Goal: Task Accomplishment & Management: Use online tool/utility

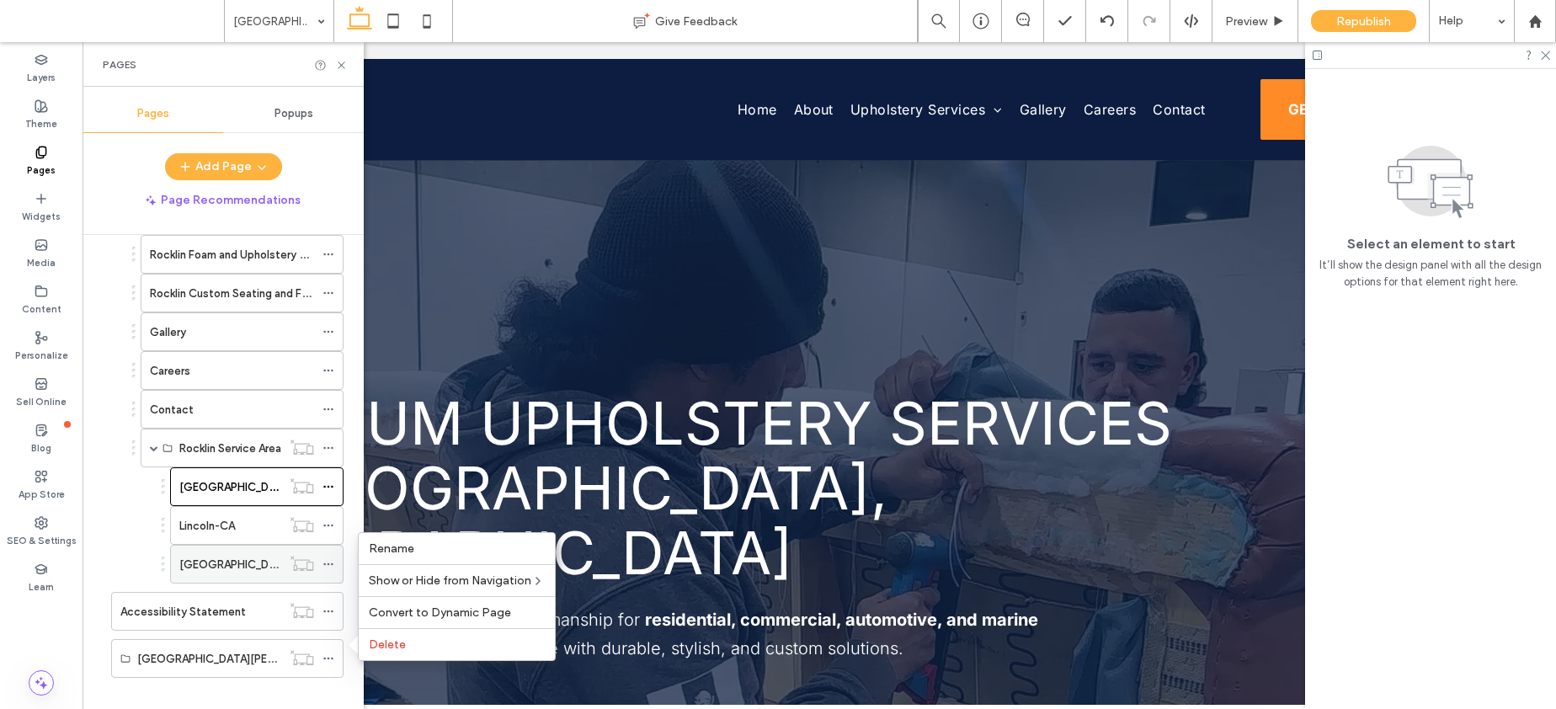
scroll to position [1341, 0]
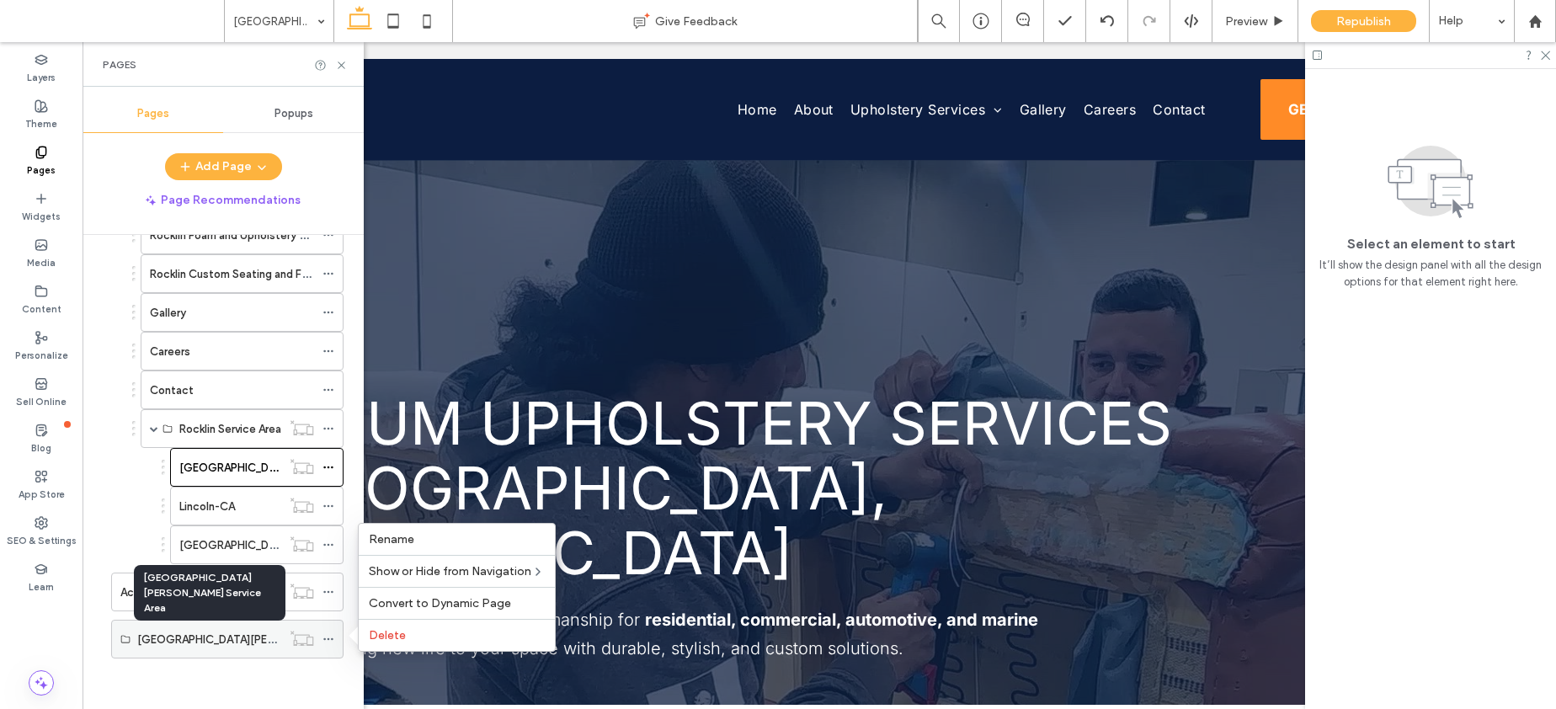
click at [238, 637] on label "[GEOGRAPHIC_DATA][PERSON_NAME] Service Area" at bounding box center [269, 639] width 264 height 29
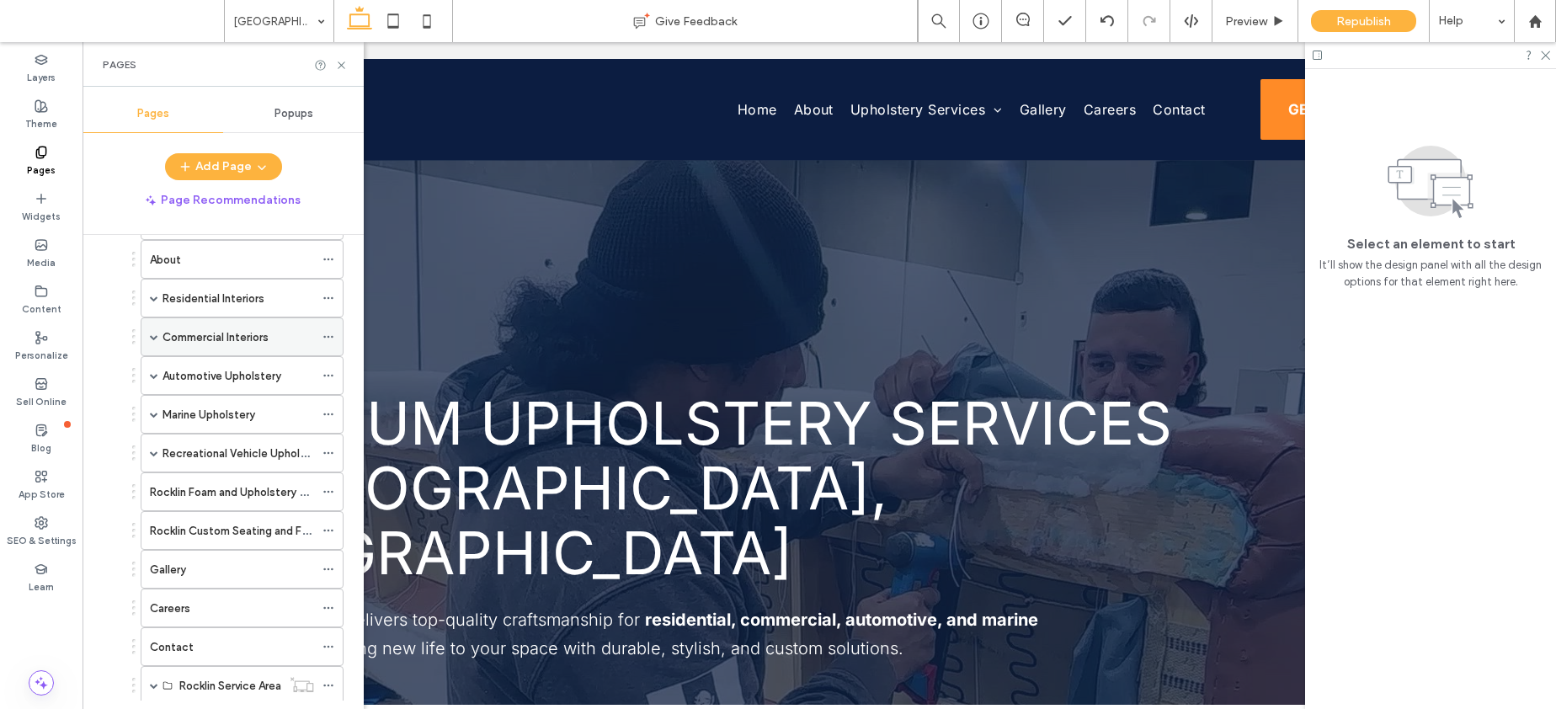
scroll to position [935, 0]
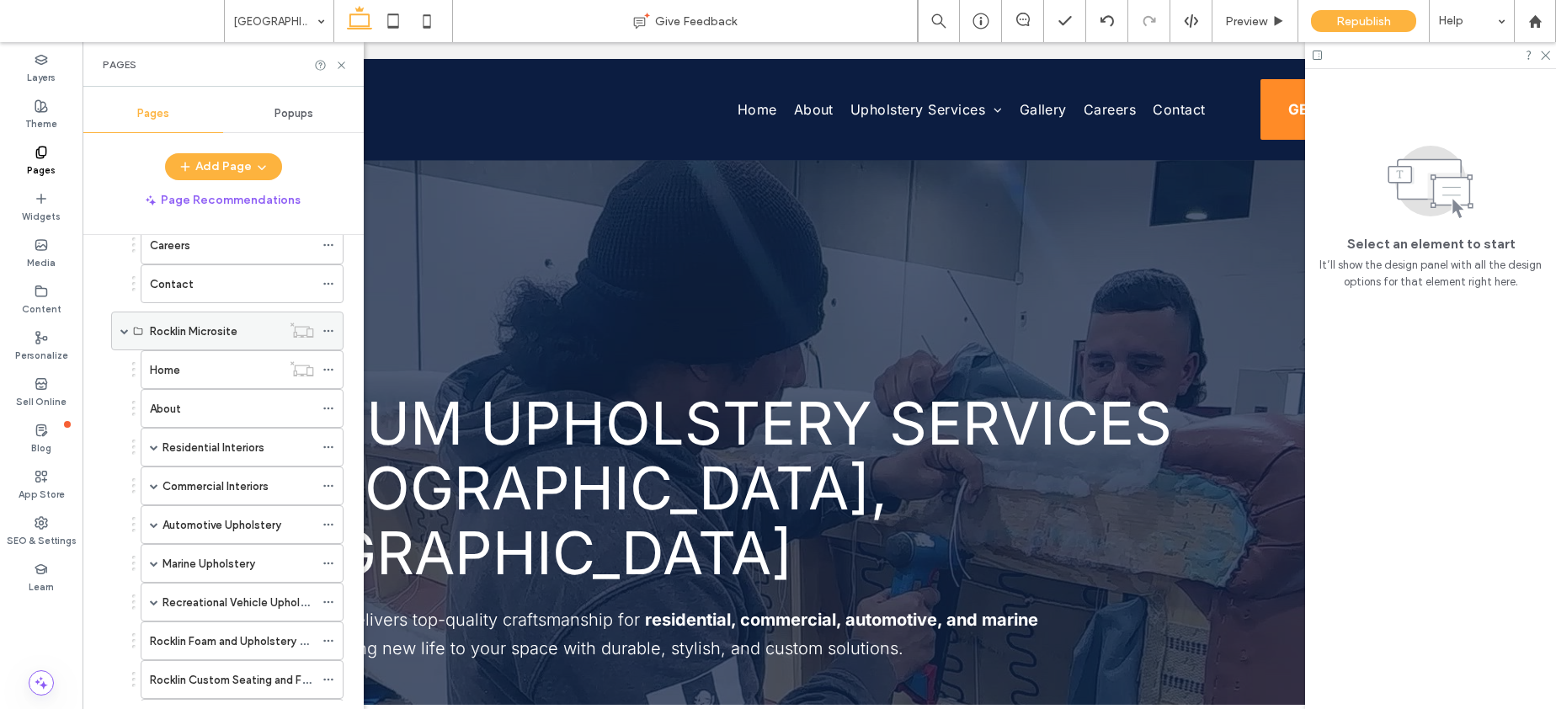
click at [123, 333] on span at bounding box center [124, 331] width 8 height 8
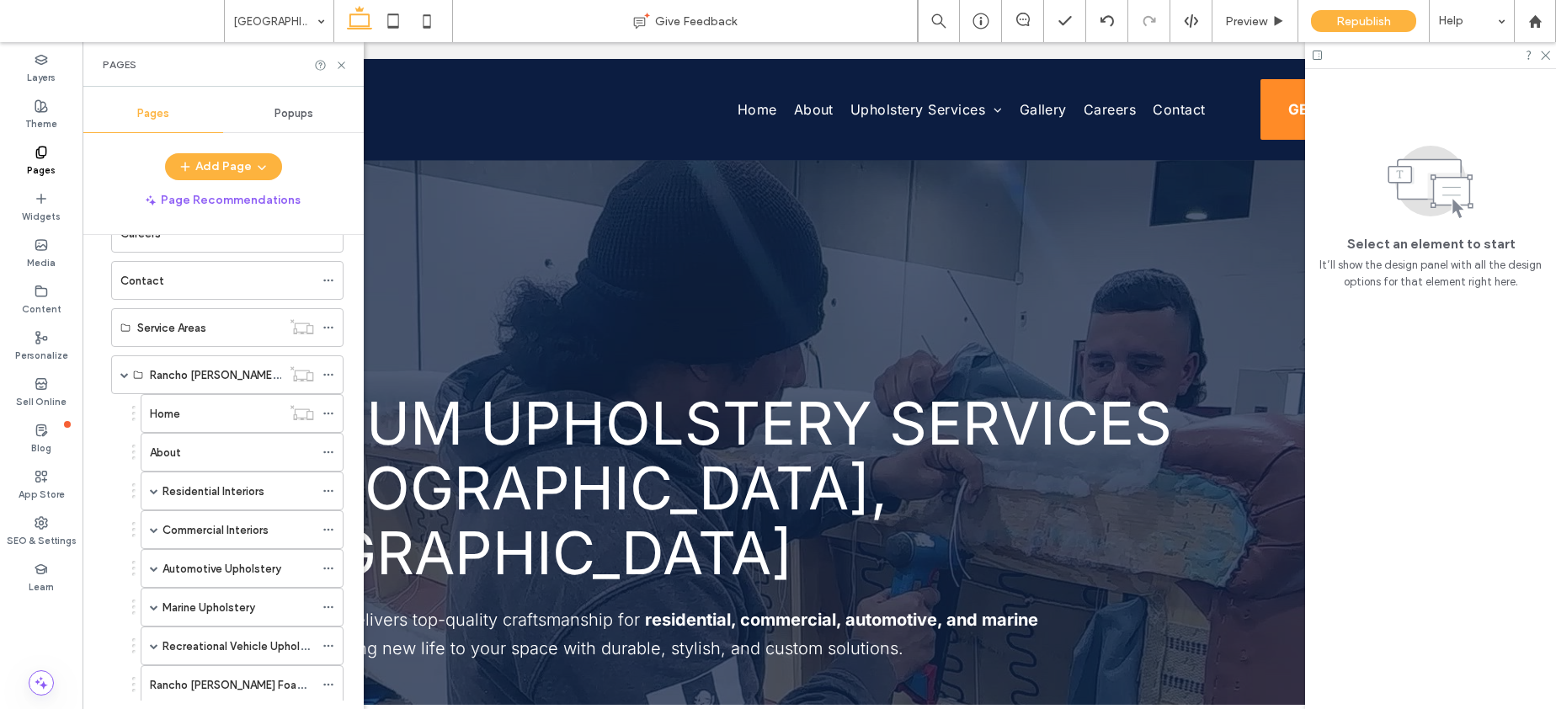
scroll to position [362, 0]
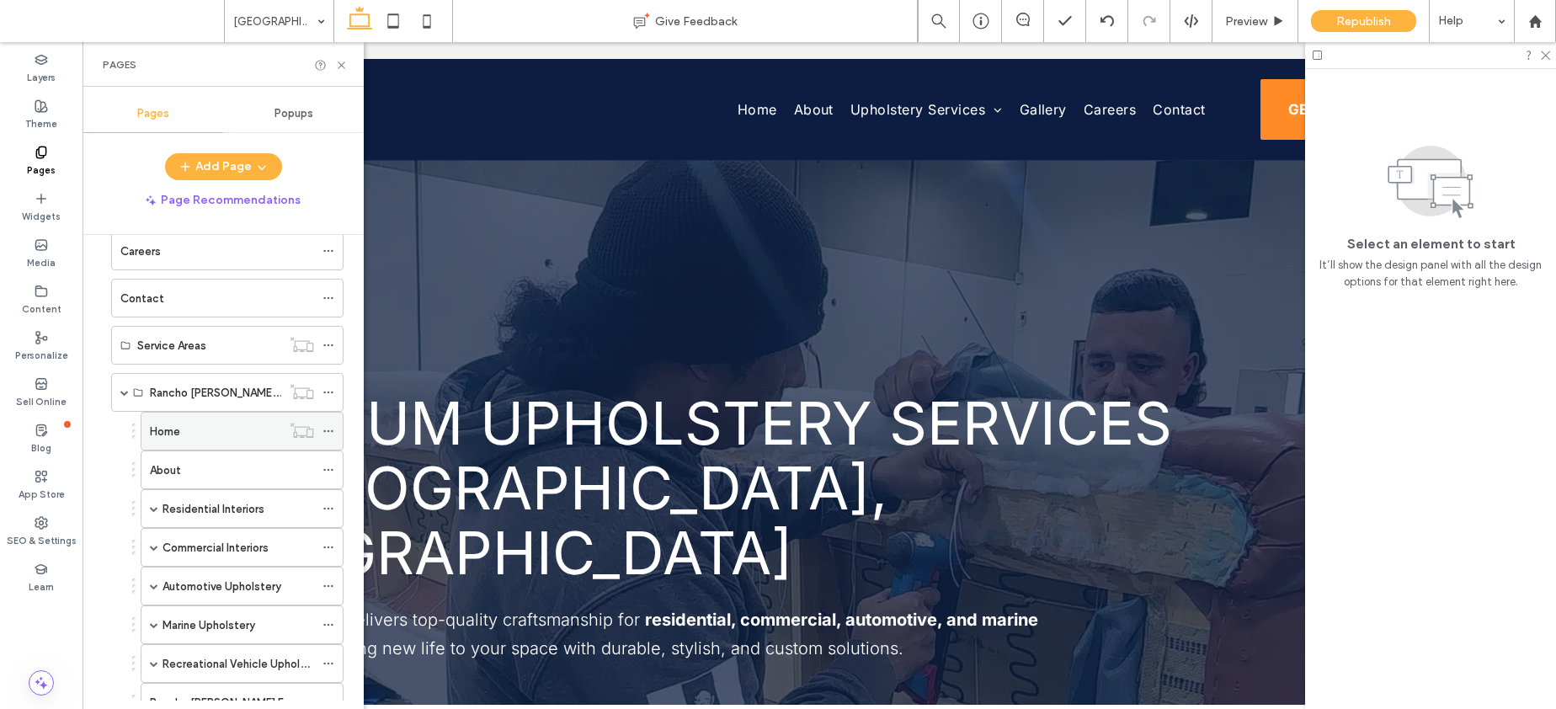
click at [218, 431] on div "Home" at bounding box center [215, 432] width 131 height 18
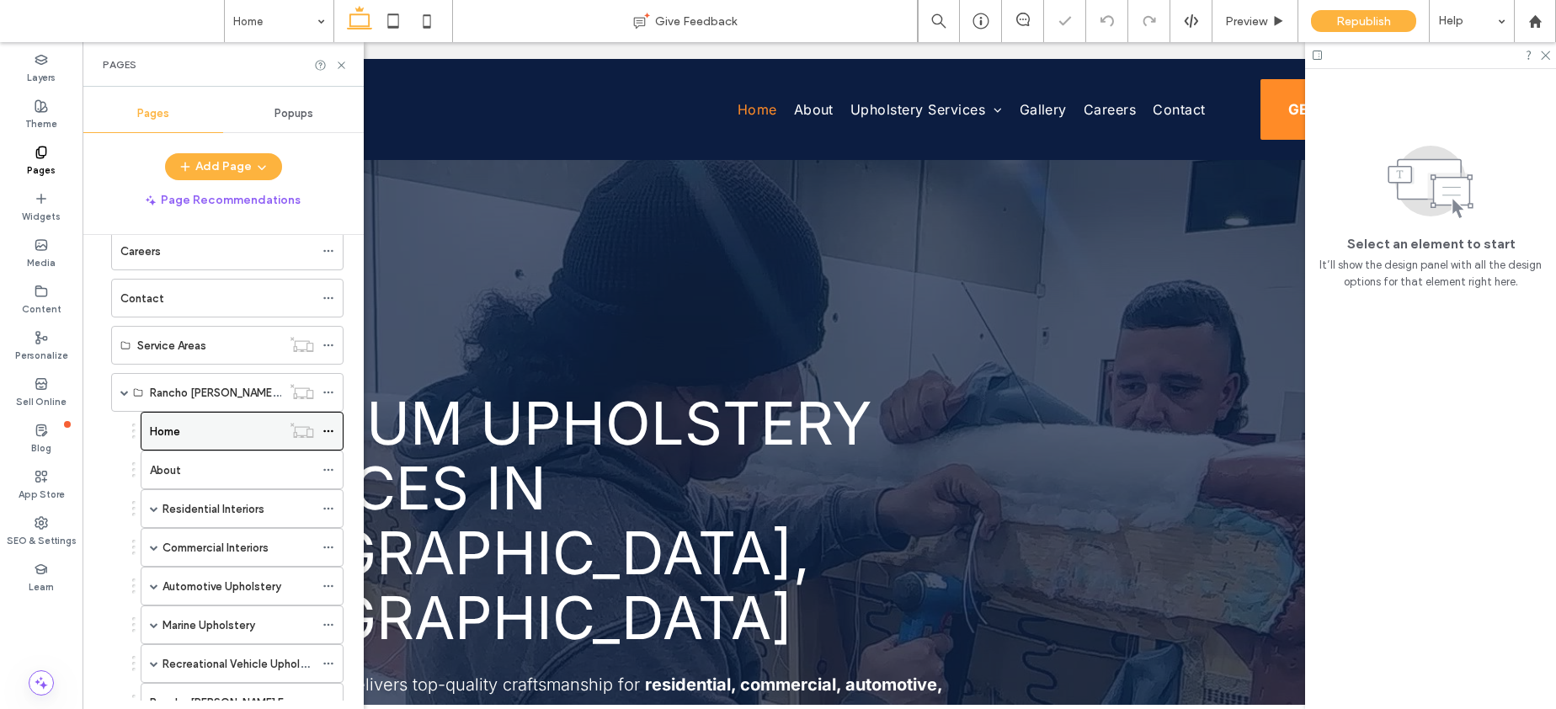
click at [329, 429] on icon at bounding box center [328, 431] width 12 height 12
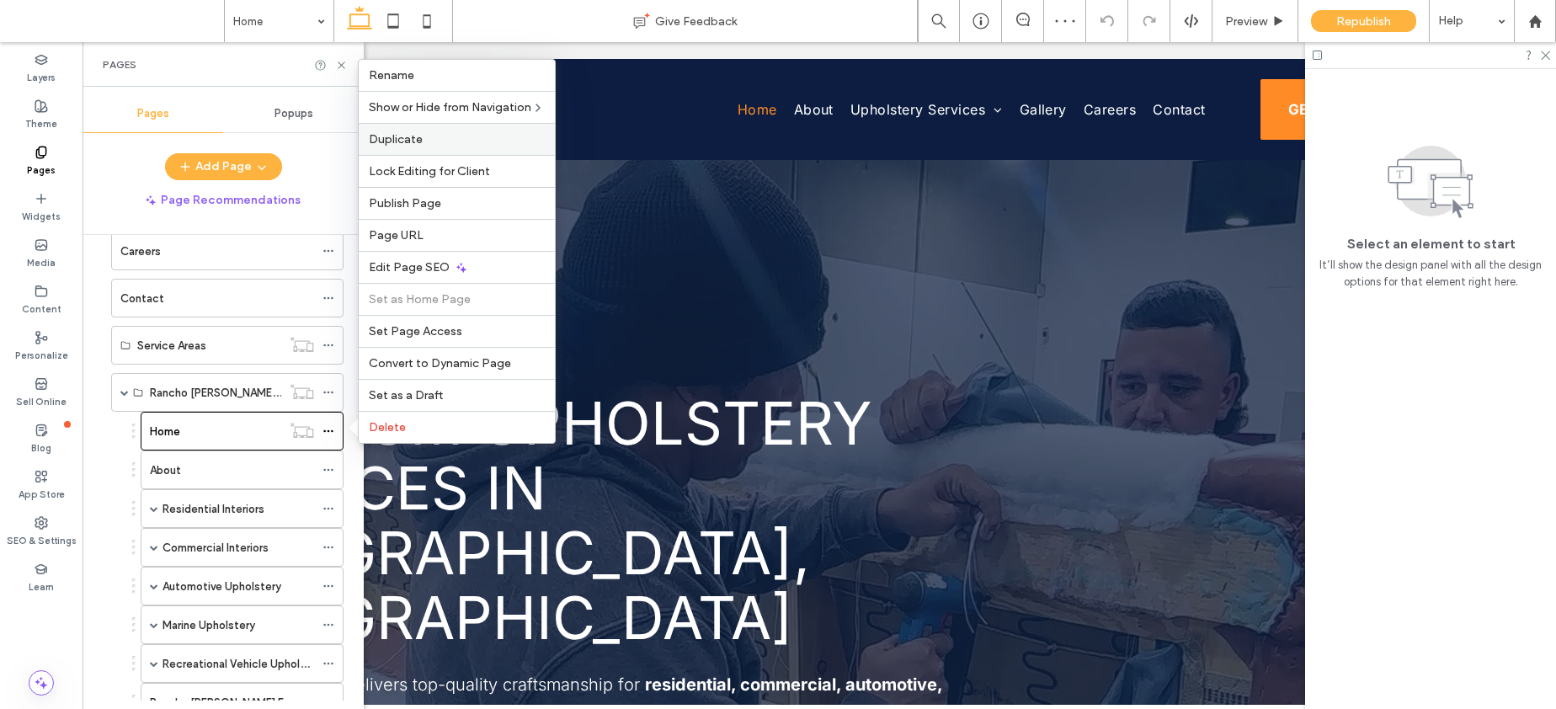
click at [433, 137] on label "Duplicate" at bounding box center [457, 139] width 176 height 14
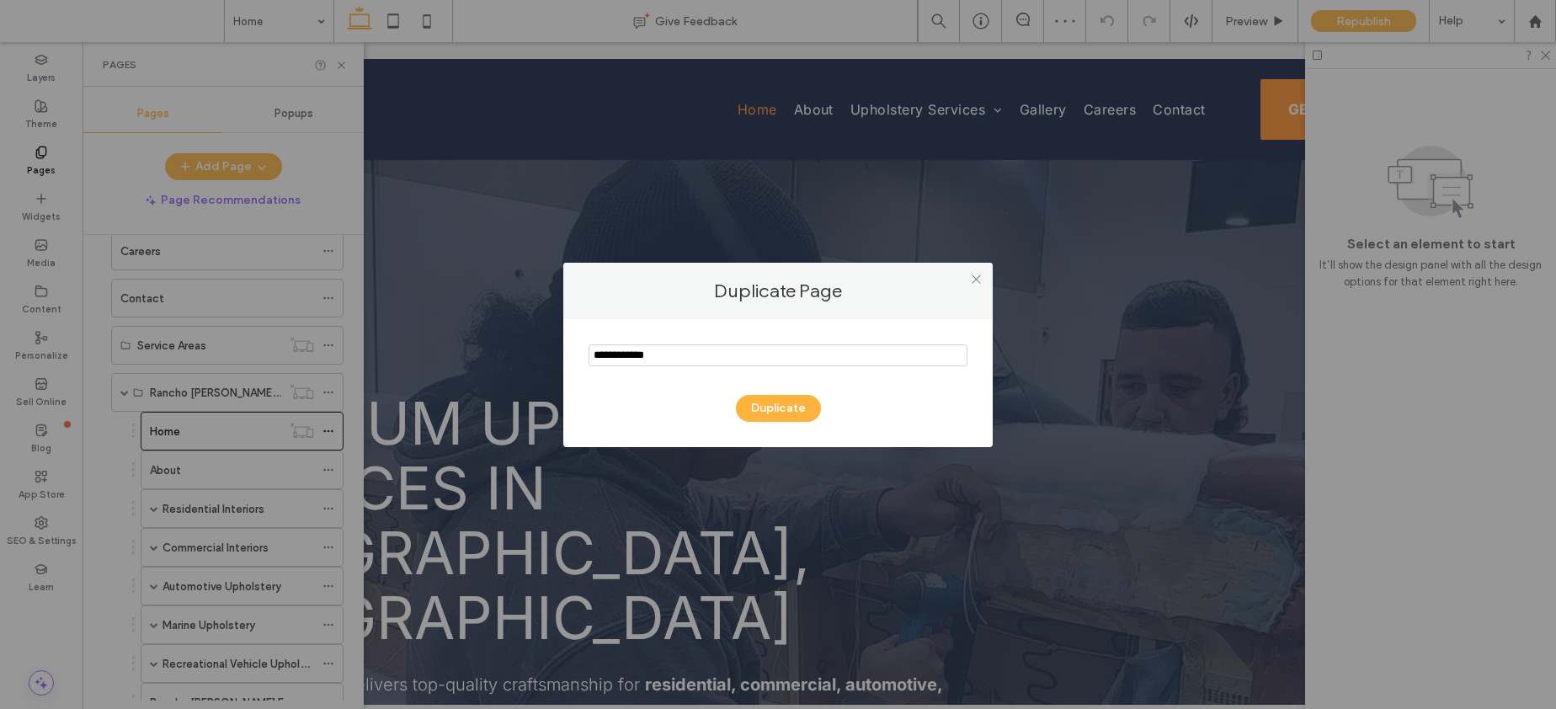
click at [637, 360] on input "notEmpty" at bounding box center [777, 355] width 379 height 22
type input "**********"
click at [753, 409] on button "Duplicate" at bounding box center [778, 408] width 85 height 27
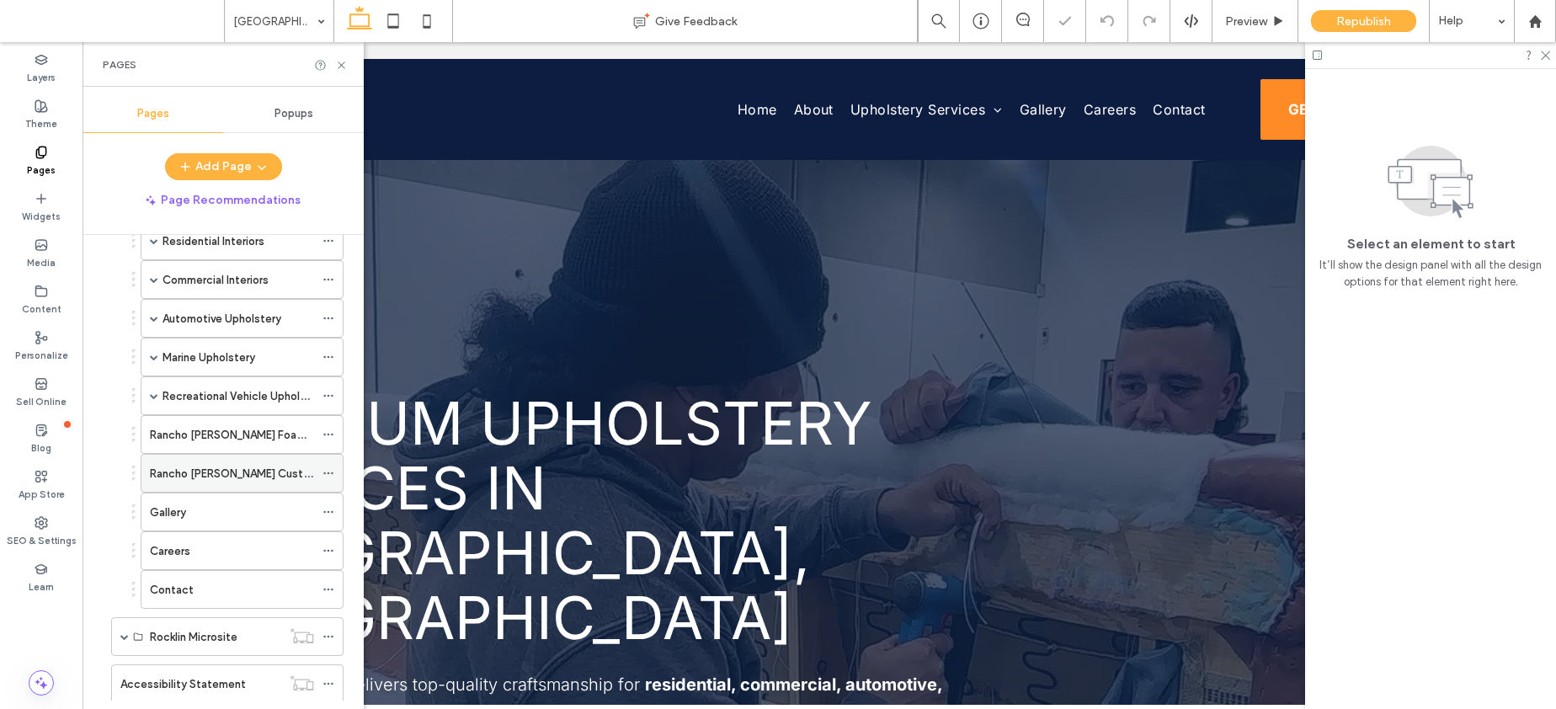
scroll to position [769, 0]
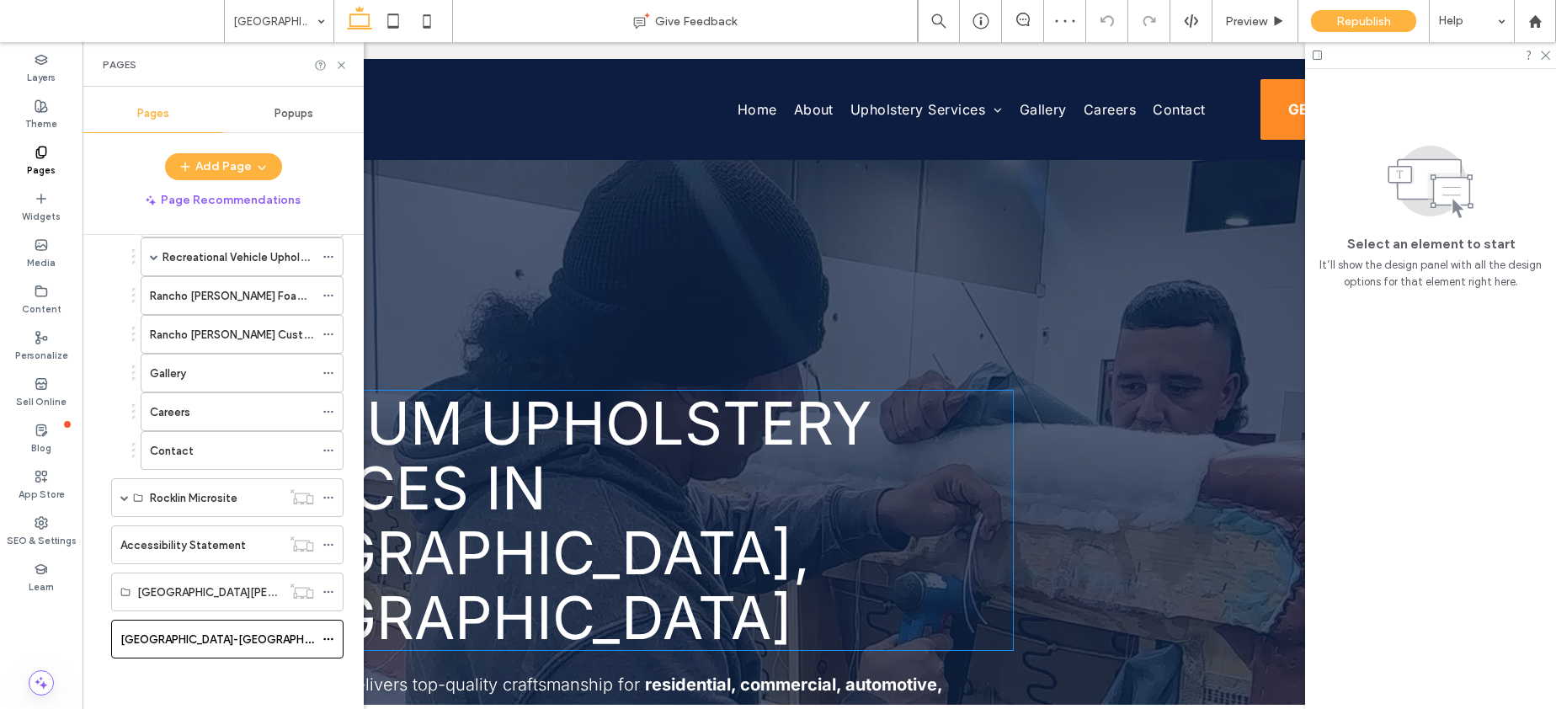
click at [418, 567] on span "Premium Upholstery Services in Rancho Cordova, CA" at bounding box center [529, 520] width 686 height 266
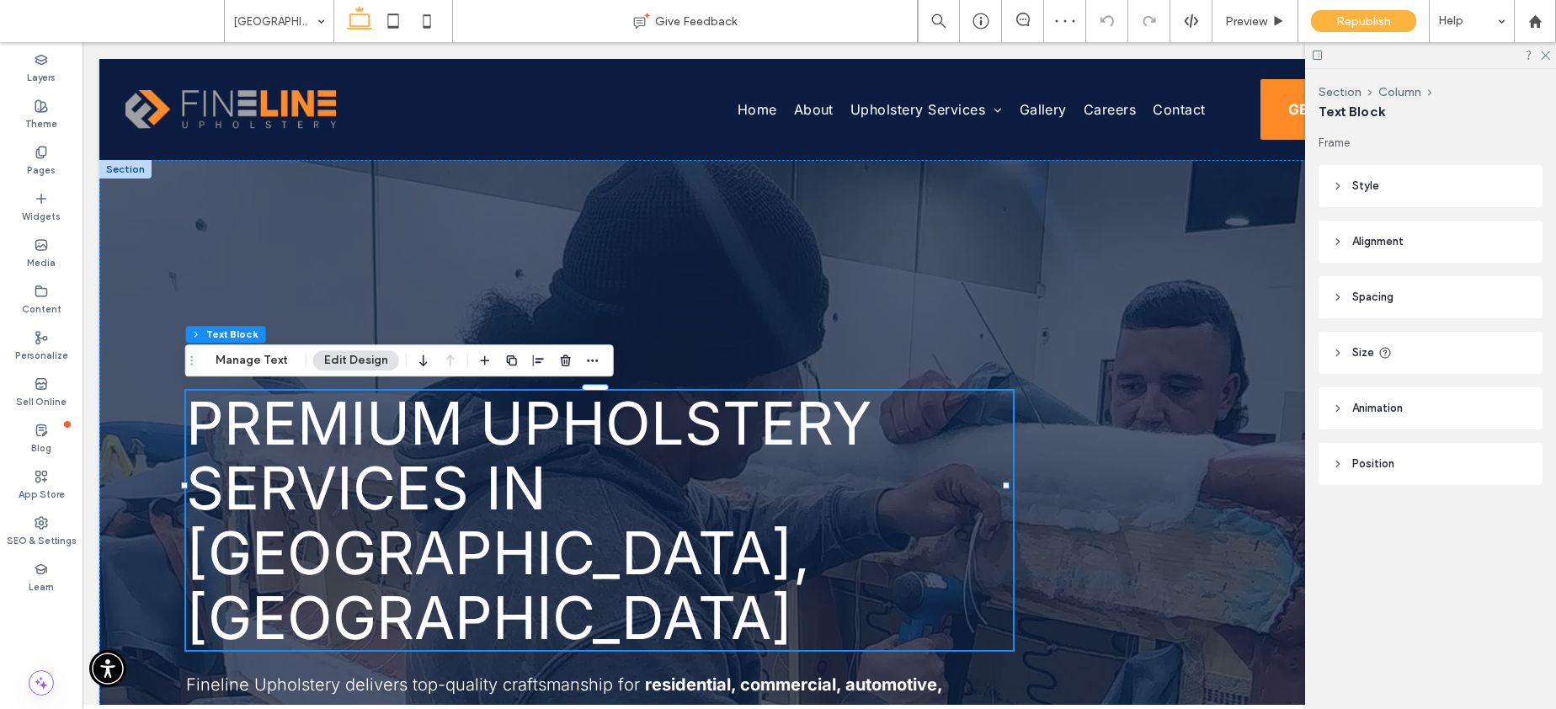
click at [418, 567] on div "Premium Upholstery Services in Rancho Cordova, CA" at bounding box center [599, 520] width 827 height 259
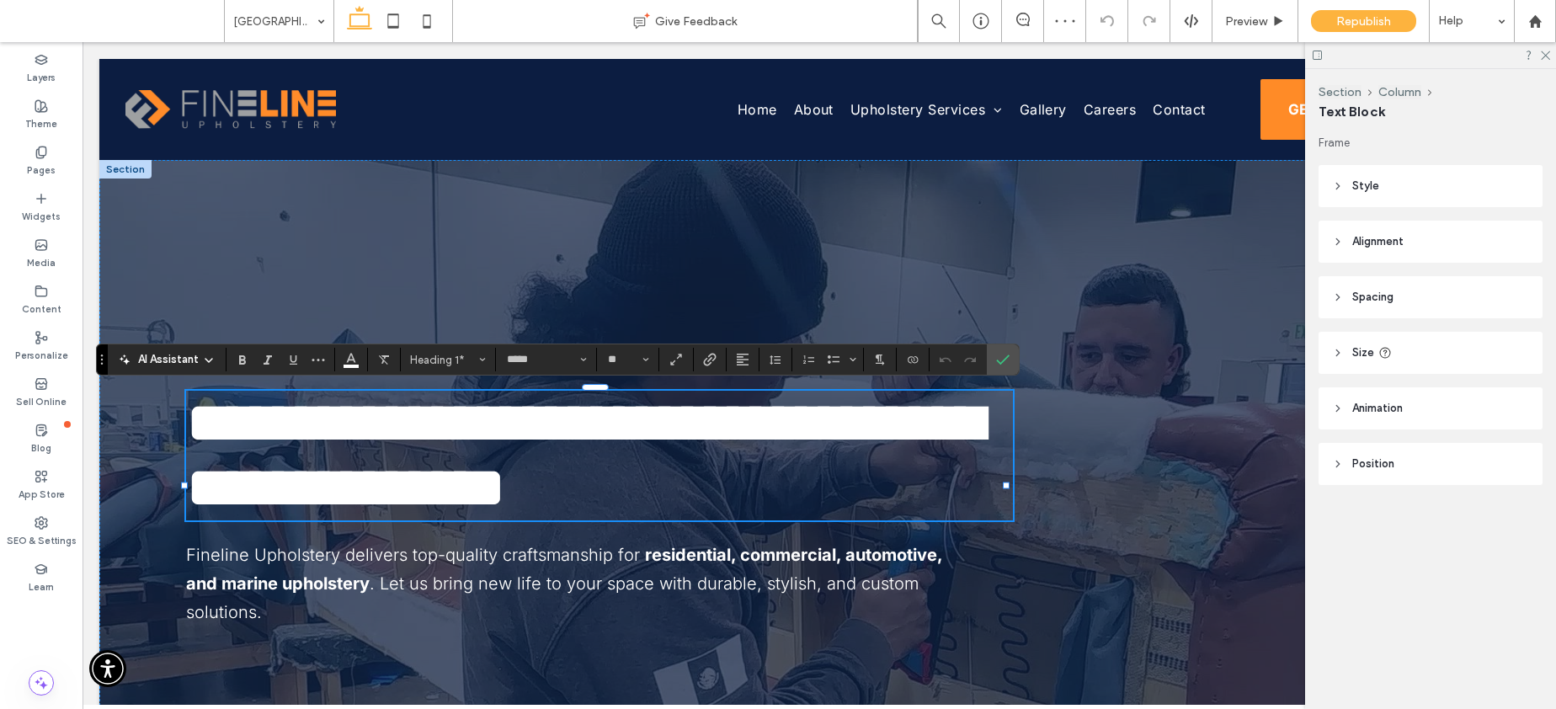
click at [383, 517] on span "**********" at bounding box center [584, 455] width 796 height 124
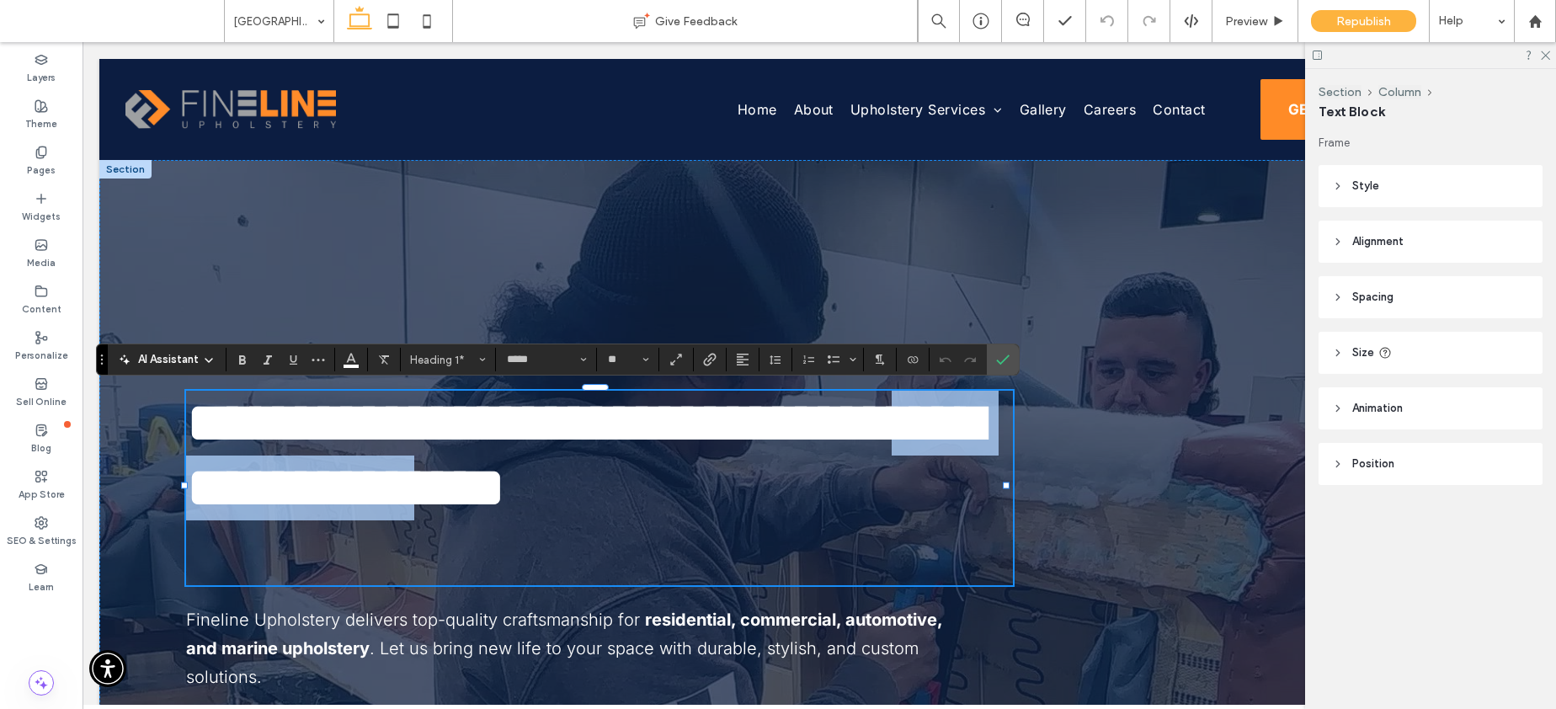
drag, startPoint x: 469, startPoint y: 553, endPoint x: 565, endPoint y: 498, distance: 110.9
click at [565, 498] on span "**********" at bounding box center [584, 455] width 796 height 124
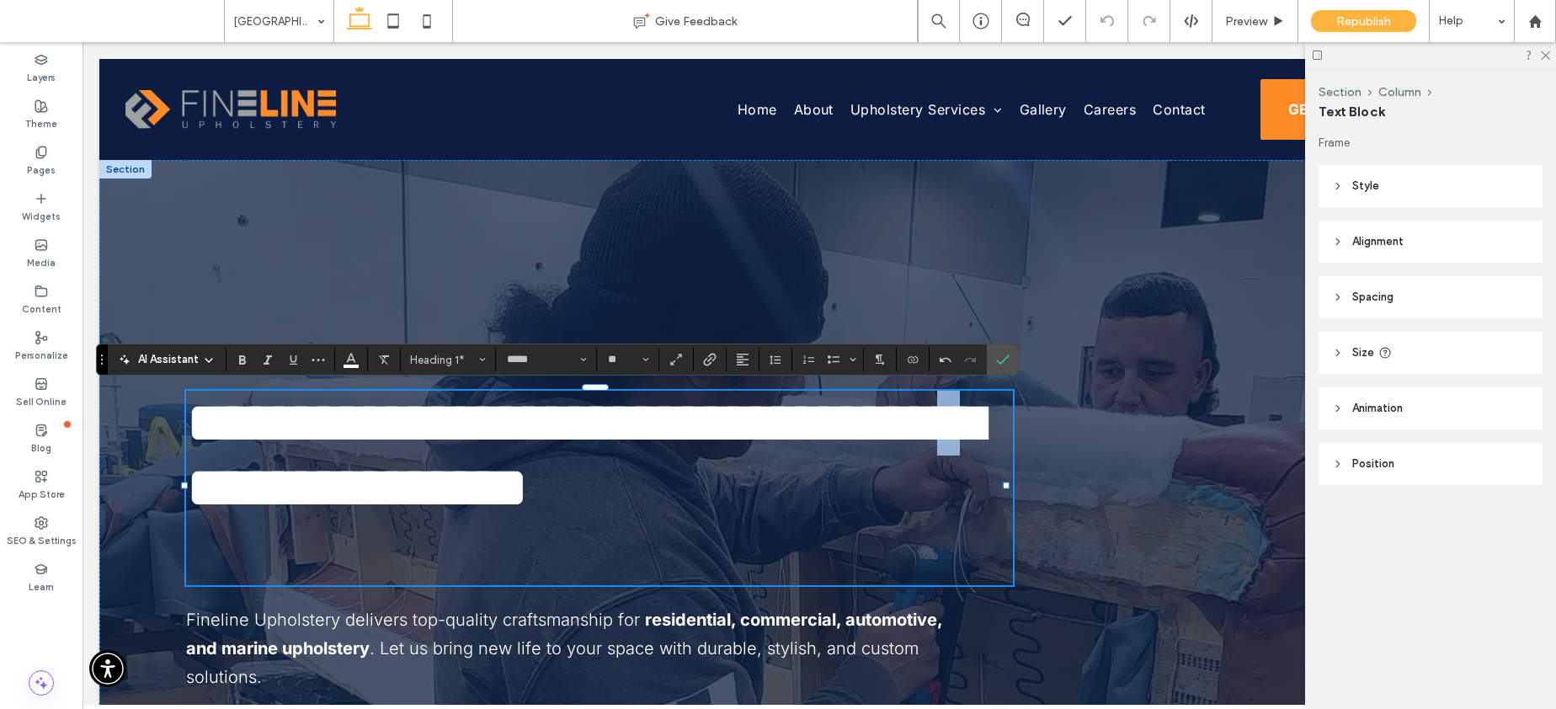
drag, startPoint x: 631, startPoint y: 481, endPoint x: 668, endPoint y: 477, distance: 37.2
click at [668, 477] on span "**********" at bounding box center [584, 455] width 796 height 124
click at [1001, 364] on icon "Confirm" at bounding box center [1002, 359] width 13 height 13
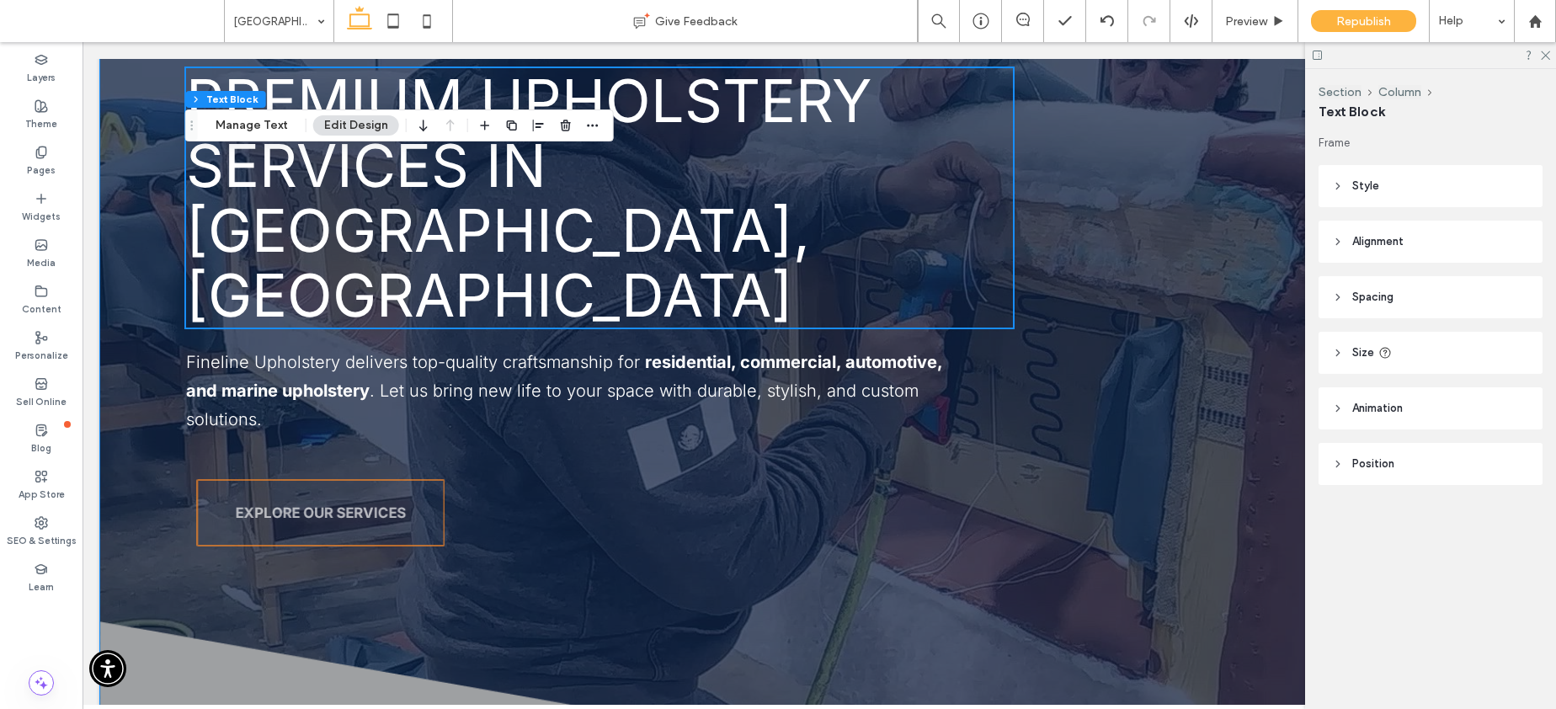
scroll to position [323, 0]
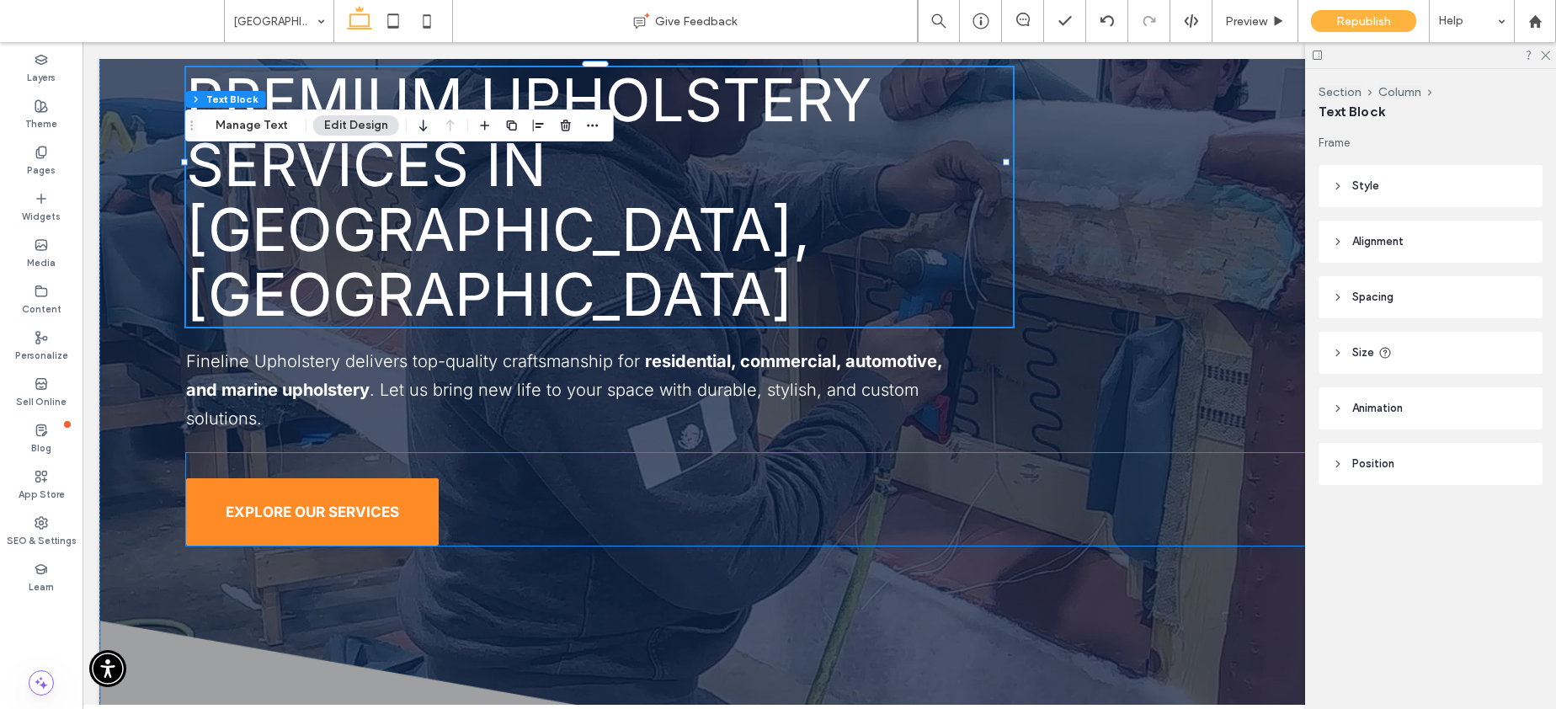
click at [362, 478] on link "EXPLORE OUR SERVICES" at bounding box center [312, 511] width 253 height 67
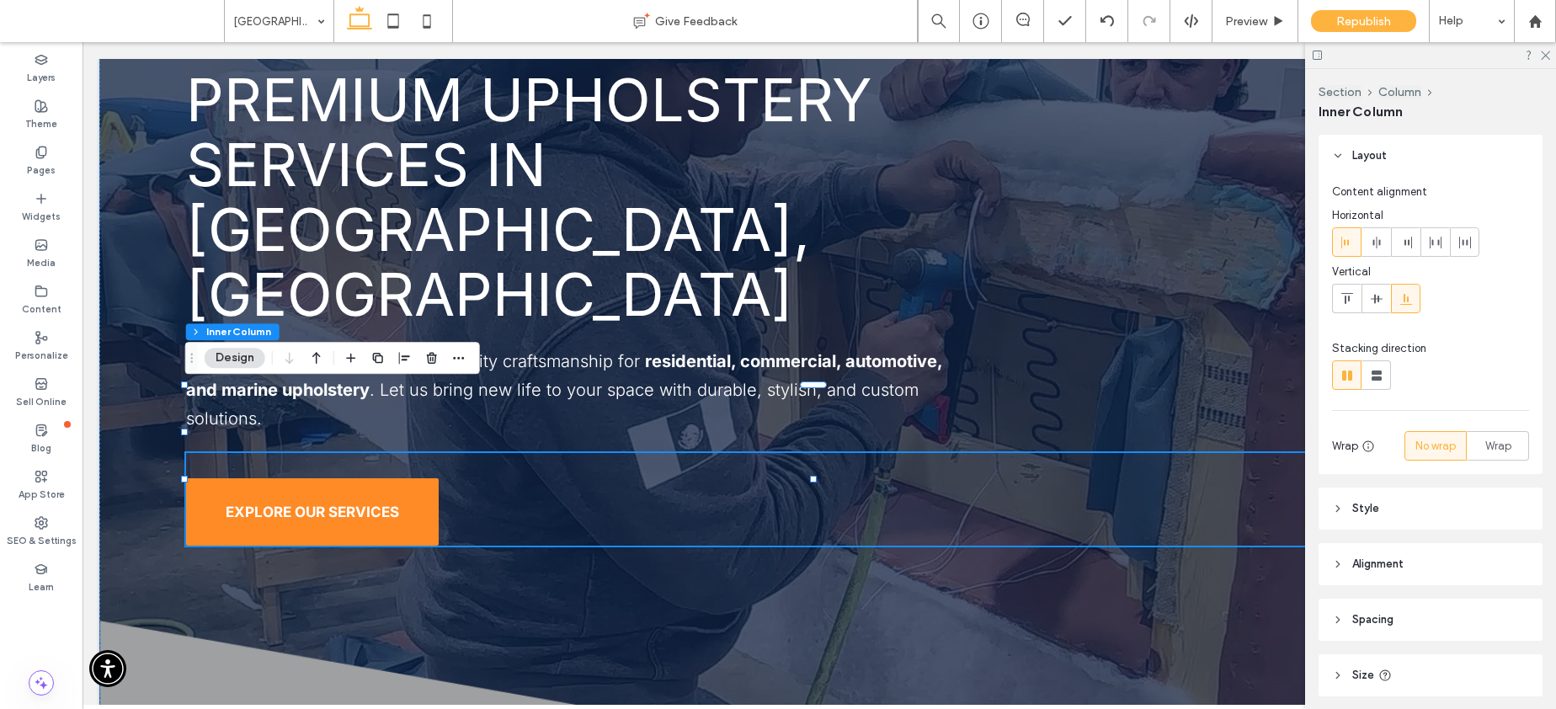
click at [362, 478] on link "EXPLORE OUR SERVICES" at bounding box center [312, 511] width 253 height 67
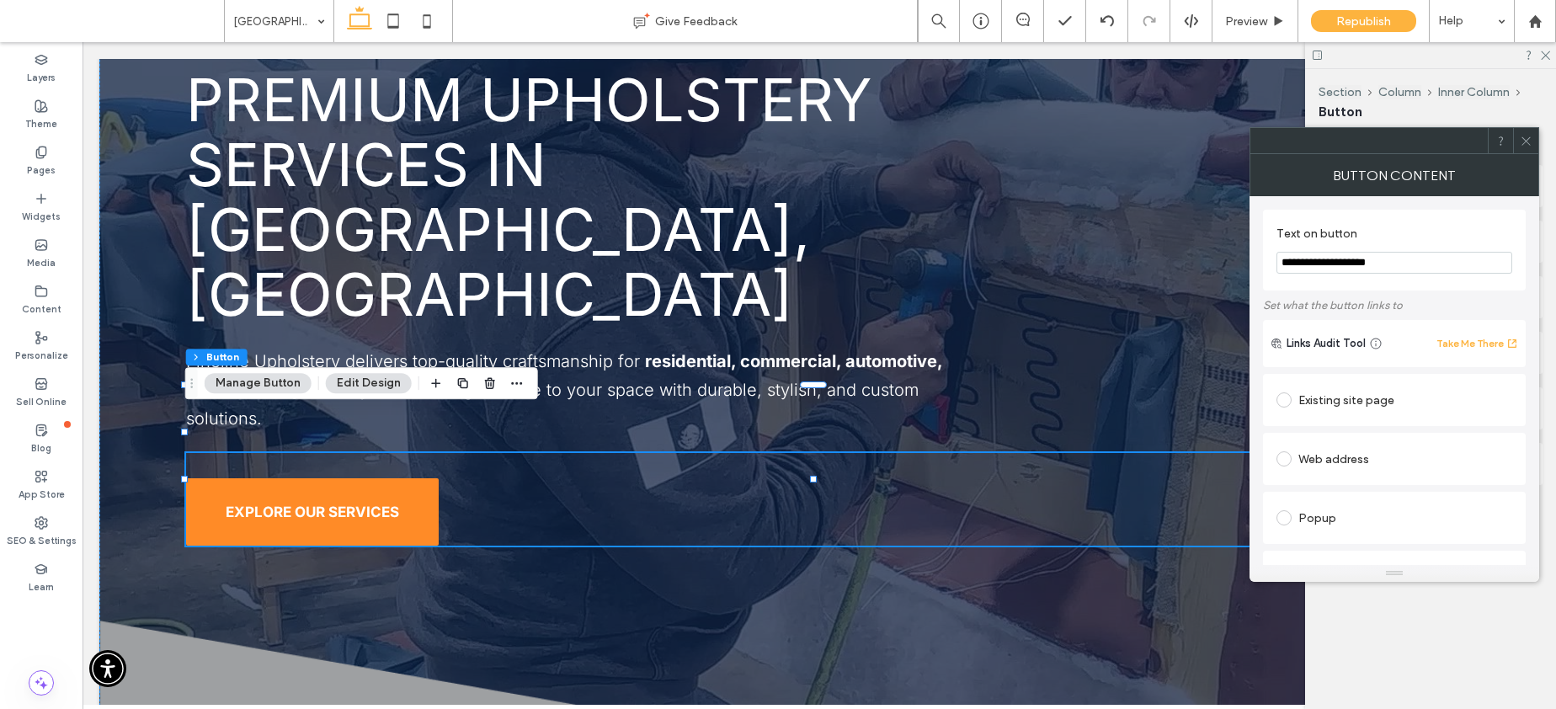
type input "**"
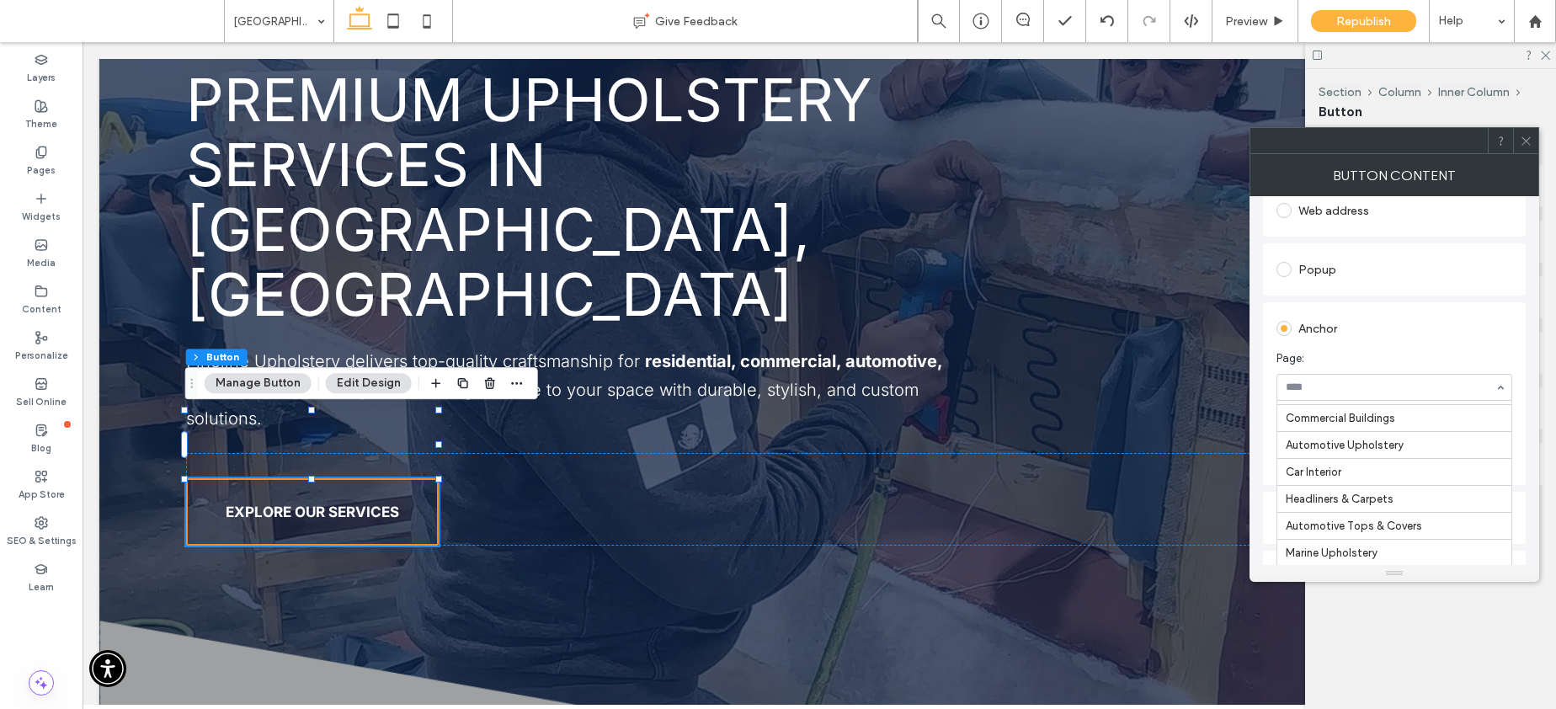
scroll to position [2309, 0]
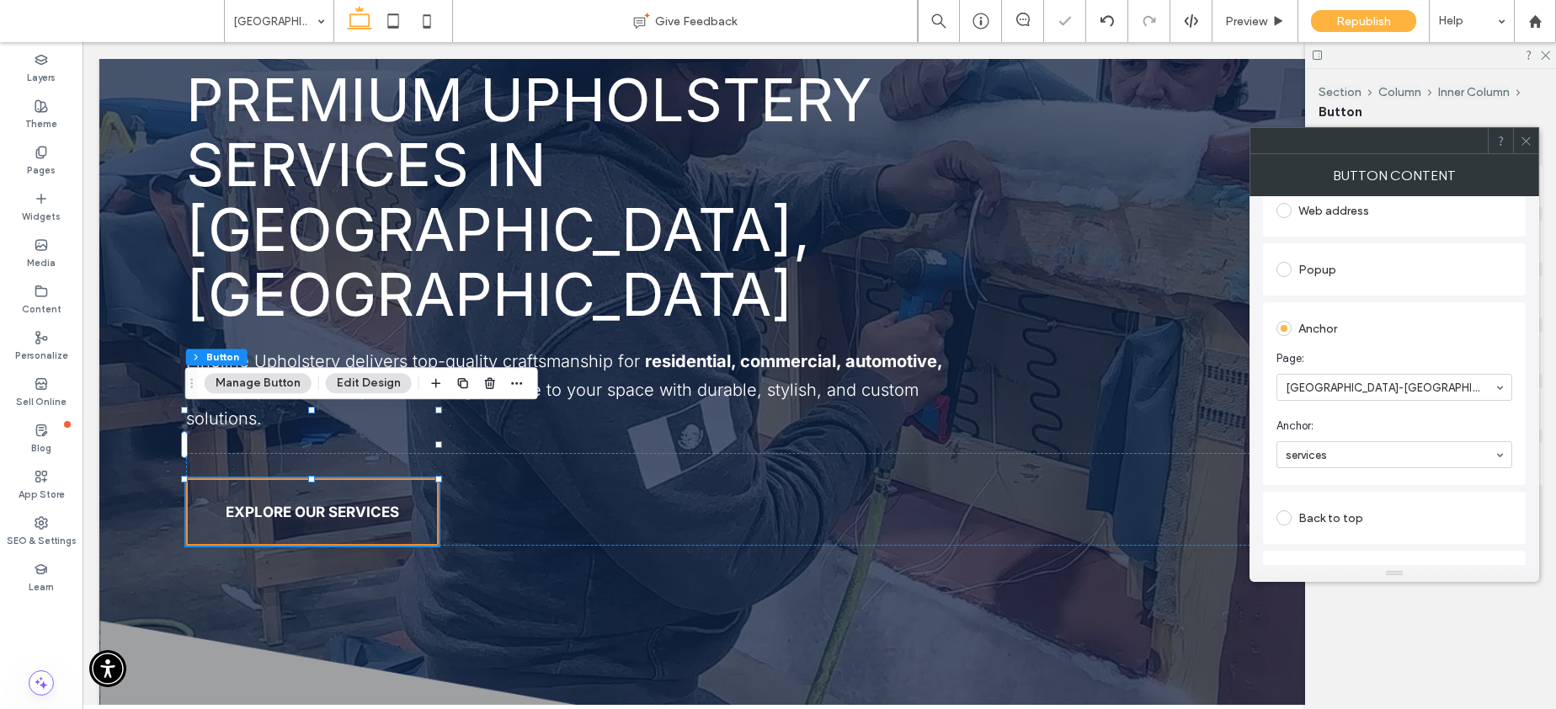
click at [1524, 138] on icon at bounding box center [1526, 141] width 13 height 13
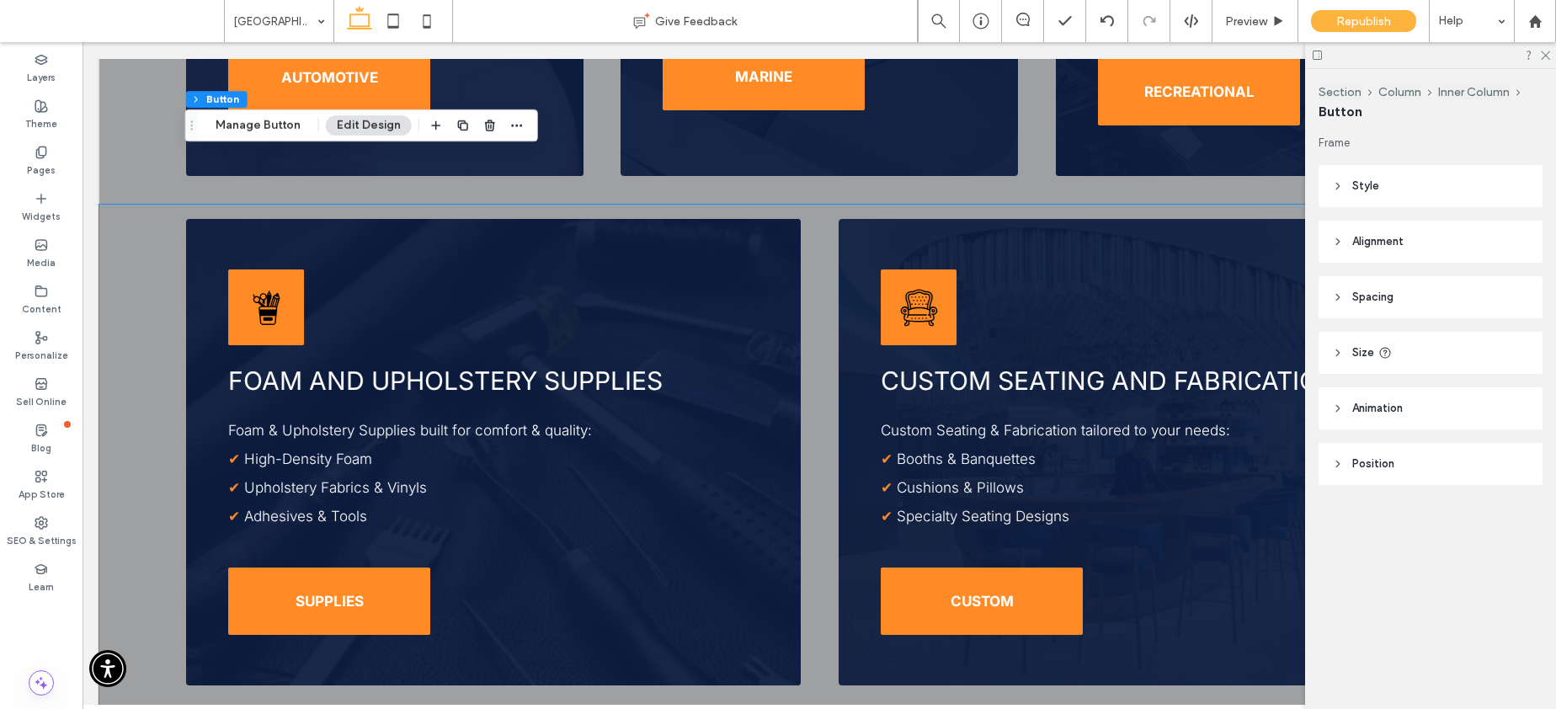
scroll to position [4395, 0]
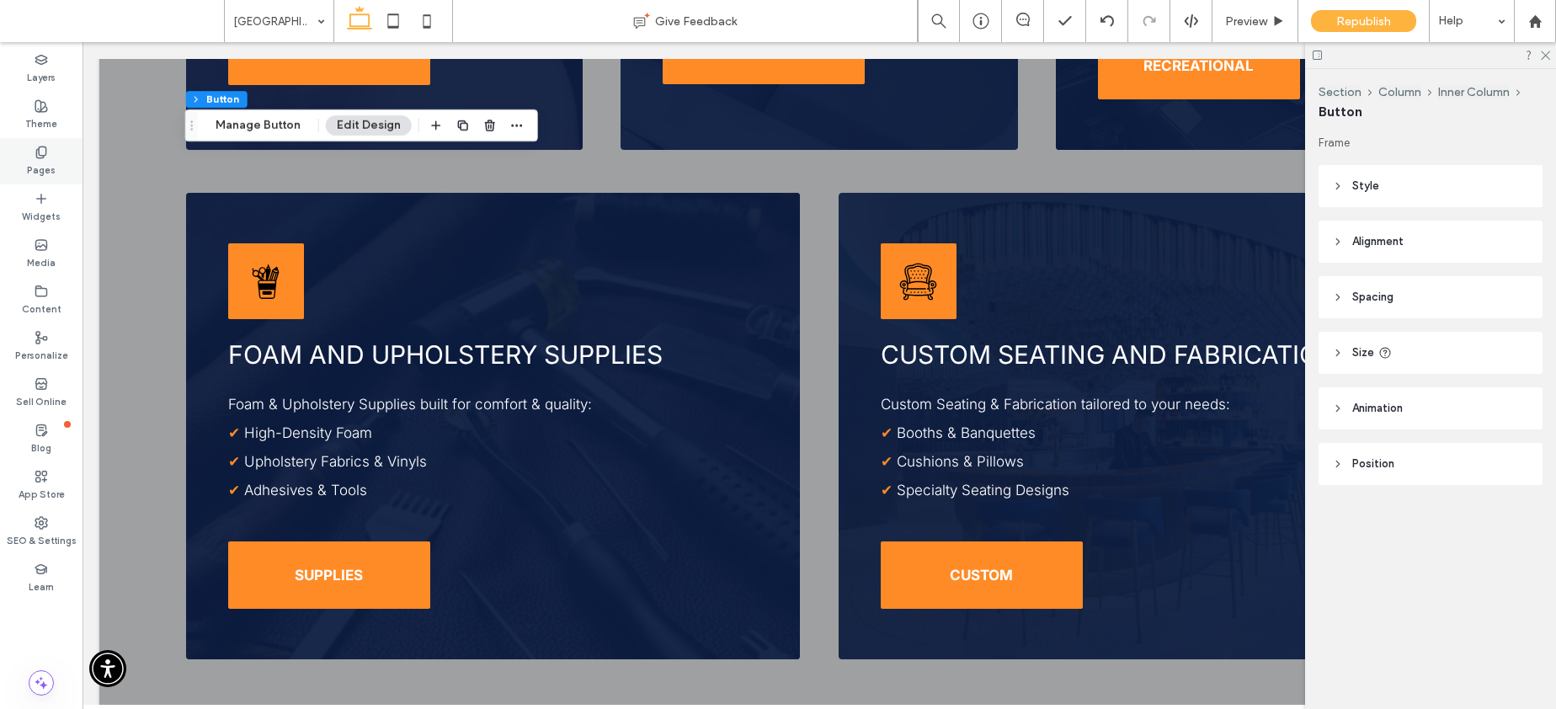
click at [41, 163] on label "Pages" at bounding box center [41, 168] width 29 height 19
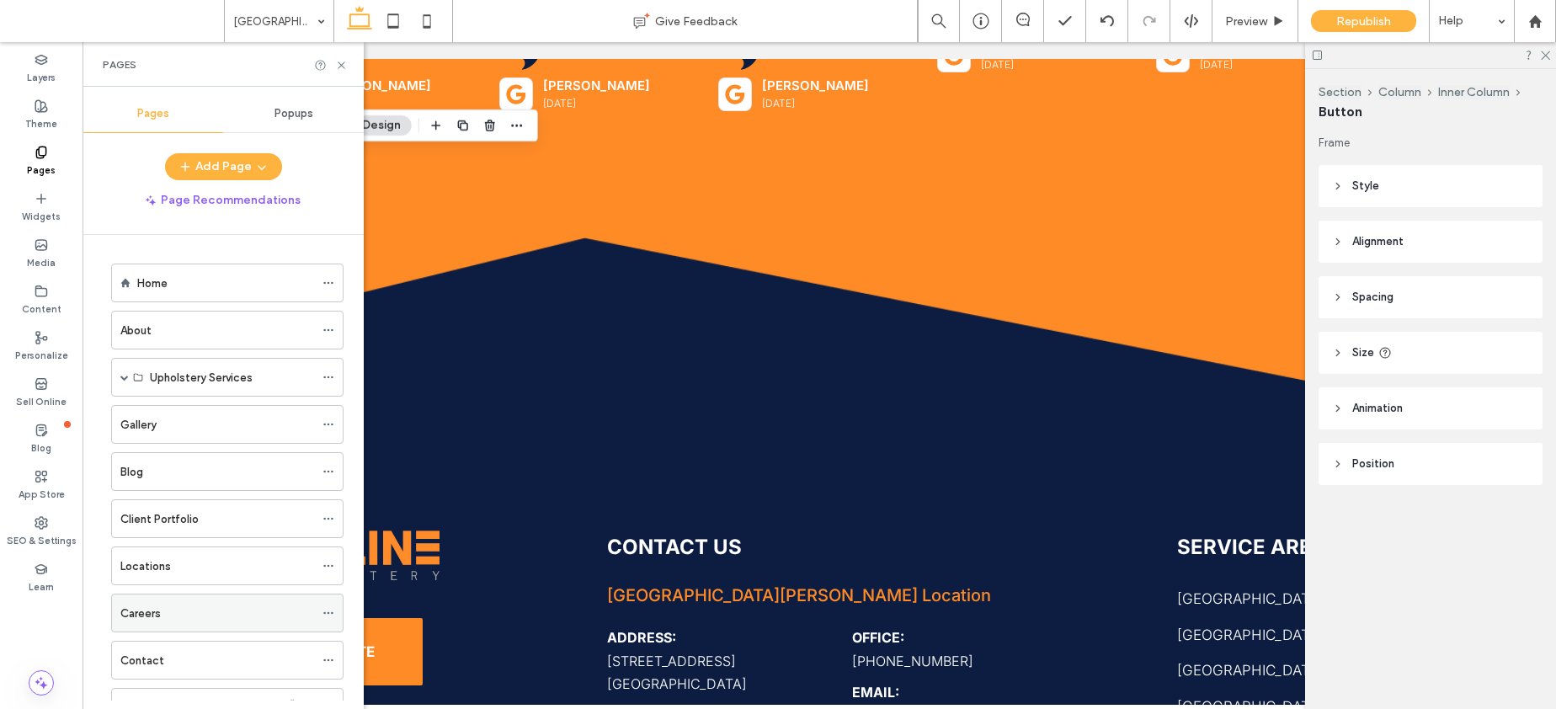
scroll to position [769, 0]
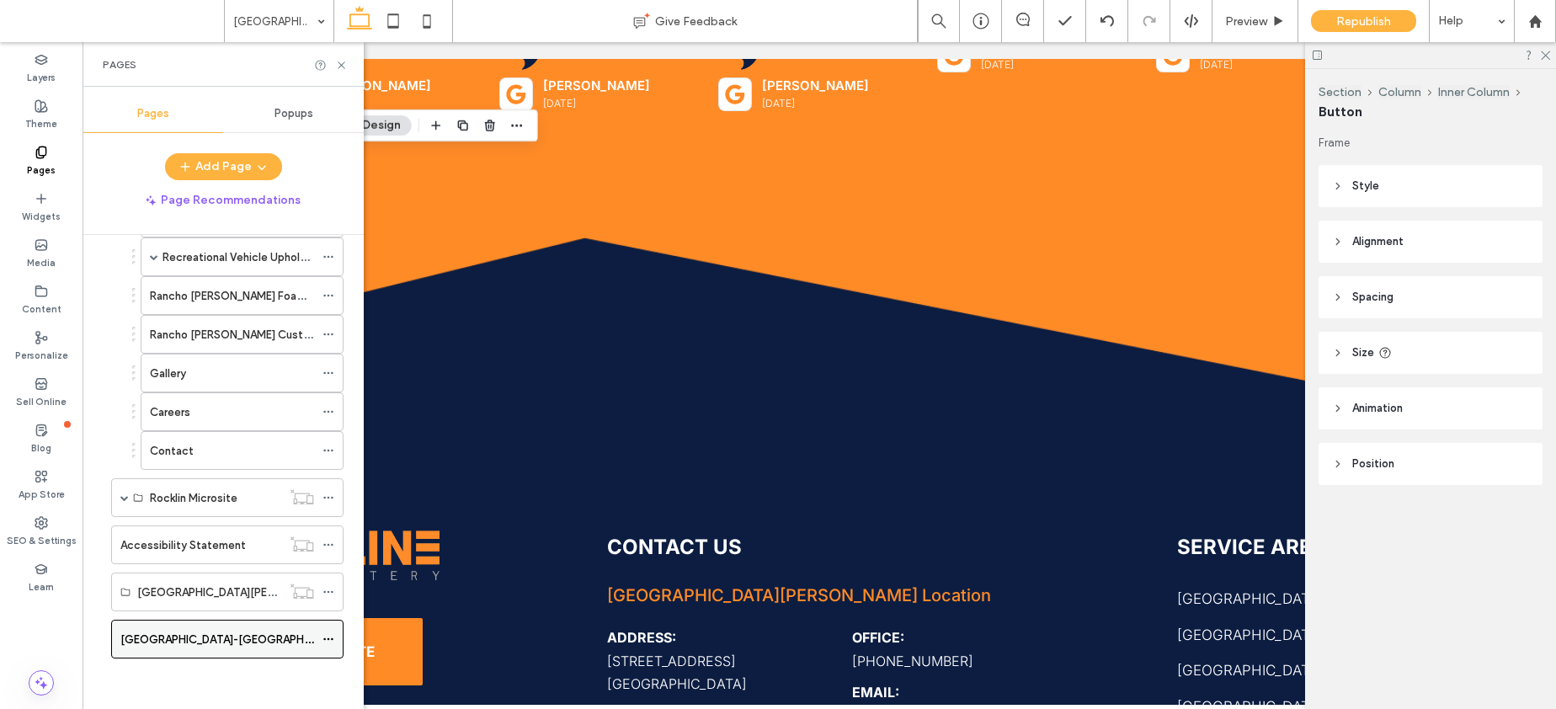
click at [330, 635] on icon at bounding box center [328, 639] width 12 height 12
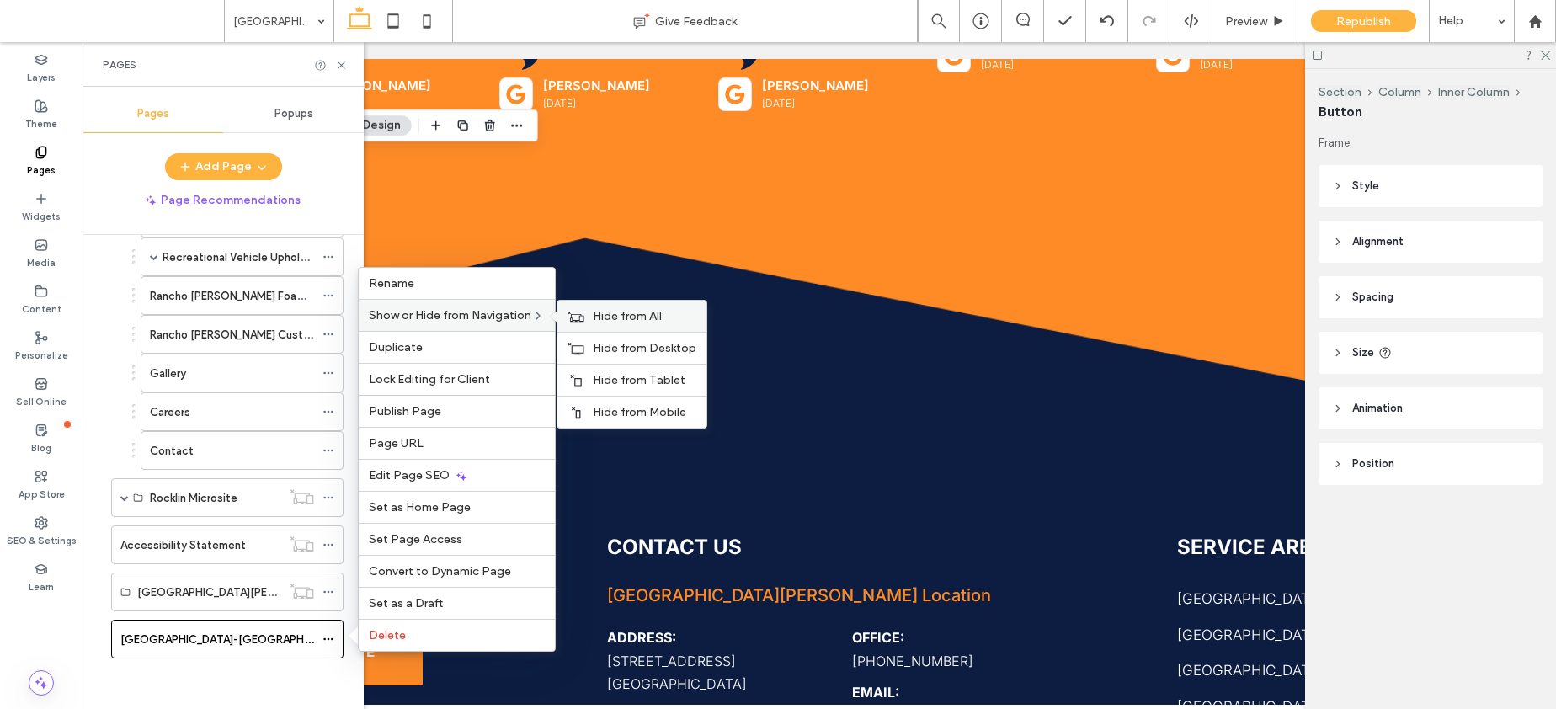
click at [651, 316] on span "Hide from All" at bounding box center [627, 316] width 69 height 14
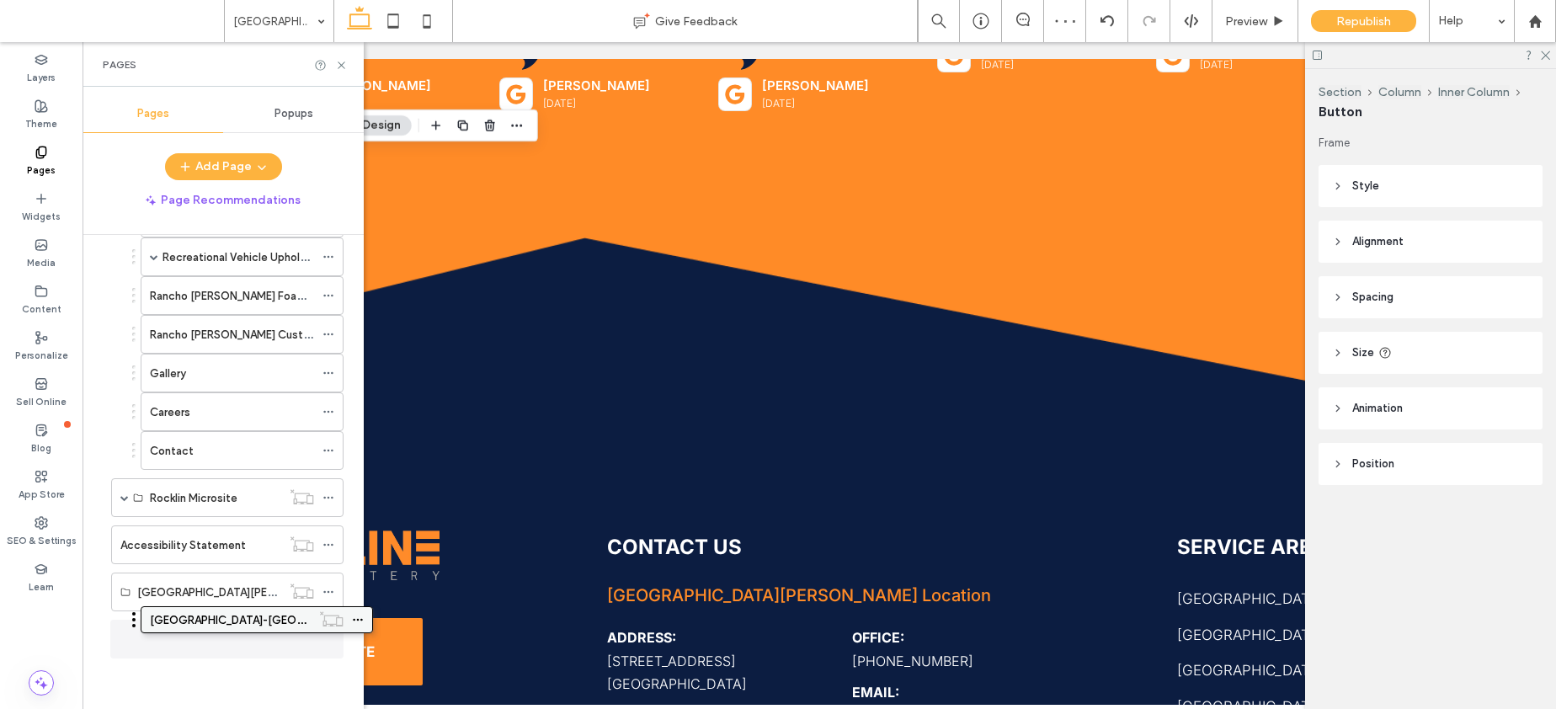
scroll to position [760, 0]
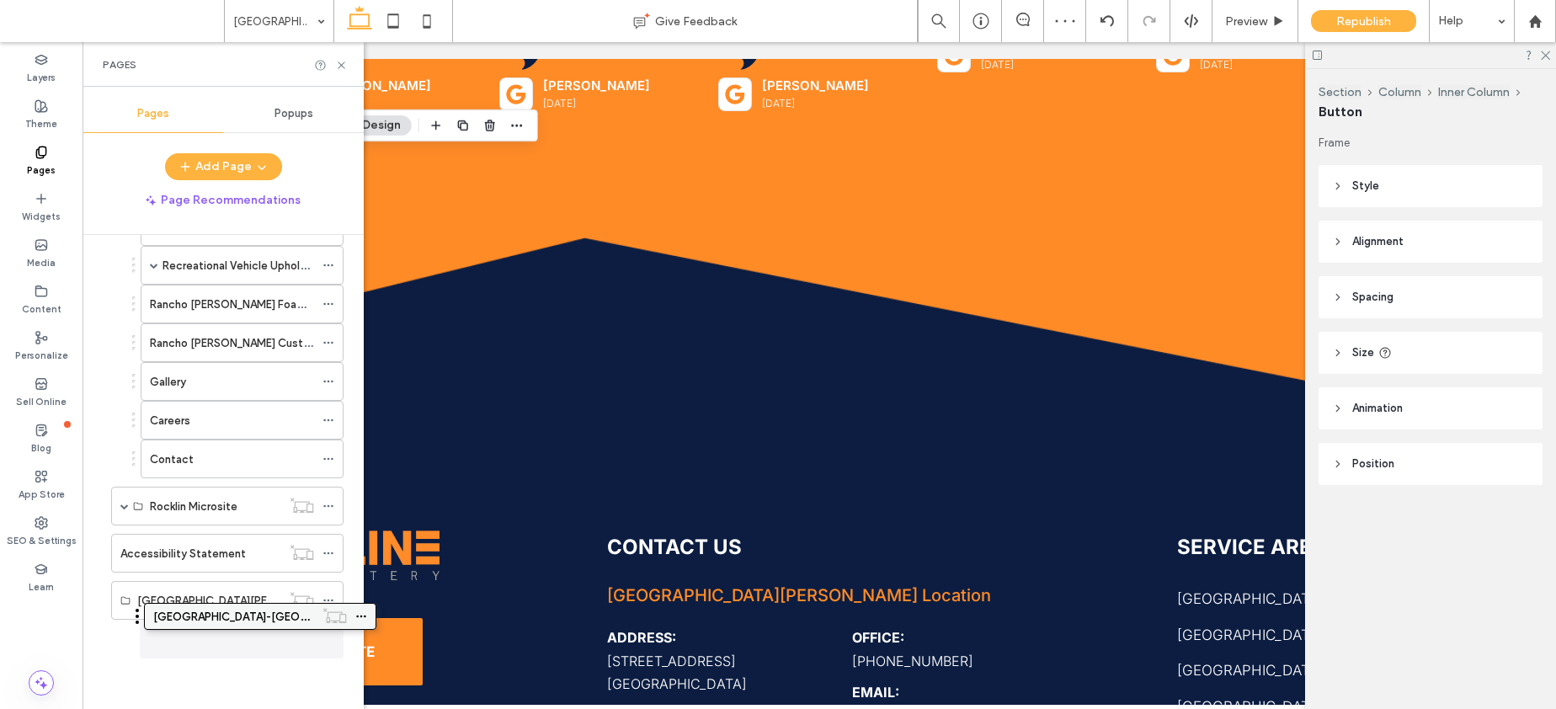
drag, startPoint x: 181, startPoint y: 634, endPoint x: 212, endPoint y: 618, distance: 35.0
click at [330, 636] on icon at bounding box center [328, 639] width 12 height 12
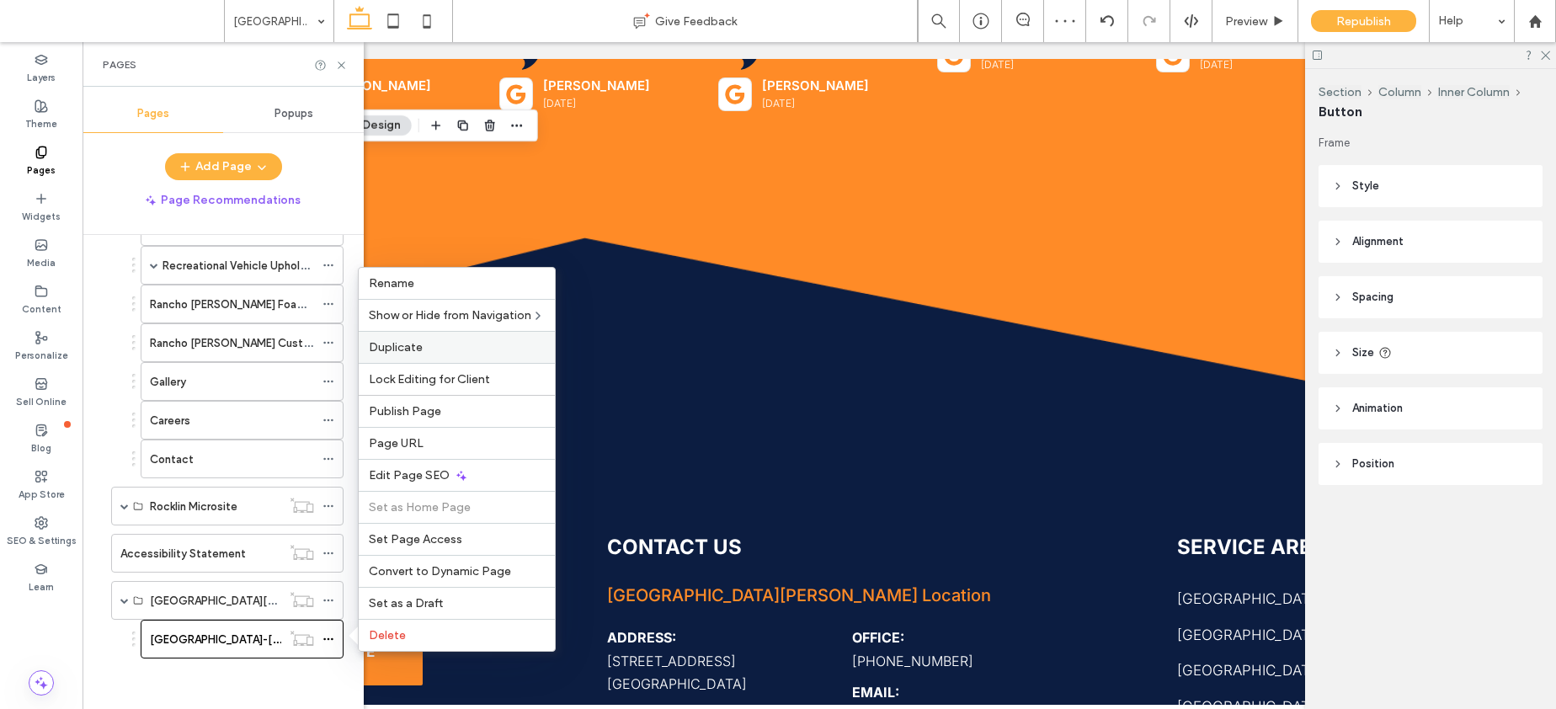
click at [421, 347] on span "Duplicate" at bounding box center [396, 347] width 54 height 14
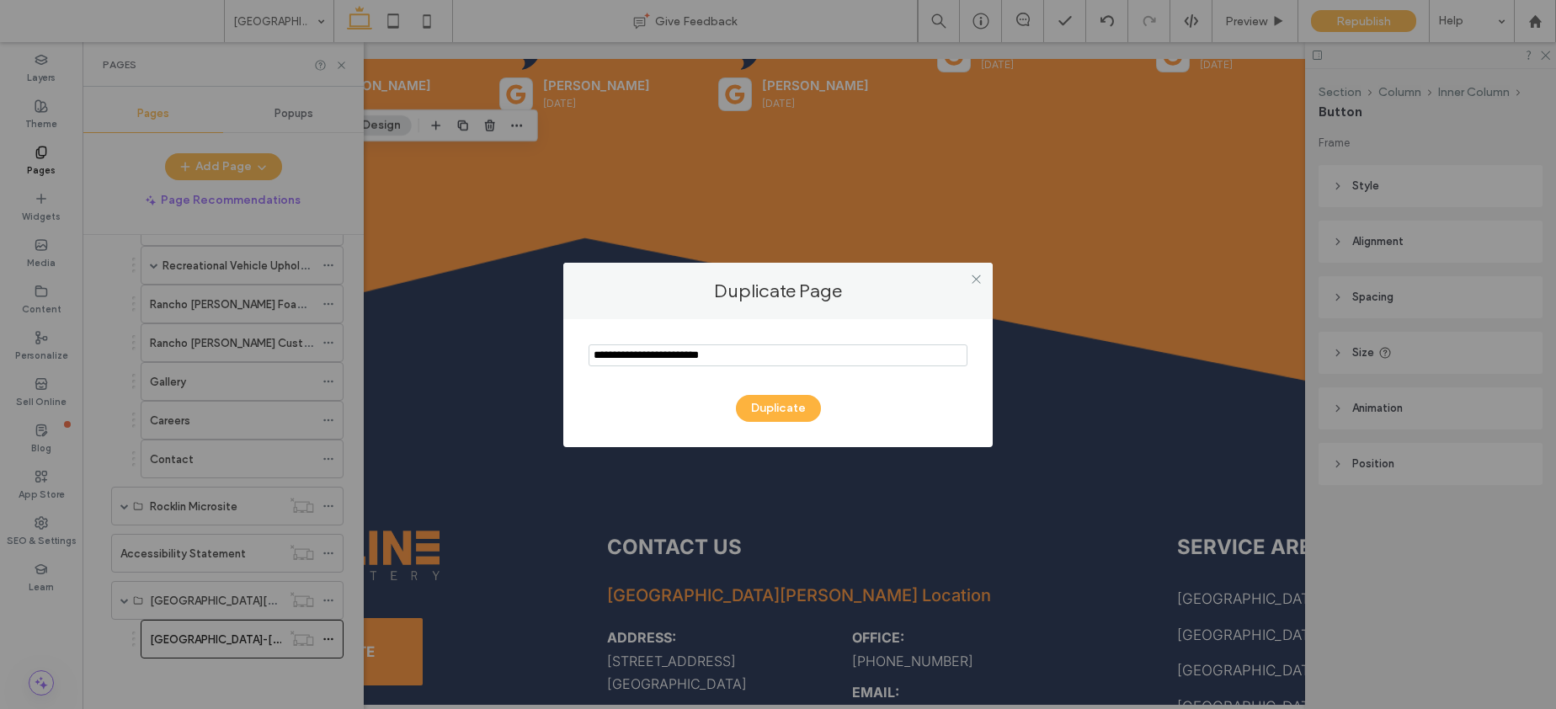
drag, startPoint x: 636, startPoint y: 355, endPoint x: 502, endPoint y: 356, distance: 133.9
click at [503, 356] on div "Duplicate Page Duplicate" at bounding box center [778, 354] width 1556 height 709
drag, startPoint x: 665, startPoint y: 355, endPoint x: 530, endPoint y: 351, distance: 134.8
click at [530, 351] on div "Duplicate Page Duplicate" at bounding box center [778, 354] width 1556 height 709
type input "*********"
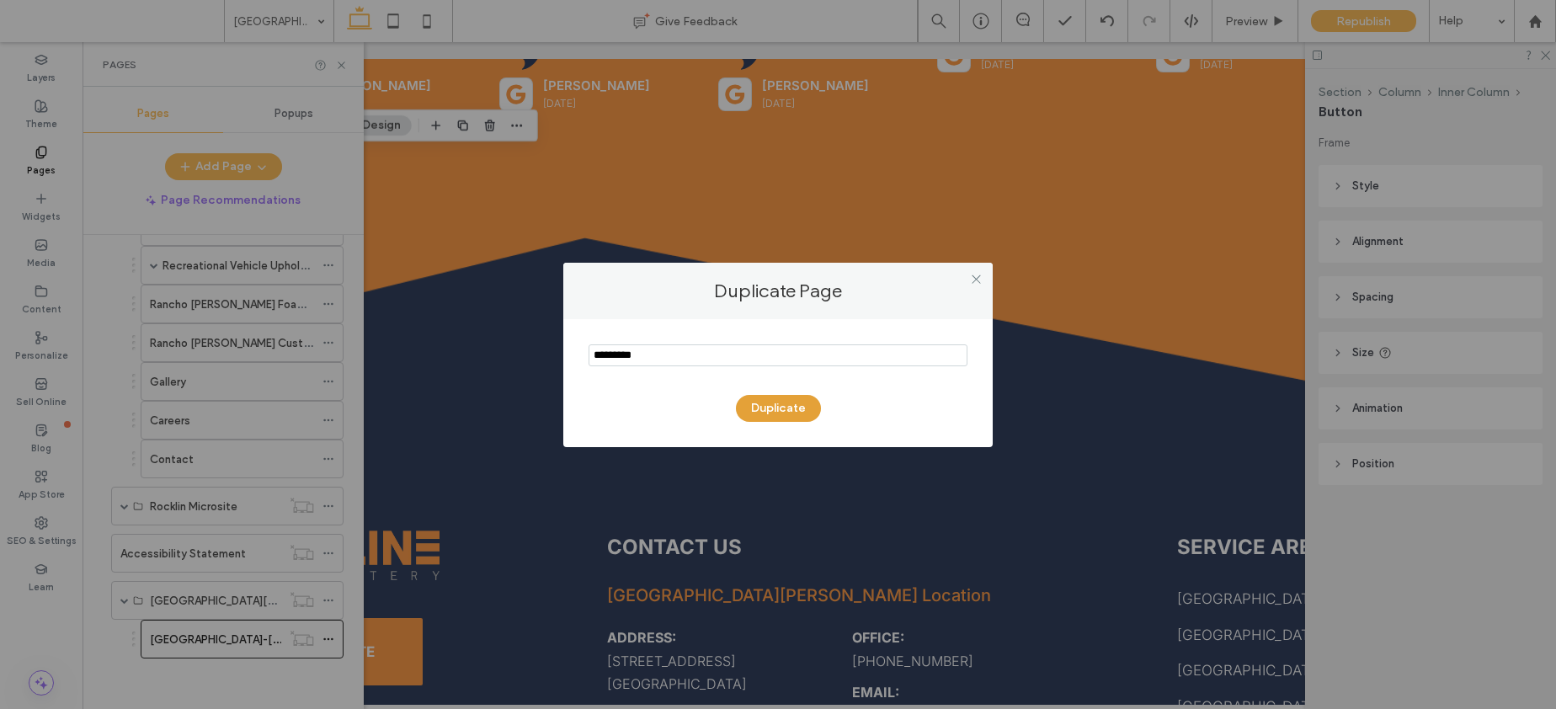
click at [776, 413] on button "Duplicate" at bounding box center [778, 408] width 85 height 27
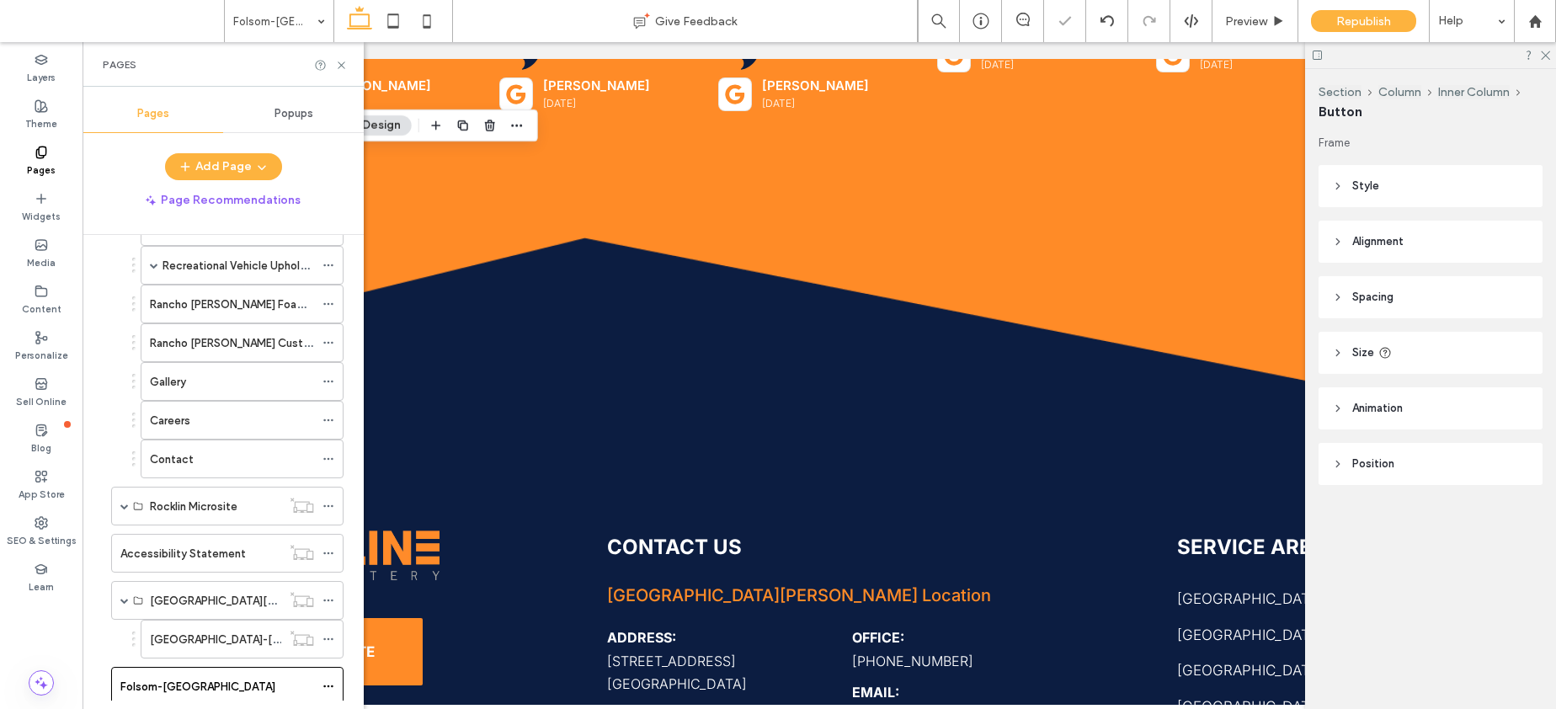
scroll to position [769, 0]
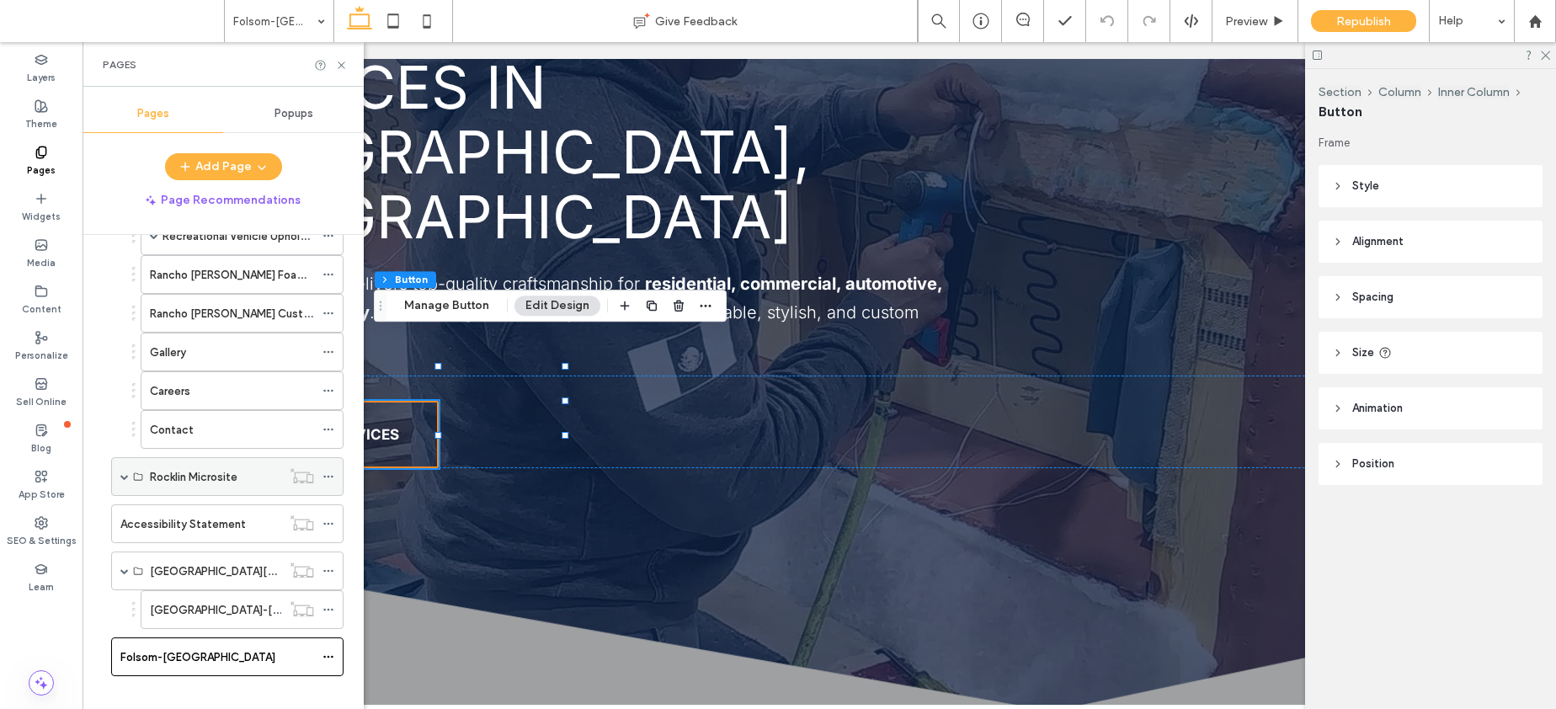
scroll to position [807, 0]
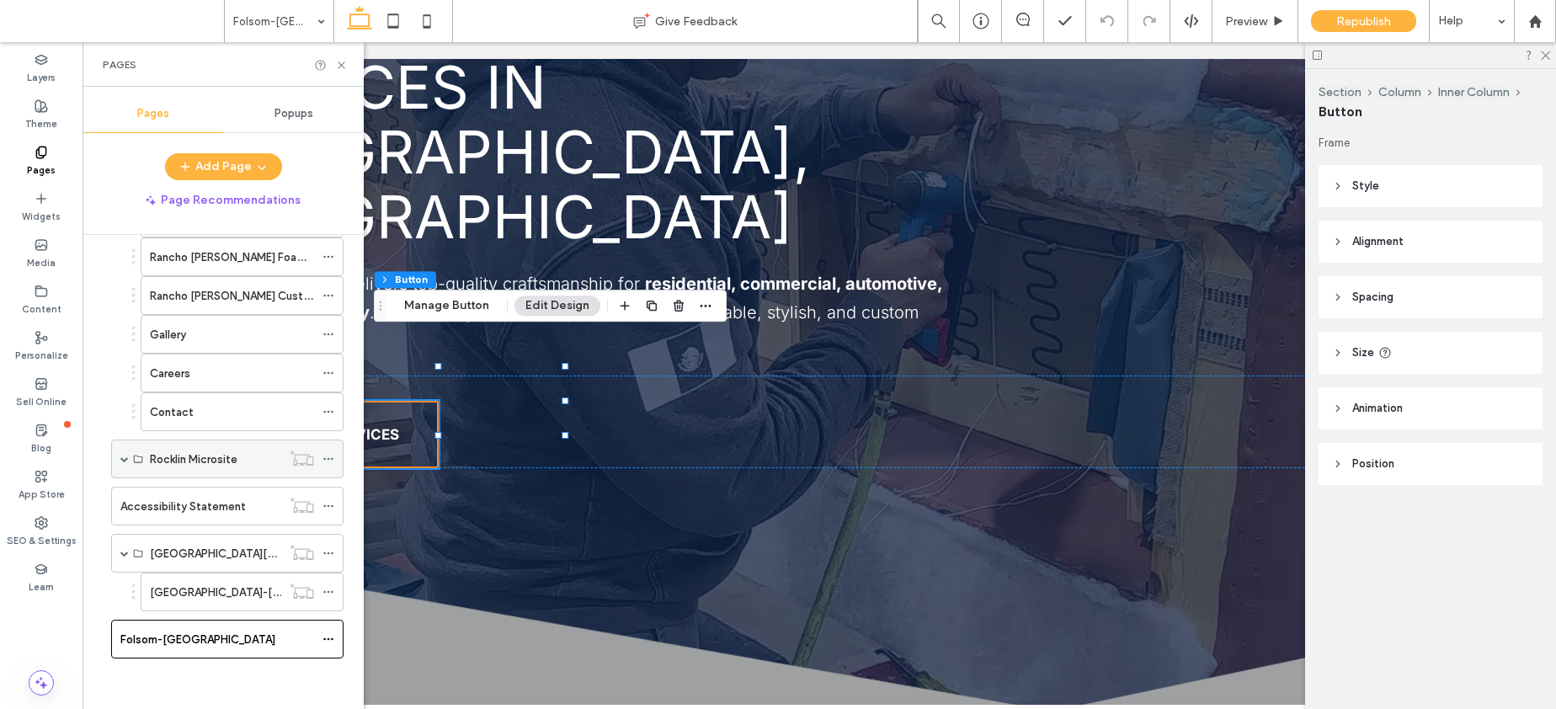
click at [125, 457] on span at bounding box center [124, 459] width 8 height 8
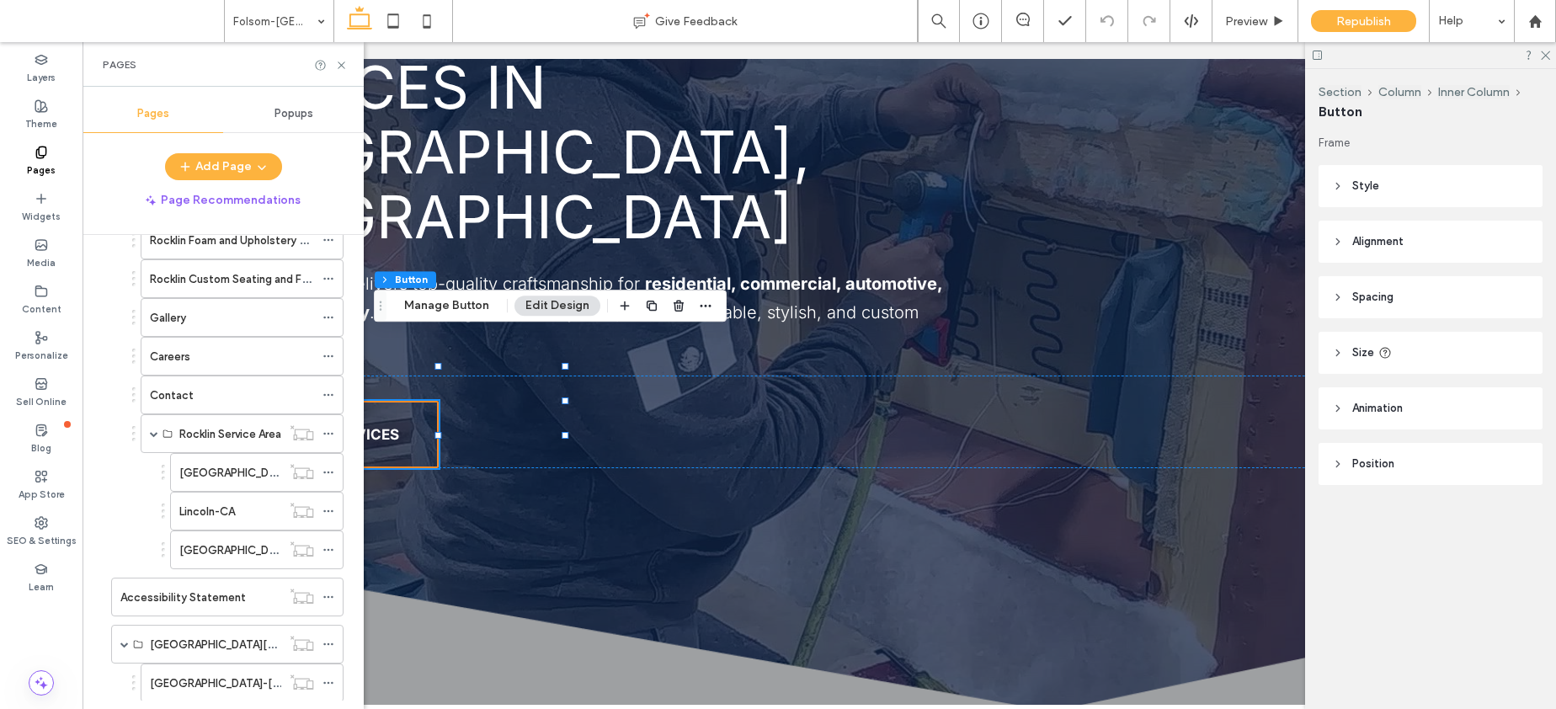
scroll to position [1427, 0]
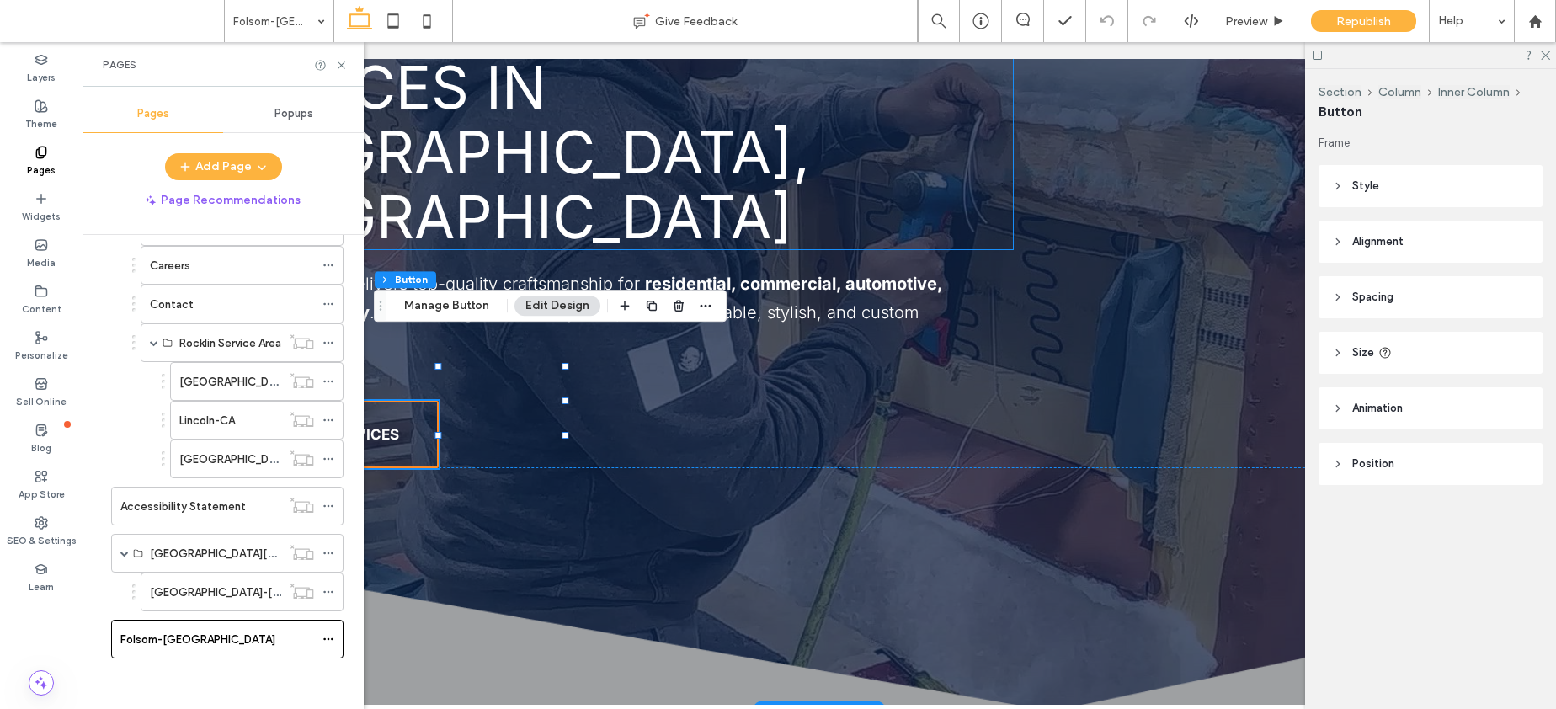
click at [430, 165] on span "Premium Upholstery Services in Citrus Heights, CA" at bounding box center [529, 120] width 686 height 266
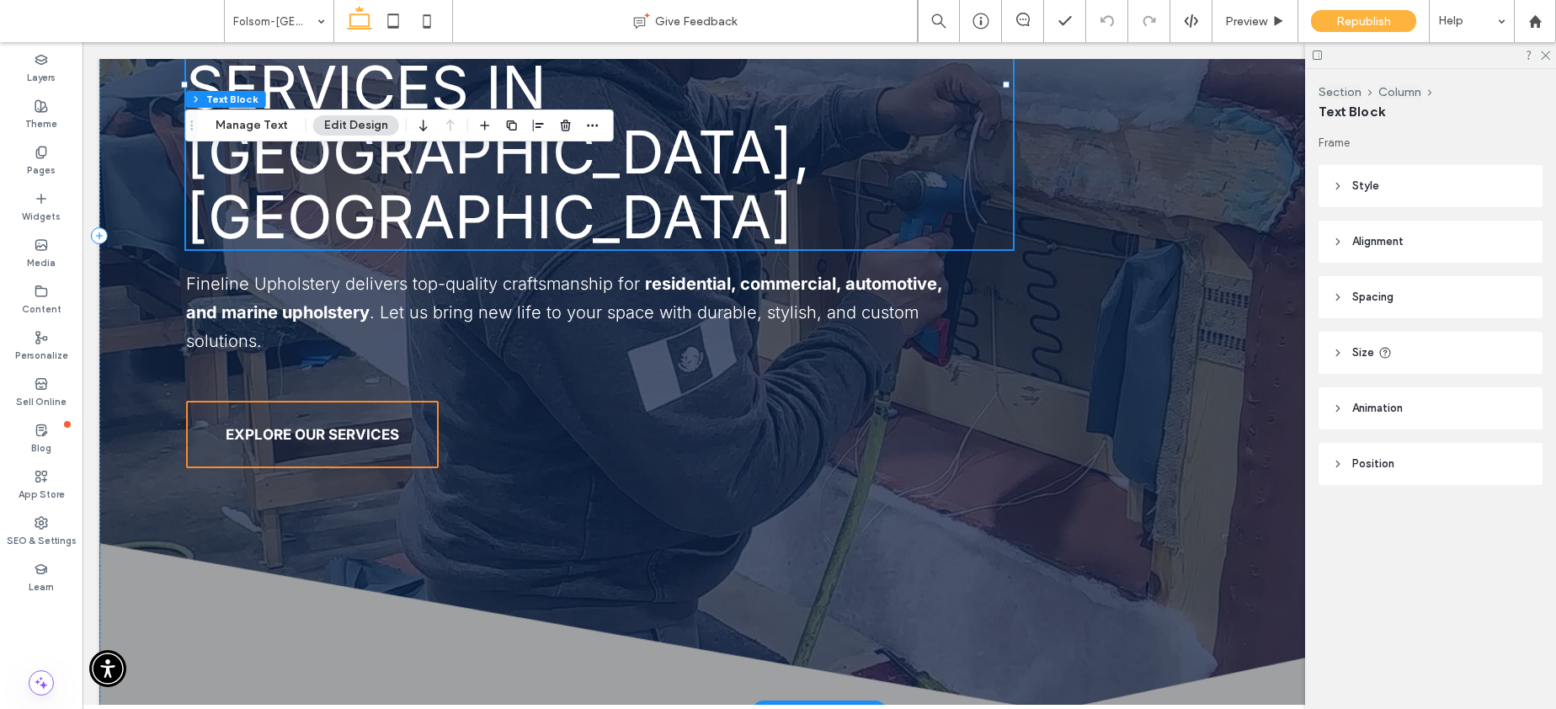
click at [430, 165] on div "Premium Upholstery Services in Citrus Heights, CA" at bounding box center [599, 119] width 827 height 259
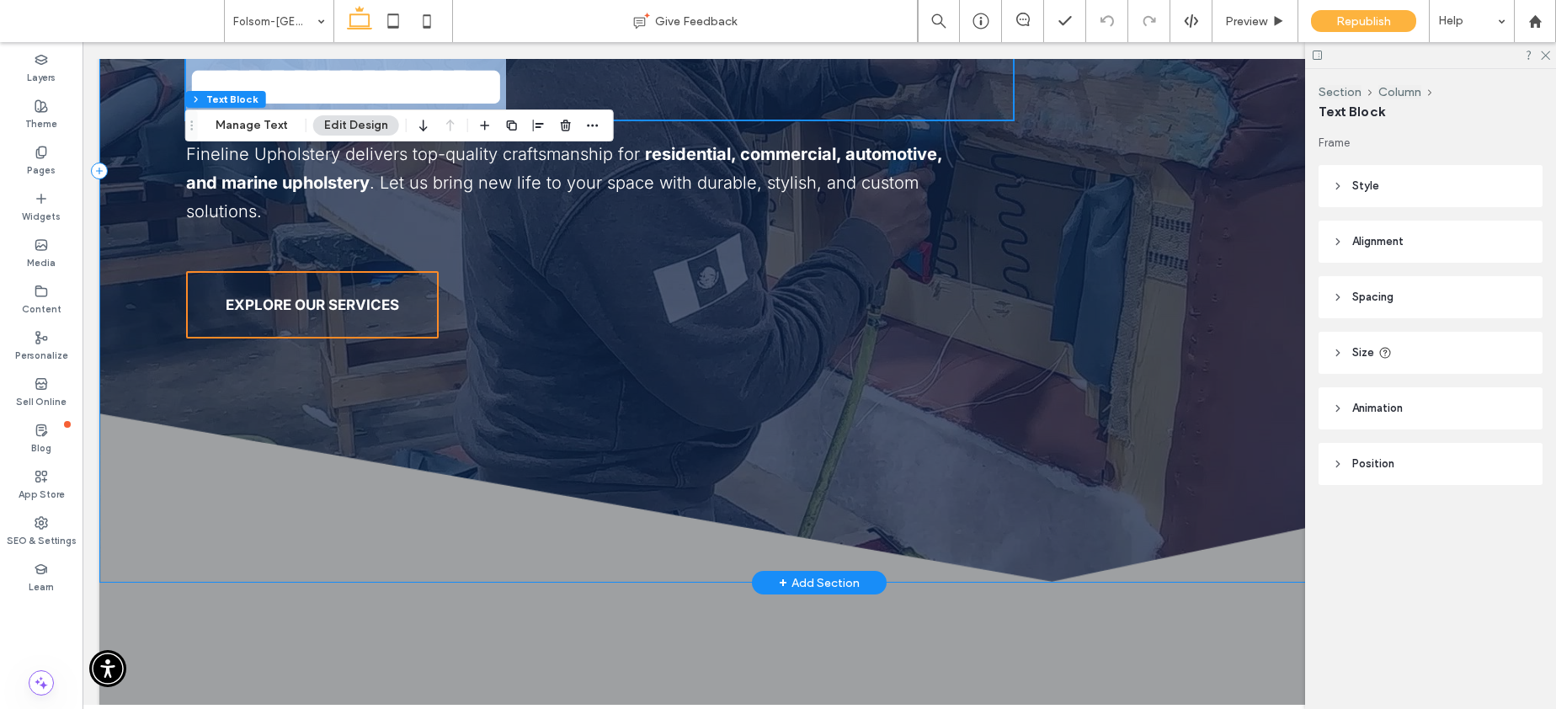
scroll to position [119, 0]
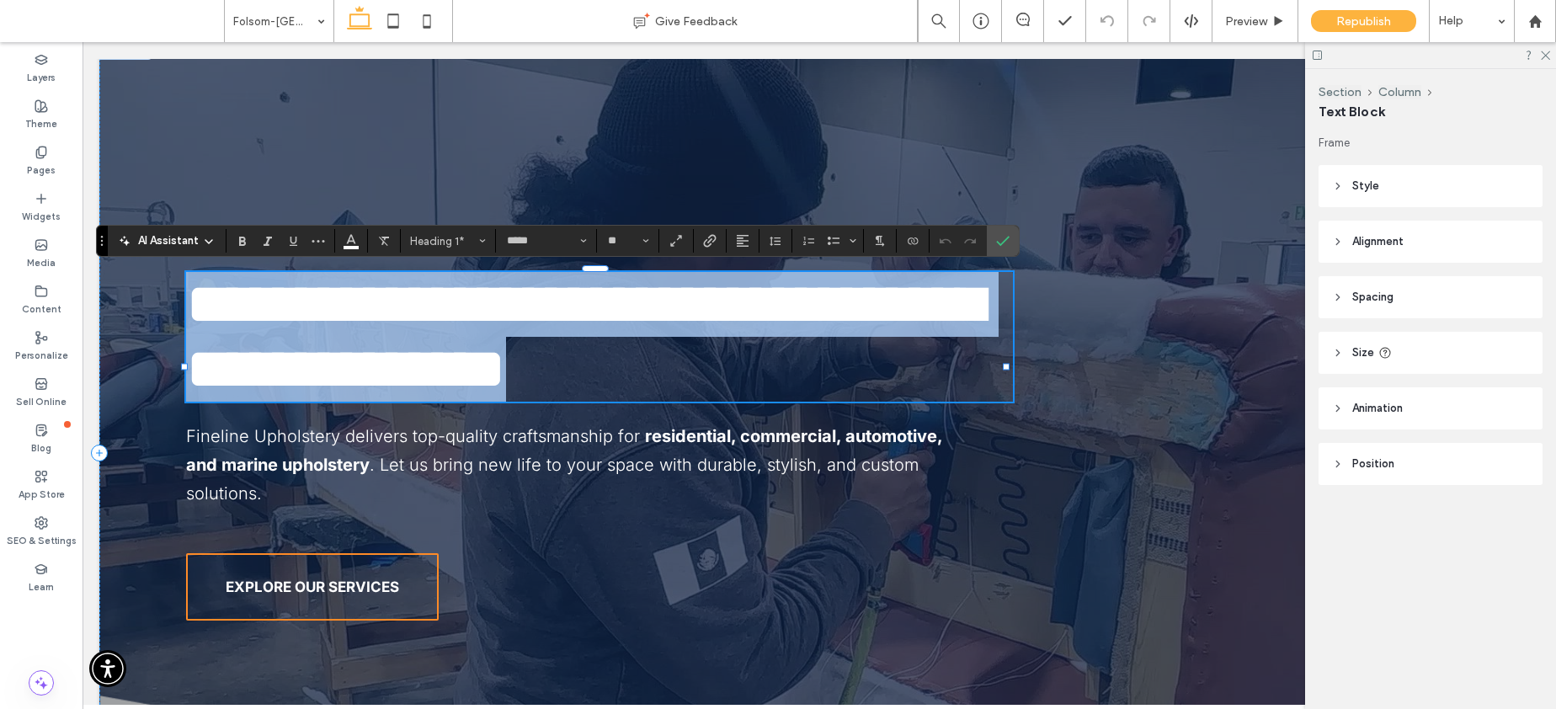
click at [571, 369] on span "**********" at bounding box center [584, 336] width 796 height 124
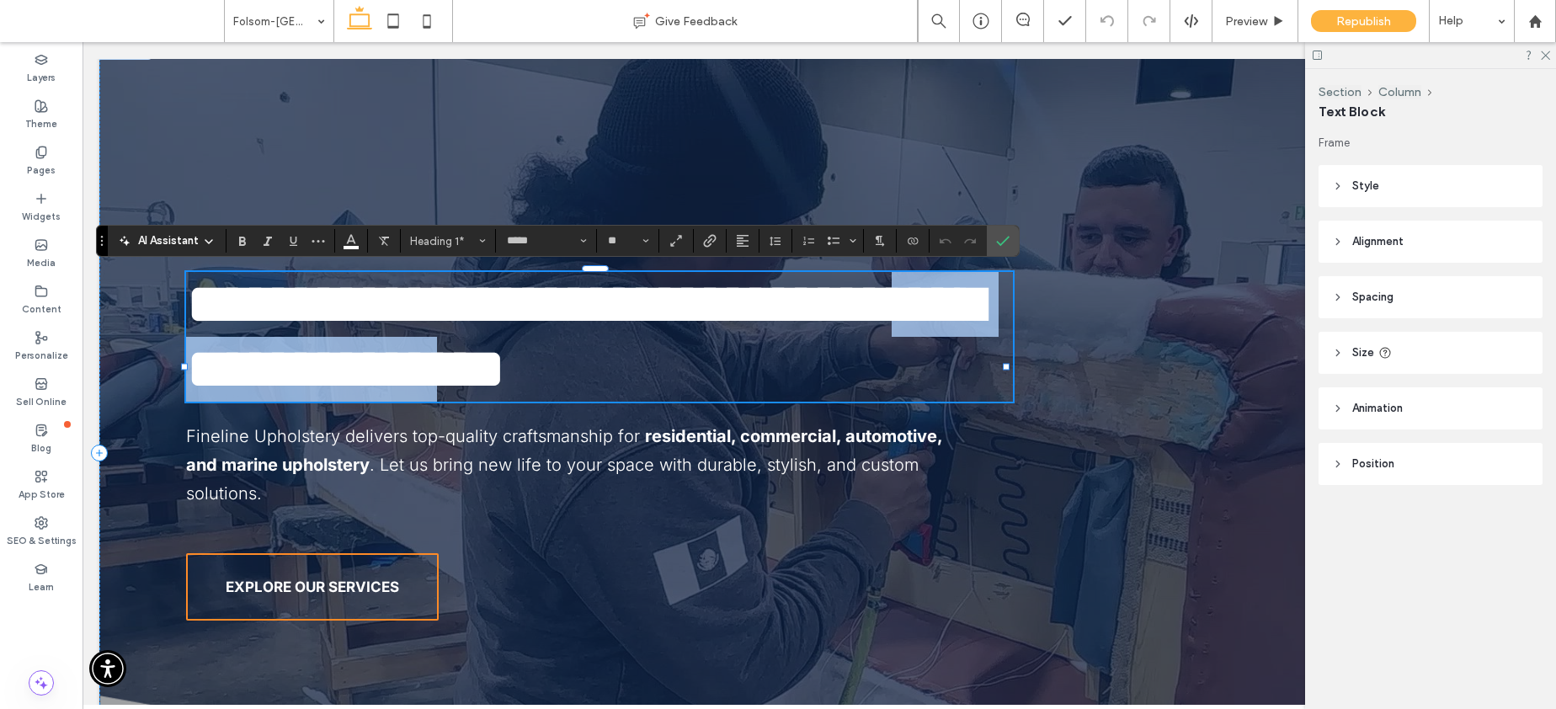
scroll to position [3, 0]
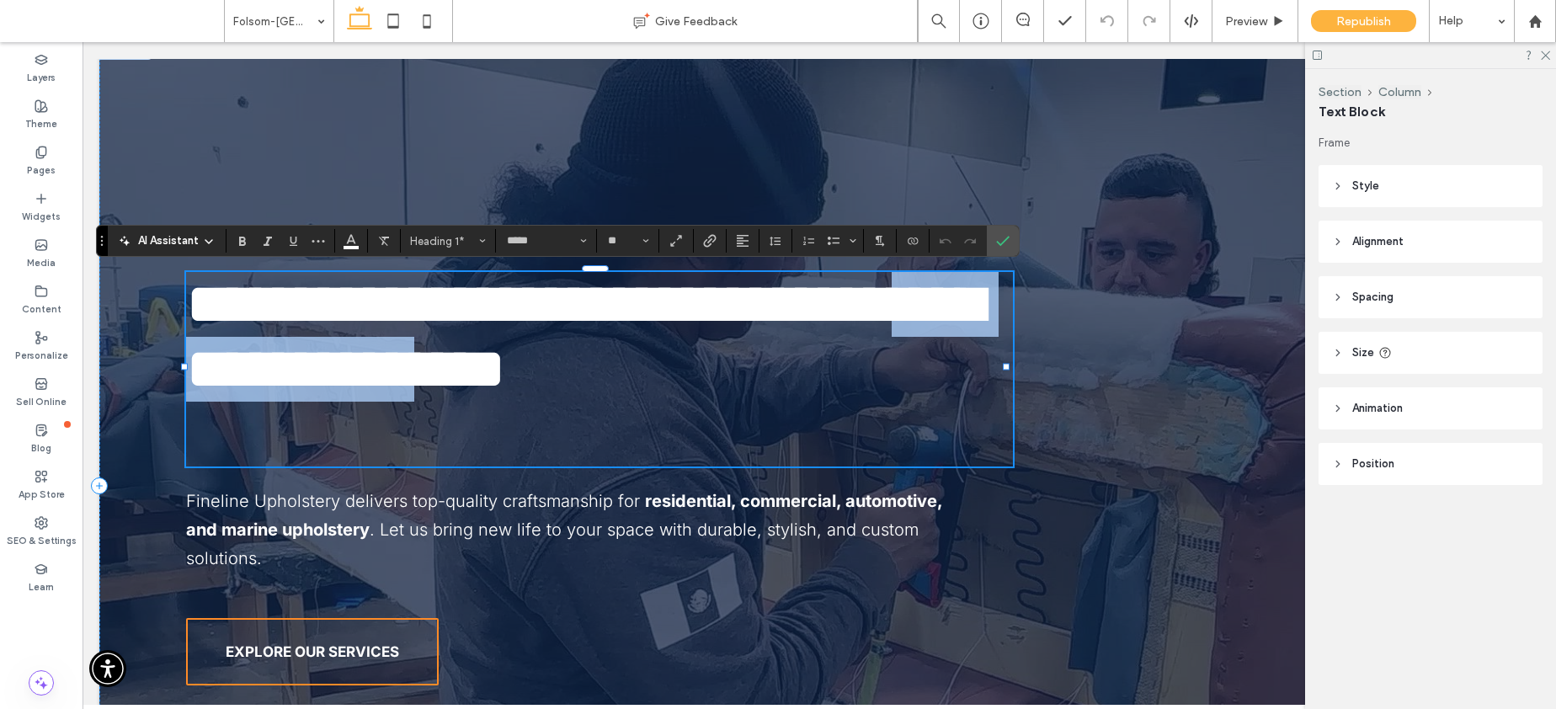
drag, startPoint x: 567, startPoint y: 363, endPoint x: 428, endPoint y: 425, distance: 153.0
click at [428, 398] on span "**********" at bounding box center [584, 336] width 796 height 124
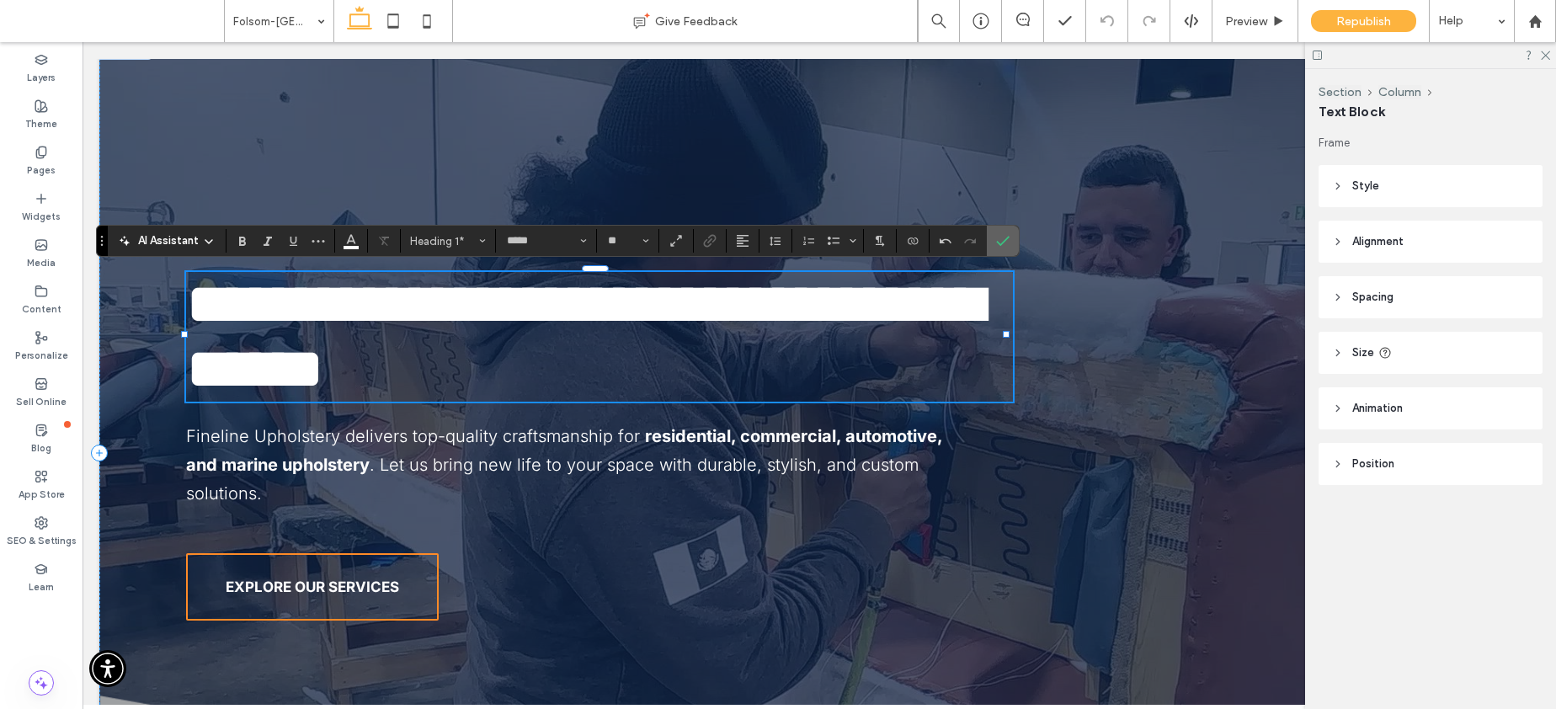
drag, startPoint x: 999, startPoint y: 241, endPoint x: 917, endPoint y: 199, distance: 92.6
click at [999, 241] on icon "Confirm" at bounding box center [1002, 240] width 13 height 13
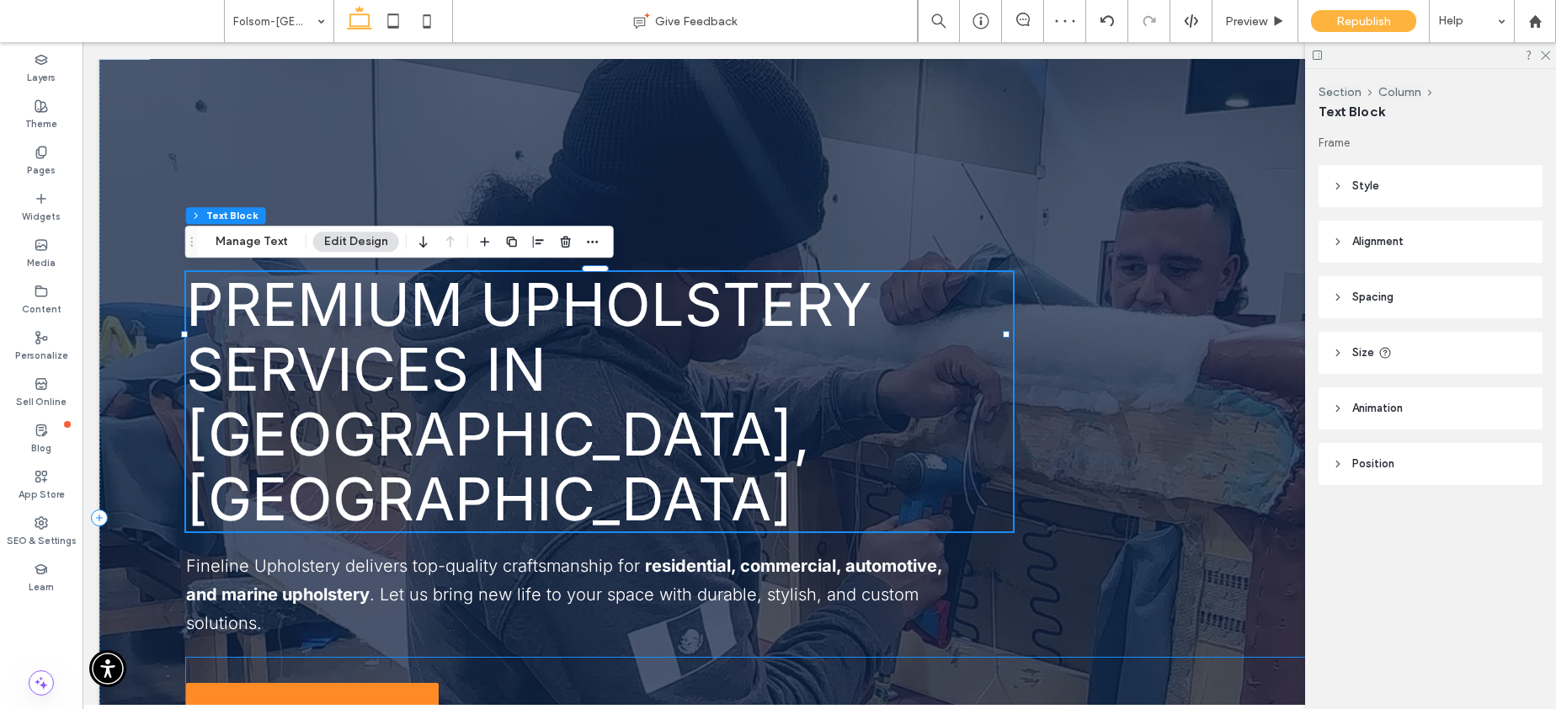
click at [298, 708] on span "EXPLORE OUR SERVICES" at bounding box center [312, 716] width 173 height 17
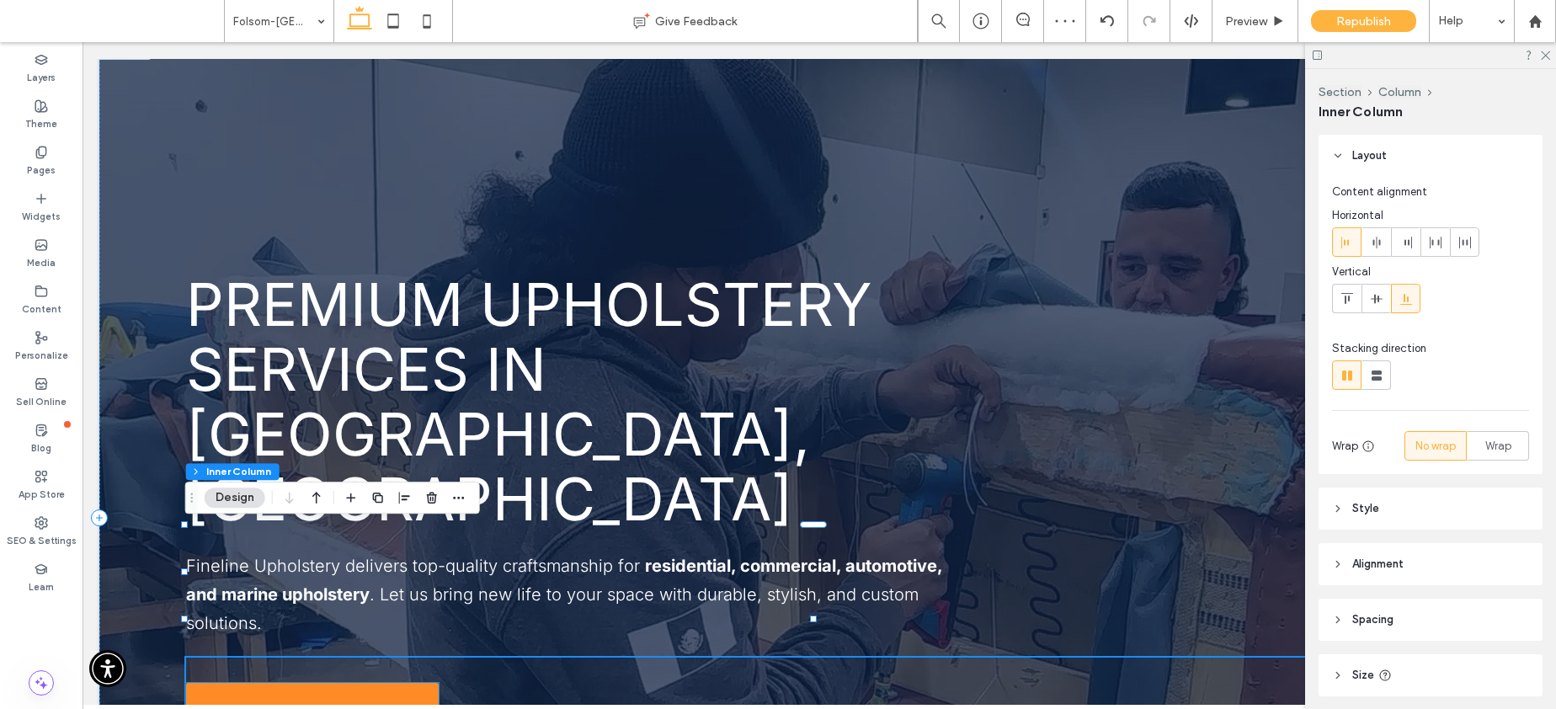
click at [370, 708] on span "EXPLORE OUR SERVICES" at bounding box center [312, 716] width 173 height 17
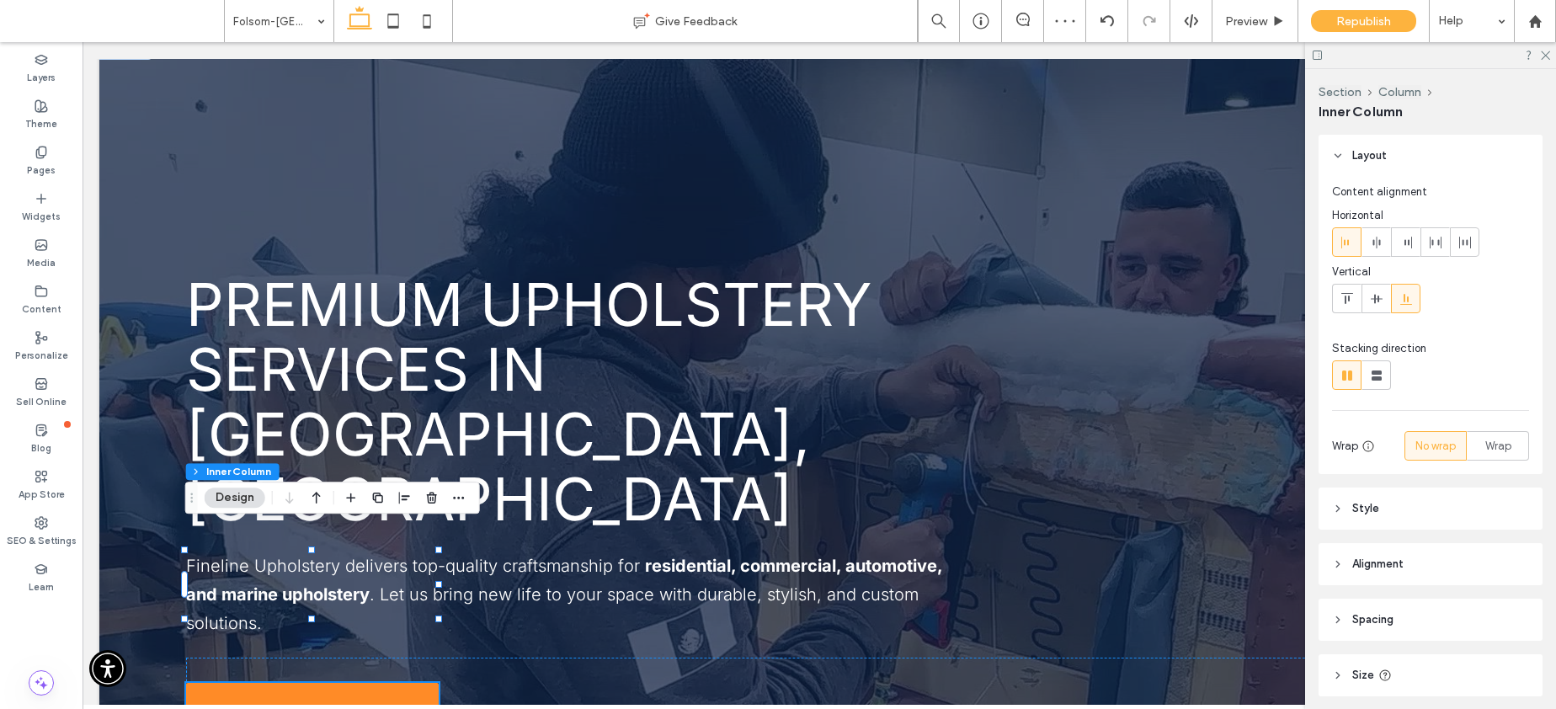
click at [370, 708] on span "EXPLORE OUR SERVICES" at bounding box center [312, 716] width 173 height 17
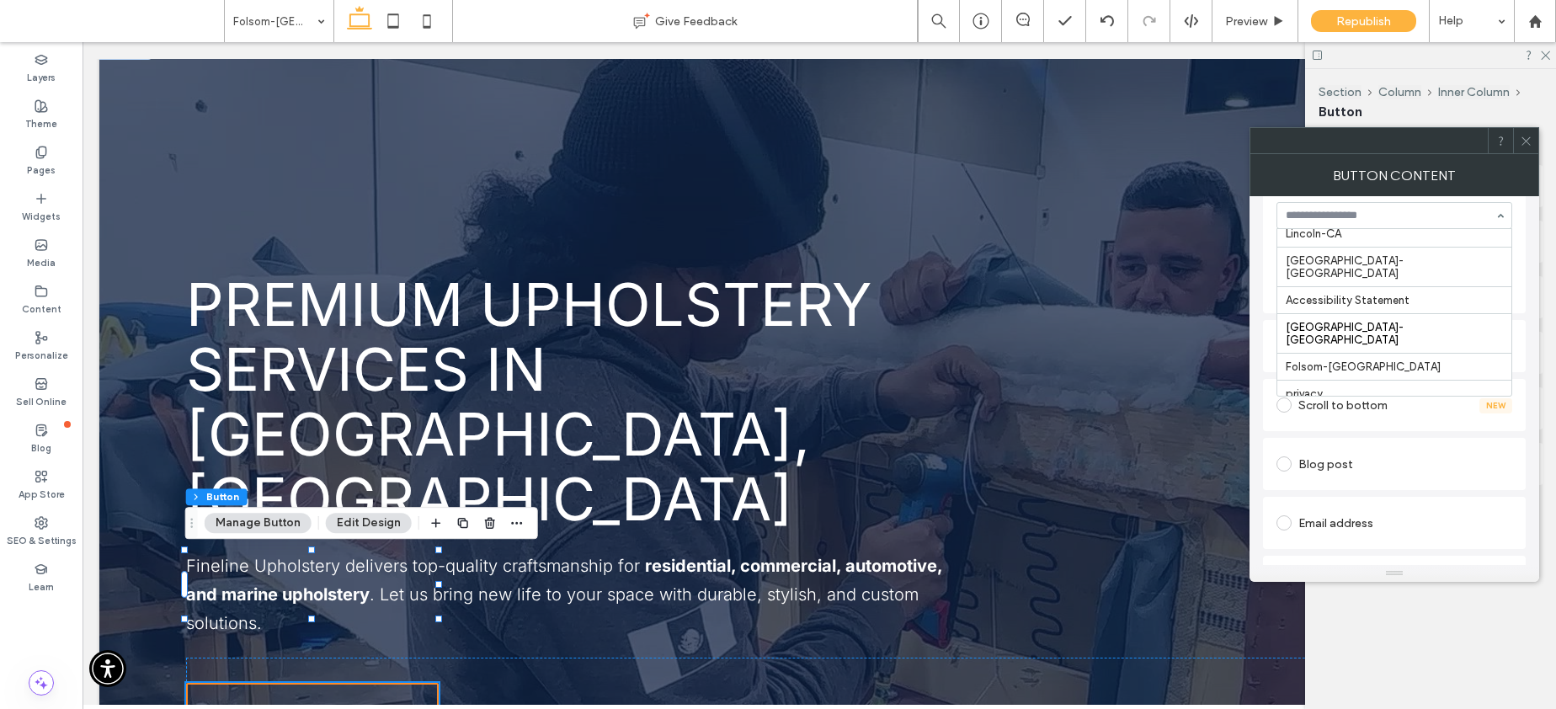
scroll to position [404, 0]
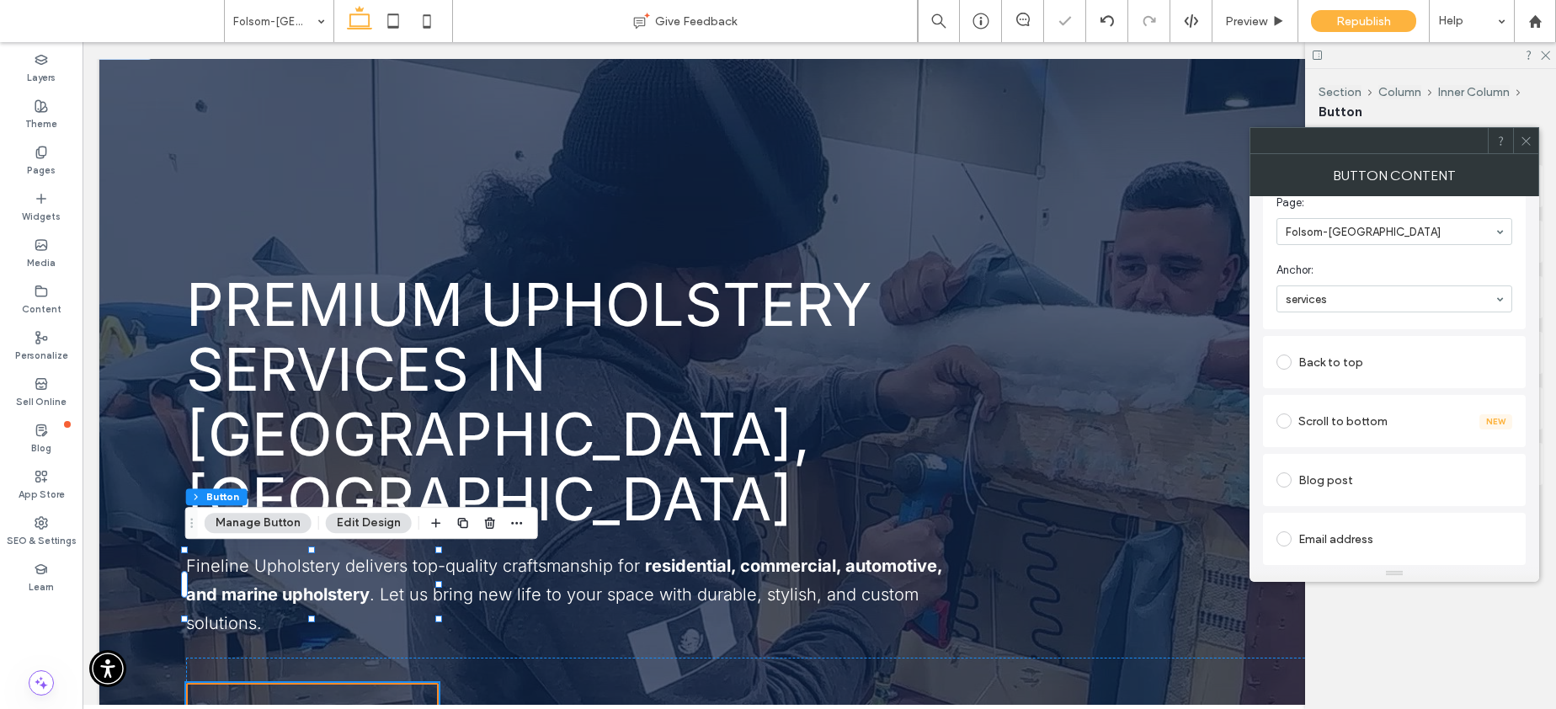
click at [1526, 141] on use at bounding box center [1525, 140] width 8 height 8
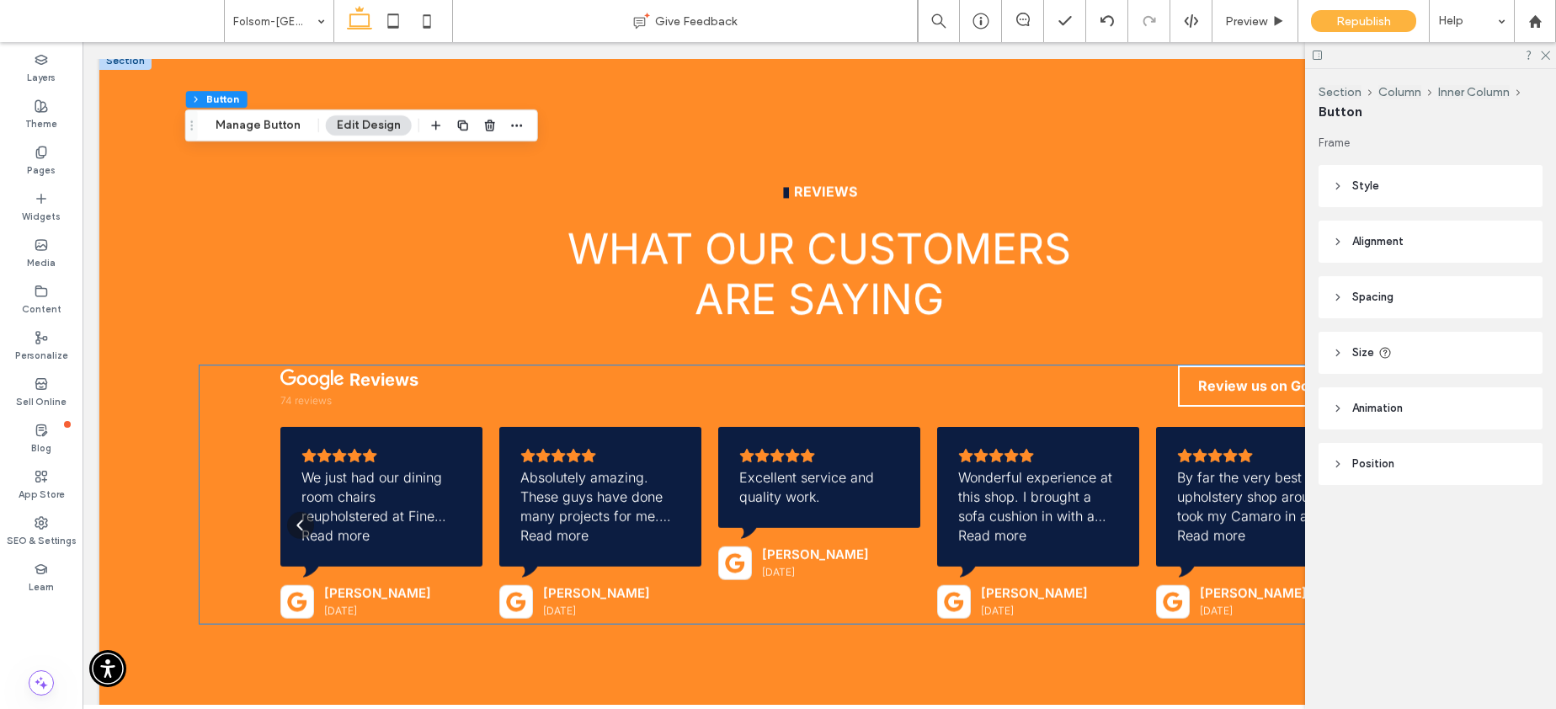
scroll to position [7688, 0]
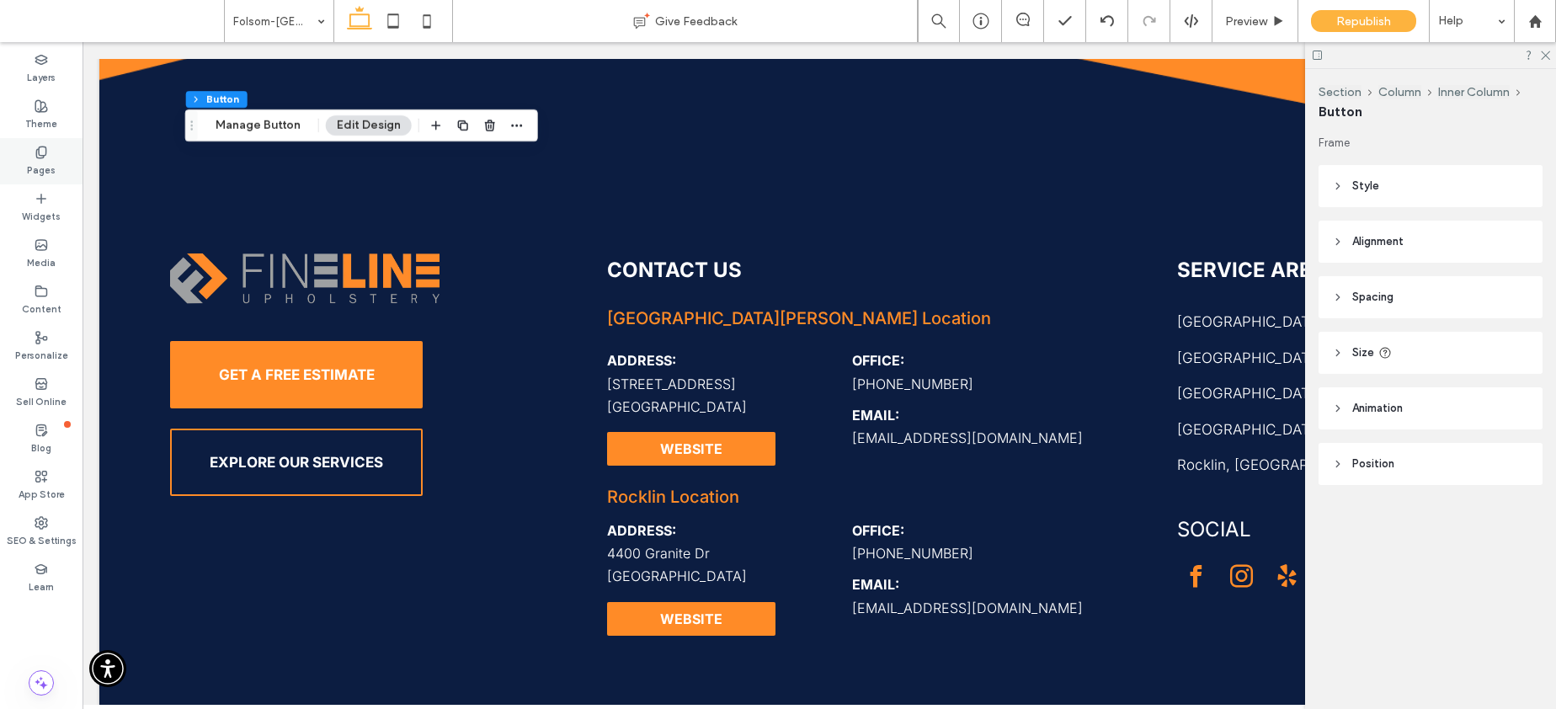
click at [33, 157] on div "Pages" at bounding box center [41, 161] width 83 height 46
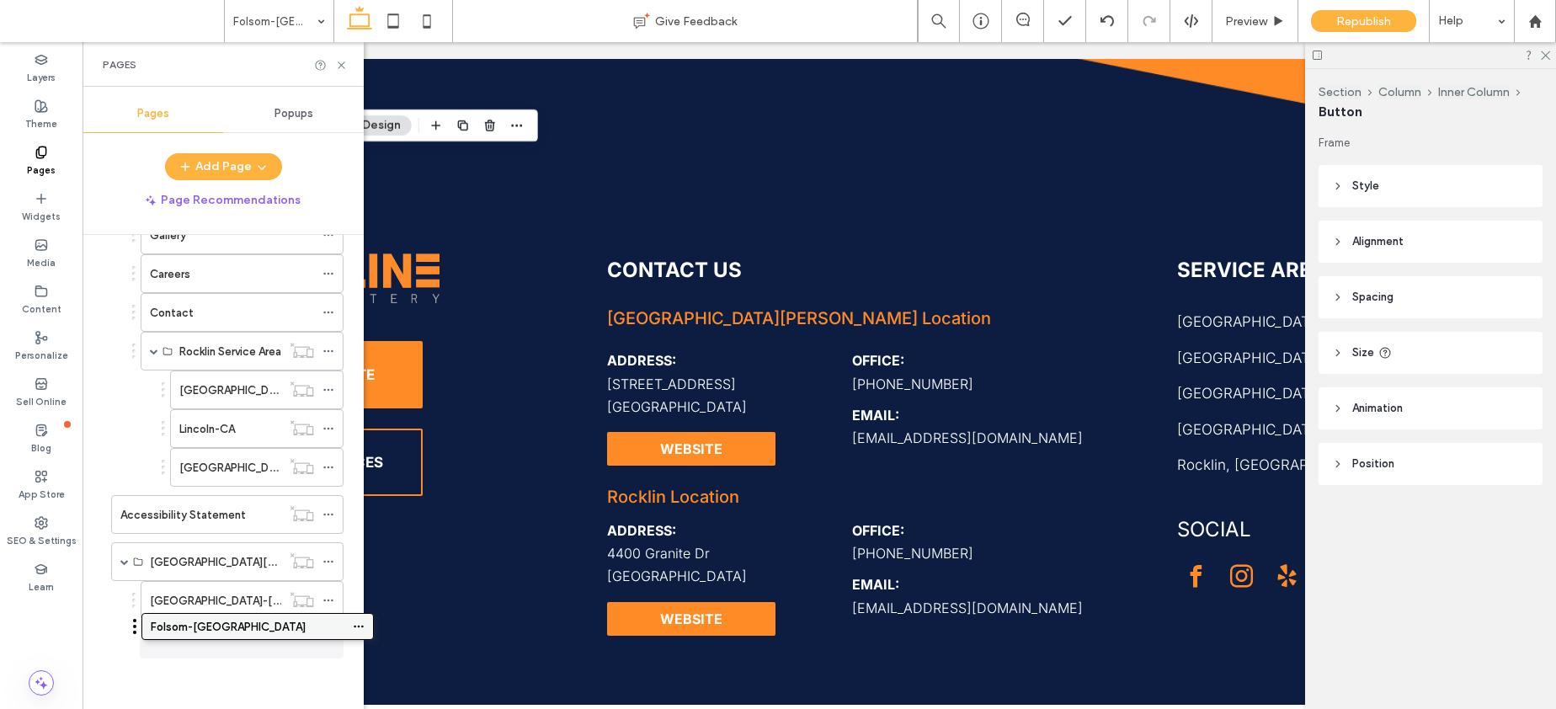
scroll to position [1419, 0]
drag, startPoint x: 196, startPoint y: 636, endPoint x: 235, endPoint y: 626, distance: 39.8
click at [330, 637] on icon at bounding box center [328, 639] width 12 height 12
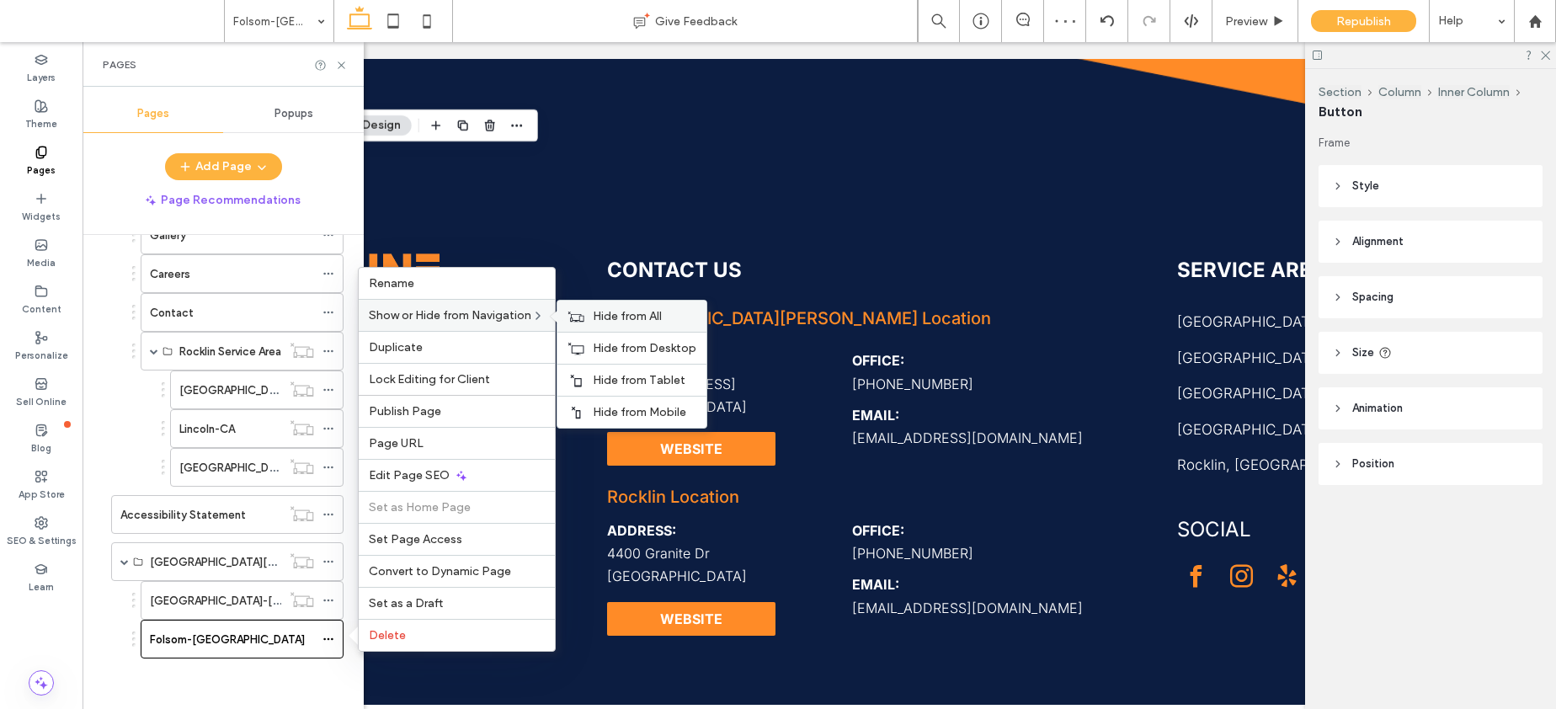
click at [622, 321] on span "Hide from All" at bounding box center [627, 316] width 69 height 14
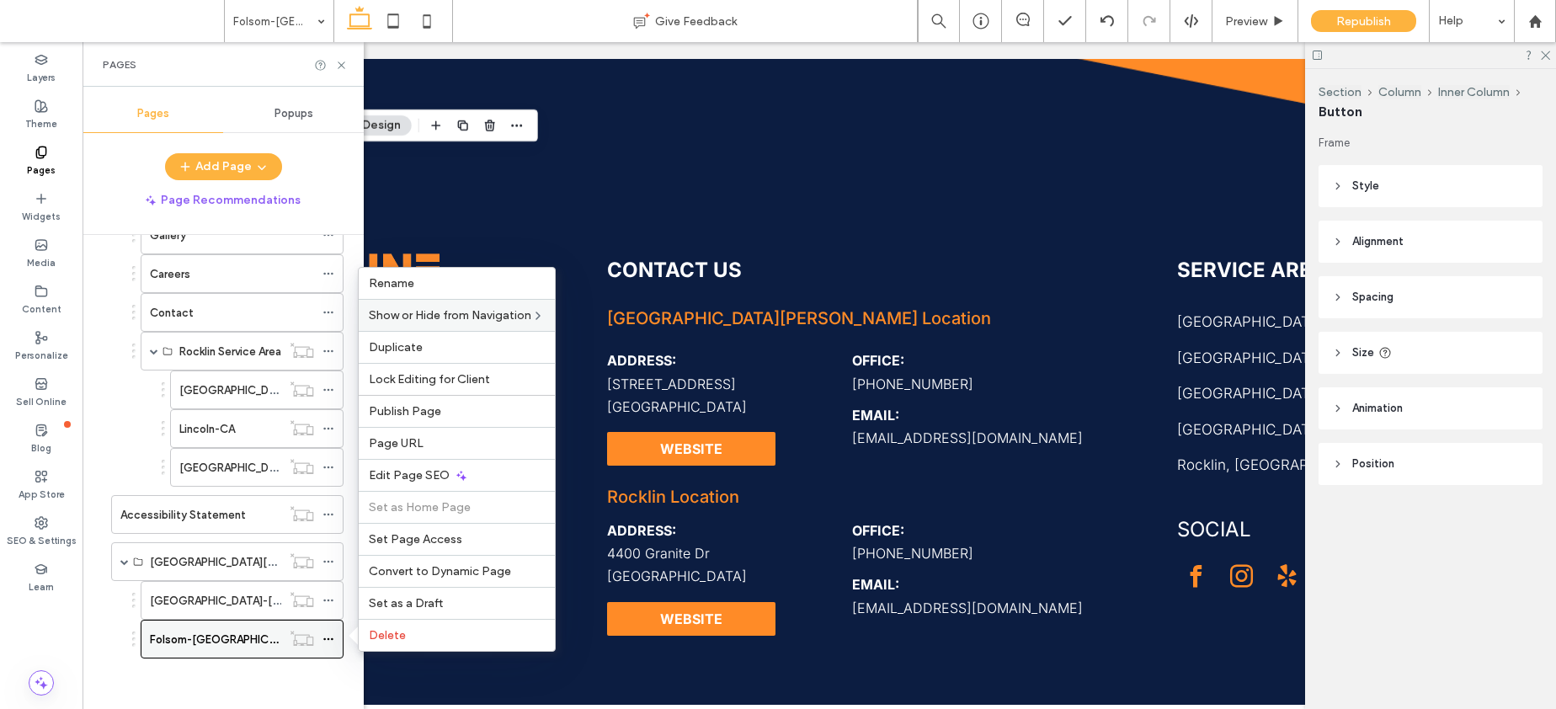
click at [322, 640] on icon at bounding box center [328, 639] width 12 height 12
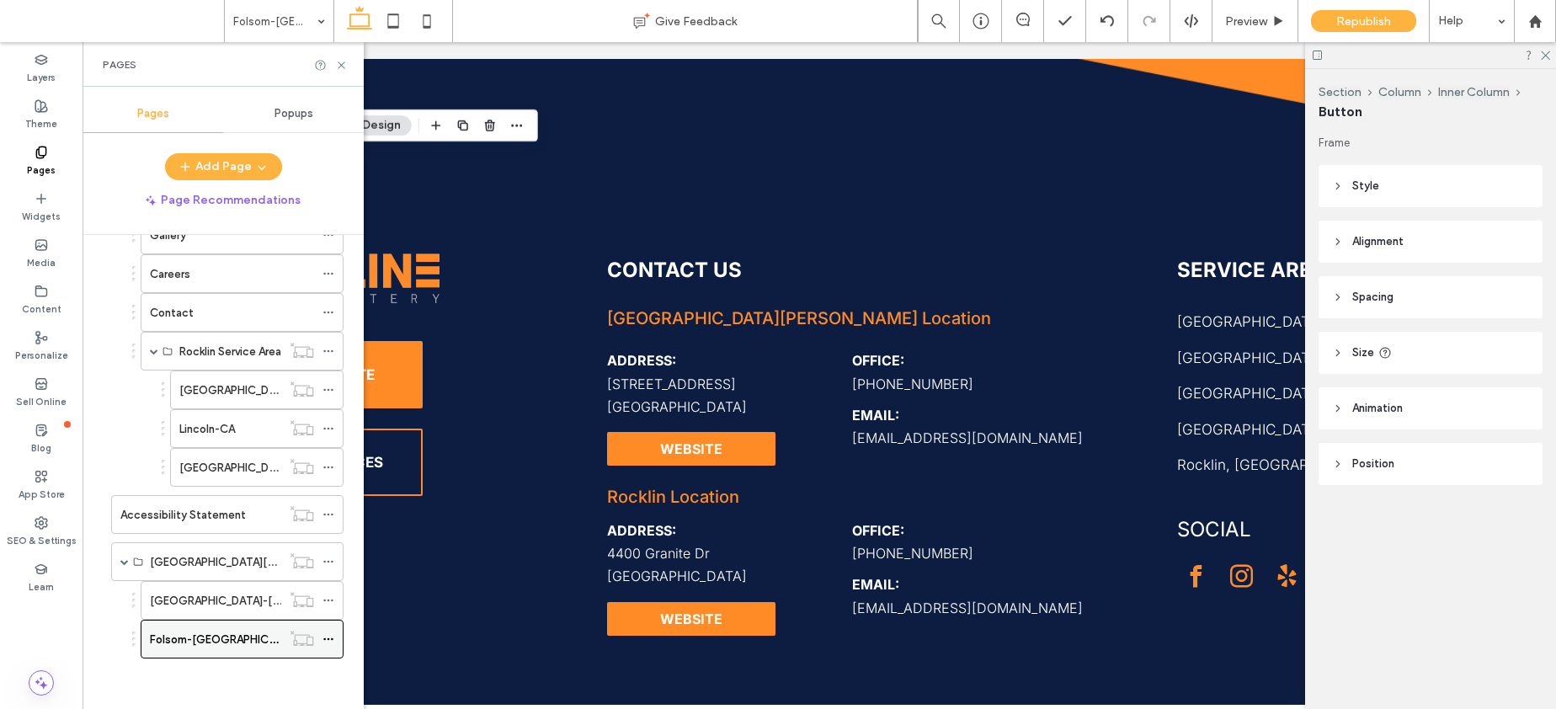
click at [325, 640] on icon at bounding box center [328, 639] width 12 height 12
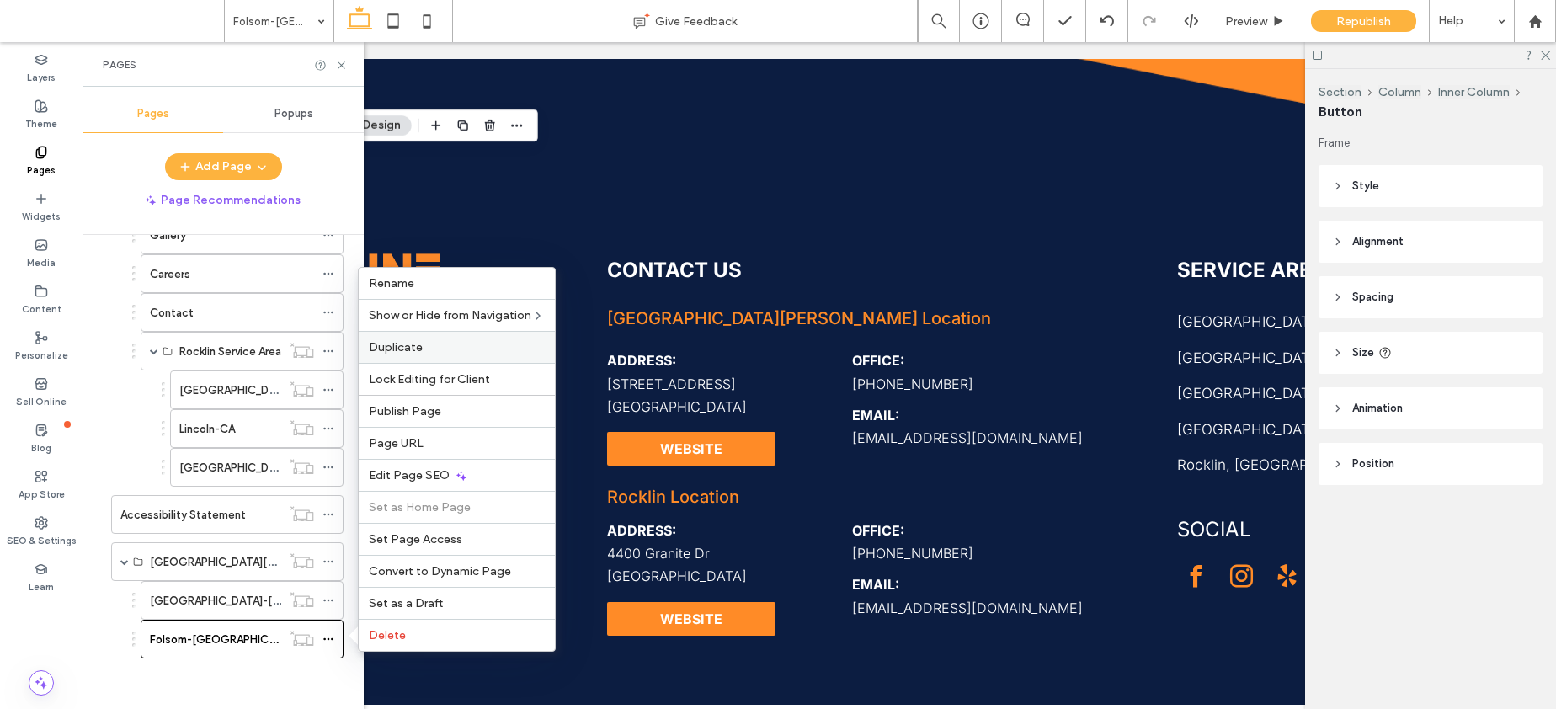
click at [443, 344] on label "Duplicate" at bounding box center [457, 347] width 176 height 14
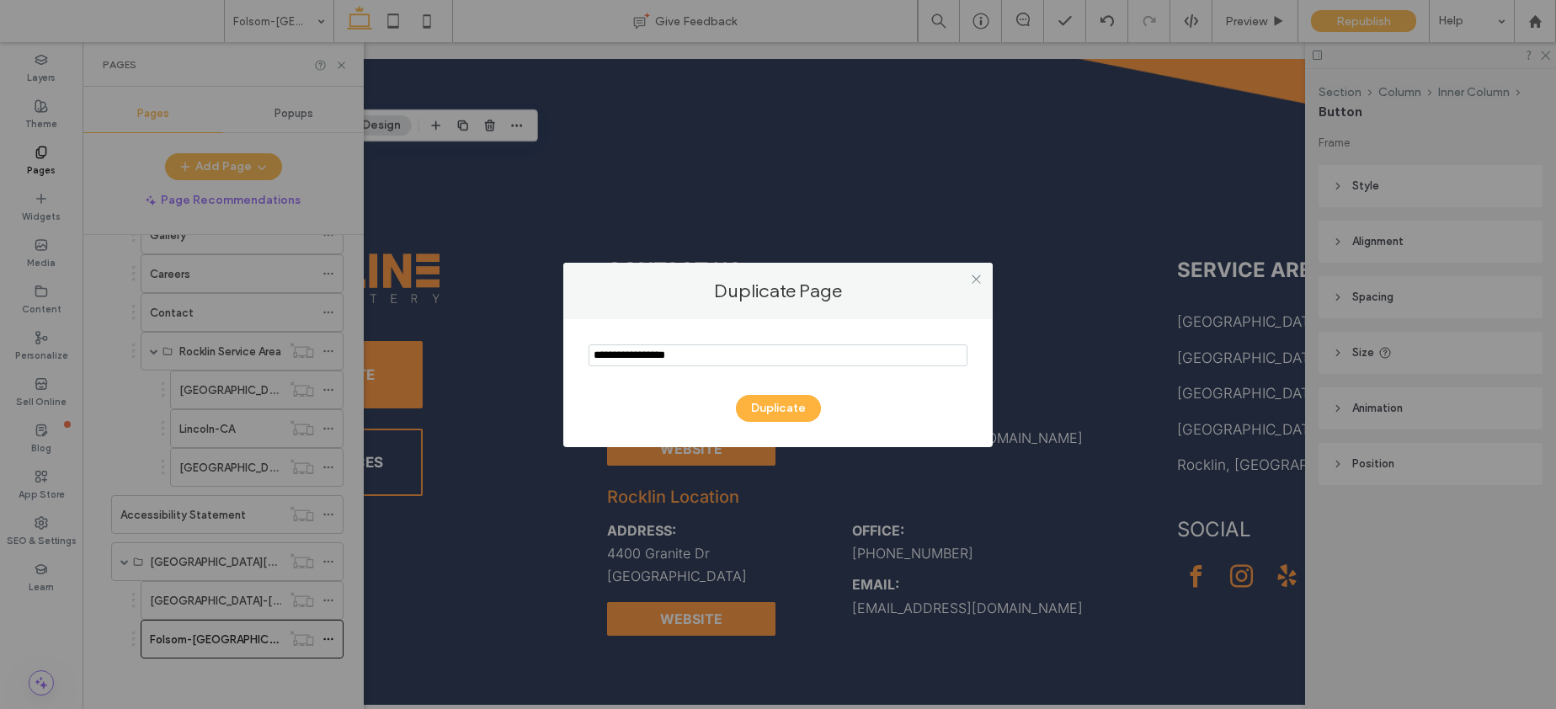
drag, startPoint x: 669, startPoint y: 354, endPoint x: 575, endPoint y: 354, distance: 94.3
click at [575, 353] on div "Duplicate" at bounding box center [777, 383] width 429 height 128
type input "**********"
click at [769, 402] on button "Duplicate" at bounding box center [778, 408] width 85 height 27
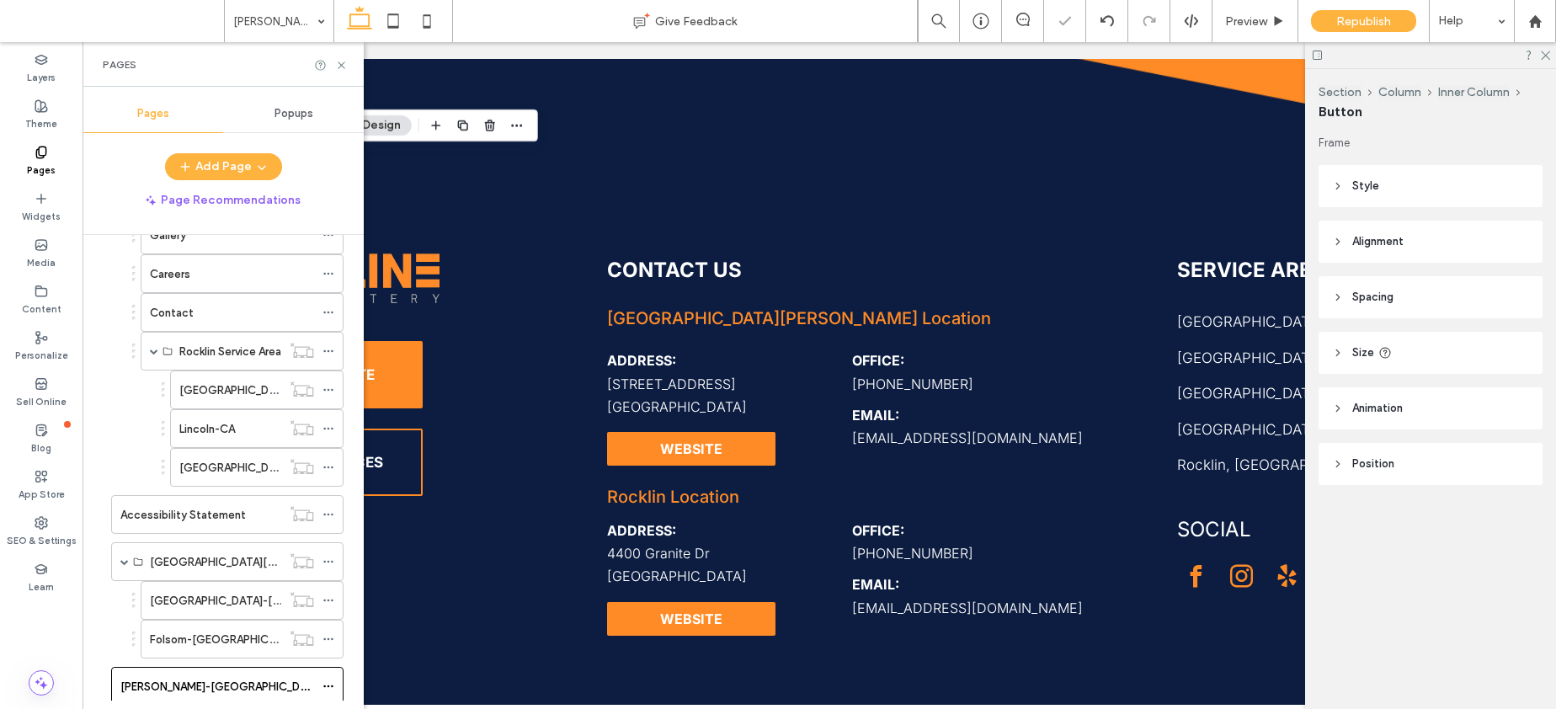
scroll to position [1427, 0]
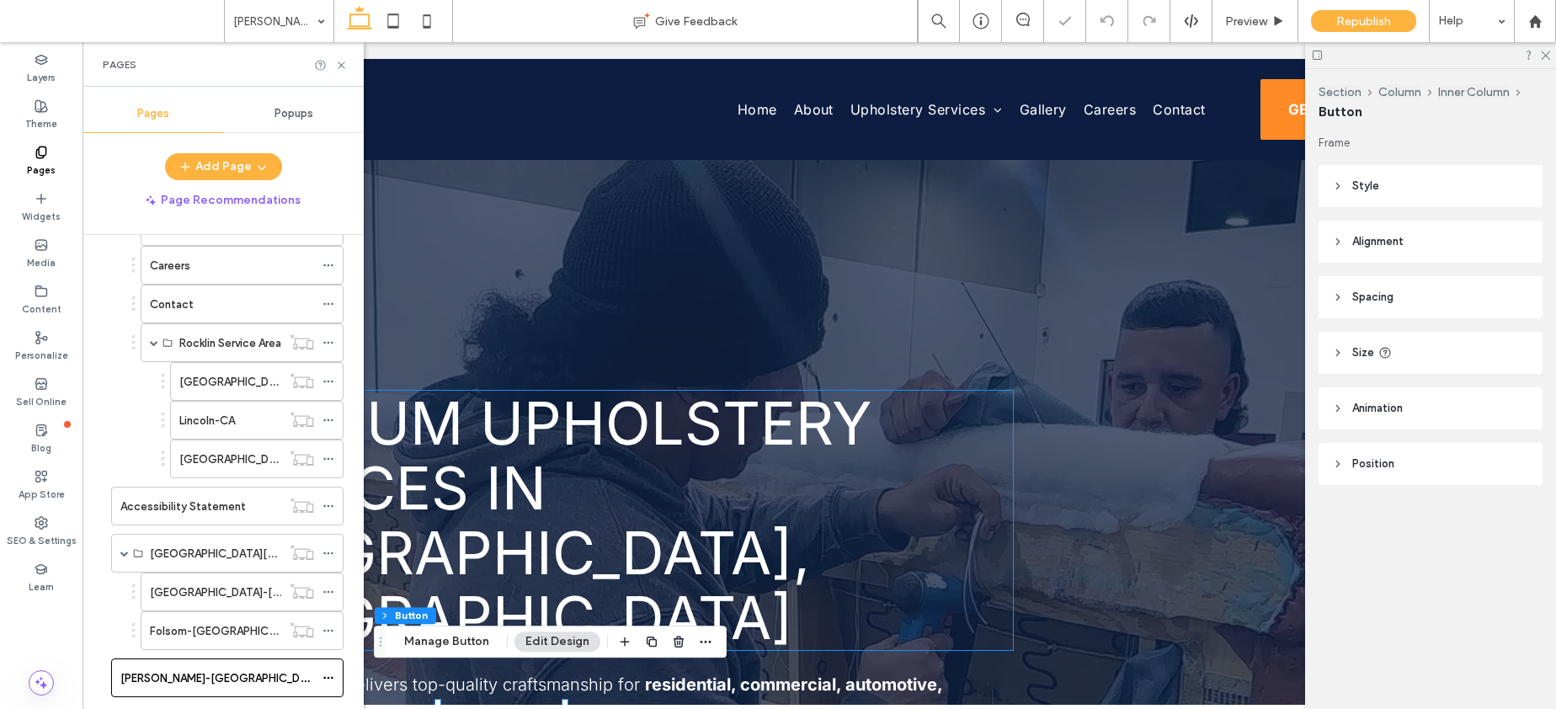
click at [524, 463] on span "Premium Upholstery Services in Folsom, CA" at bounding box center [529, 520] width 686 height 266
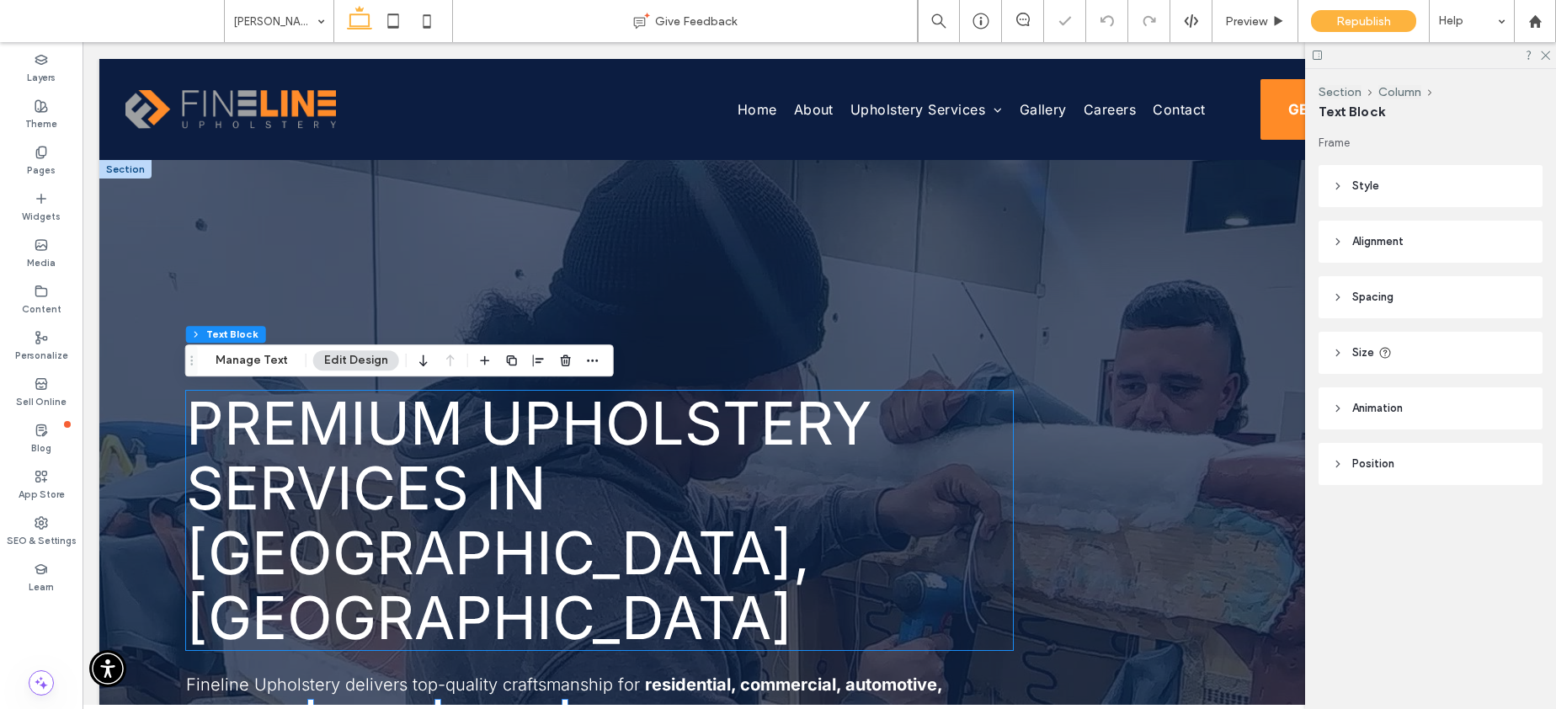
click at [524, 463] on div "Premium Upholstery Services in Folsom, CA" at bounding box center [599, 520] width 827 height 259
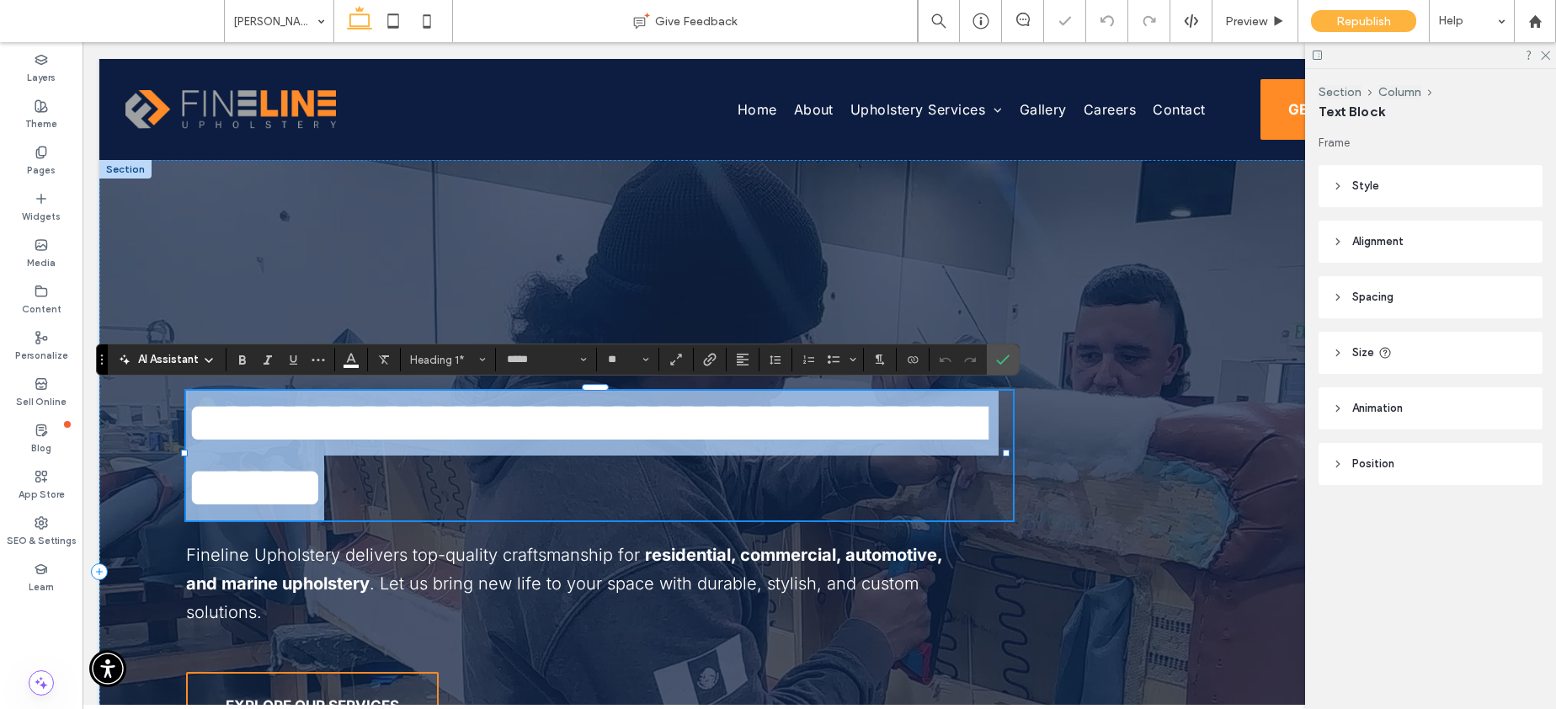
click at [630, 478] on span "**********" at bounding box center [584, 455] width 796 height 124
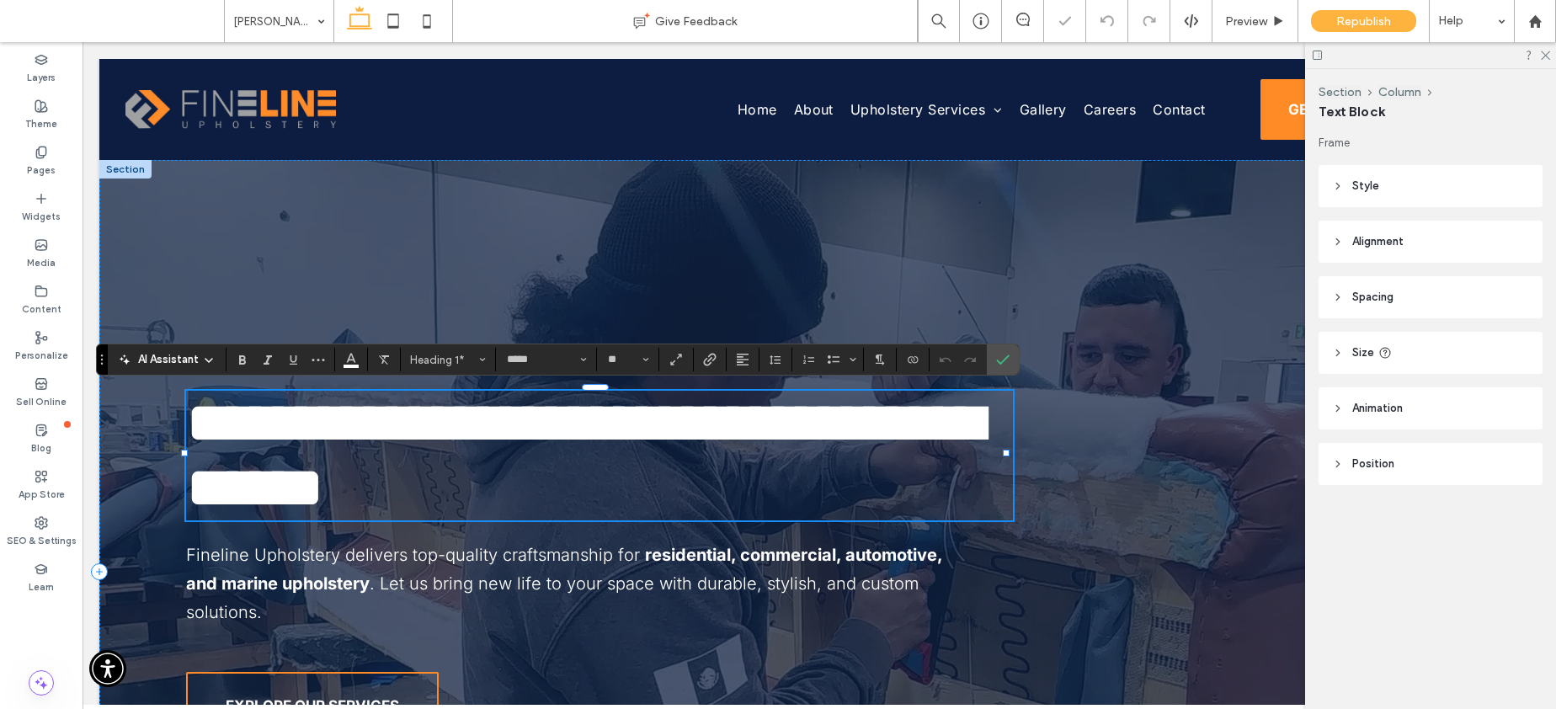
scroll to position [3, 0]
drag, startPoint x: 567, startPoint y: 477, endPoint x: 788, endPoint y: 487, distance: 220.8
click at [788, 487] on span "**********" at bounding box center [584, 455] width 796 height 124
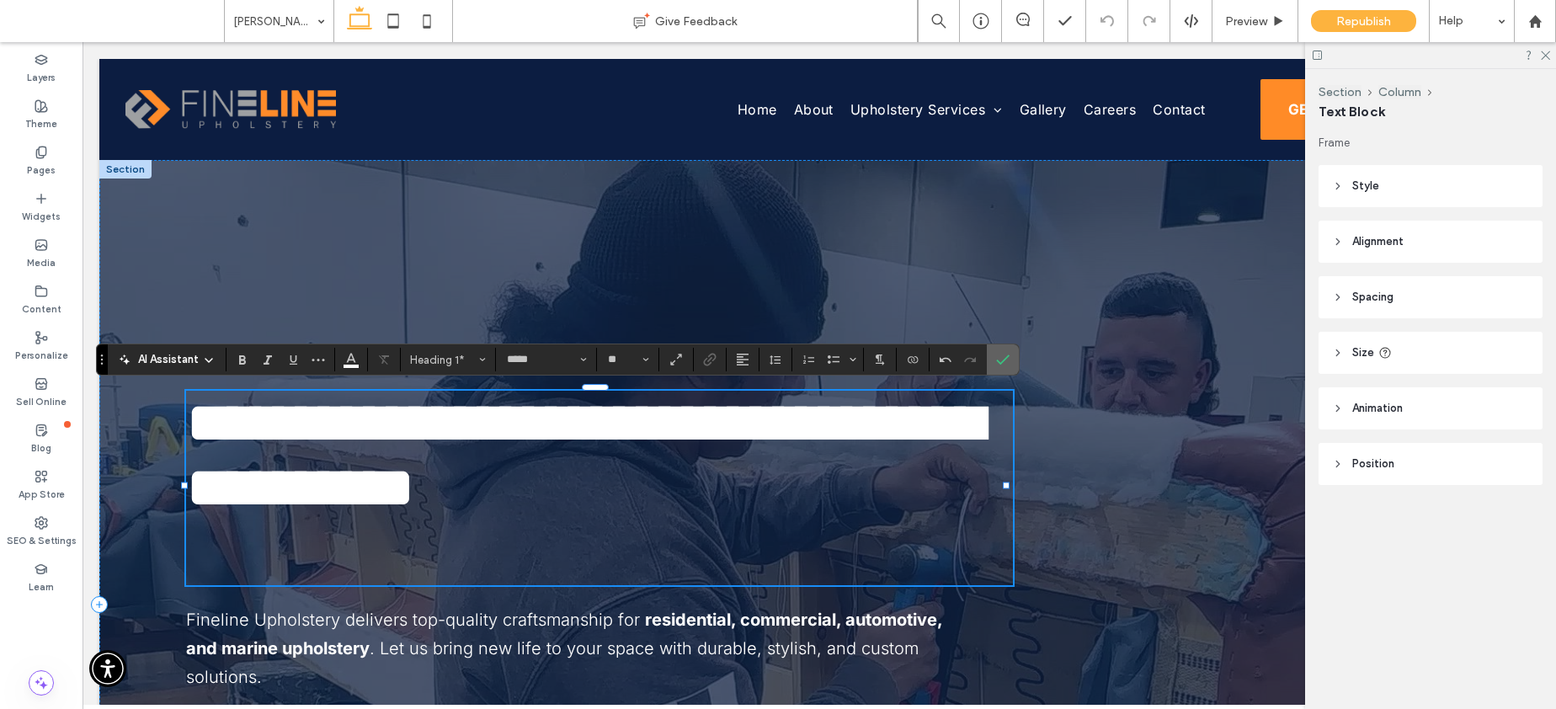
click at [1003, 359] on use "Confirm" at bounding box center [1002, 359] width 13 height 10
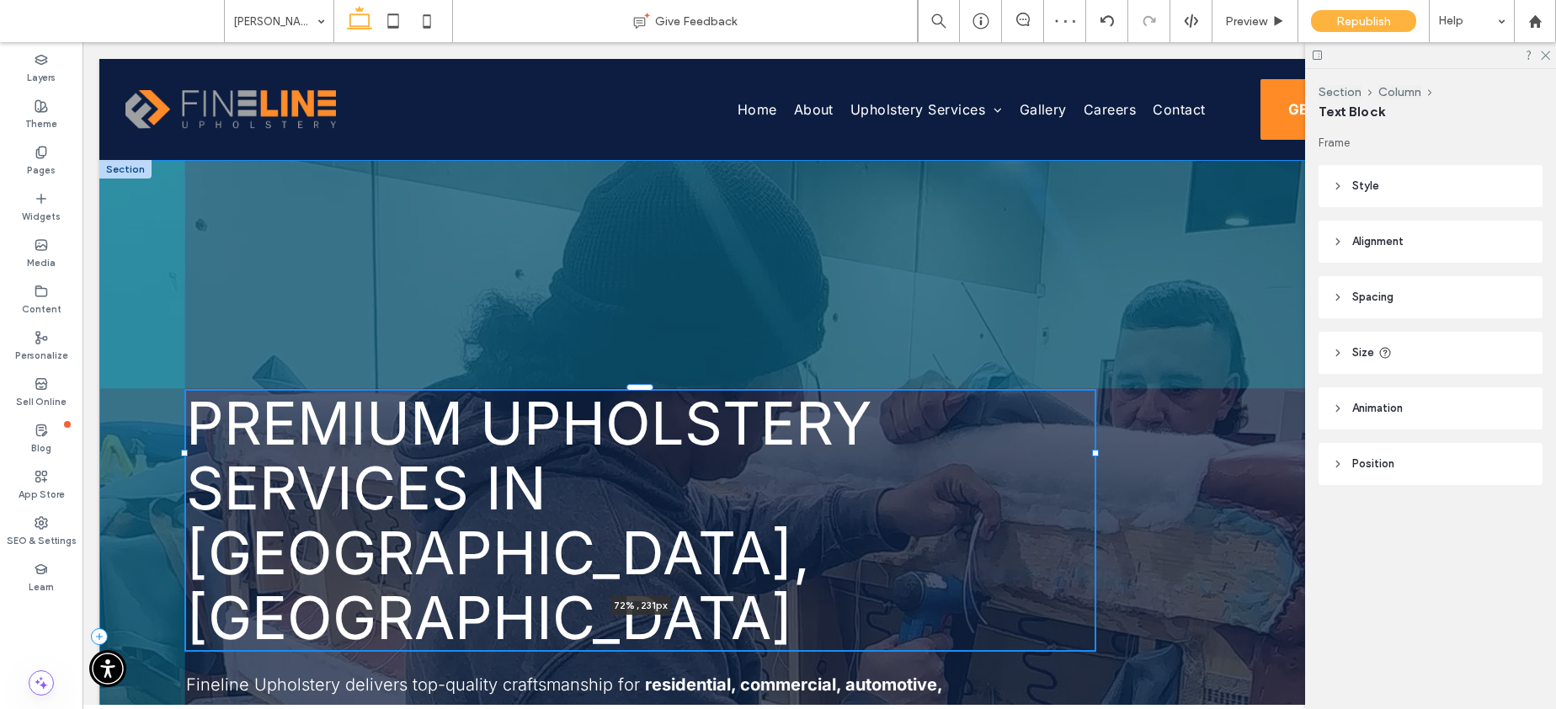
drag, startPoint x: 1009, startPoint y: 487, endPoint x: 1095, endPoint y: 477, distance: 87.2
click at [1095, 477] on div "Premium Upholstery Services in Carmichael, CA 72% , 231px Fineline Upholstery d…" at bounding box center [819, 636] width 1440 height 953
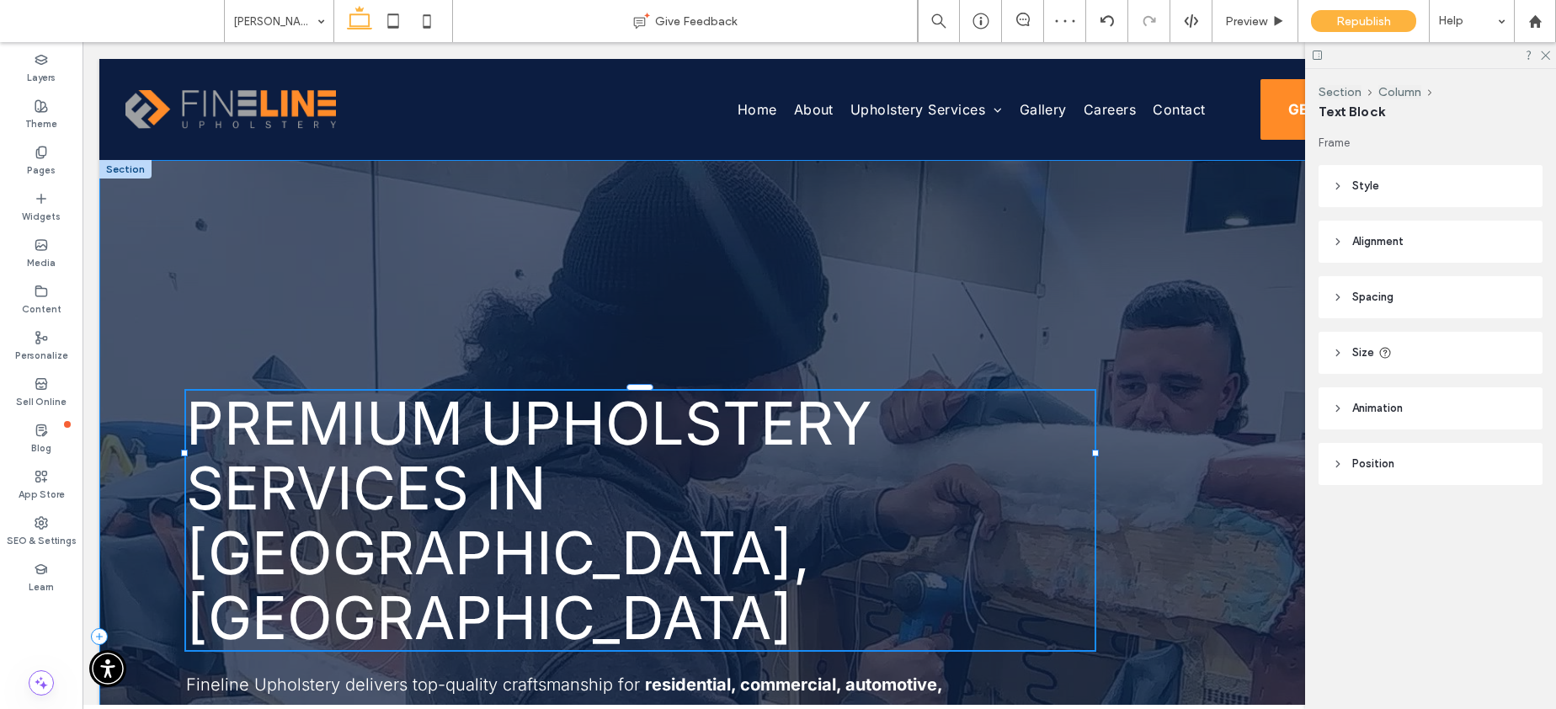
type input "**"
type input "****"
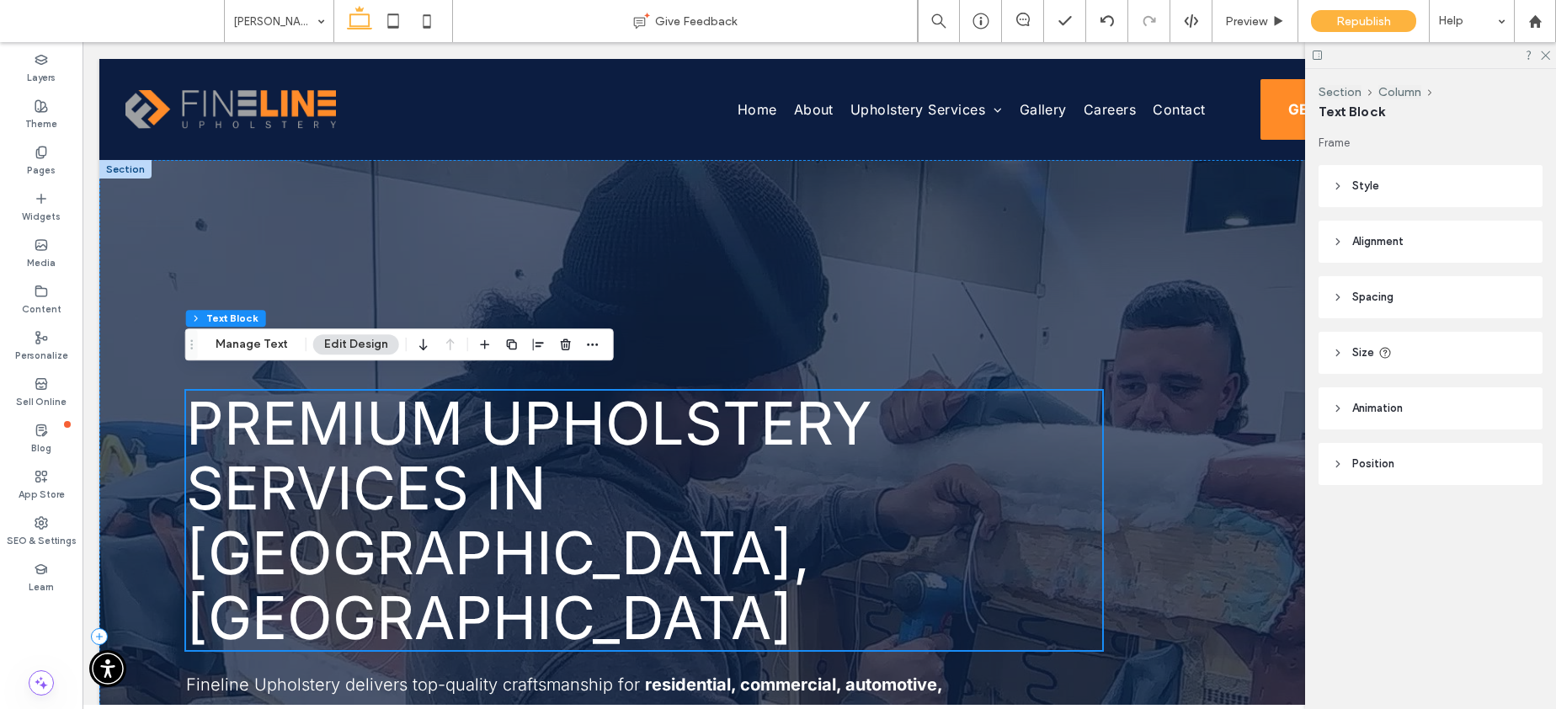
scroll to position [403, 0]
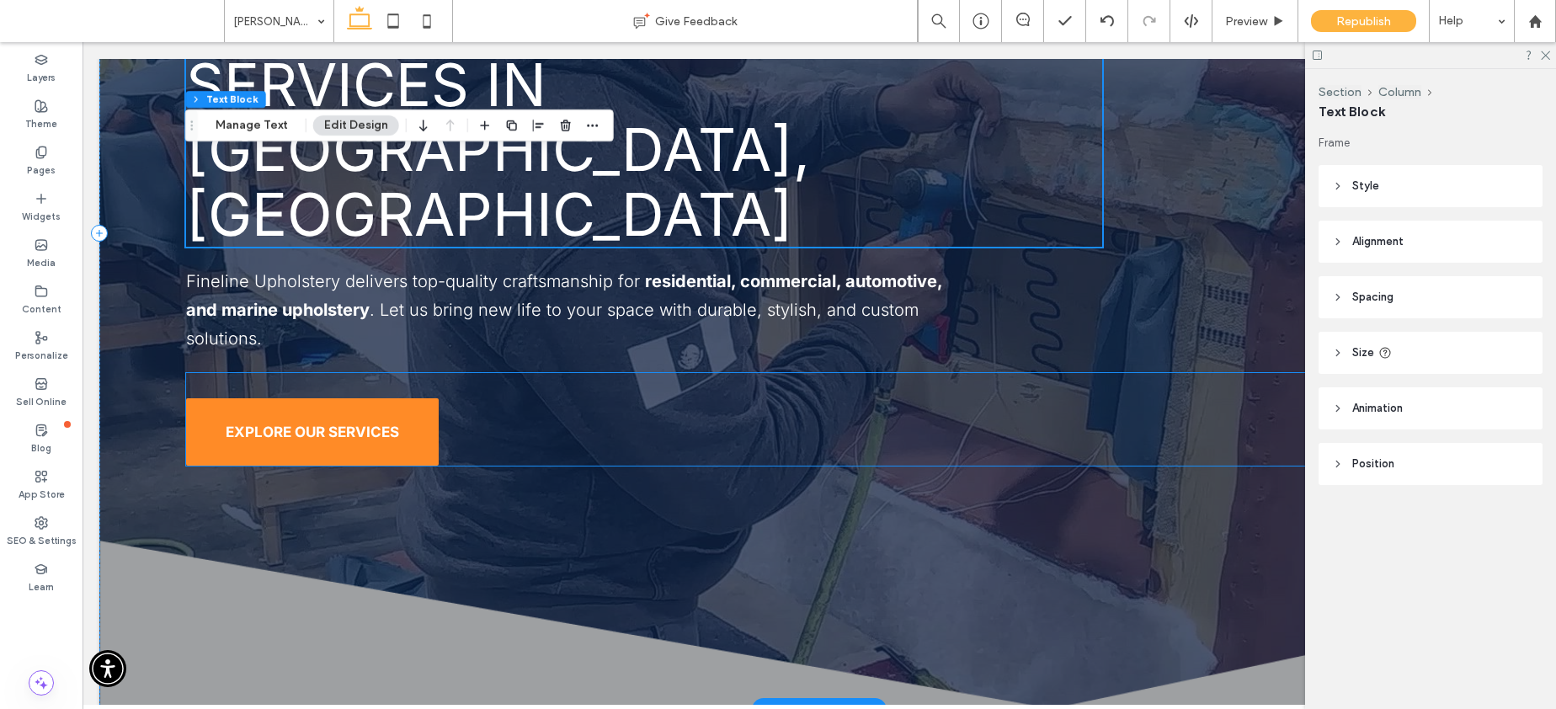
click at [365, 423] on span "EXPLORE OUR SERVICES" at bounding box center [312, 431] width 173 height 17
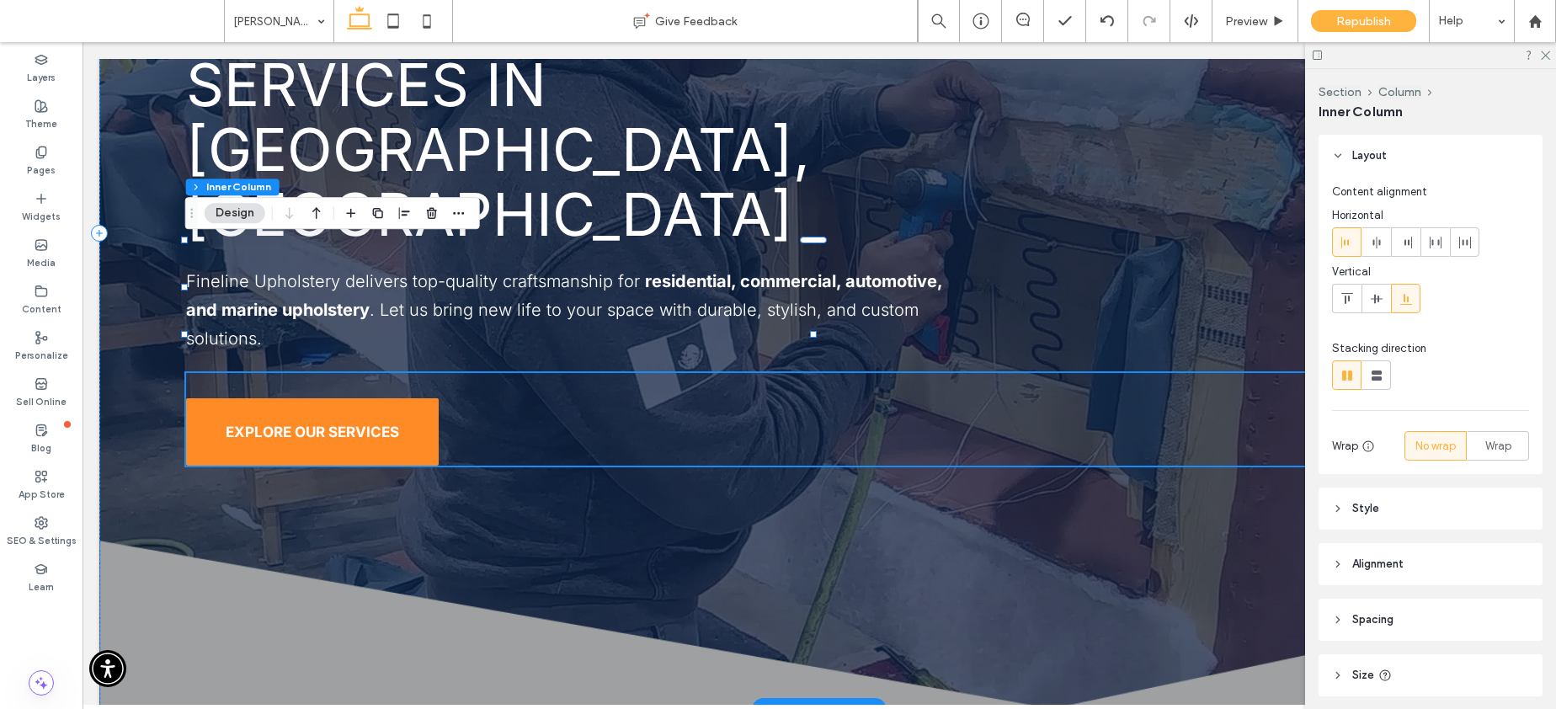
click at [365, 423] on span "EXPLORE OUR SERVICES" at bounding box center [312, 431] width 173 height 17
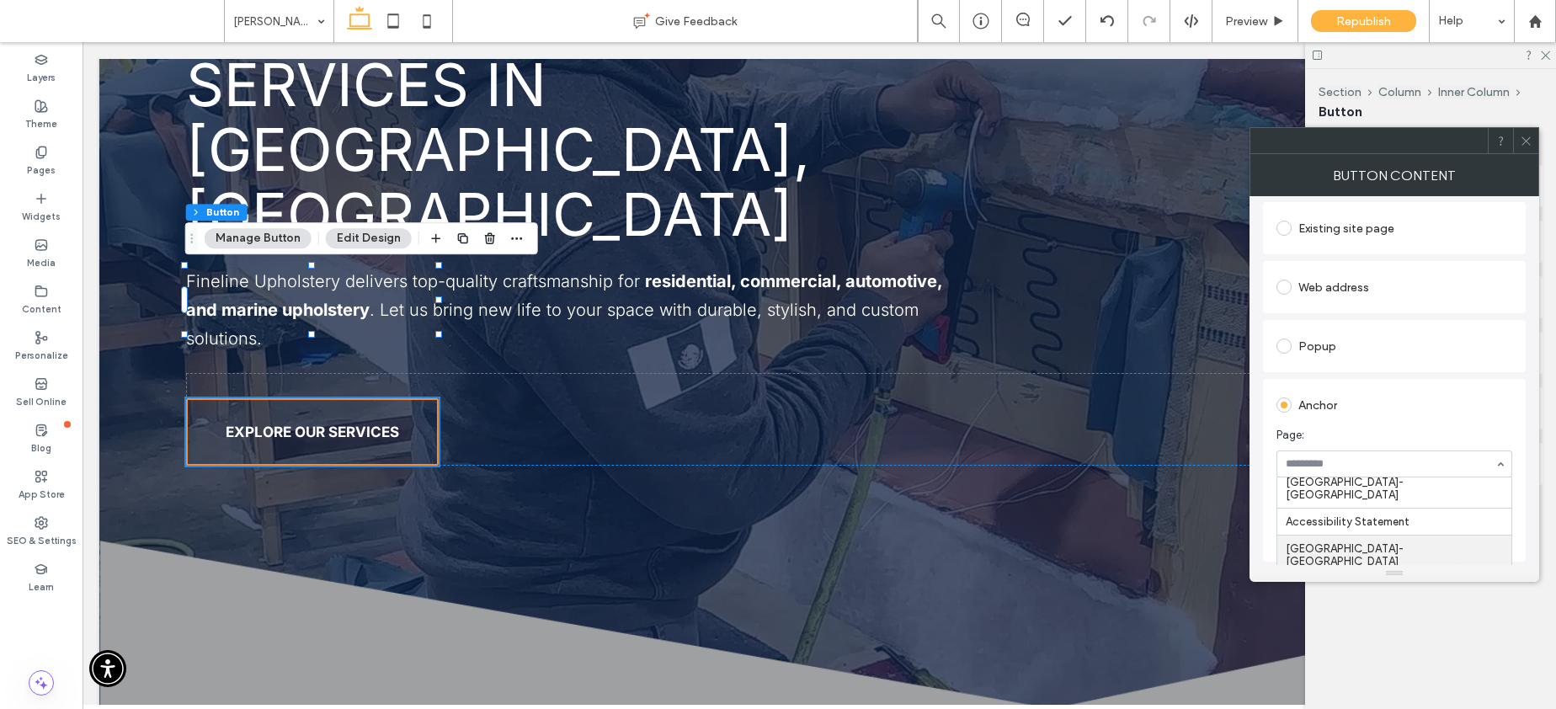
scroll to position [194, 0]
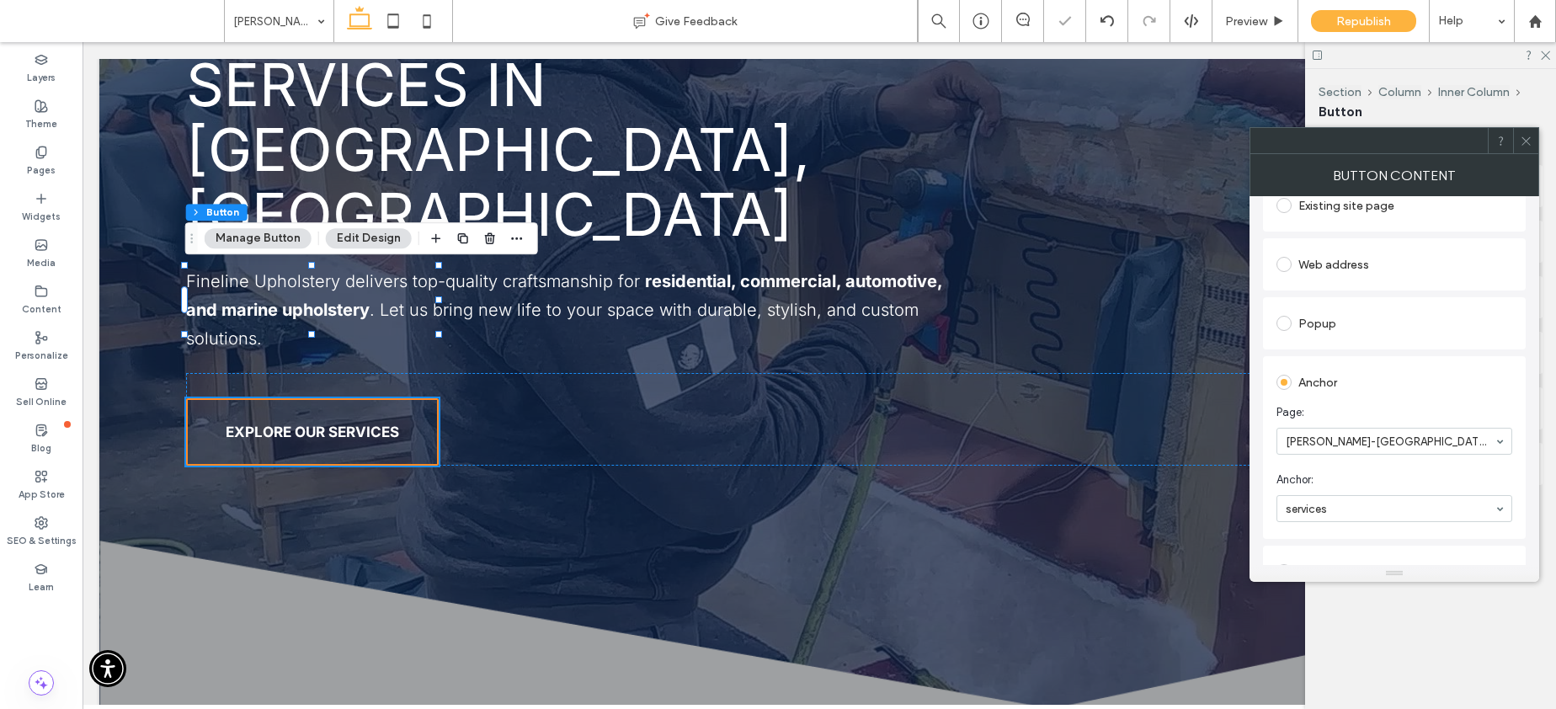
click at [1520, 137] on icon at bounding box center [1526, 141] width 13 height 13
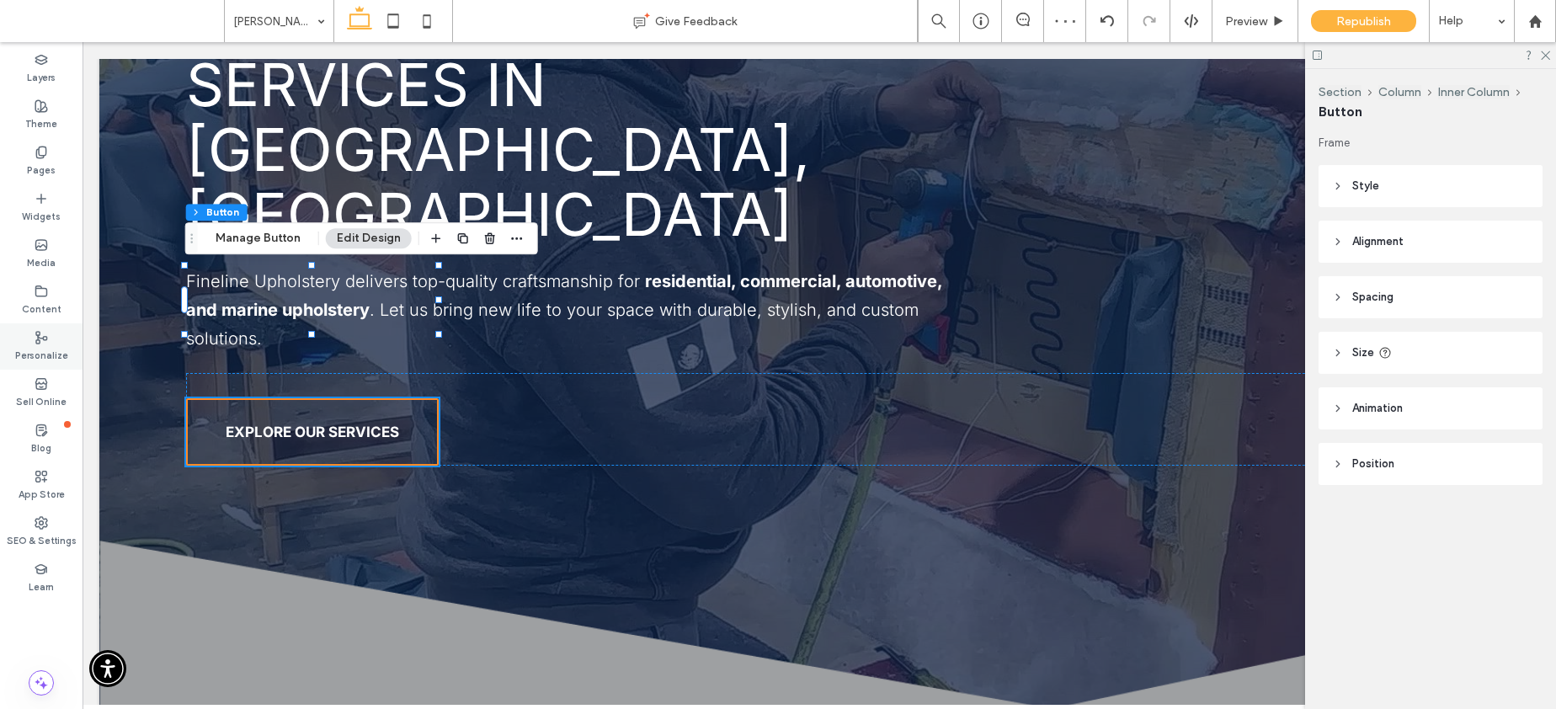
click at [43, 160] on label "Pages" at bounding box center [41, 168] width 29 height 19
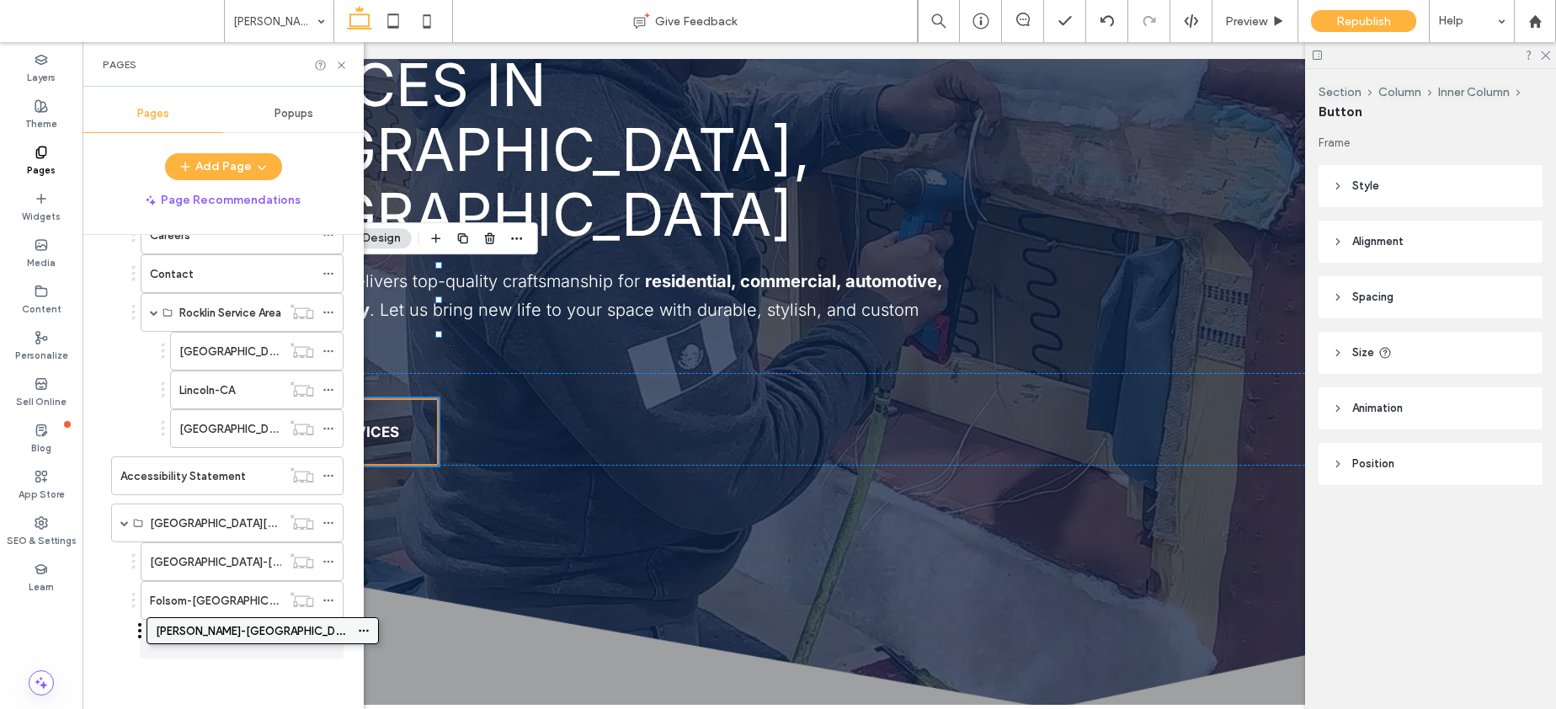
scroll to position [1457, 0]
drag, startPoint x: 170, startPoint y: 631, endPoint x: 210, endPoint y: 627, distance: 40.6
click at [124, 522] on span at bounding box center [124, 523] width 8 height 8
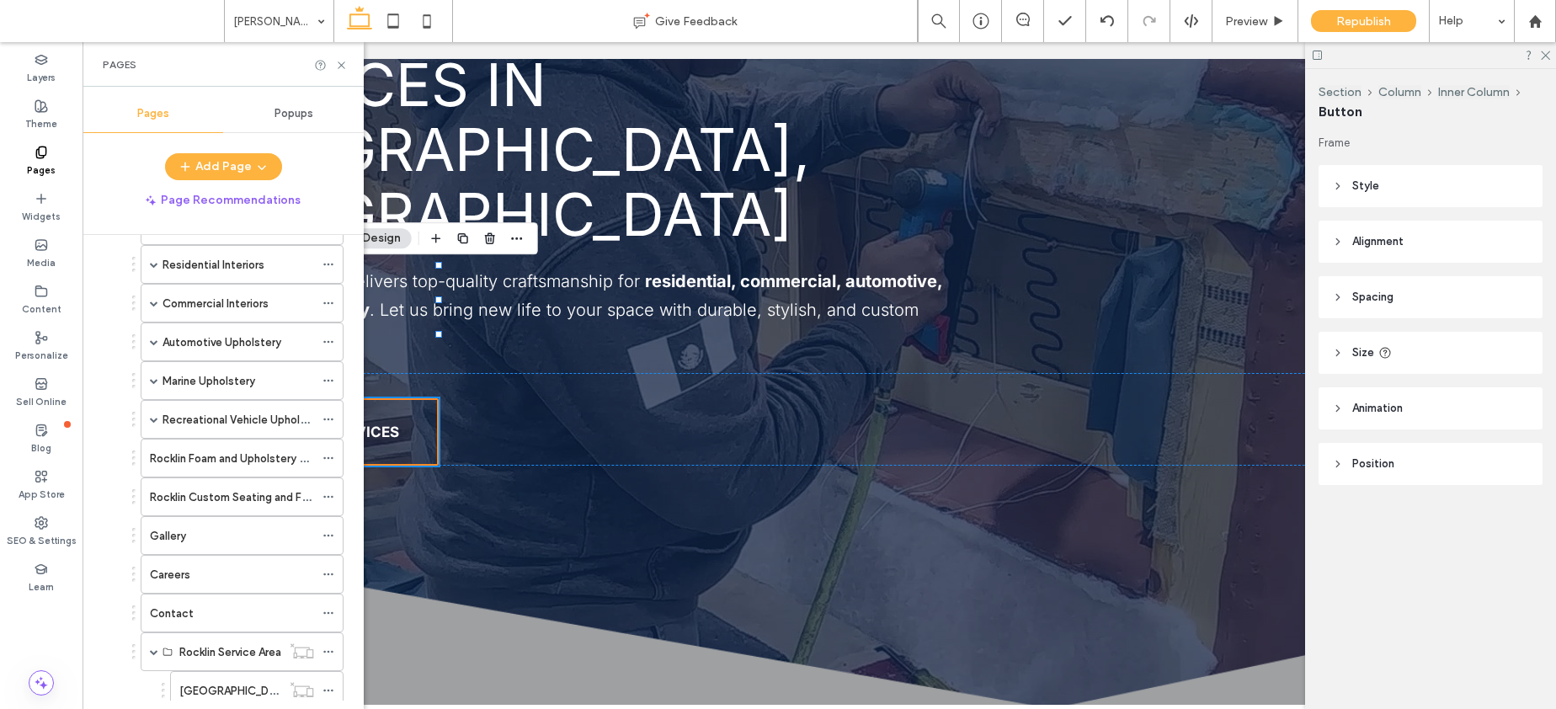
scroll to position [1341, 0]
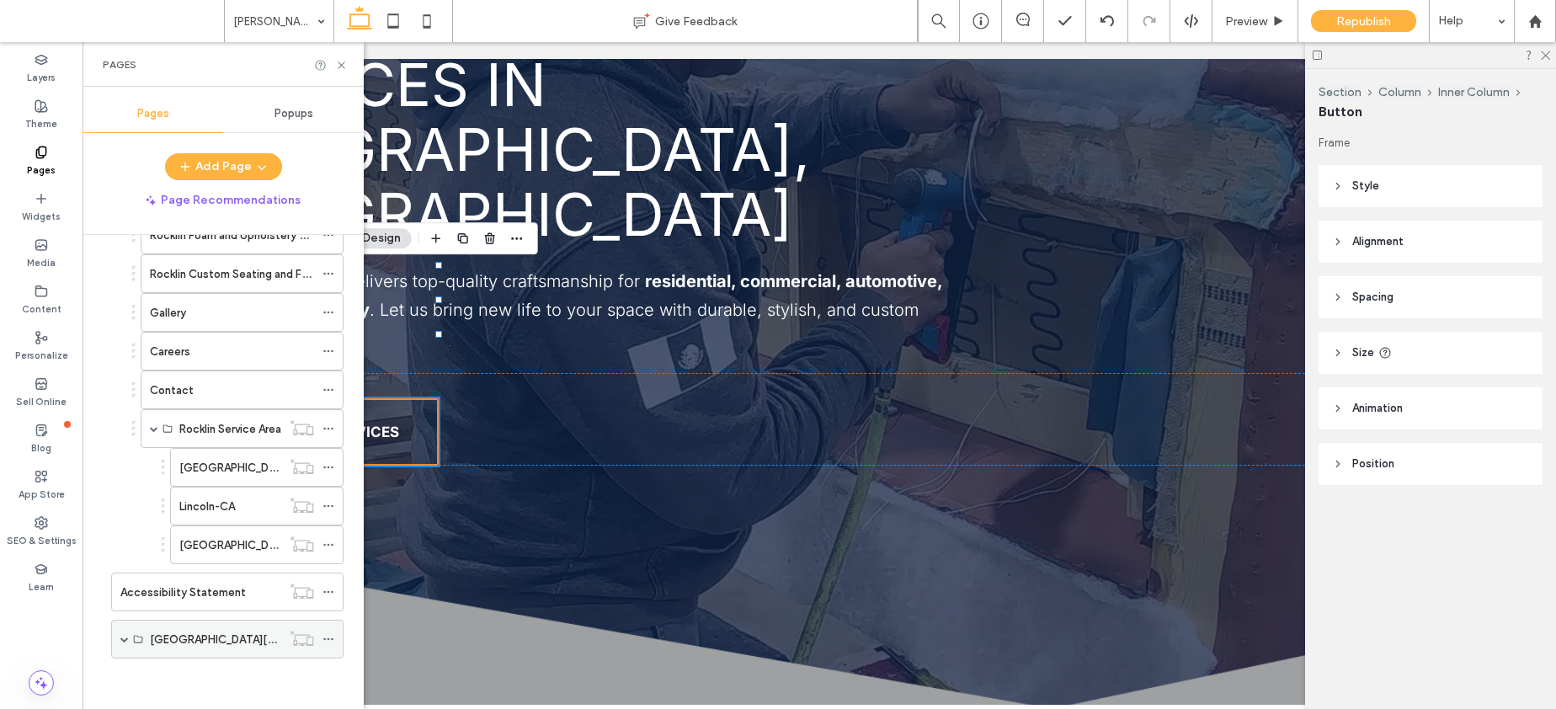
click at [123, 635] on span at bounding box center [124, 639] width 8 height 8
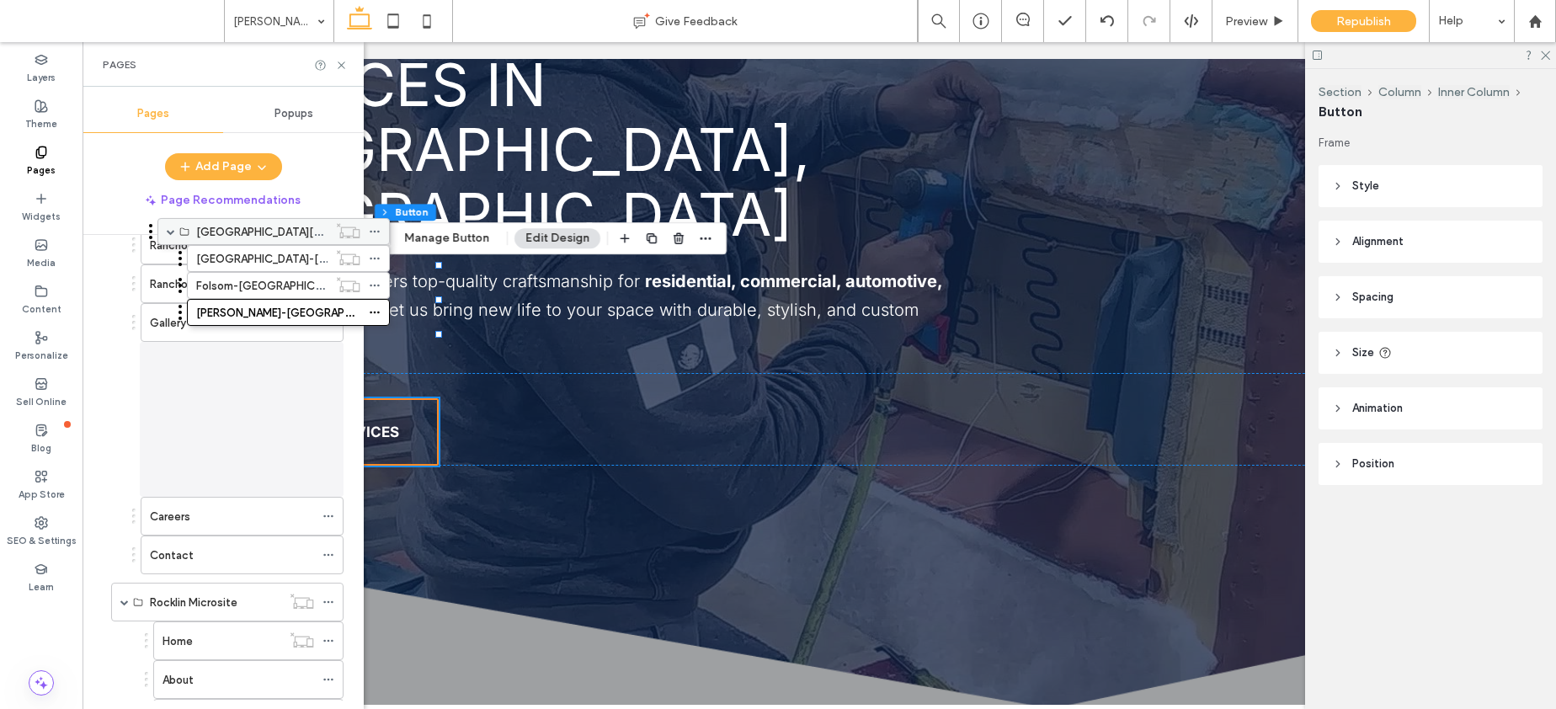
scroll to position [769, 0]
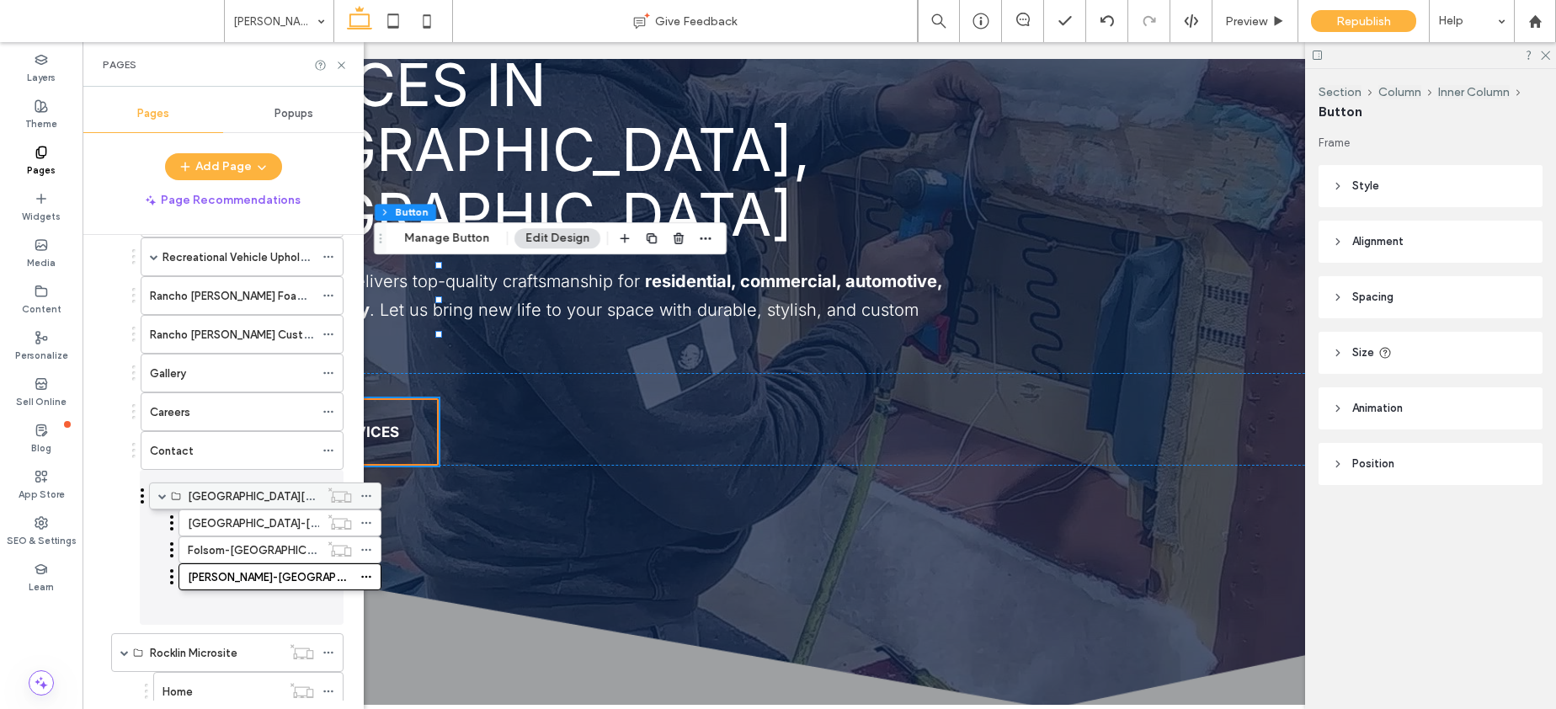
drag, startPoint x: 165, startPoint y: 636, endPoint x: 203, endPoint y: 499, distance: 142.4
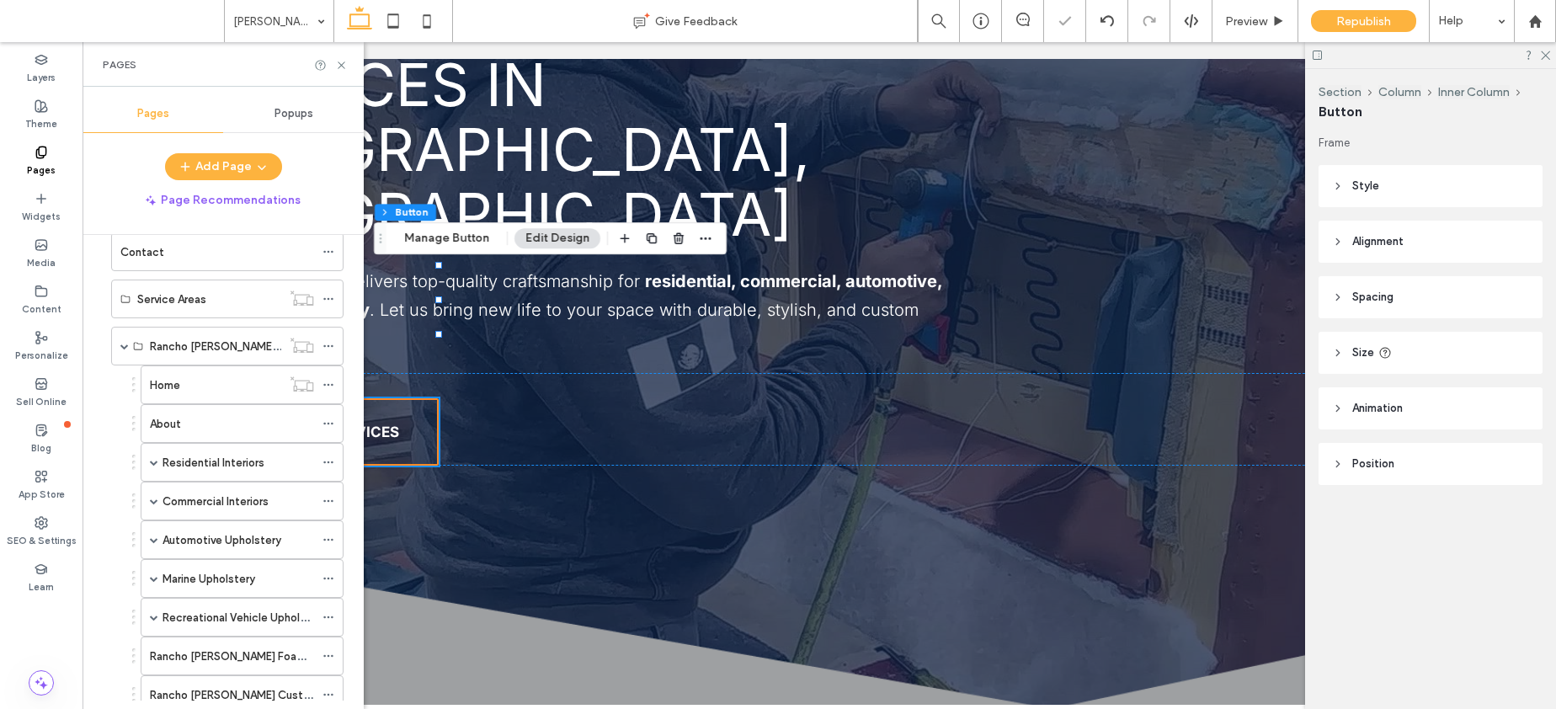
scroll to position [394, 0]
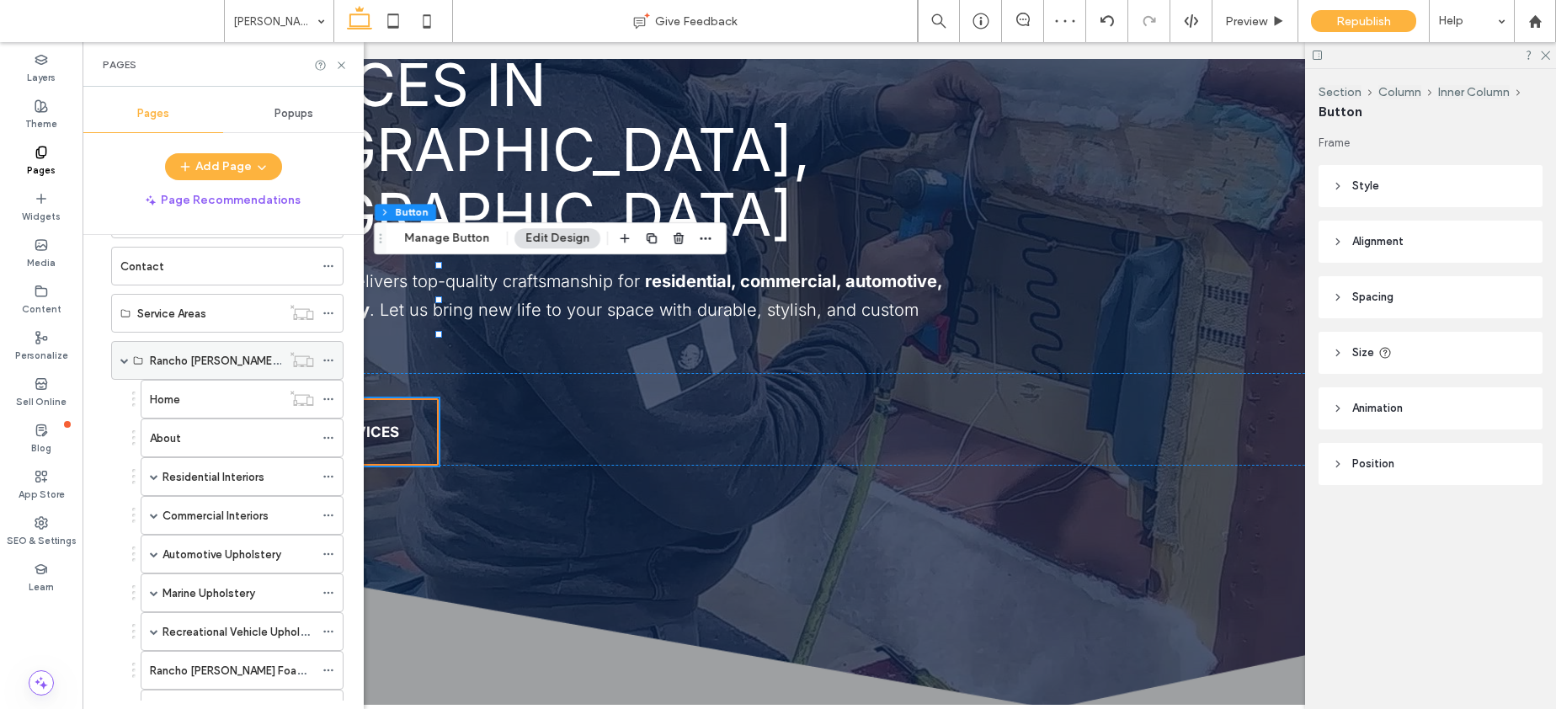
click at [126, 358] on span at bounding box center [124, 360] width 8 height 8
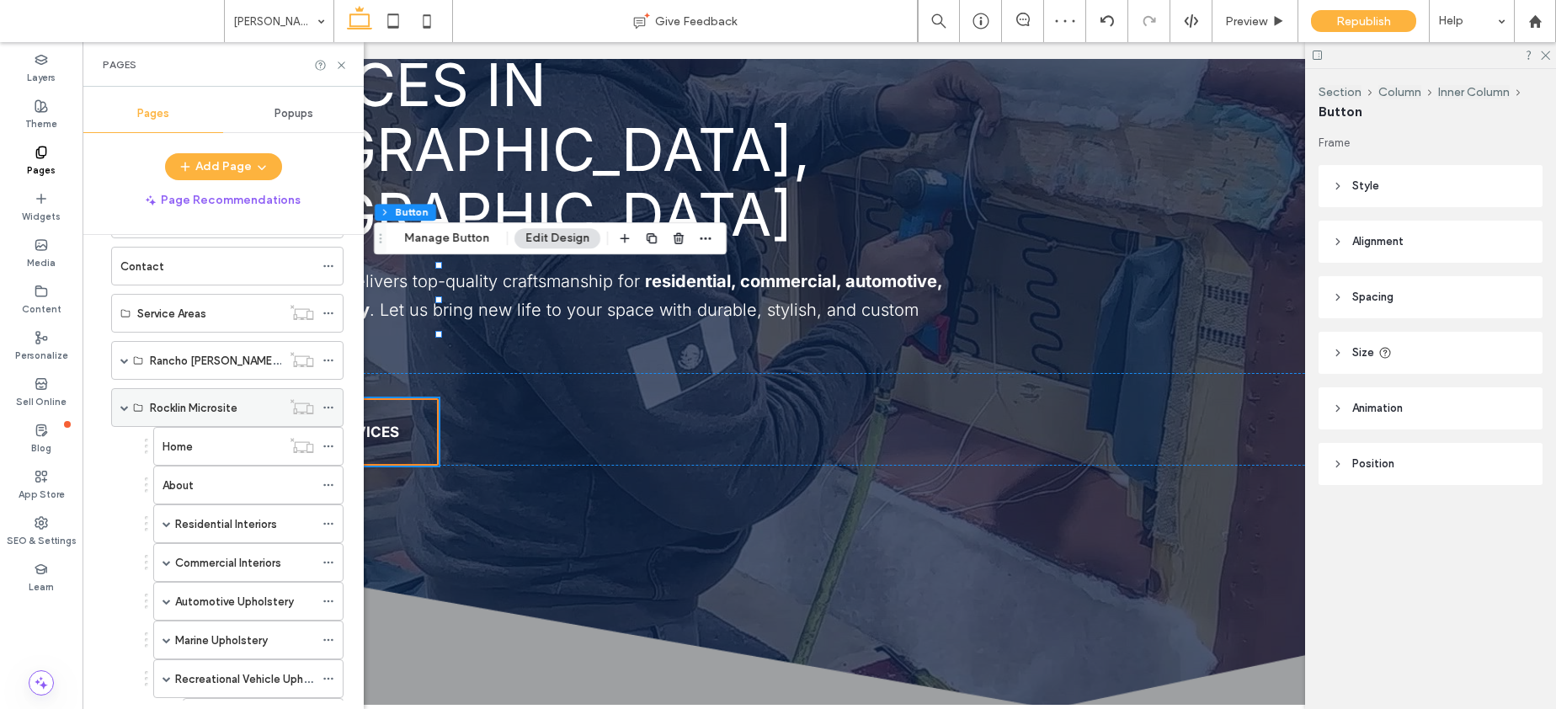
click at [120, 404] on span at bounding box center [124, 407] width 8 height 8
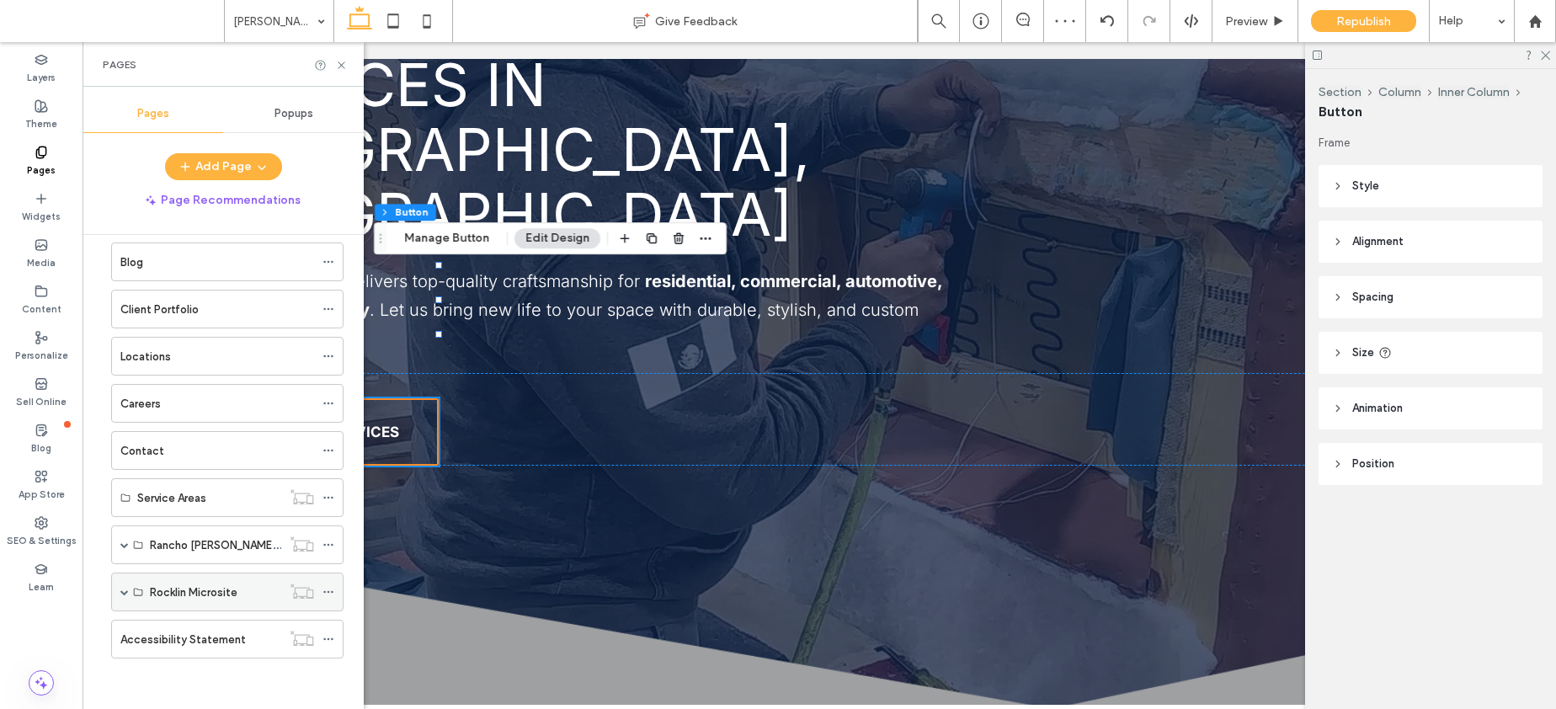
scroll to position [210, 0]
click at [124, 544] on span at bounding box center [124, 544] width 8 height 8
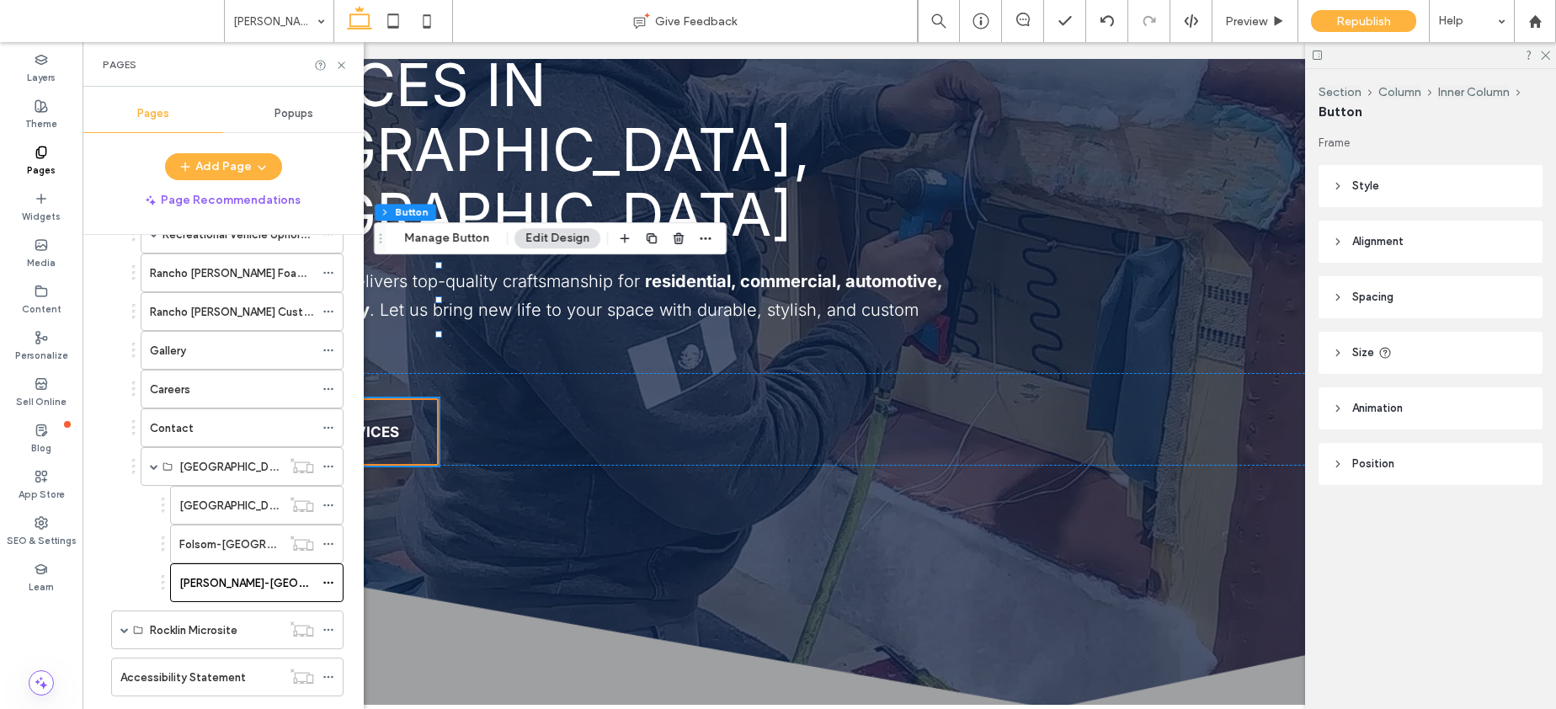
scroll to position [812, 0]
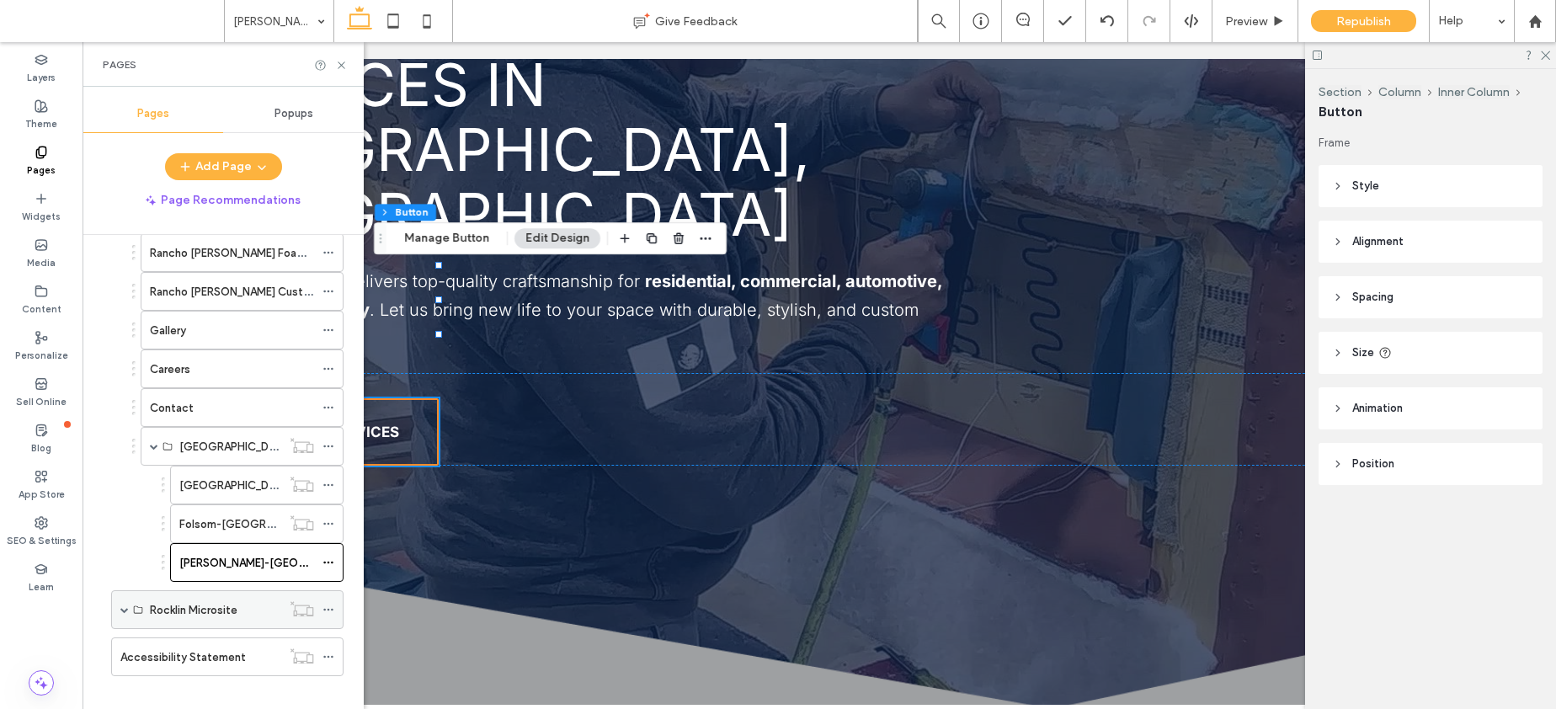
click at [124, 610] on span at bounding box center [124, 609] width 8 height 8
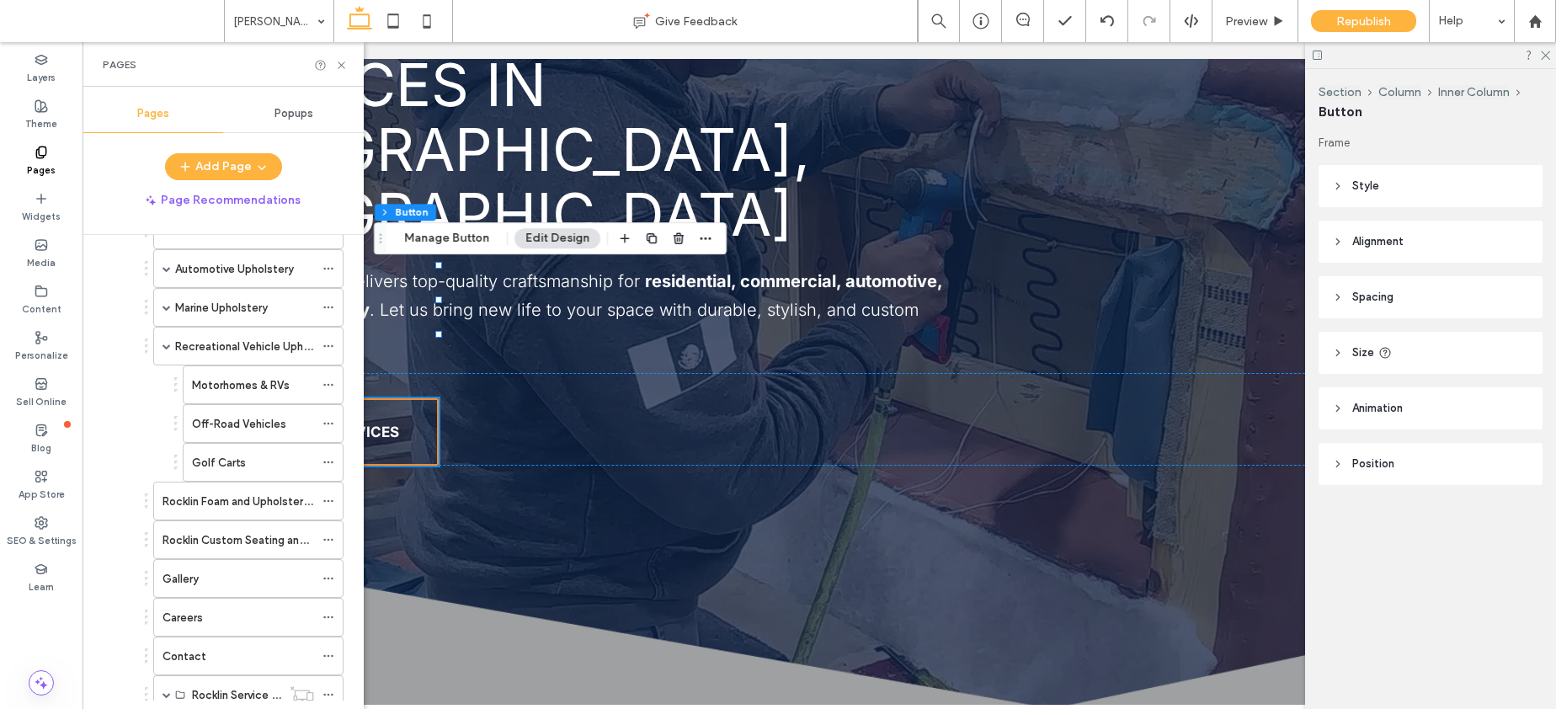
scroll to position [1336, 0]
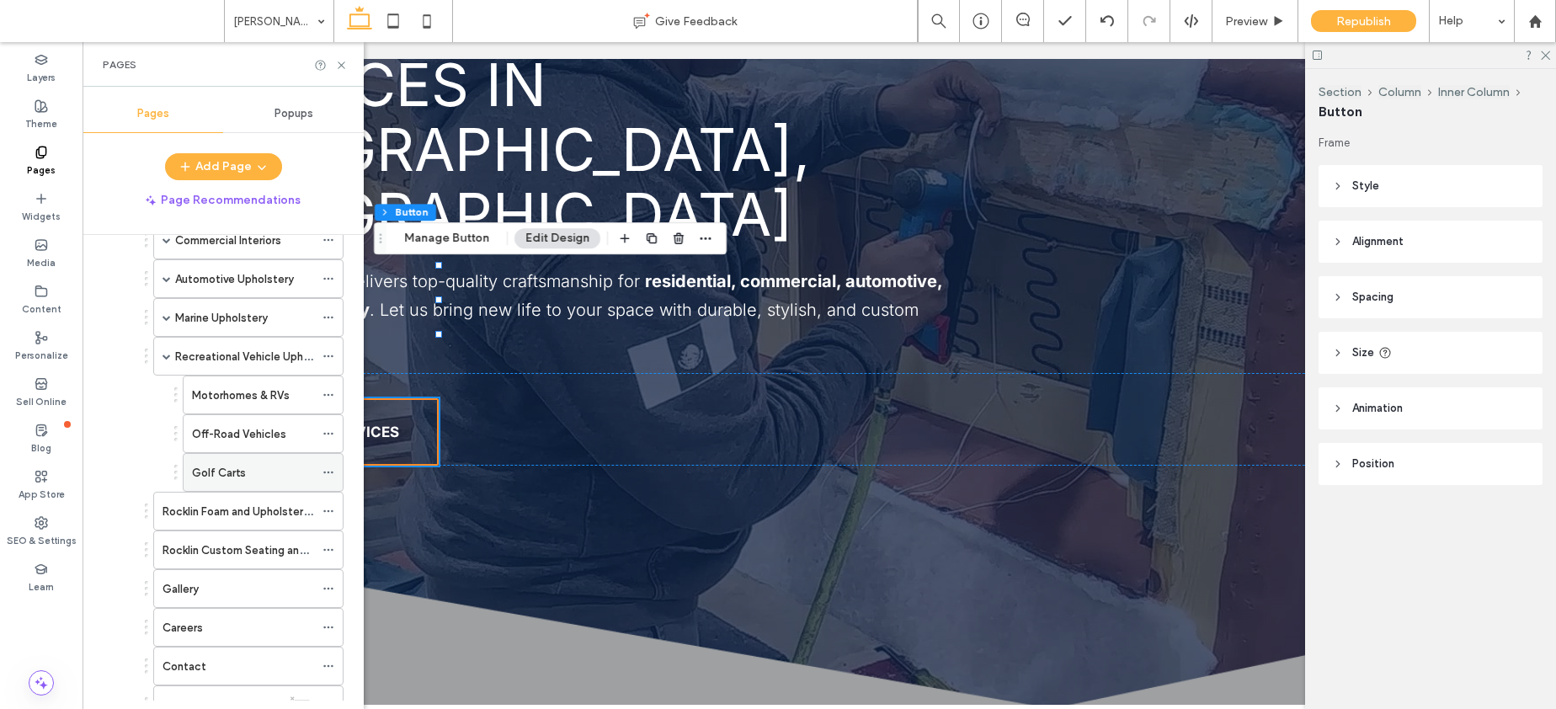
click at [220, 464] on label "Golf Carts" at bounding box center [219, 472] width 54 height 29
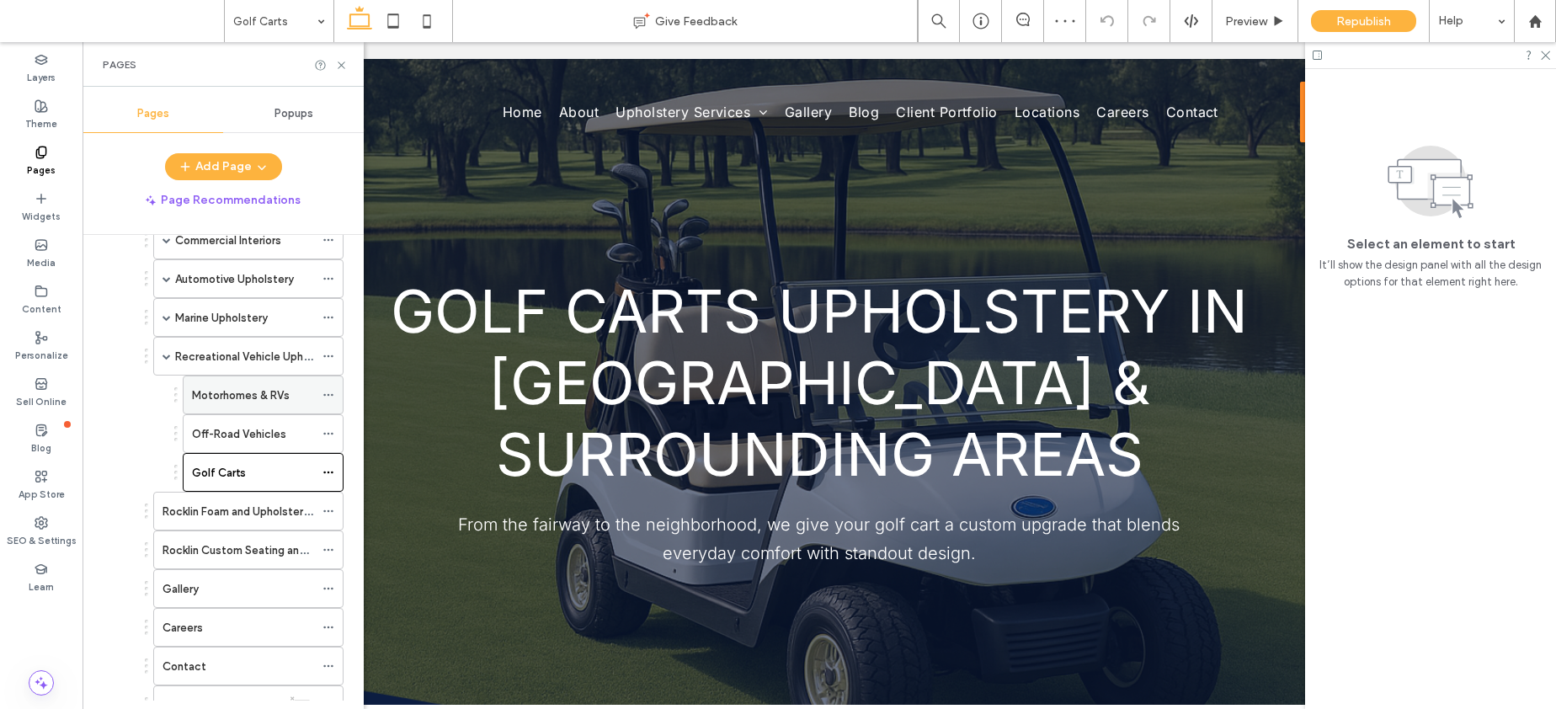
click at [227, 396] on label "Motorhomes & RVs" at bounding box center [241, 395] width 98 height 29
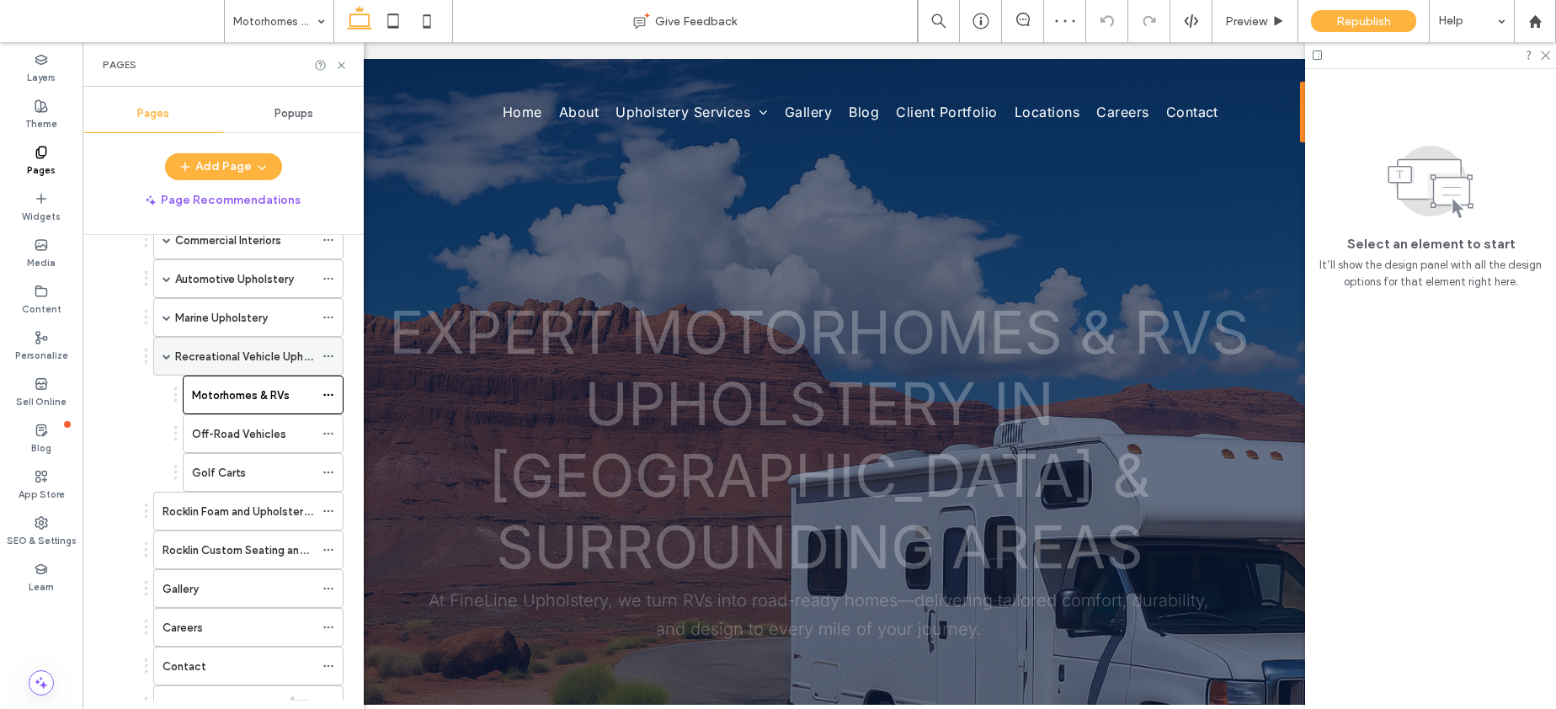
click at [228, 353] on label "Recreational Vehicle Upholstery" at bounding box center [257, 356] width 164 height 29
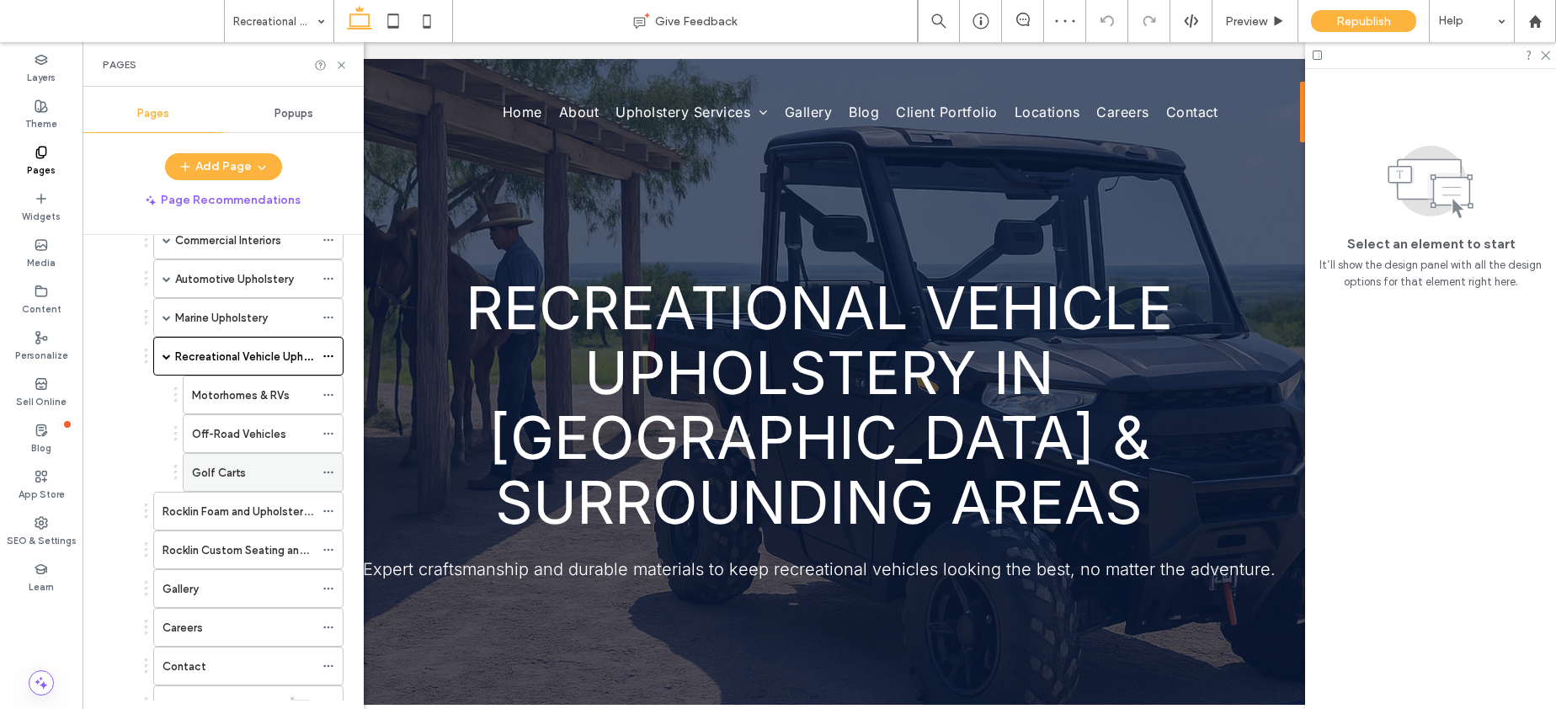
click at [226, 460] on div "Golf Carts" at bounding box center [253, 472] width 122 height 37
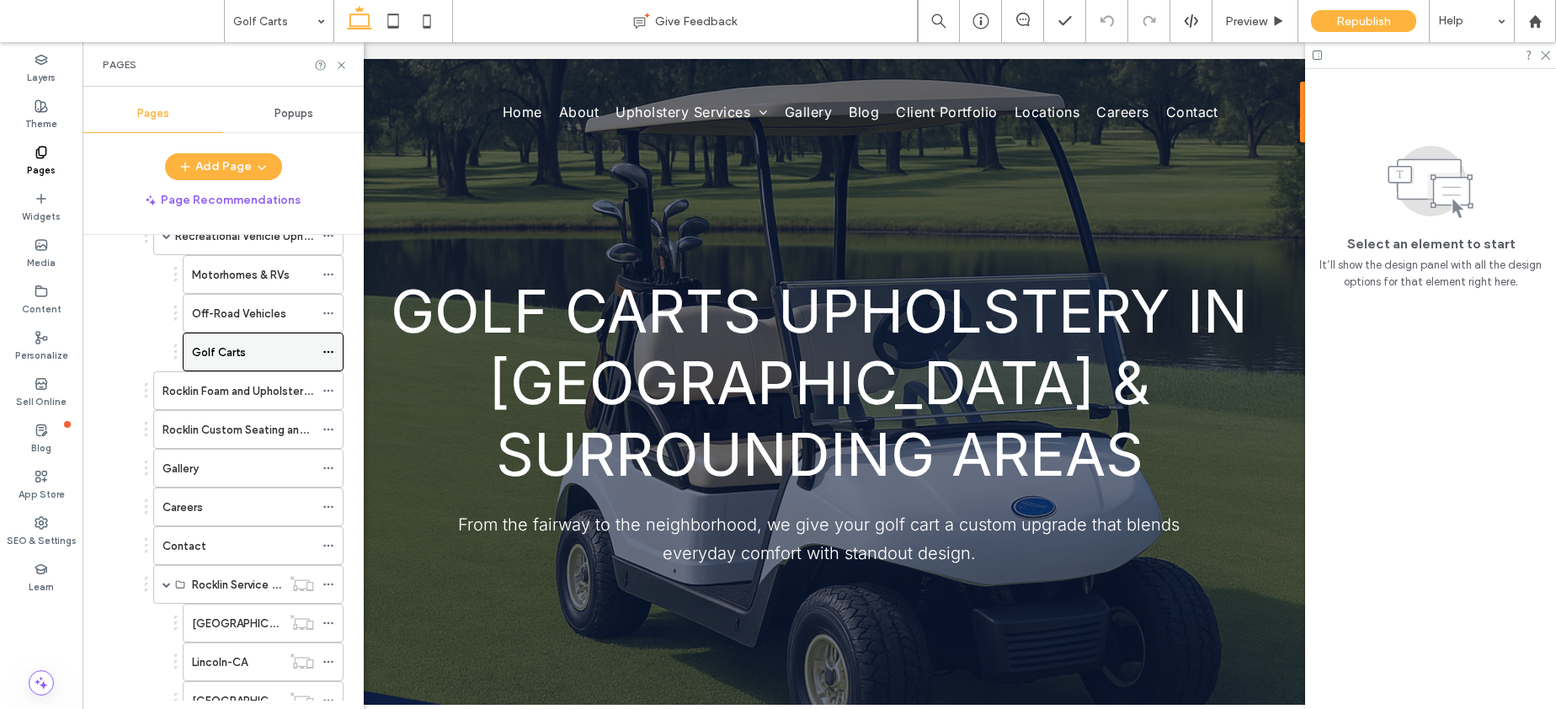
scroll to position [1565, 0]
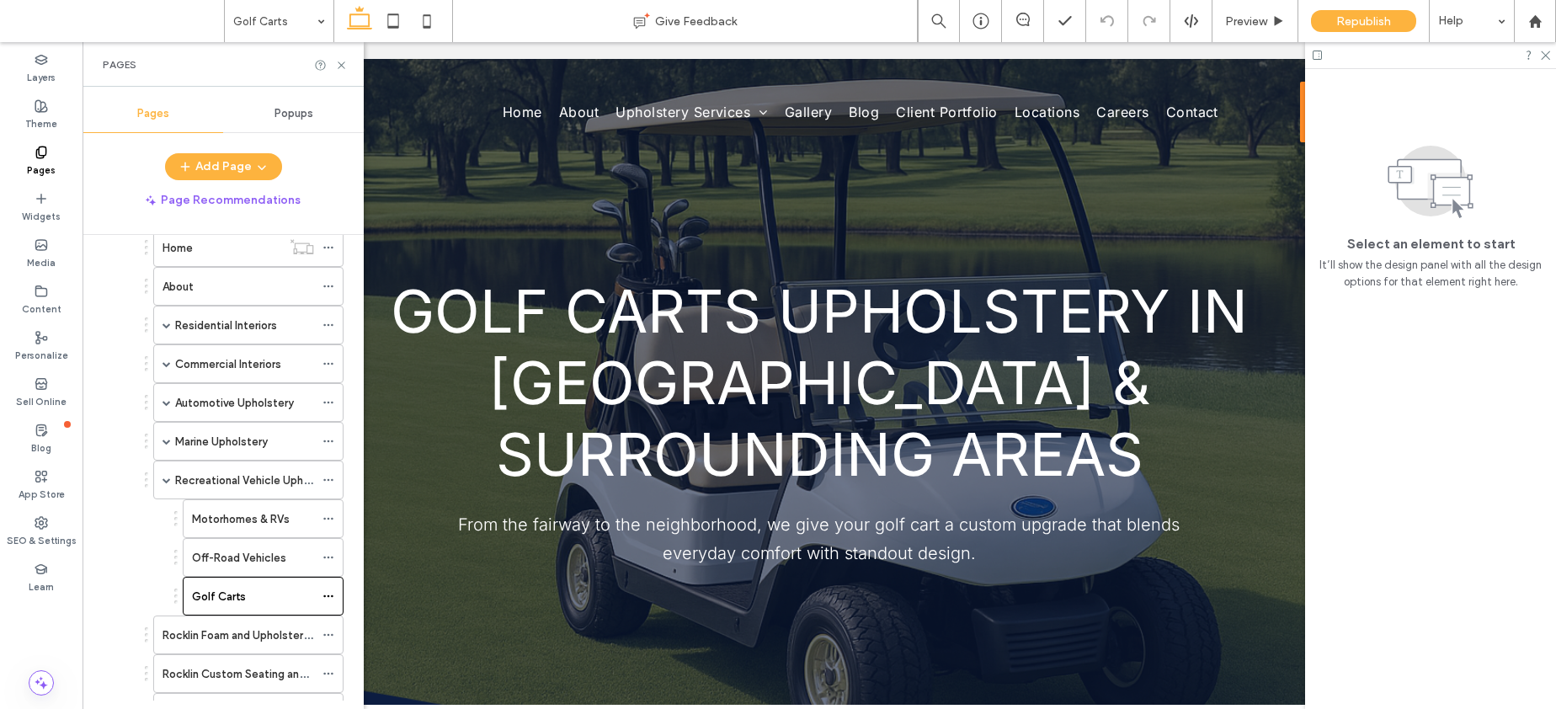
scroll to position [1147, 0]
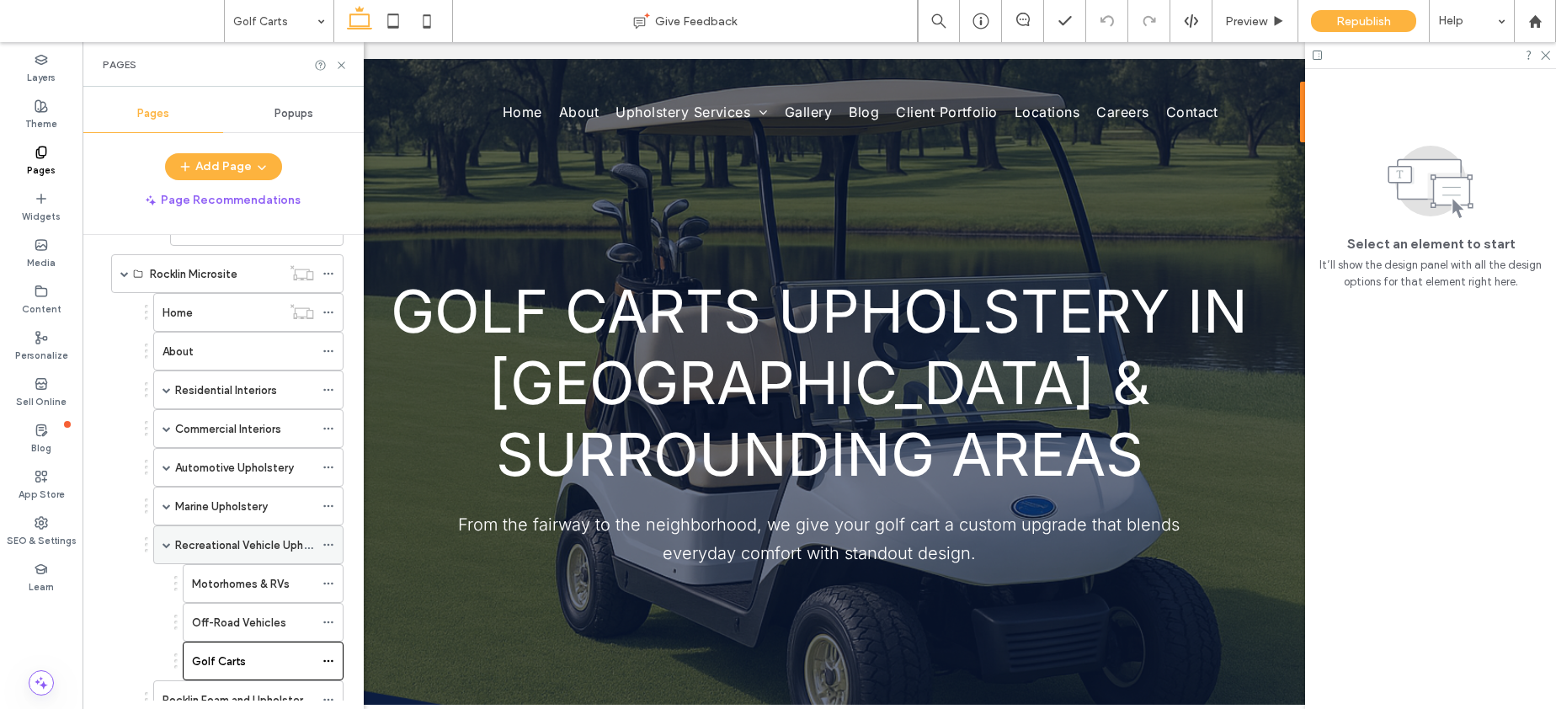
click at [168, 542] on span at bounding box center [166, 544] width 8 height 8
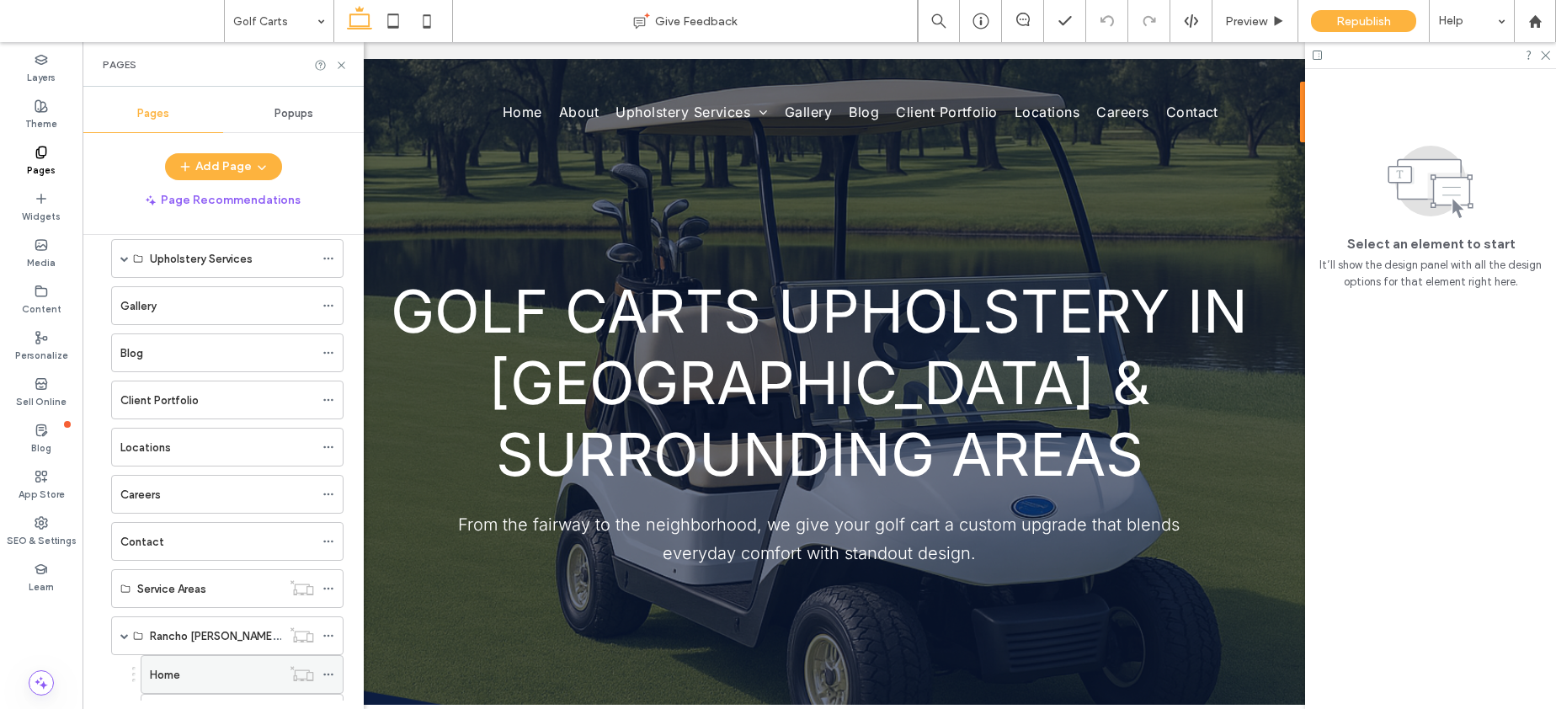
scroll to position [0, 0]
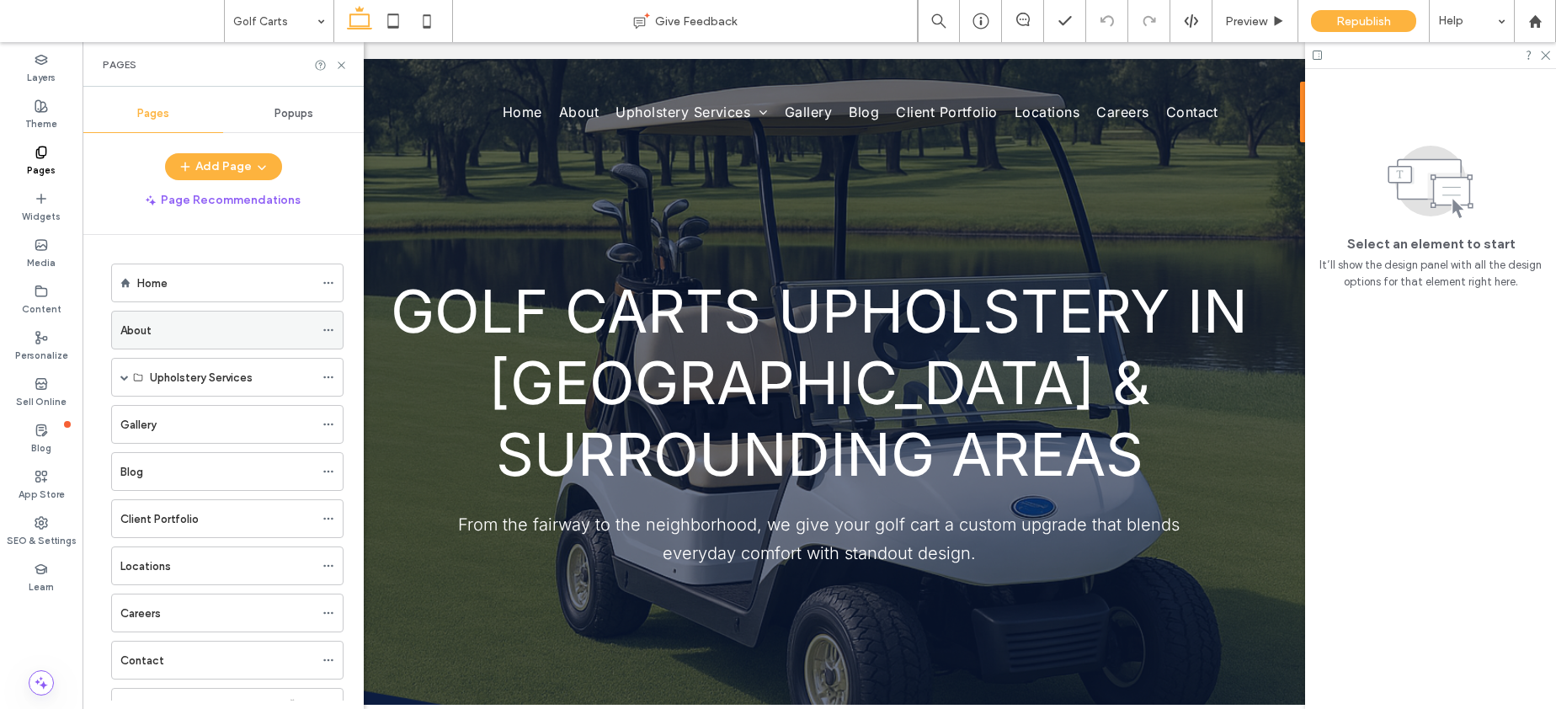
click at [173, 330] on div "About" at bounding box center [217, 331] width 194 height 18
click at [322, 284] on icon at bounding box center [328, 283] width 12 height 12
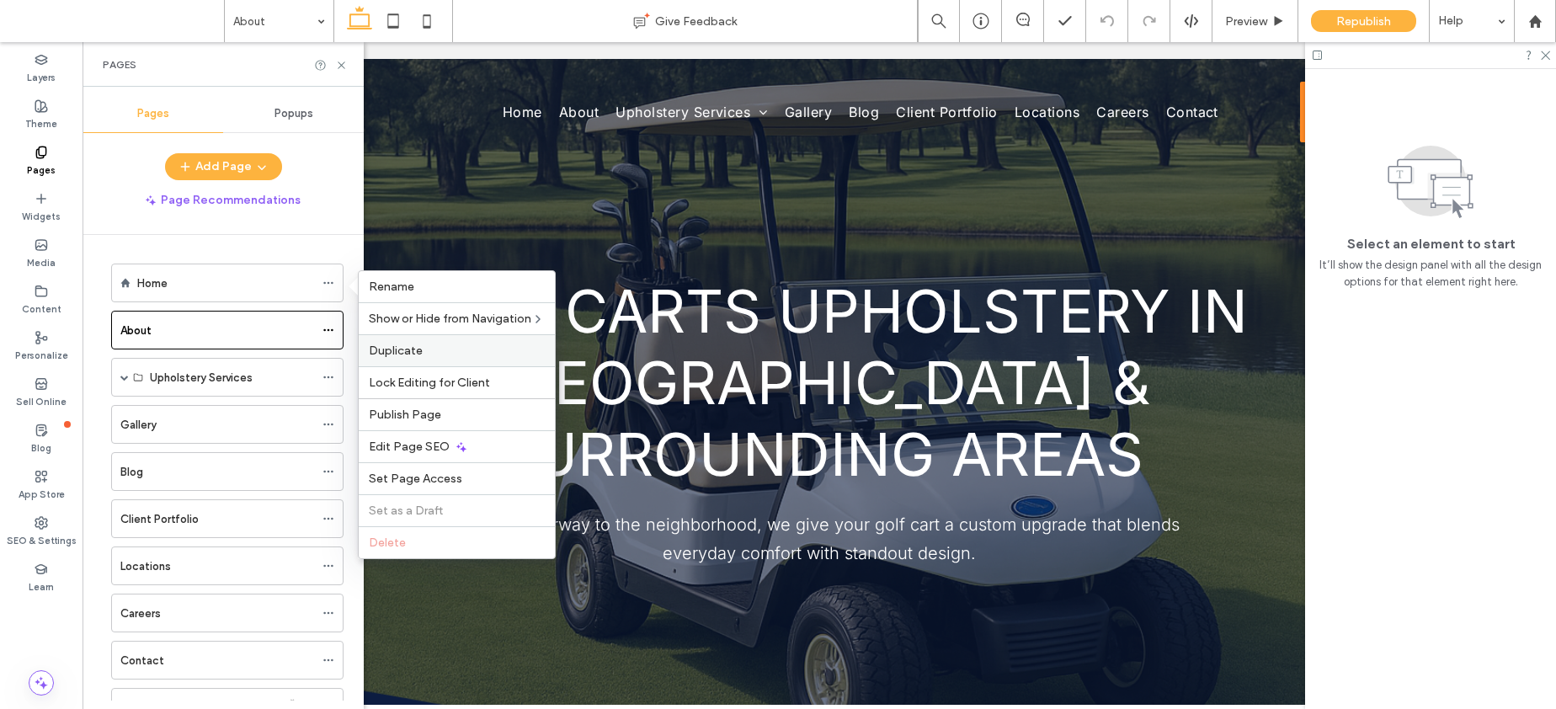
click at [407, 351] on span "Duplicate" at bounding box center [396, 350] width 54 height 14
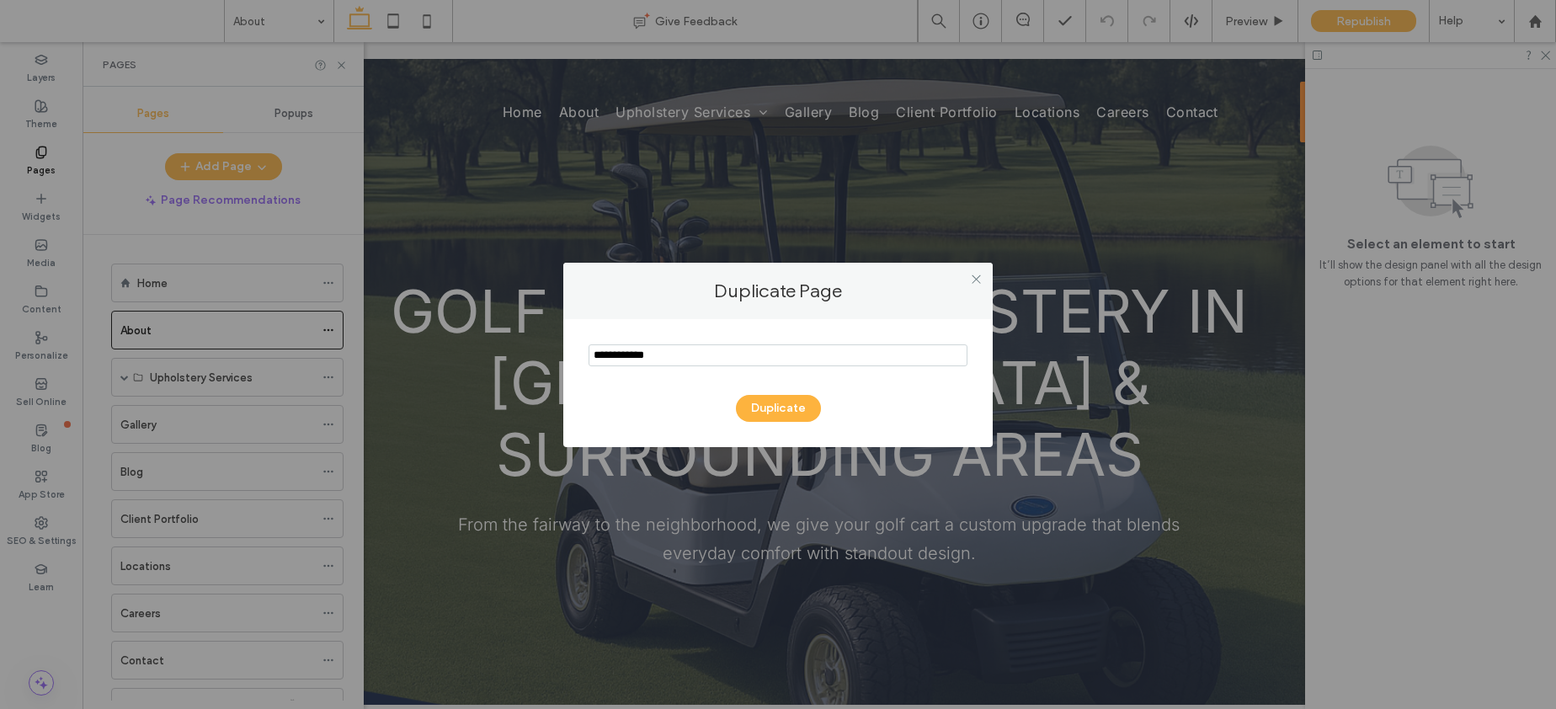
click at [646, 359] on input "notEmpty" at bounding box center [777, 355] width 379 height 22
type input "*"
type input "**********"
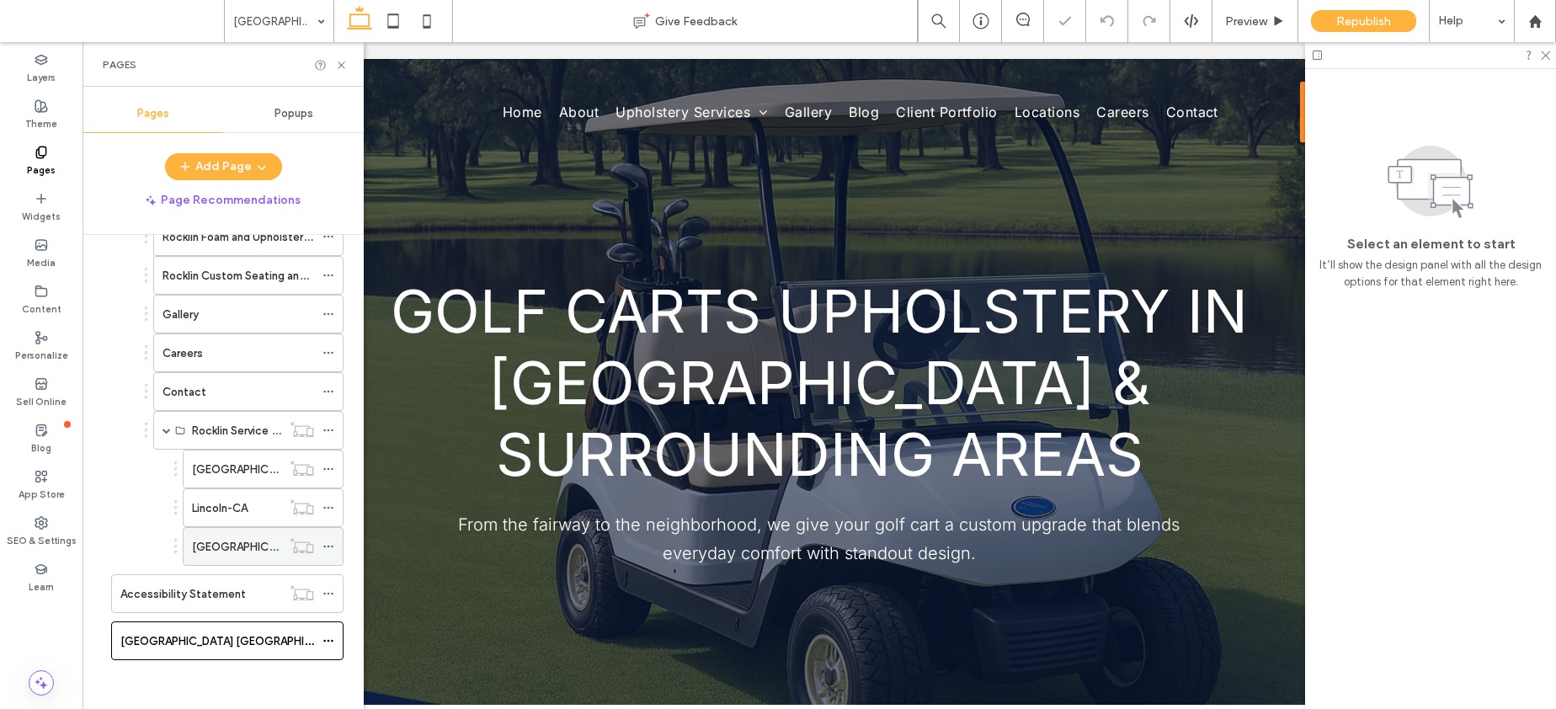
scroll to position [1496, 0]
click at [332, 640] on use at bounding box center [327, 639] width 9 height 3
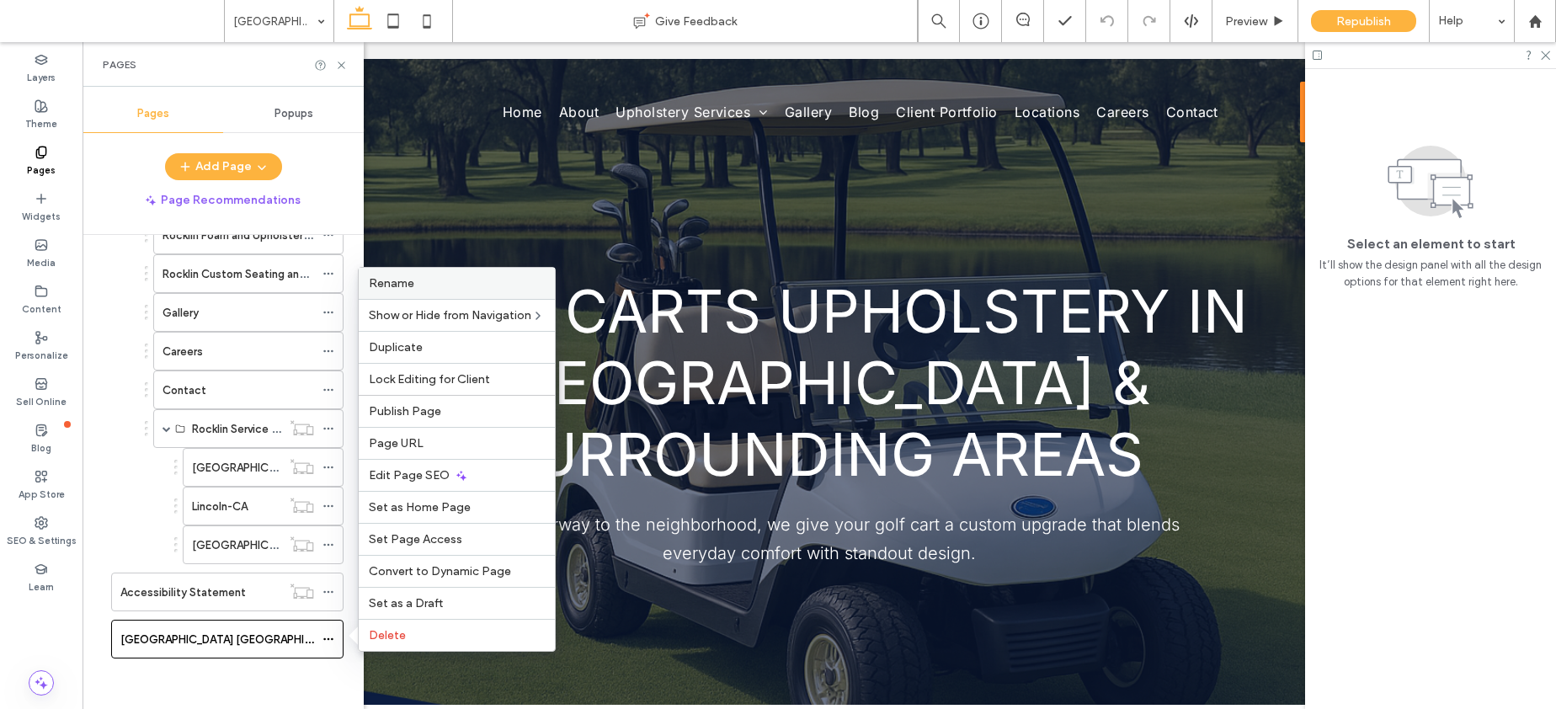
click at [419, 281] on label "Rename" at bounding box center [457, 283] width 176 height 14
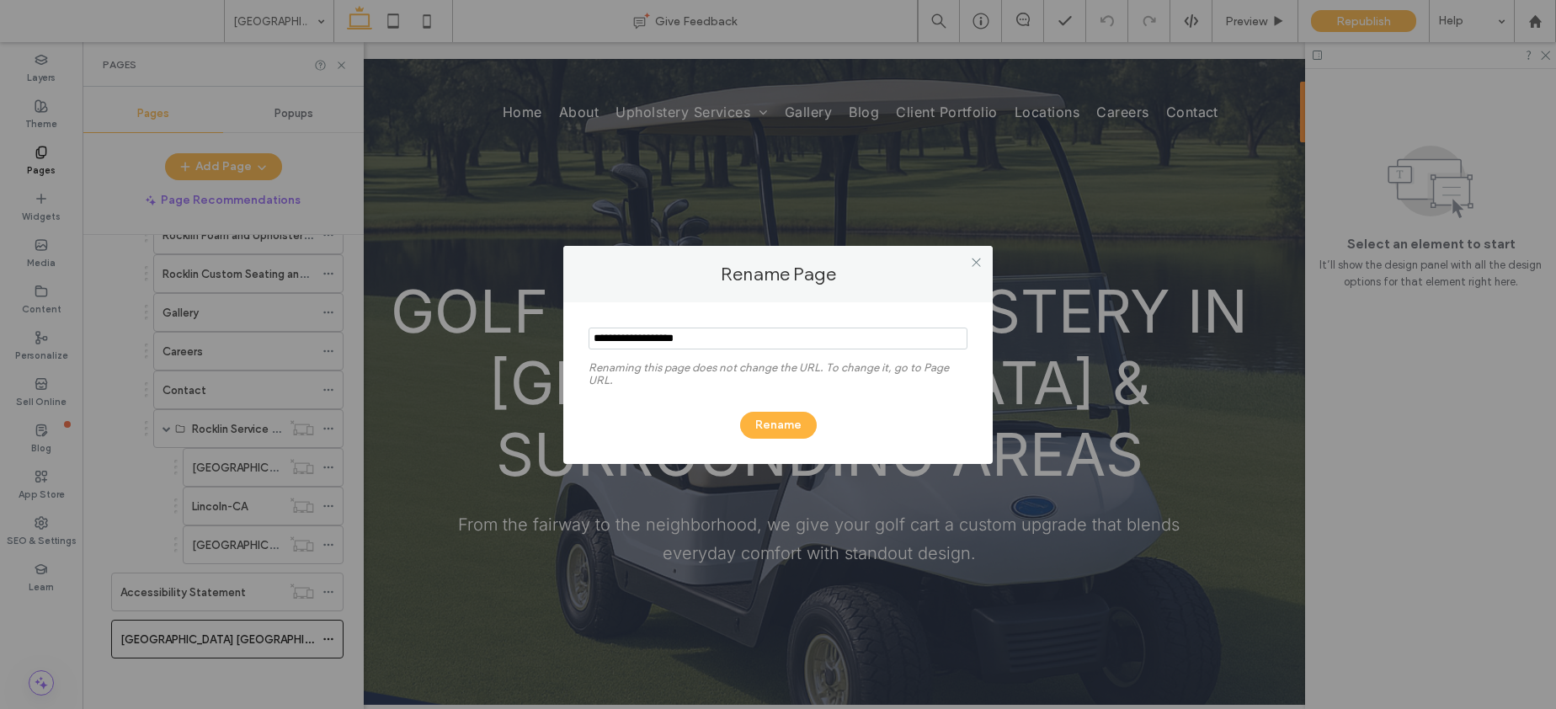
click at [681, 341] on input "notEmpty" at bounding box center [777, 338] width 379 height 22
type input "**********"
click at [797, 423] on button "Rename" at bounding box center [778, 425] width 77 height 27
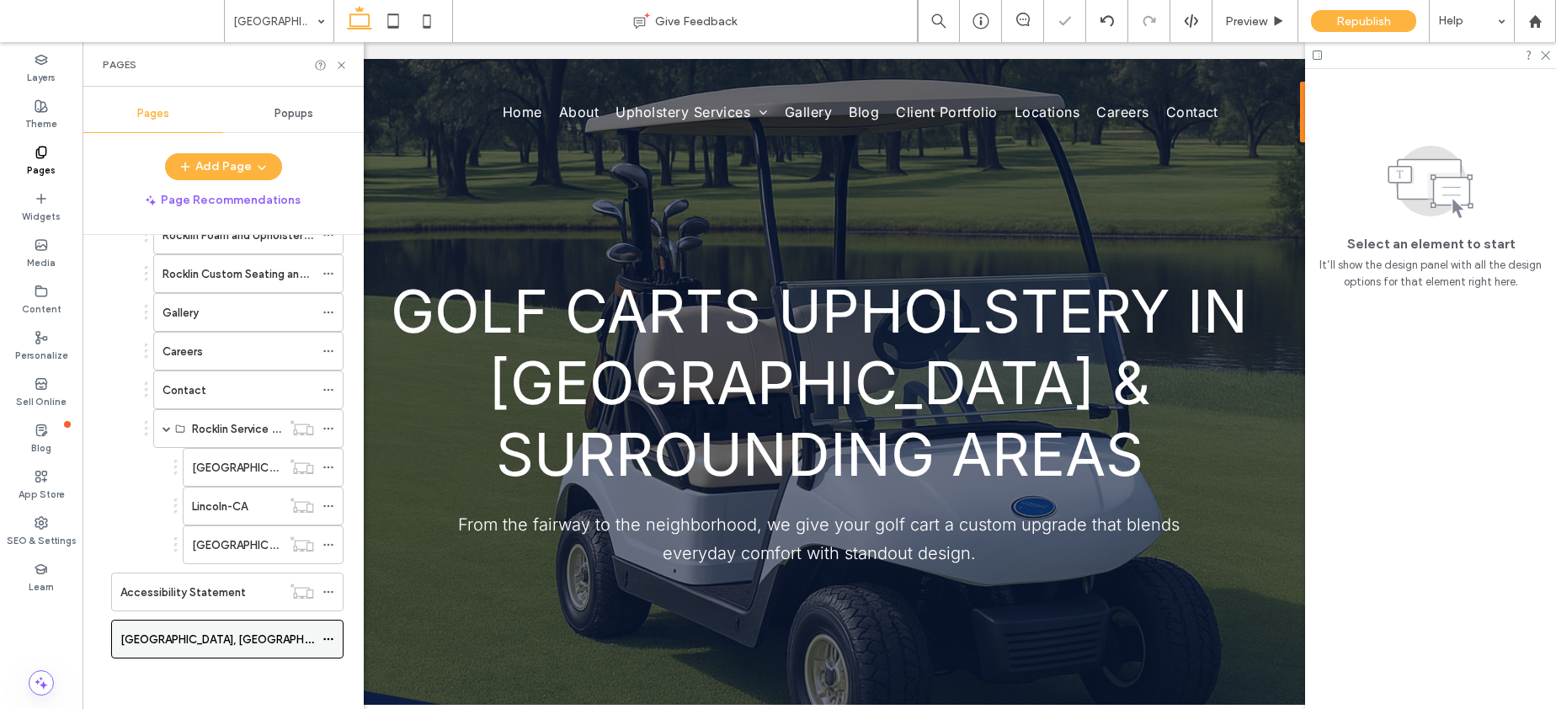
click at [331, 640] on icon at bounding box center [328, 639] width 12 height 12
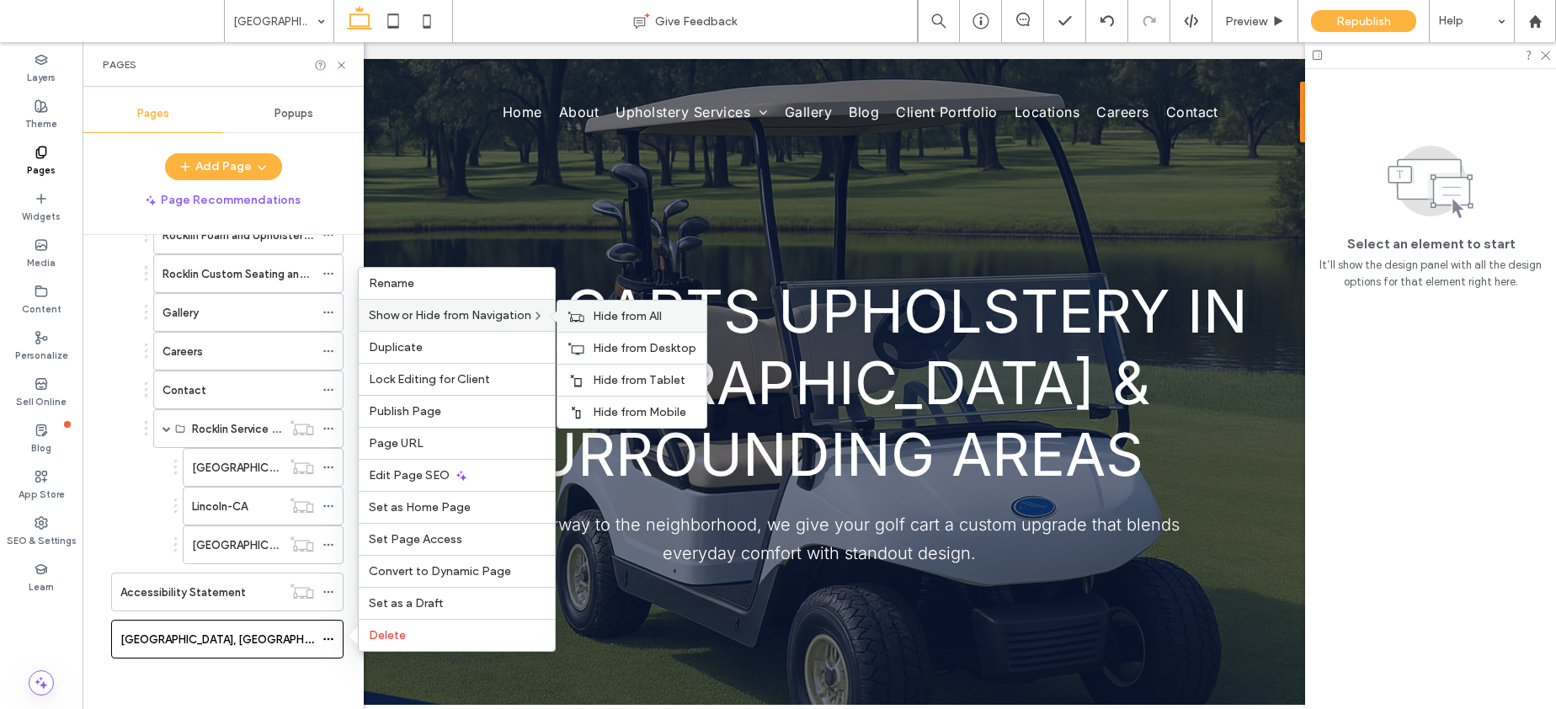
click at [608, 317] on span "Hide from All" at bounding box center [627, 316] width 69 height 14
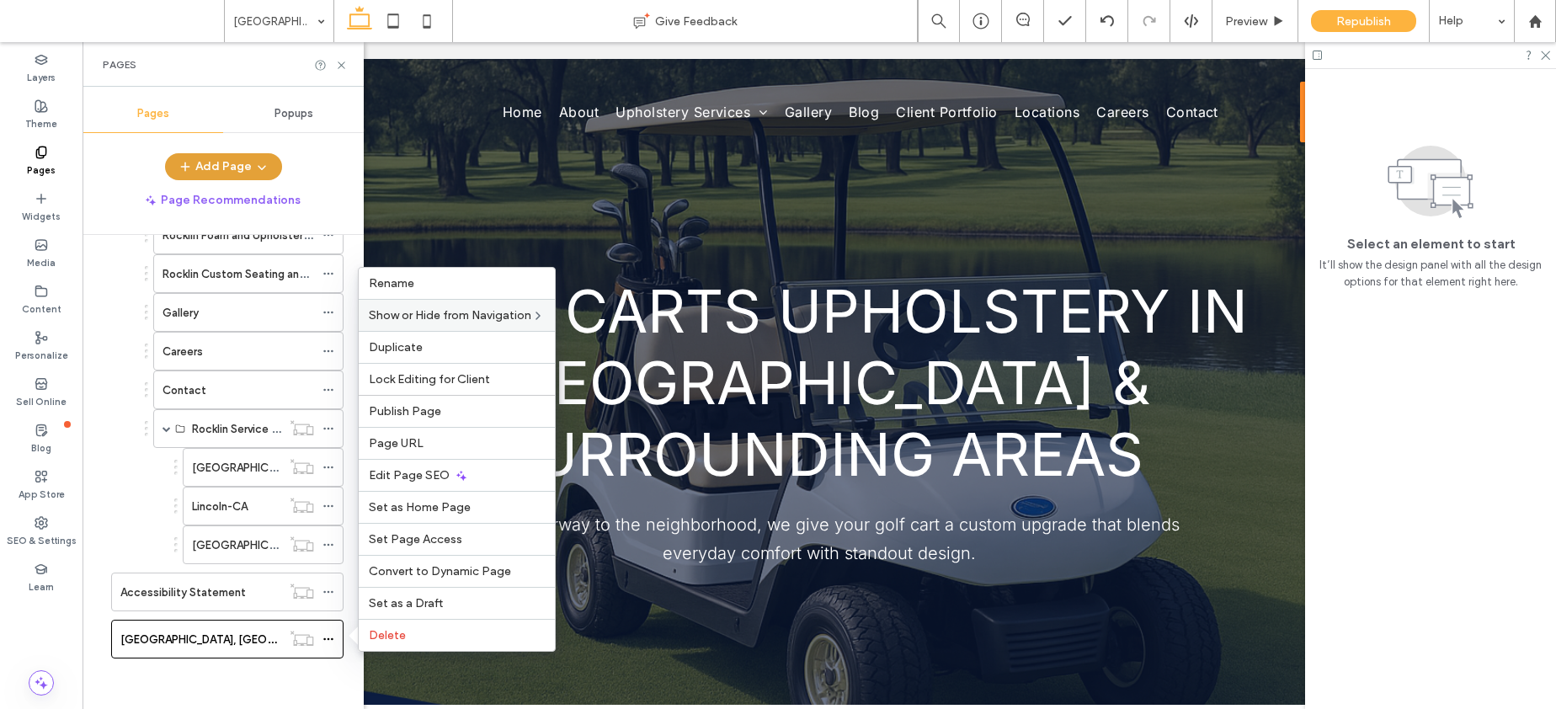
click at [261, 162] on icon "button" at bounding box center [261, 166] width 13 height 13
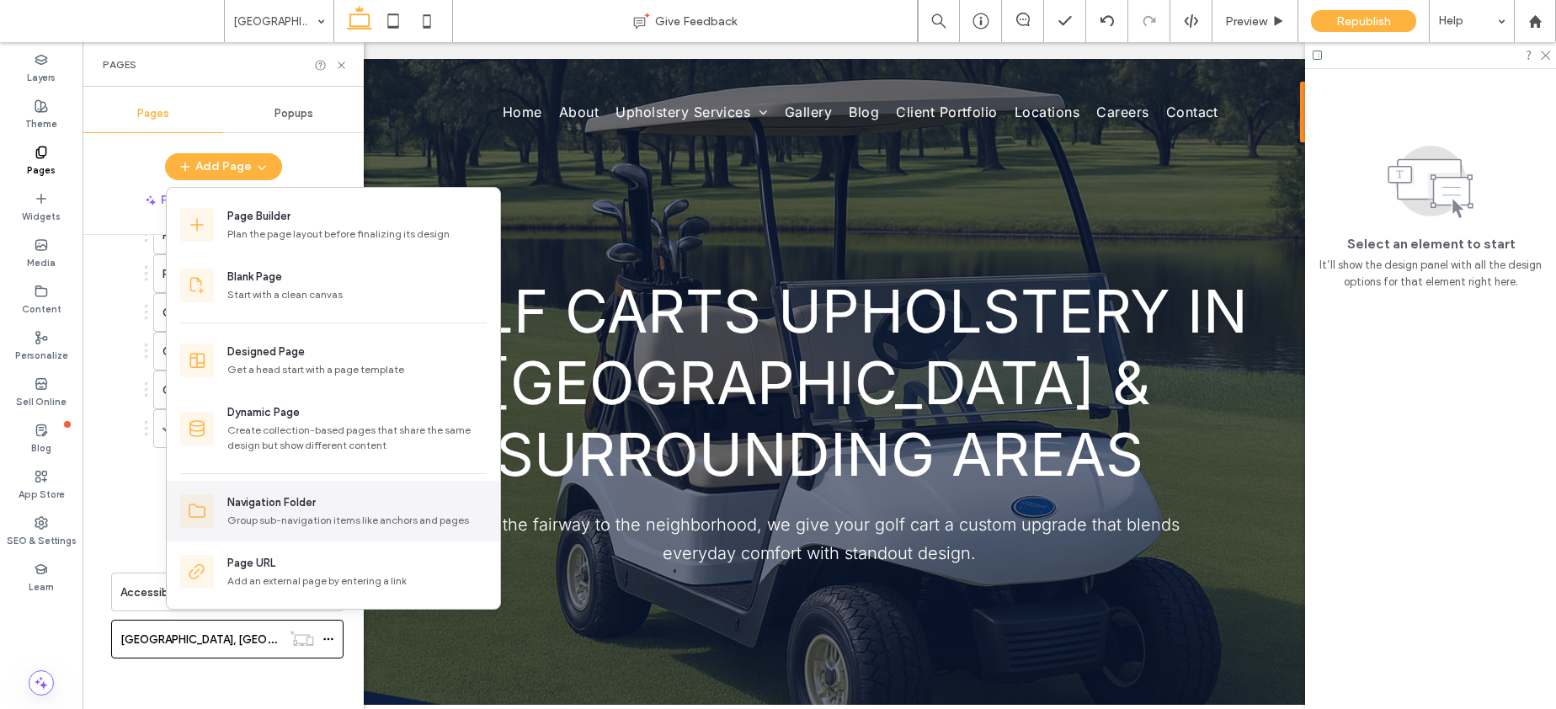
click at [293, 500] on div "Navigation Folder" at bounding box center [271, 502] width 88 height 17
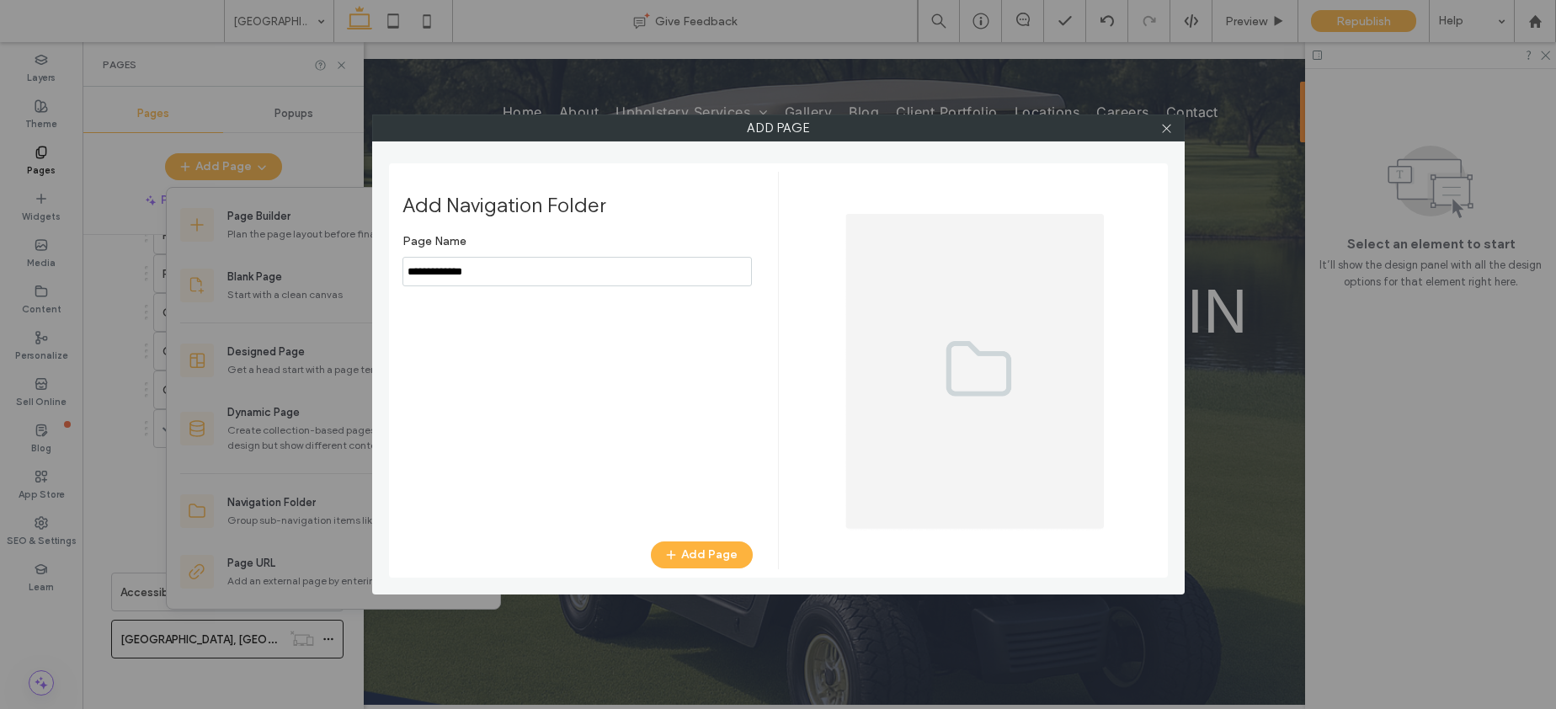
click at [407, 273] on input "notEmpty" at bounding box center [576, 271] width 349 height 29
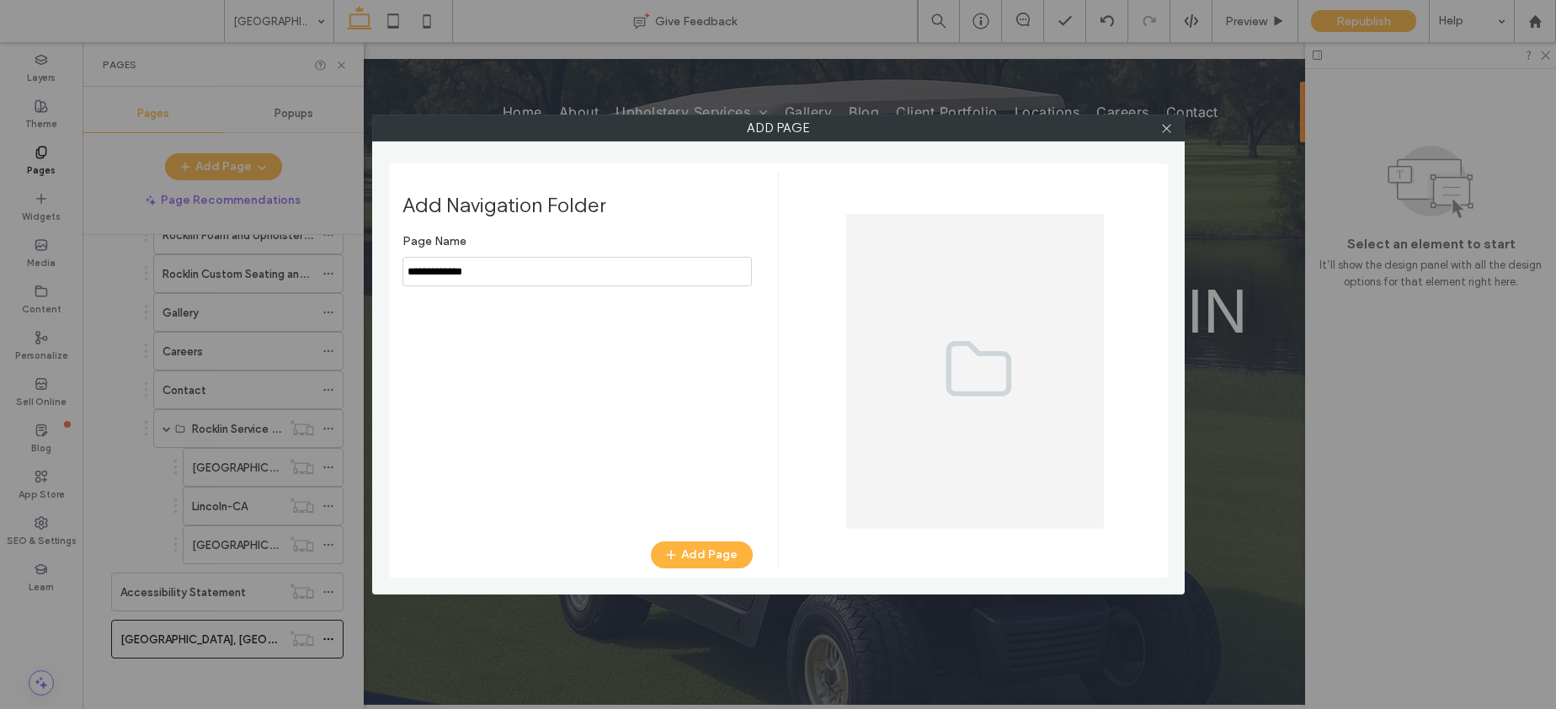
click at [413, 272] on input "notEmpty" at bounding box center [576, 271] width 349 height 29
drag, startPoint x: 413, startPoint y: 271, endPoint x: 445, endPoint y: 268, distance: 32.2
click at [445, 268] on input "notEmpty" at bounding box center [576, 271] width 349 height 29
type input "**********"
click at [687, 555] on button "Add Page" at bounding box center [702, 554] width 102 height 27
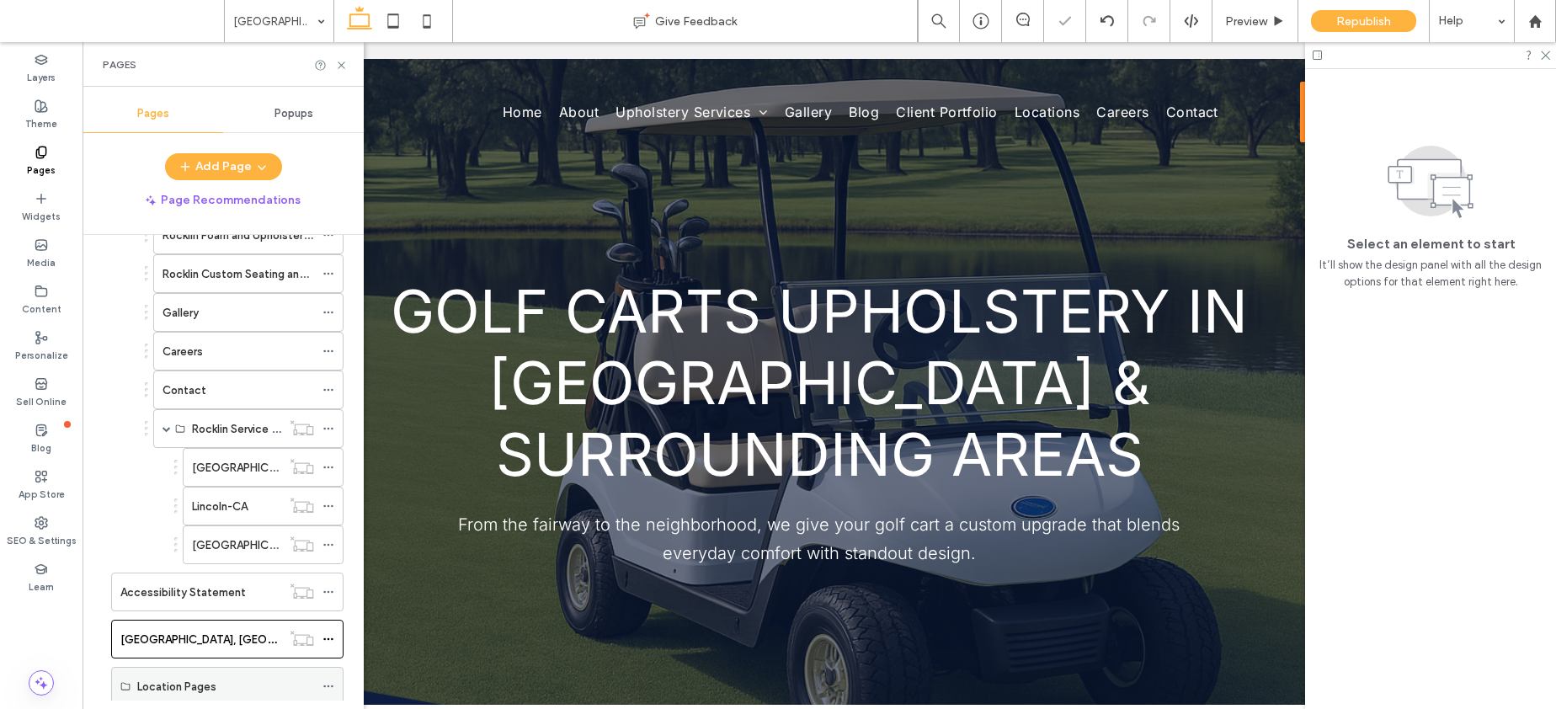
click at [331, 684] on icon at bounding box center [328, 686] width 12 height 12
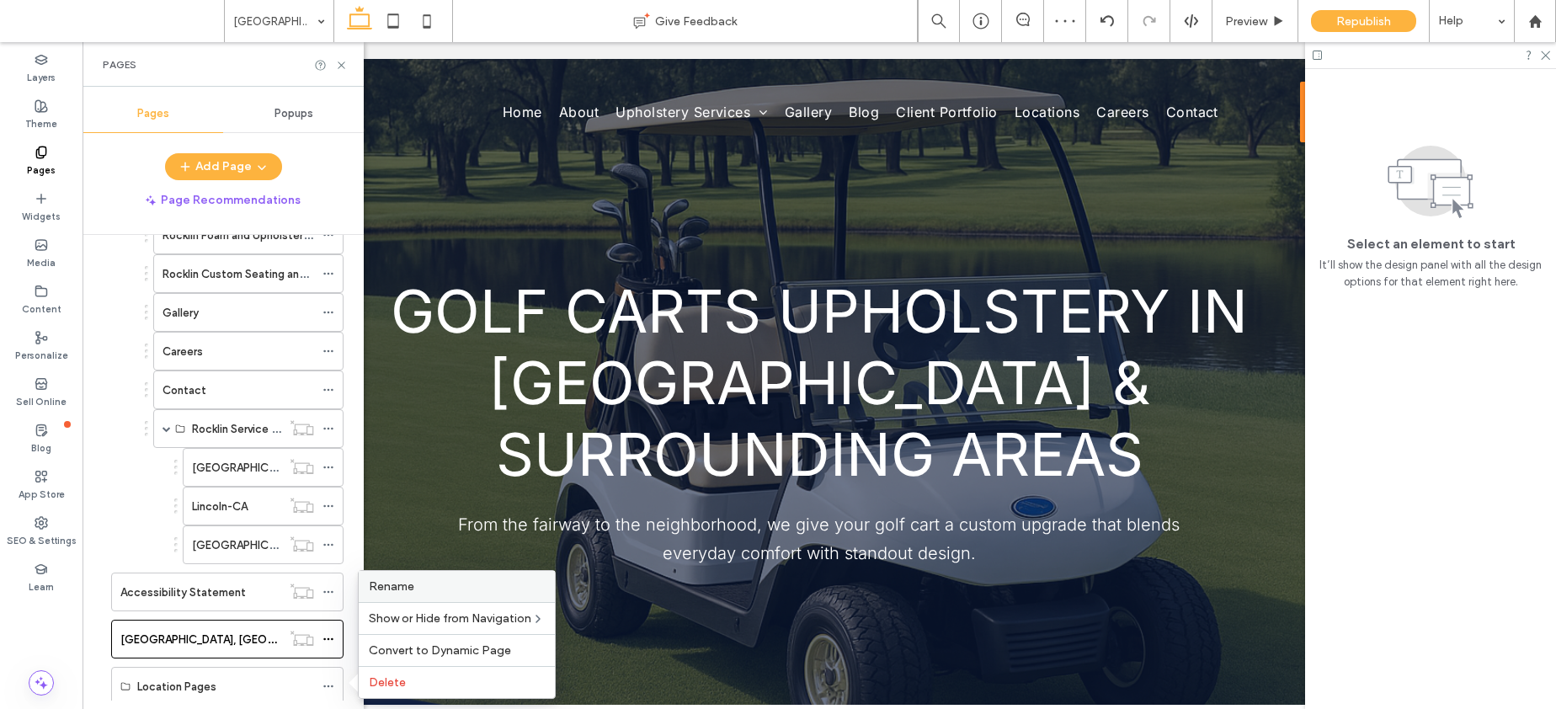
click at [462, 592] on label "Rename" at bounding box center [457, 586] width 176 height 14
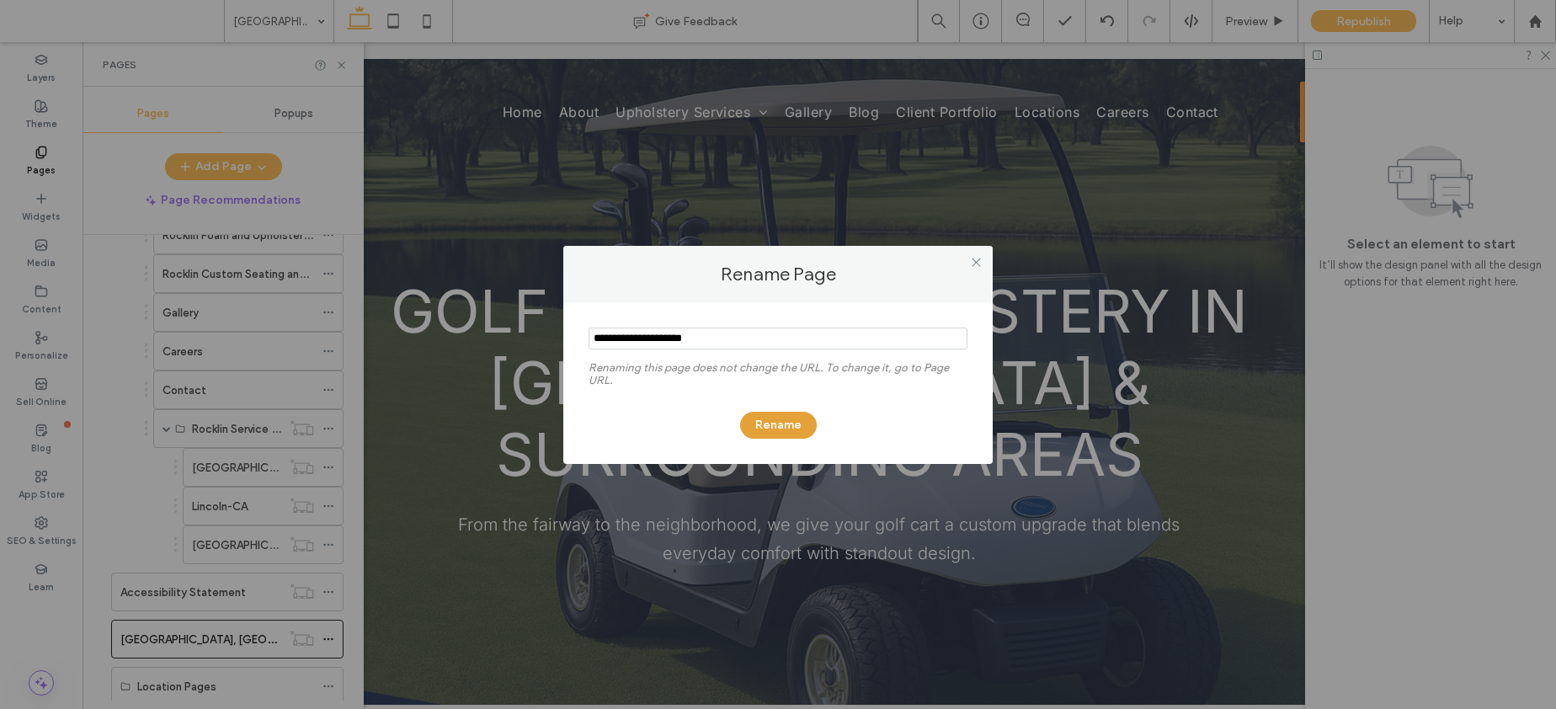
type input "**********"
click at [774, 421] on button "Rename" at bounding box center [778, 425] width 77 height 27
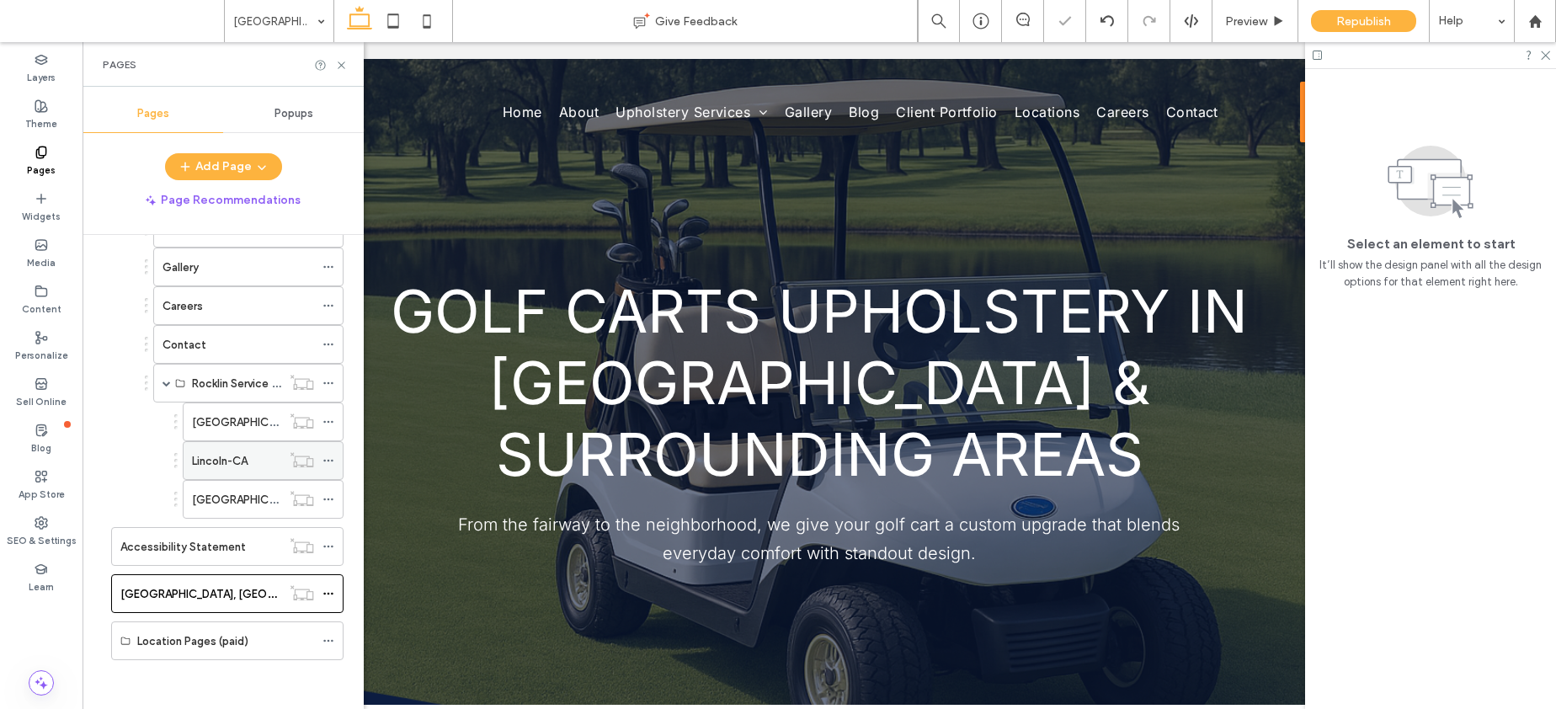
scroll to position [1543, 0]
click at [331, 636] on icon at bounding box center [328, 639] width 12 height 12
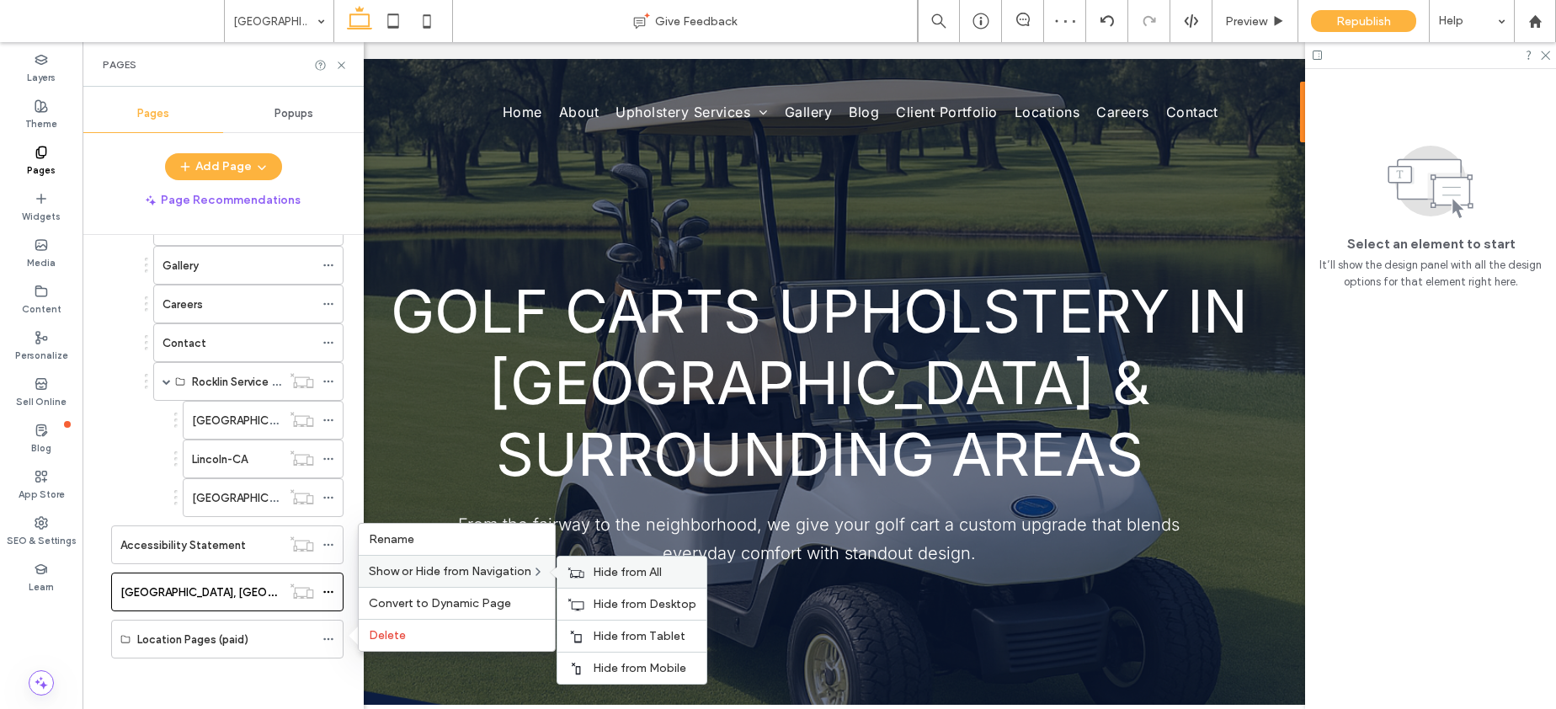
click at [606, 578] on span "Hide from All" at bounding box center [627, 572] width 69 height 14
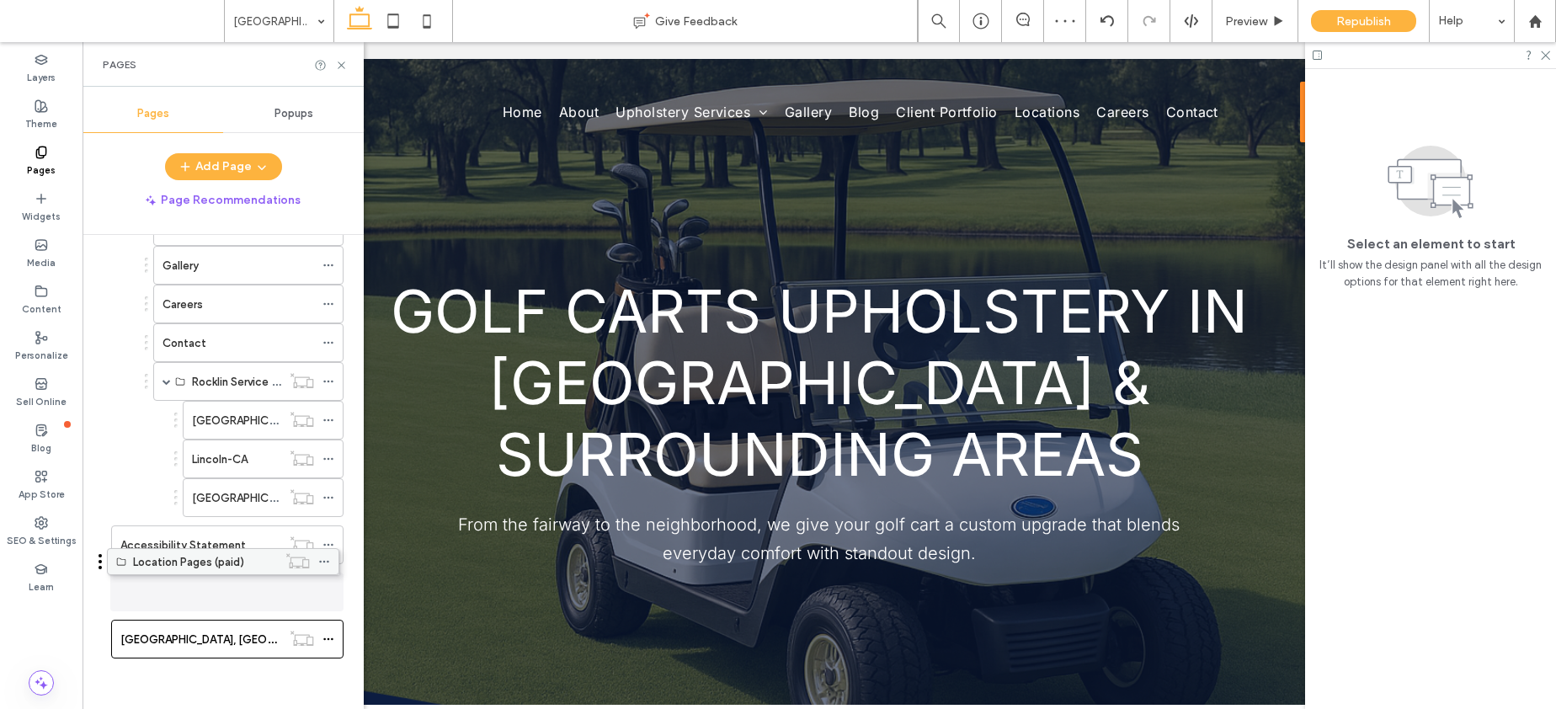
drag, startPoint x: 232, startPoint y: 588, endPoint x: 228, endPoint y: 571, distance: 17.4
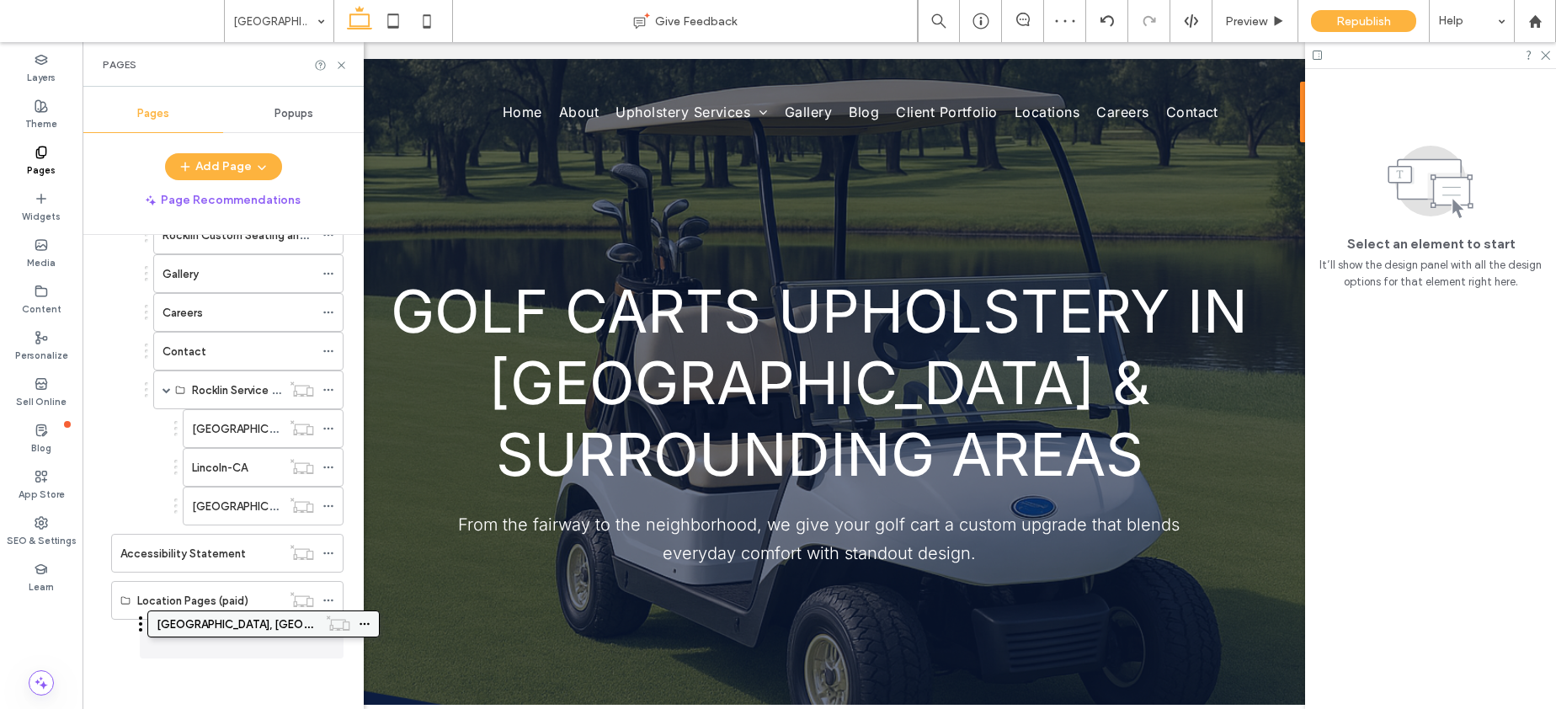
scroll to position [1535, 0]
drag, startPoint x: 216, startPoint y: 635, endPoint x: 262, endPoint y: 623, distance: 47.0
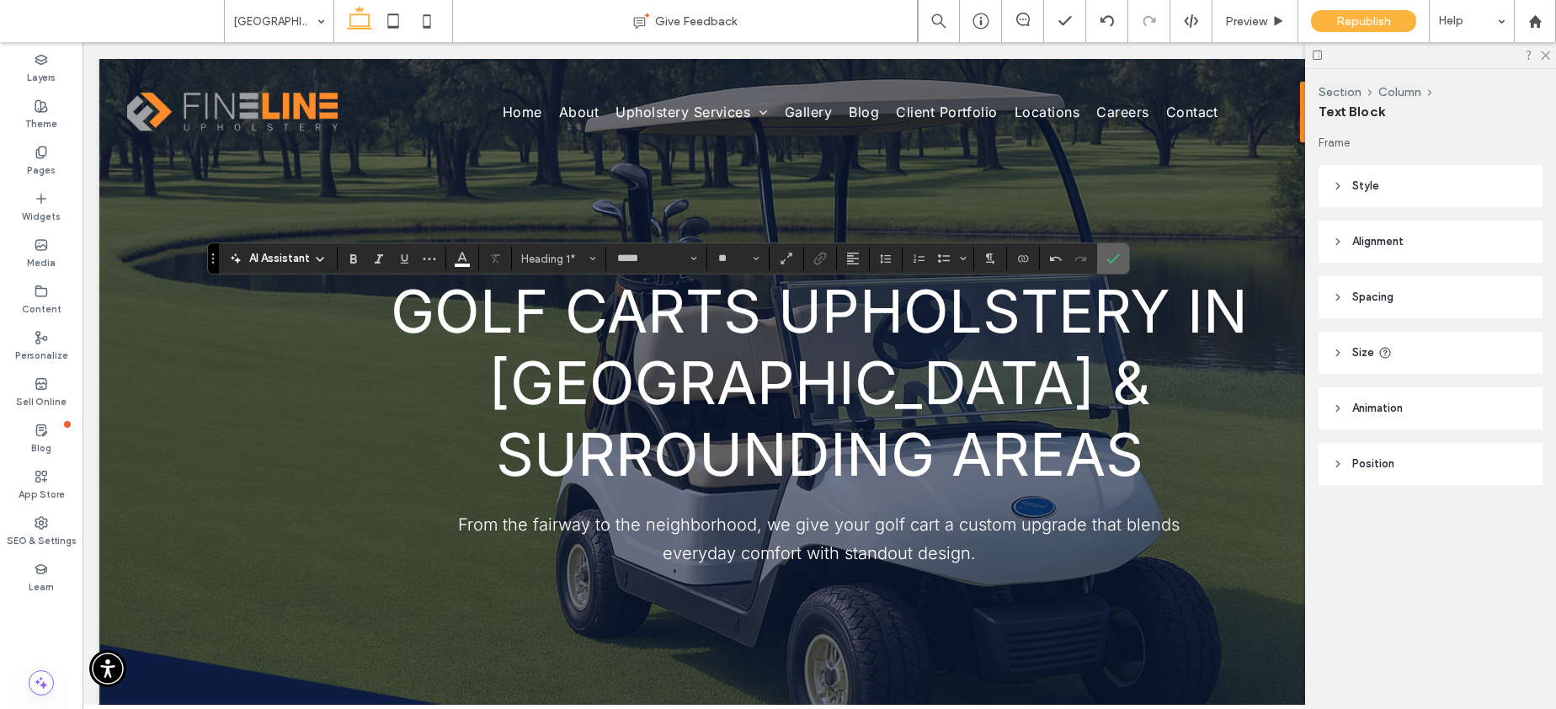
click at [1106, 258] on icon "Confirm" at bounding box center [1112, 258] width 13 height 13
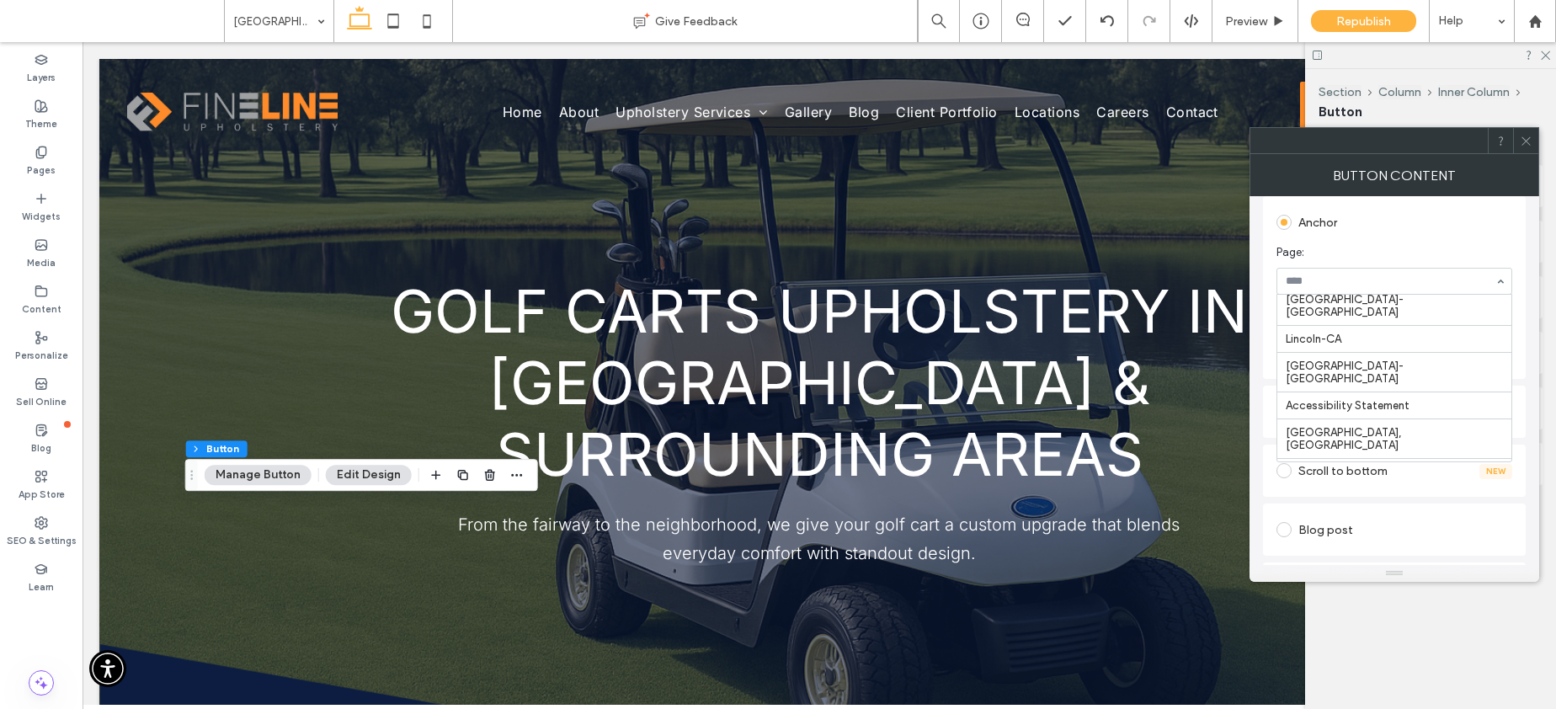
scroll to position [274, 0]
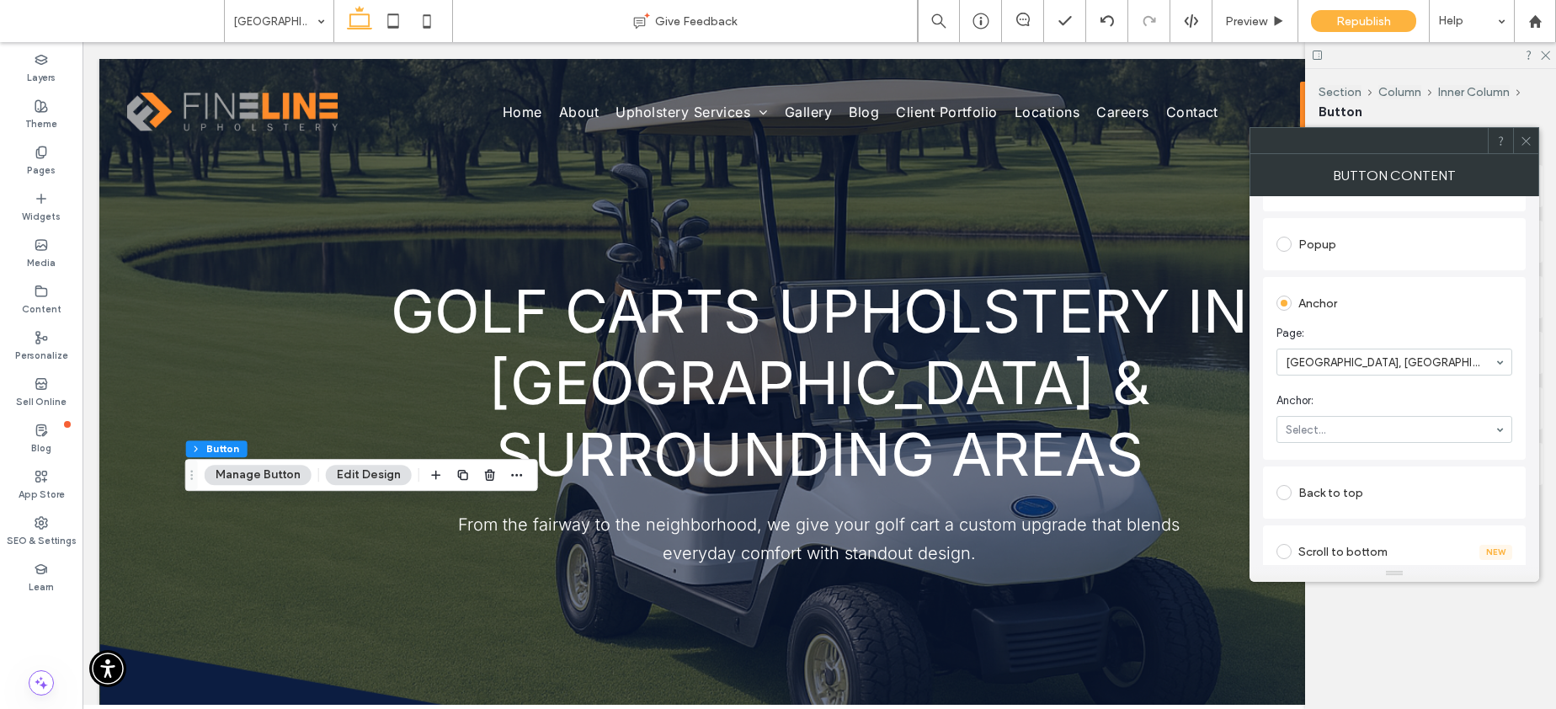
click at [1351, 415] on section "Anchor: Select..." at bounding box center [1394, 417] width 236 height 67
click at [1446, 386] on section "Anchor: services" at bounding box center [1394, 417] width 236 height 67
click at [1525, 141] on icon at bounding box center [1526, 141] width 13 height 13
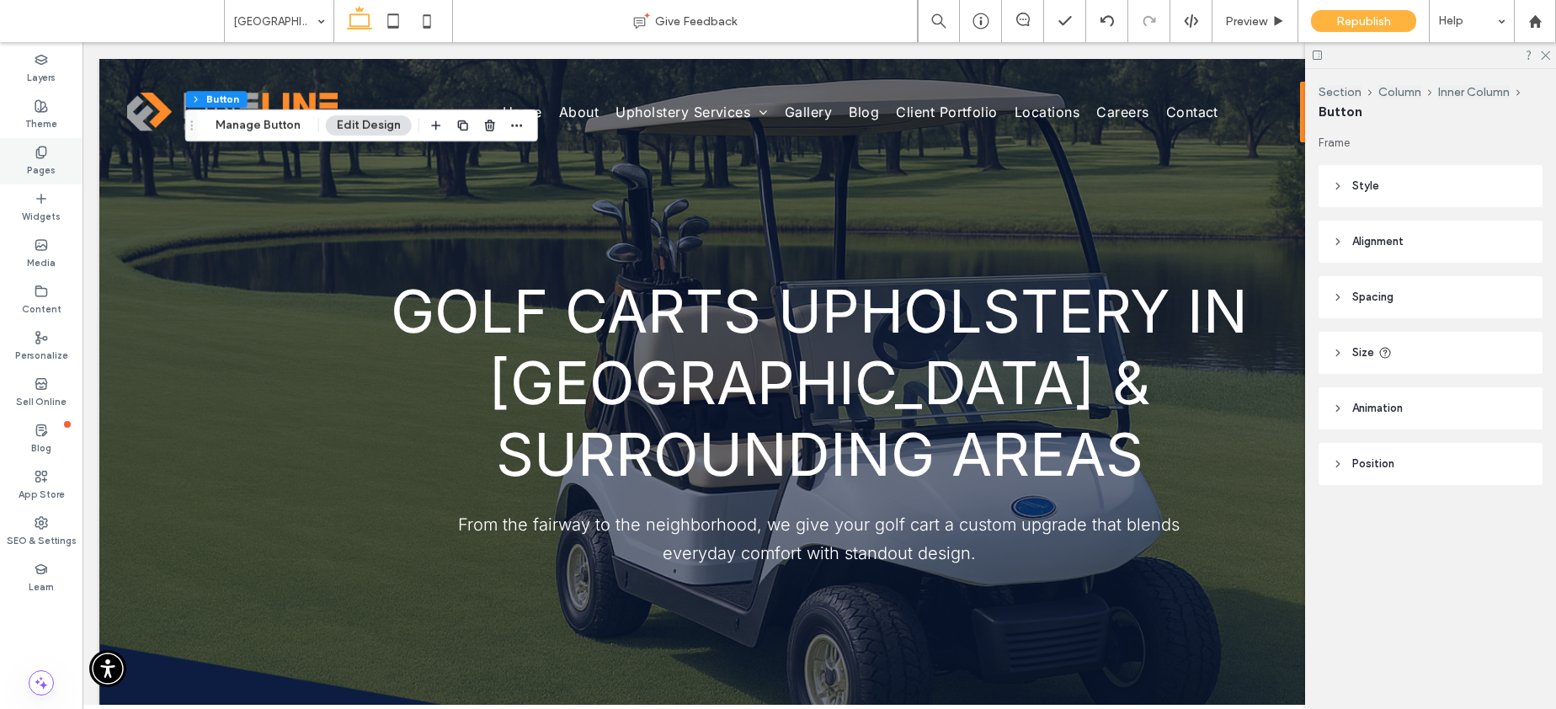
click at [44, 166] on label "Pages" at bounding box center [41, 168] width 29 height 19
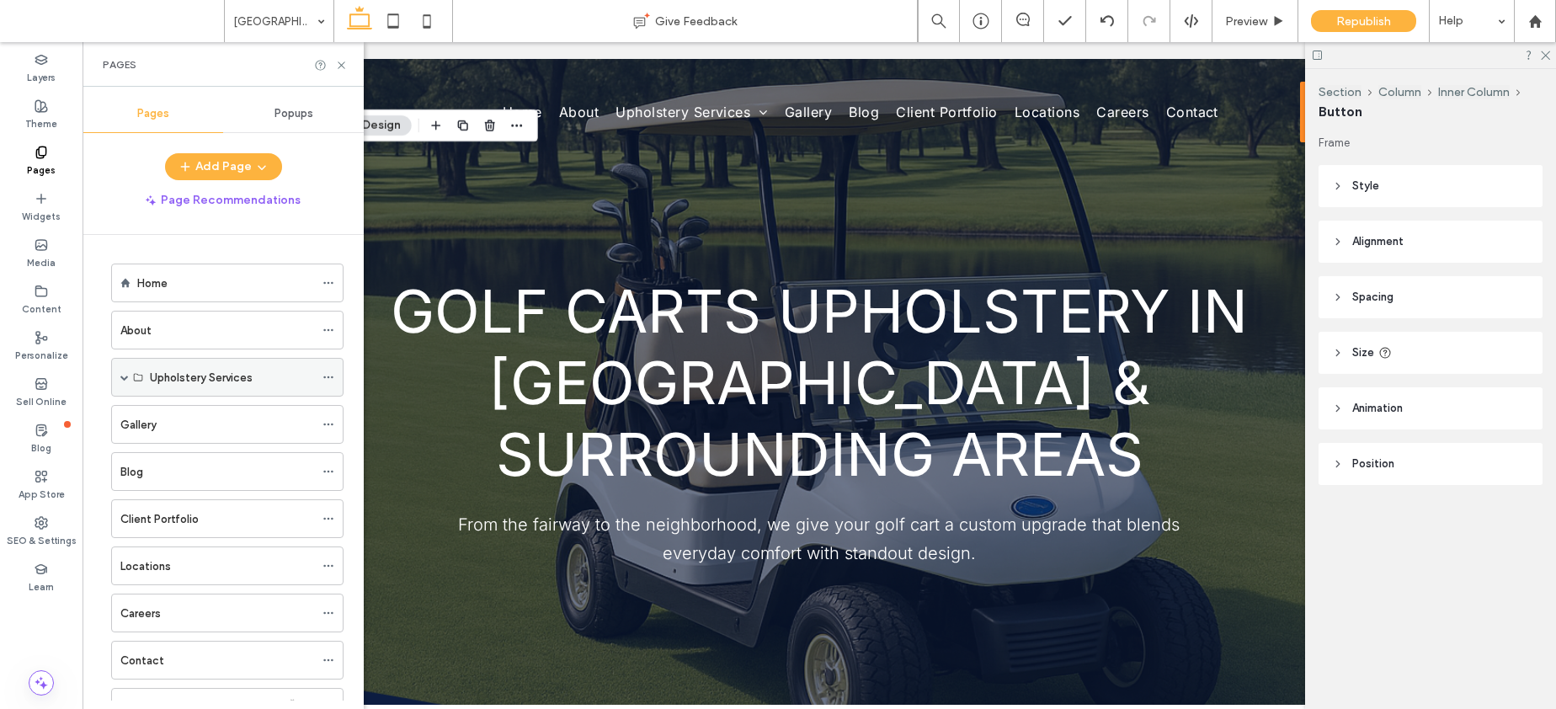
click at [120, 375] on span at bounding box center [124, 377] width 8 height 8
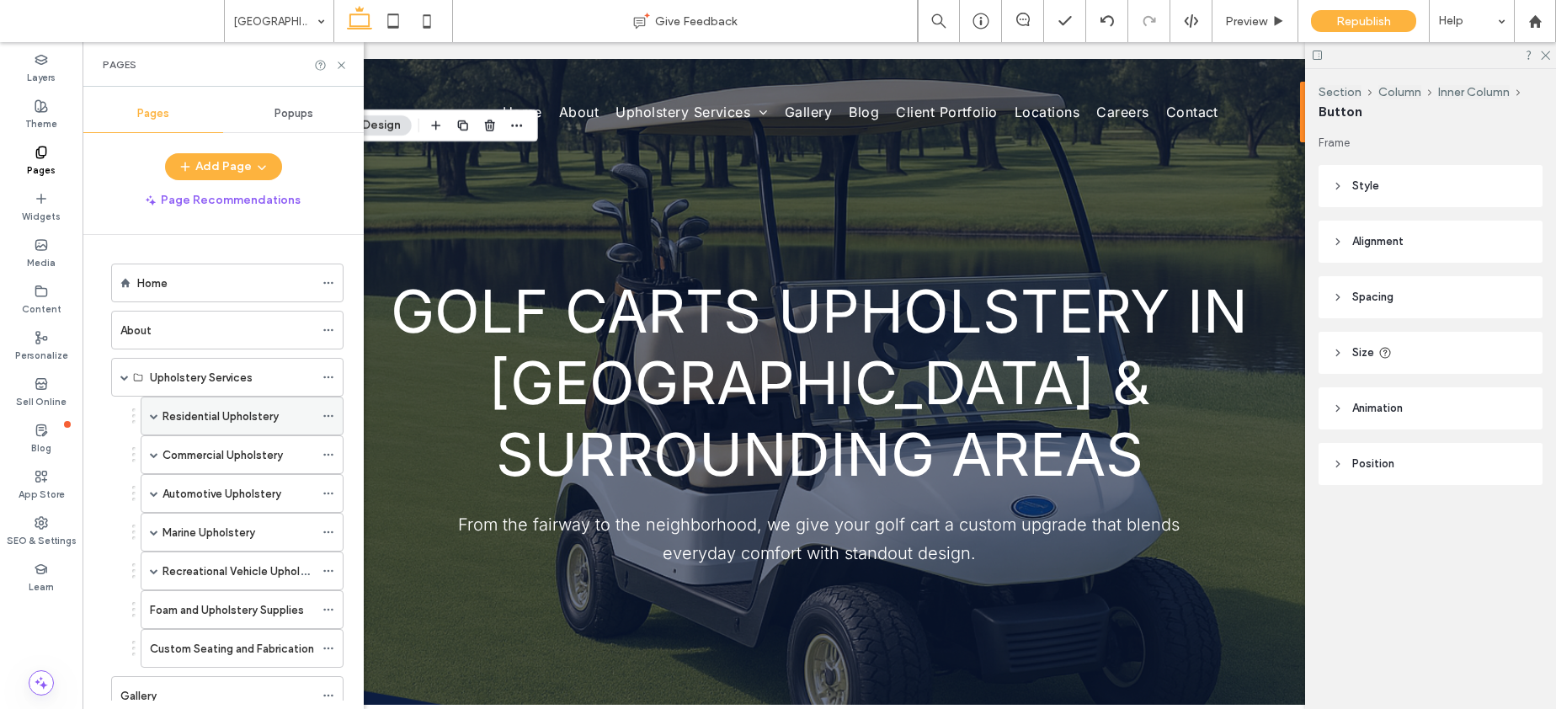
click at [215, 409] on label "Residential Upholstery" at bounding box center [220, 416] width 116 height 29
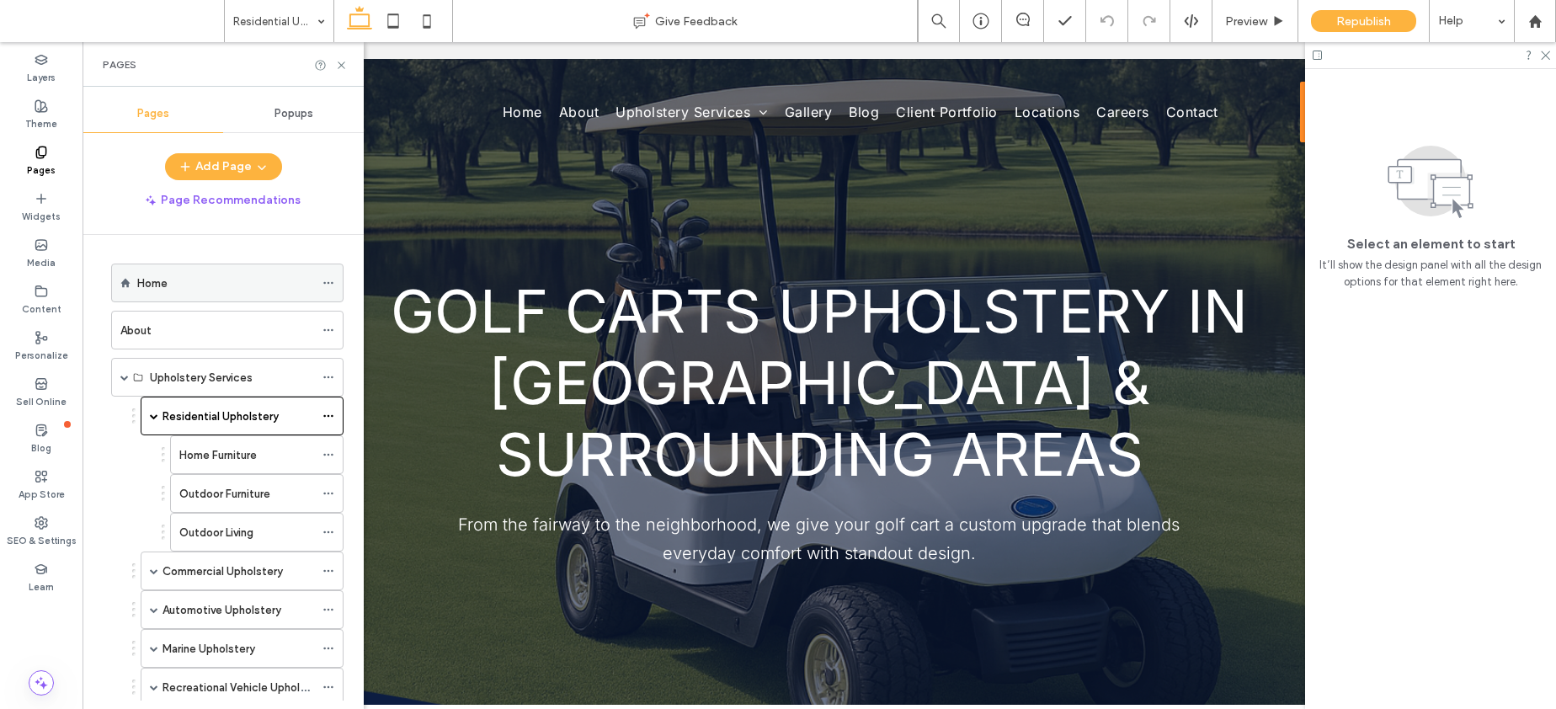
click at [238, 286] on div "Home" at bounding box center [225, 283] width 177 height 18
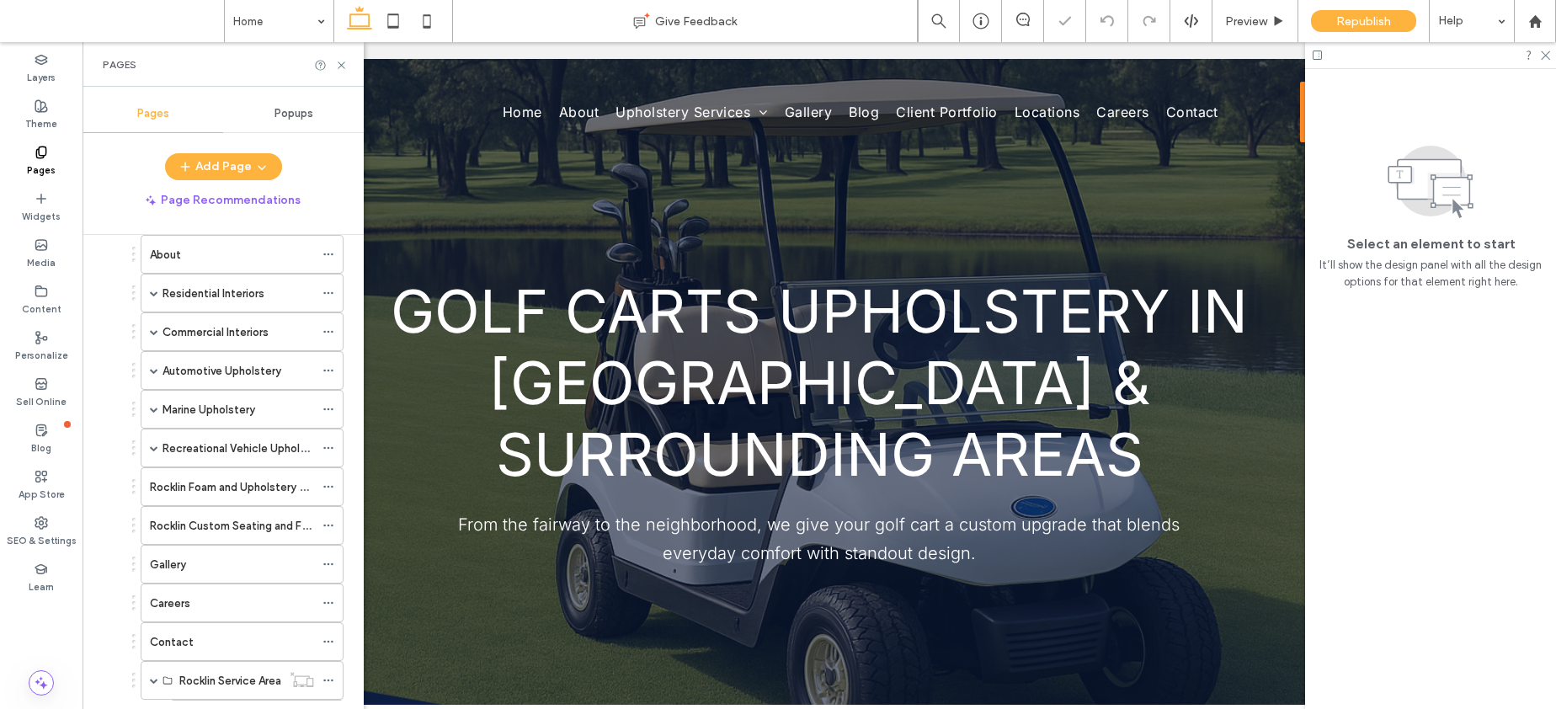
scroll to position [1922, 0]
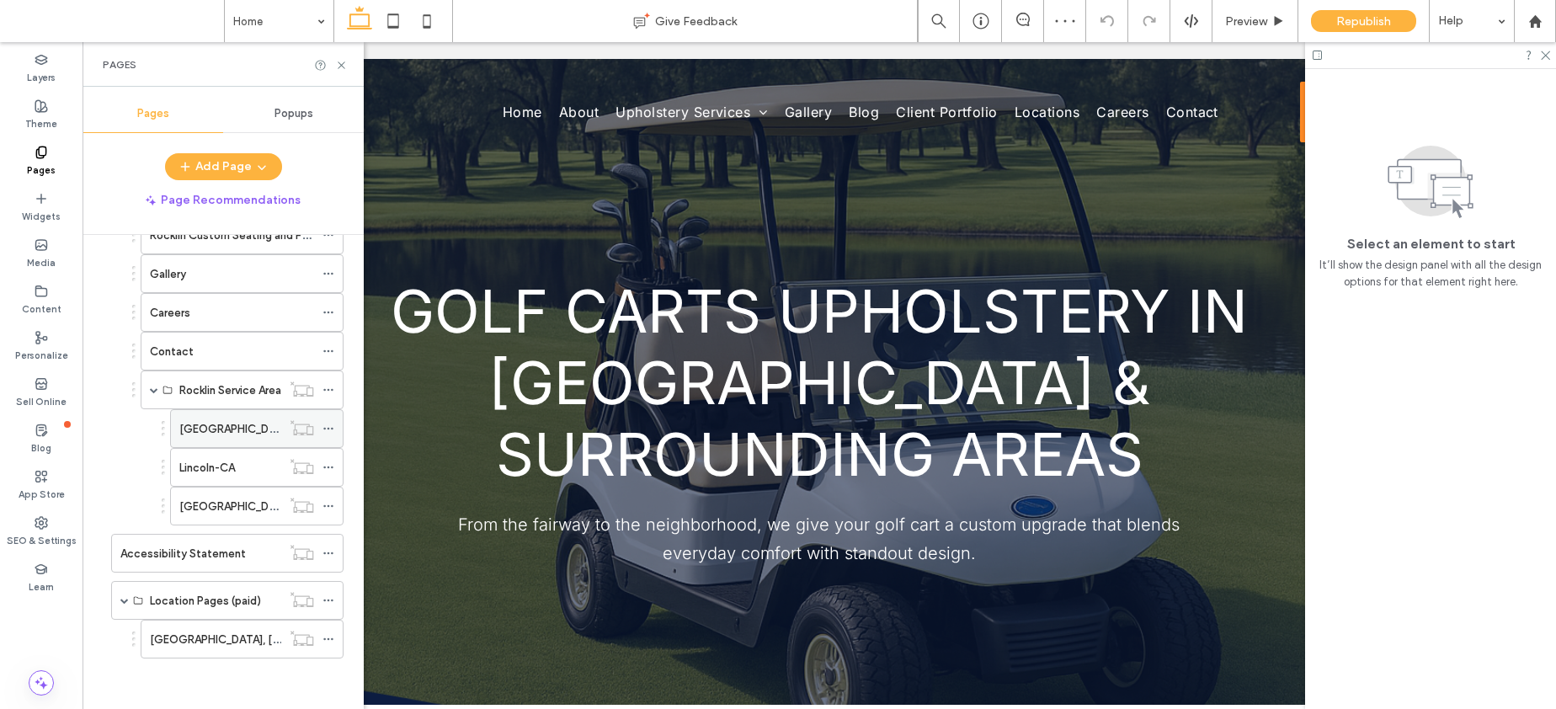
click at [211, 426] on label "Roseville-CA" at bounding box center [294, 428] width 231 height 29
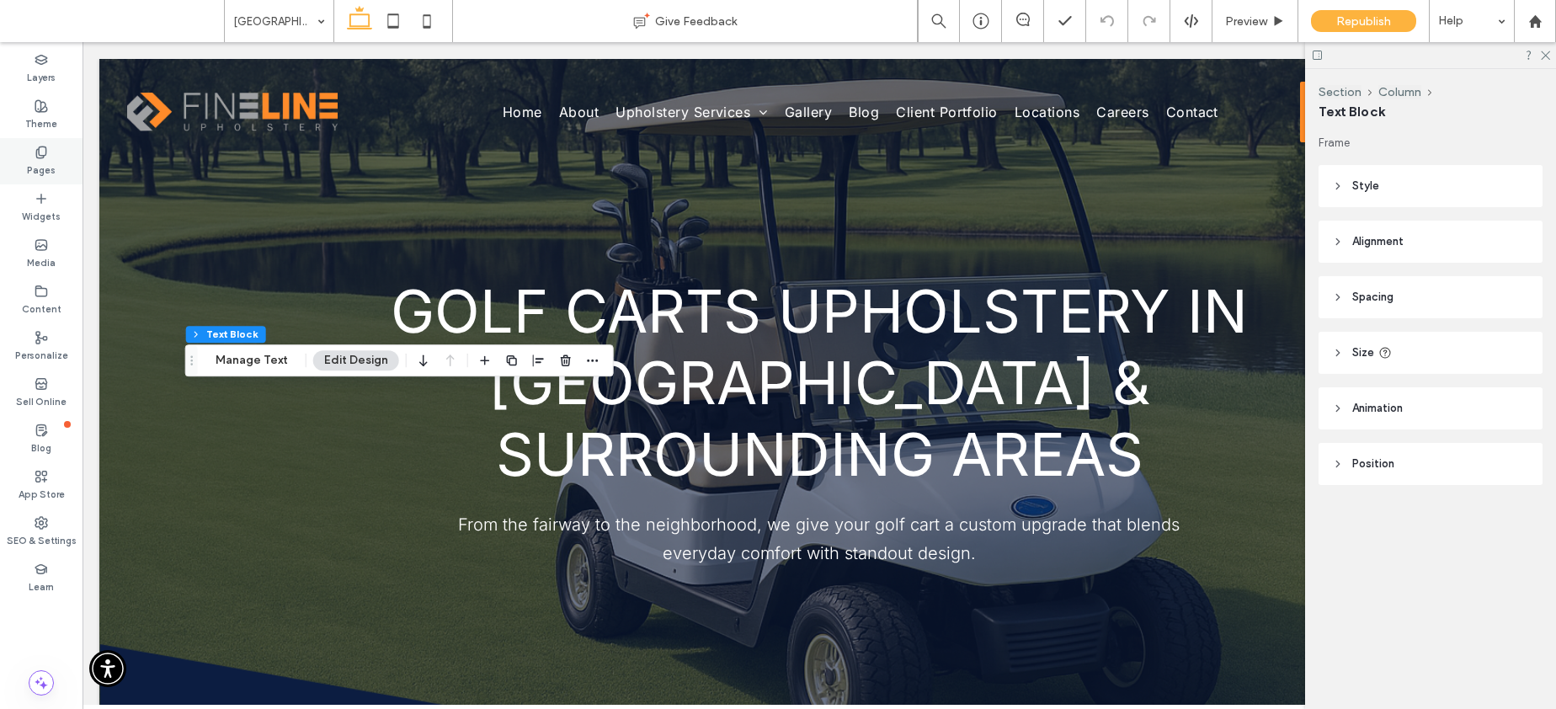
click at [30, 163] on label "Pages" at bounding box center [41, 168] width 29 height 19
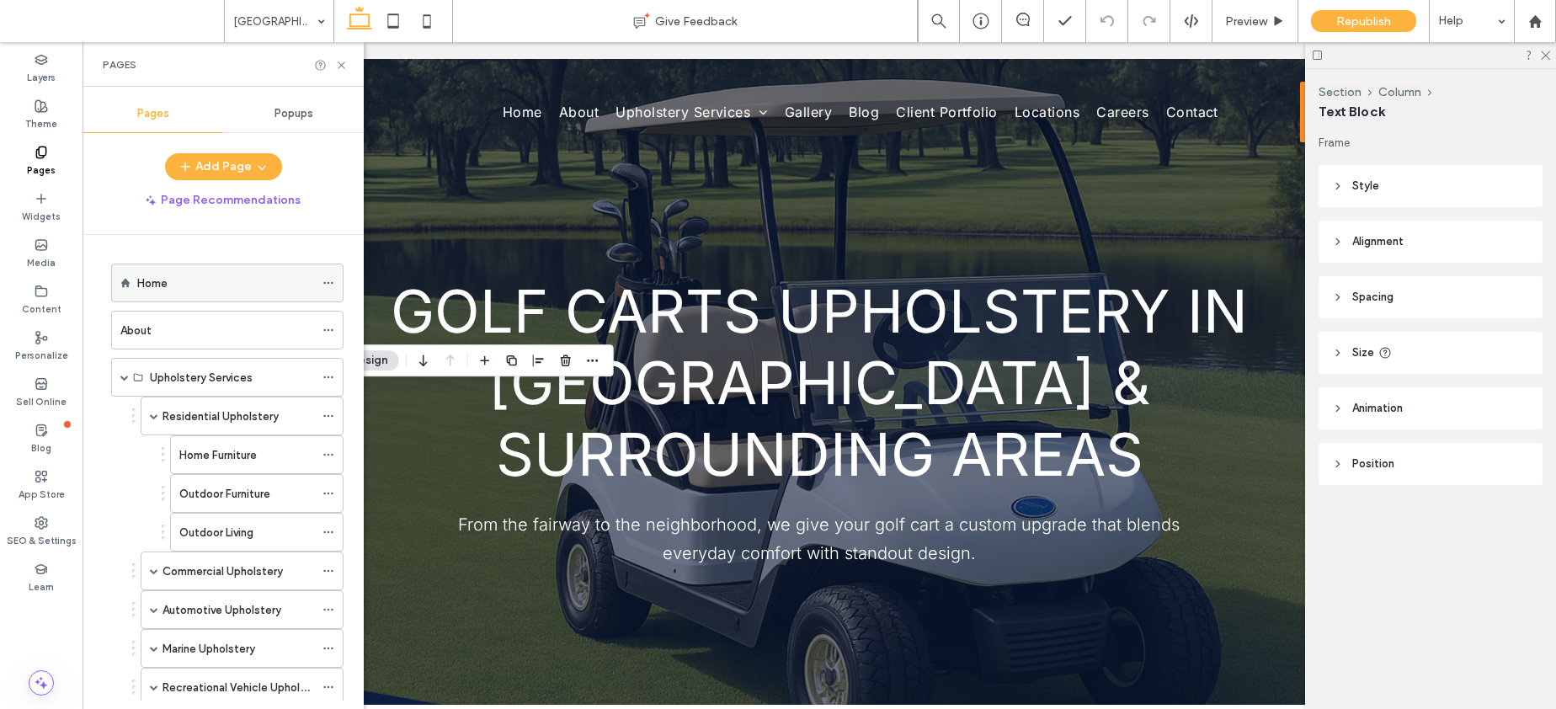
click at [190, 277] on div "Home" at bounding box center [225, 283] width 177 height 18
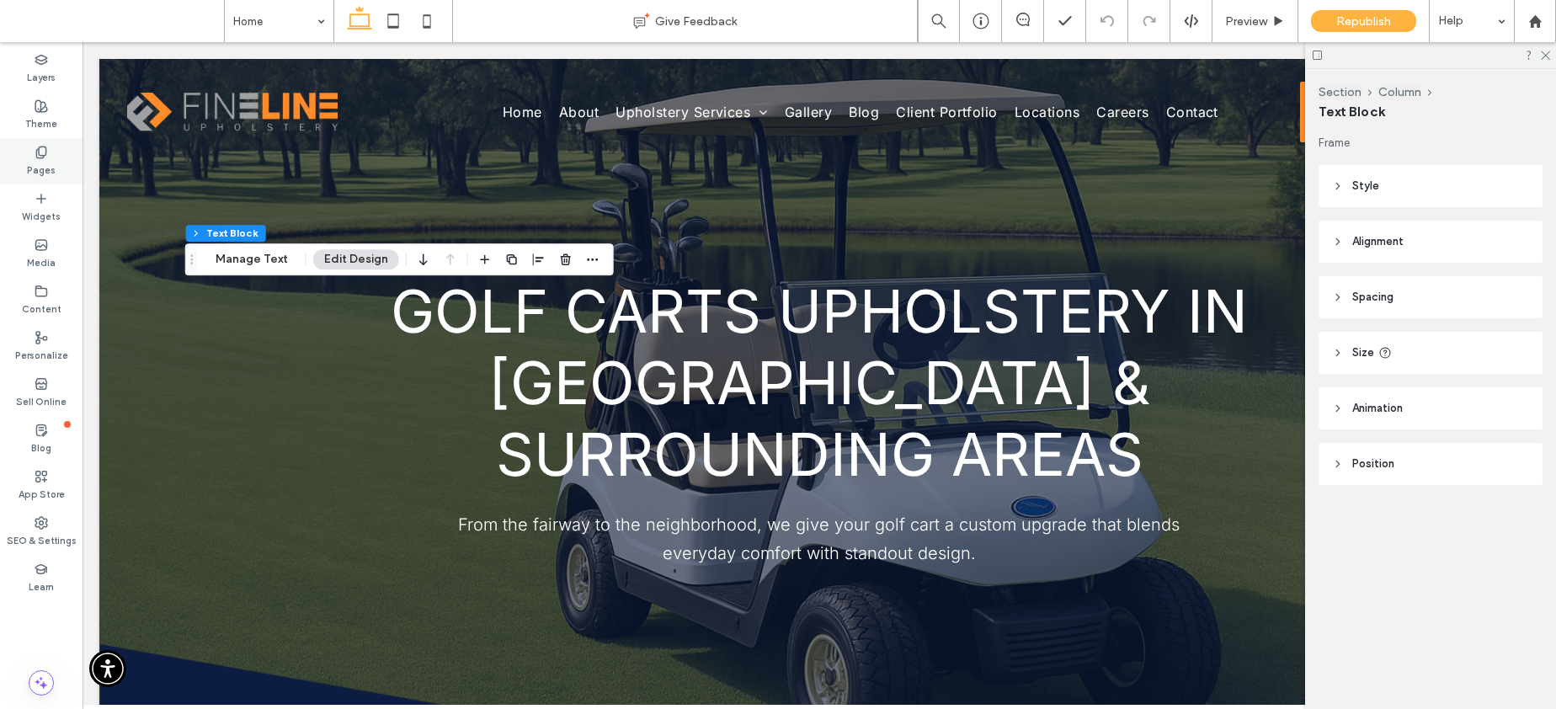
click at [40, 164] on label "Pages" at bounding box center [41, 168] width 29 height 19
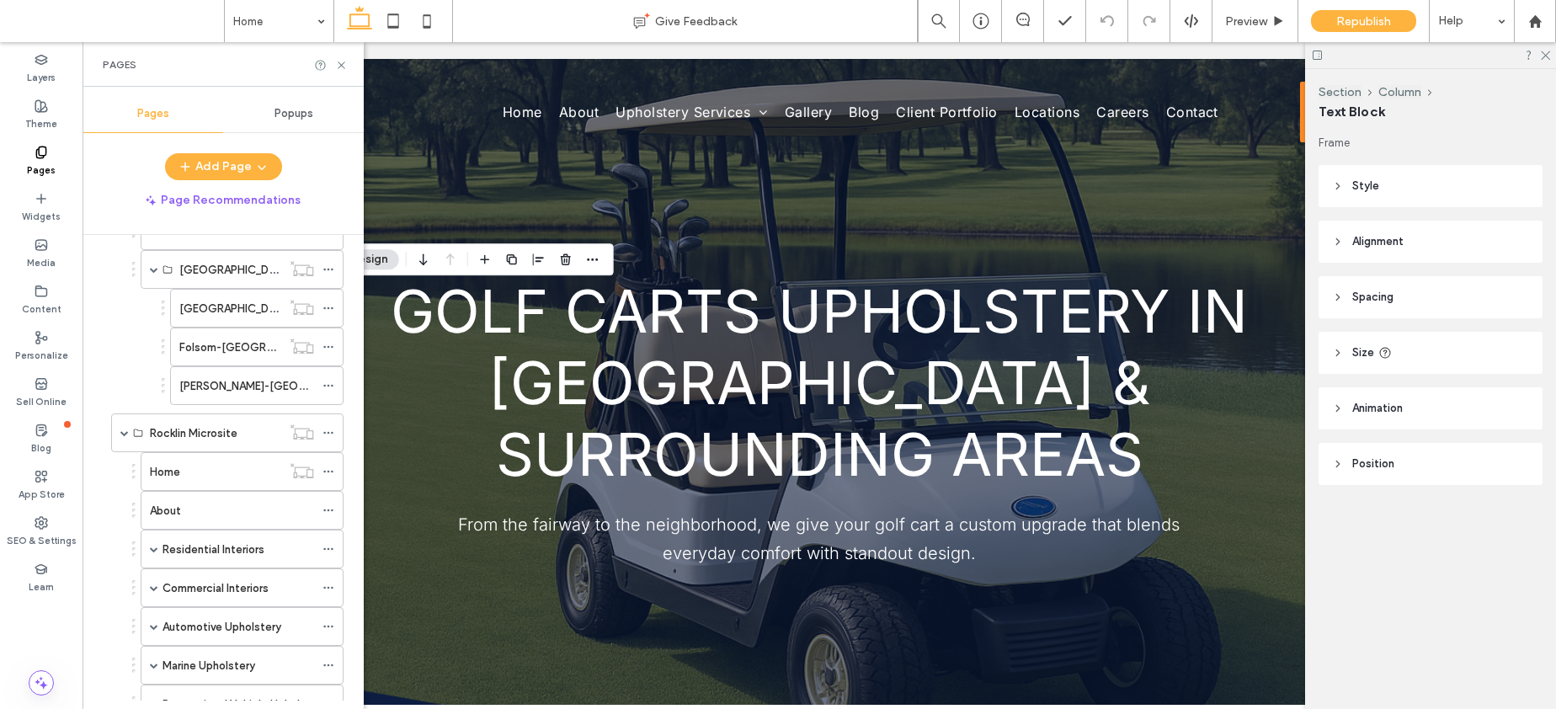
scroll to position [1922, 0]
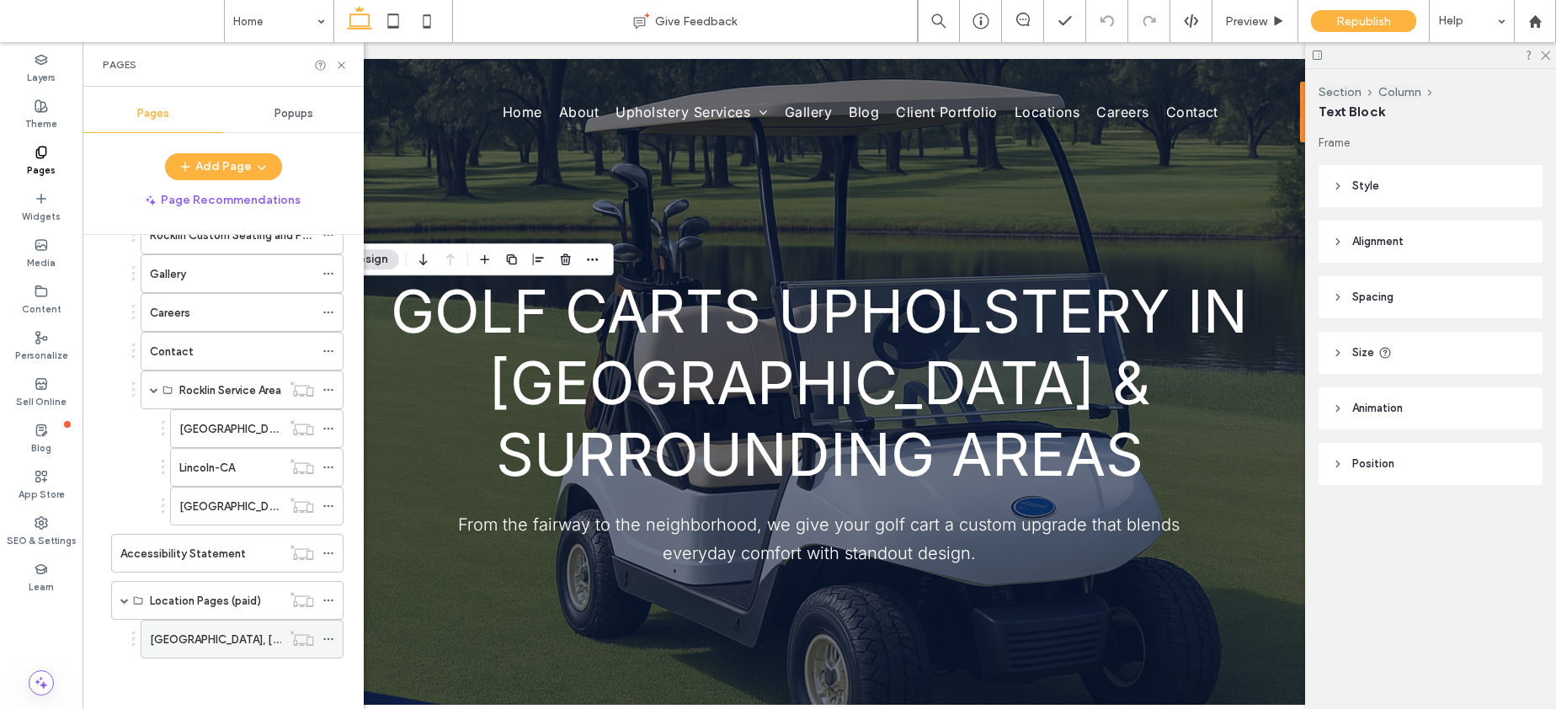
click at [210, 645] on label "South Lake Tahoe, CA" at bounding box center [265, 639] width 231 height 29
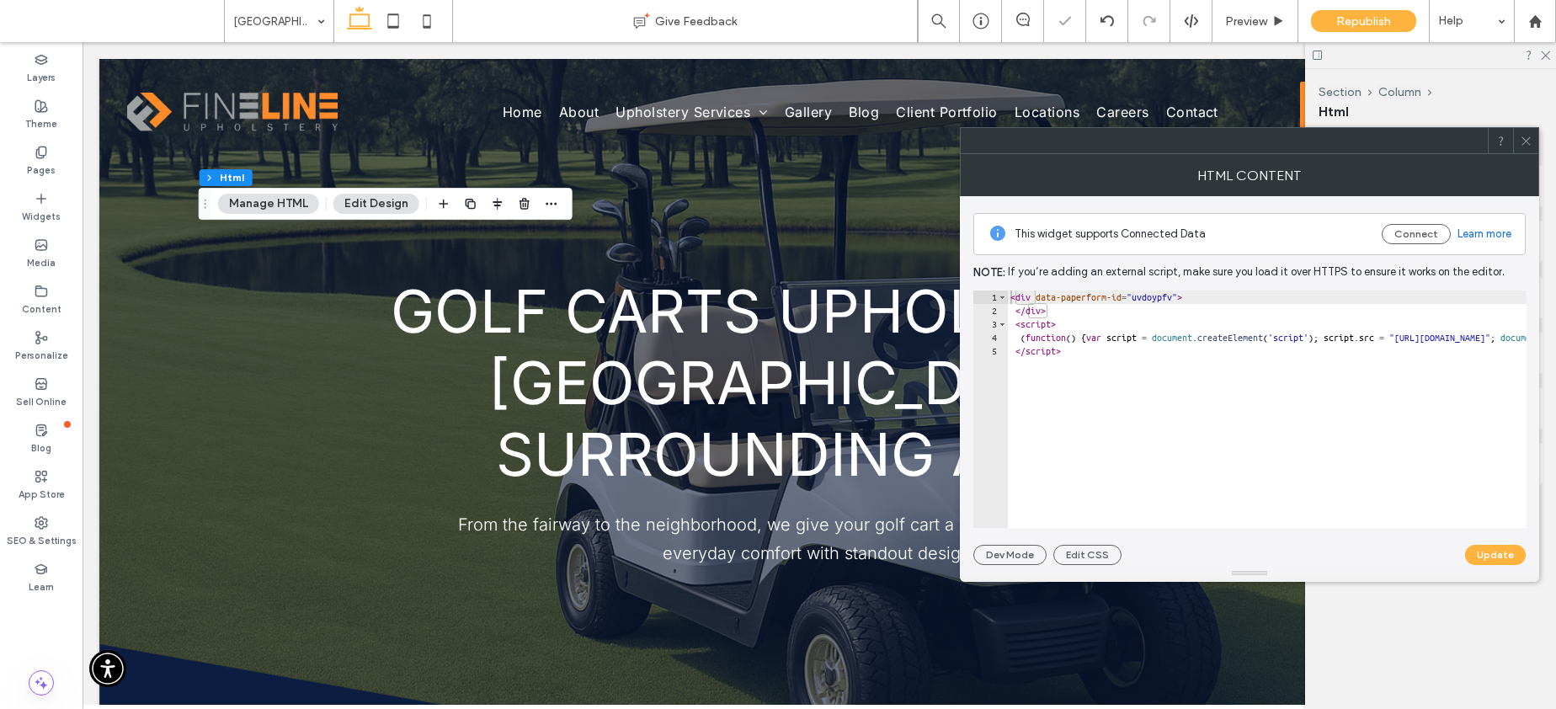
click at [1524, 135] on icon at bounding box center [1526, 141] width 13 height 13
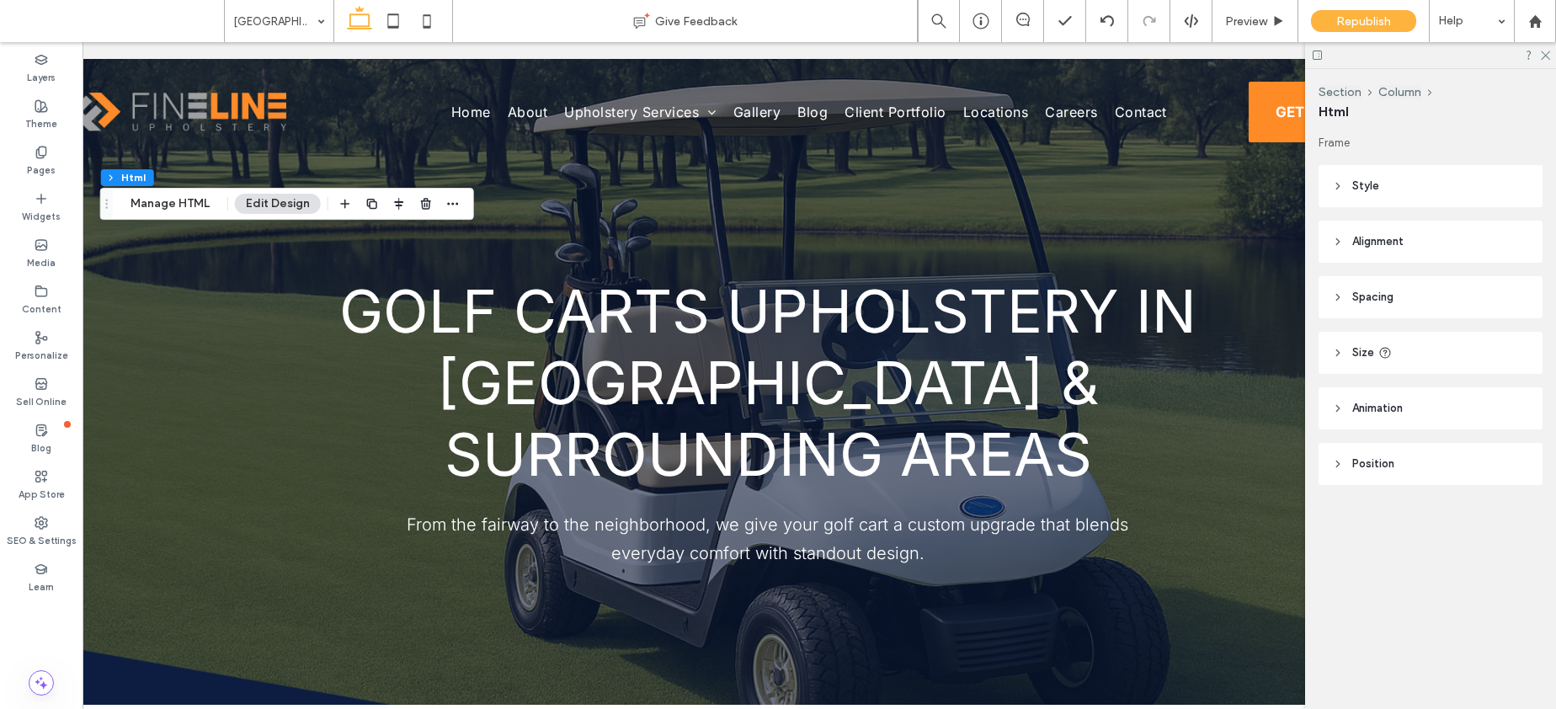
scroll to position [0, 128]
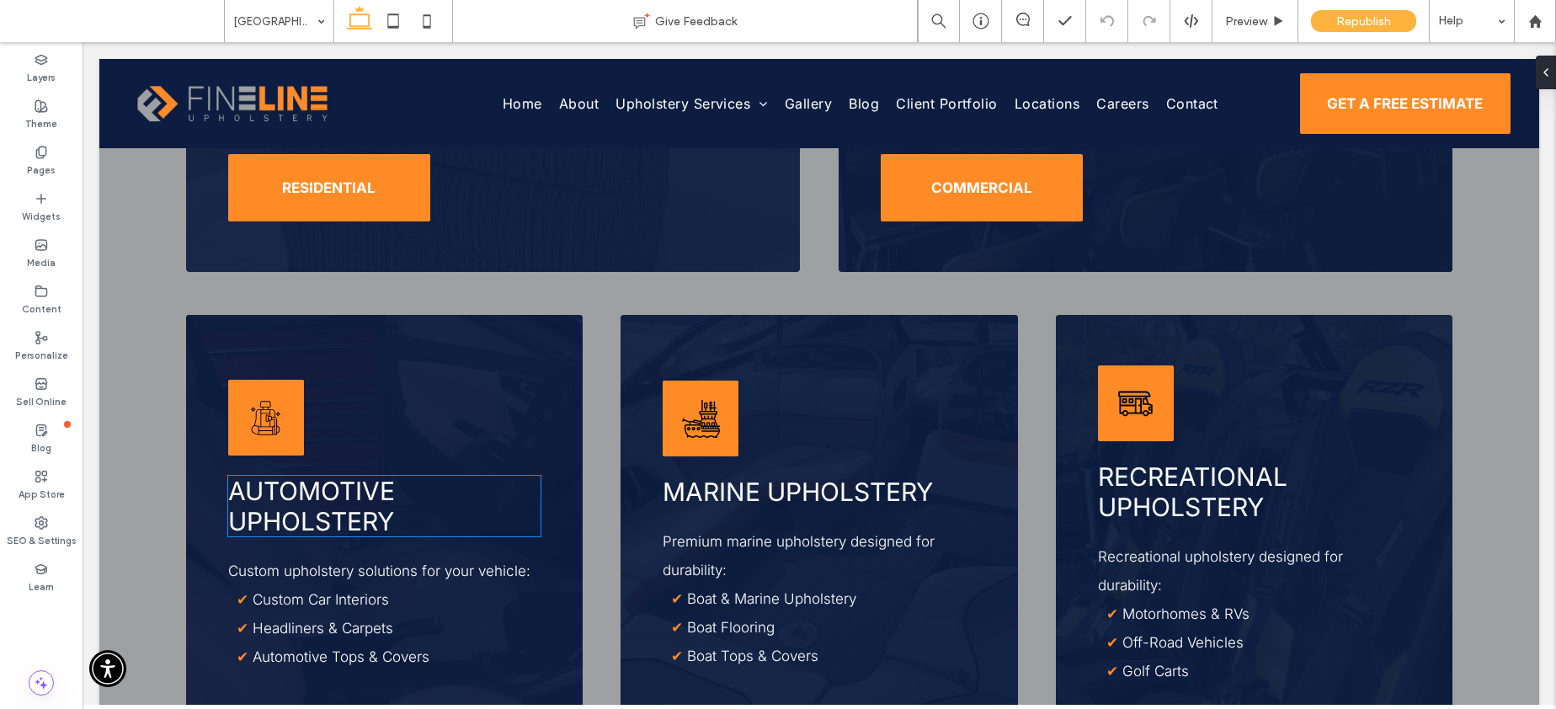
scroll to position [1301, 0]
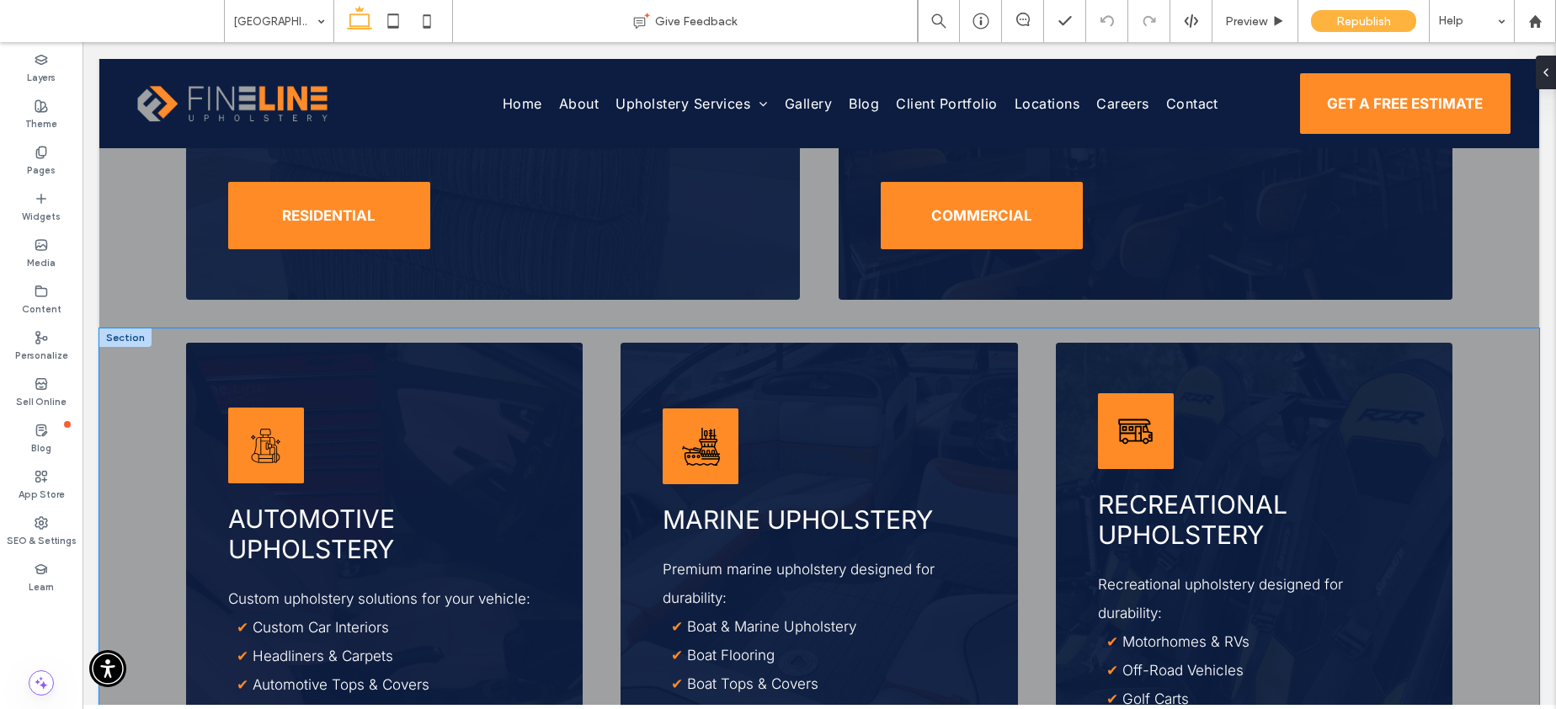
click at [585, 406] on div "A black and white drawing of a backpack on a white background. Automotive Uphol…" at bounding box center [819, 612] width 1440 height 568
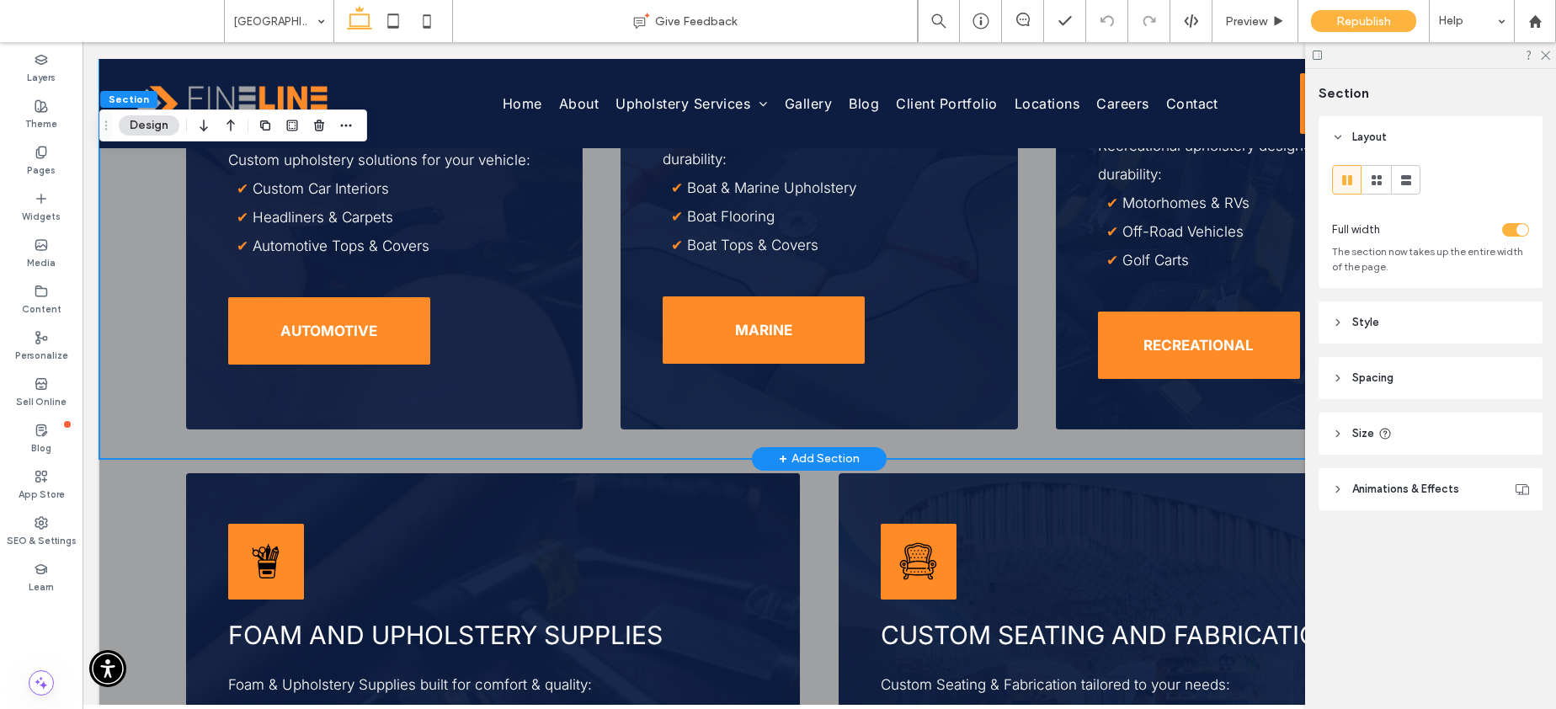
scroll to position [2084, 0]
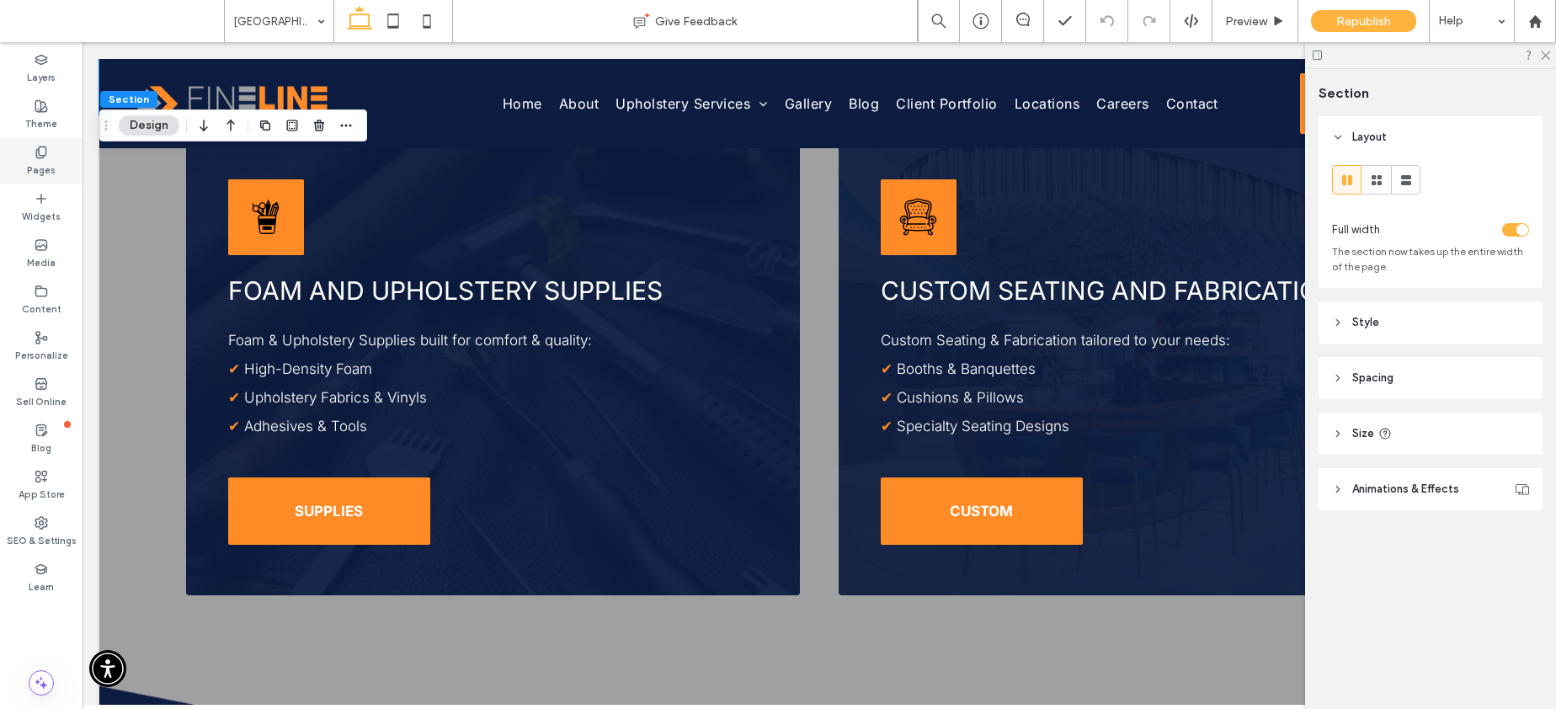
click at [53, 160] on label "Pages" at bounding box center [41, 168] width 29 height 19
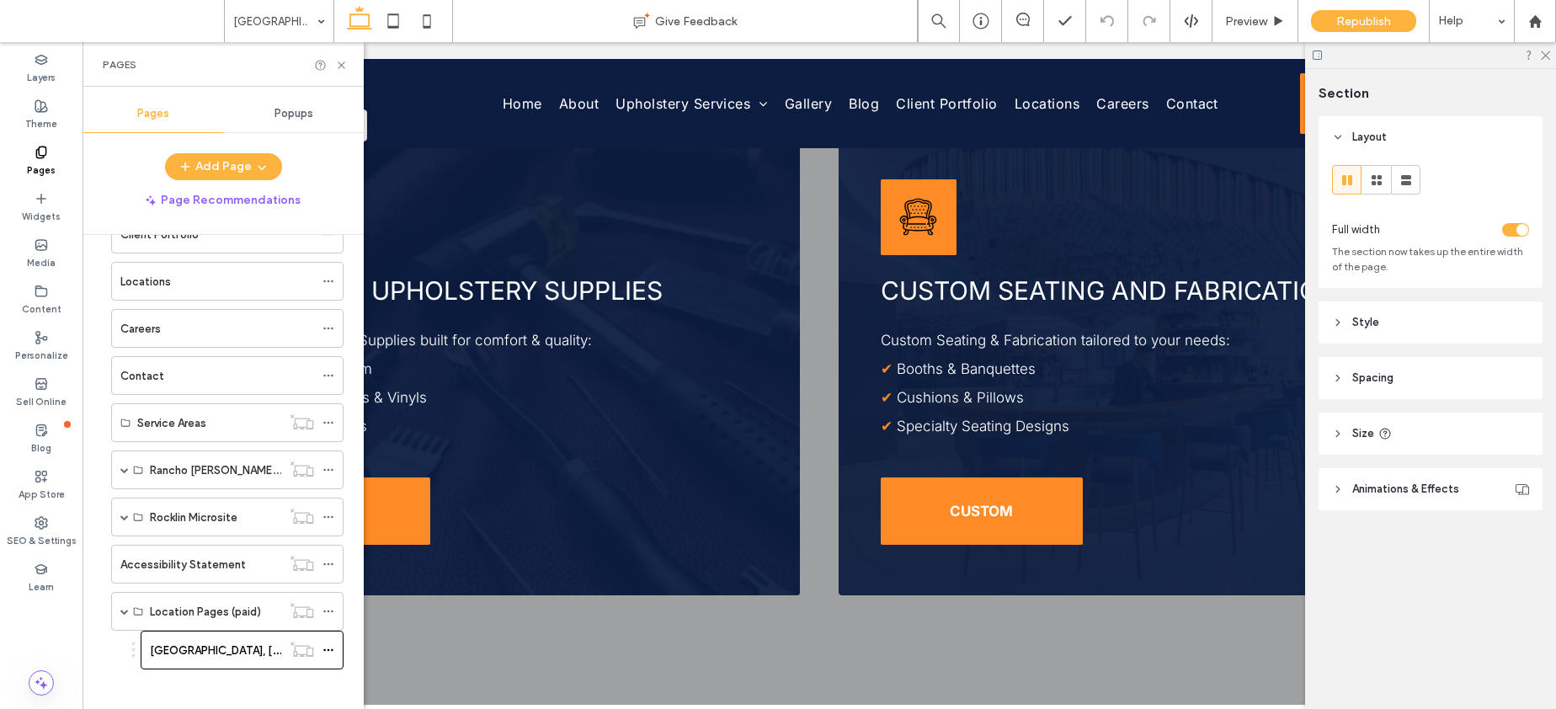
scroll to position [296, 0]
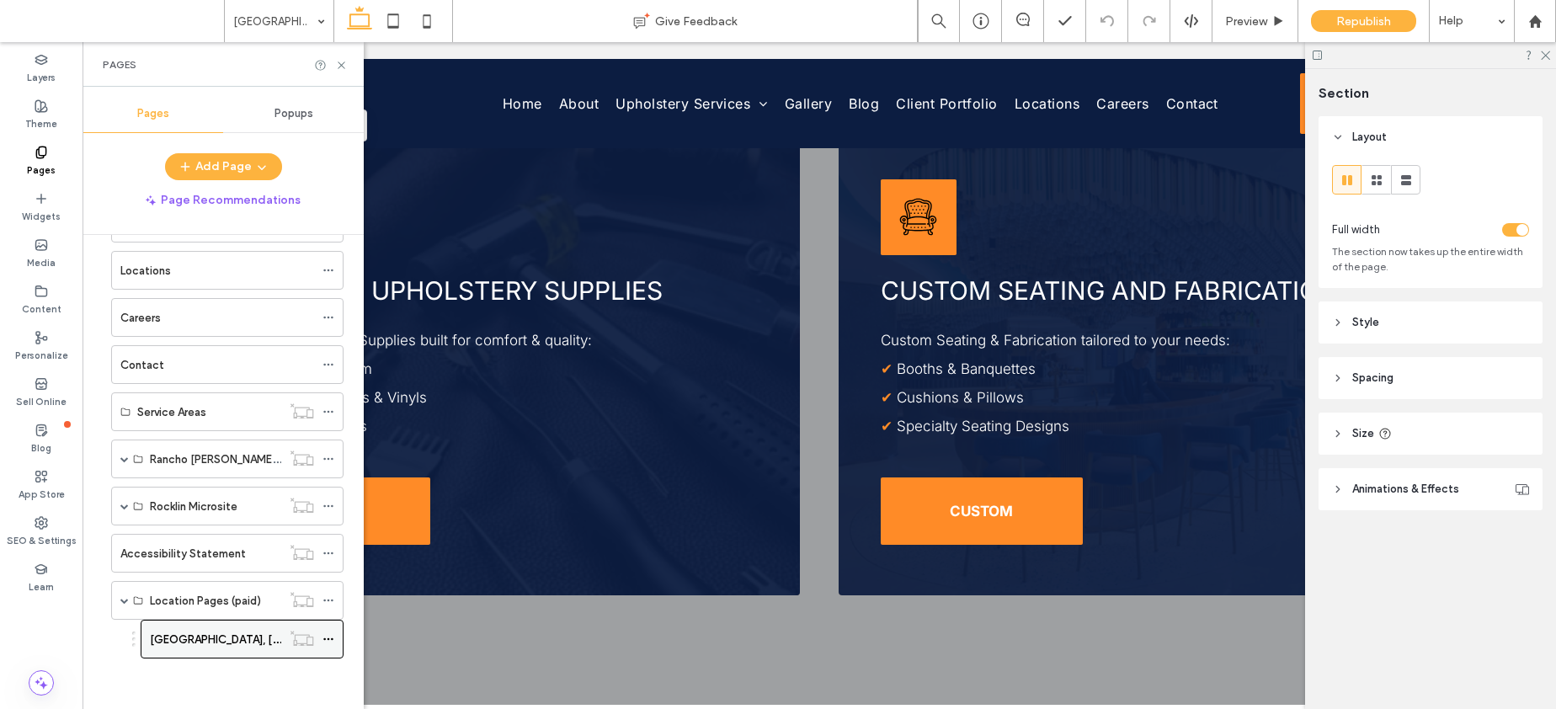
click at [329, 637] on icon at bounding box center [328, 639] width 12 height 12
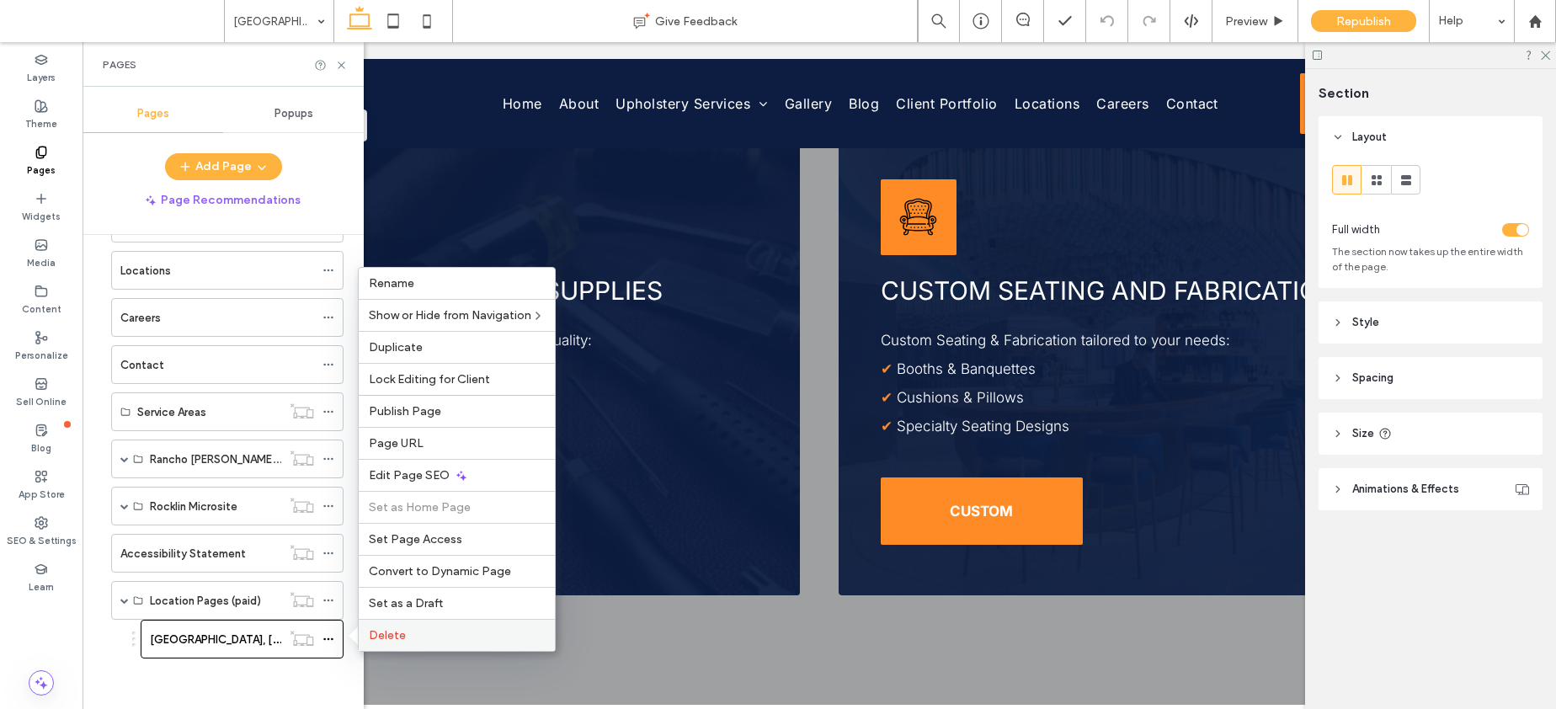
click at [409, 626] on div "Delete" at bounding box center [457, 635] width 196 height 32
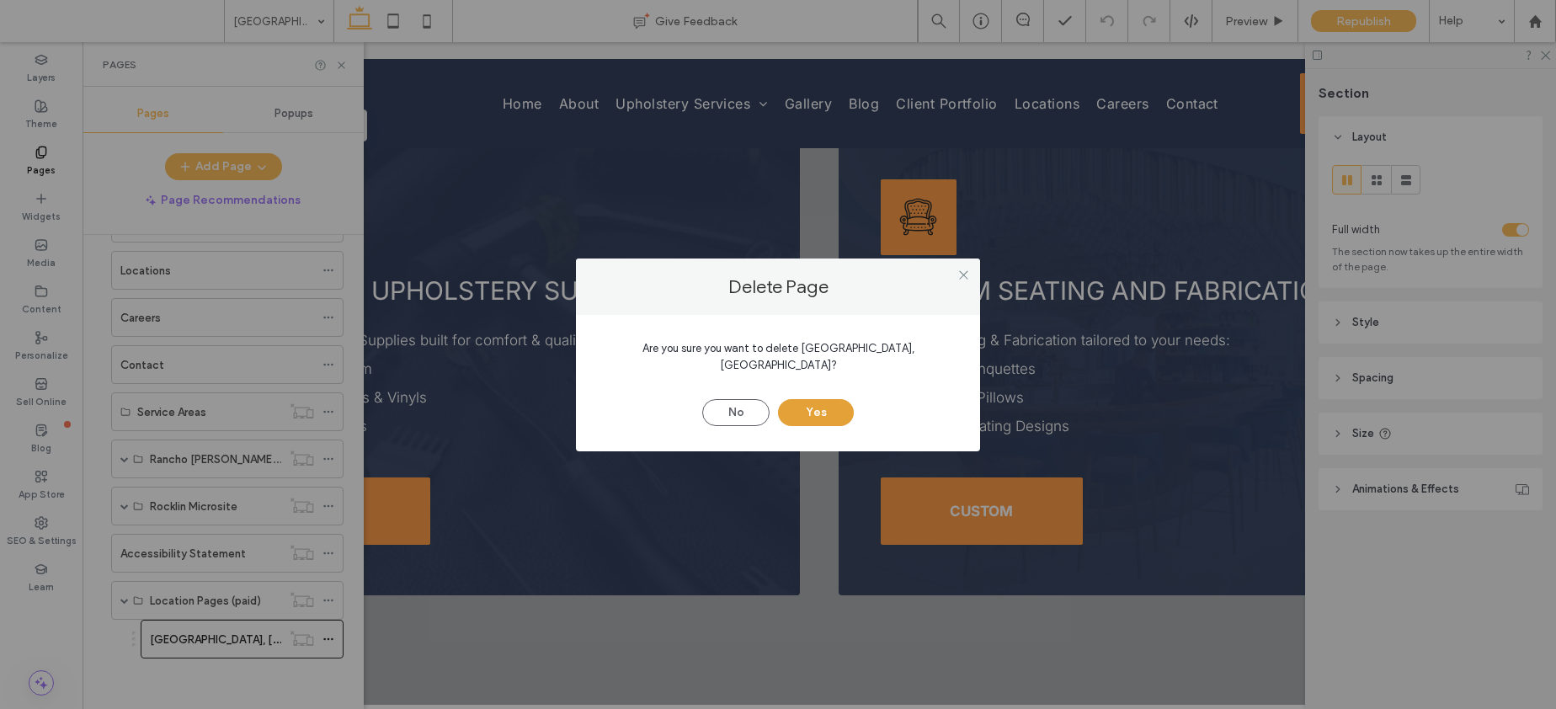
click at [816, 402] on button "Yes" at bounding box center [816, 412] width 76 height 27
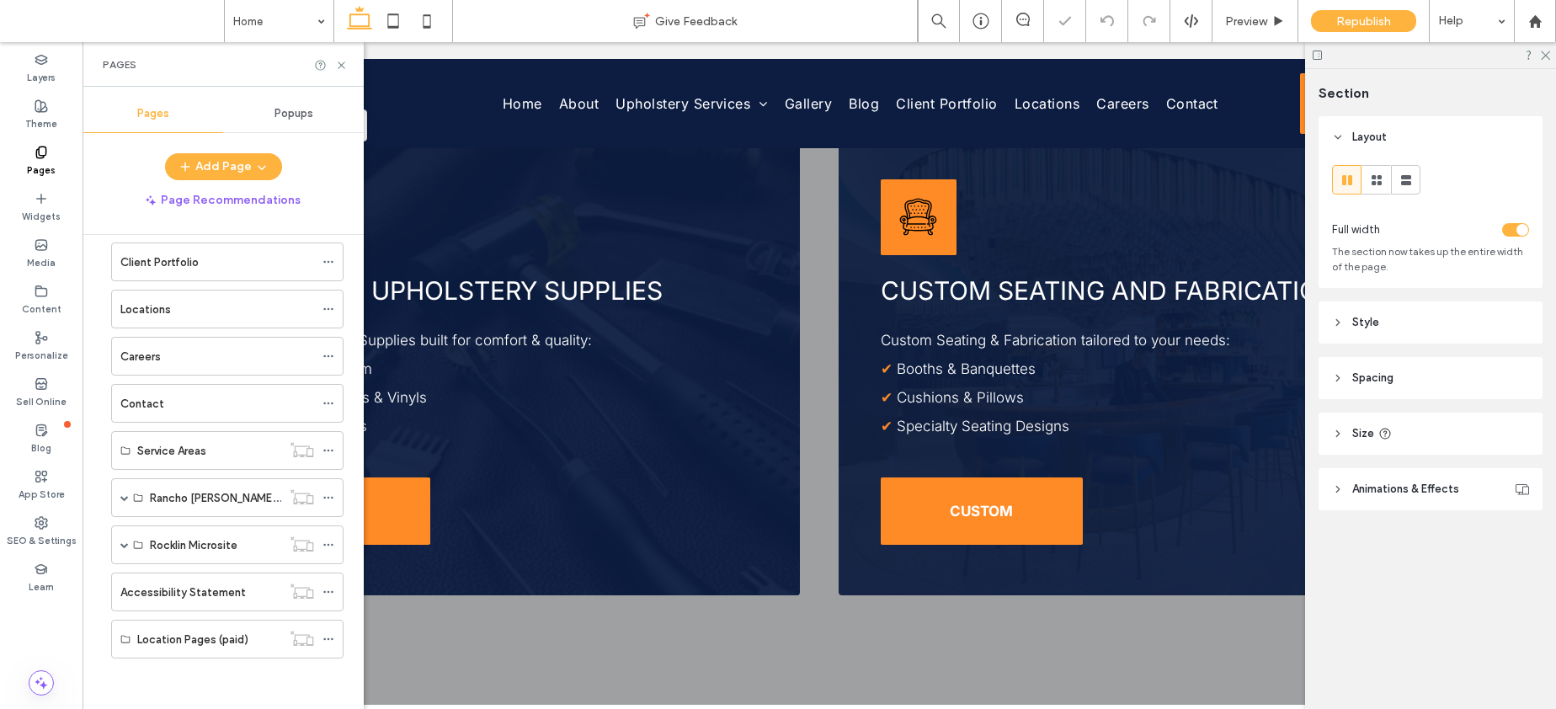
scroll to position [257, 0]
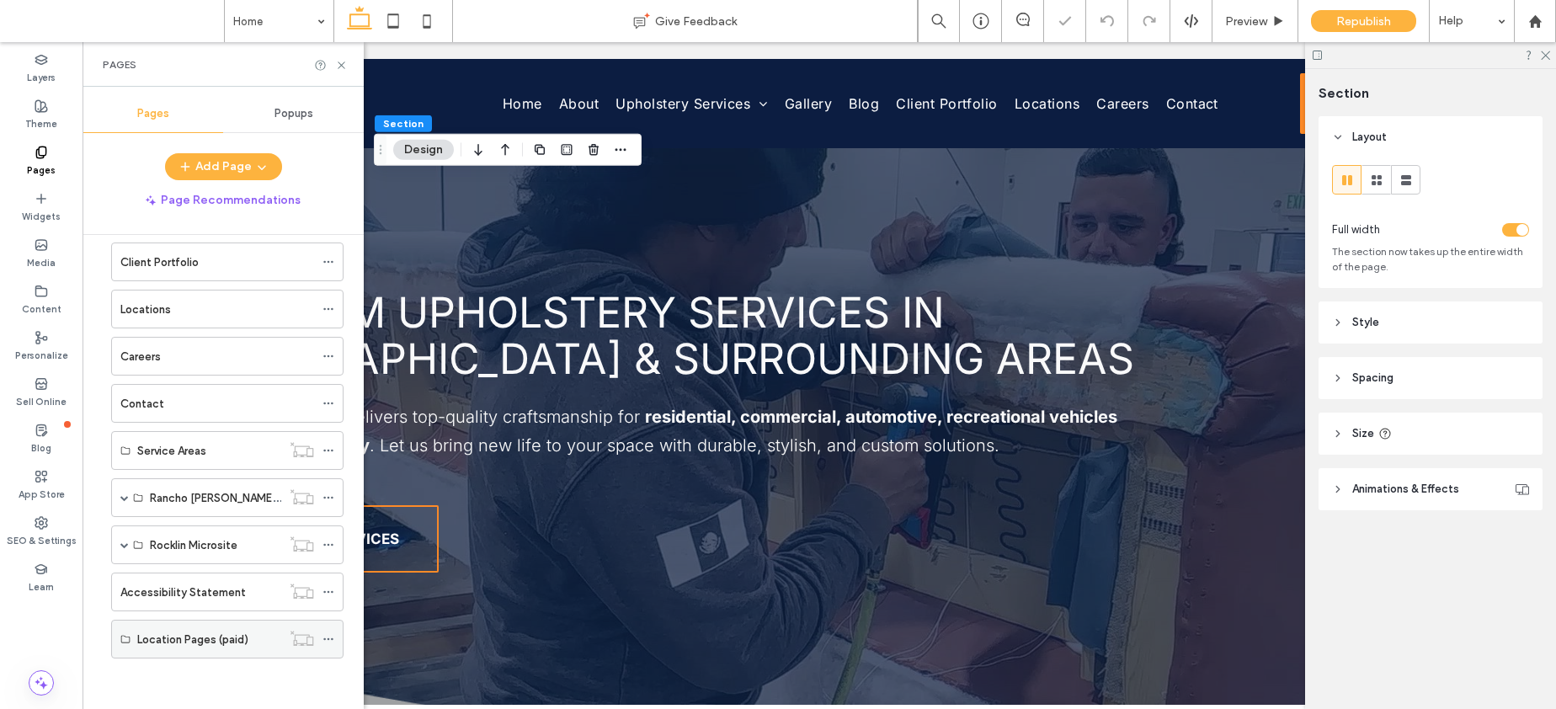
scroll to position [1541, 0]
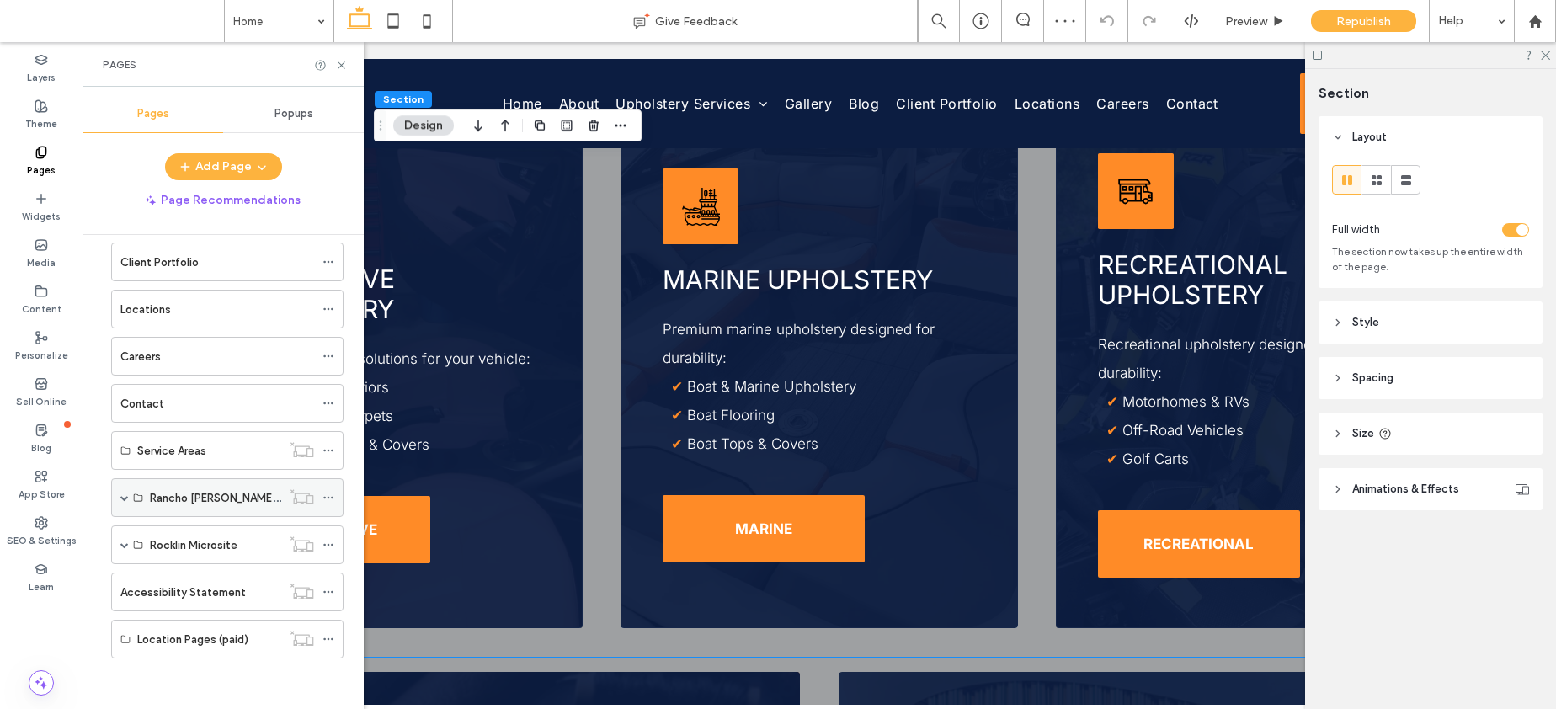
click at [122, 496] on span at bounding box center [124, 497] width 8 height 8
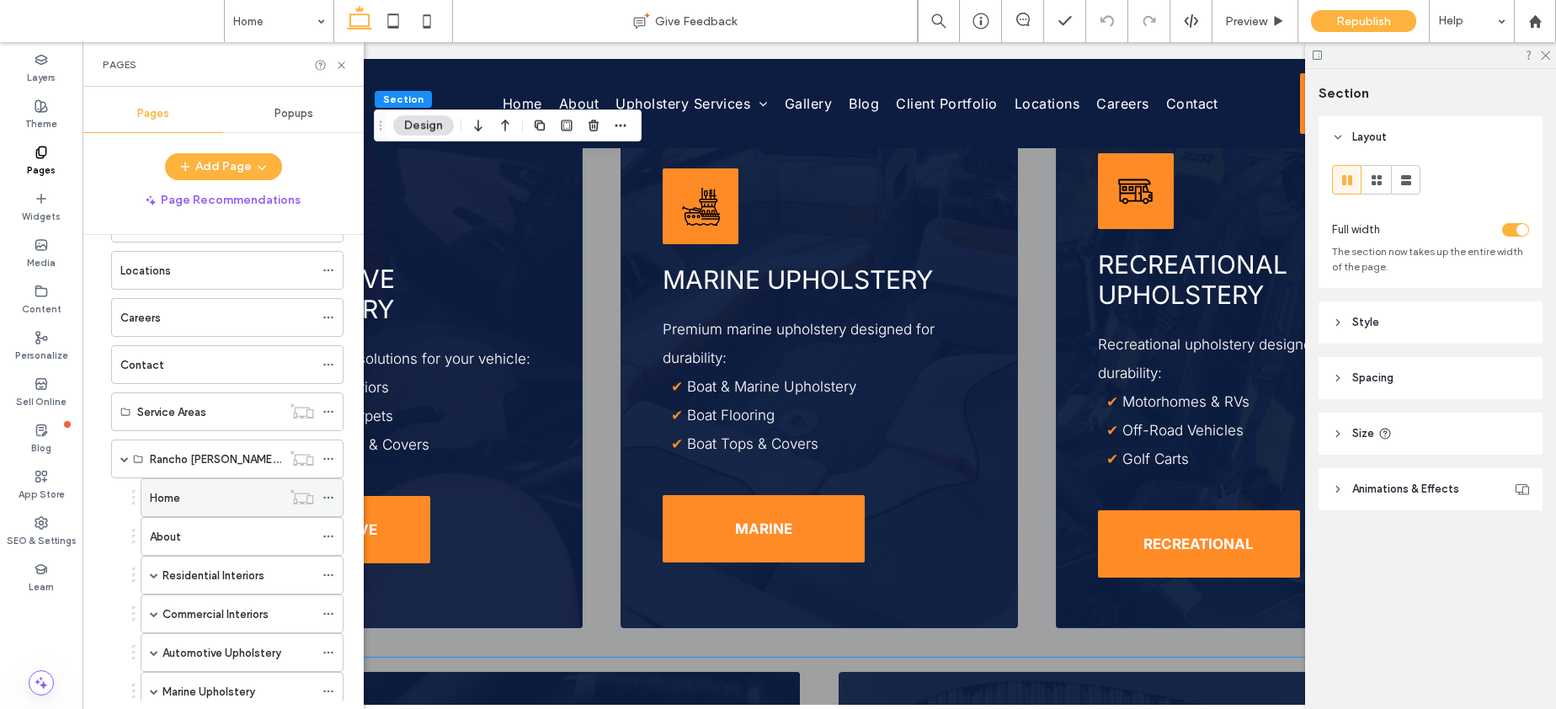
click at [330, 494] on icon at bounding box center [328, 498] width 12 height 12
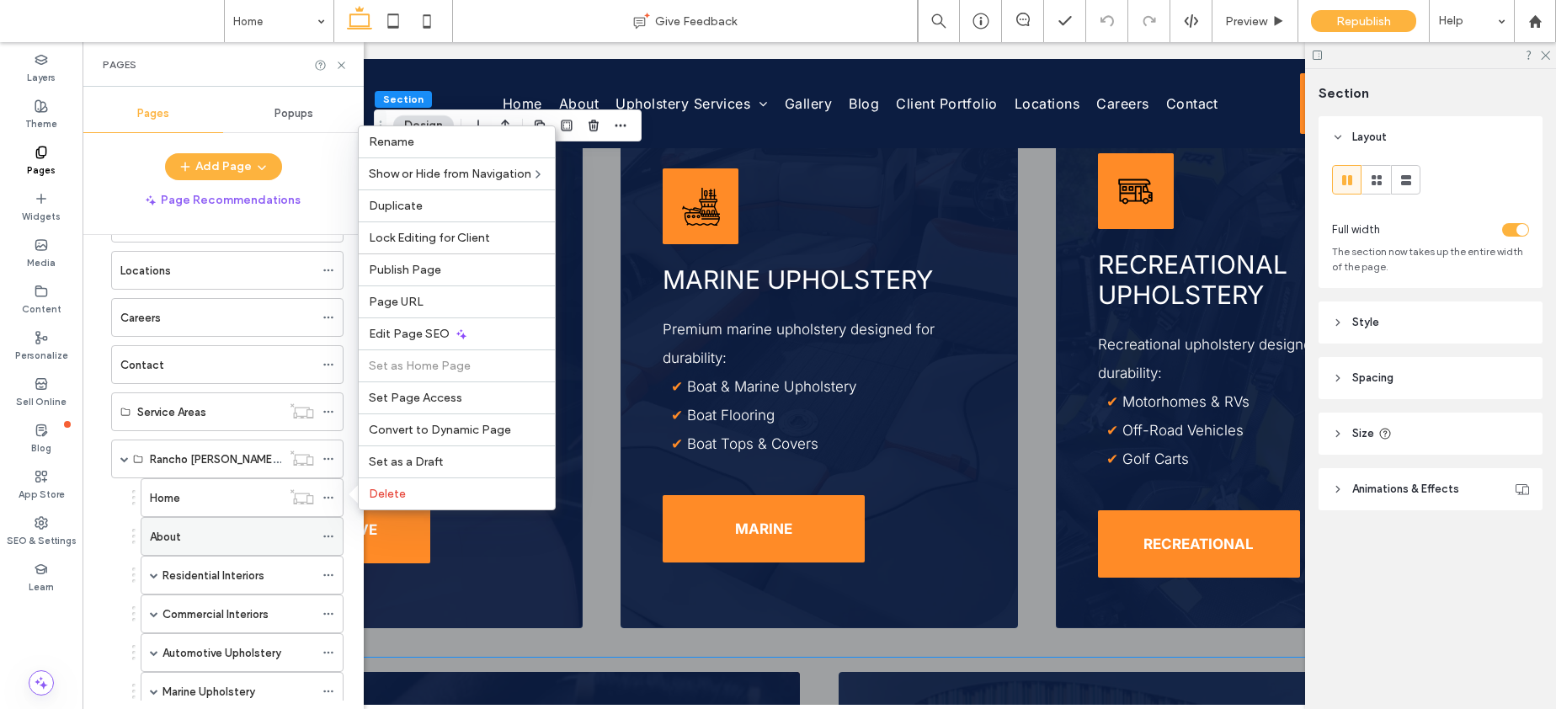
click at [209, 537] on div "About" at bounding box center [232, 537] width 164 height 18
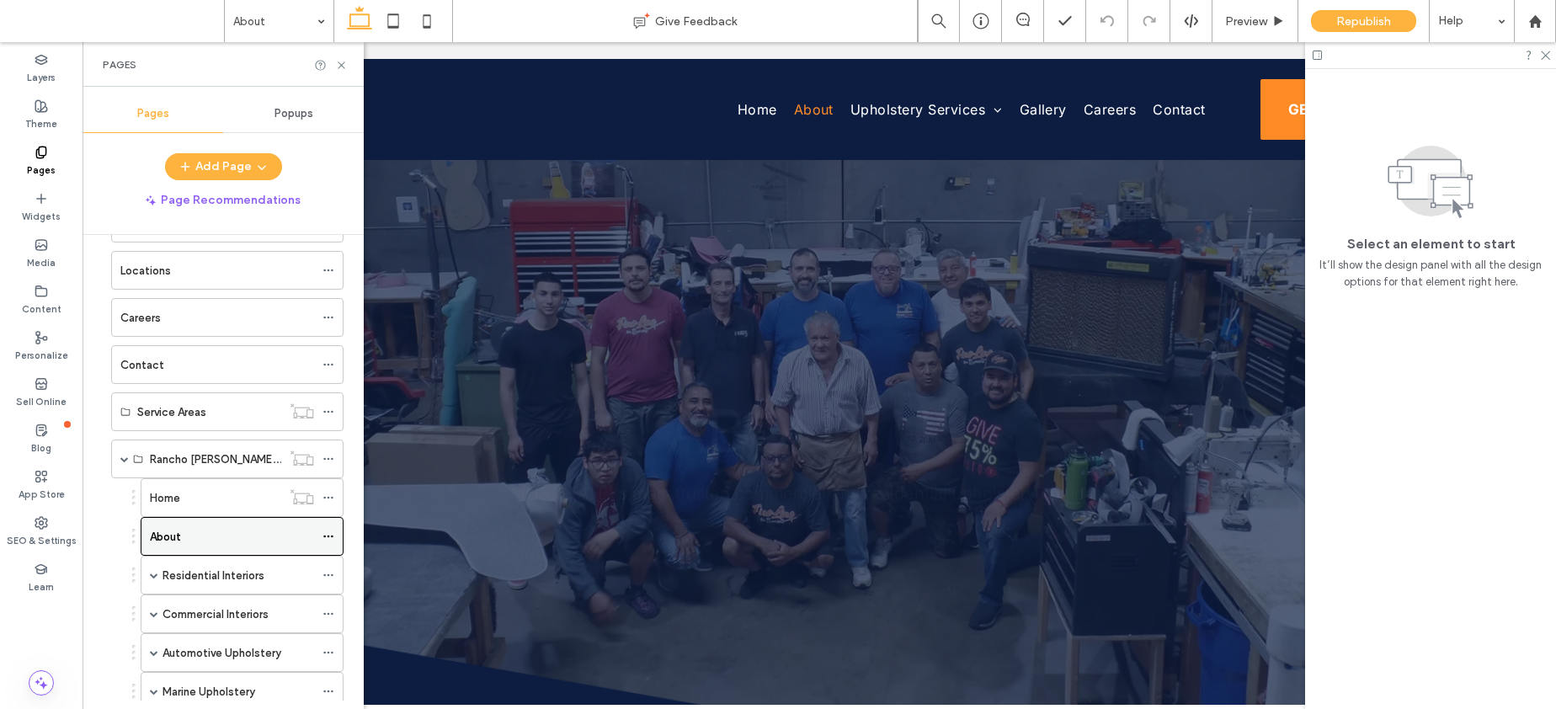
scroll to position [0, 0]
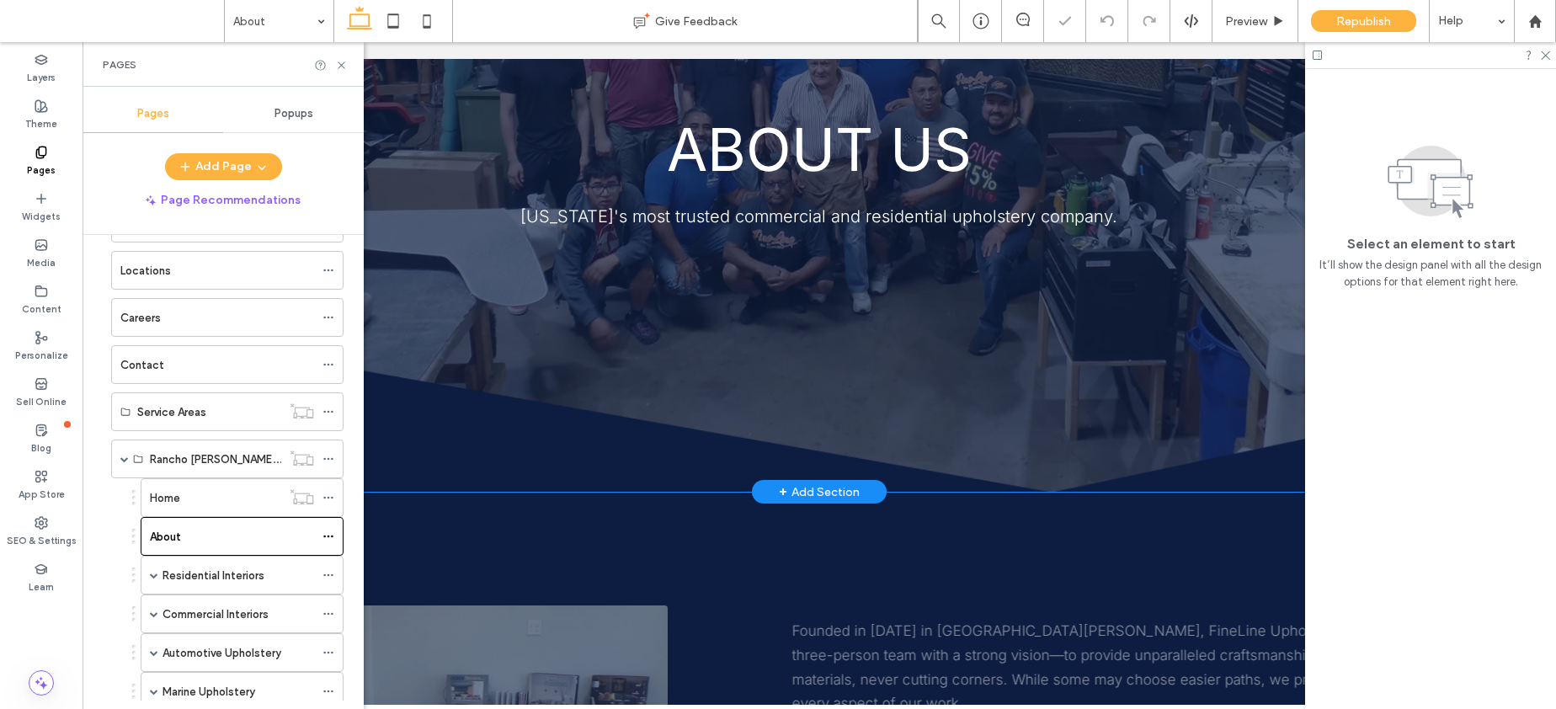
scroll to position [581, 0]
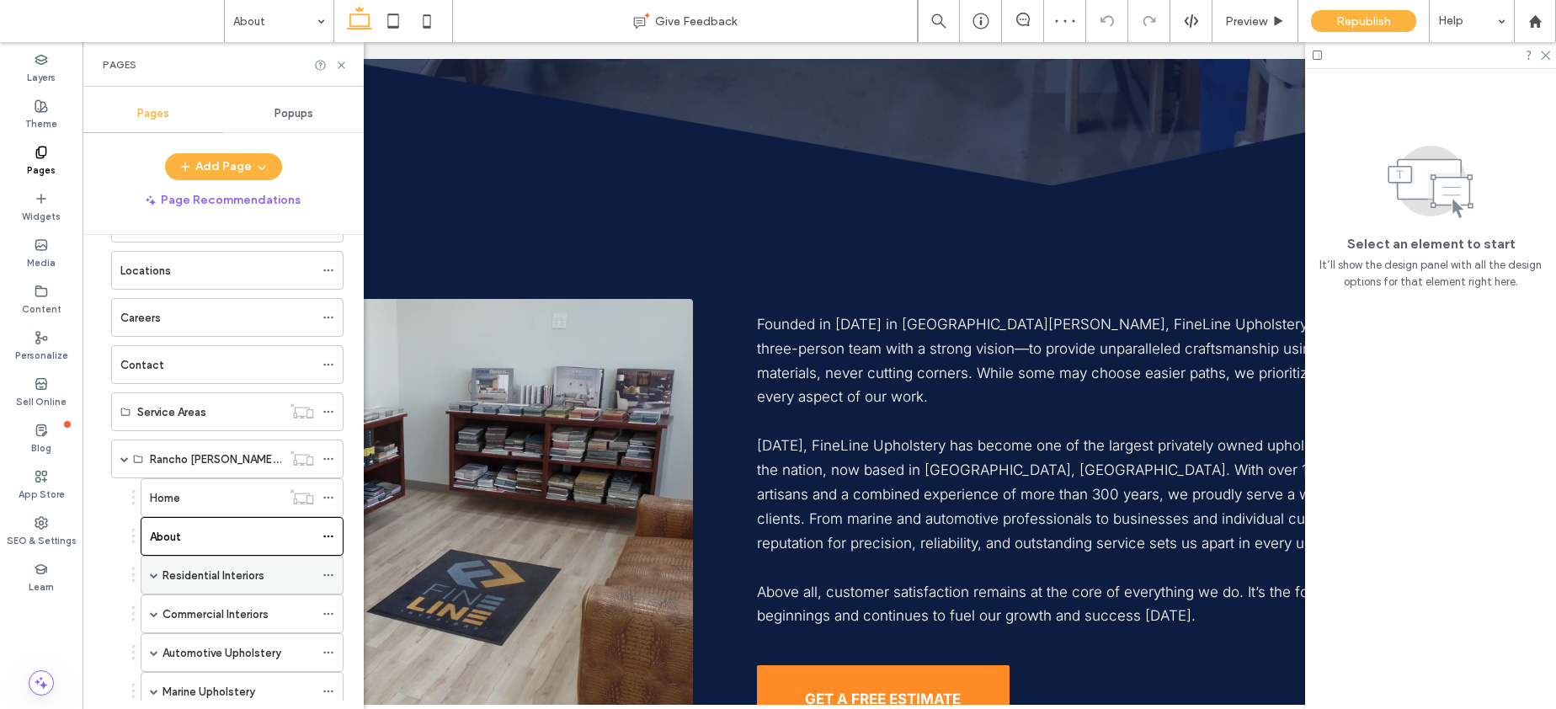
click at [221, 580] on label "Residential Interiors" at bounding box center [213, 575] width 102 height 29
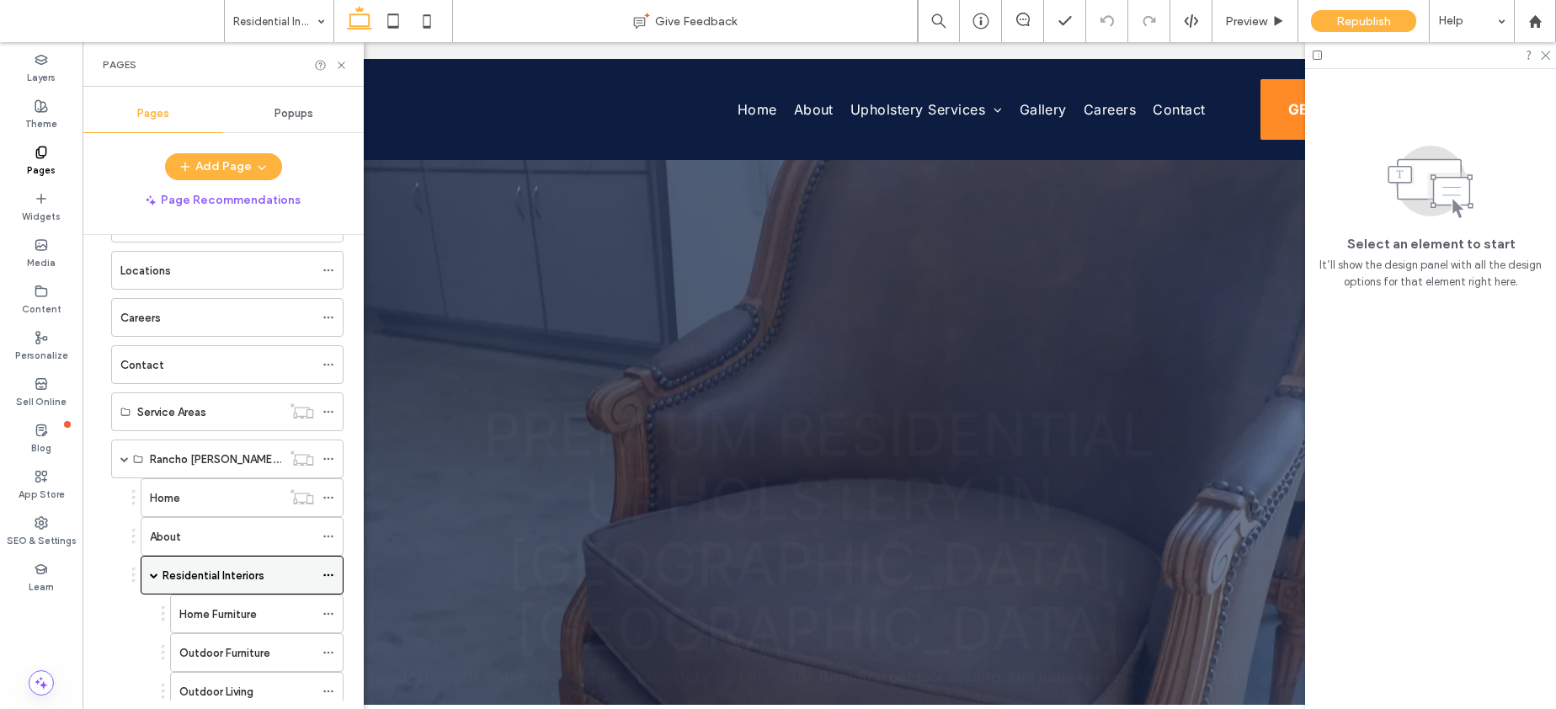
scroll to position [0, 0]
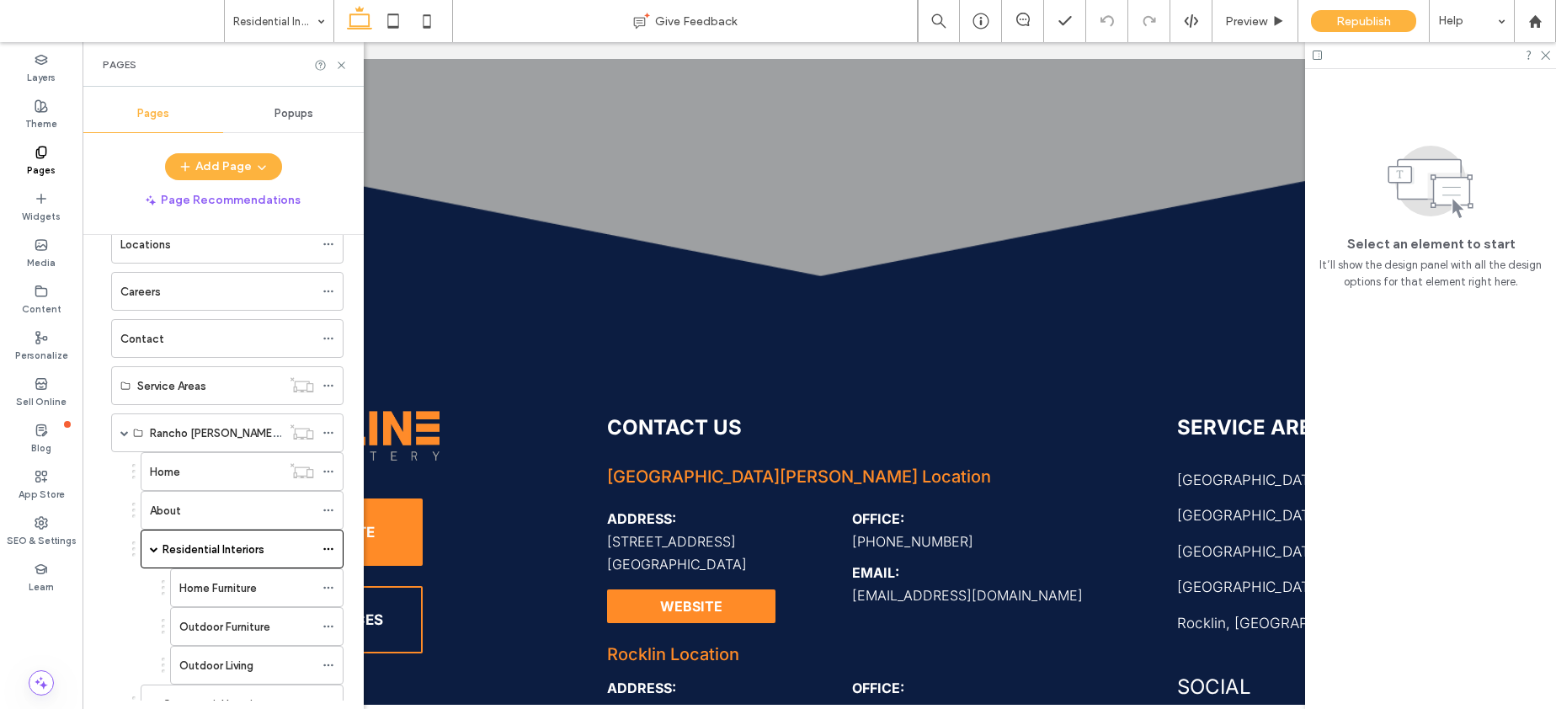
scroll to position [557, 0]
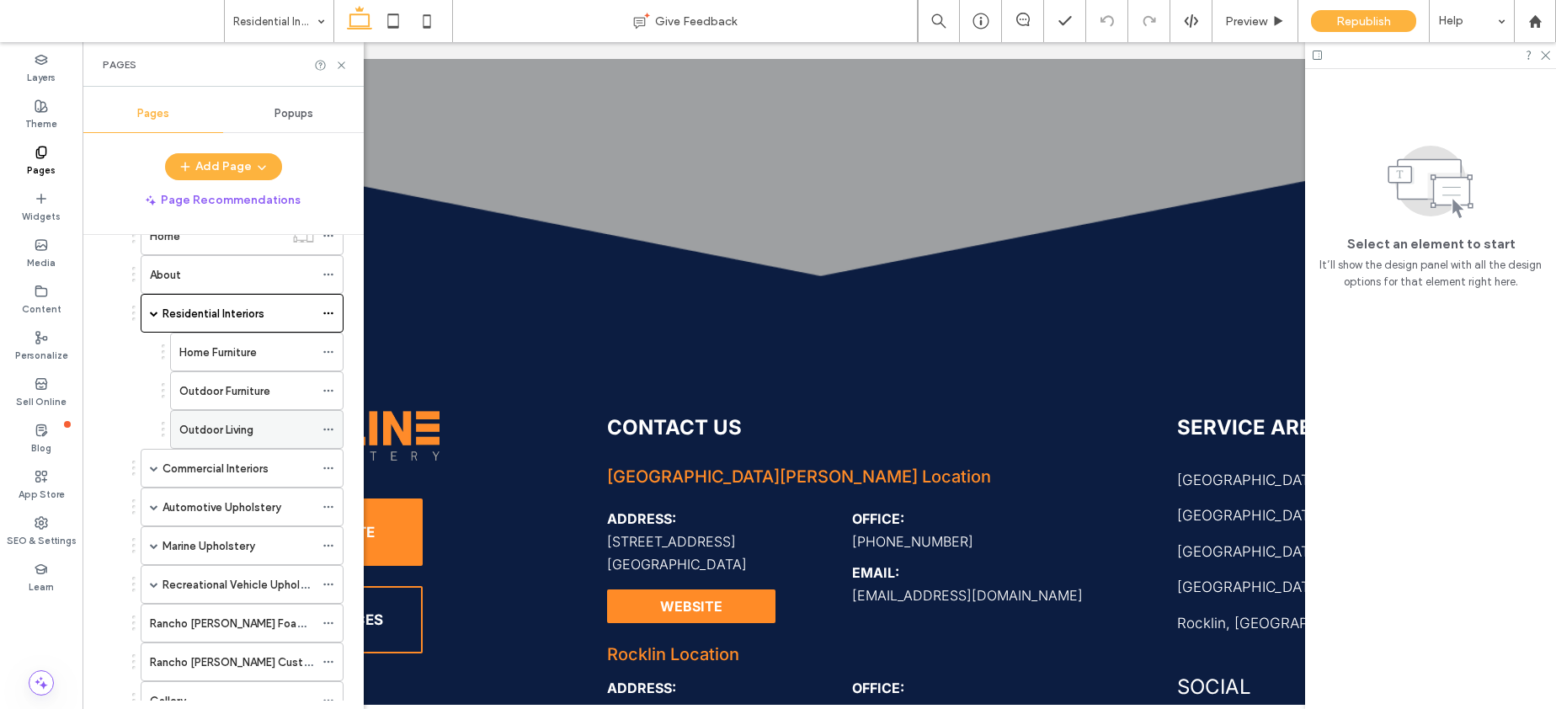
click at [226, 437] on label "Outdoor Living" at bounding box center [216, 429] width 74 height 29
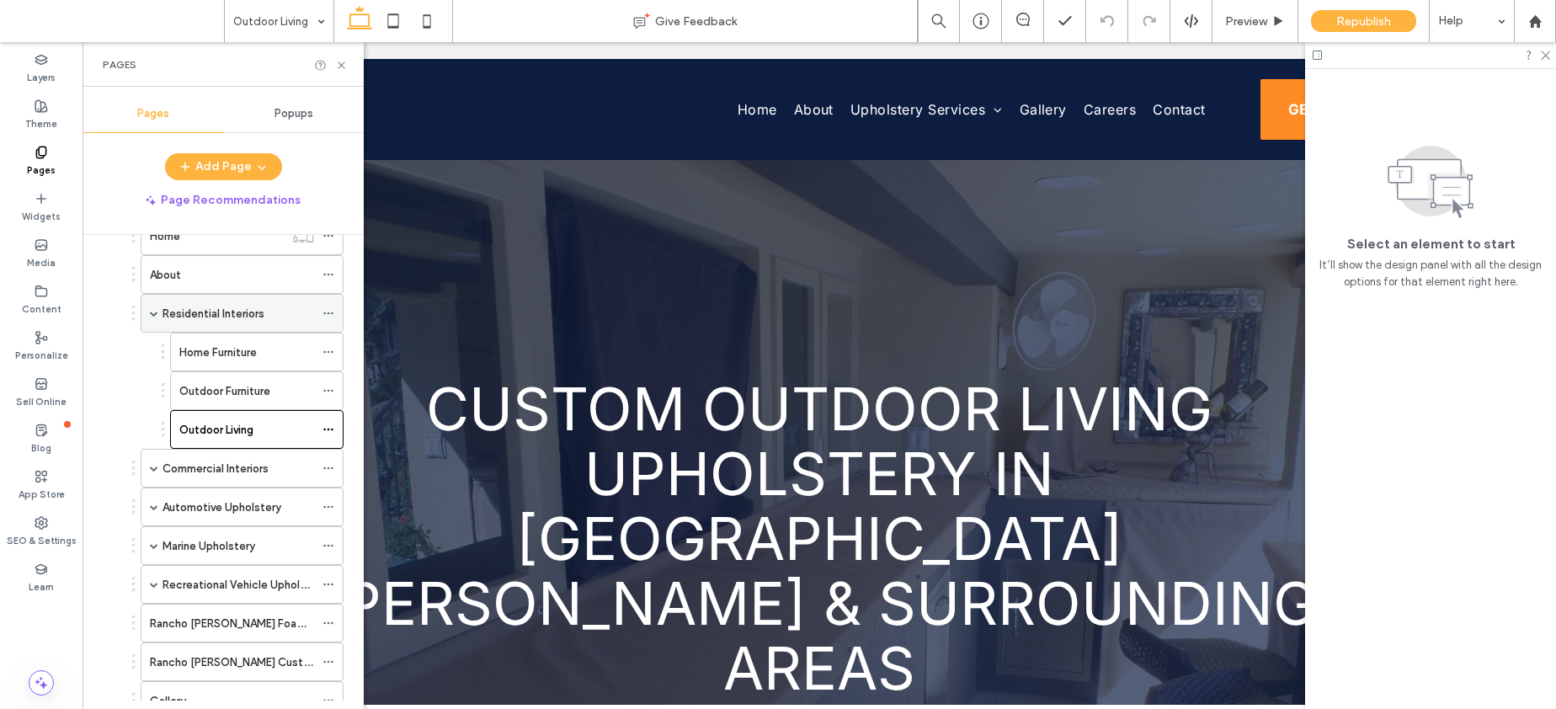
click at [155, 314] on span at bounding box center [154, 313] width 8 height 8
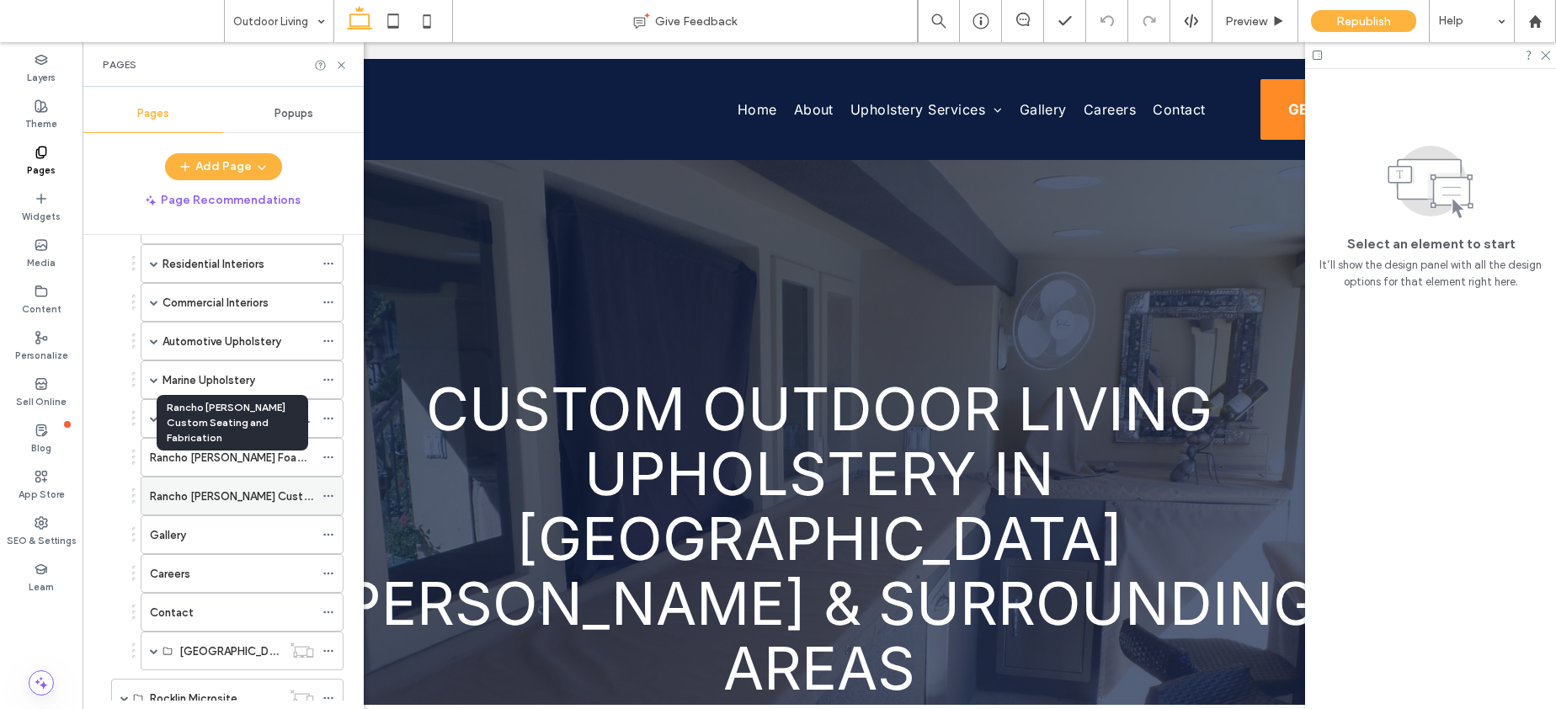
scroll to position [642, 0]
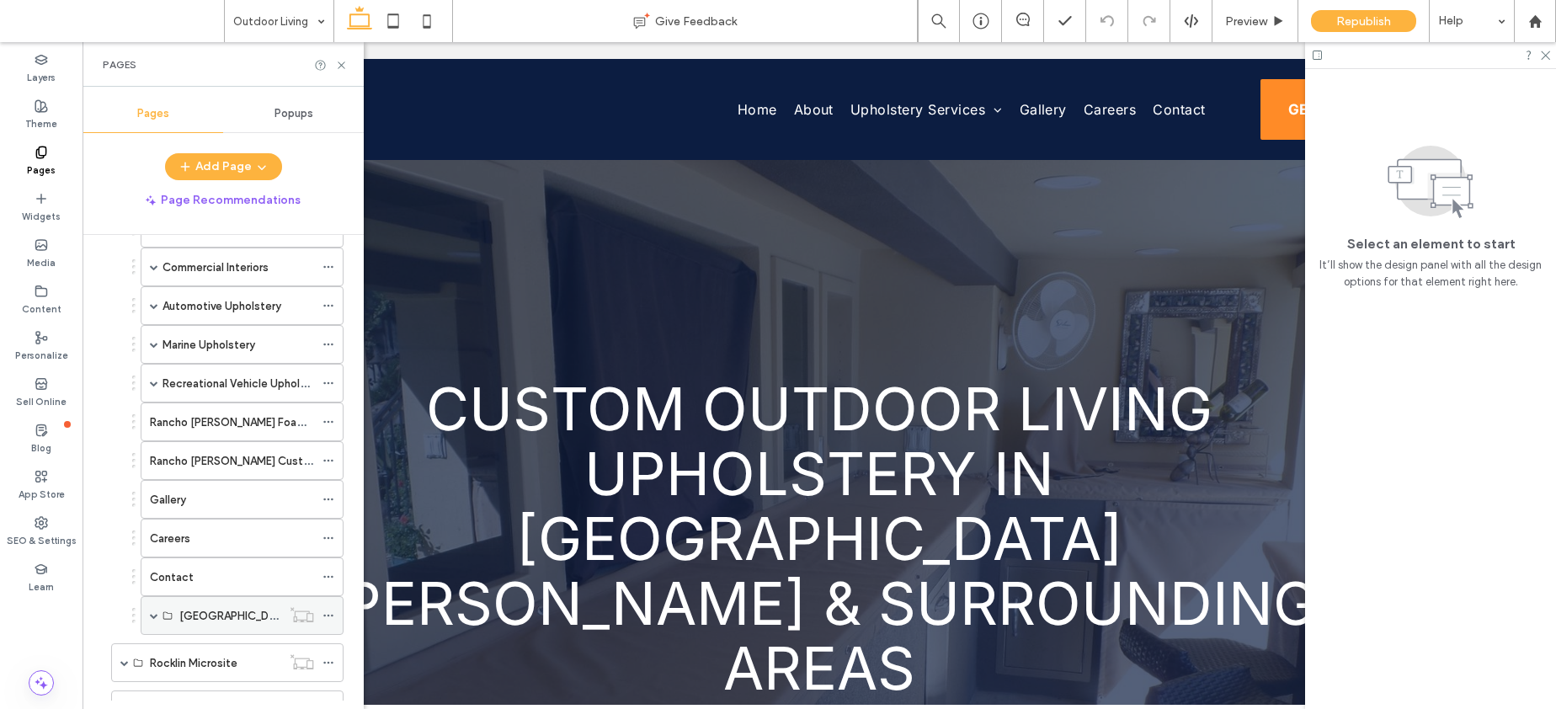
click at [152, 613] on span at bounding box center [154, 615] width 8 height 8
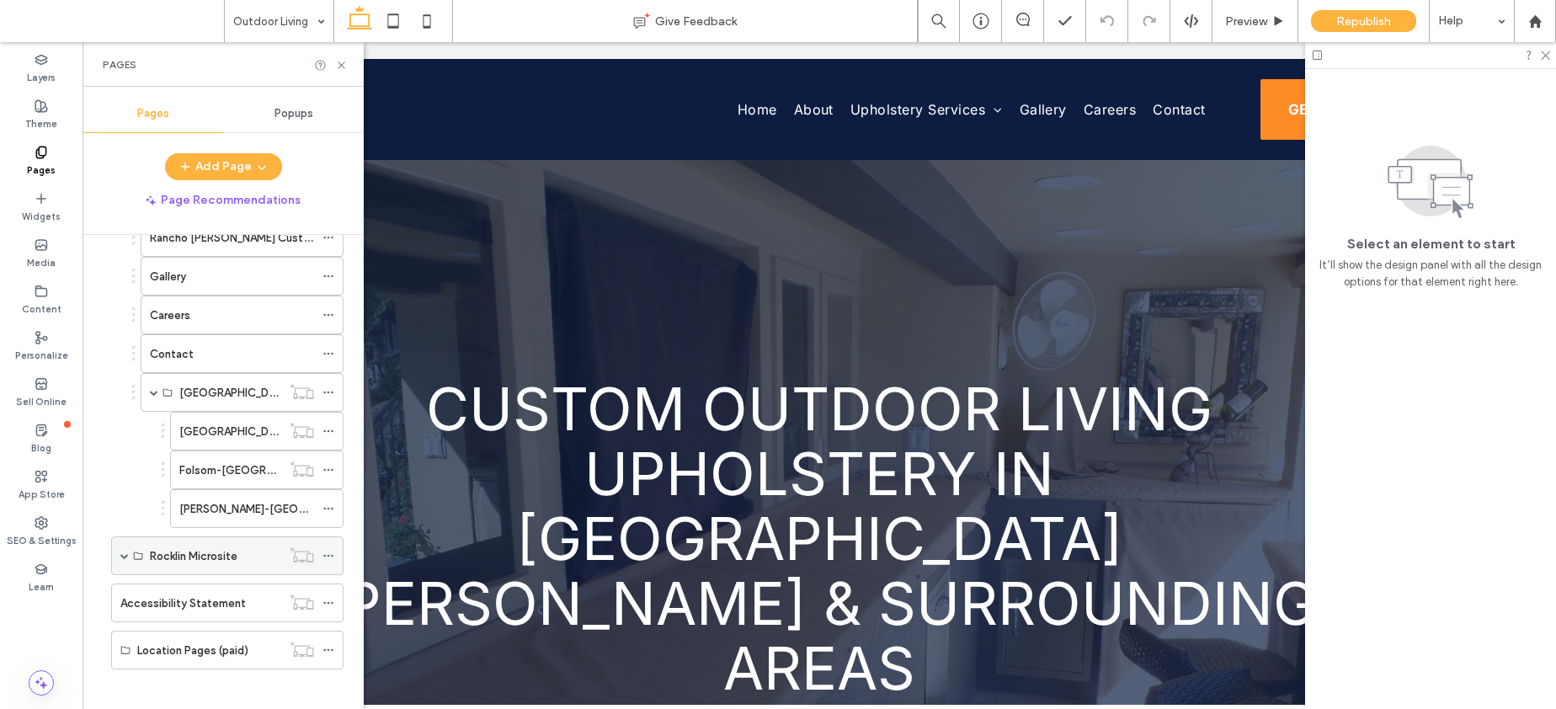
scroll to position [876, 0]
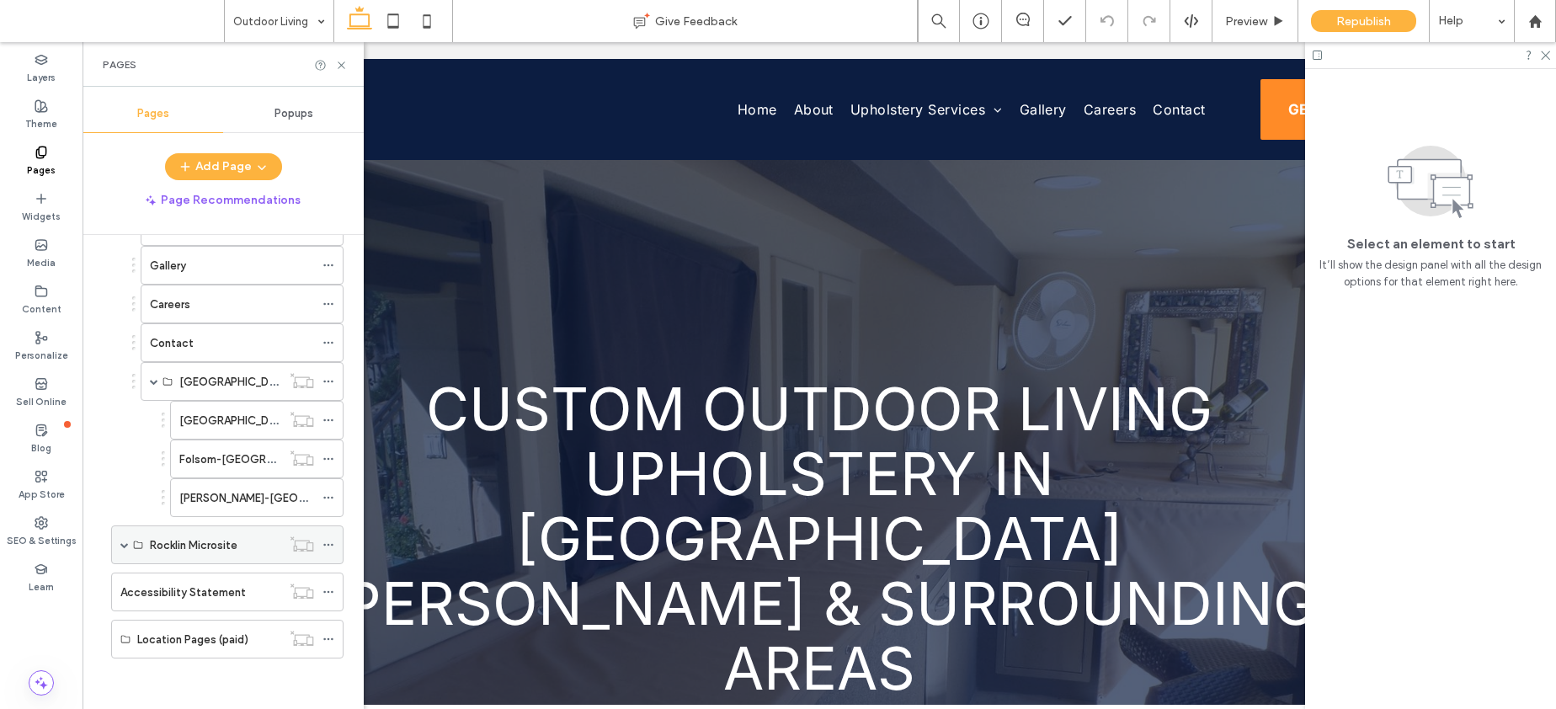
click at [125, 541] on span at bounding box center [124, 544] width 8 height 8
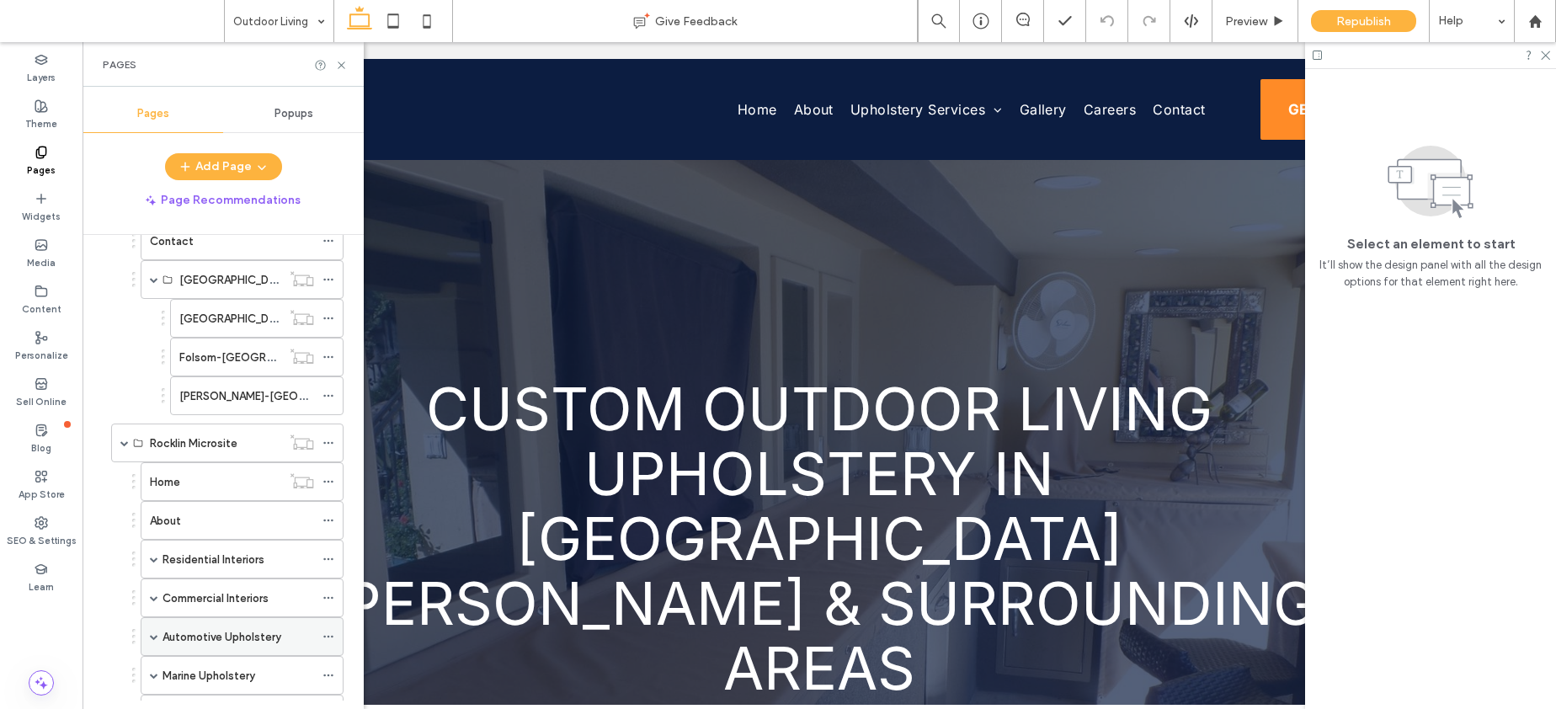
scroll to position [946, 0]
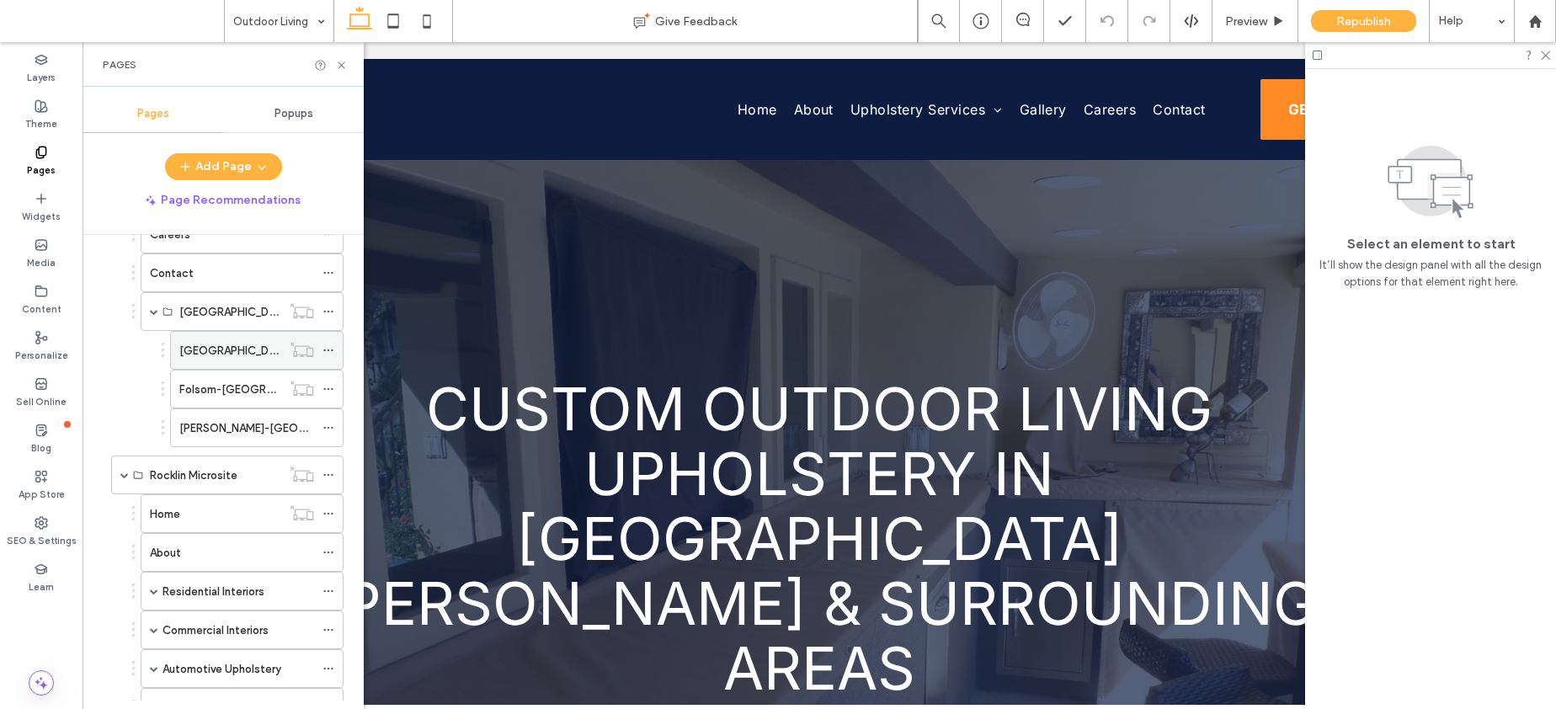
click at [325, 346] on icon at bounding box center [328, 350] width 12 height 12
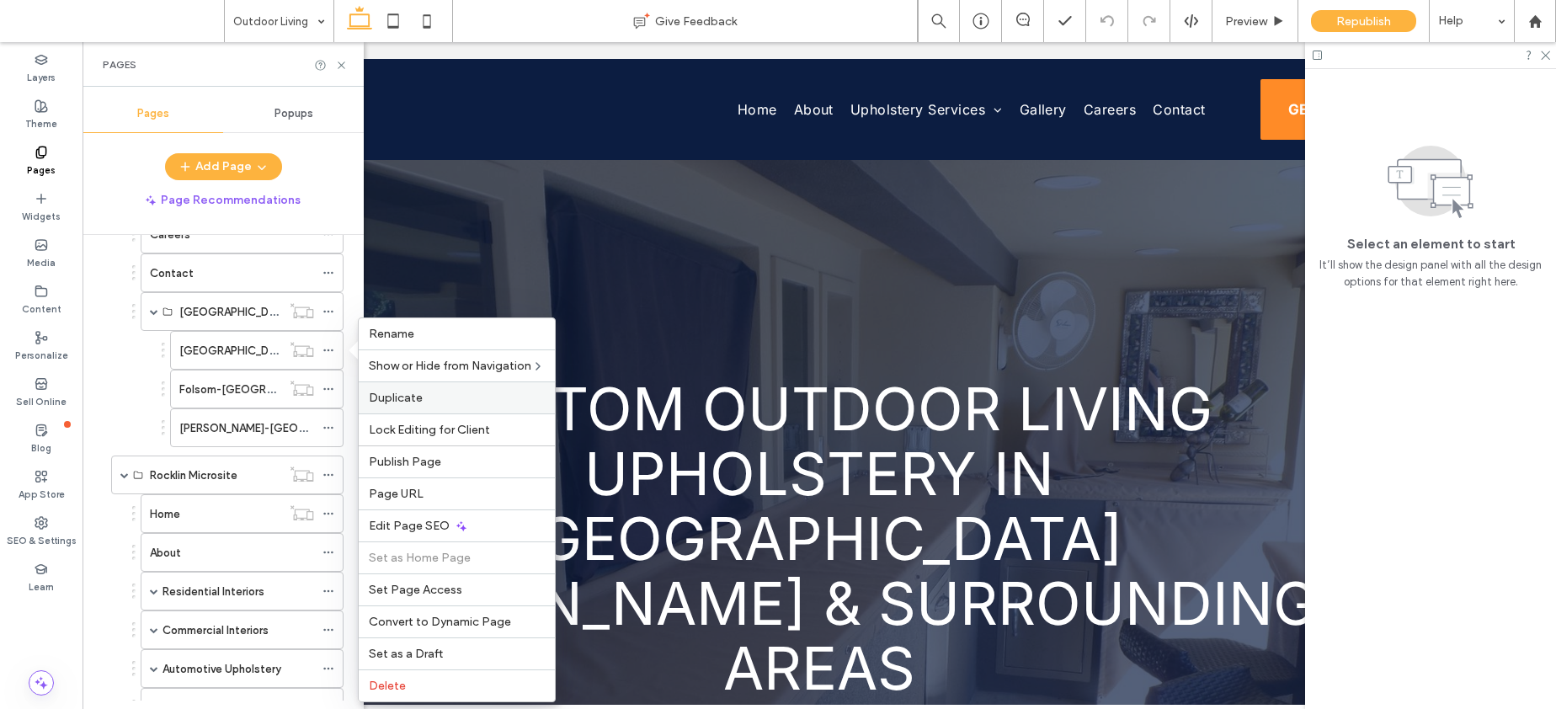
click at [466, 394] on label "Duplicate" at bounding box center [457, 398] width 176 height 14
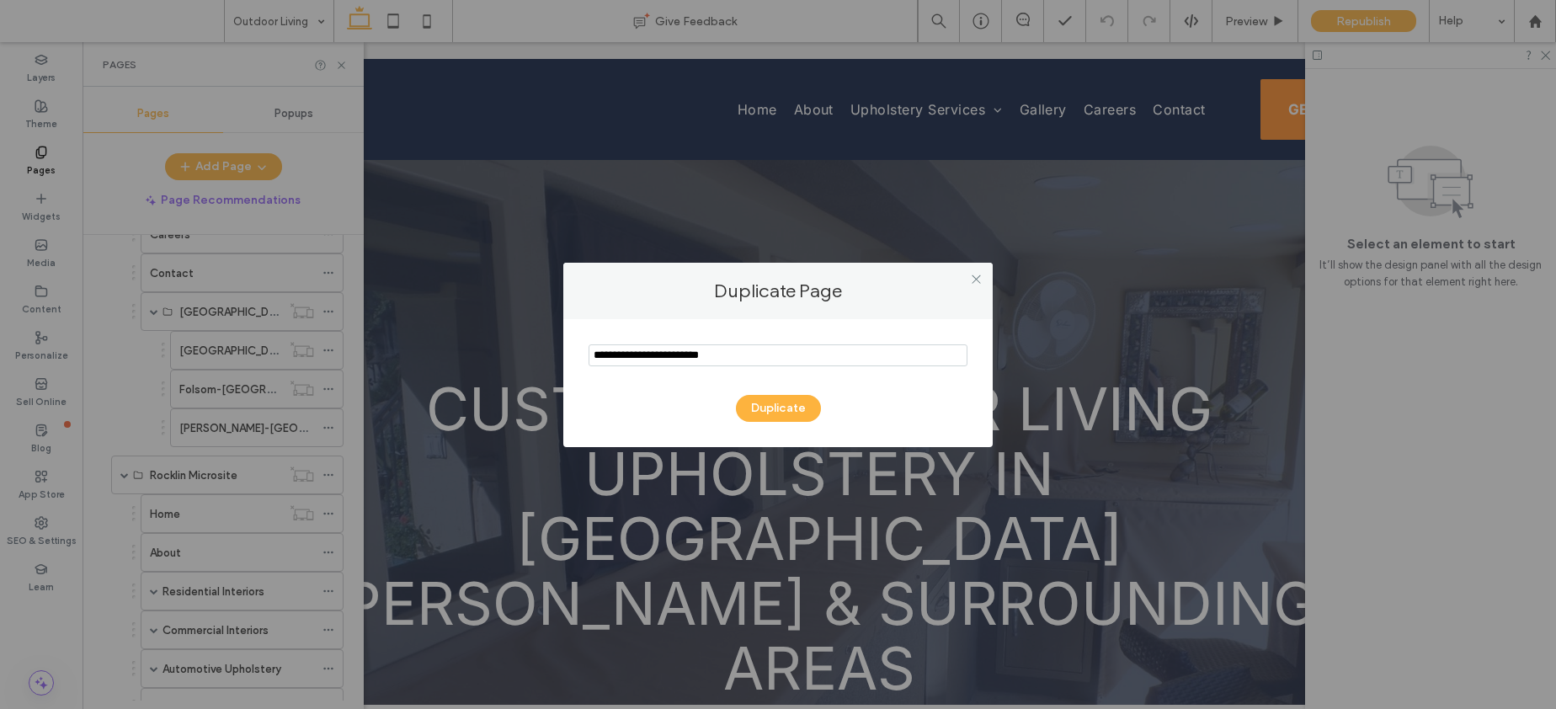
drag, startPoint x: 706, startPoint y: 355, endPoint x: 532, endPoint y: 356, distance: 174.3
click at [532, 356] on div "Duplicate Page Duplicate" at bounding box center [778, 354] width 1556 height 709
type input "**********"
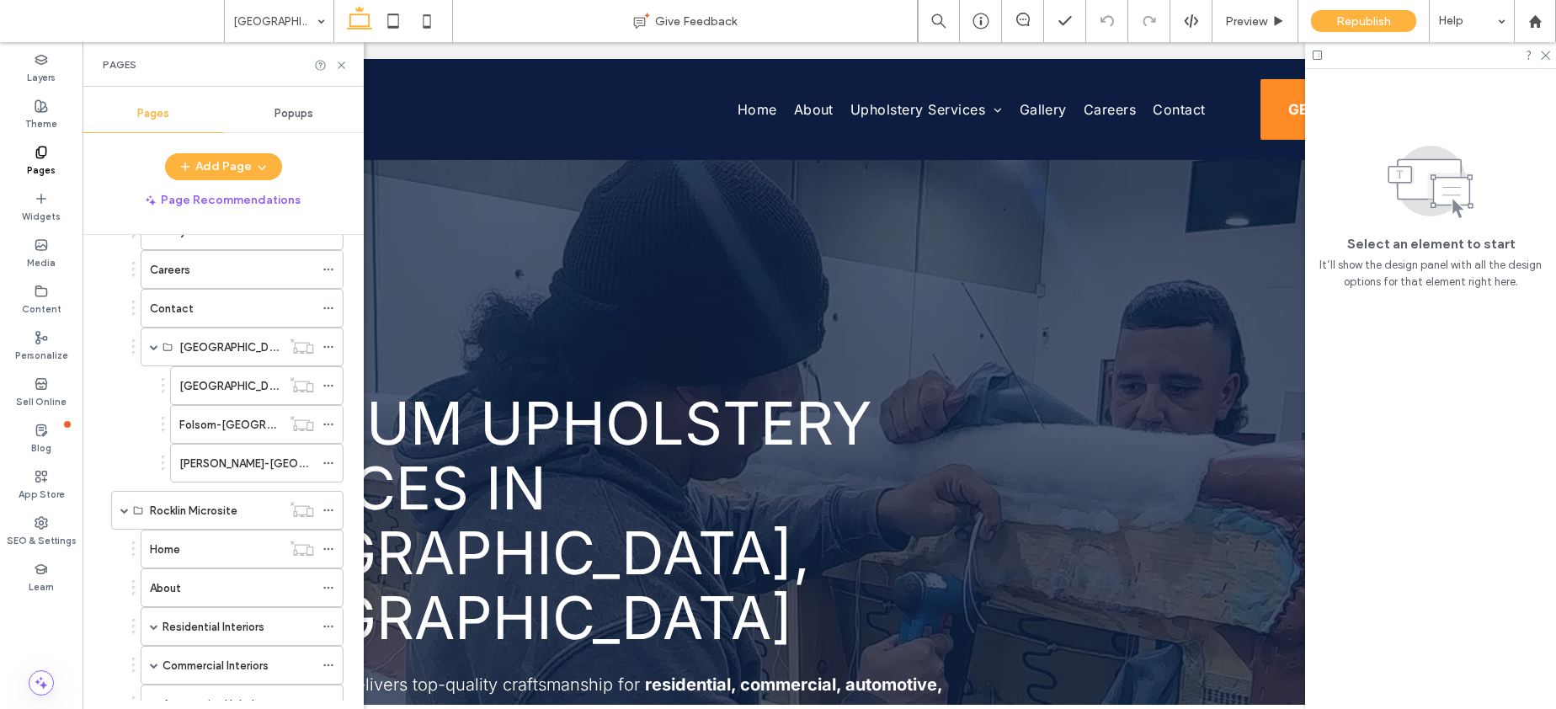
scroll to position [910, 0]
click at [204, 387] on label "[GEOGRAPHIC_DATA]-[GEOGRAPHIC_DATA]" at bounding box center [294, 386] width 231 height 29
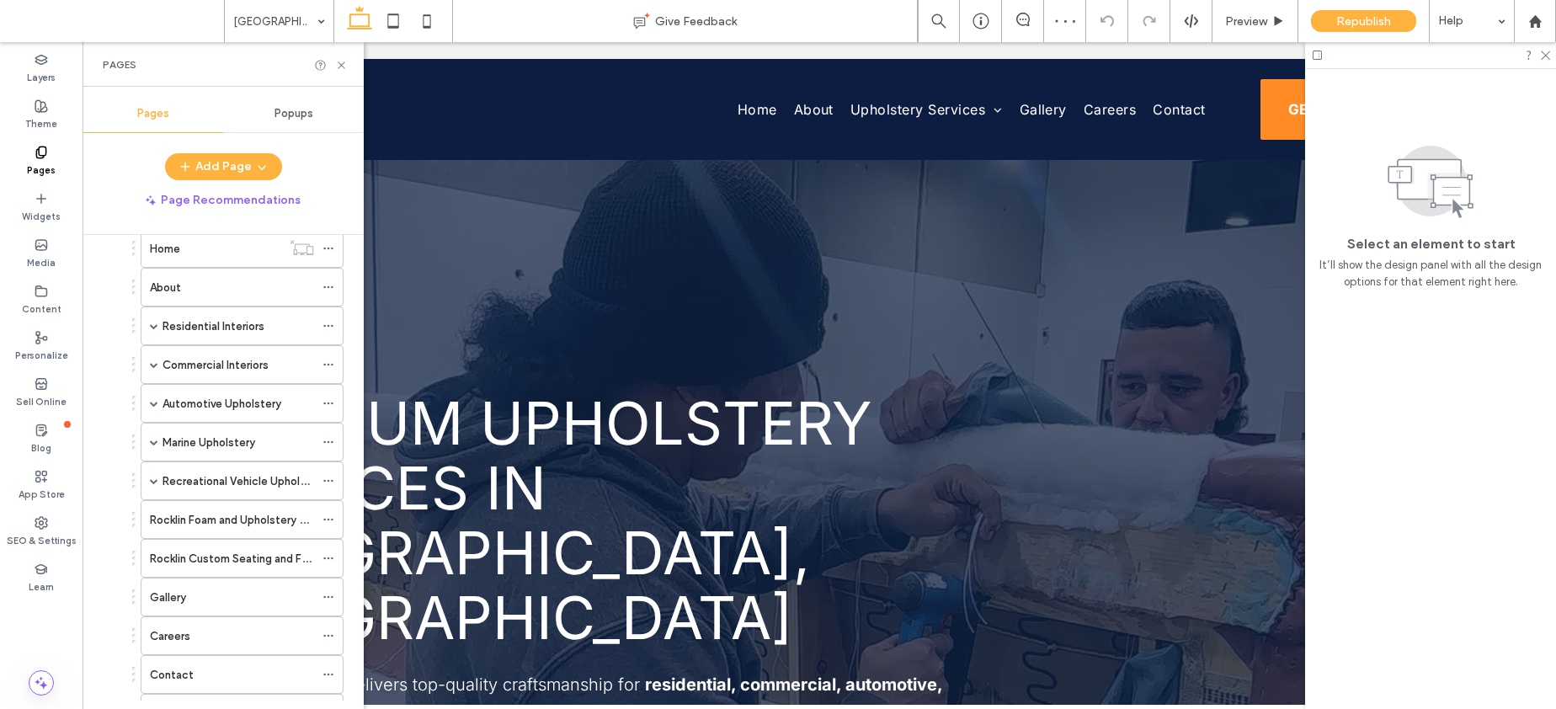
scroll to position [1427, 0]
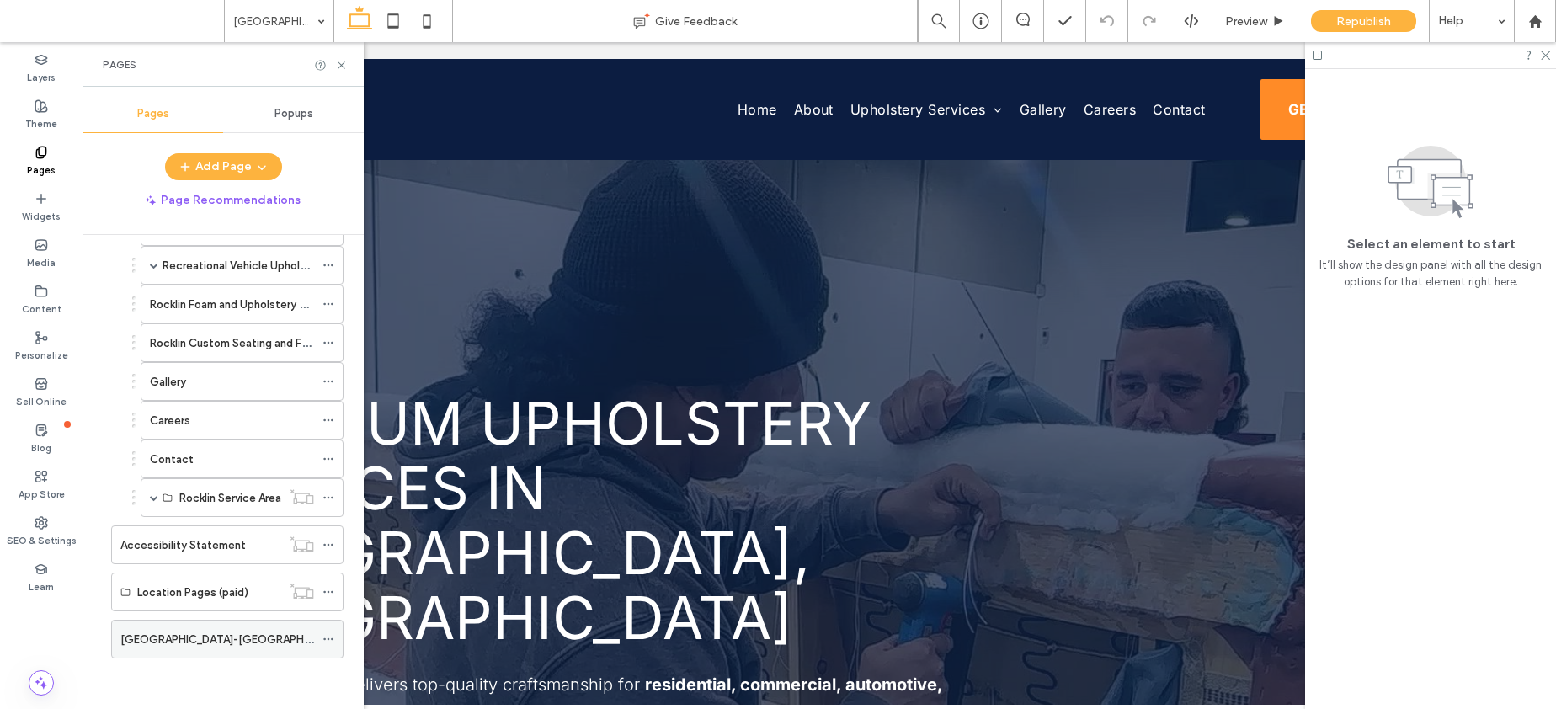
click at [220, 635] on label "South Lake Tahoe-CA" at bounding box center [235, 639] width 231 height 29
click at [572, 528] on h1 "Premium Upholstery Services in Citrus Heights, CA" at bounding box center [599, 520] width 827 height 259
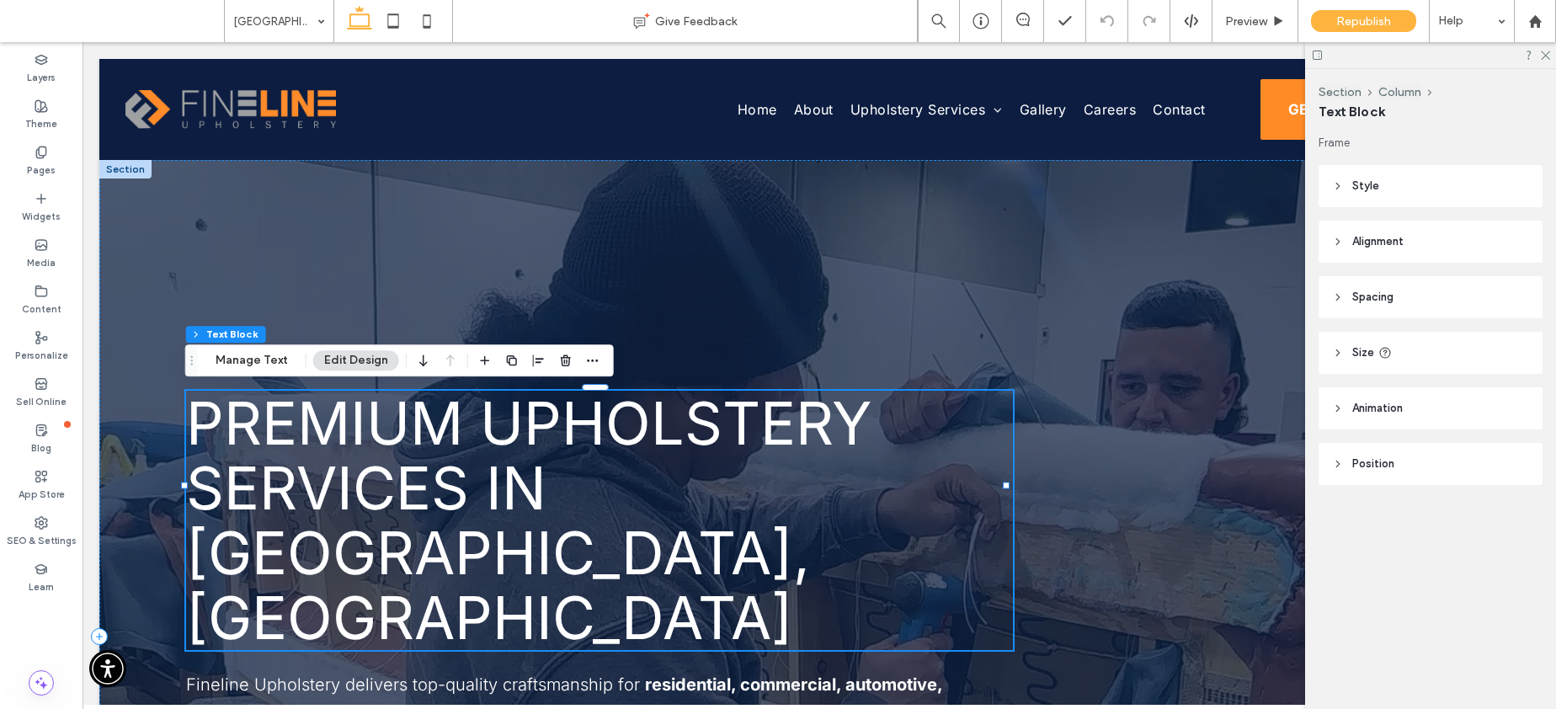
click at [572, 528] on h1 "Premium Upholstery Services in Citrus Heights, CA" at bounding box center [599, 520] width 827 height 259
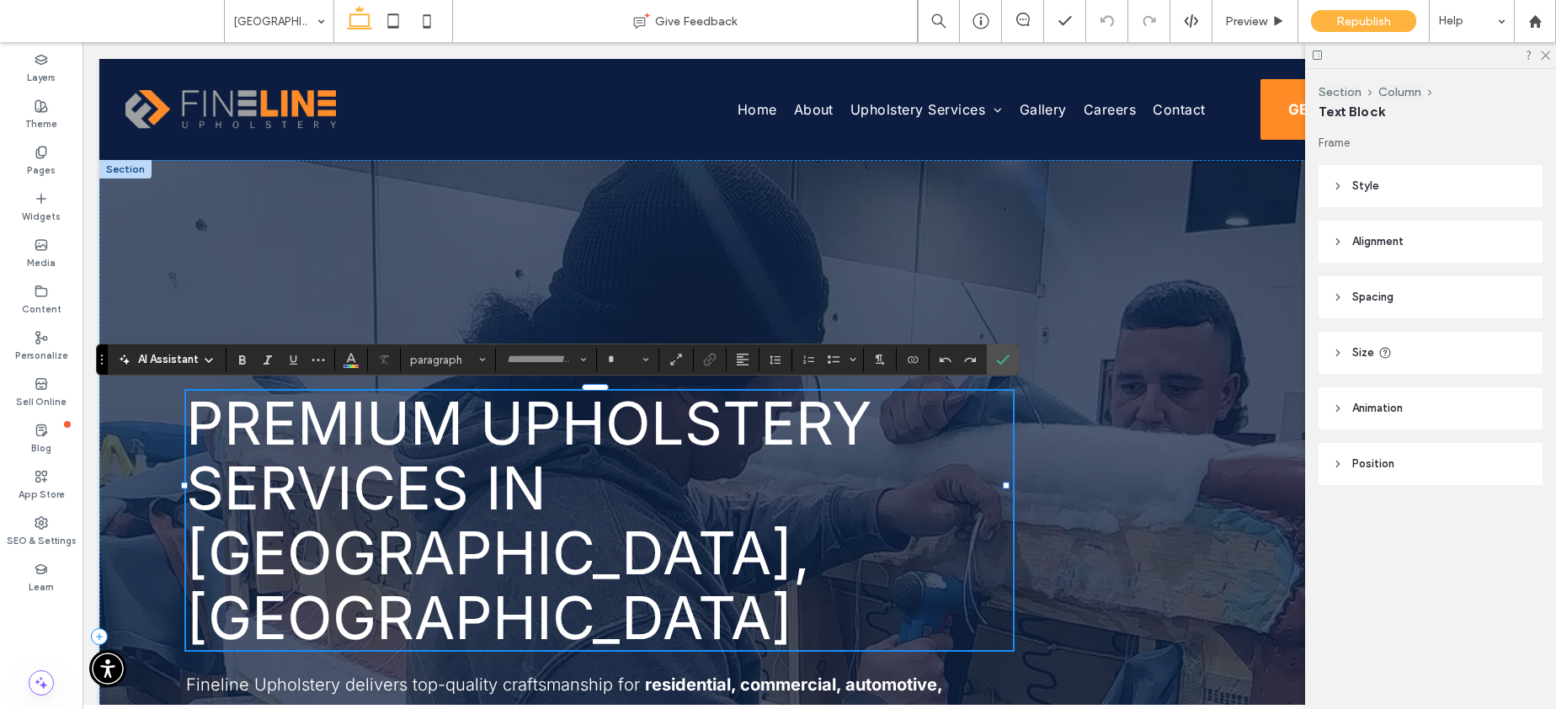
type input "*****"
type input "**"
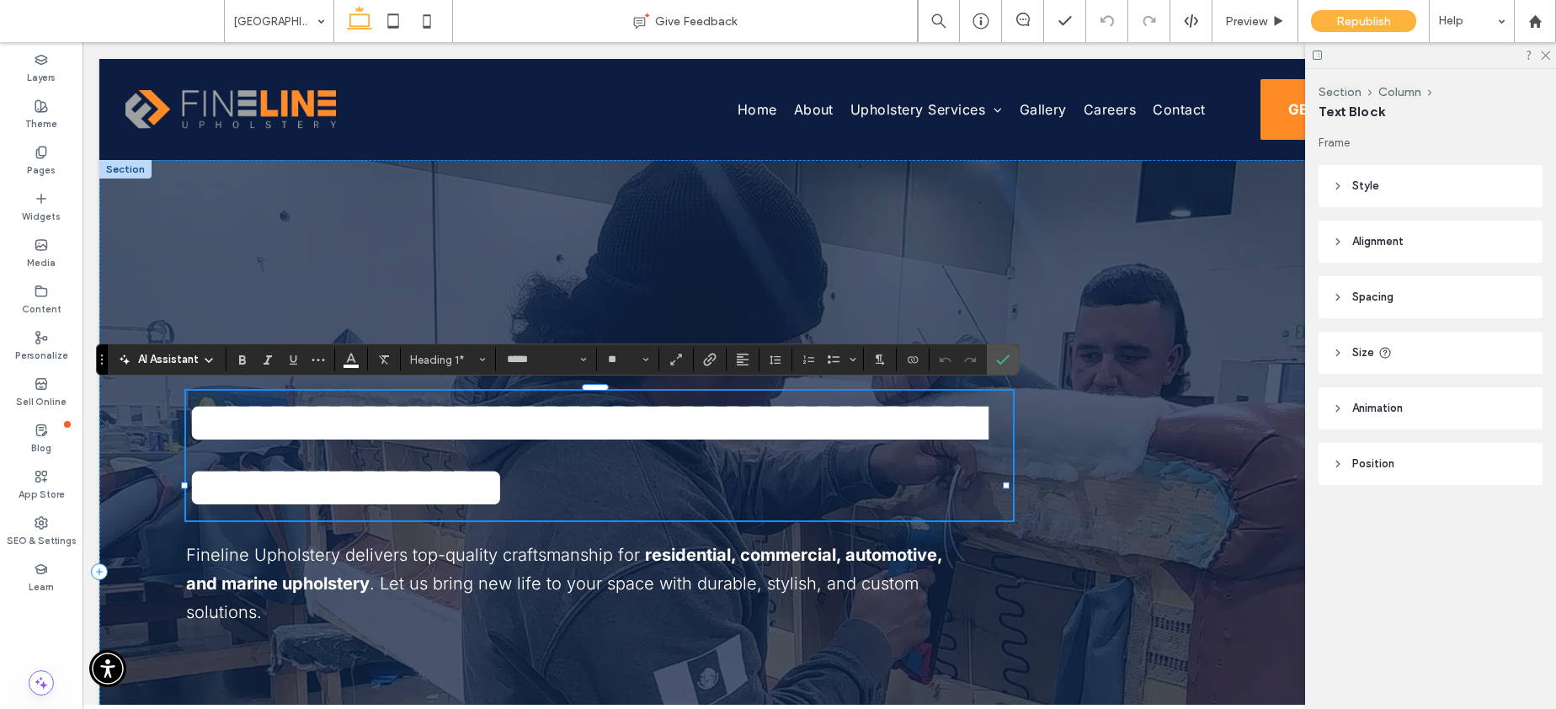
click at [592, 479] on span "**********" at bounding box center [584, 455] width 796 height 124
drag, startPoint x: 493, startPoint y: 486, endPoint x: 561, endPoint y: 485, distance: 68.2
click at [609, 484] on span "**********" at bounding box center [584, 455] width 796 height 124
drag, startPoint x: 486, startPoint y: 481, endPoint x: 542, endPoint y: 493, distance: 57.6
click at [542, 493] on span "**********" at bounding box center [584, 455] width 796 height 124
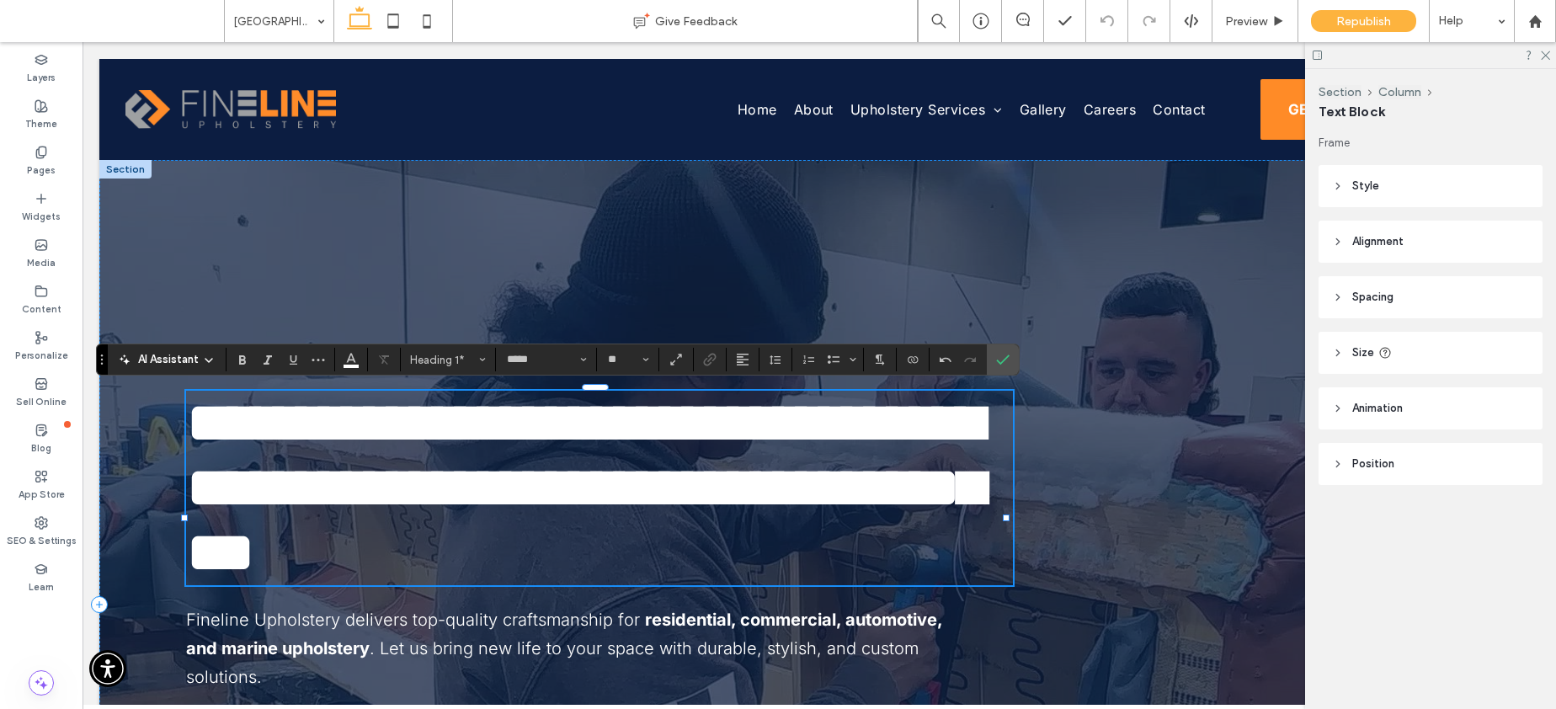
scroll to position [3, 0]
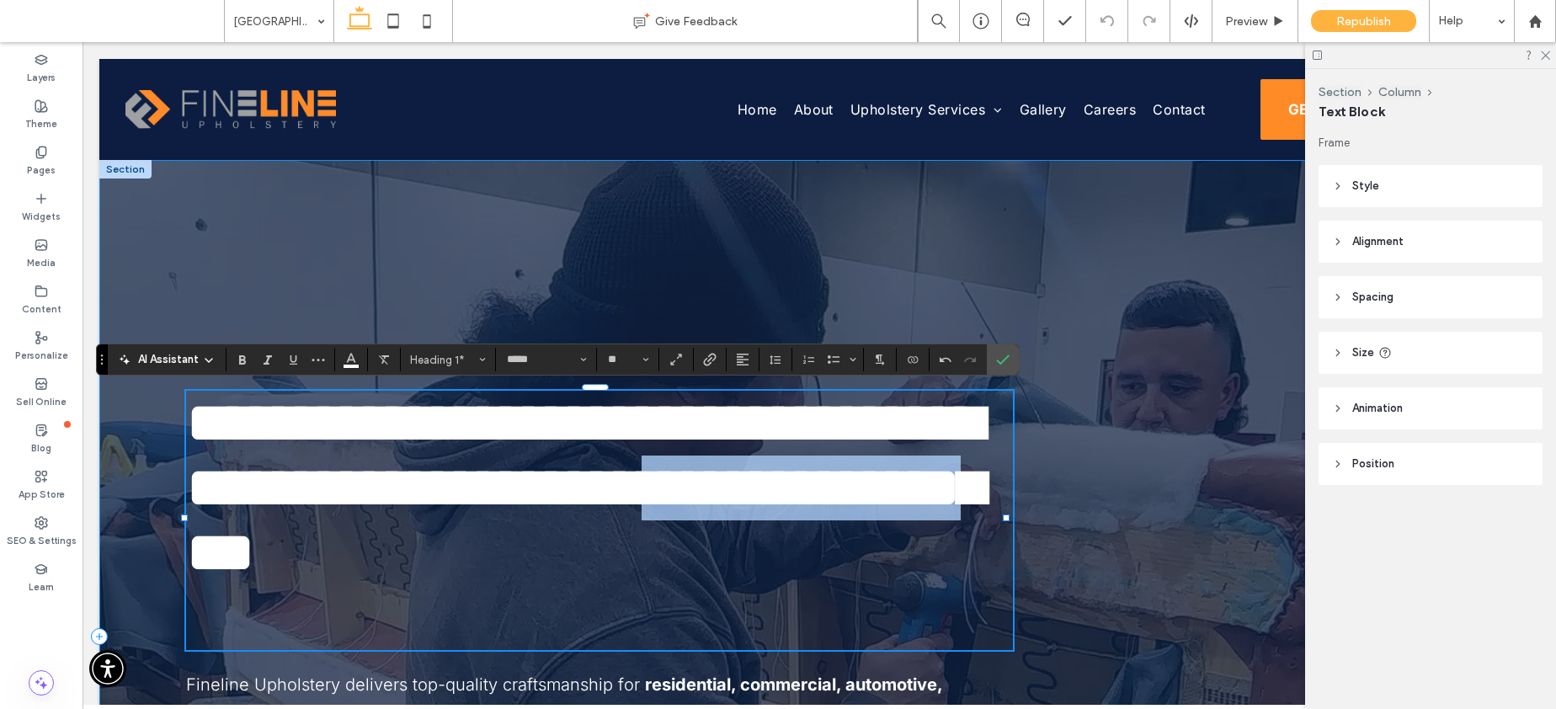
drag, startPoint x: 588, startPoint y: 620, endPoint x: 154, endPoint y: 617, distance: 433.6
click at [154, 617] on div "**********" at bounding box center [819, 636] width 1440 height 953
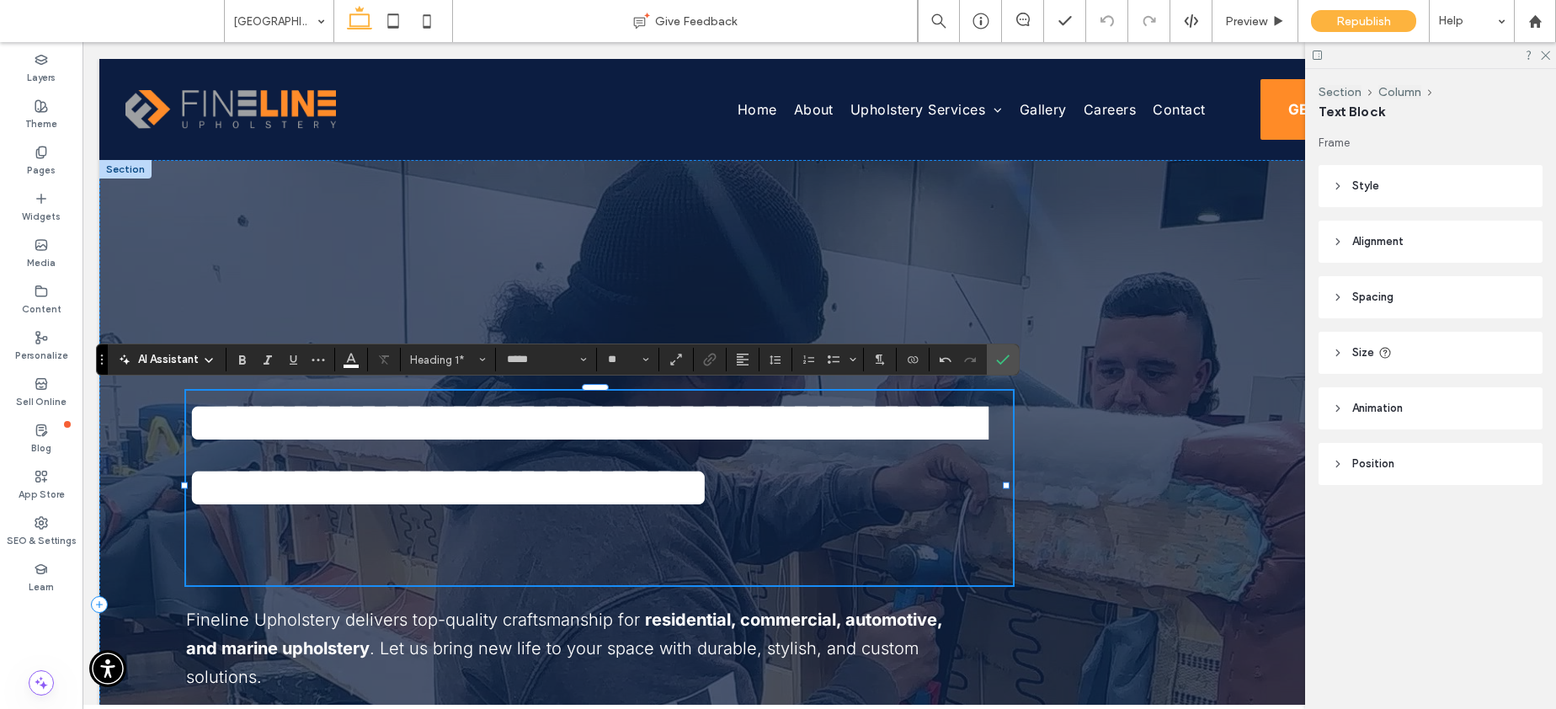
click at [924, 520] on h1 "**********" at bounding box center [596, 456] width 820 height 130
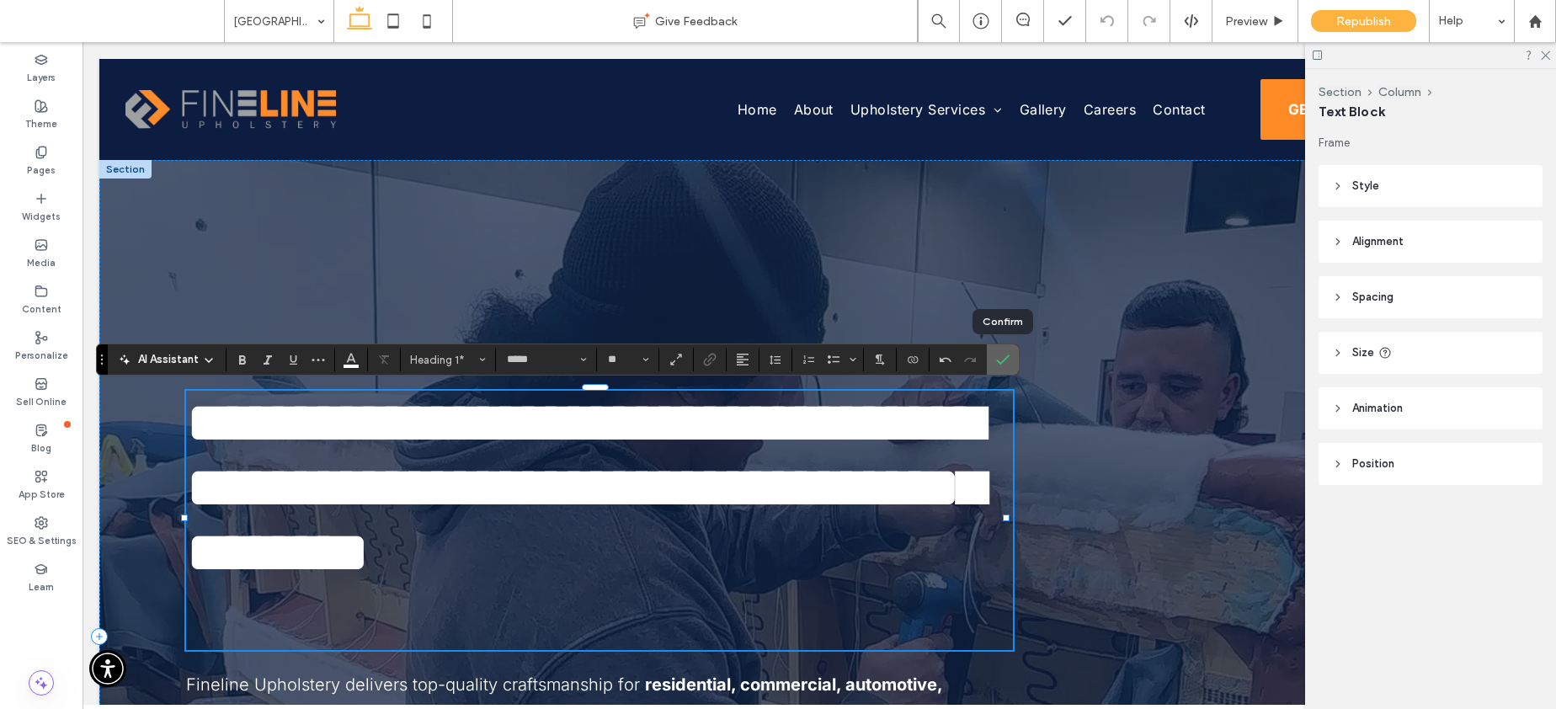
click at [996, 362] on icon "Confirm" at bounding box center [1002, 359] width 13 height 13
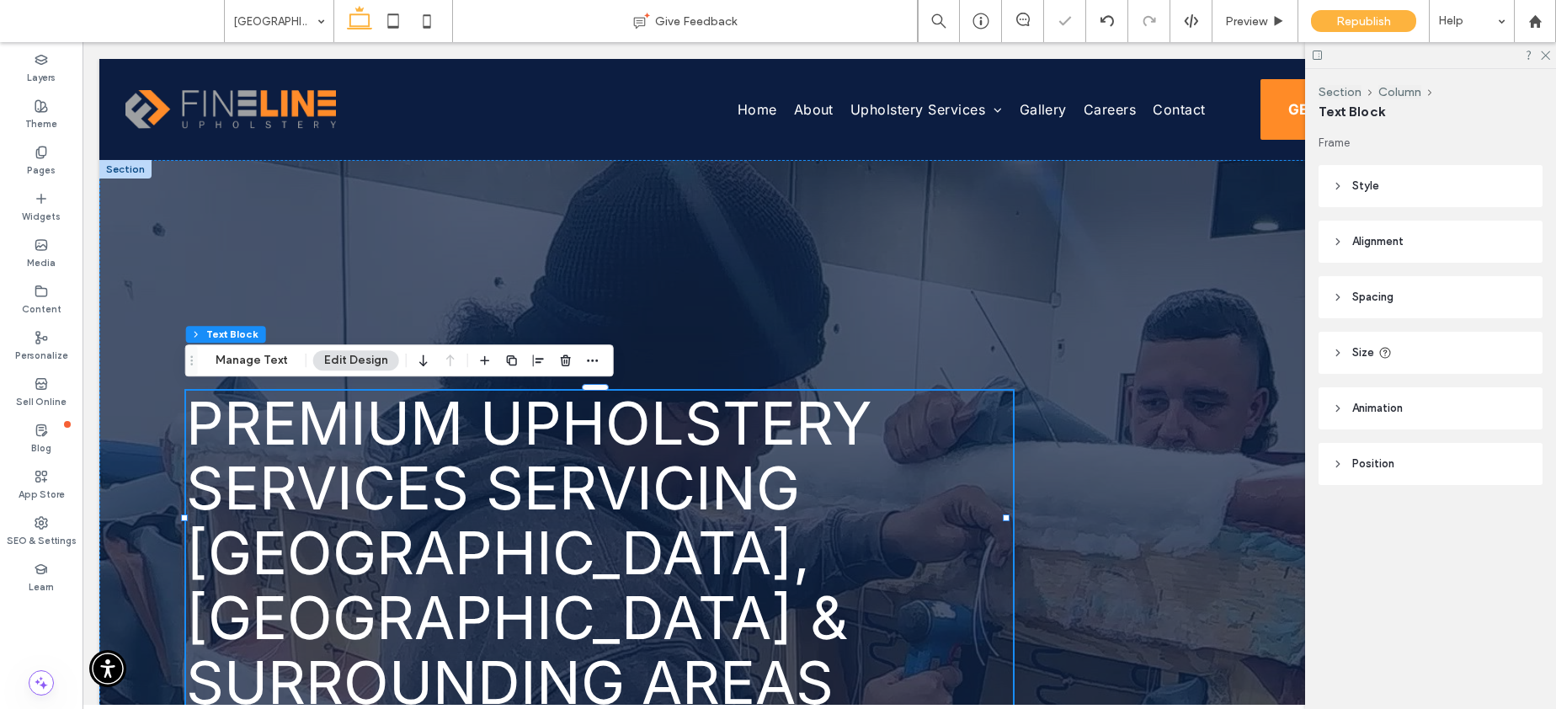
click at [438, 484] on span "Premium Upholstery Services Servicing South Lake Tahoe, CA & Surrounding Areas" at bounding box center [529, 552] width 686 height 331
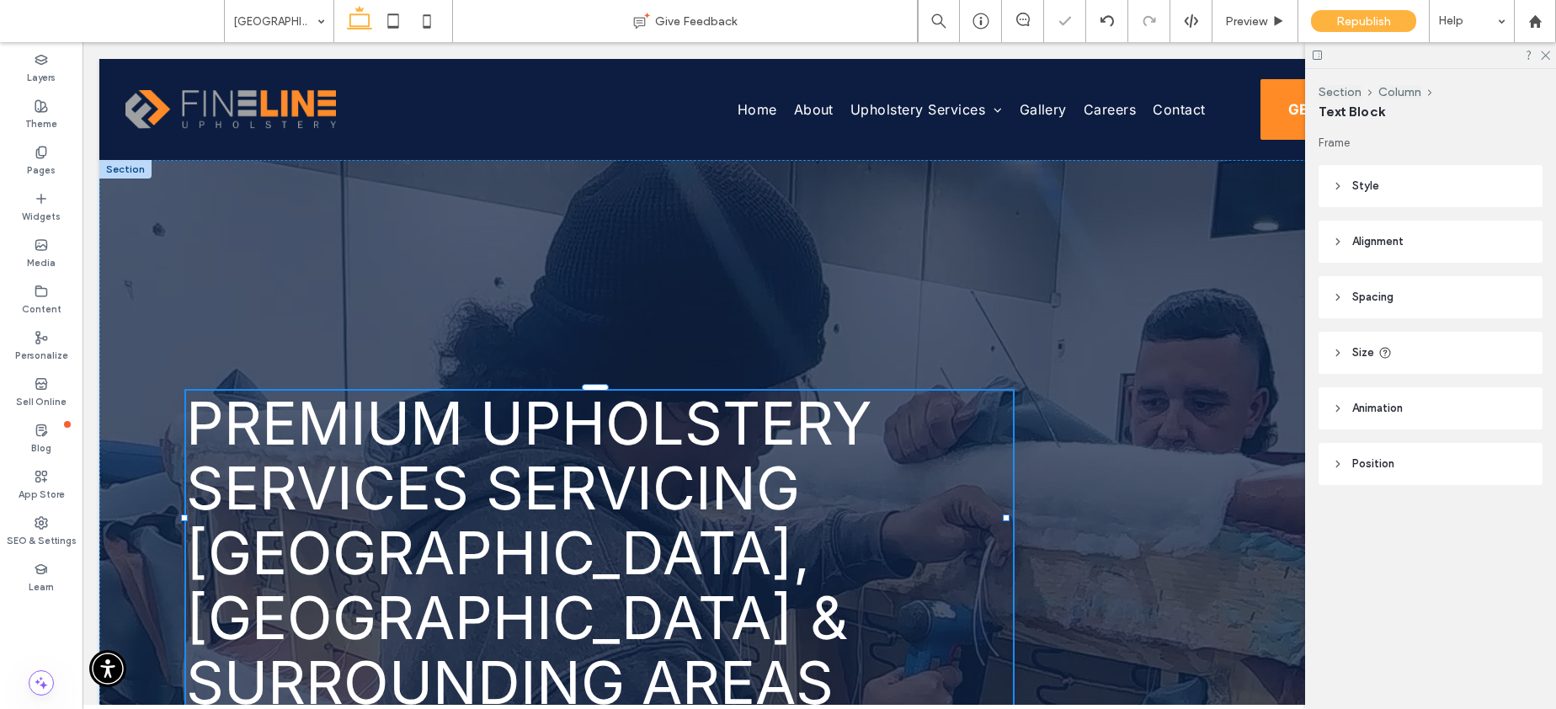
type input "*****"
type input "**"
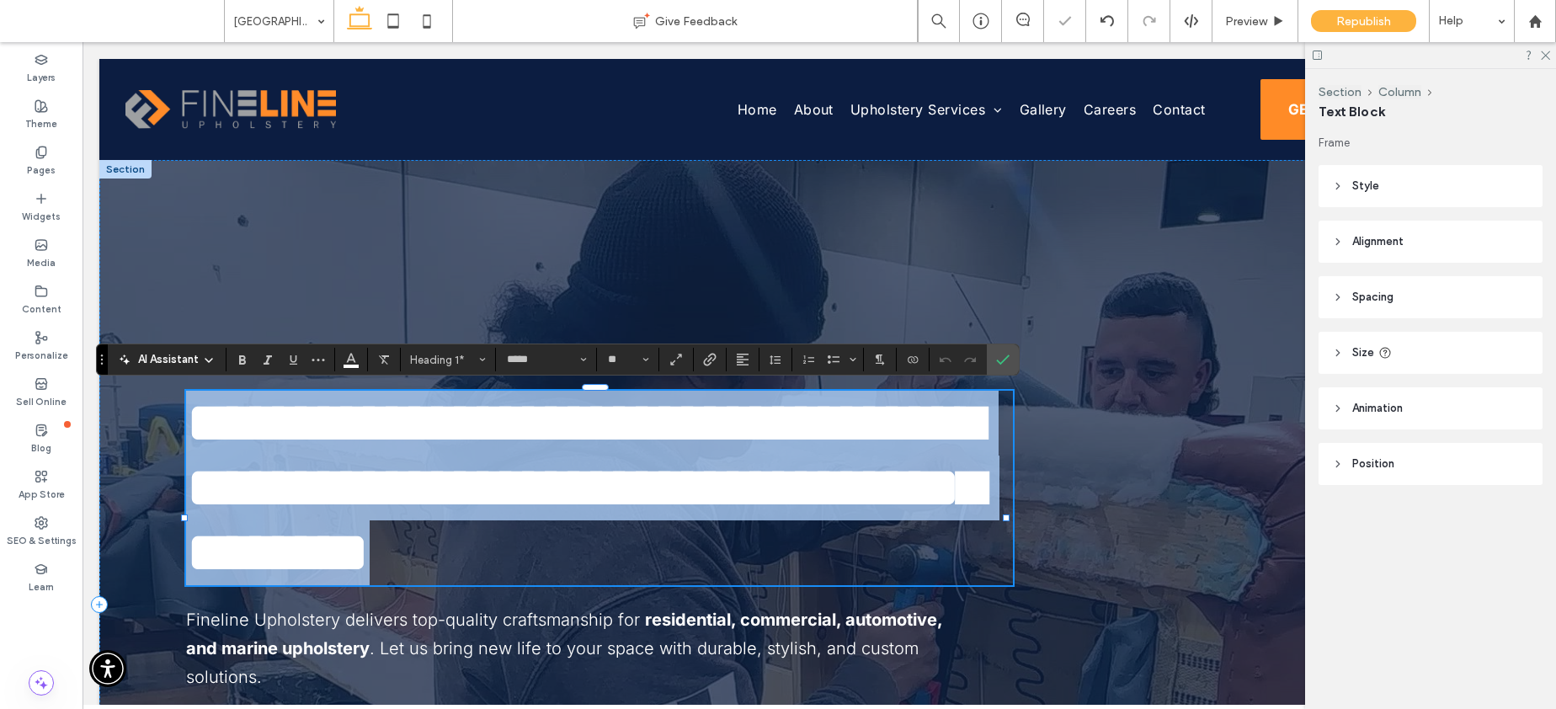
scroll to position [0, 0]
click at [438, 484] on span "**********" at bounding box center [584, 487] width 797 height 189
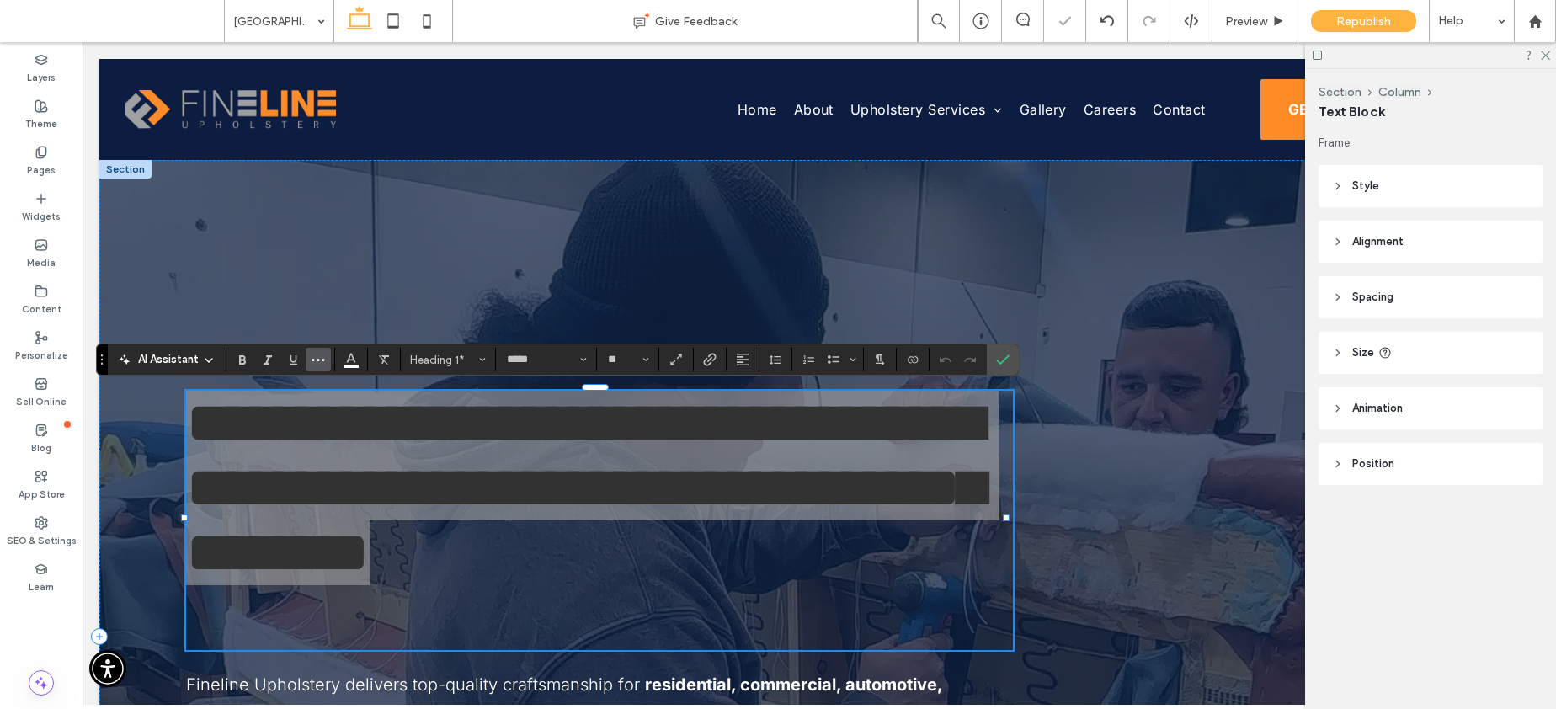
click at [318, 361] on icon "More" at bounding box center [317, 359] width 13 height 13
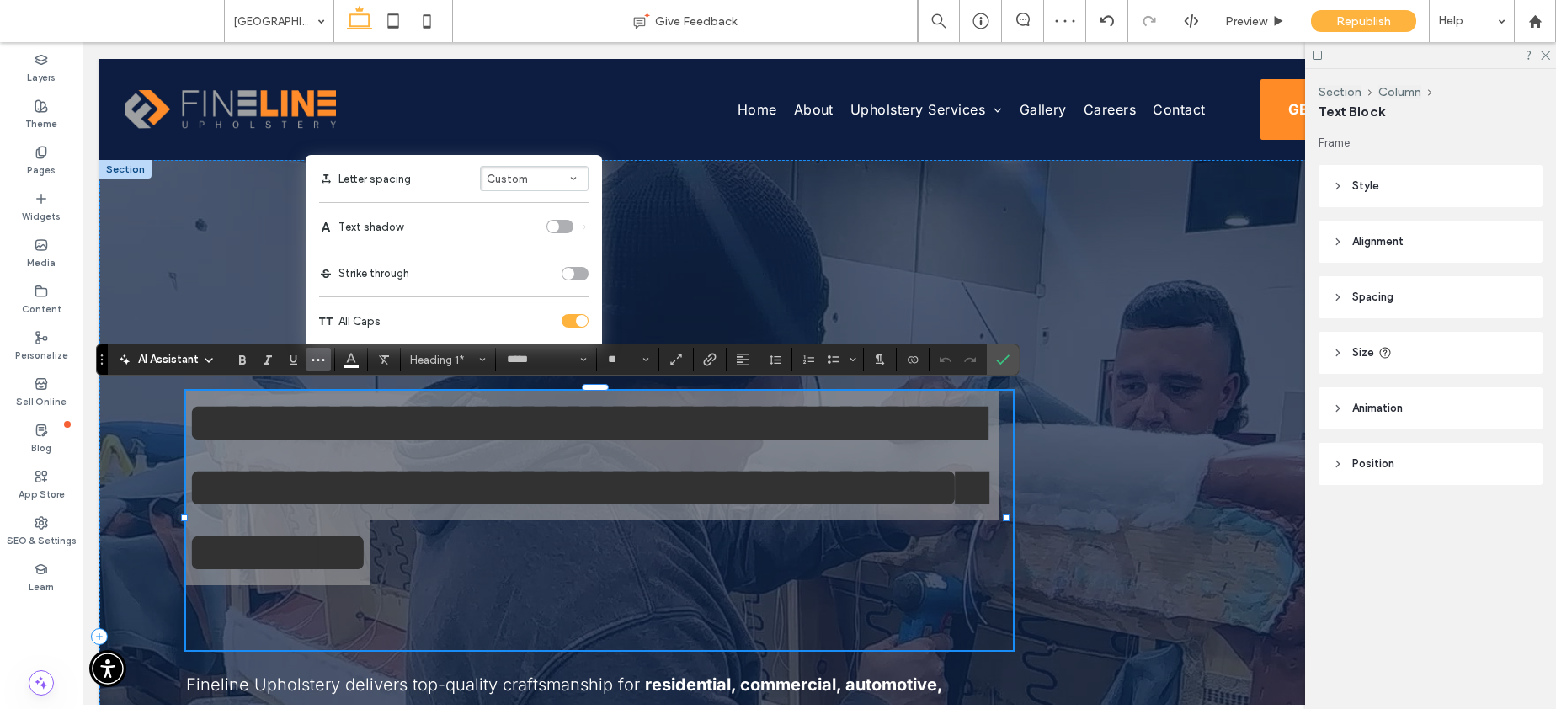
click at [566, 316] on div "toggle" at bounding box center [575, 320] width 27 height 13
click at [567, 316] on div "toggle" at bounding box center [568, 321] width 12 height 12
click at [999, 356] on icon "Confirm" at bounding box center [1002, 359] width 13 height 13
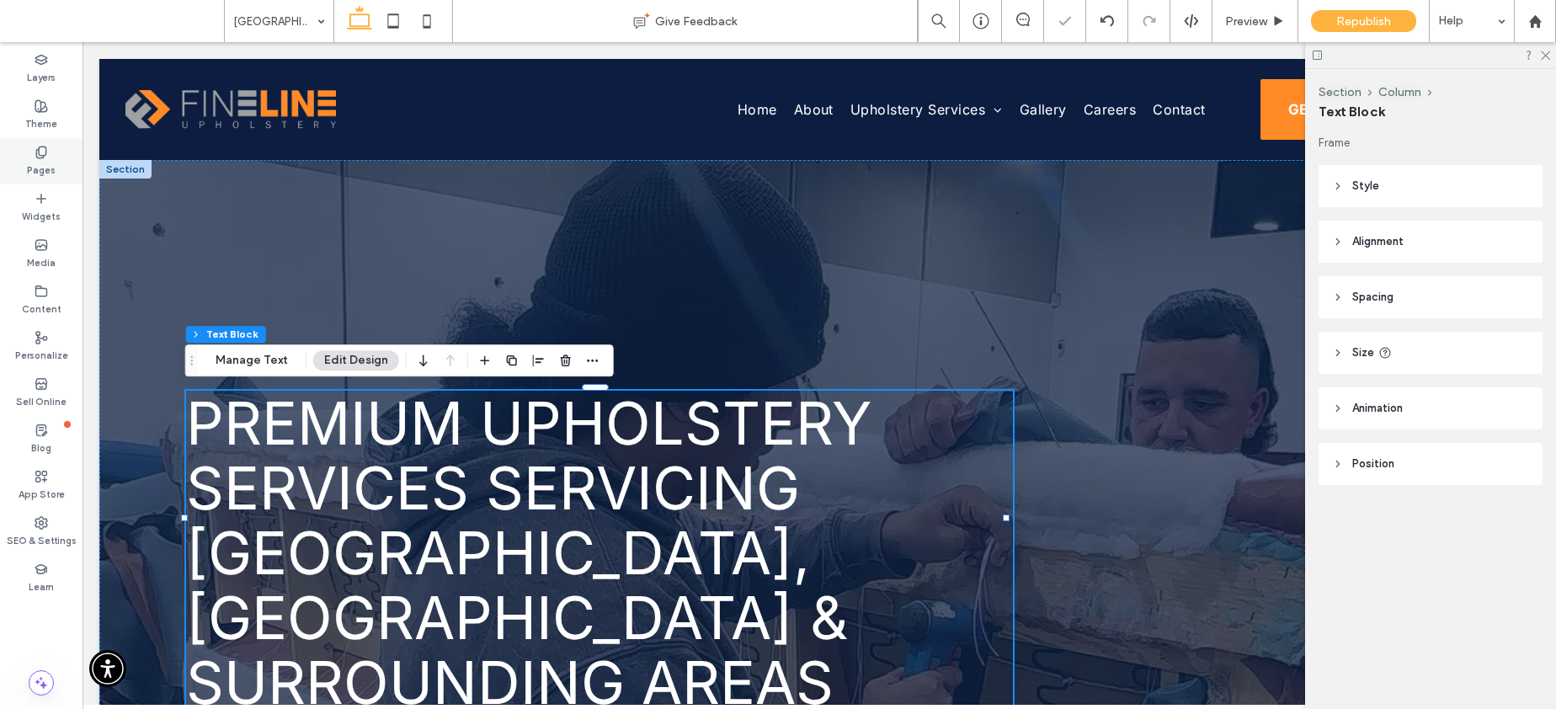
drag, startPoint x: 40, startPoint y: 157, endPoint x: 71, endPoint y: 177, distance: 36.4
click at [40, 156] on icon at bounding box center [41, 152] width 13 height 13
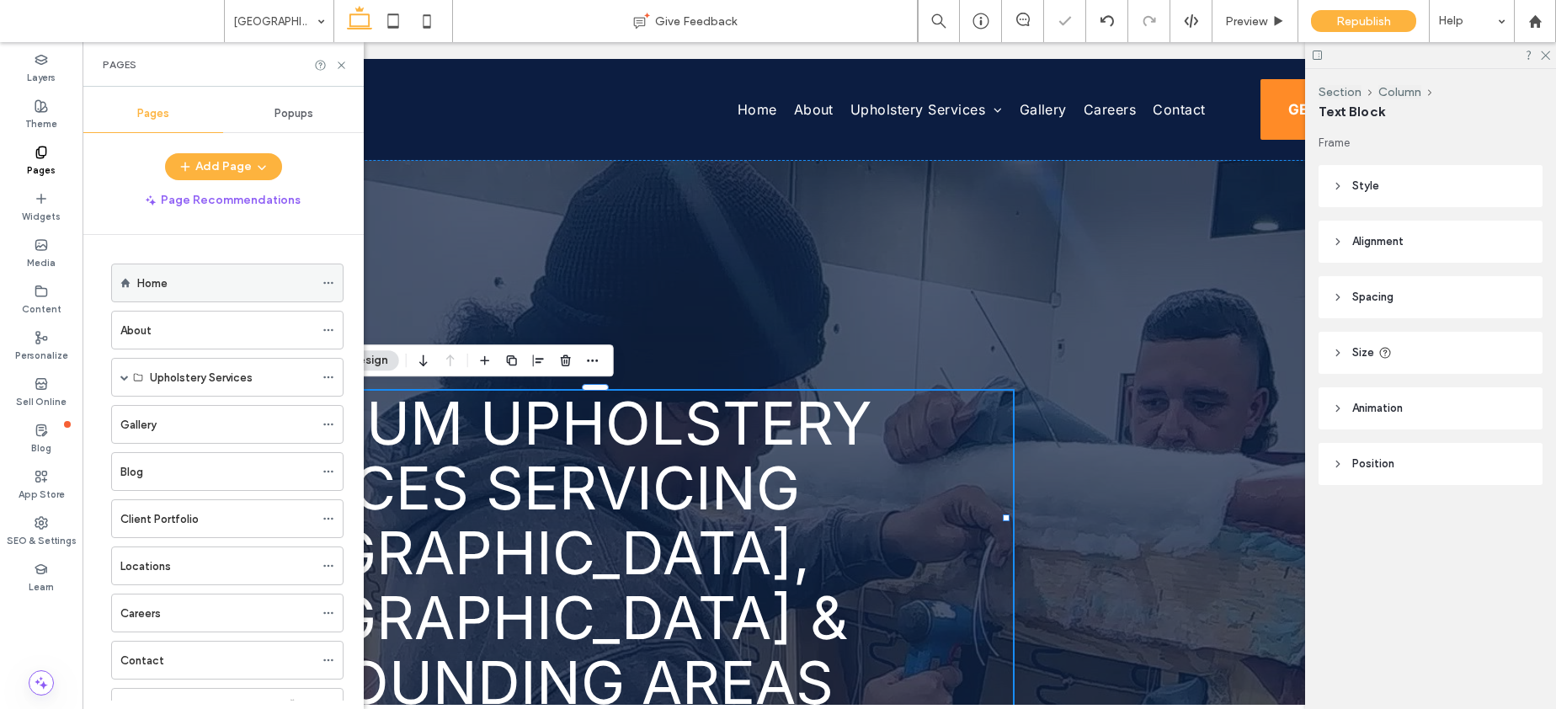
click at [187, 274] on div "Home" at bounding box center [225, 283] width 177 height 18
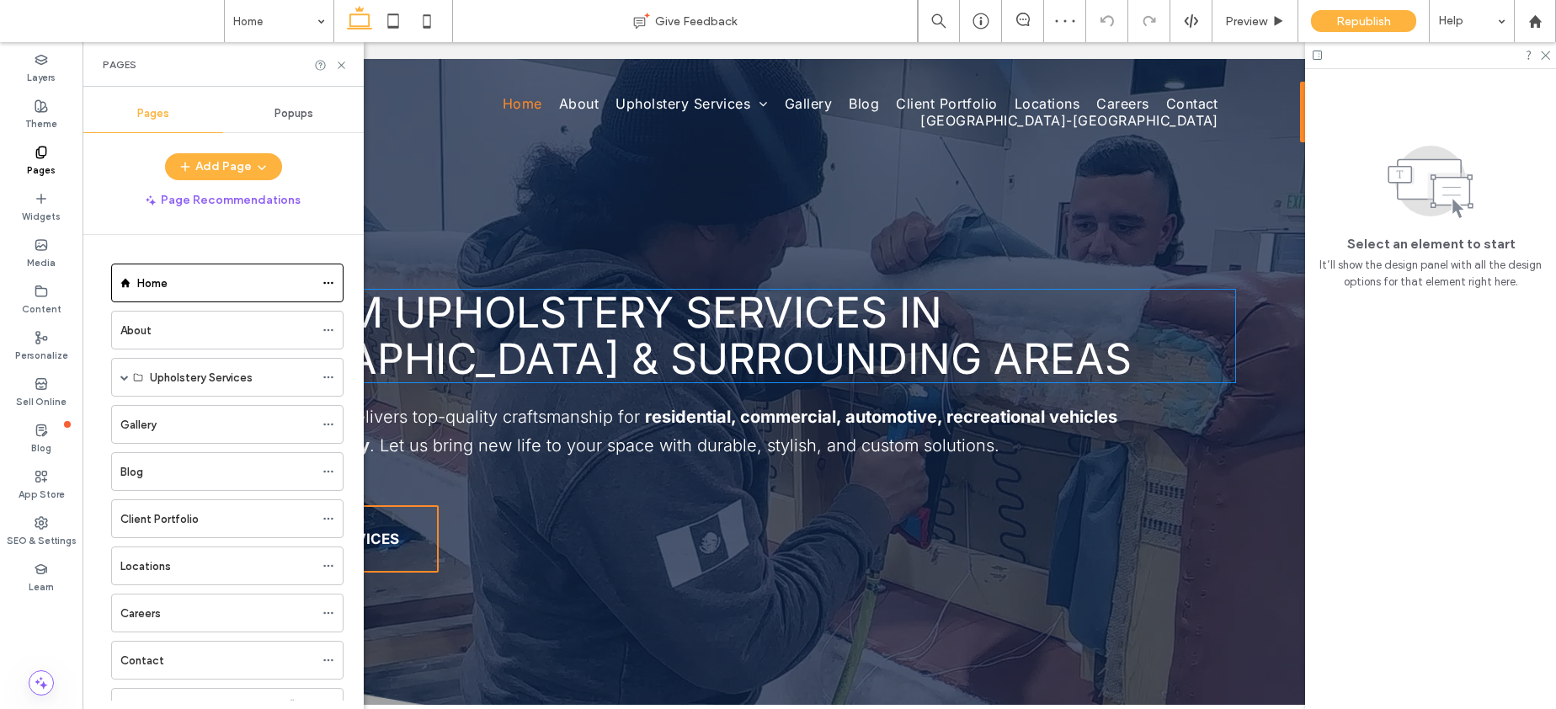
click at [620, 336] on span "Premium Upholstery Services in Sacramento & Surrounding Areas" at bounding box center [658, 335] width 945 height 97
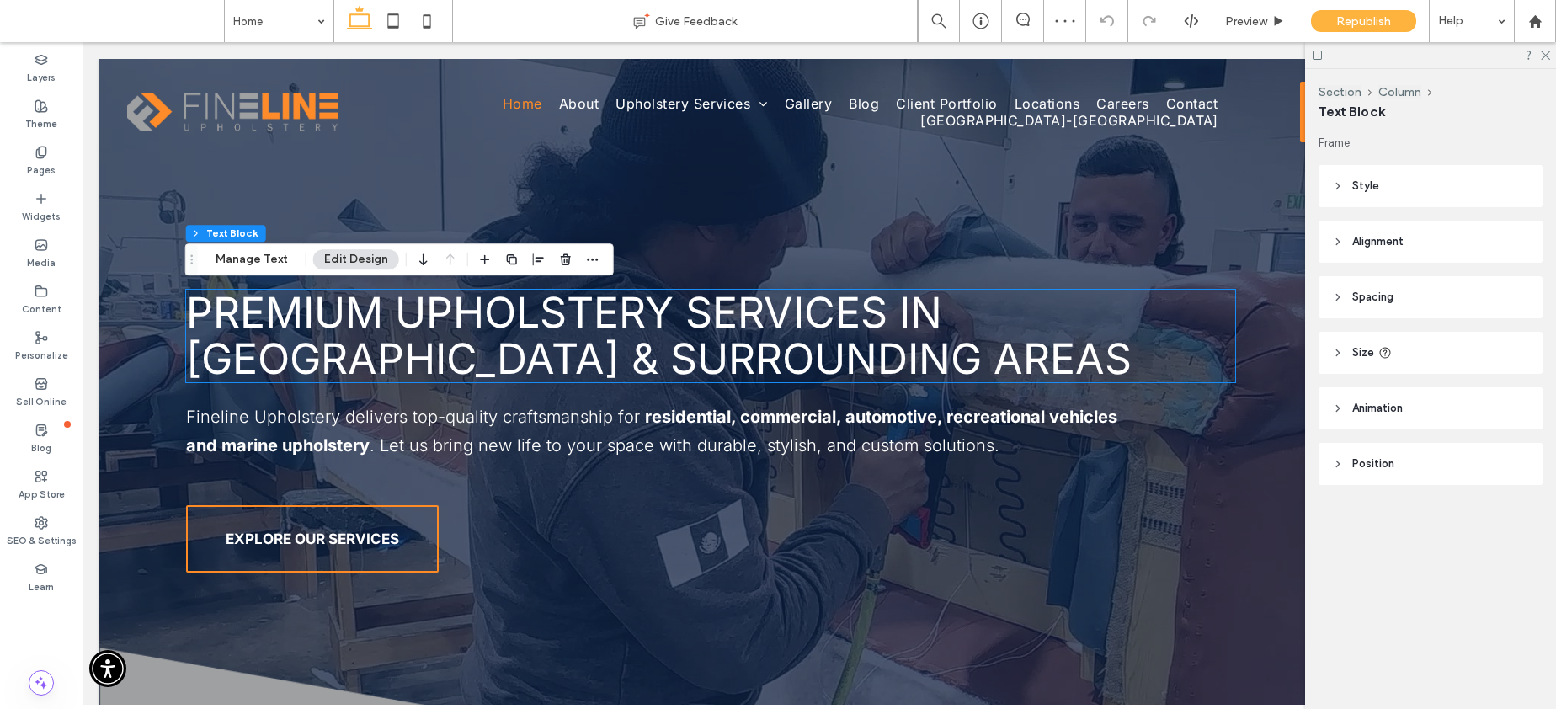
click at [620, 336] on div "Premium Upholstery Services in Sacramento & Surrounding Areas" at bounding box center [711, 336] width 1050 height 93
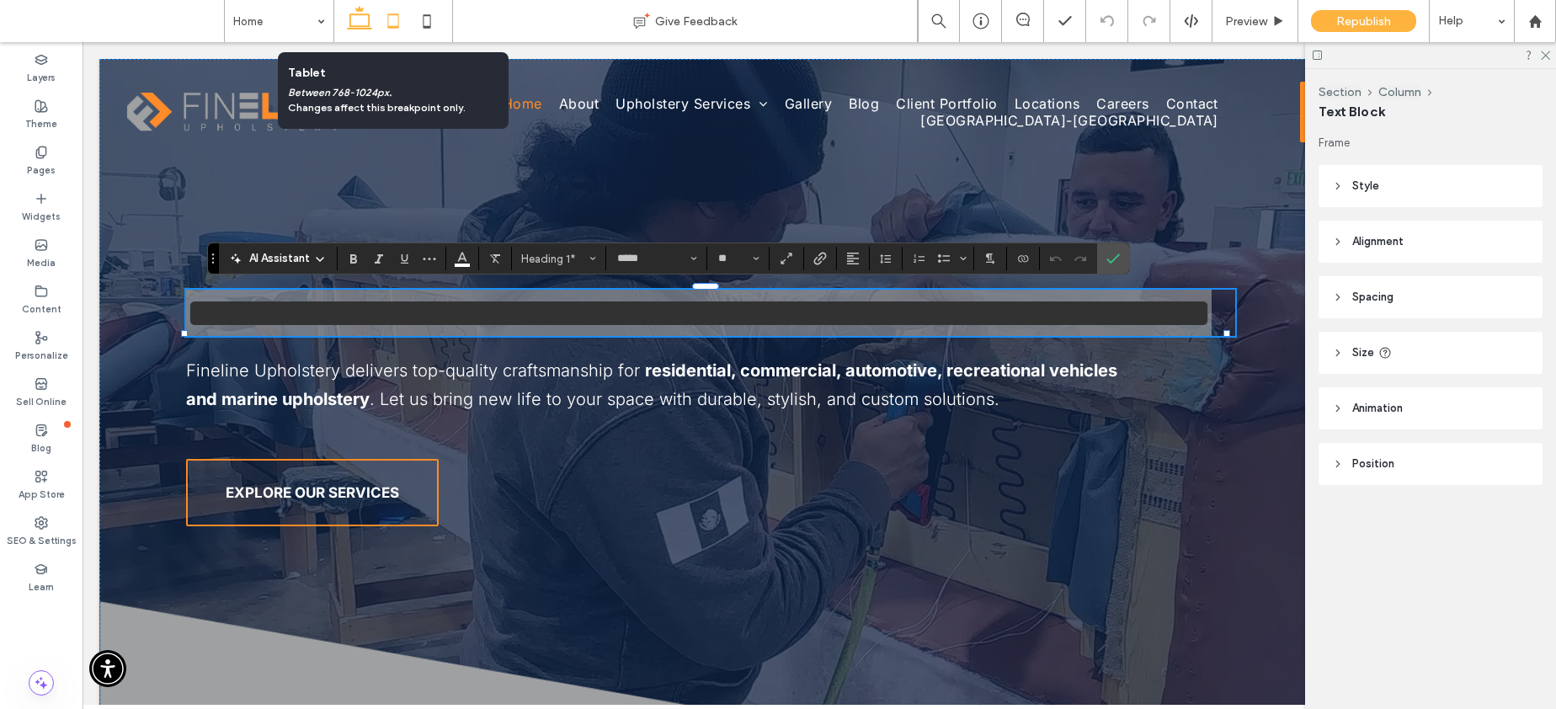
click at [394, 19] on icon at bounding box center [393, 21] width 34 height 34
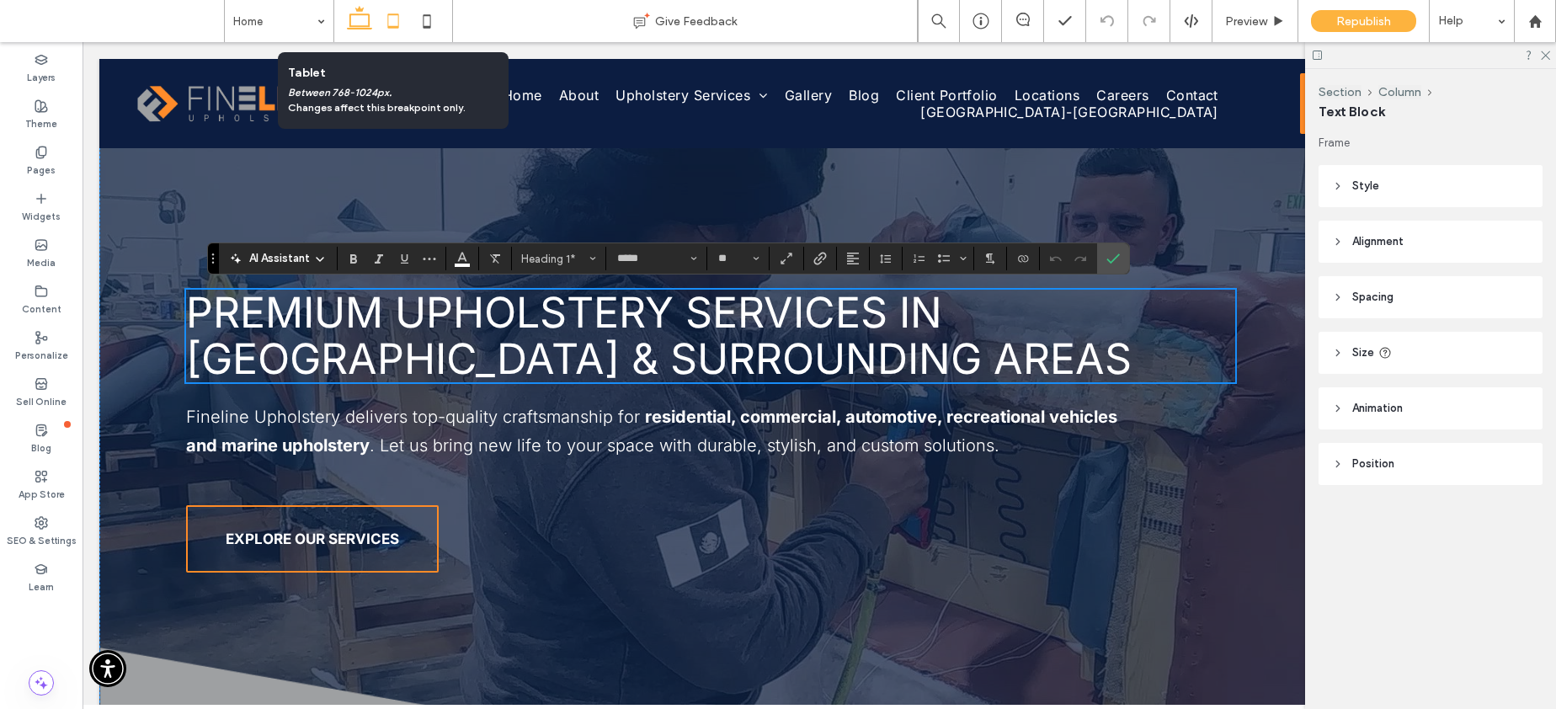
type input "***"
type input "****"
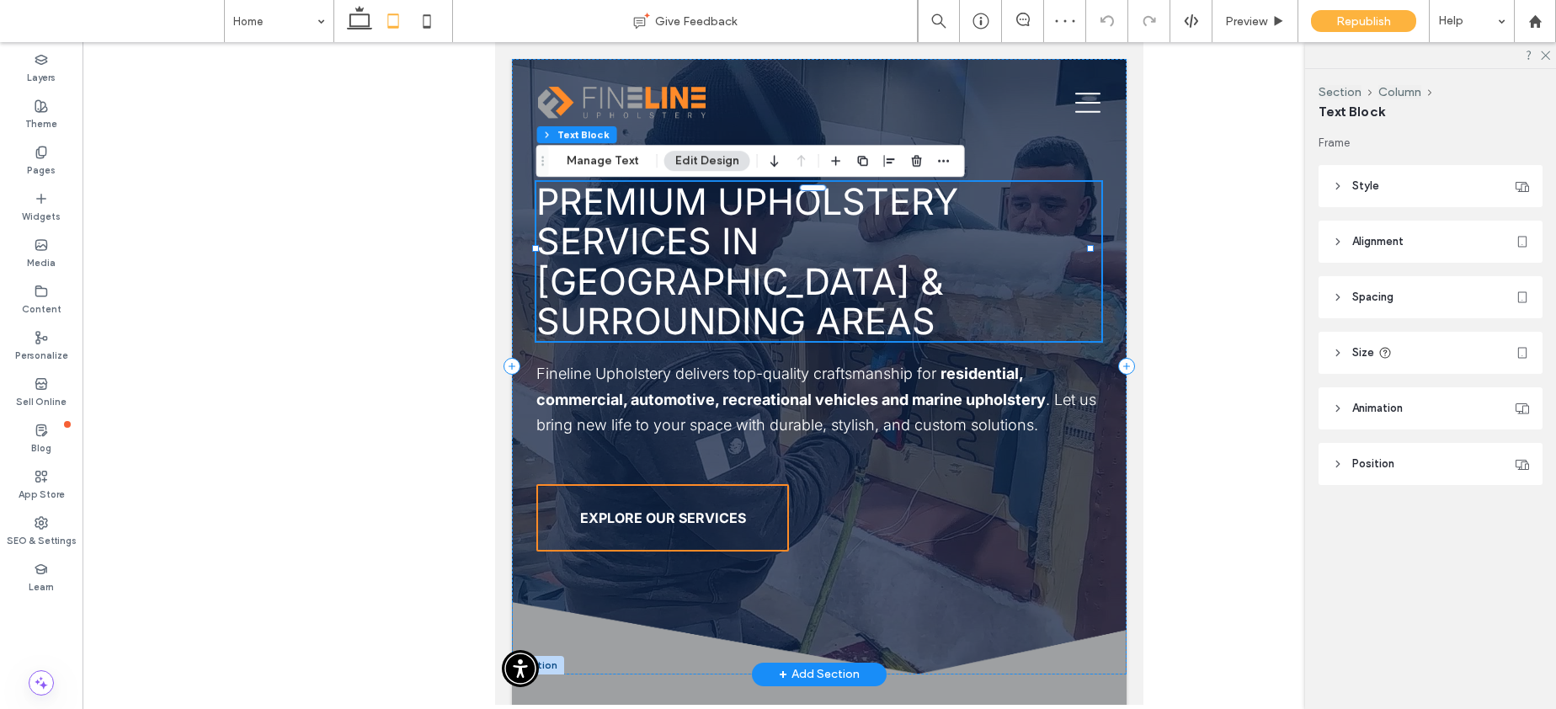
click at [788, 227] on span "Premium Upholstery Services in Sacramento & Surrounding Areas" at bounding box center [747, 260] width 422 height 163
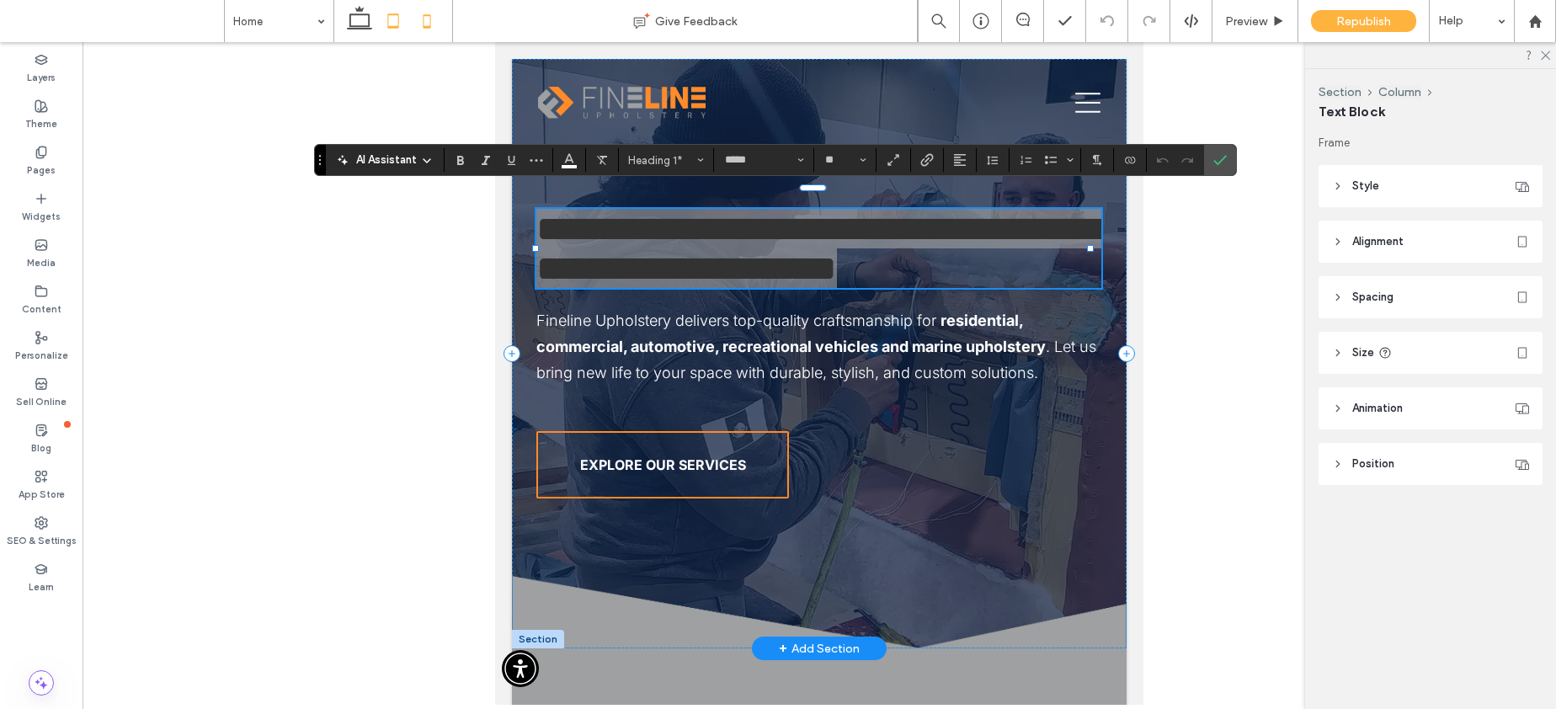
click at [425, 16] on use at bounding box center [427, 20] width 8 height 13
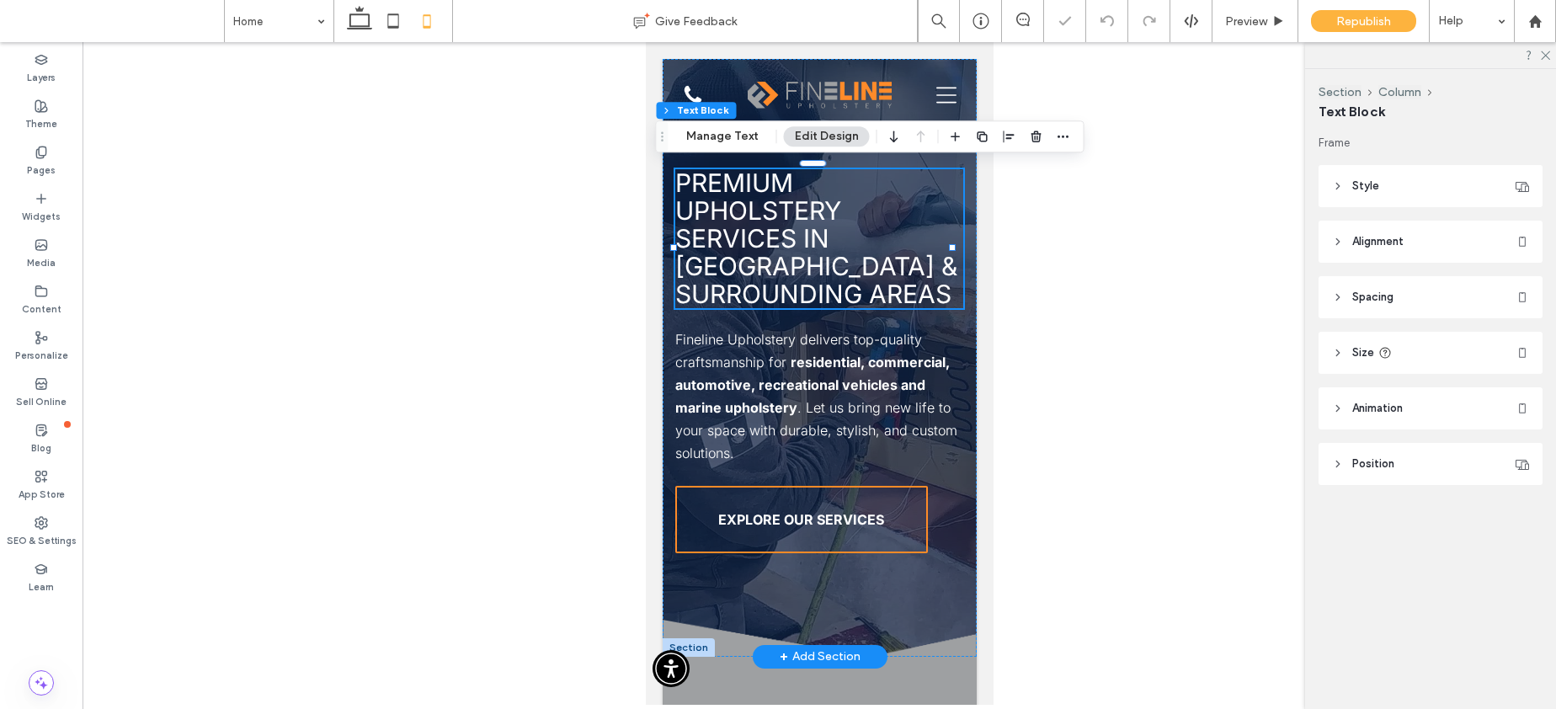
click at [811, 274] on span "Premium Upholstery Services in Sacramento & Surrounding Areas" at bounding box center [815, 238] width 282 height 141
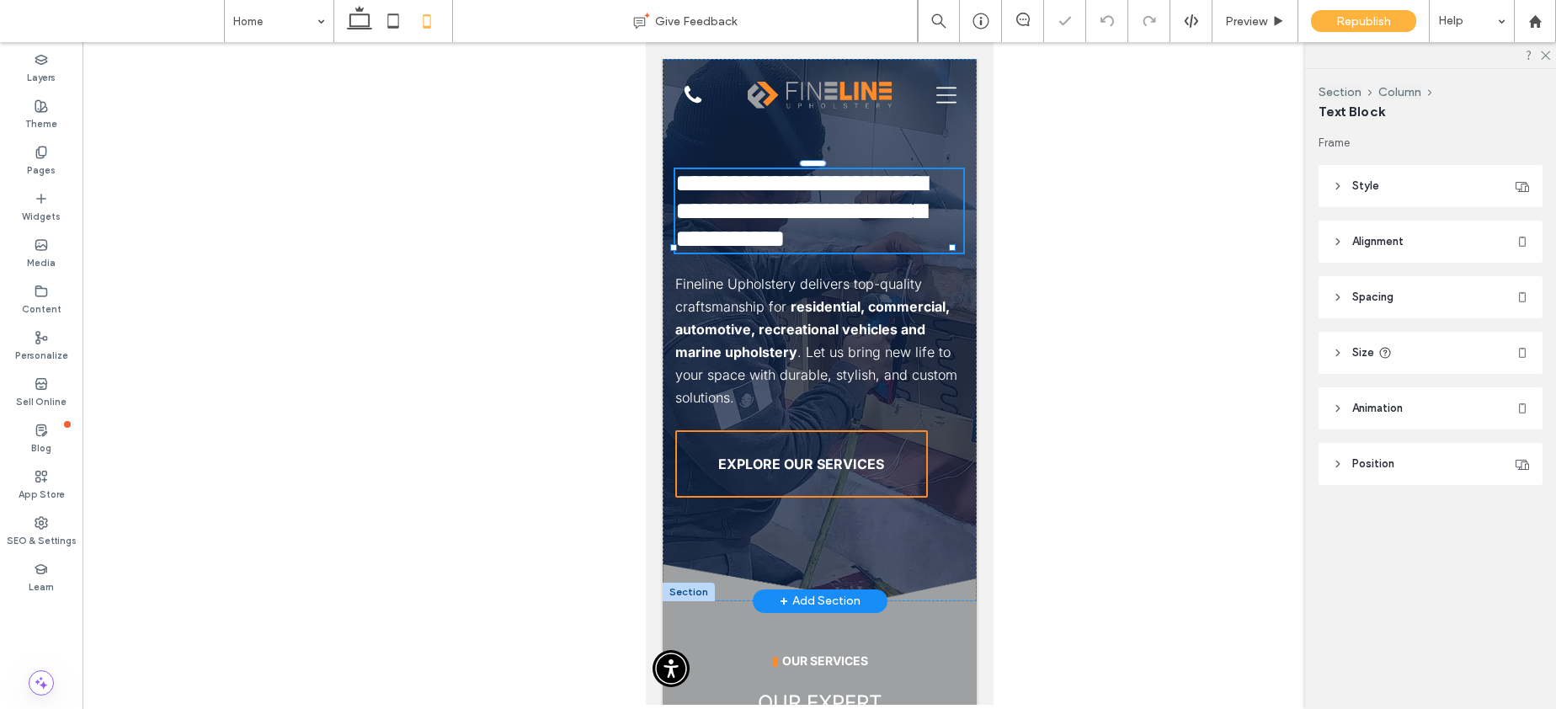
type input "*****"
type input "**"
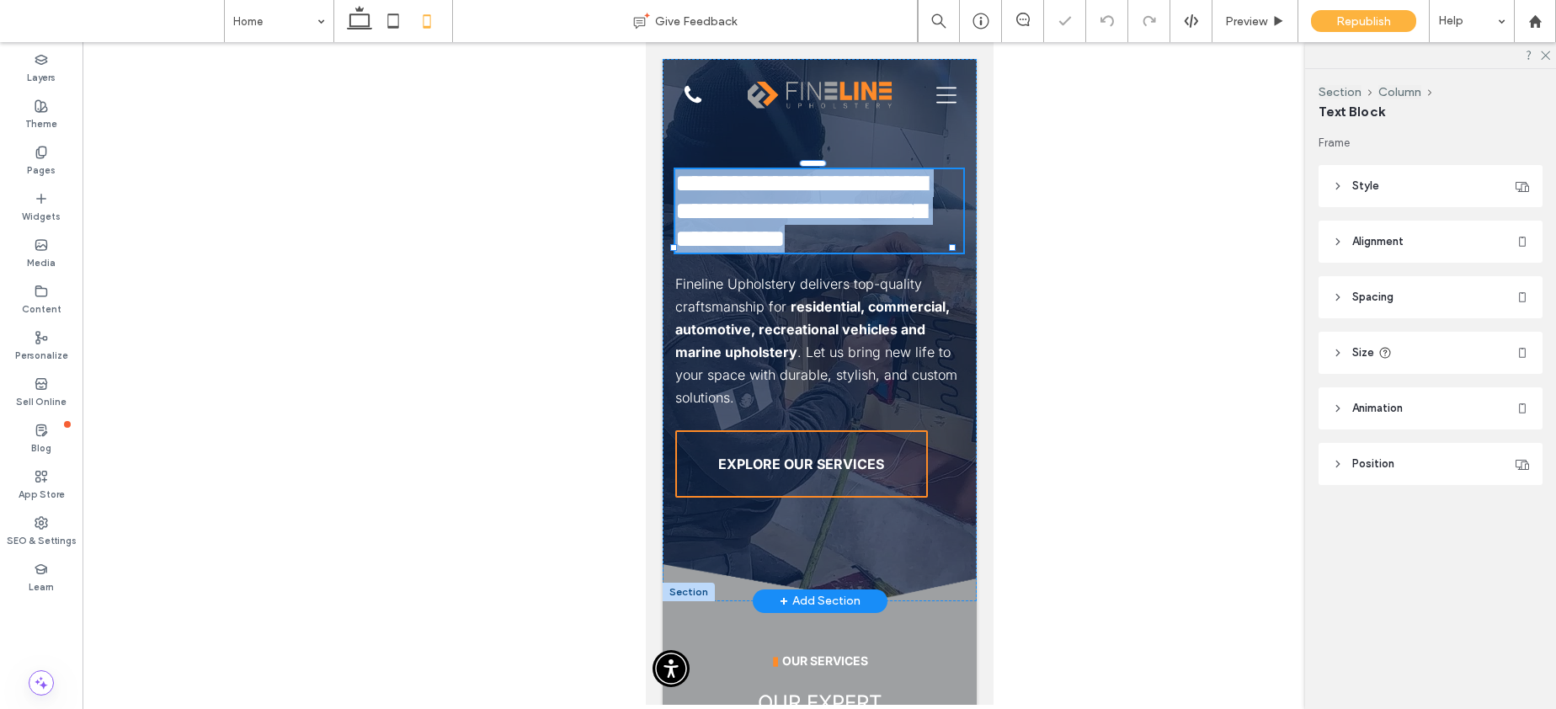
click at [811, 251] on span "**********" at bounding box center [800, 211] width 252 height 80
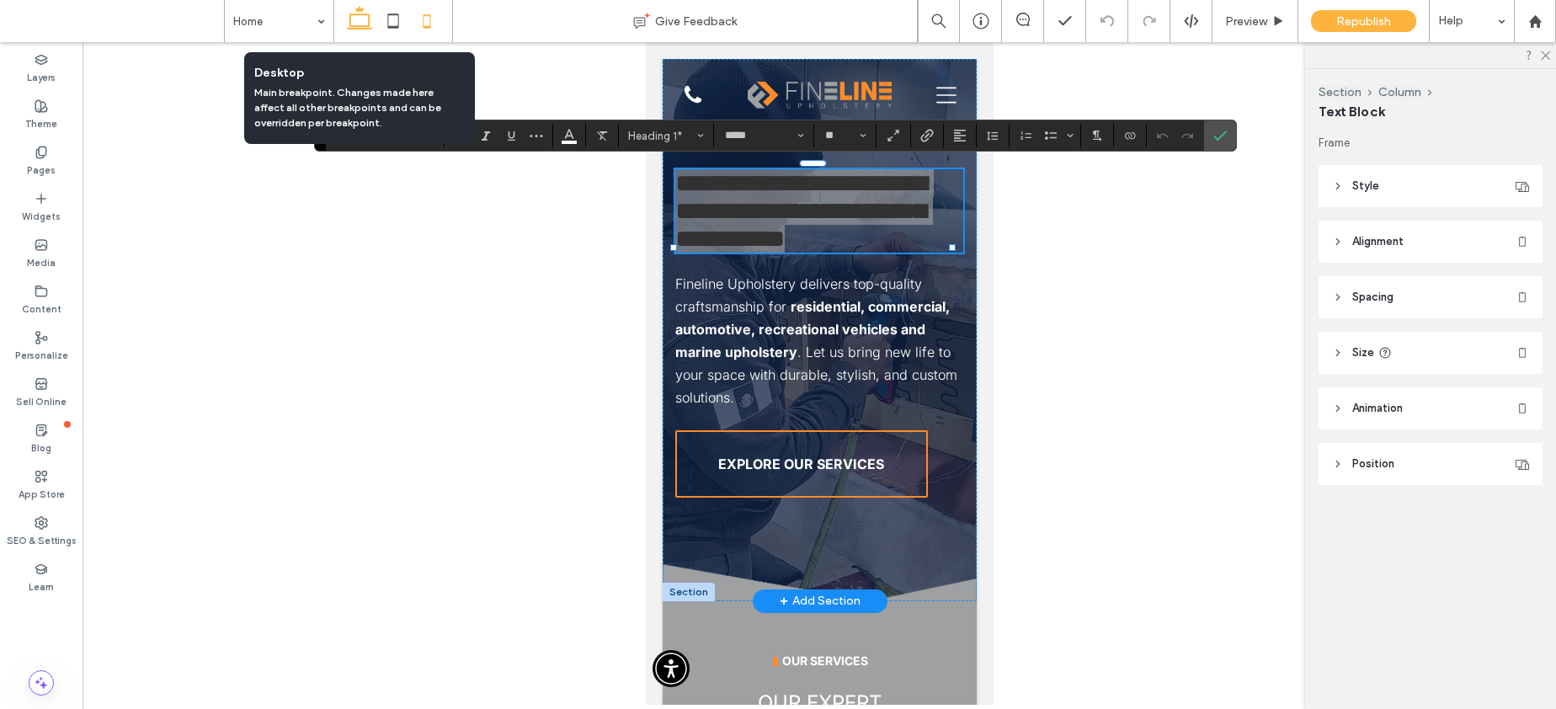
click at [360, 23] on icon at bounding box center [360, 21] width 34 height 34
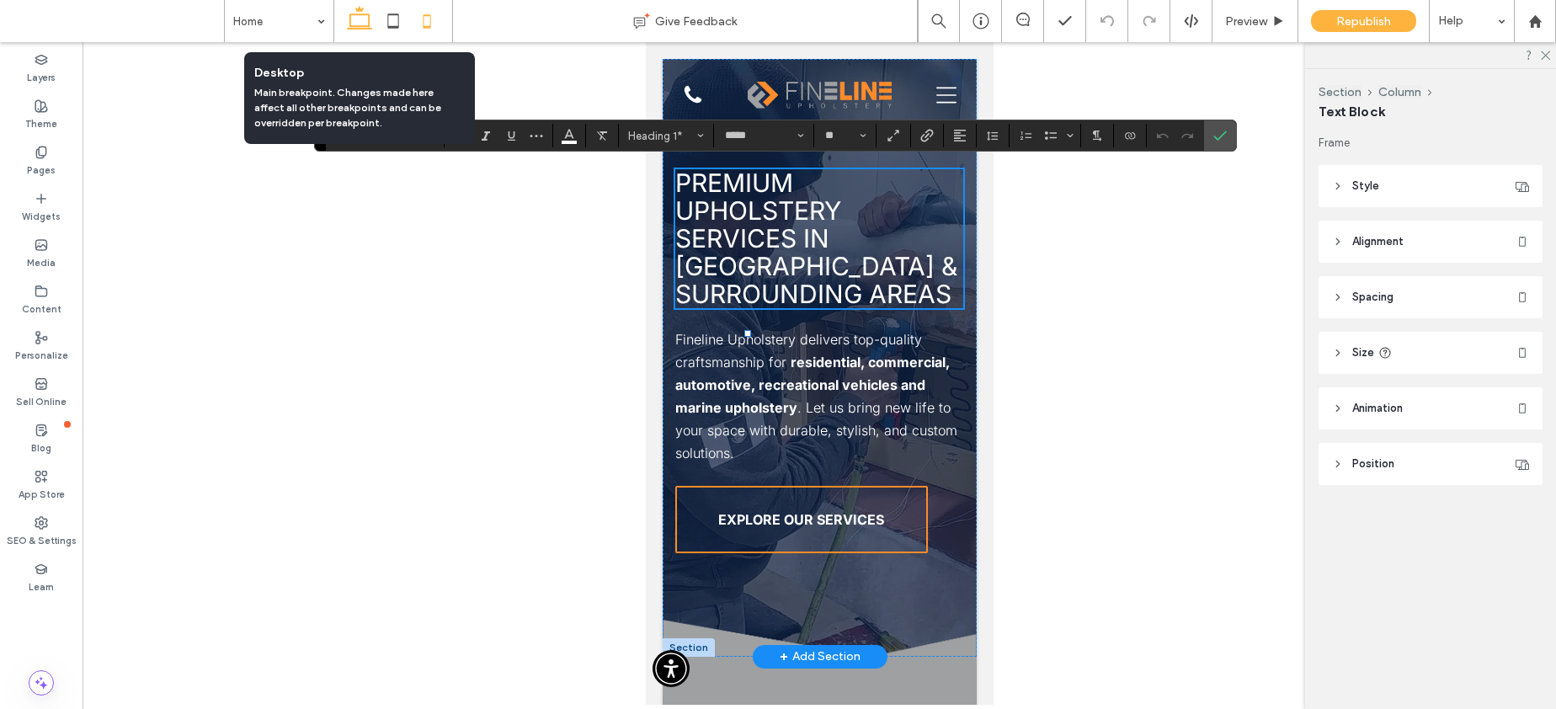
type input "**"
type input "****"
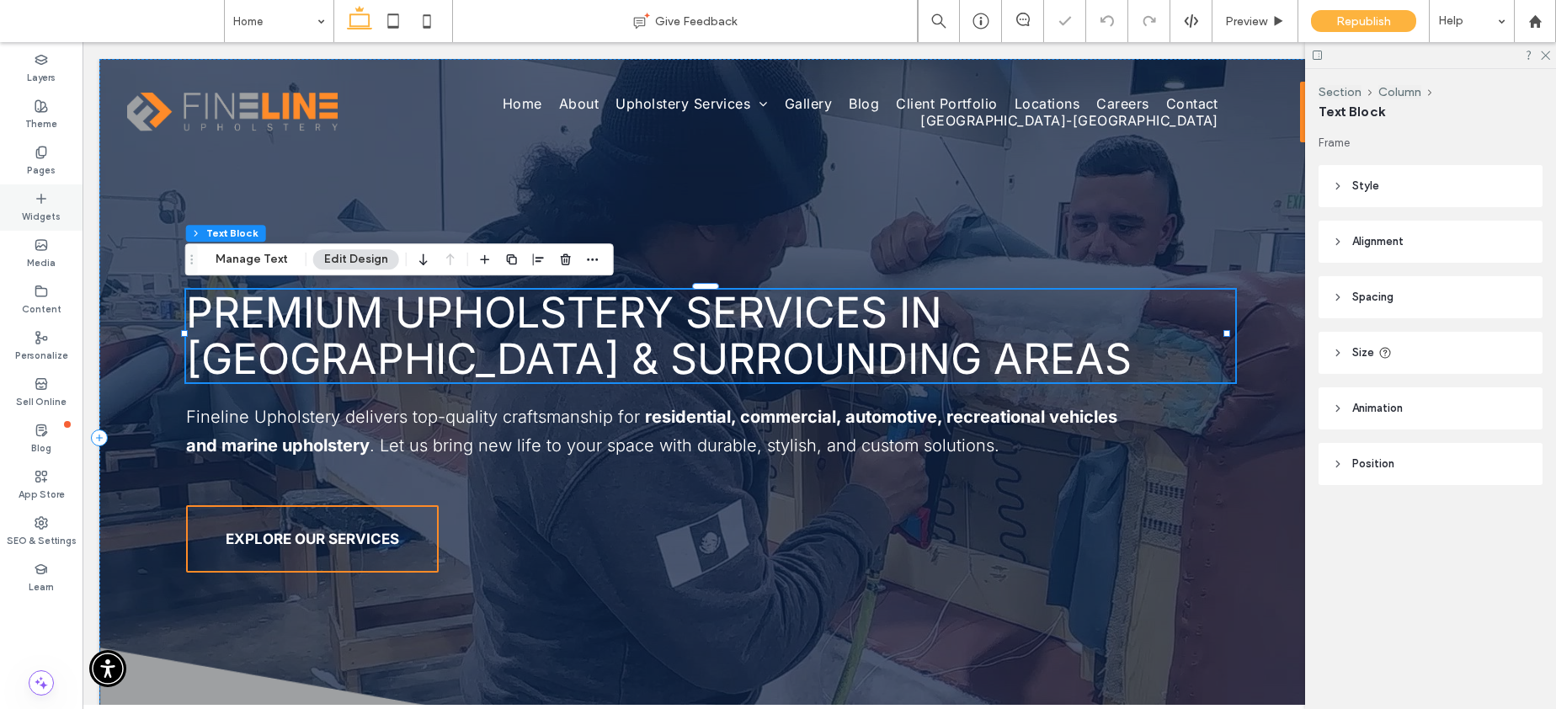
drag, startPoint x: 42, startPoint y: 164, endPoint x: 54, endPoint y: 195, distance: 33.3
click at [44, 163] on label "Pages" at bounding box center [41, 168] width 29 height 19
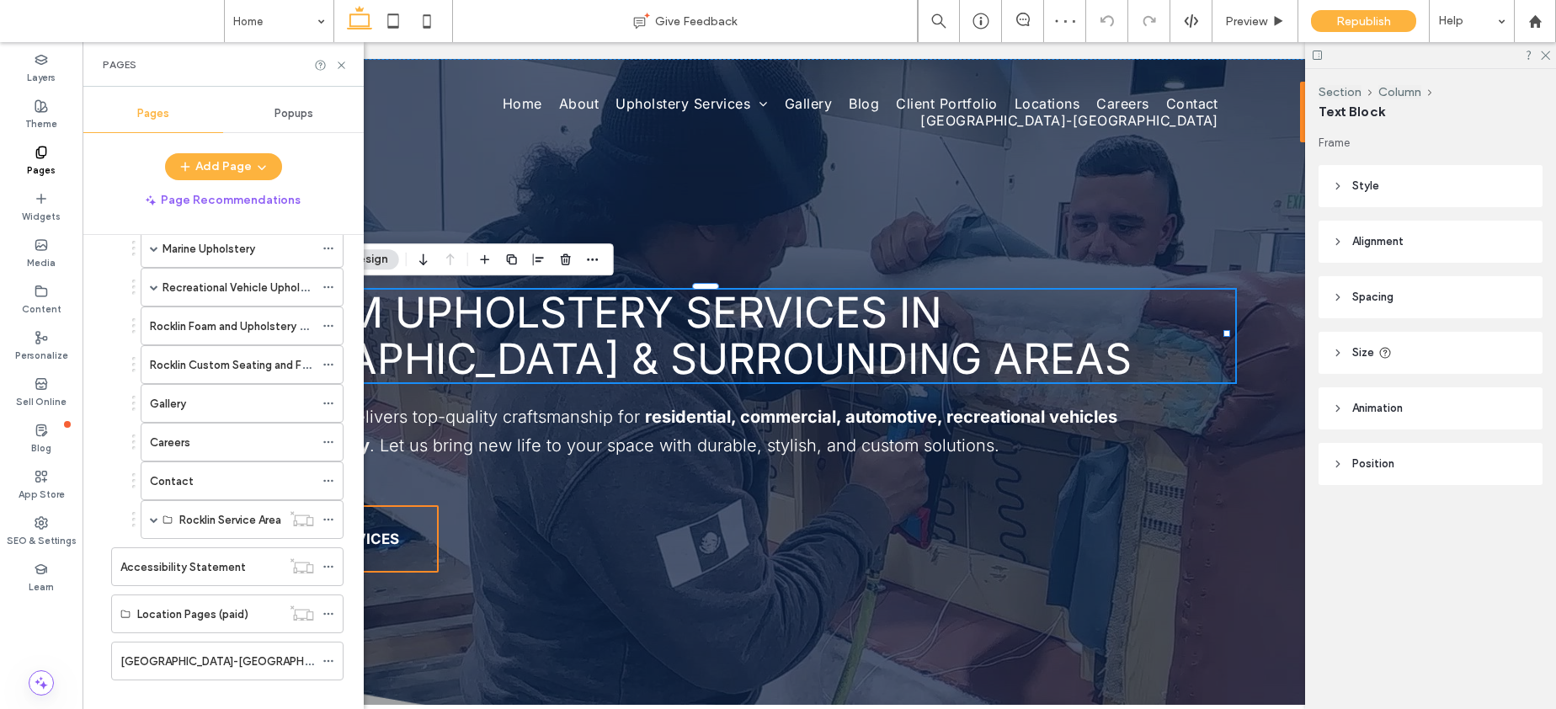
scroll to position [1427, 0]
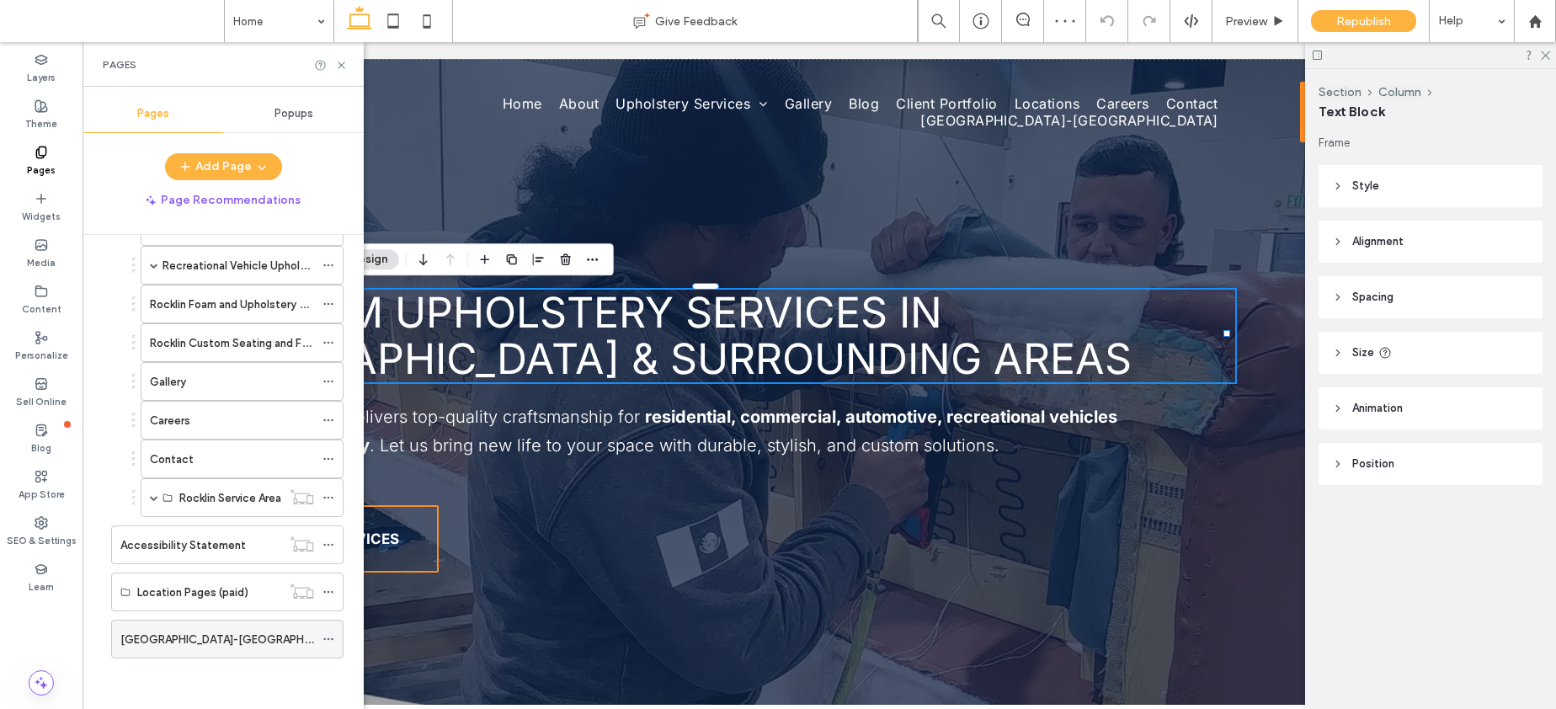
click at [242, 643] on div "South Lake Tahoe-CA" at bounding box center [217, 640] width 194 height 18
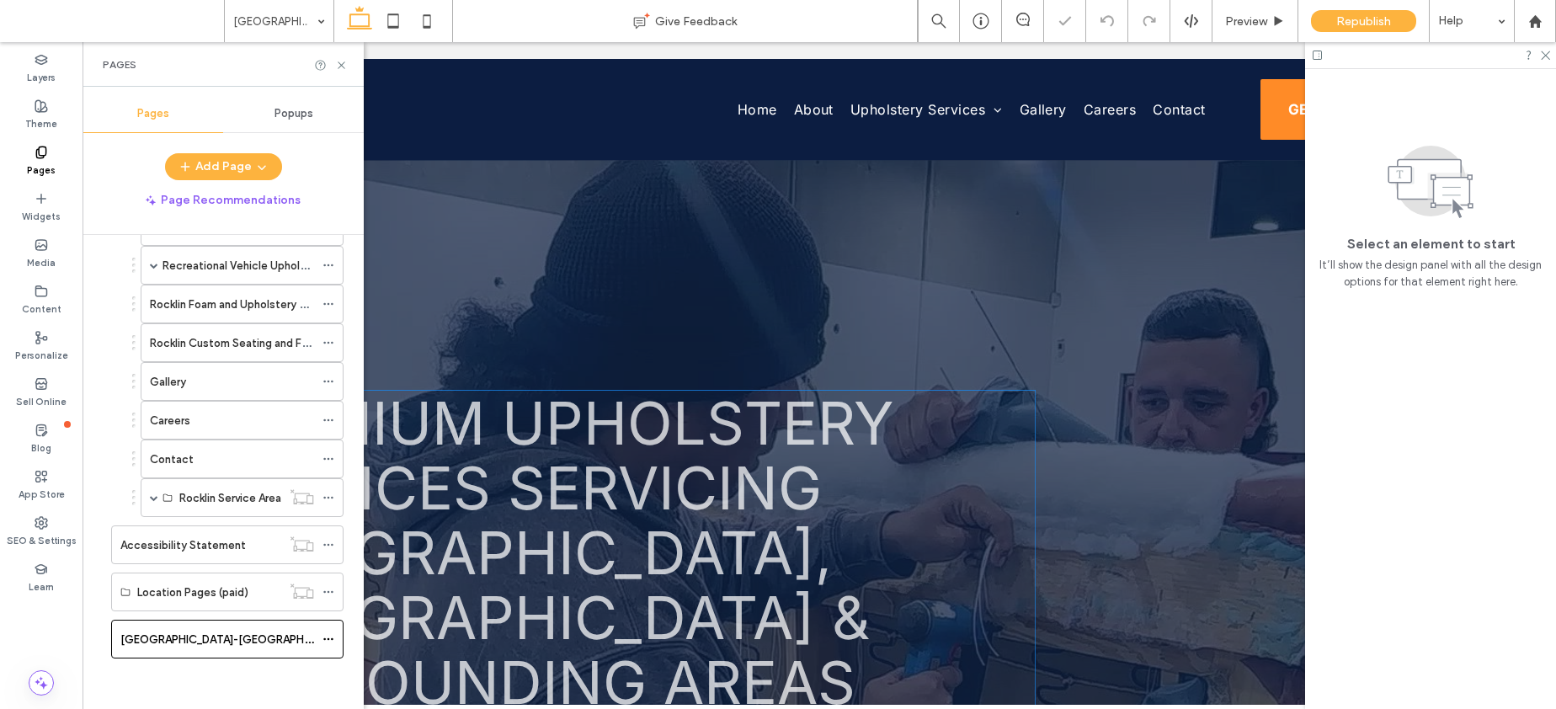
click at [701, 505] on span "Premium Upholstery Services Servicing South Lake Tahoe, CA & Surrounding Areas" at bounding box center [551, 552] width 686 height 331
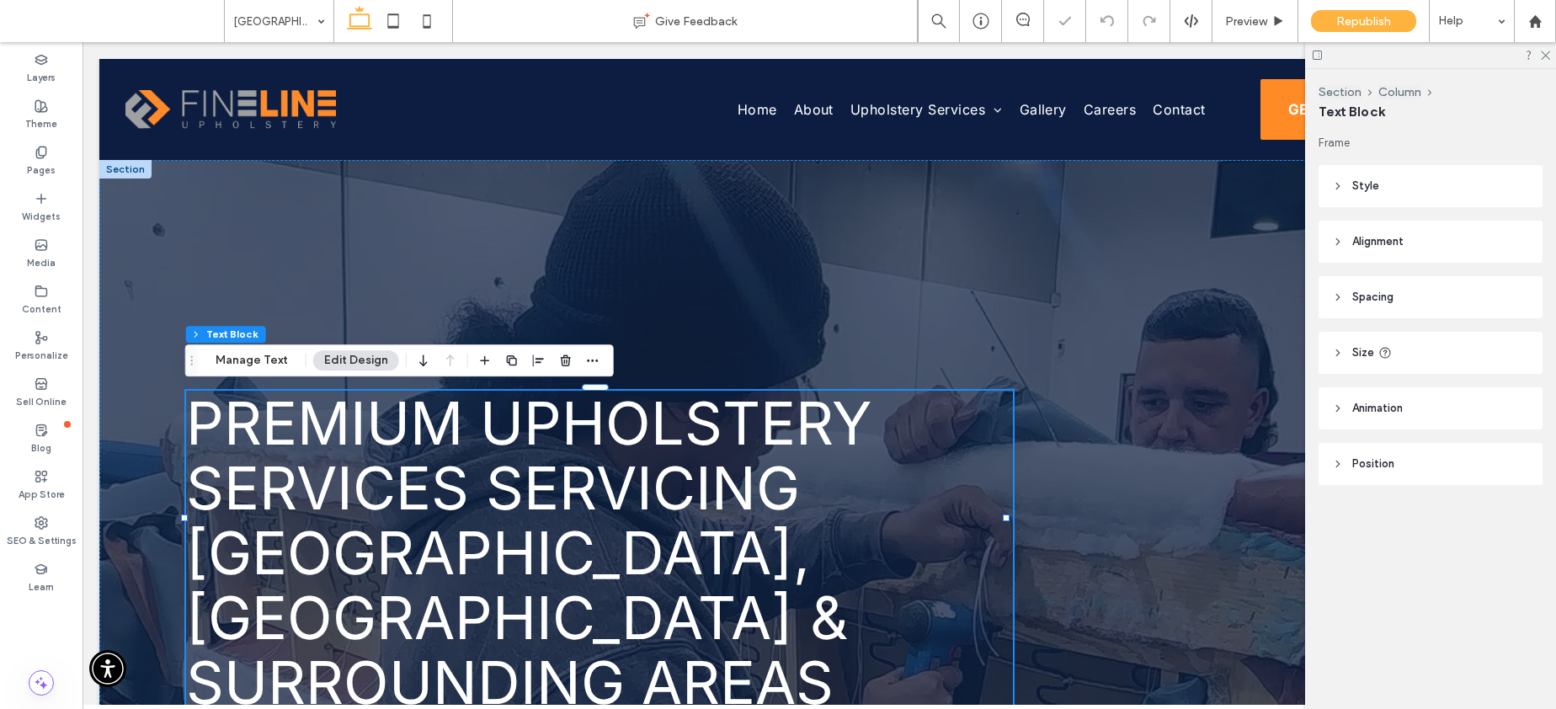
click at [701, 505] on div "Premium Upholstery Services Servicing South Lake Tahoe, CA & Surrounding Areas" at bounding box center [599, 553] width 827 height 324
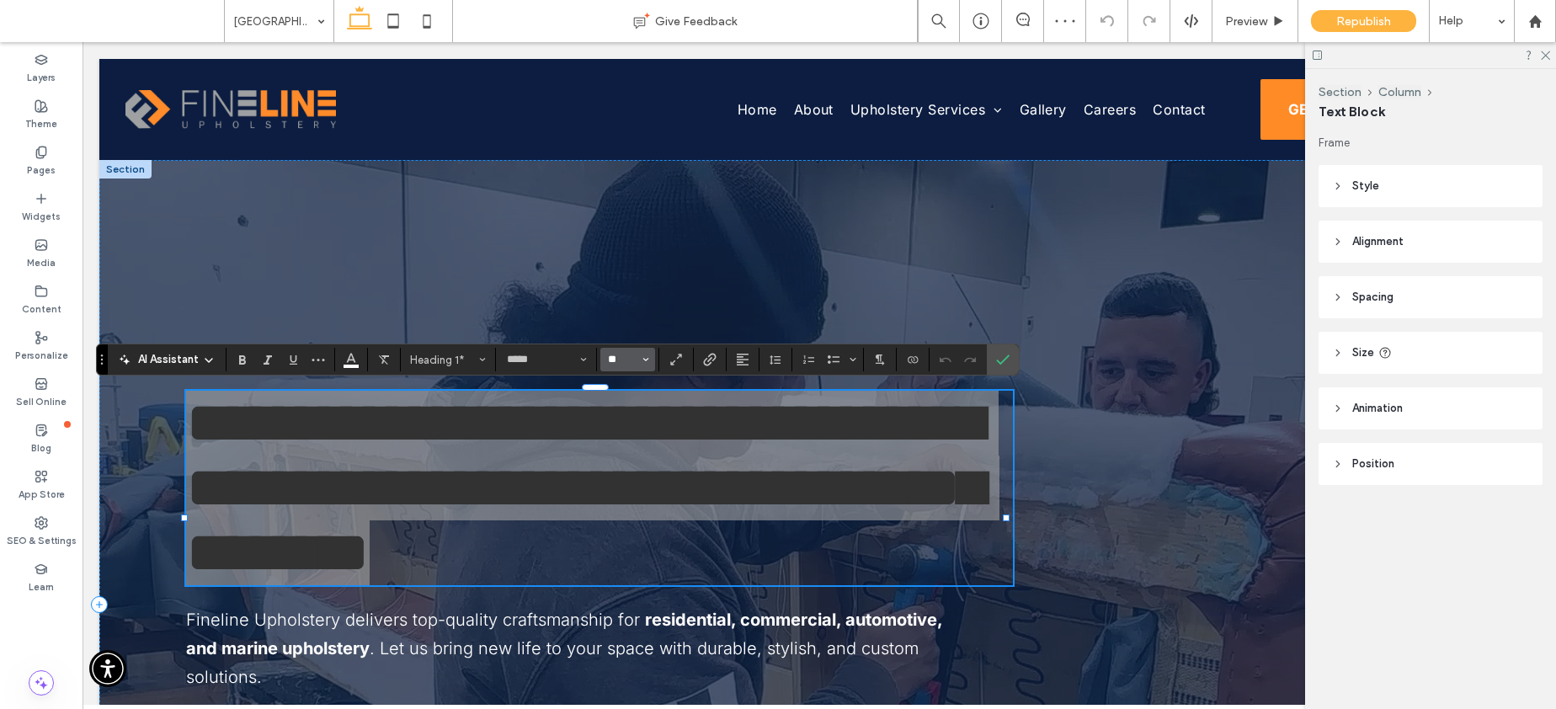
click at [618, 359] on input "**" at bounding box center [622, 359] width 33 height 13
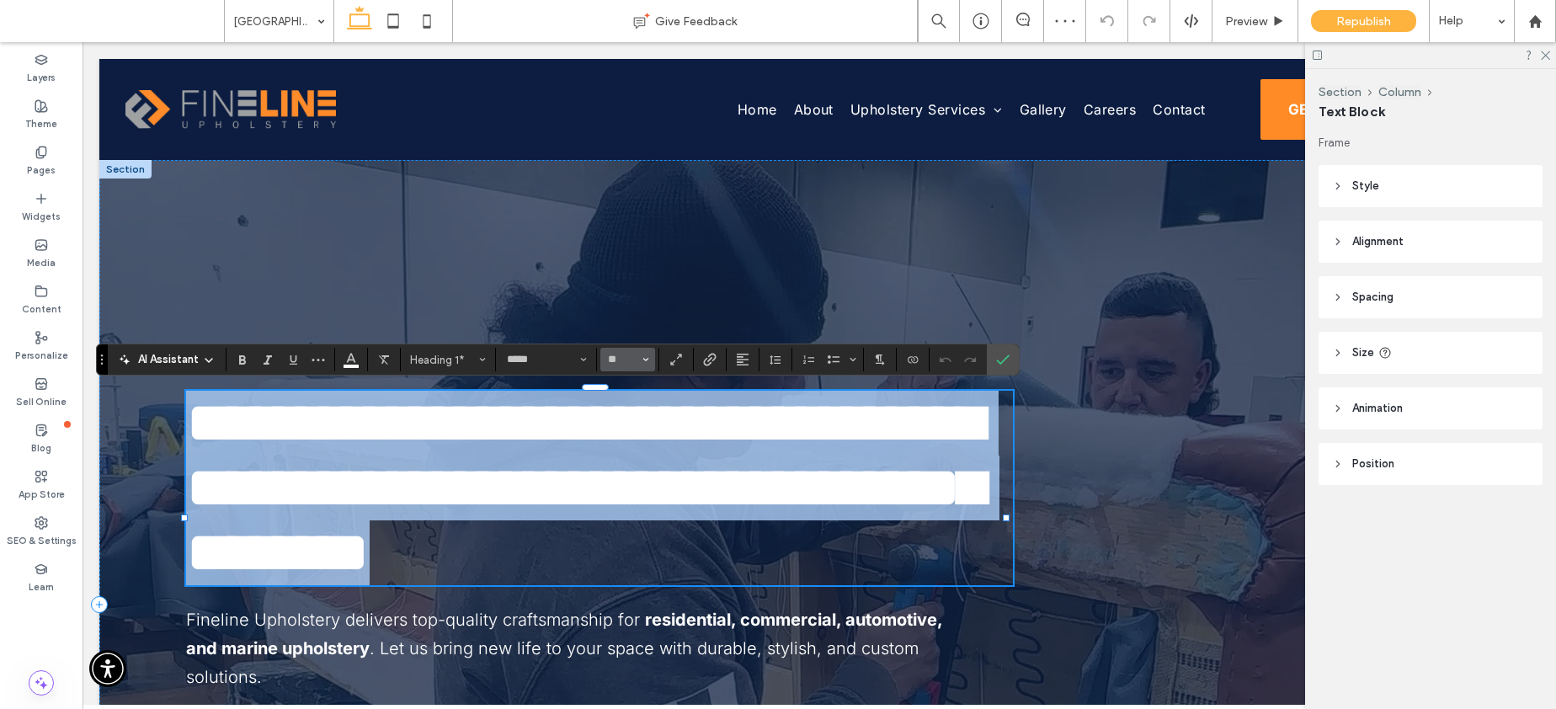
type input "**"
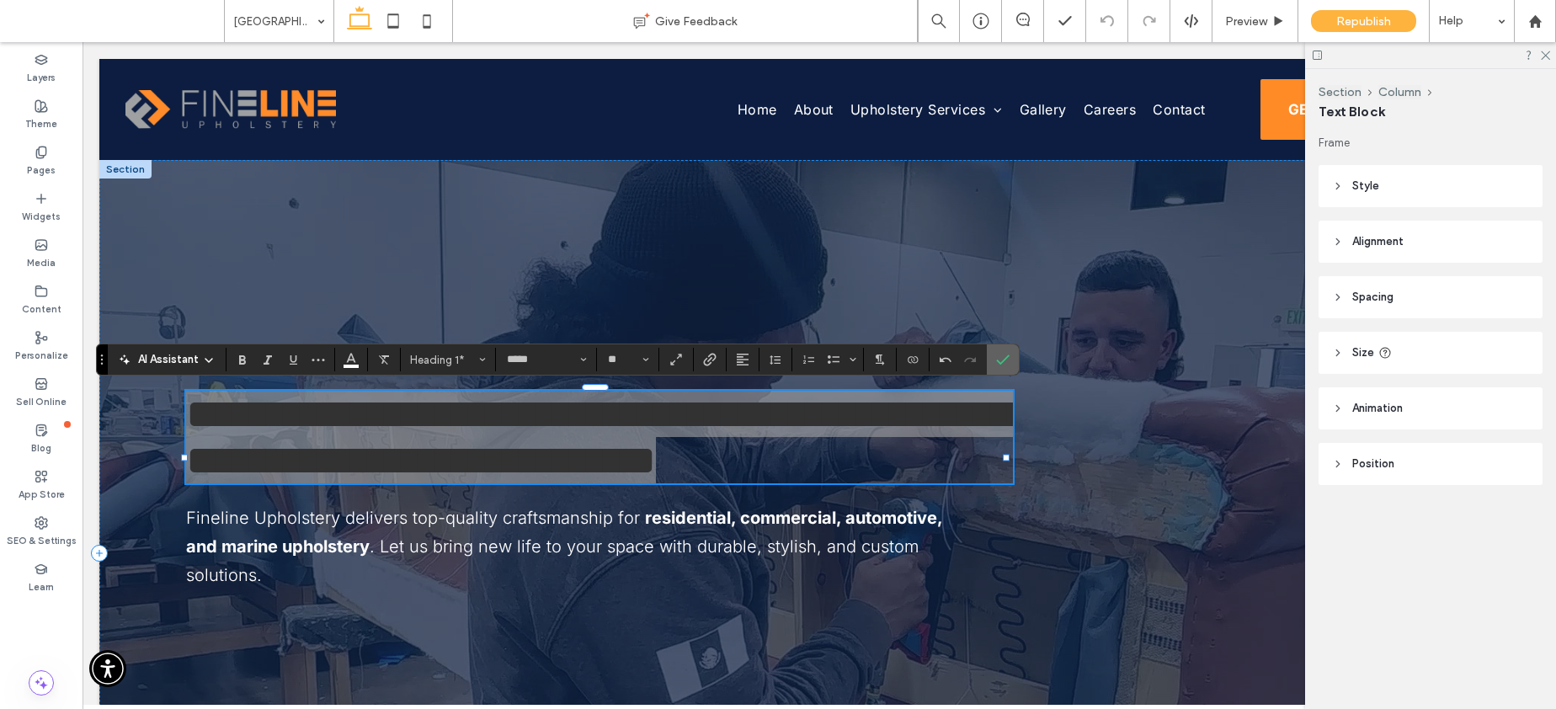
click at [999, 359] on icon "Confirm" at bounding box center [1002, 359] width 13 height 13
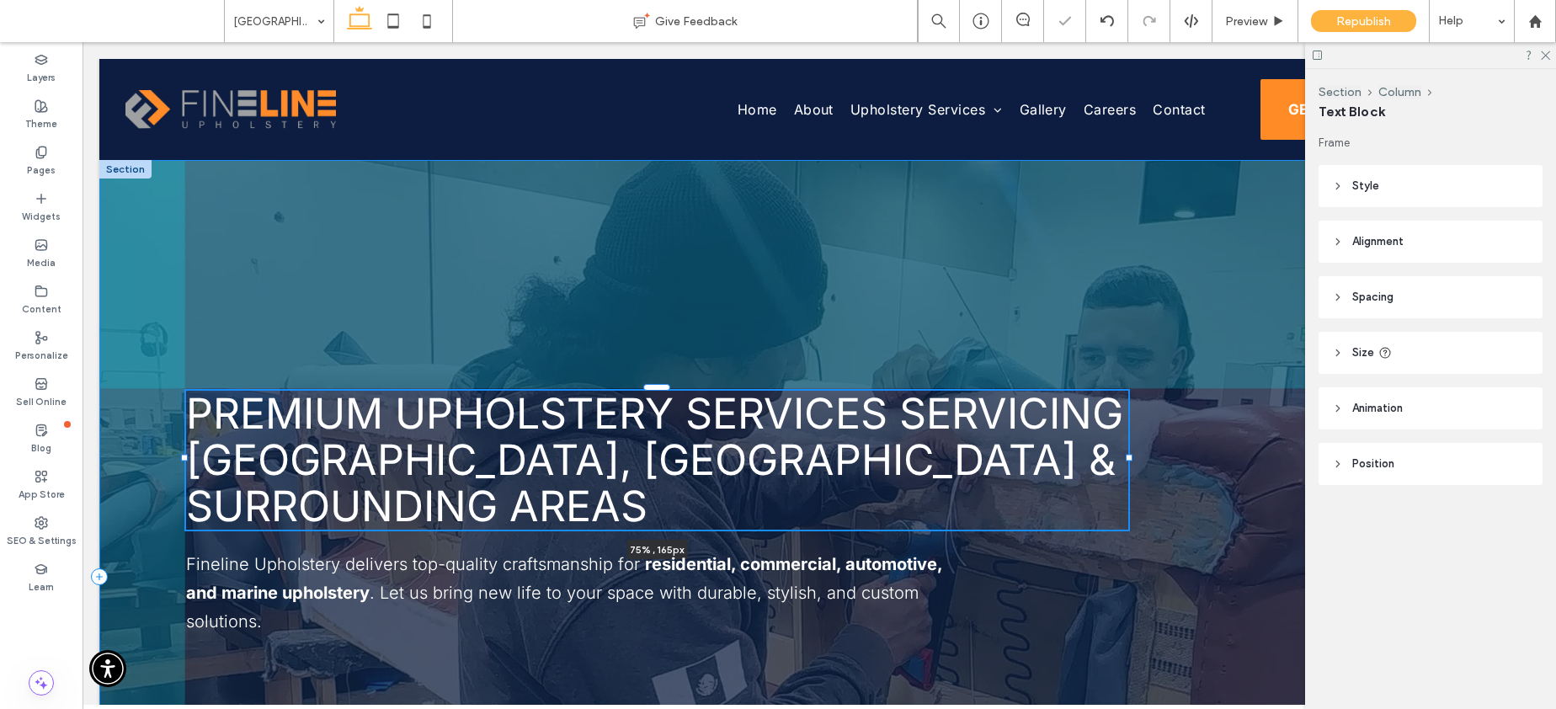
drag, startPoint x: 1006, startPoint y: 457, endPoint x: 1129, endPoint y: 456, distance: 122.9
click at [1129, 456] on div at bounding box center [1129, 458] width 7 height 7
type input "**"
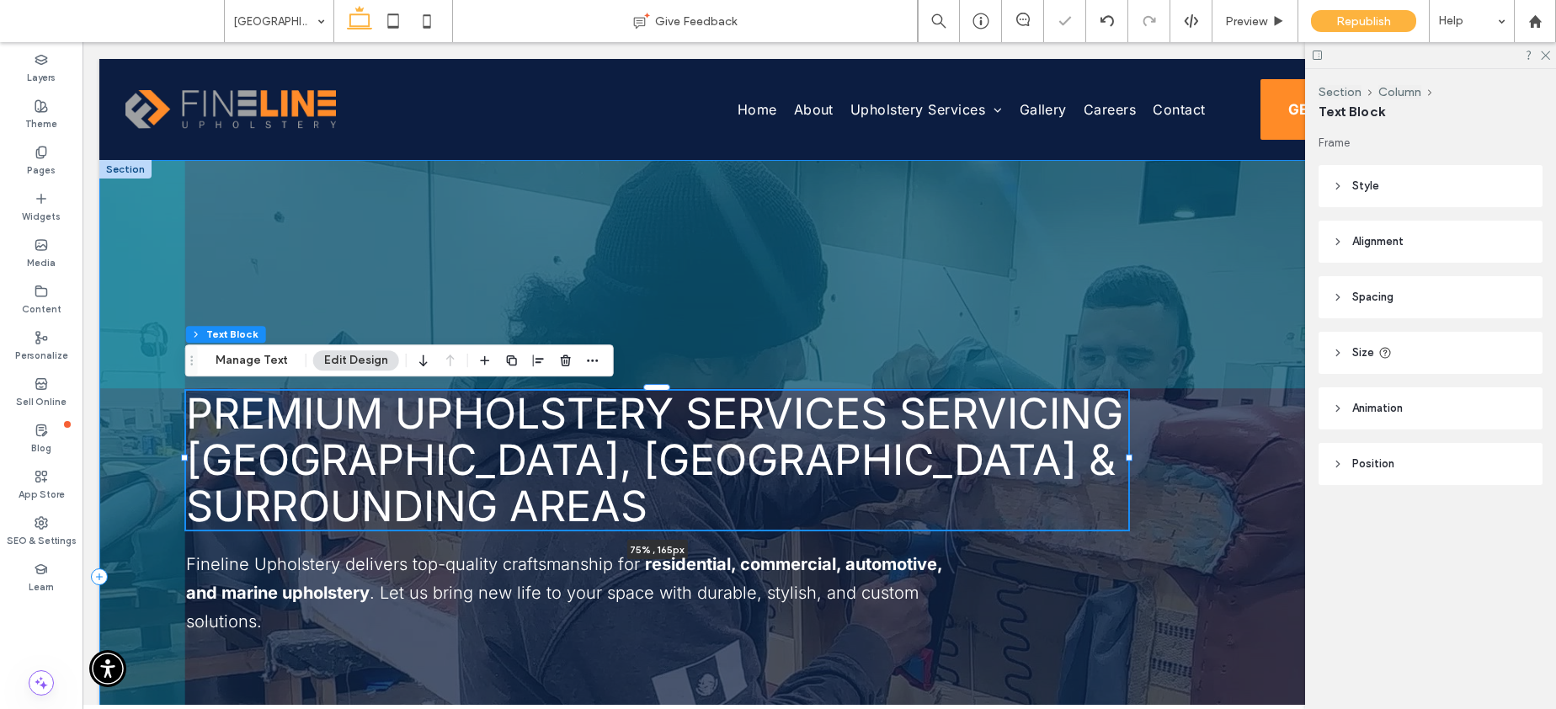
click at [1129, 456] on div at bounding box center [1129, 458] width 7 height 7
type input "****"
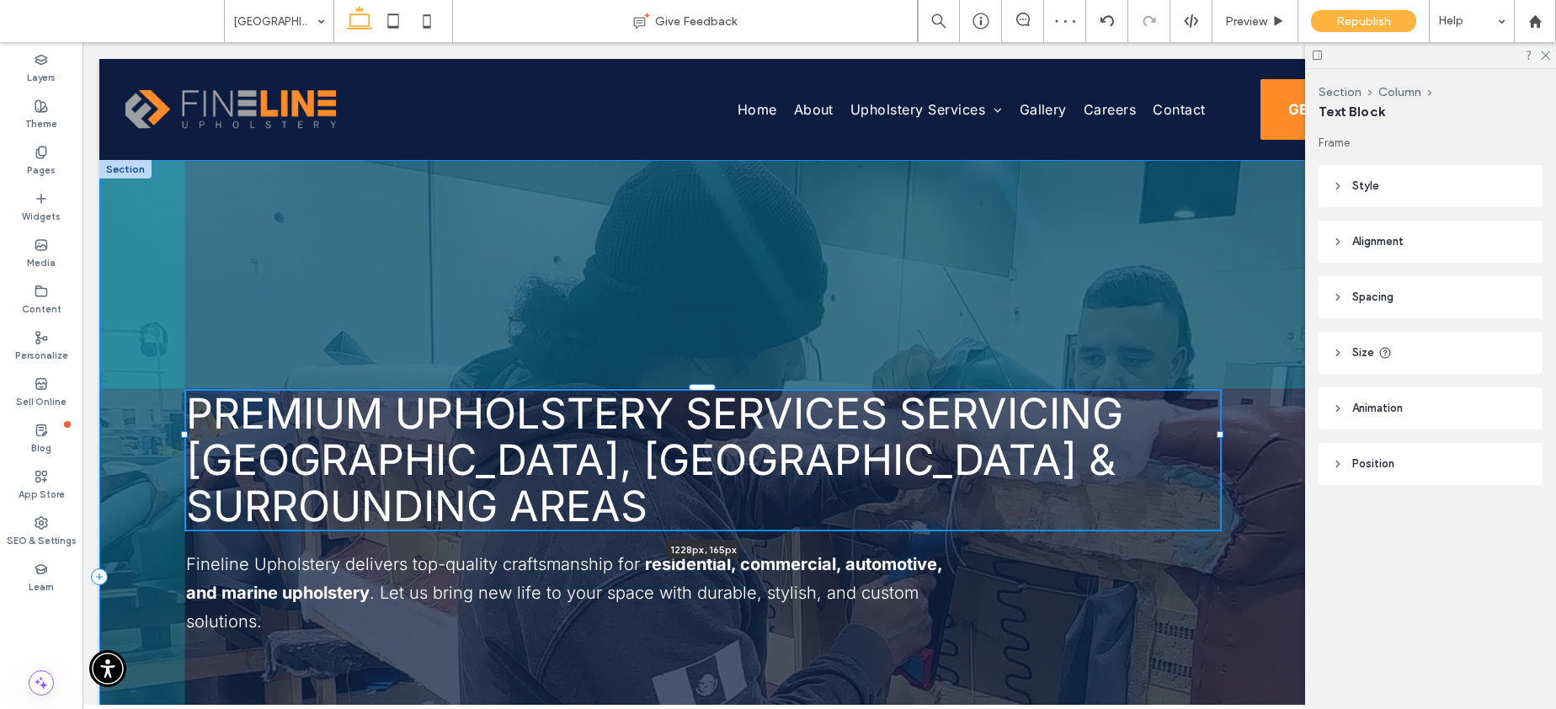
drag, startPoint x: 1129, startPoint y: 458, endPoint x: 1220, endPoint y: 456, distance: 90.9
click at [1220, 456] on div "Premium Upholstery Services Servicing South Lake Tahoe, CA & Surrounding Areas …" at bounding box center [819, 576] width 1440 height 833
type input "****"
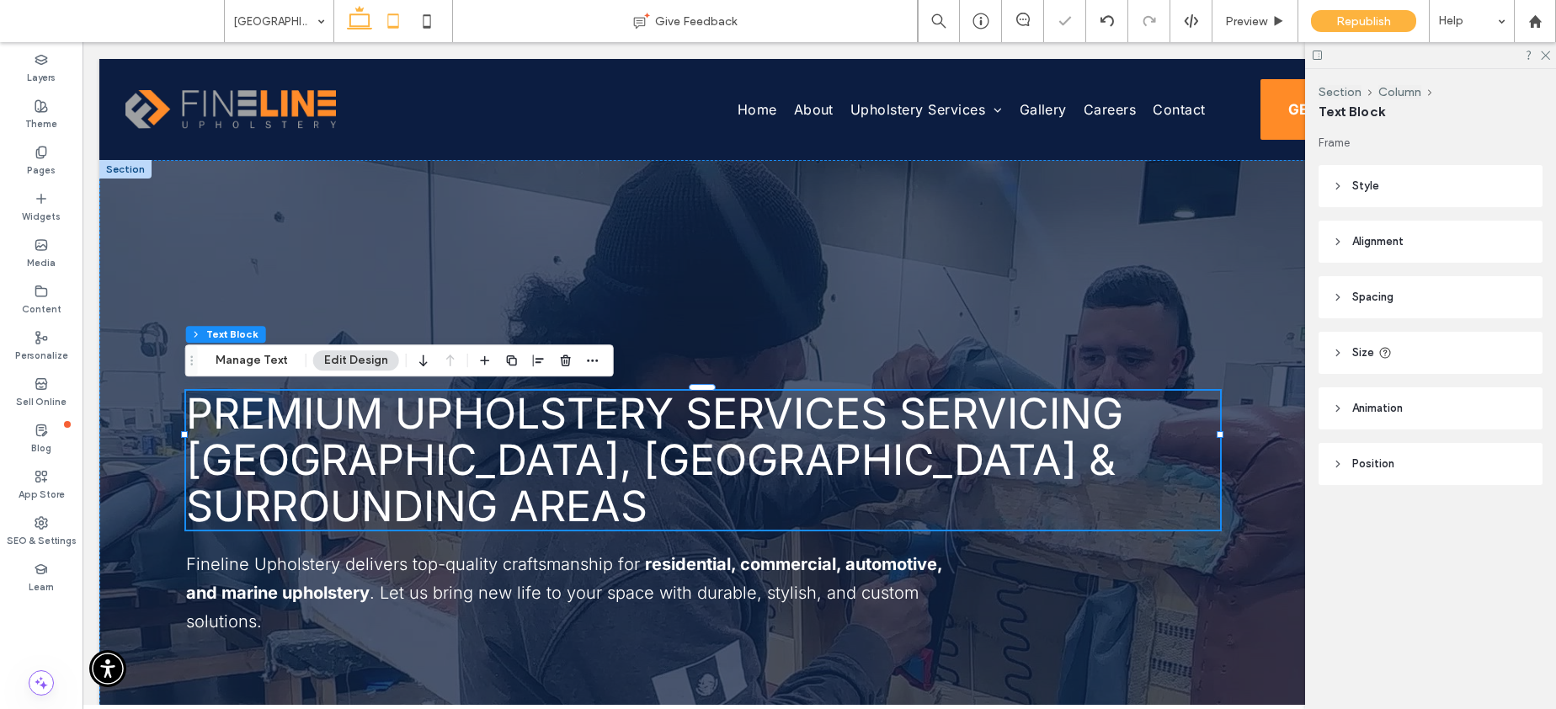
click at [399, 20] on icon at bounding box center [393, 21] width 34 height 34
type input "****"
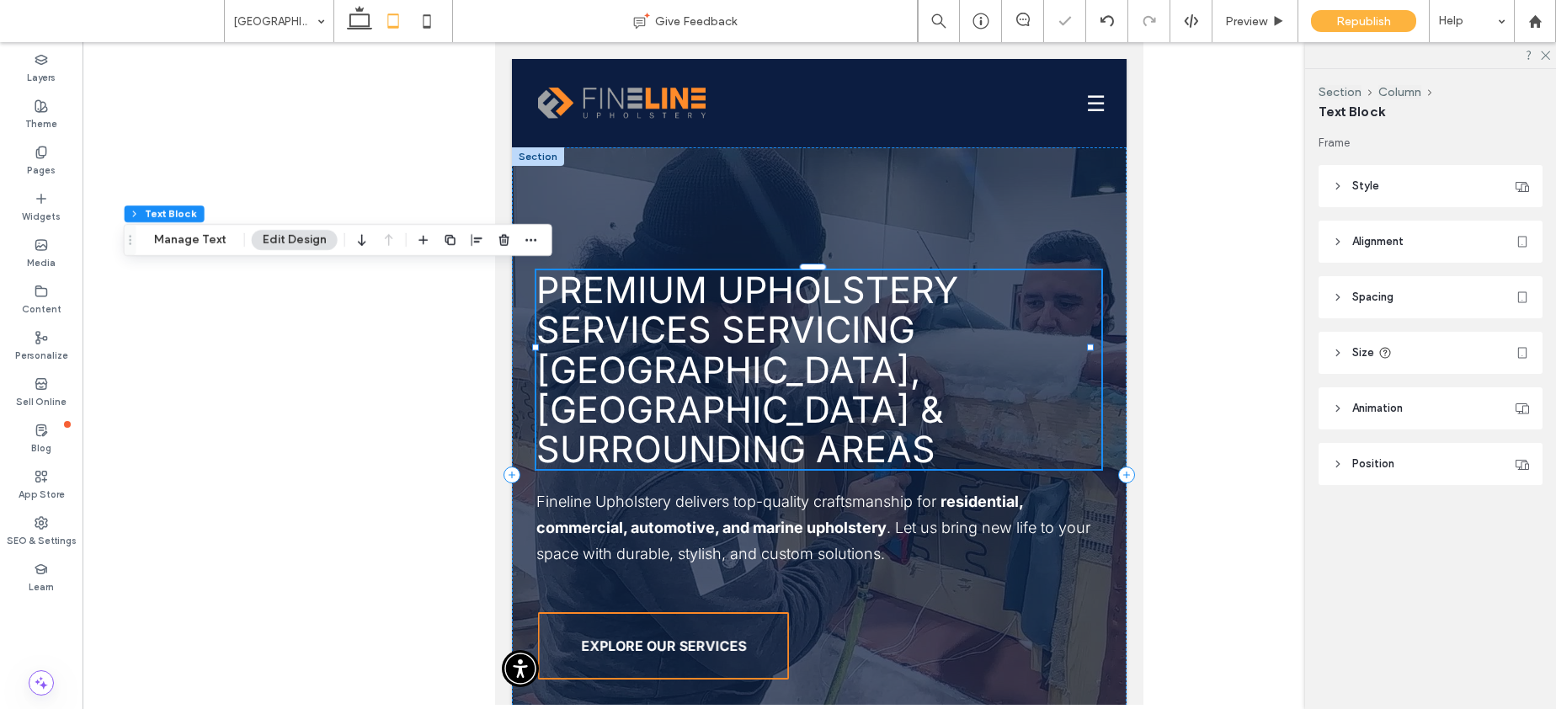
click at [679, 322] on span "Premium Upholstery Services Servicing South Lake Tahoe, CA & Surrounding Areas" at bounding box center [747, 369] width 422 height 203
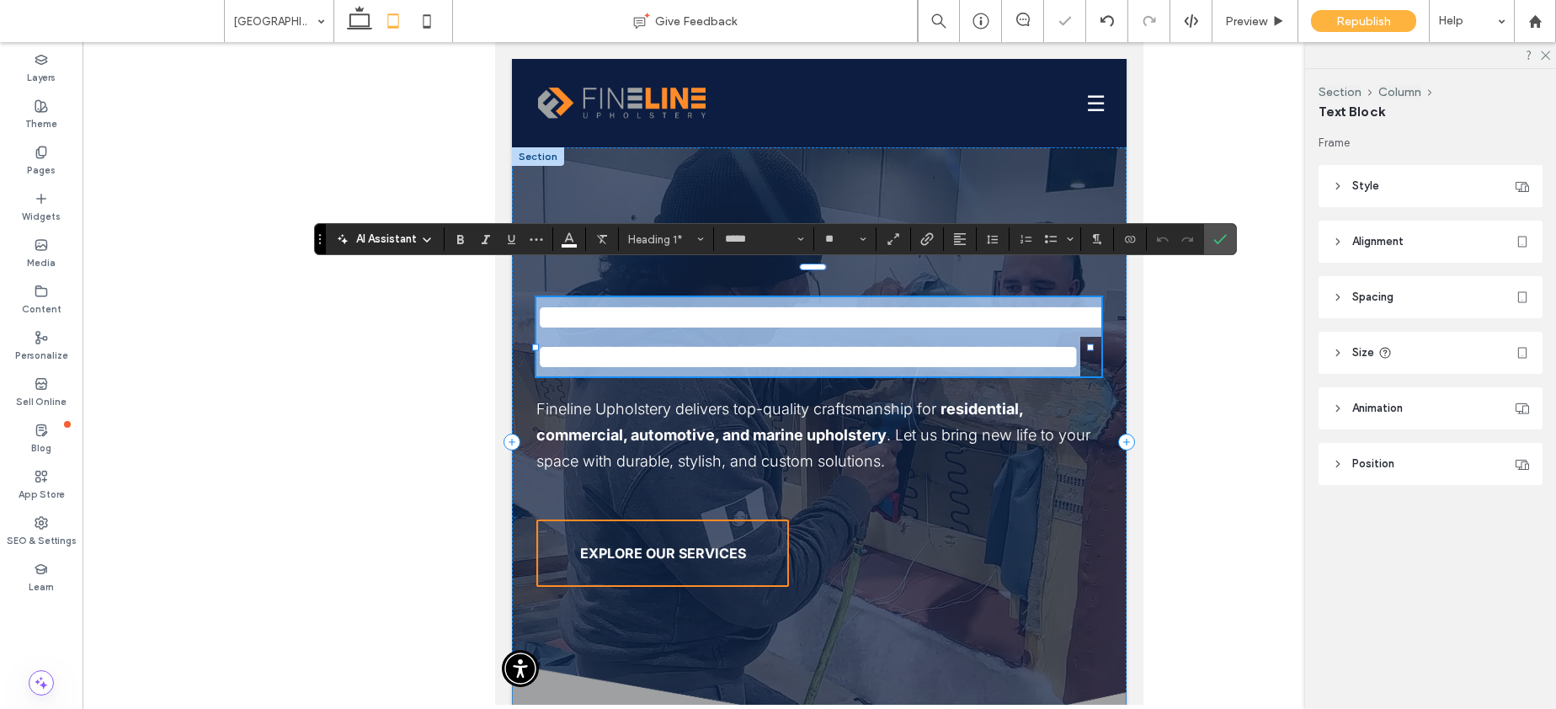
click at [679, 322] on span "**********" at bounding box center [822, 337] width 572 height 76
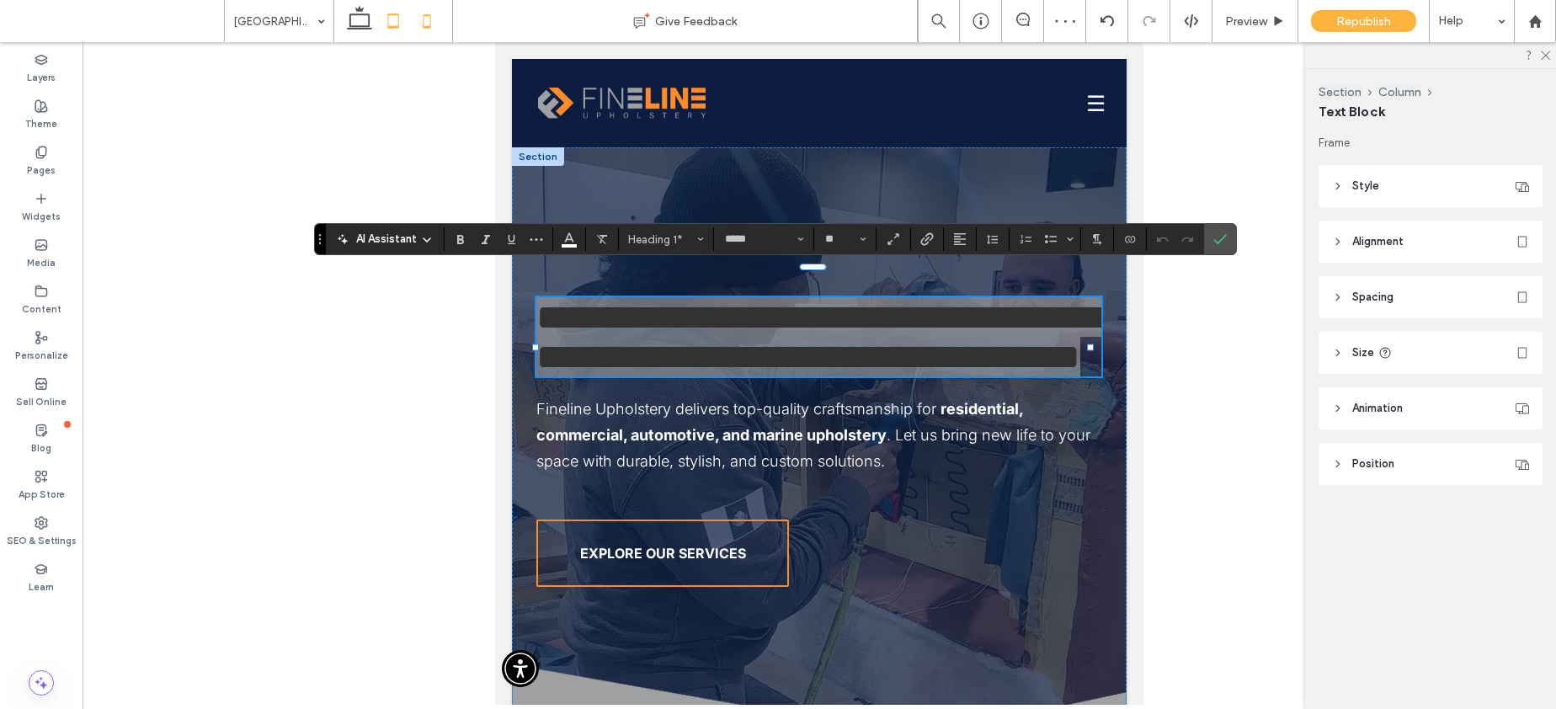
click at [432, 19] on icon at bounding box center [427, 21] width 34 height 34
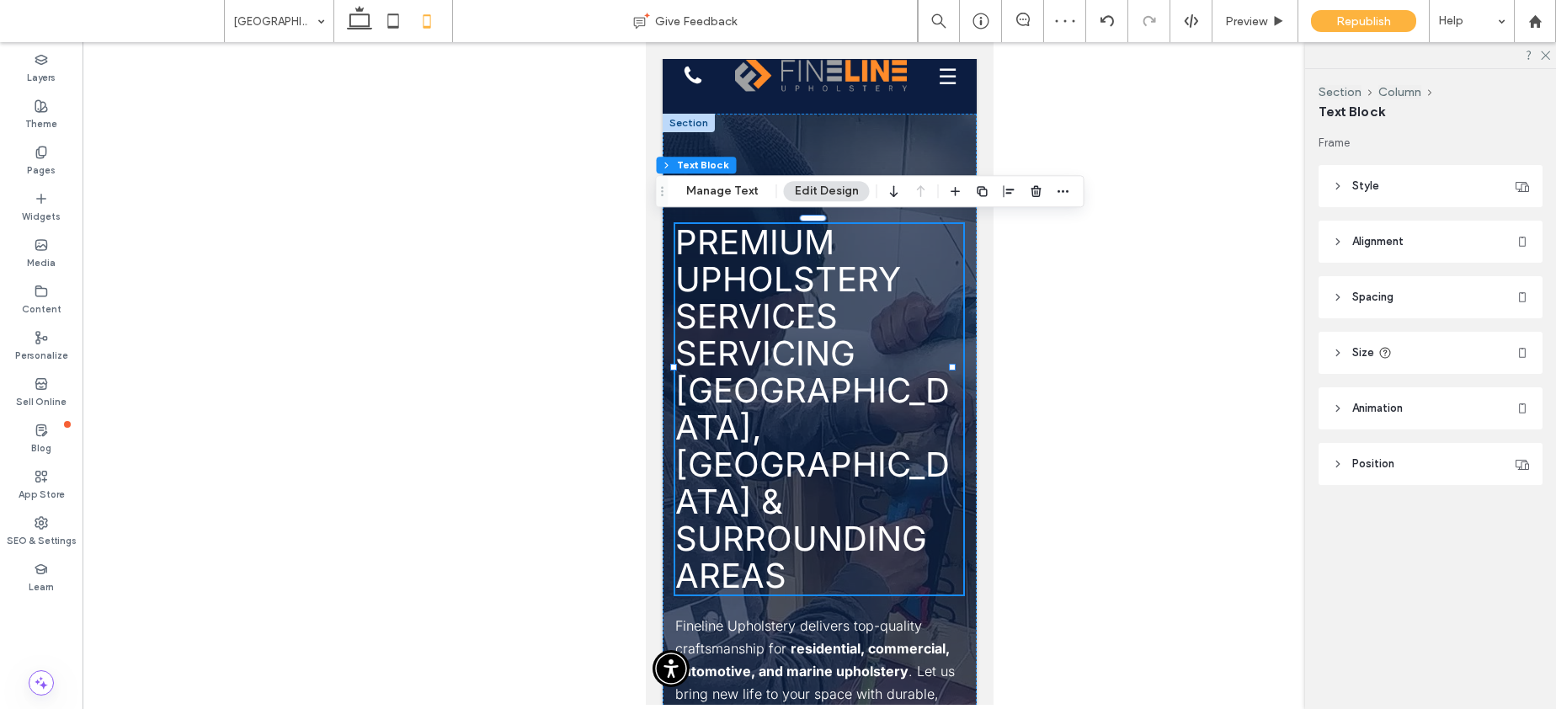
click at [799, 344] on span "Premium Upholstery Services Servicing South Lake Tahoe, CA & Surrounding Areas" at bounding box center [811, 408] width 274 height 375
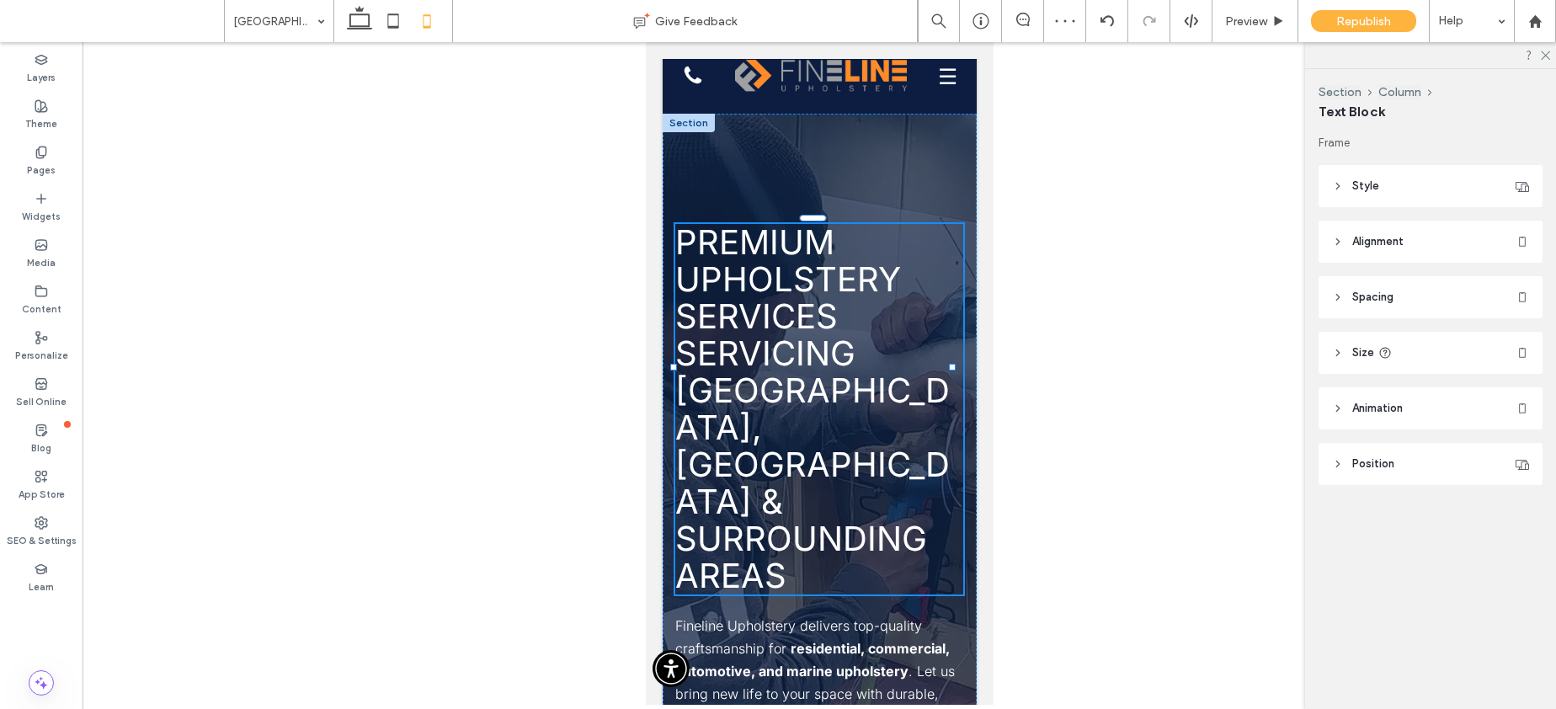
type input "*****"
type input "**"
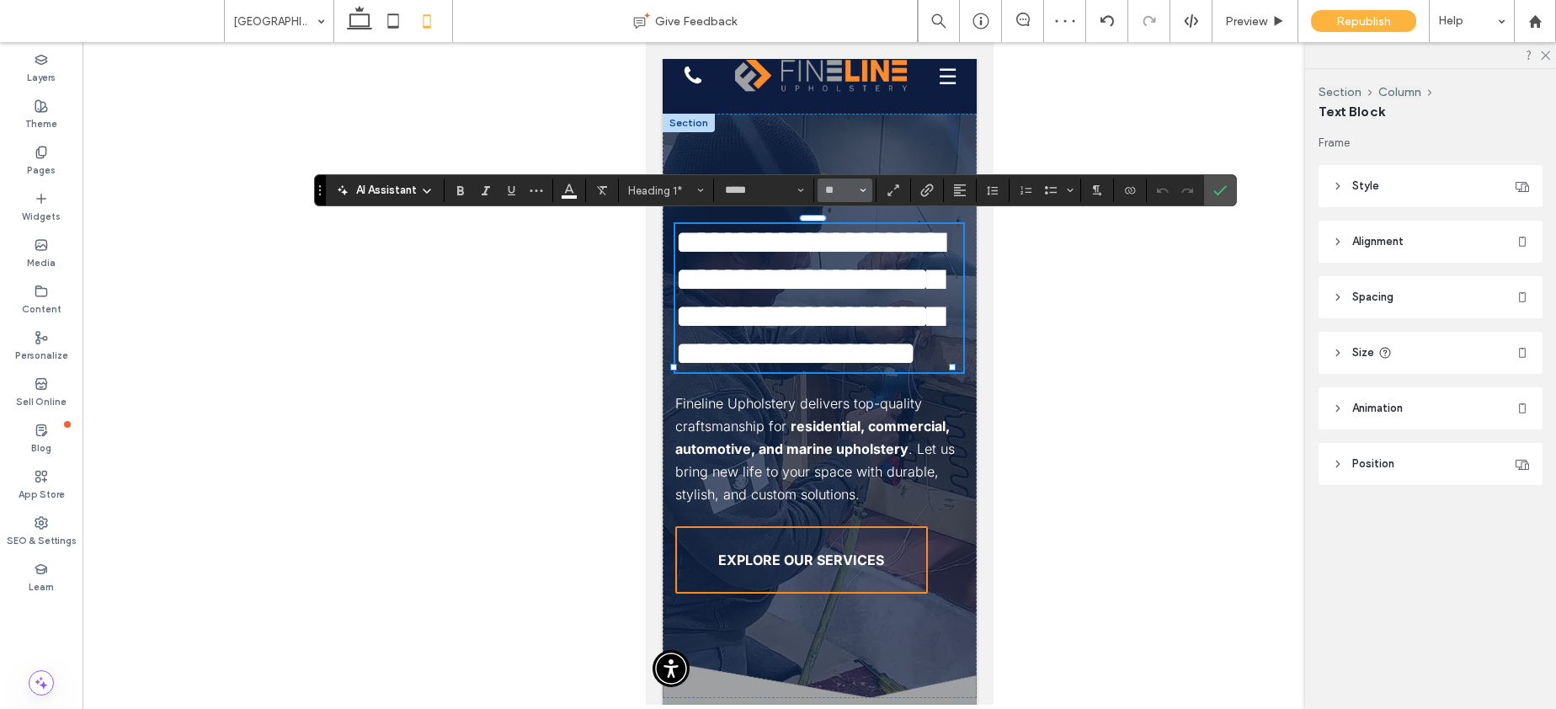
click at [839, 186] on input "**" at bounding box center [839, 190] width 33 height 13
type input "**"
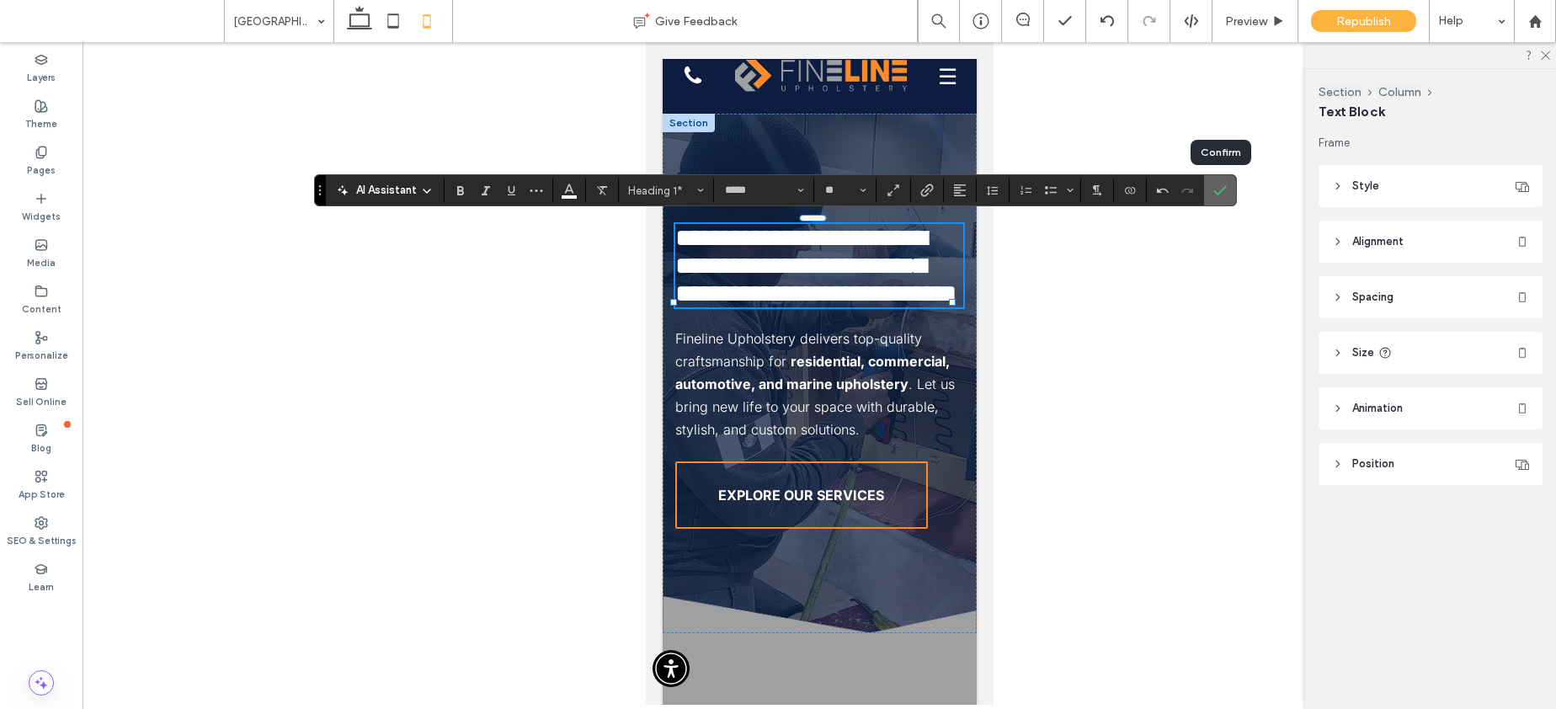
click at [1225, 189] on icon "Confirm" at bounding box center [1219, 190] width 13 height 13
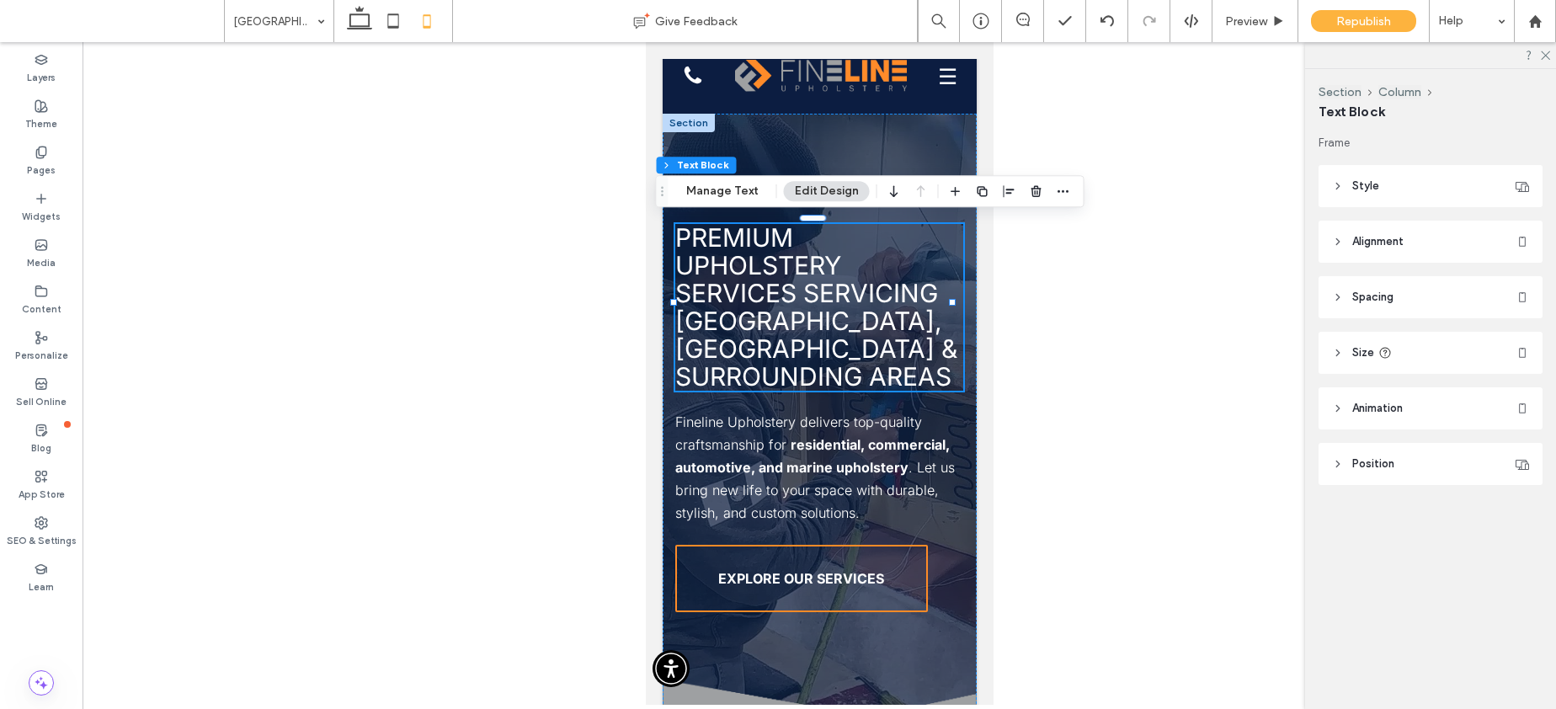
click at [835, 342] on span "Premium Upholstery Services Servicing South Lake Tahoe, CA & Surrounding Areas" at bounding box center [815, 306] width 282 height 169
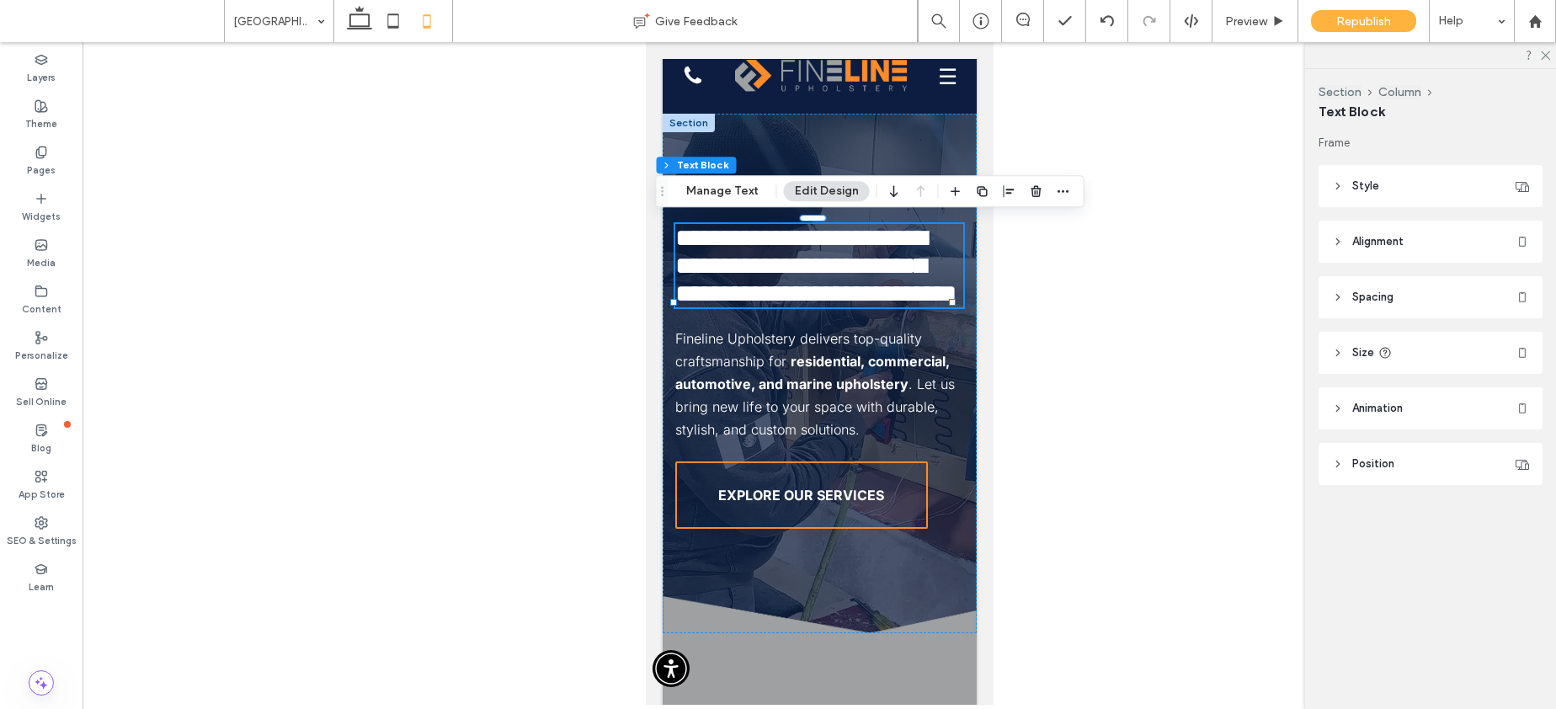
click at [835, 306] on span "**********" at bounding box center [814, 266] width 281 height 80
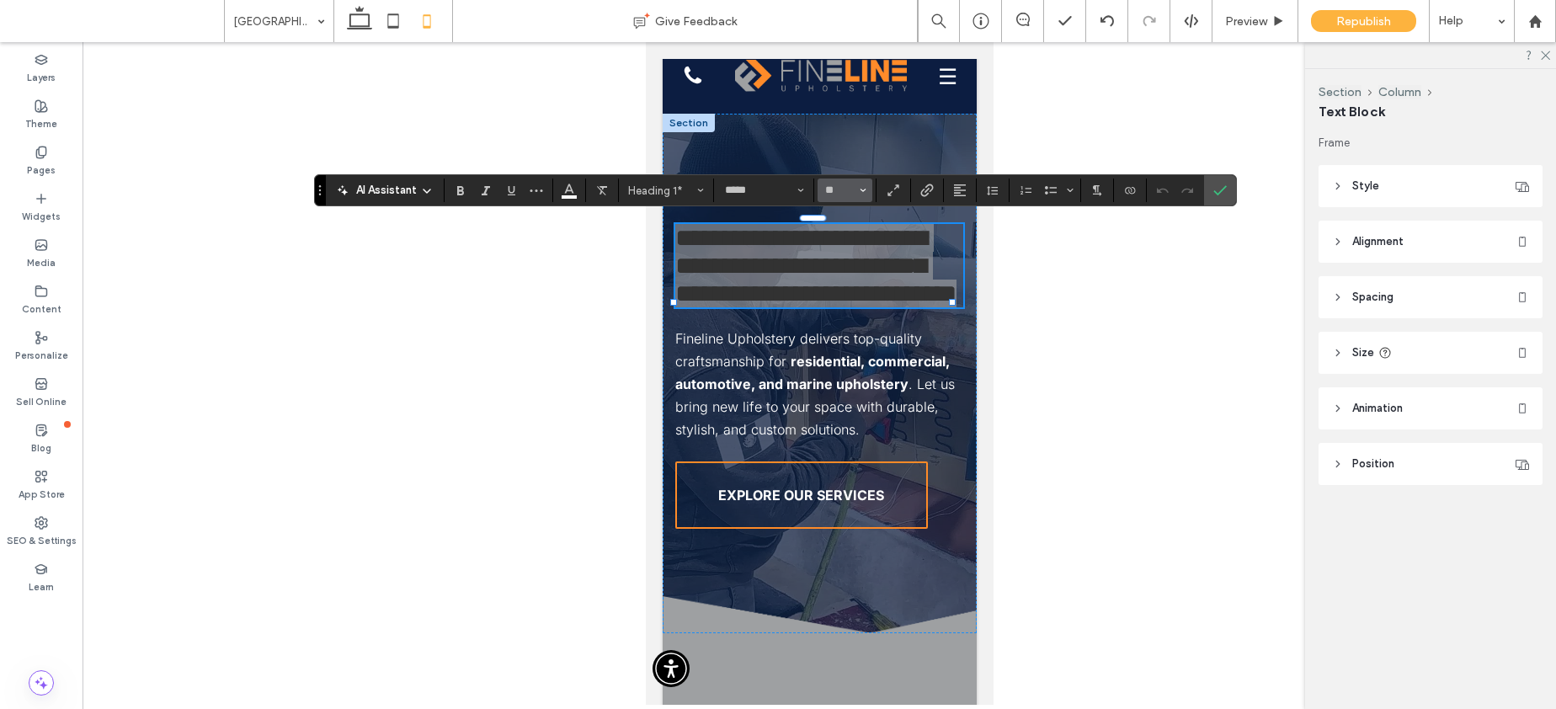
click at [843, 189] on input "**" at bounding box center [839, 190] width 33 height 13
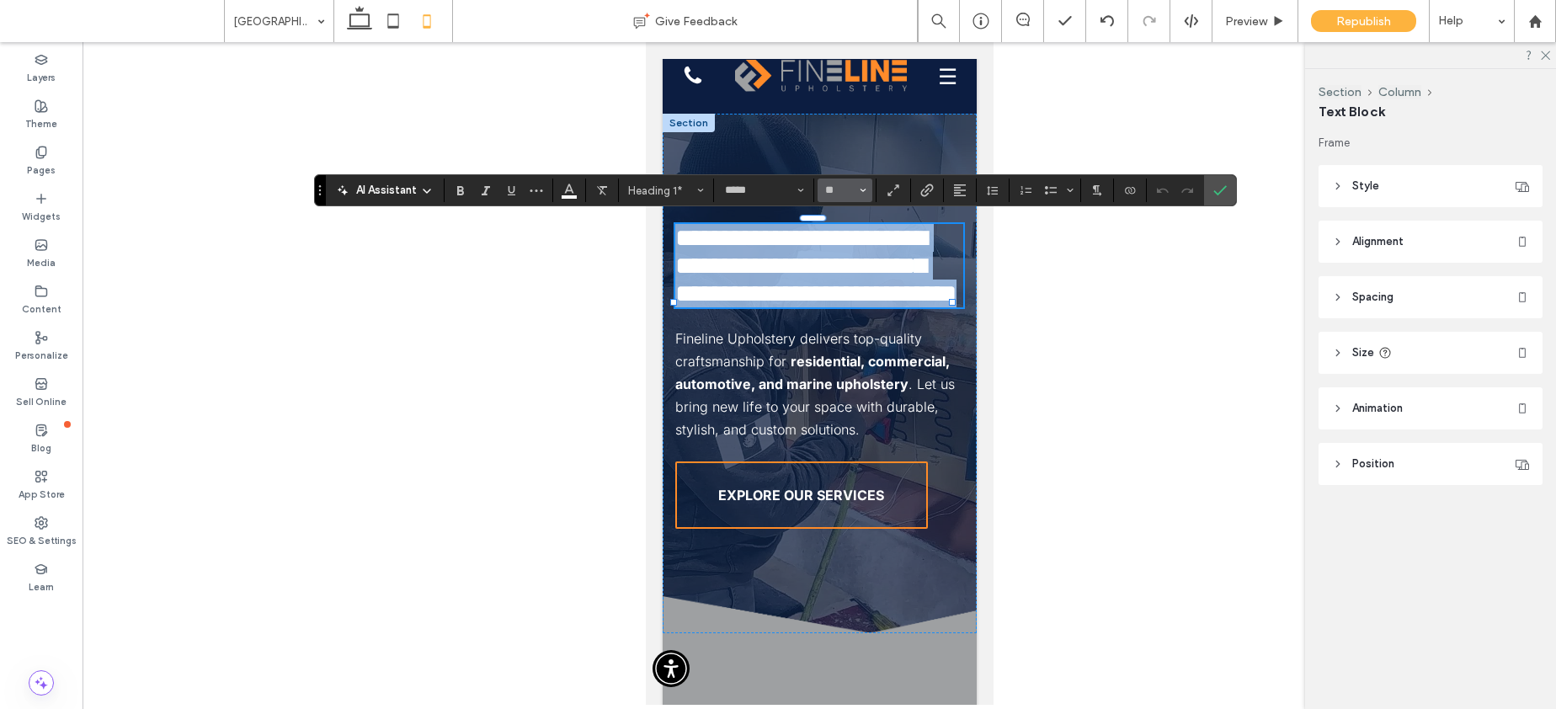
type input "**"
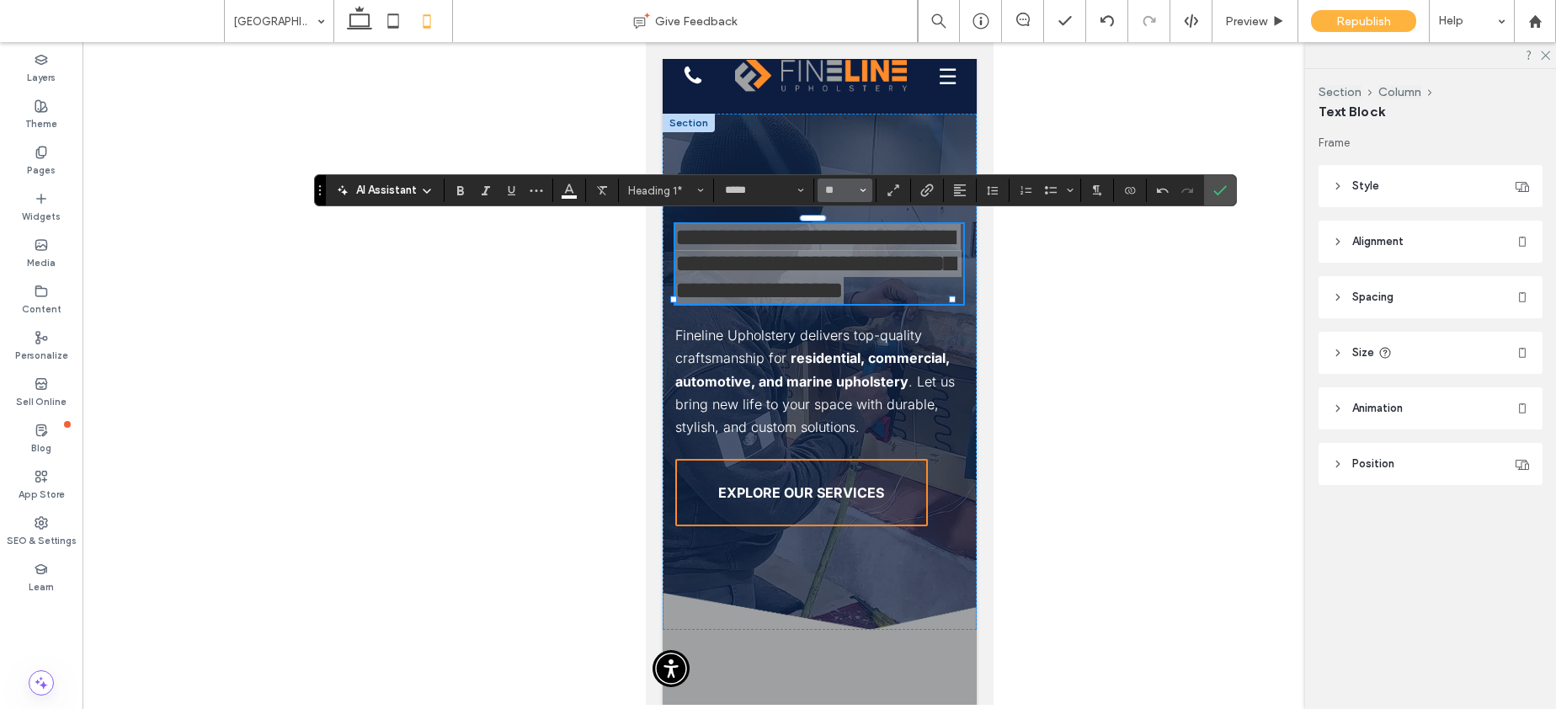
click at [840, 193] on input "**" at bounding box center [839, 190] width 33 height 13
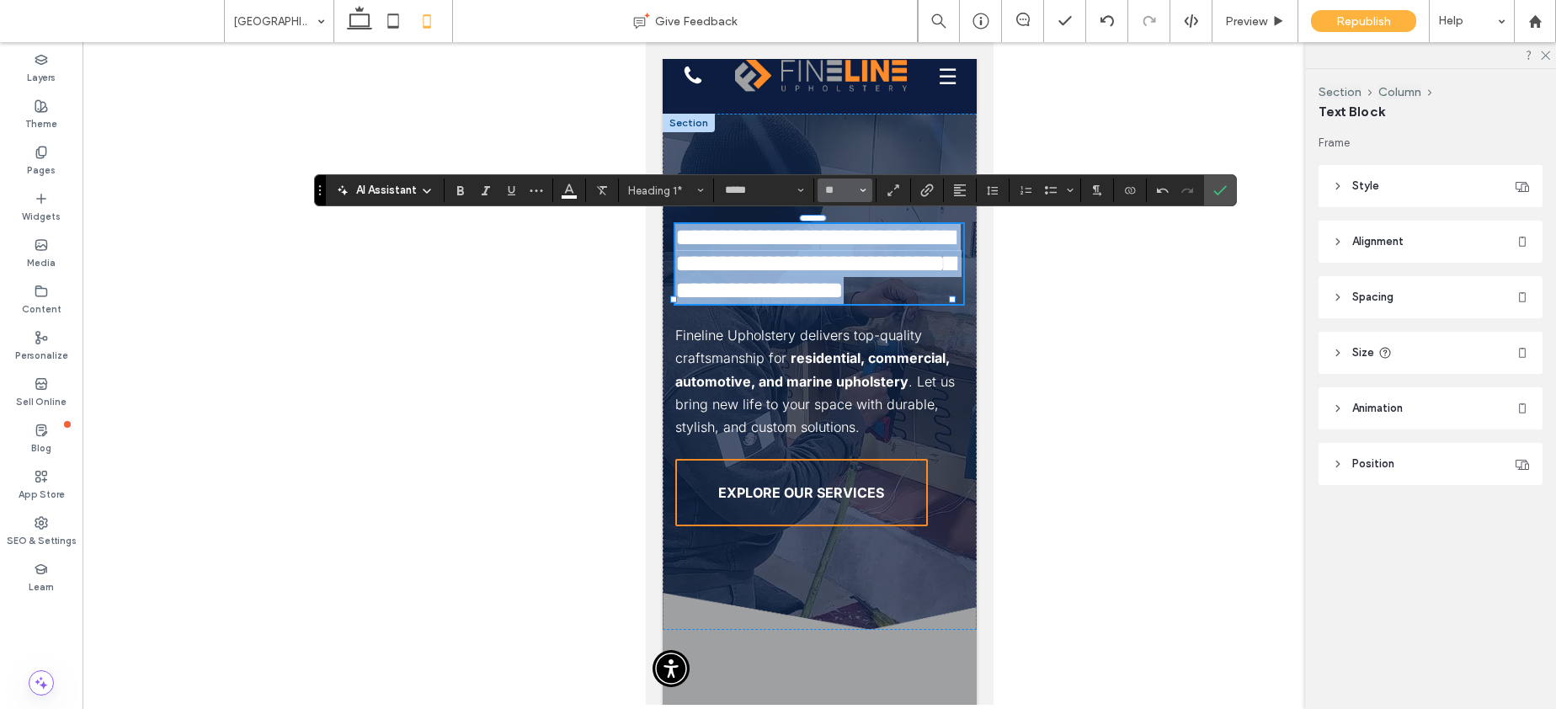
type input "**"
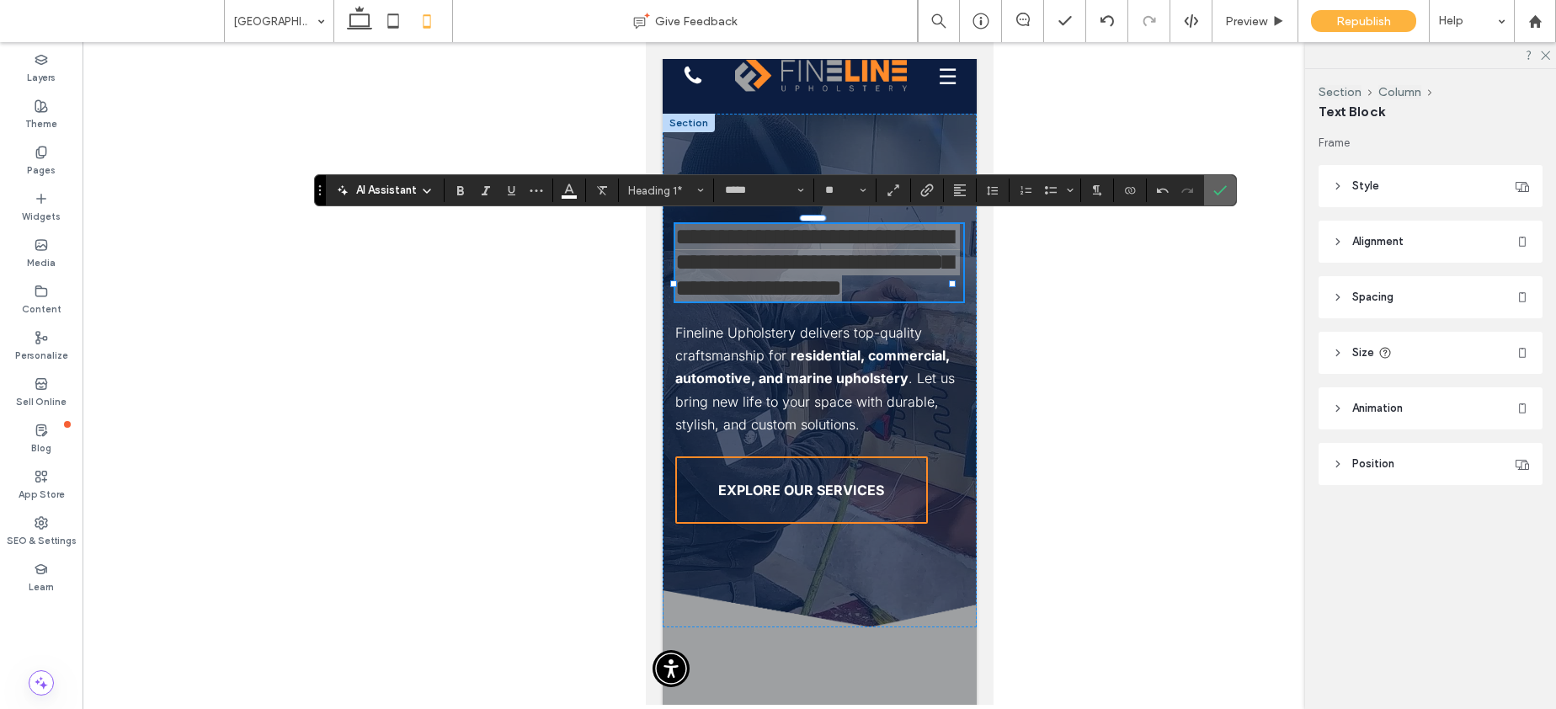
click at [1224, 189] on icon "Confirm" at bounding box center [1219, 190] width 13 height 13
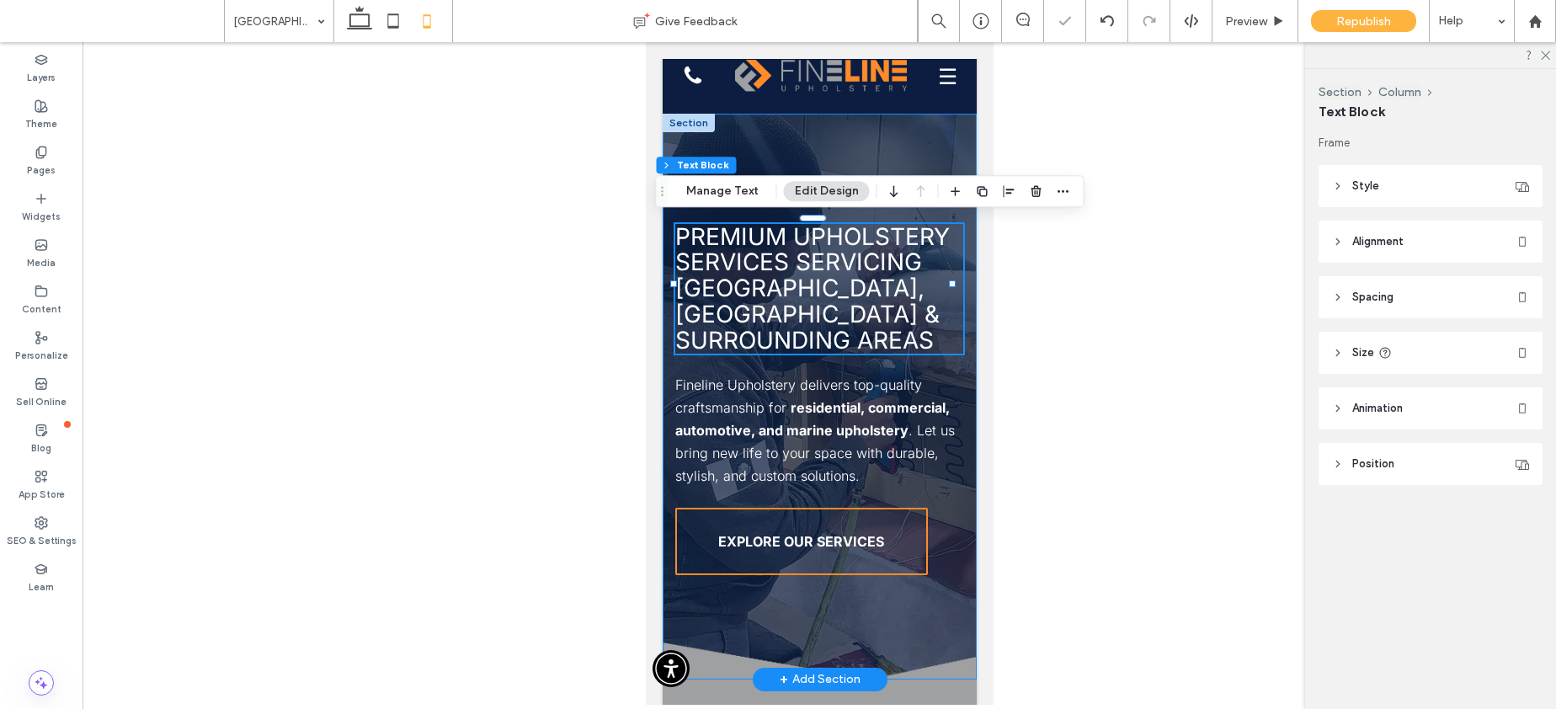
click at [952, 361] on div "Premium Upholstery Services Servicing South Lake Tahoe, CA & Surrounding Areas …" at bounding box center [819, 397] width 314 height 566
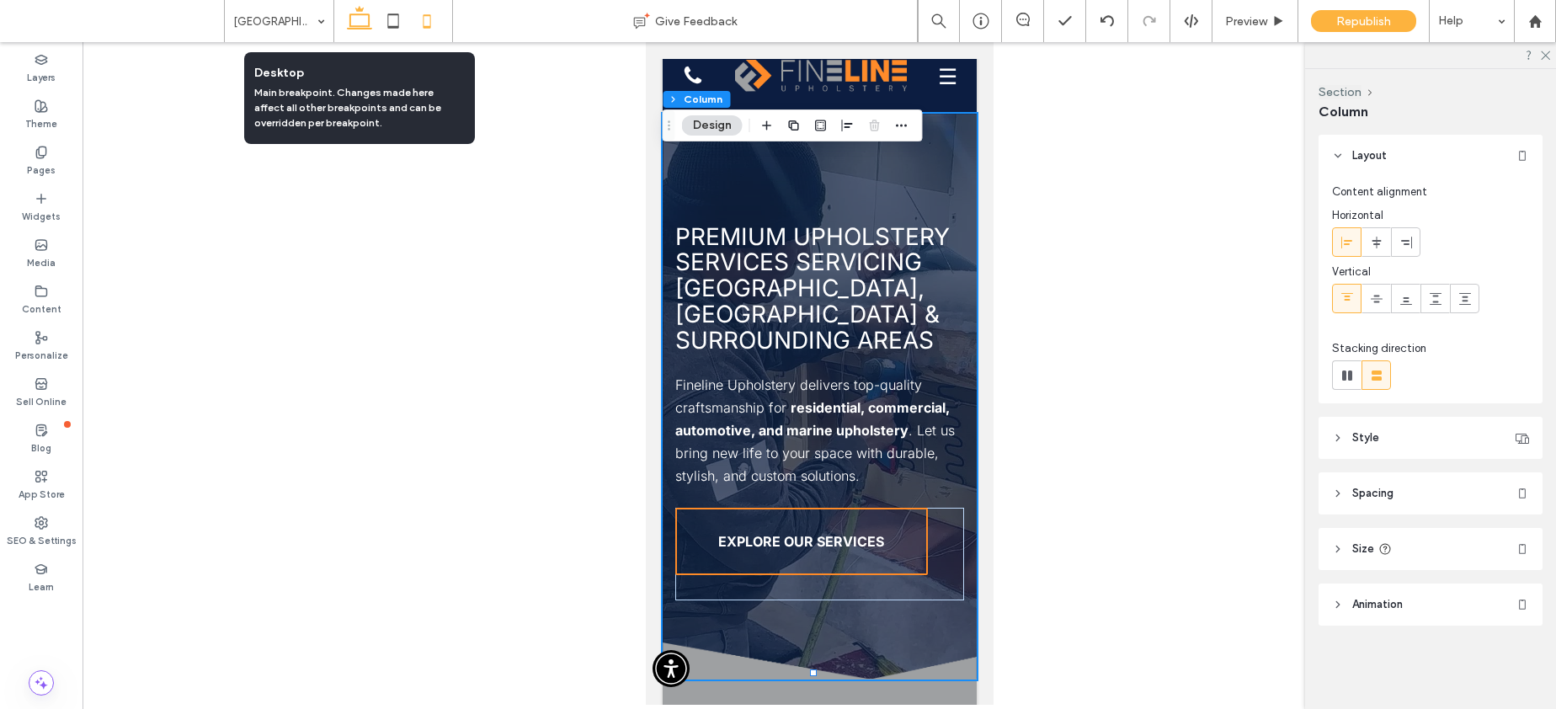
click at [367, 17] on icon at bounding box center [360, 21] width 34 height 34
type input "**"
type input "***"
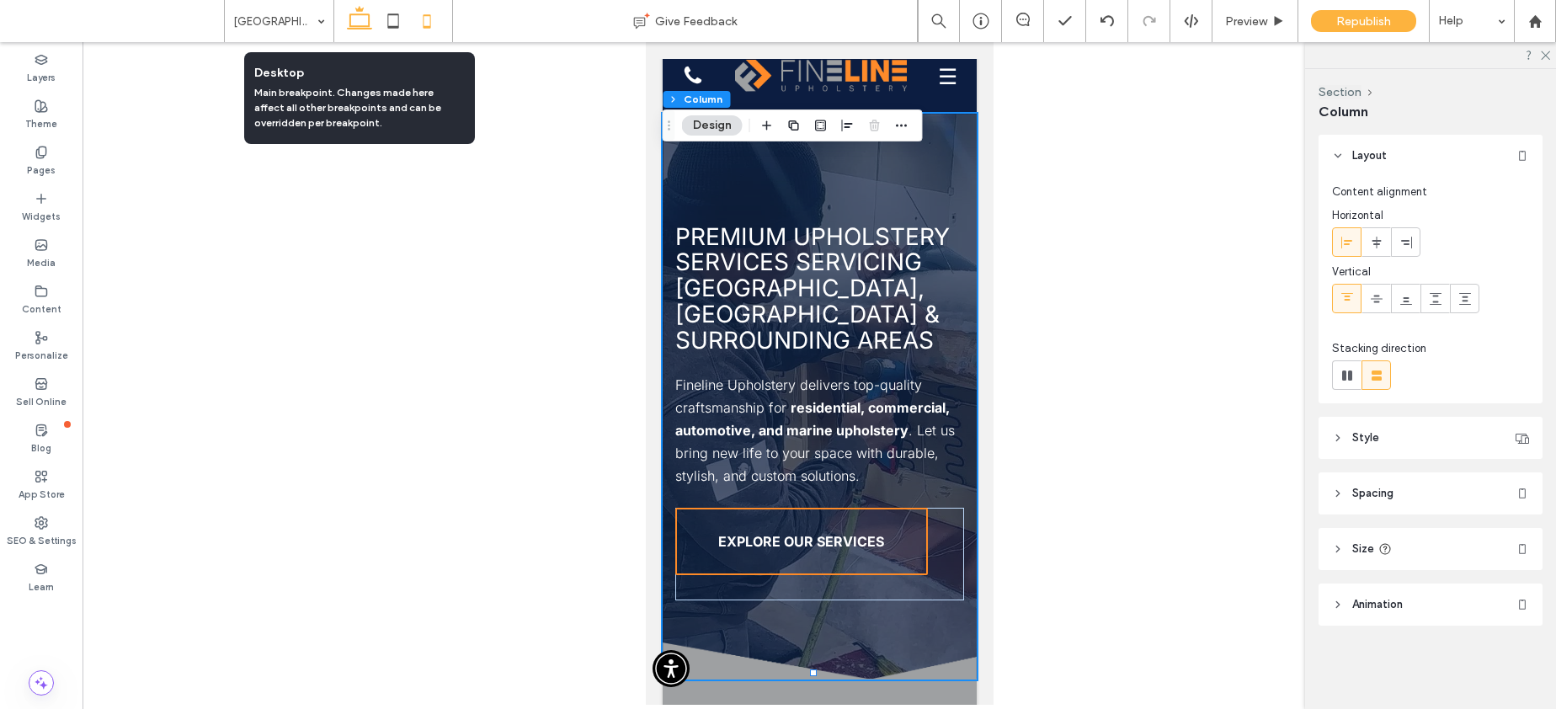
type input "****"
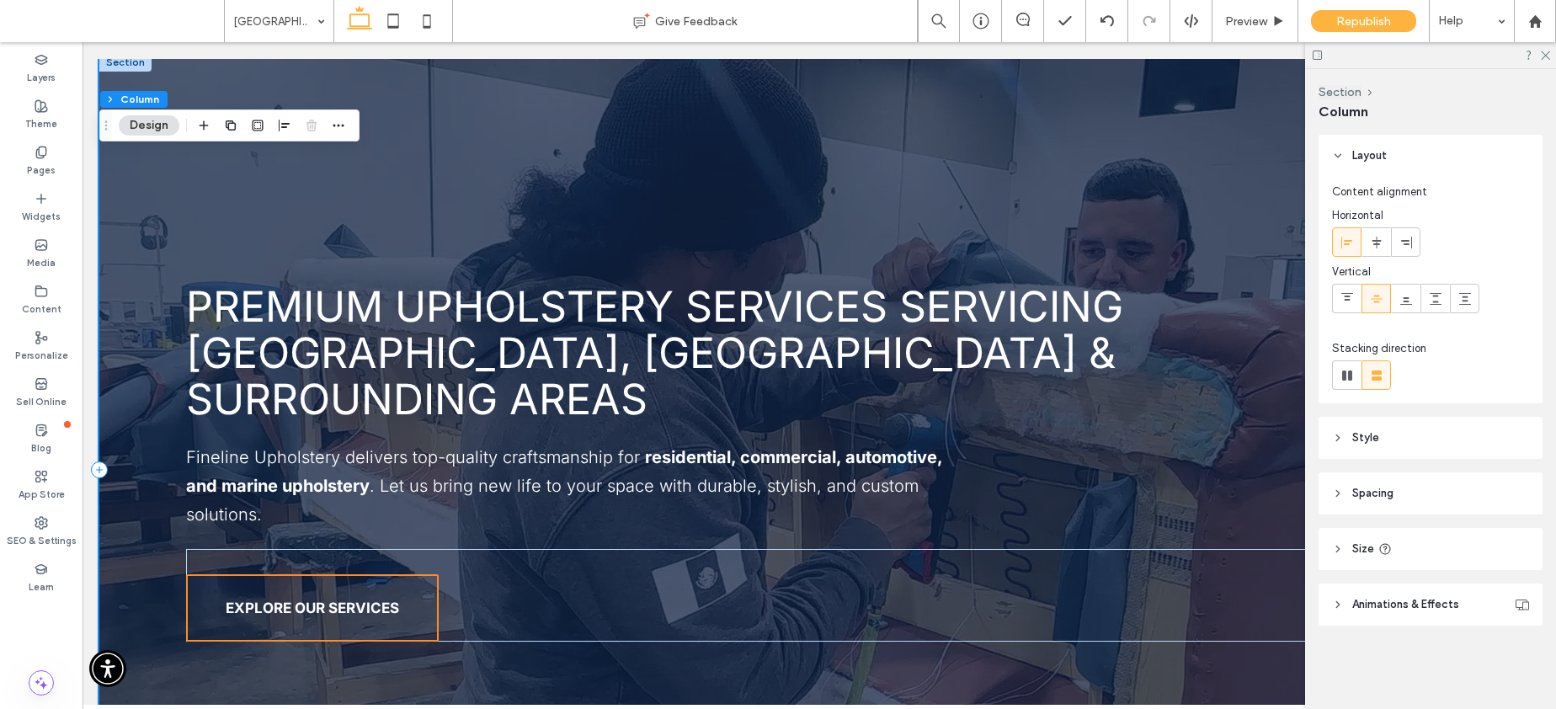
scroll to position [148, 0]
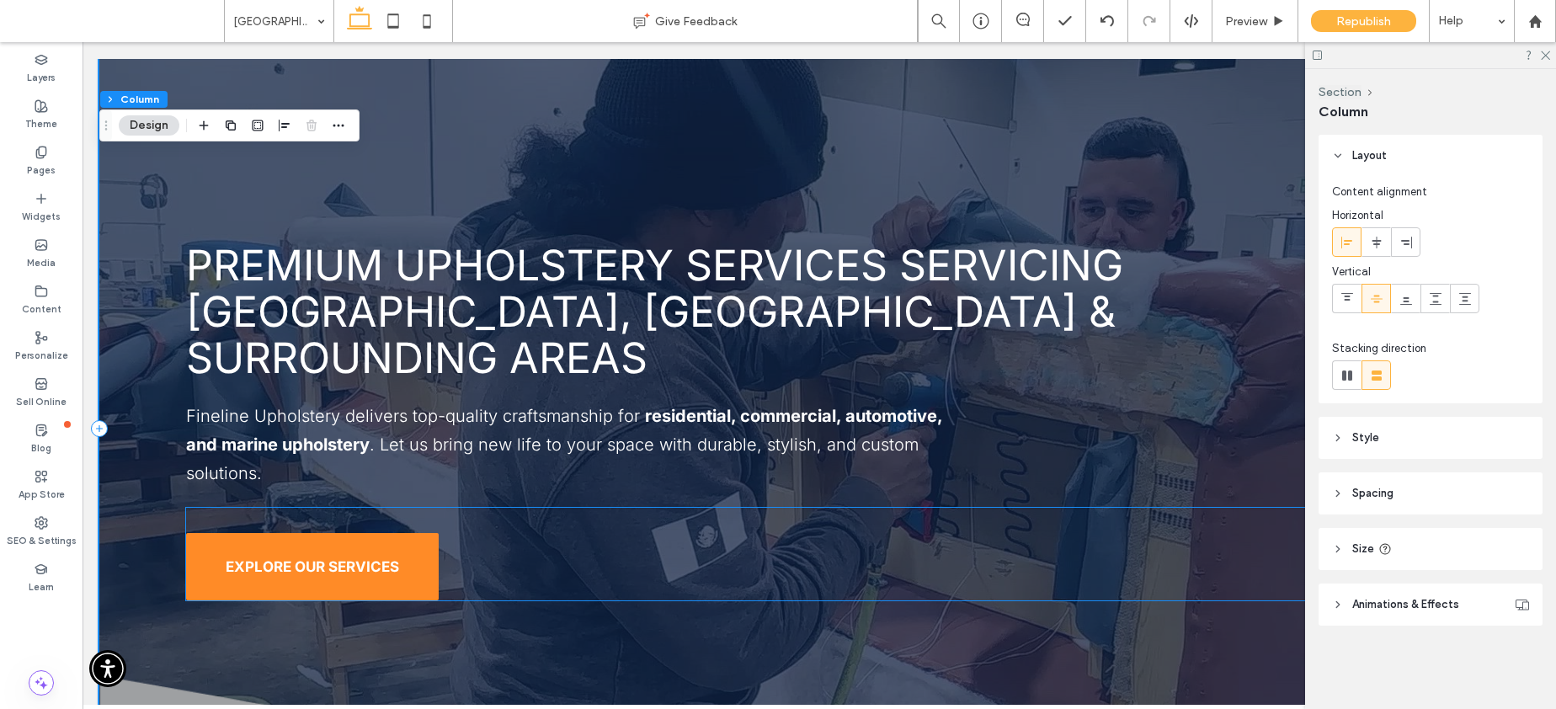
click at [391, 558] on span "EXPLORE OUR SERVICES" at bounding box center [312, 566] width 173 height 17
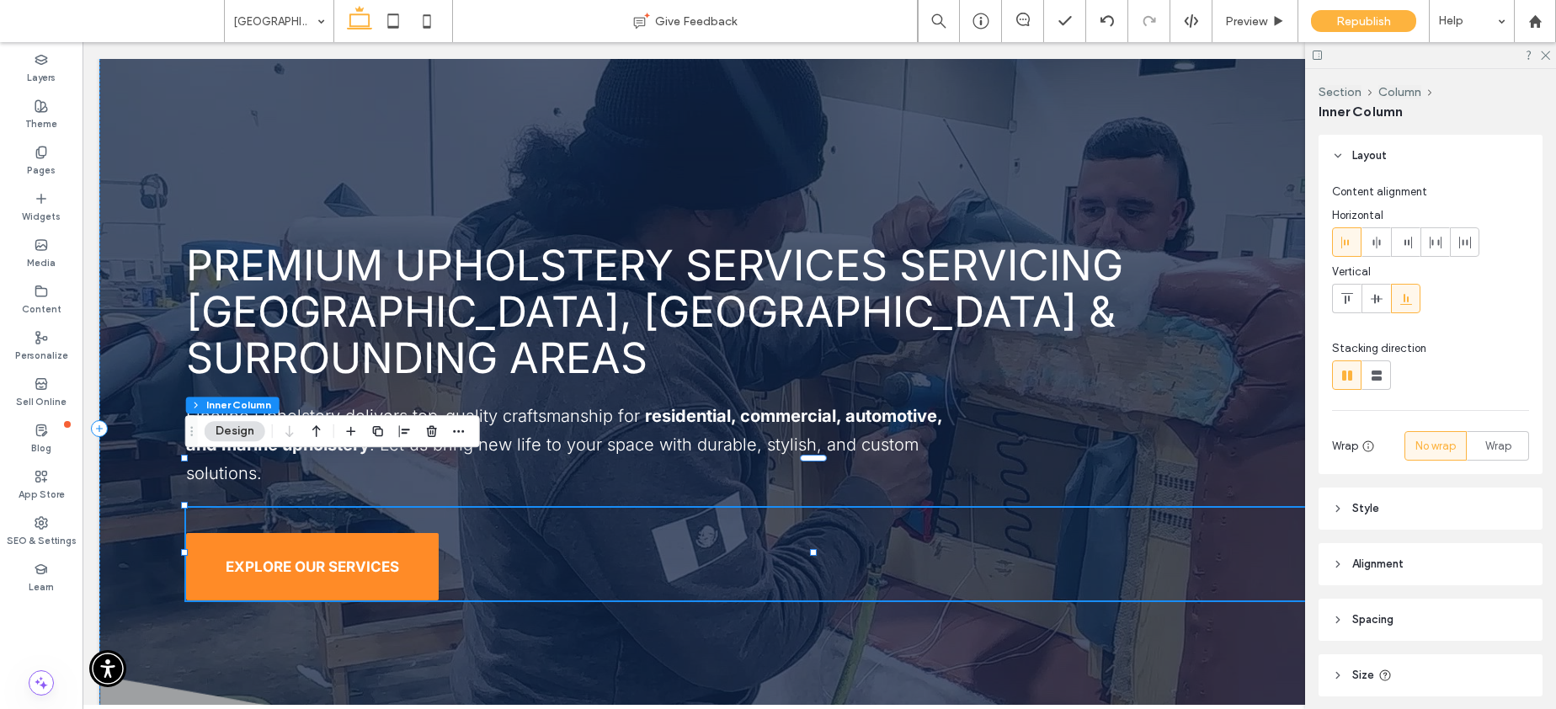
click at [391, 558] on span "EXPLORE OUR SERVICES" at bounding box center [312, 566] width 173 height 17
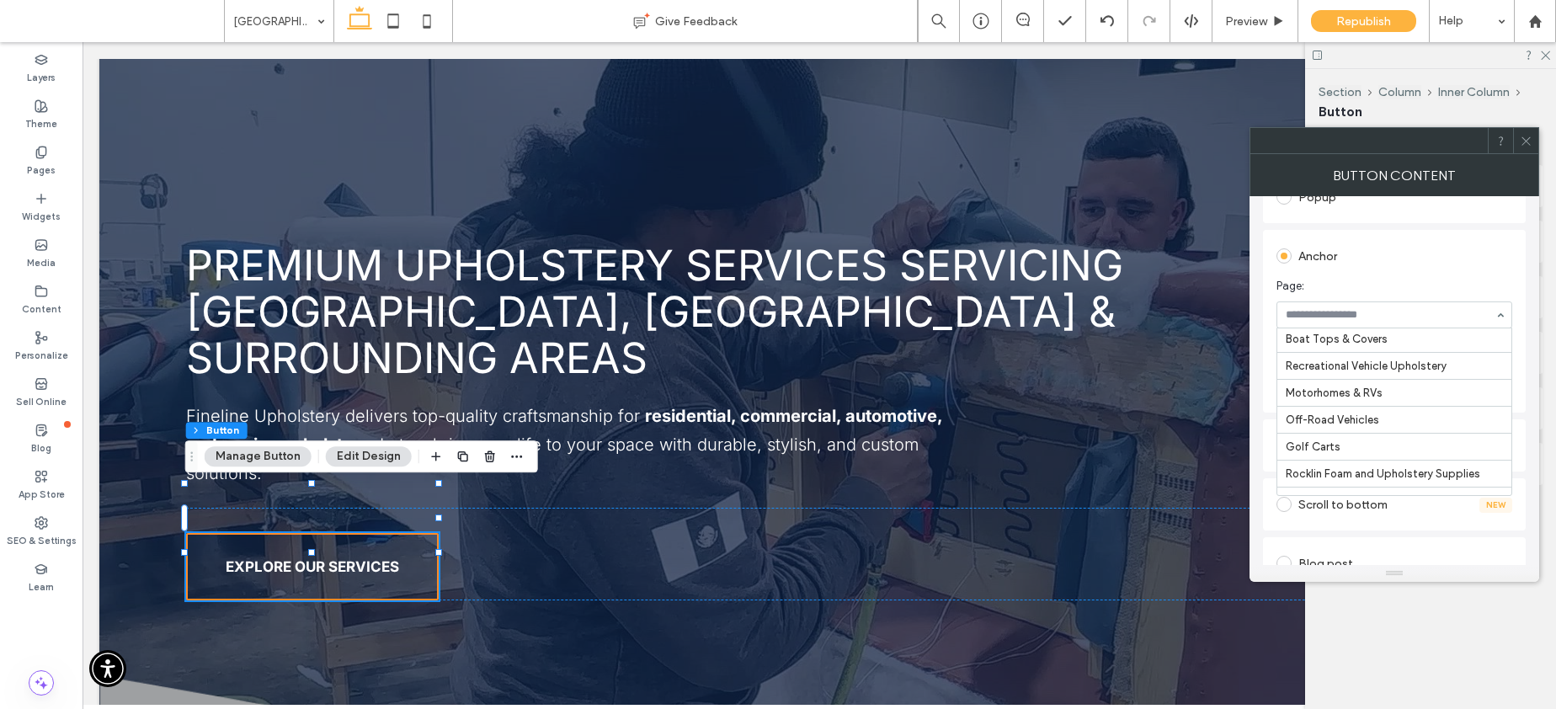
scroll to position [2390, 0]
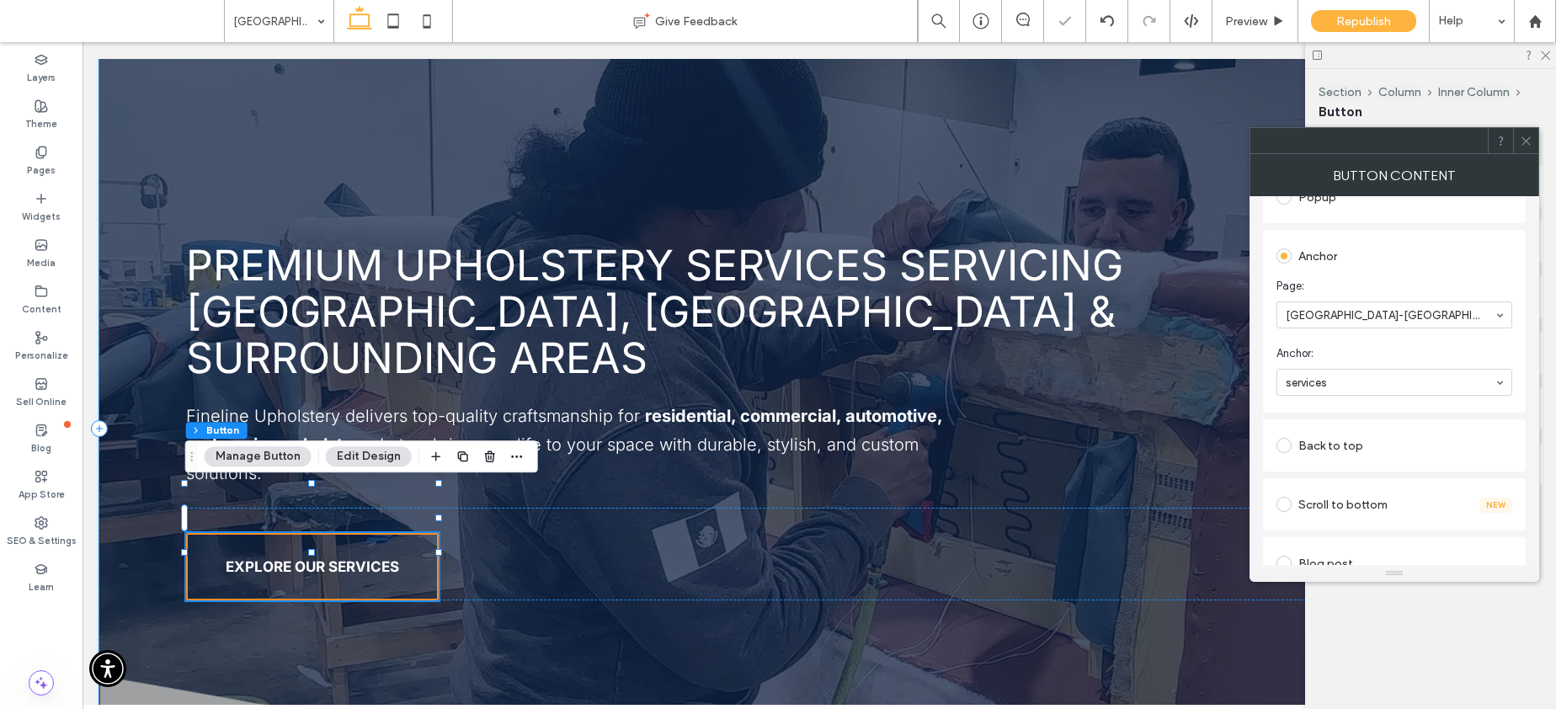
click at [1206, 361] on div "Premium Upholstery Services Servicing South Lake Tahoe, CA & Surrounding Areas …" at bounding box center [819, 428] width 1440 height 833
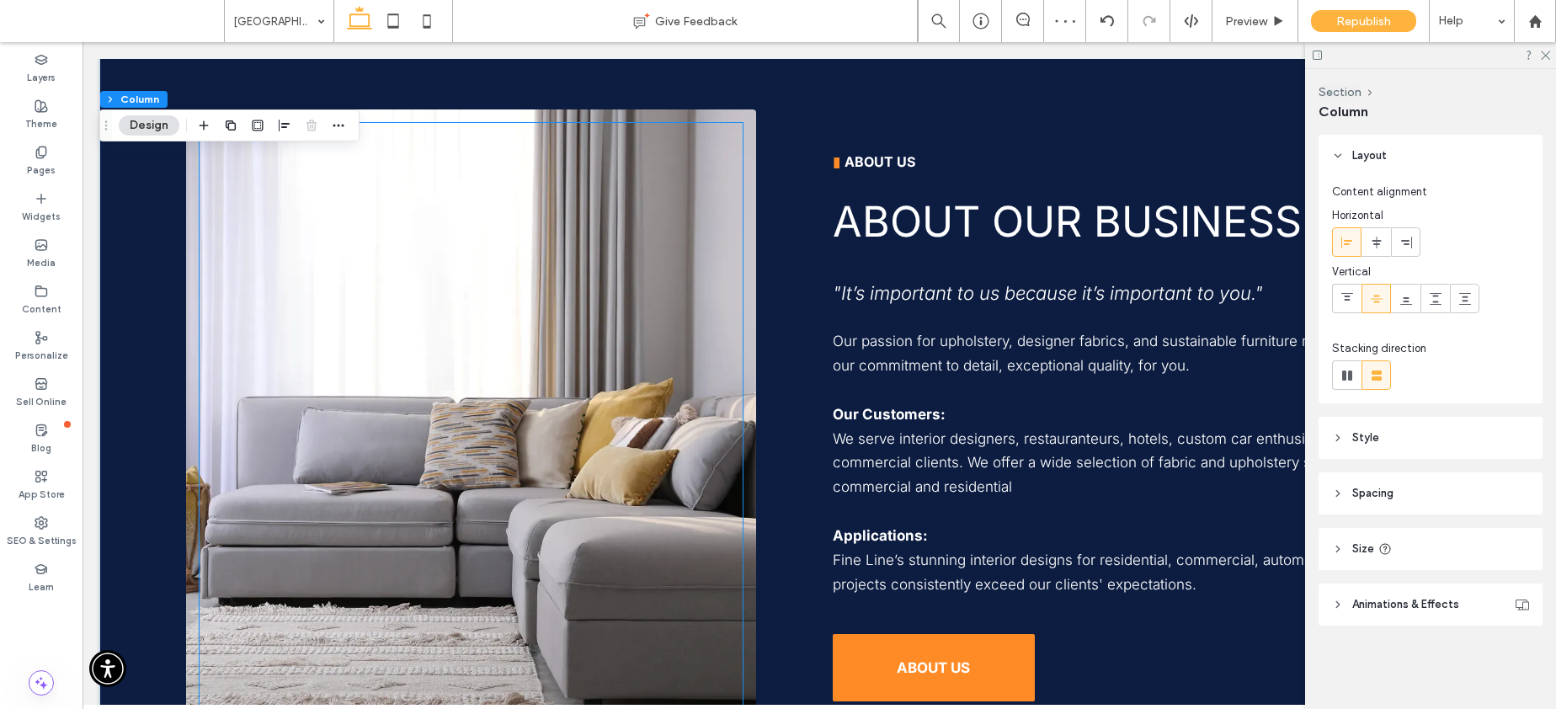
scroll to position [2260, 0]
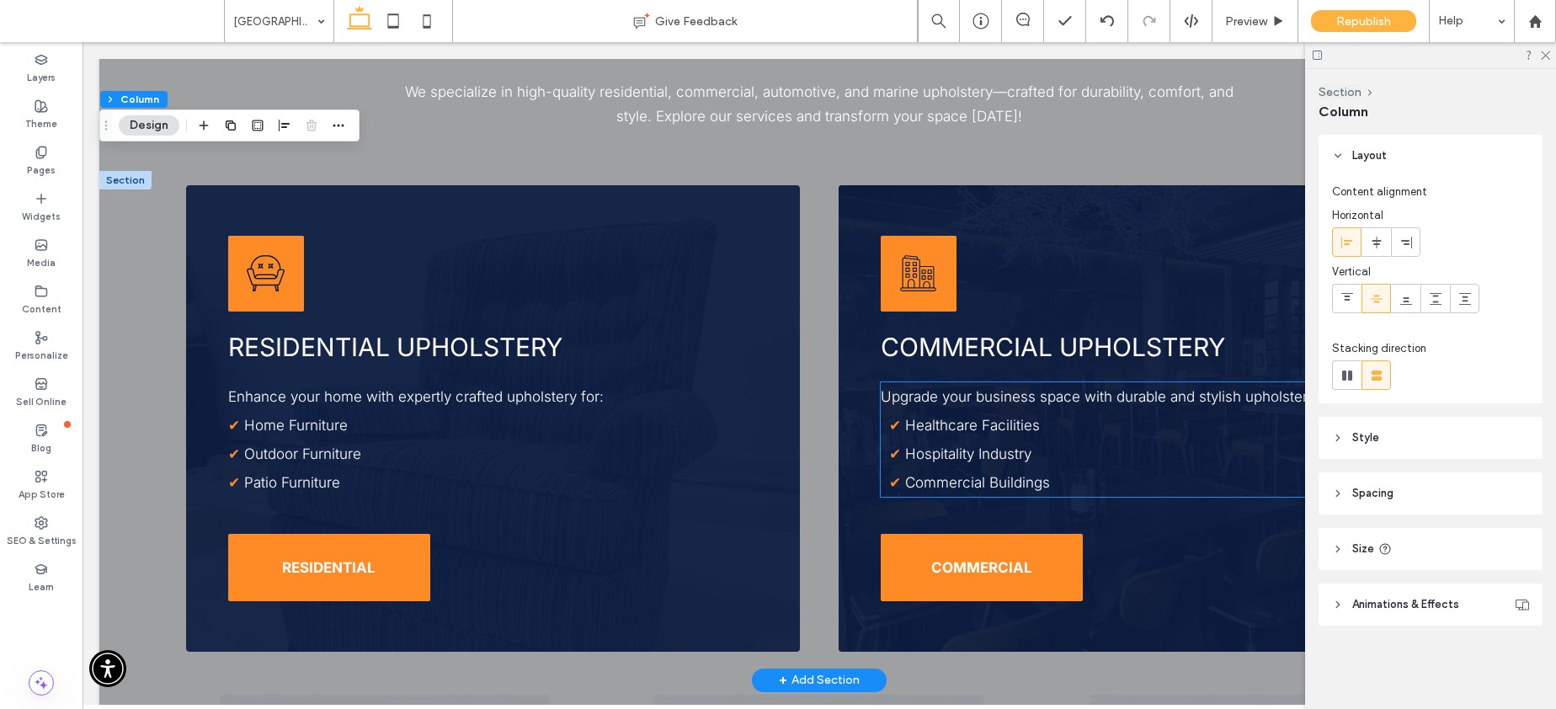
scroll to position [3220, 0]
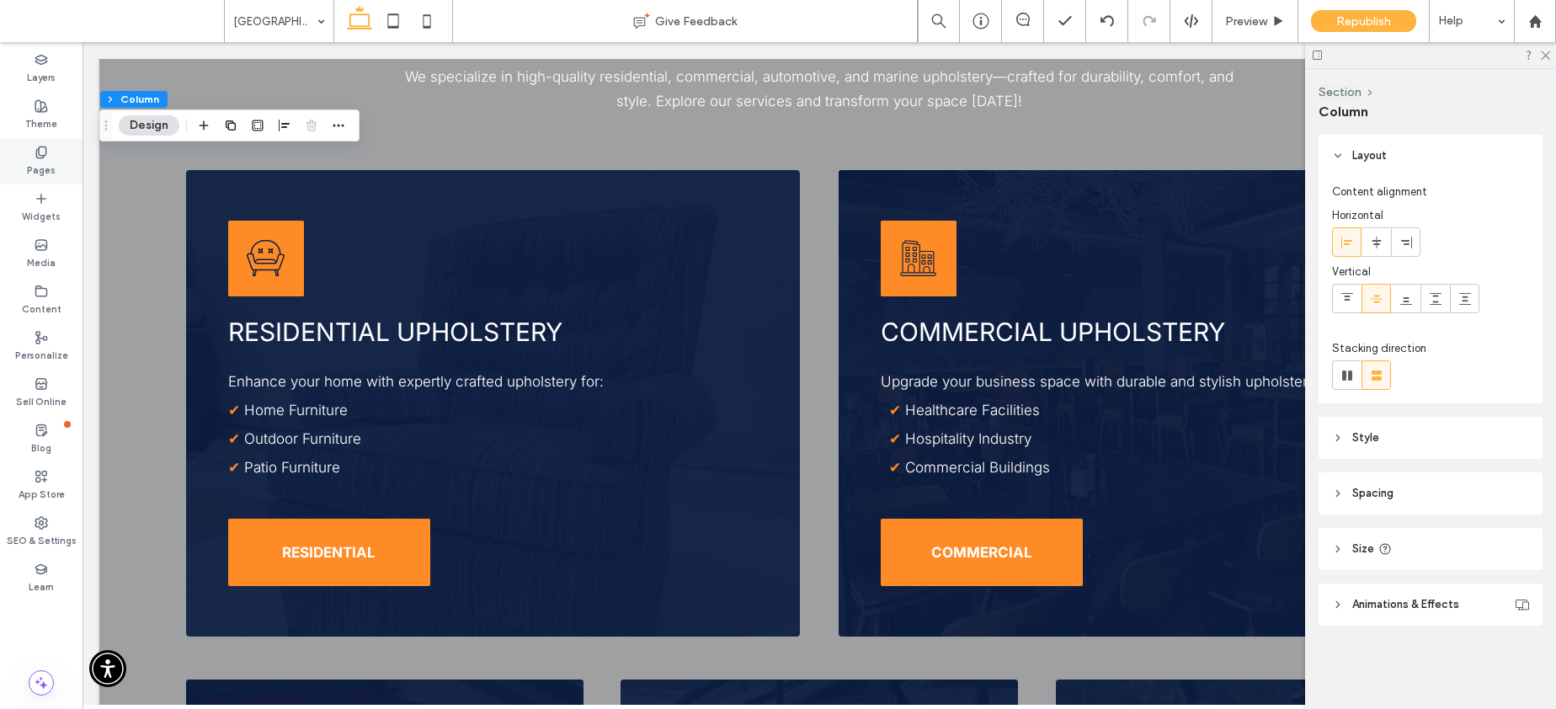
click at [44, 159] on label "Pages" at bounding box center [41, 168] width 29 height 19
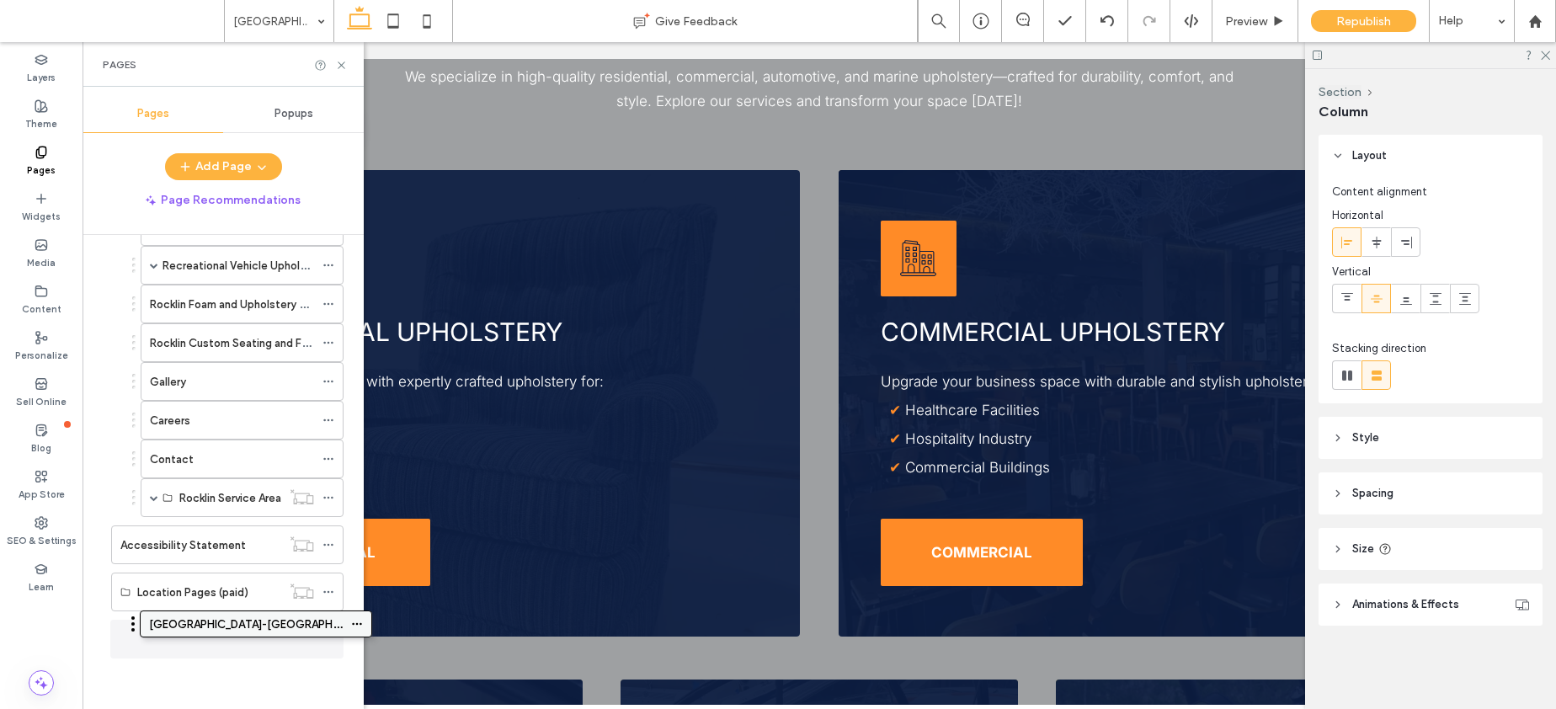
scroll to position [1419, 0]
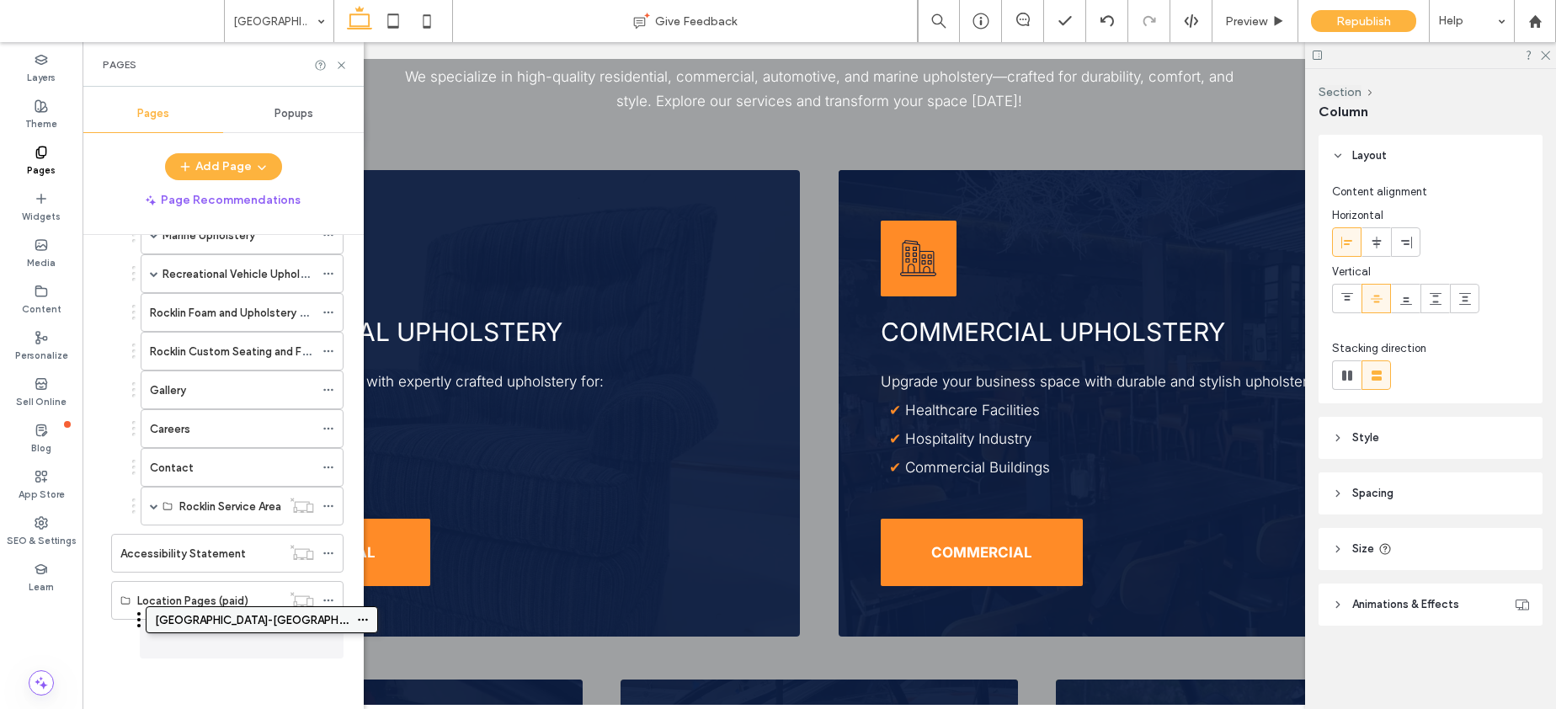
drag, startPoint x: 191, startPoint y: 631, endPoint x: 225, endPoint y: 619, distance: 36.0
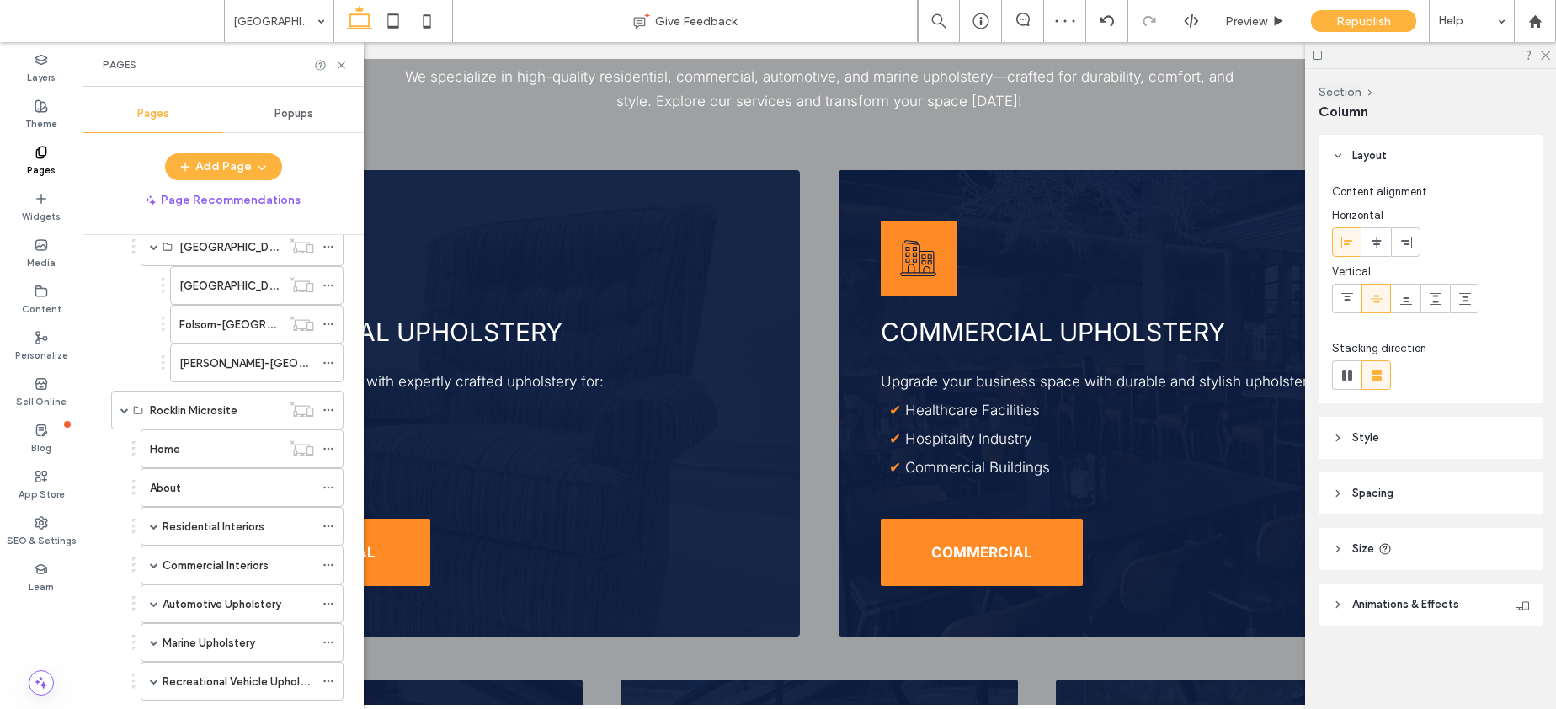
scroll to position [1010, 0]
click at [328, 447] on icon at bounding box center [328, 450] width 12 height 12
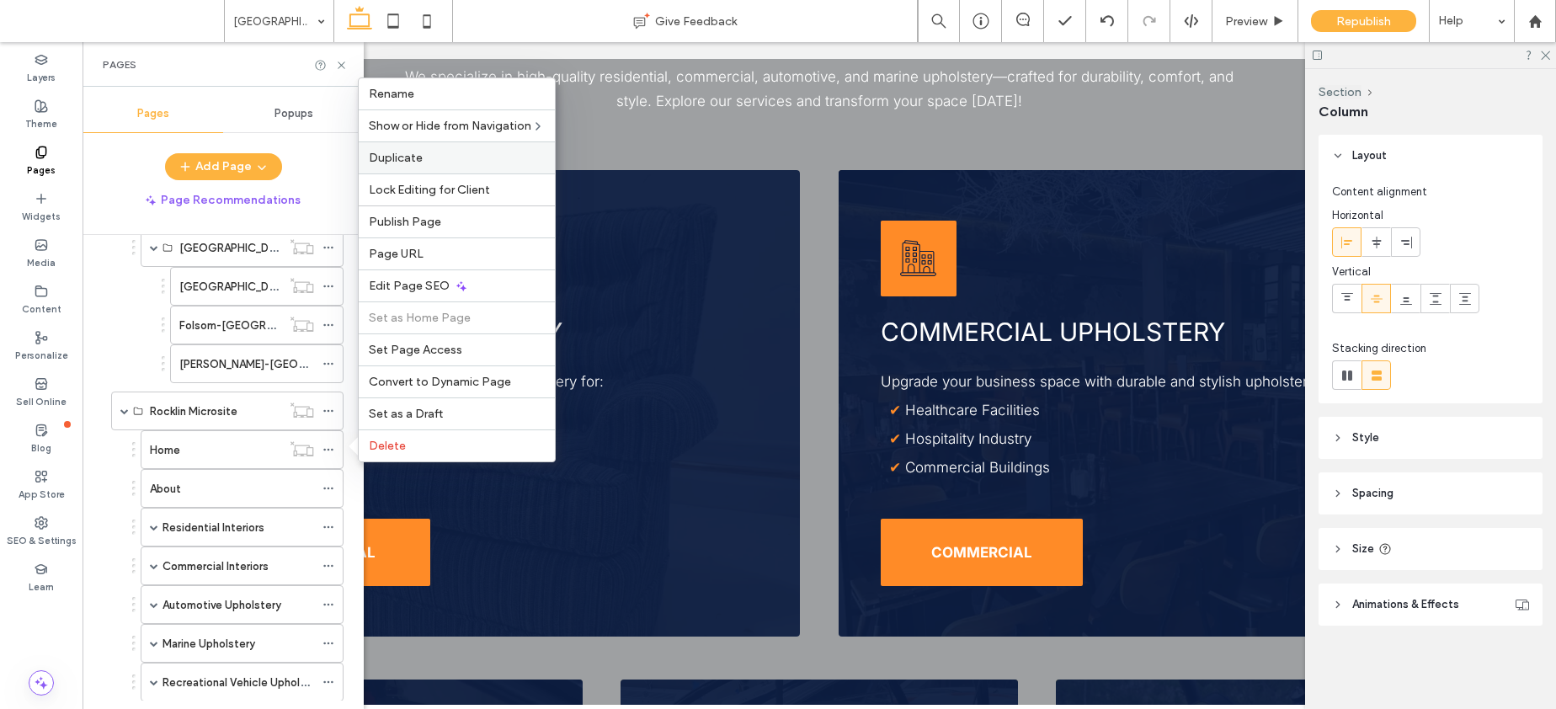
click at [445, 164] on label "Duplicate" at bounding box center [457, 158] width 176 height 14
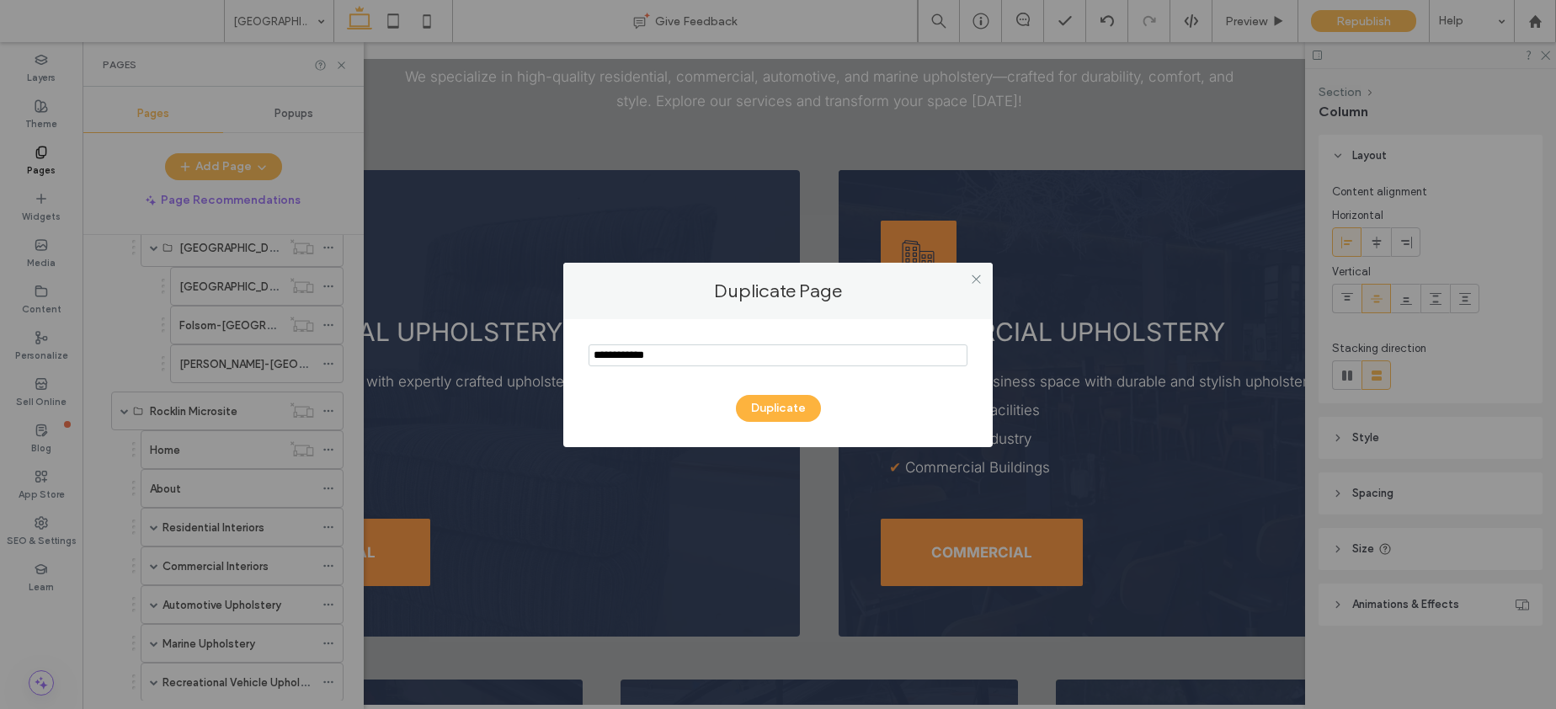
drag, startPoint x: 676, startPoint y: 355, endPoint x: 581, endPoint y: 359, distance: 95.2
click at [583, 359] on div "Duplicate" at bounding box center [777, 383] width 429 height 128
type input "*******"
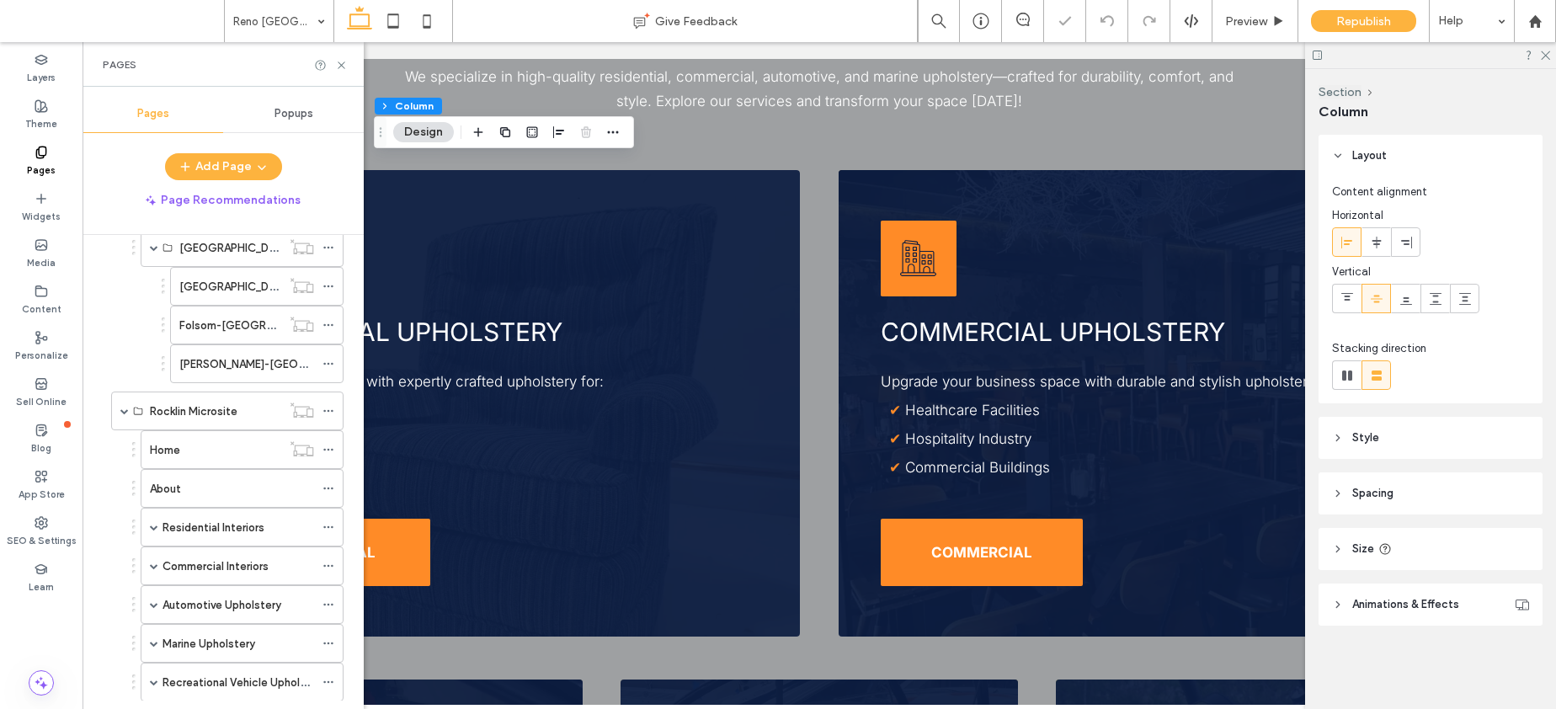
scroll to position [1466, 0]
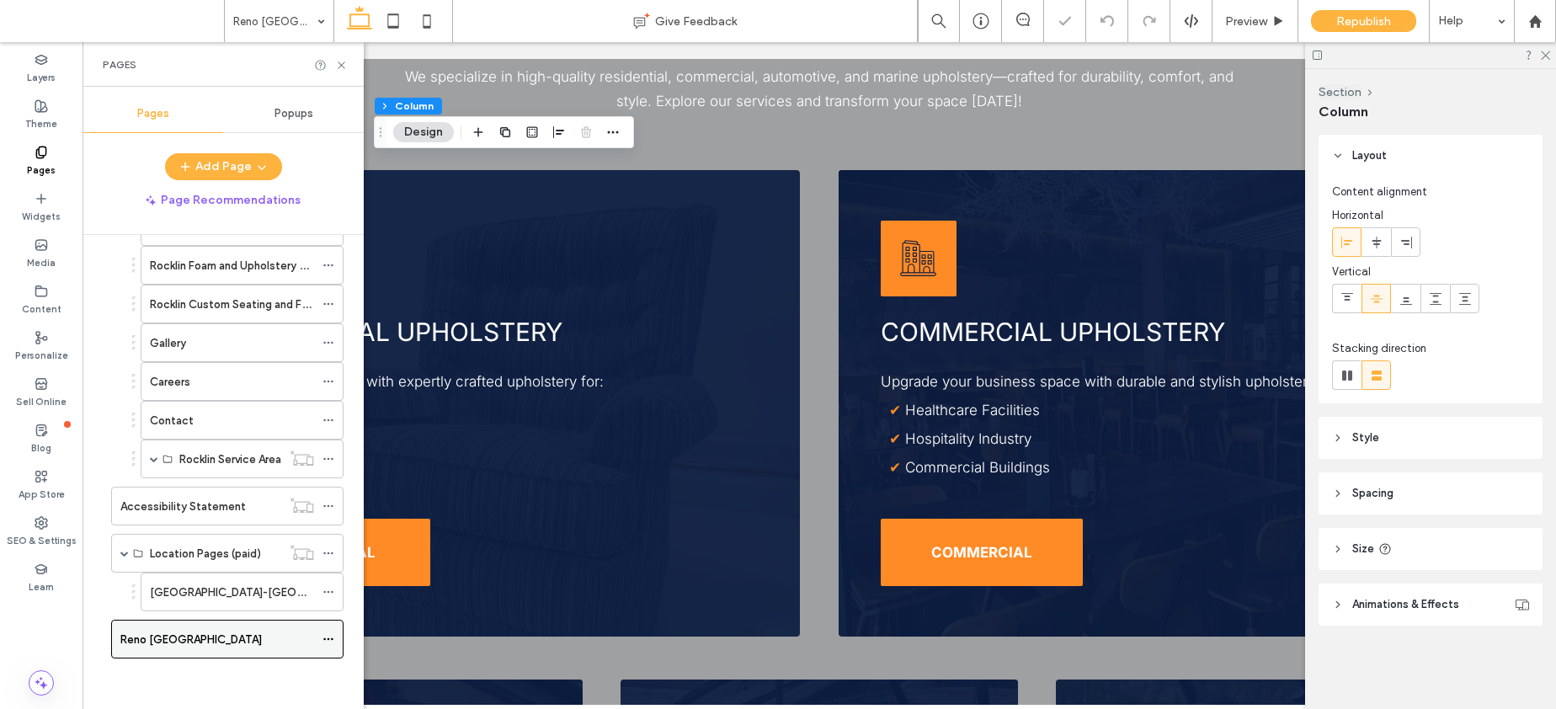
click at [328, 642] on icon at bounding box center [328, 639] width 12 height 12
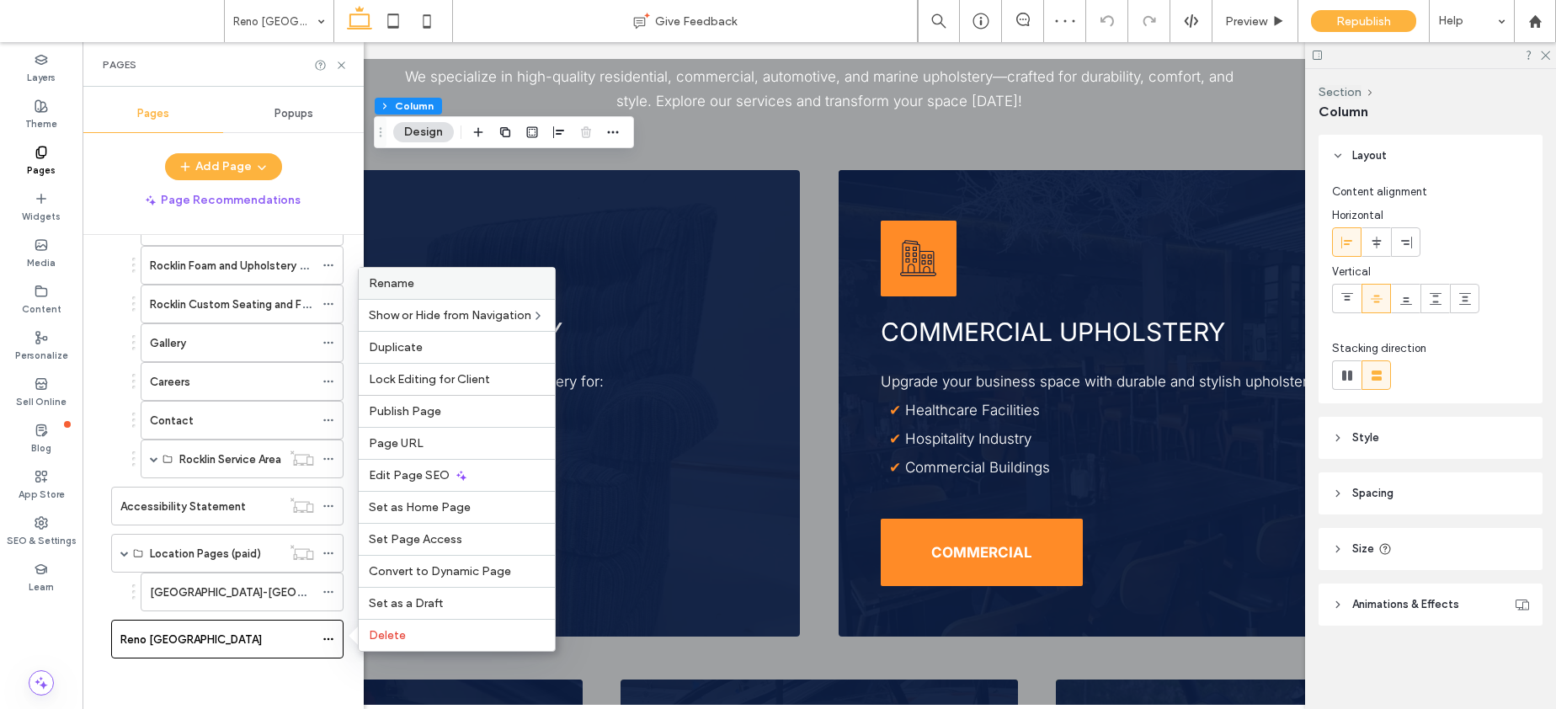
click at [454, 291] on div "Rename" at bounding box center [457, 283] width 196 height 31
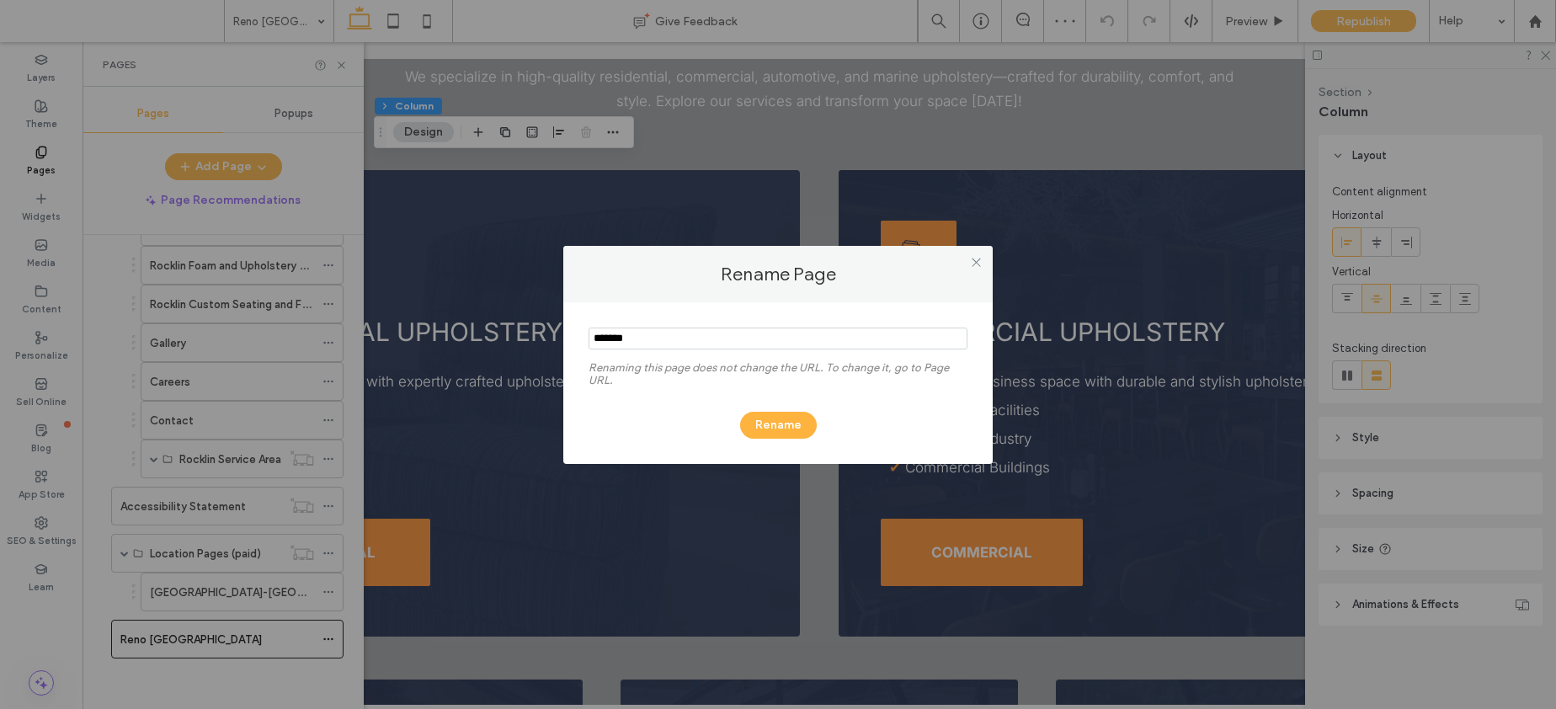
click at [623, 339] on input "notEmpty" at bounding box center [777, 338] width 379 height 22
click at [618, 339] on input "notEmpty" at bounding box center [777, 338] width 379 height 22
type input "********"
click at [764, 410] on div "Rename" at bounding box center [777, 417] width 379 height 44
click at [771, 420] on button "Rename" at bounding box center [778, 425] width 77 height 27
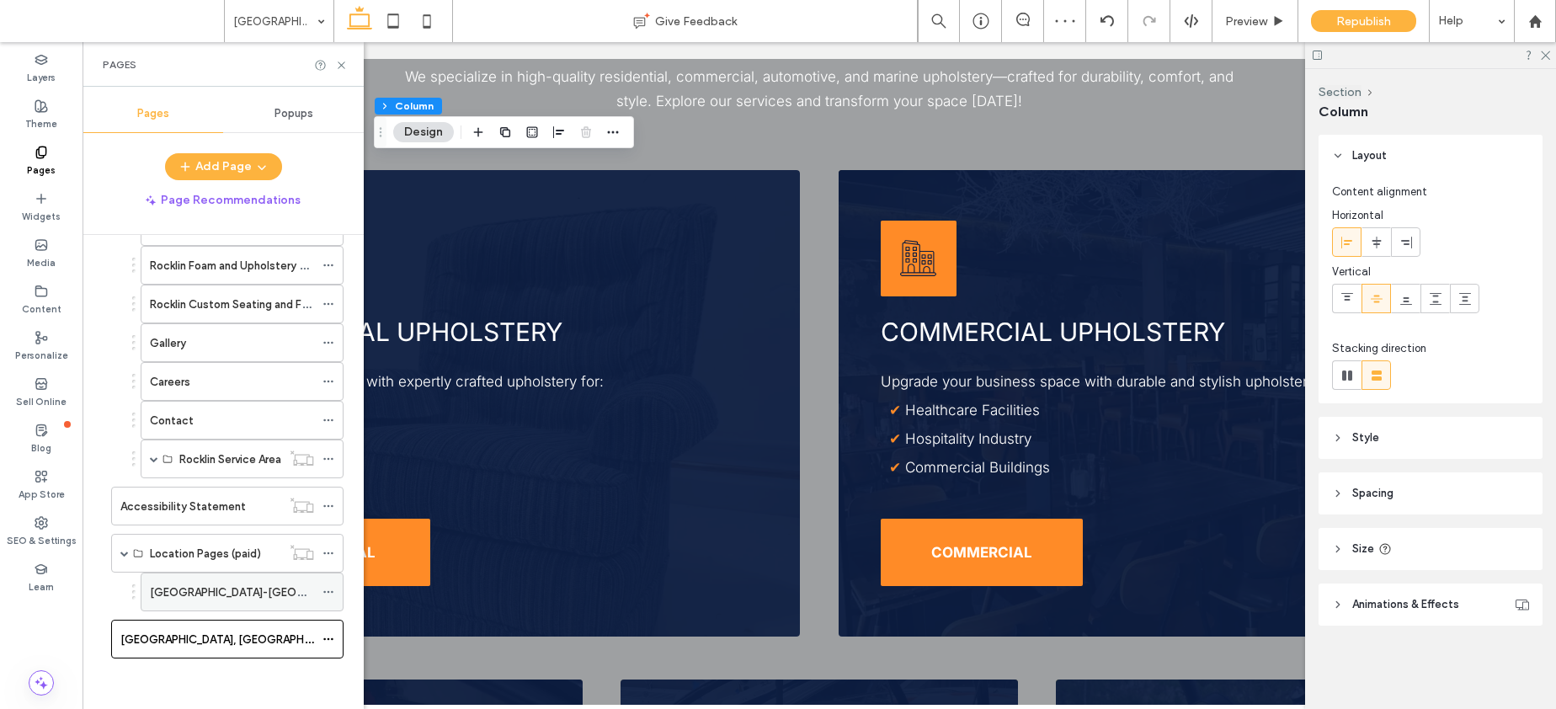
click at [327, 588] on icon at bounding box center [328, 592] width 12 height 12
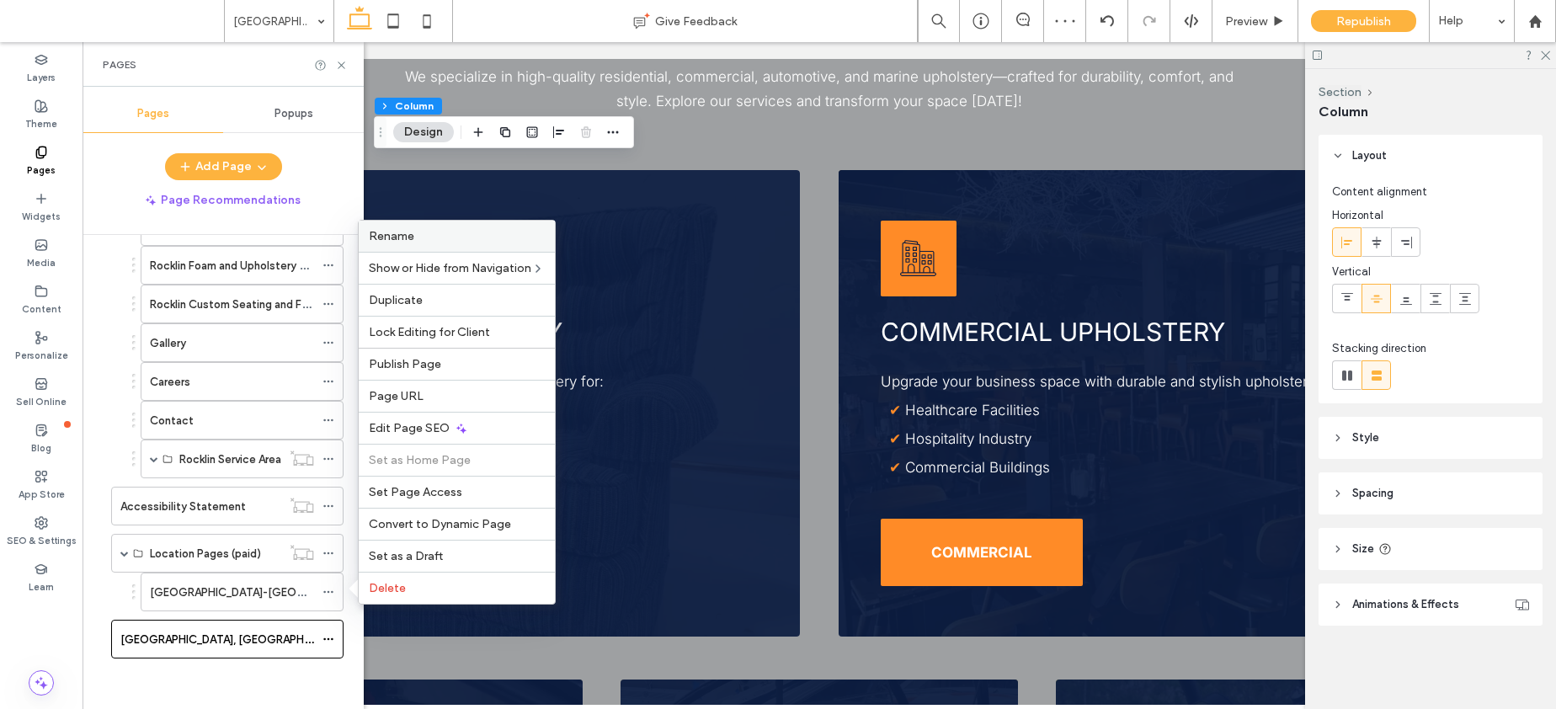
click at [465, 238] on label "Rename" at bounding box center [457, 236] width 176 height 14
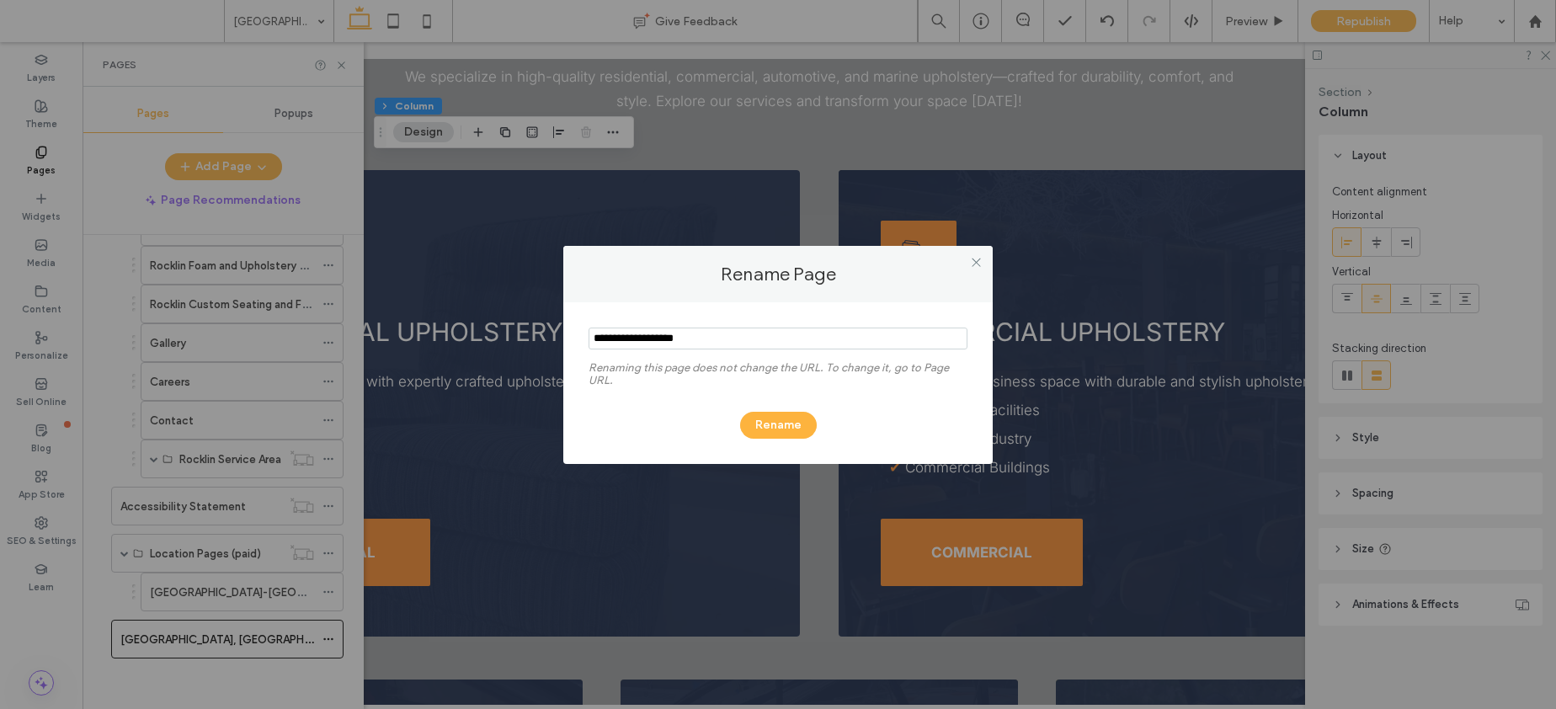
click at [682, 337] on input "notEmpty" at bounding box center [777, 338] width 379 height 22
type input "**********"
click at [775, 423] on button "Rename" at bounding box center [778, 425] width 77 height 27
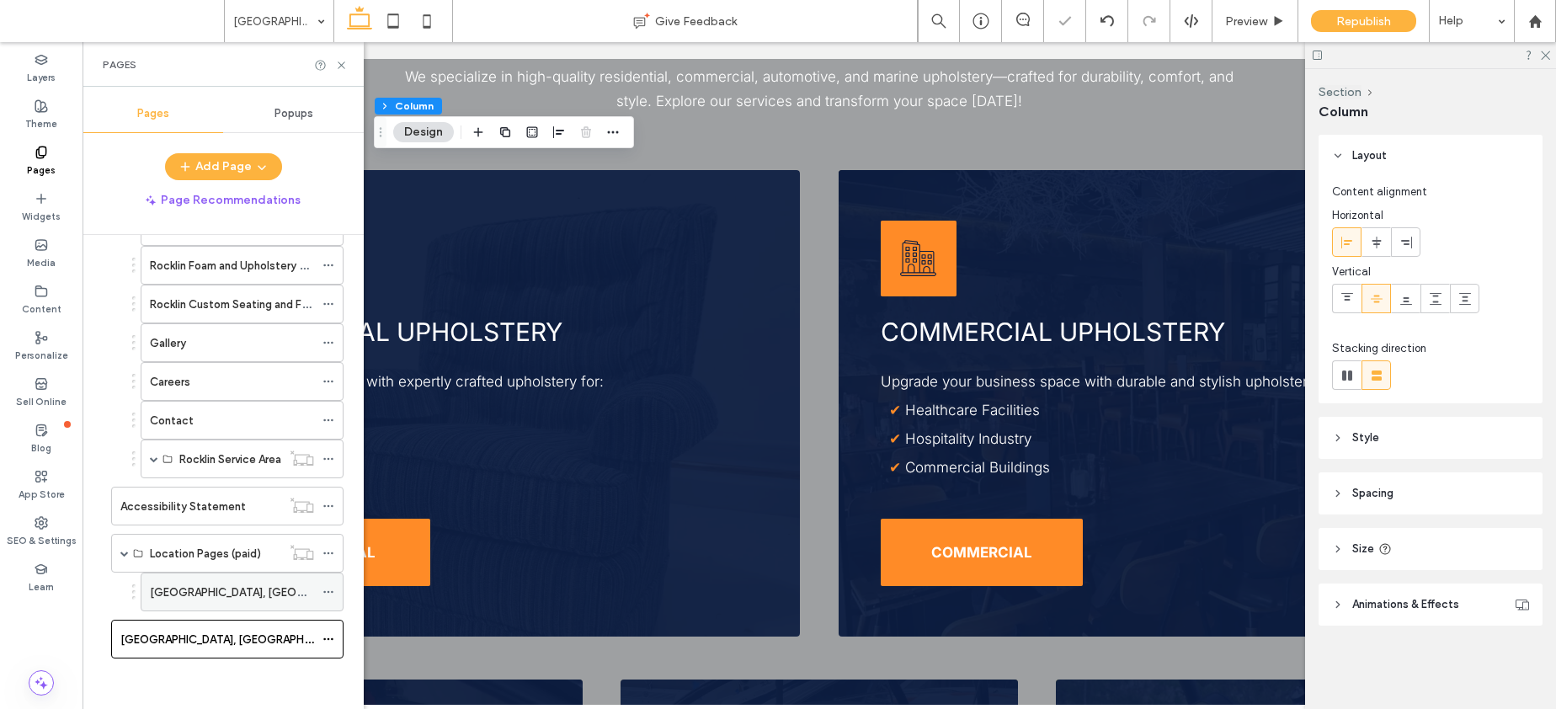
click at [204, 592] on label "South Lake Tahoe, CA" at bounding box center [265, 592] width 231 height 29
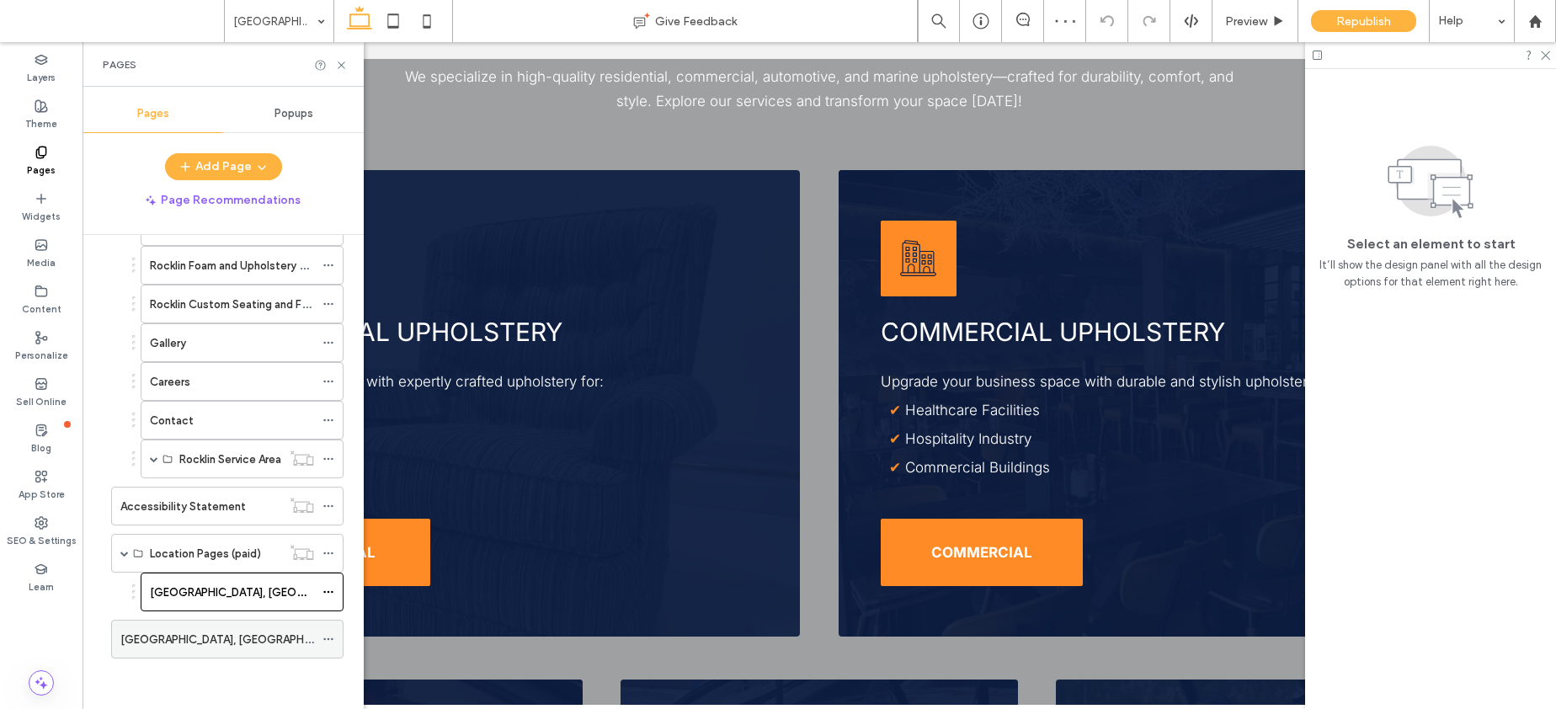
click at [288, 631] on div "Reno, NV" at bounding box center [217, 640] width 194 height 18
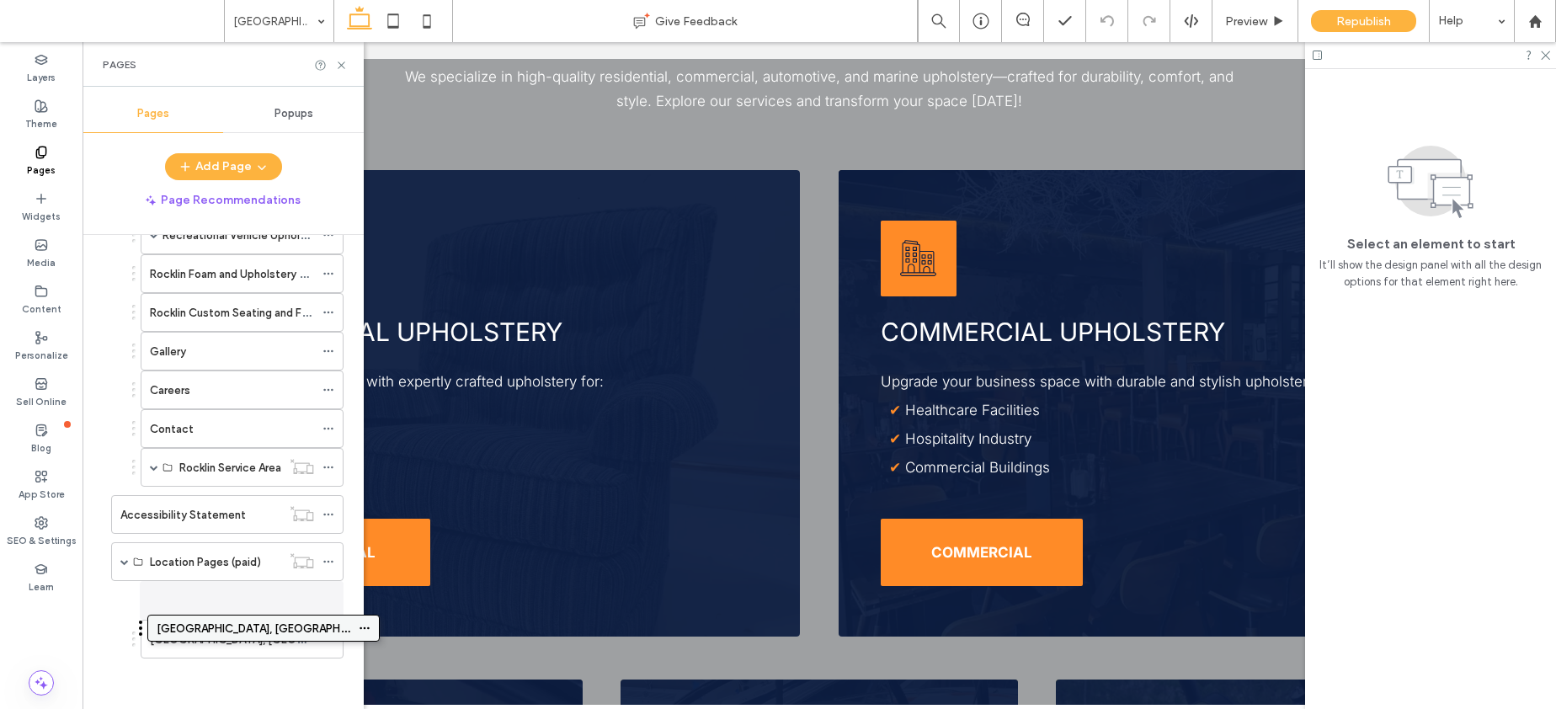
scroll to position [1457, 0]
drag, startPoint x: 213, startPoint y: 635, endPoint x: 250, endPoint y: 632, distance: 37.1
click at [326, 639] on icon at bounding box center [328, 639] width 12 height 12
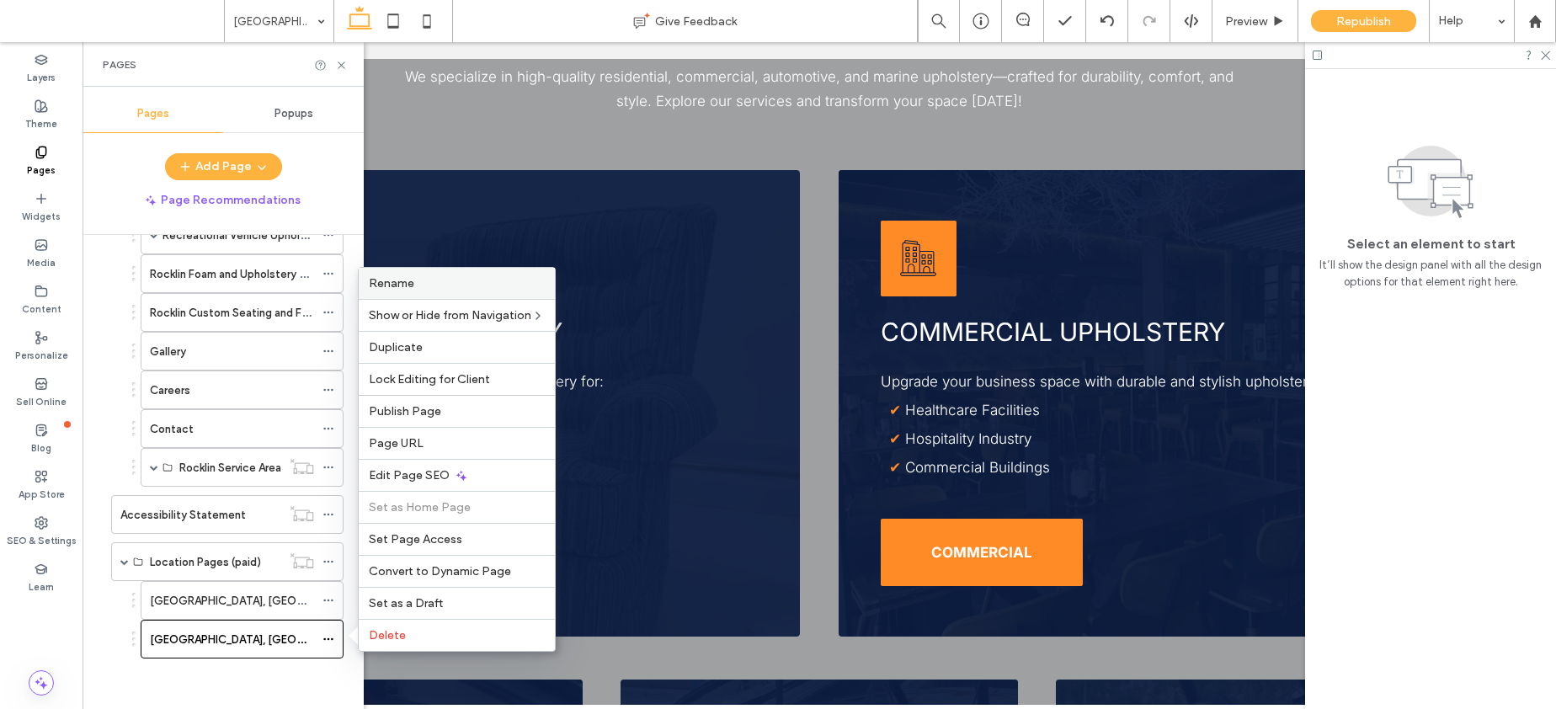
click at [432, 282] on label "Rename" at bounding box center [457, 283] width 176 height 14
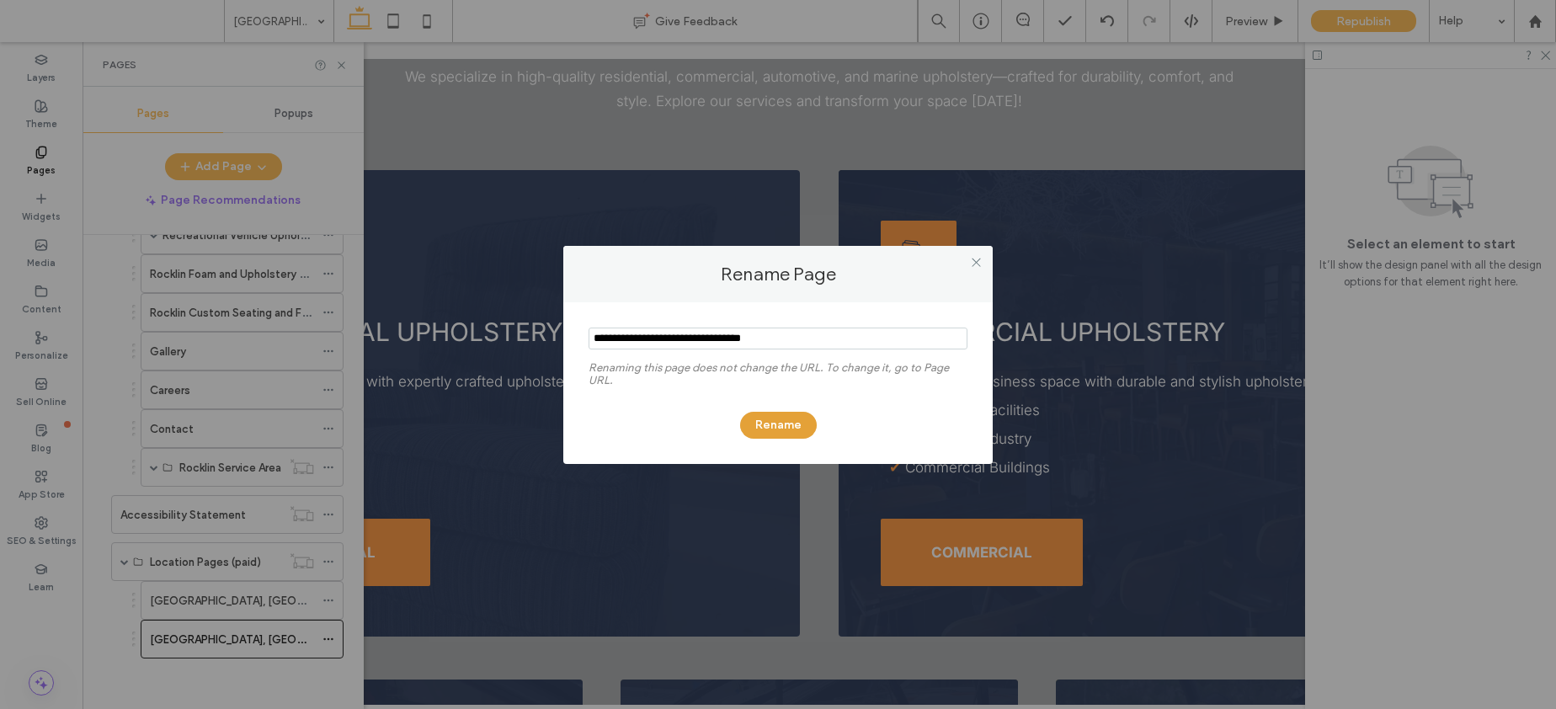
type input "**********"
click at [780, 424] on button "Rename" at bounding box center [778, 425] width 77 height 27
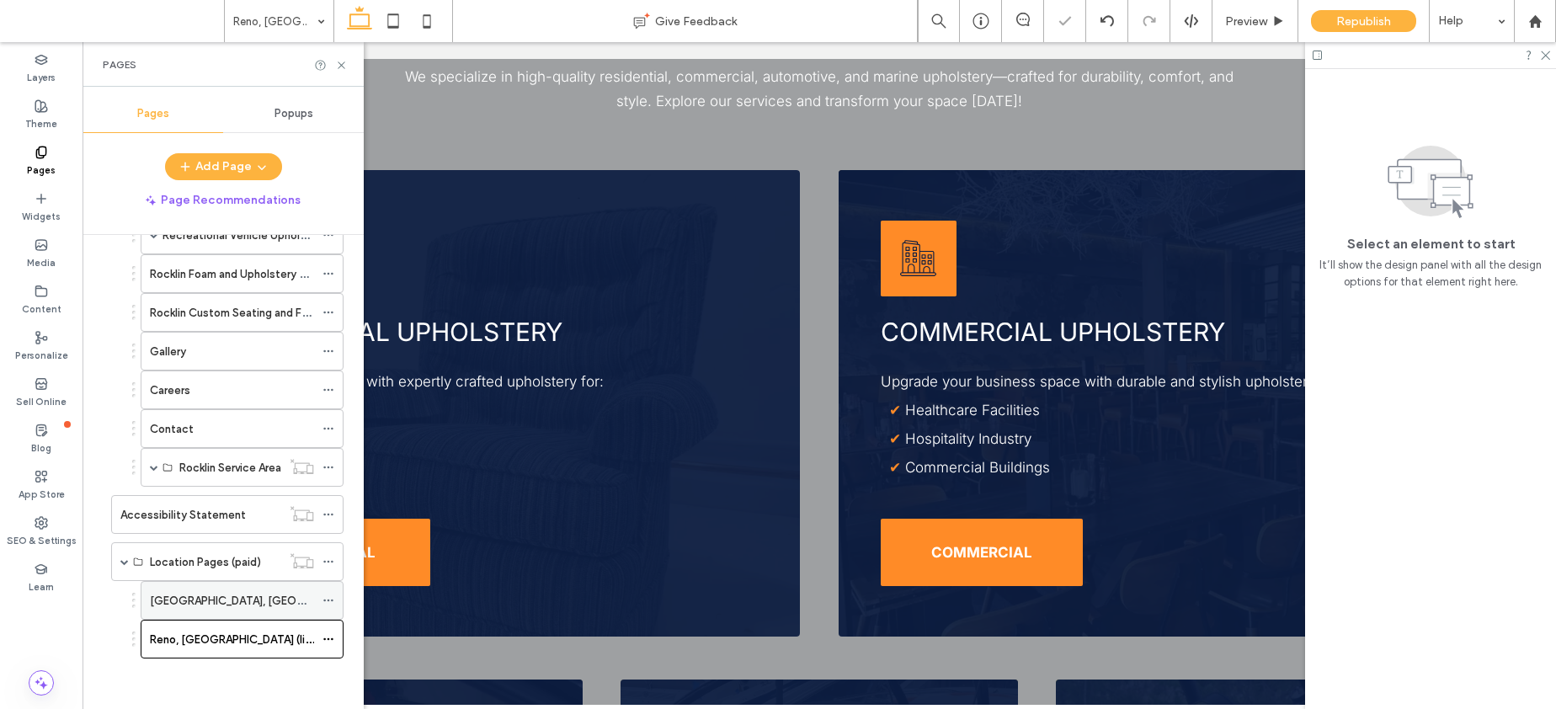
click at [330, 599] on icon at bounding box center [328, 600] width 12 height 12
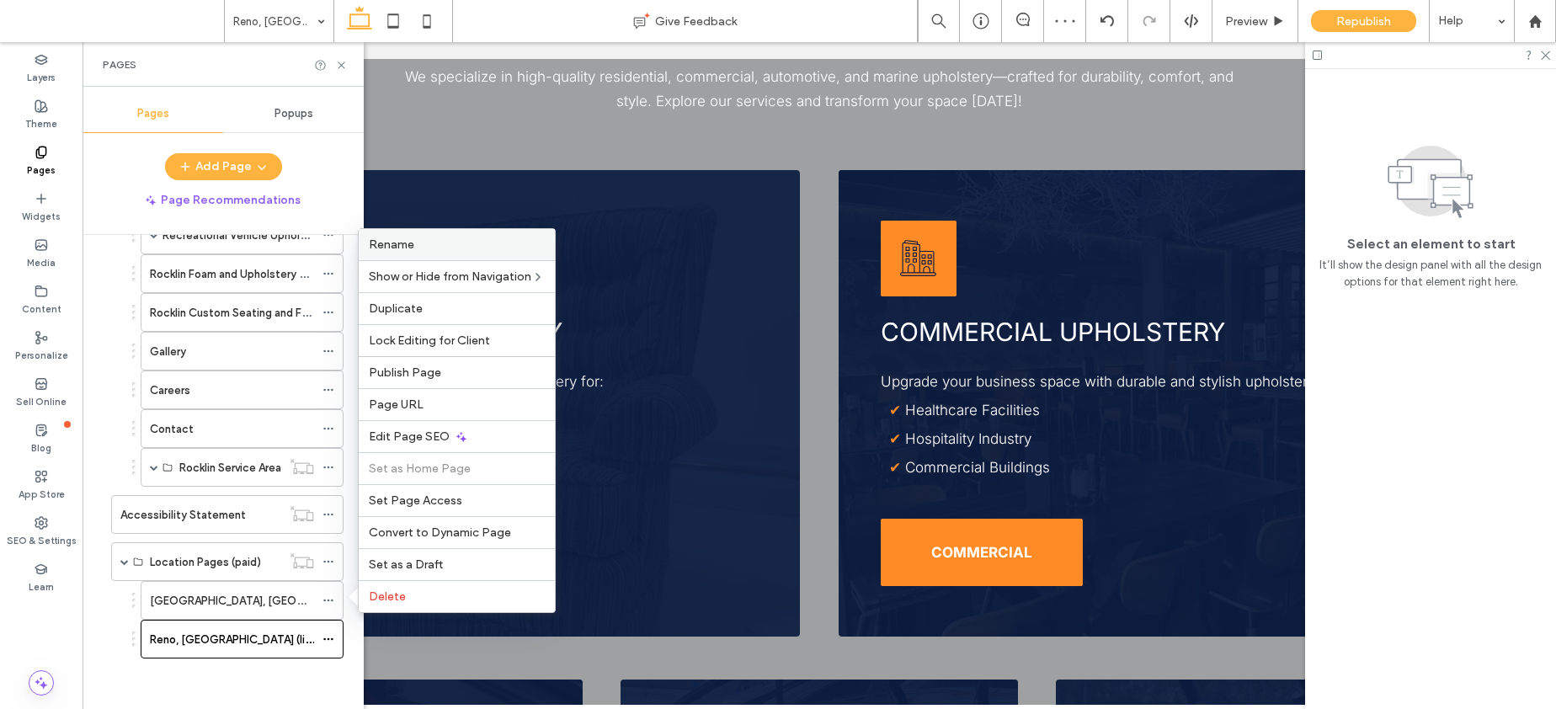
click at [471, 245] on label "Rename" at bounding box center [457, 244] width 176 height 14
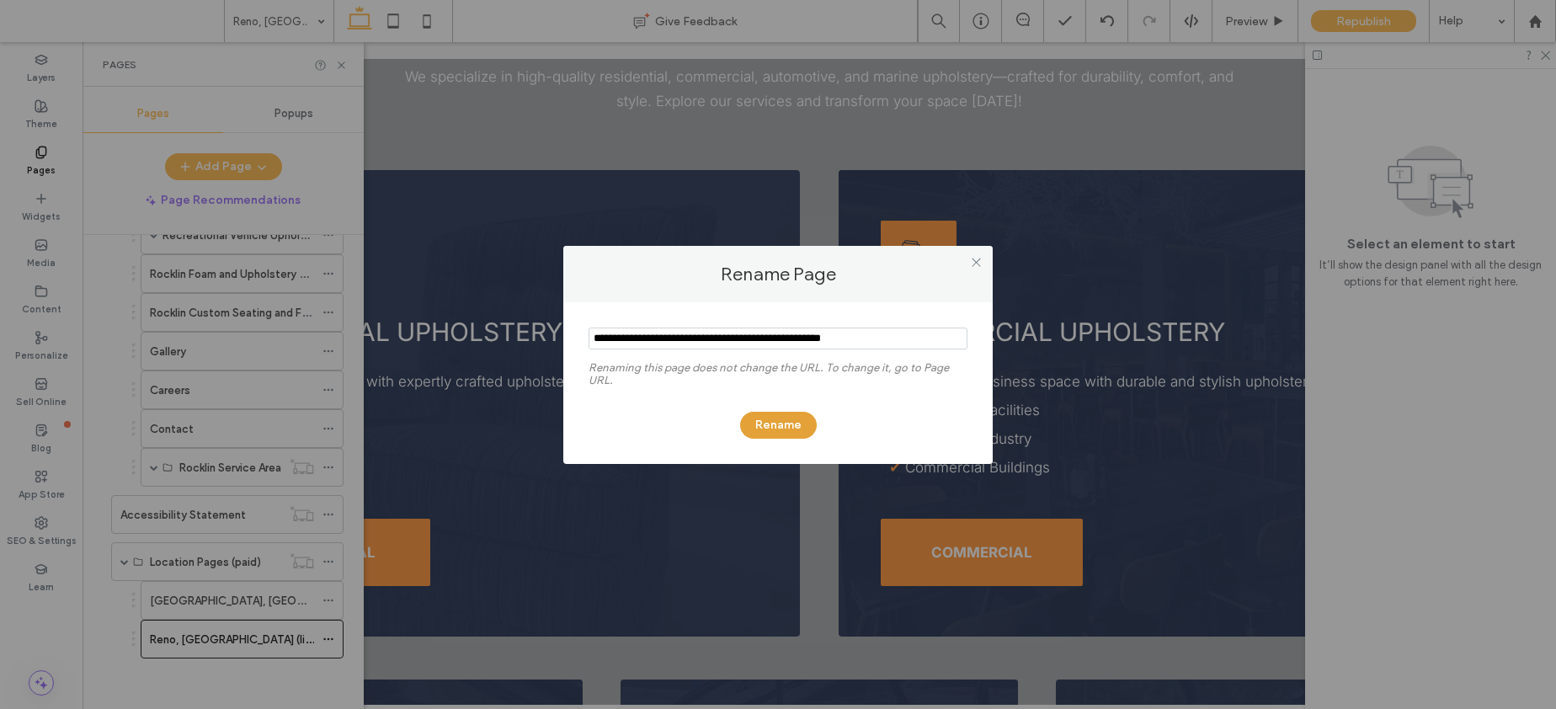
type input "**********"
click at [789, 429] on button "Rename" at bounding box center [778, 425] width 77 height 27
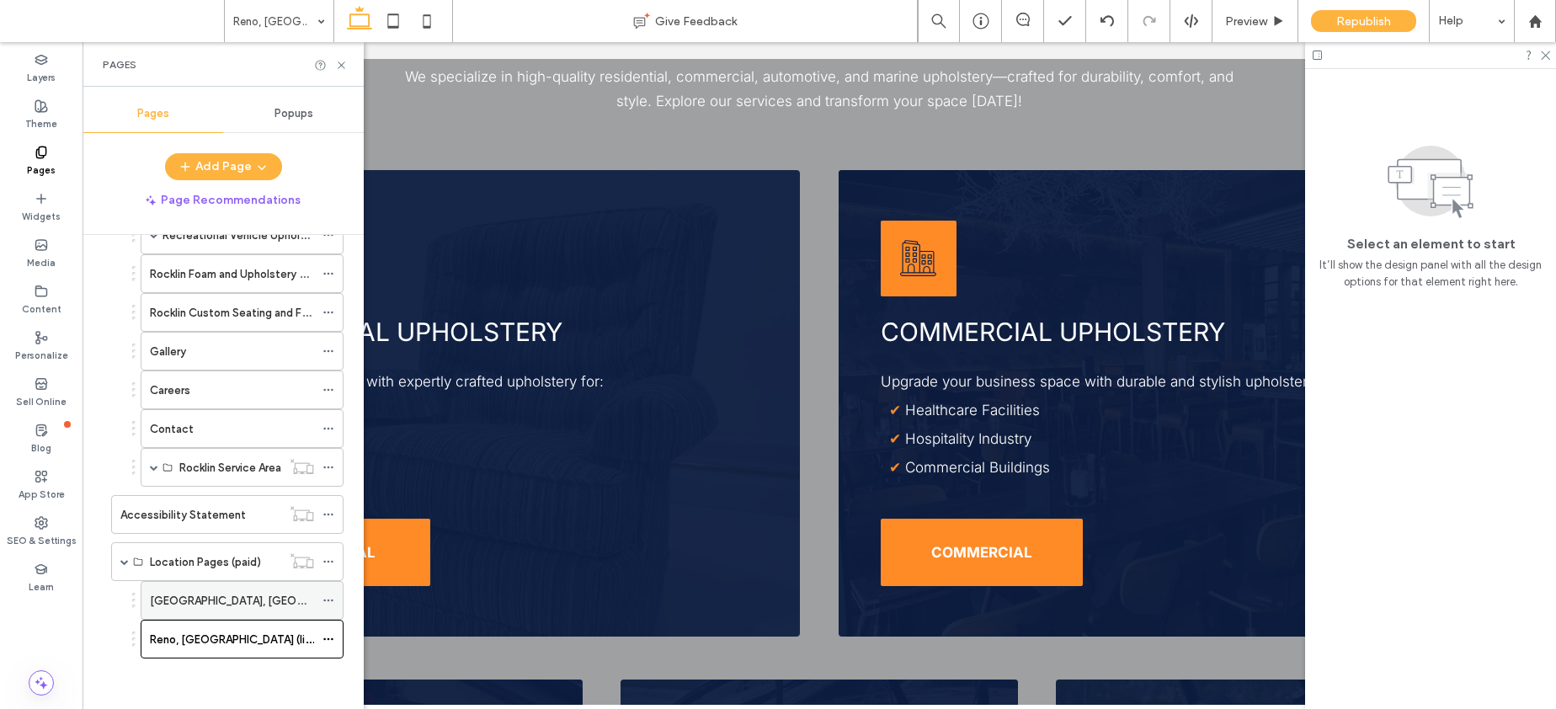
click at [254, 590] on label "South Lake Tahoe, CA (links to Rancho Cordova contact)" at bounding box center [411, 600] width 522 height 29
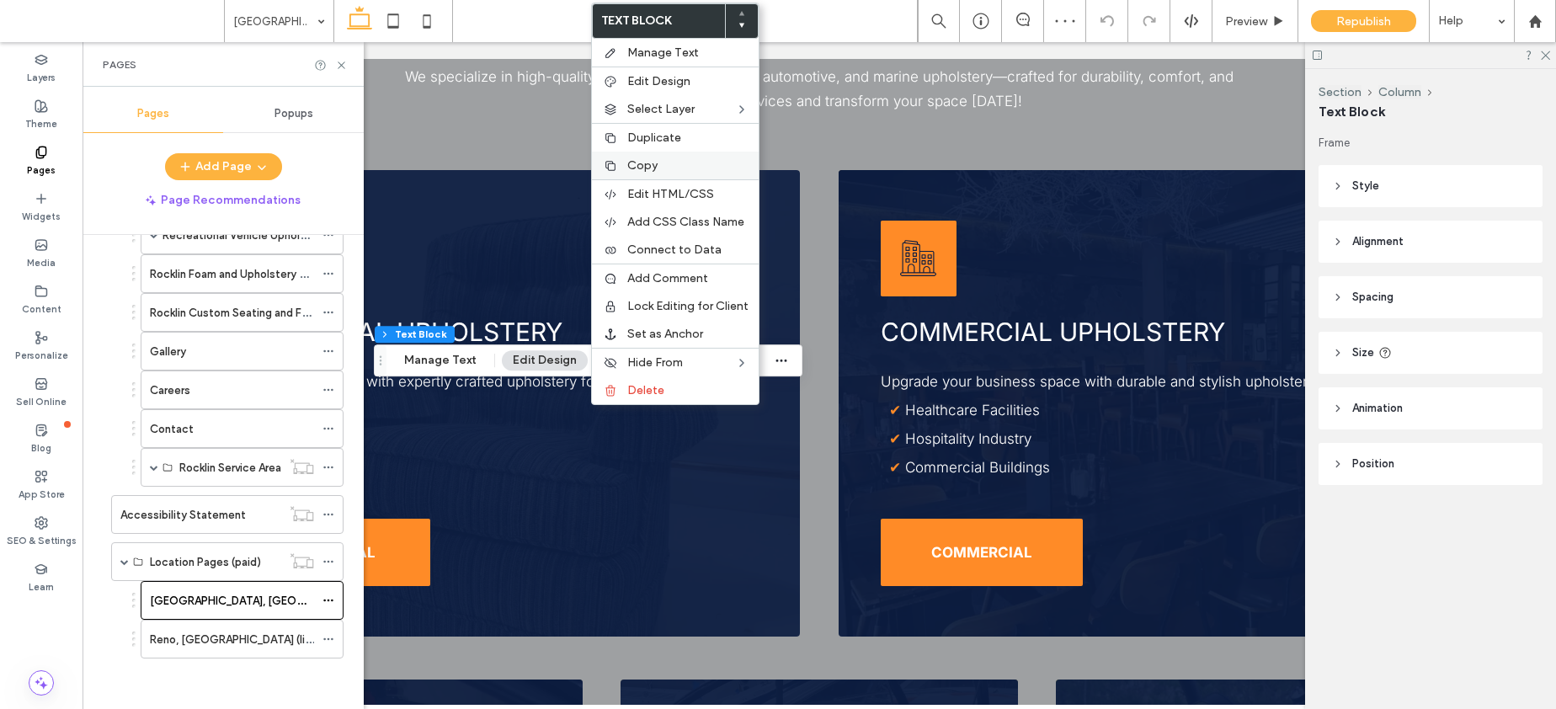
click at [661, 165] on label "Copy" at bounding box center [687, 165] width 121 height 14
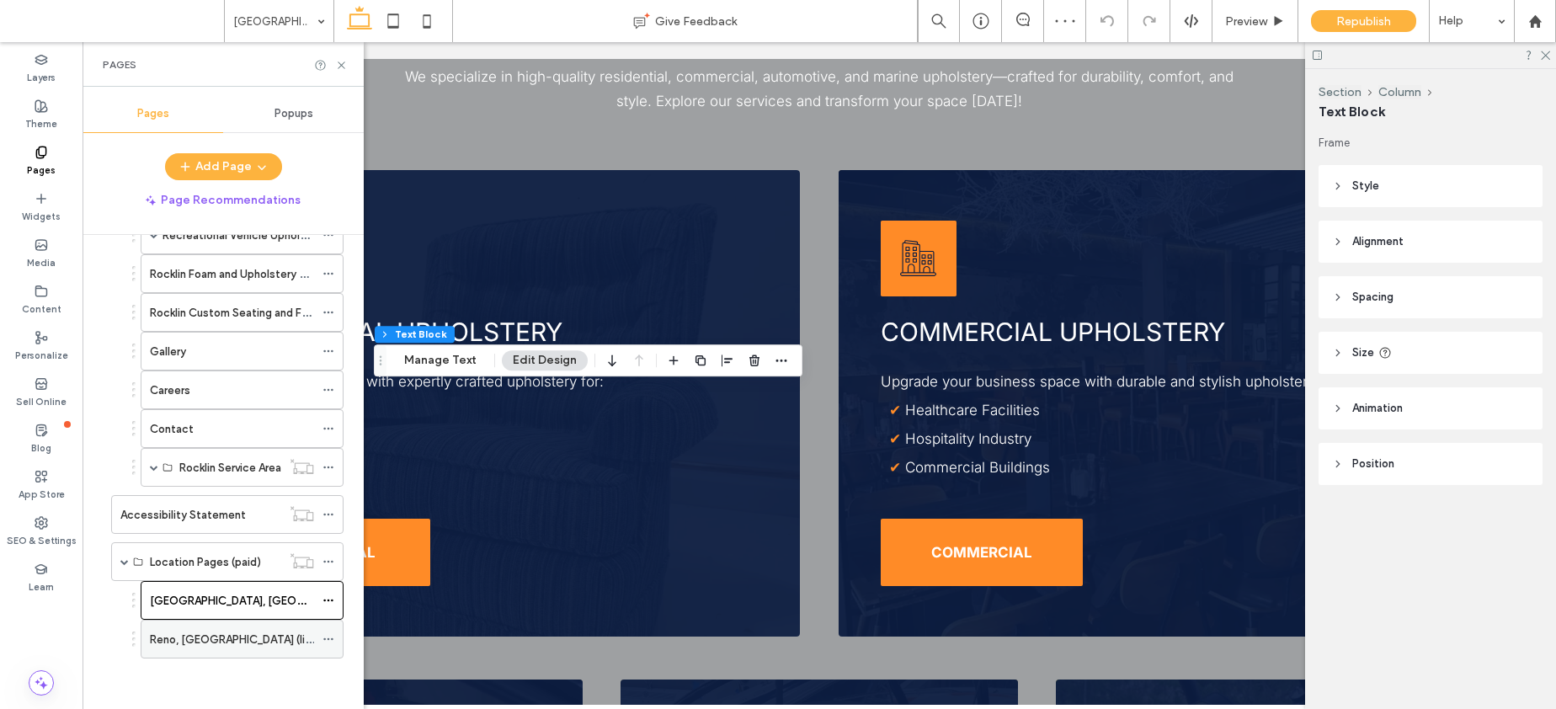
click at [266, 633] on label "Reno, NV (links to Rocklin contact)" at bounding box center [287, 639] width 274 height 29
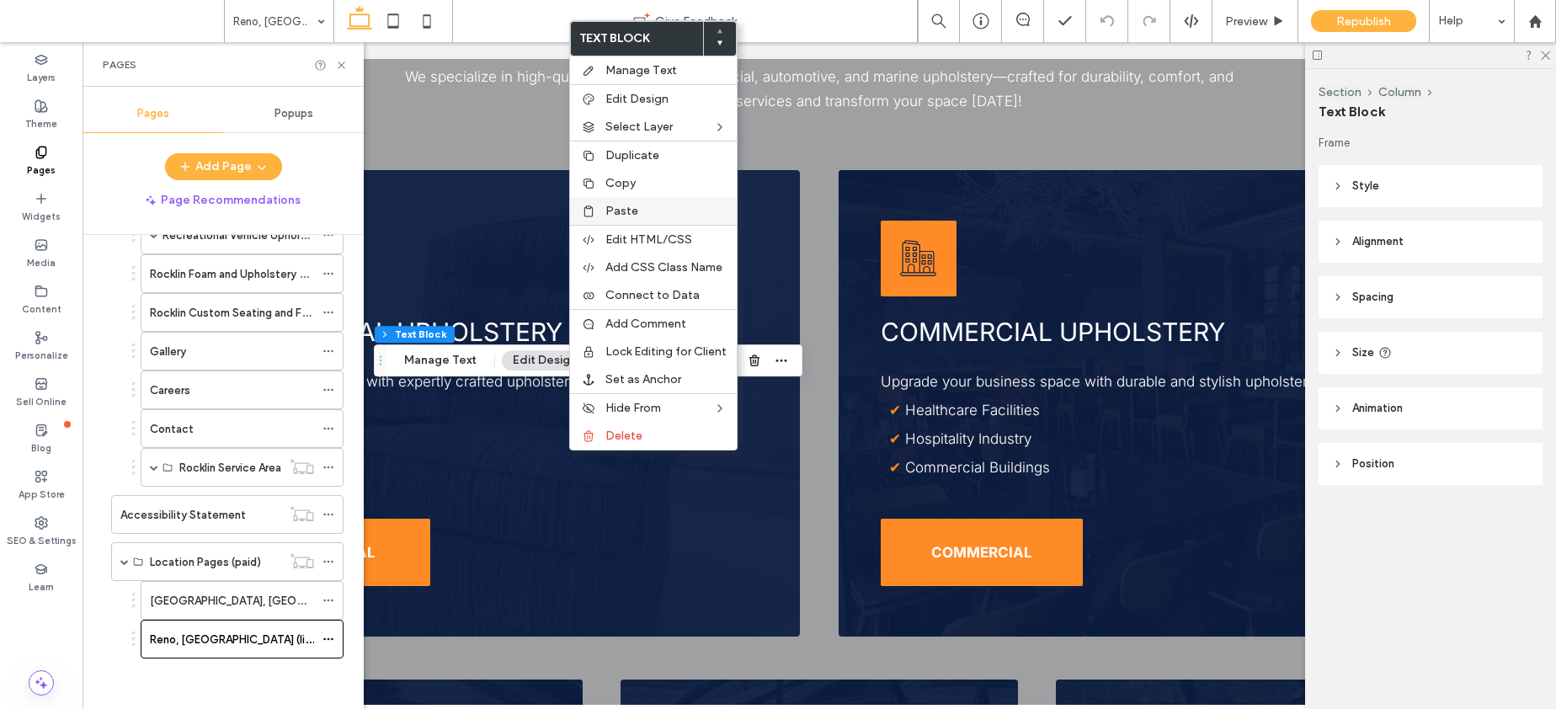
click at [638, 209] on label "Paste" at bounding box center [665, 211] width 121 height 14
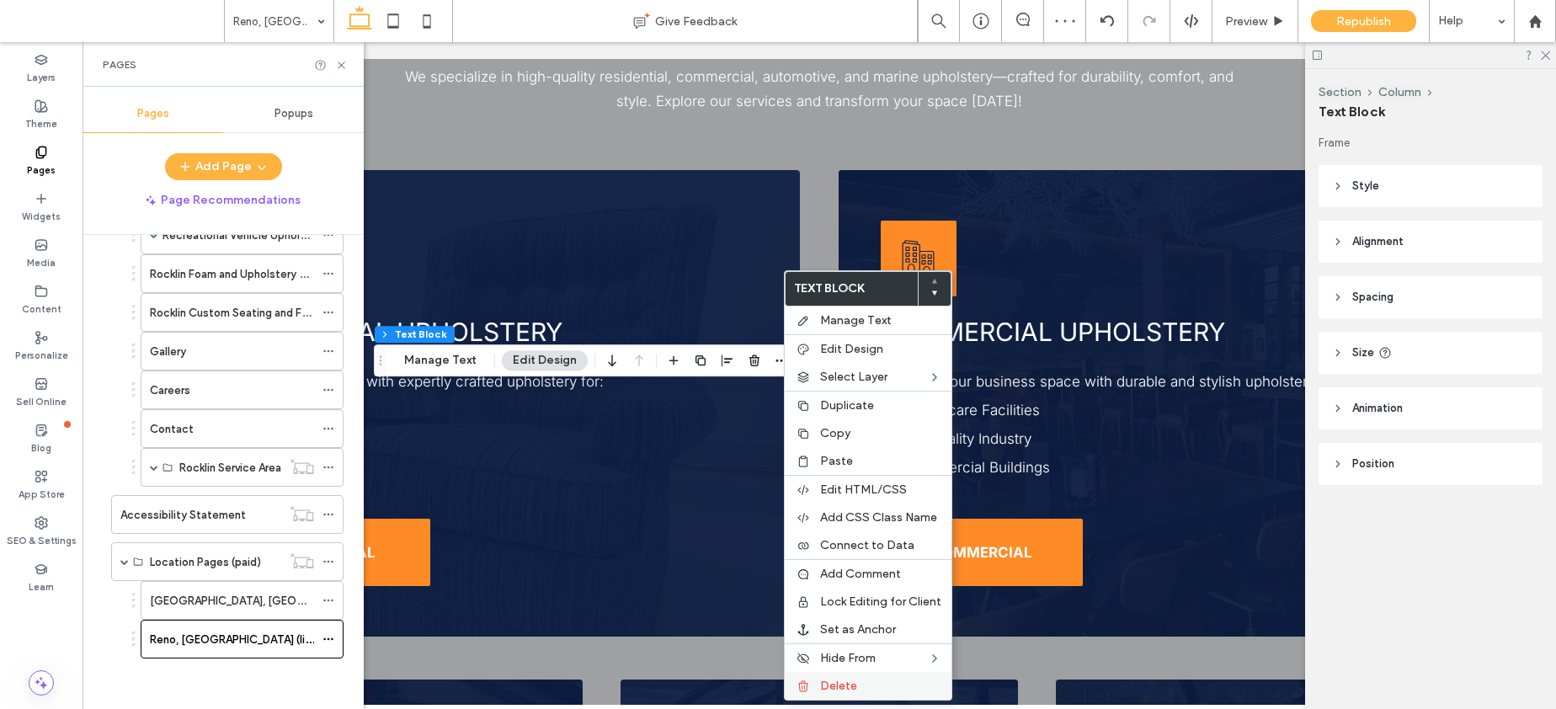
click at [834, 680] on span "Delete" at bounding box center [838, 686] width 37 height 14
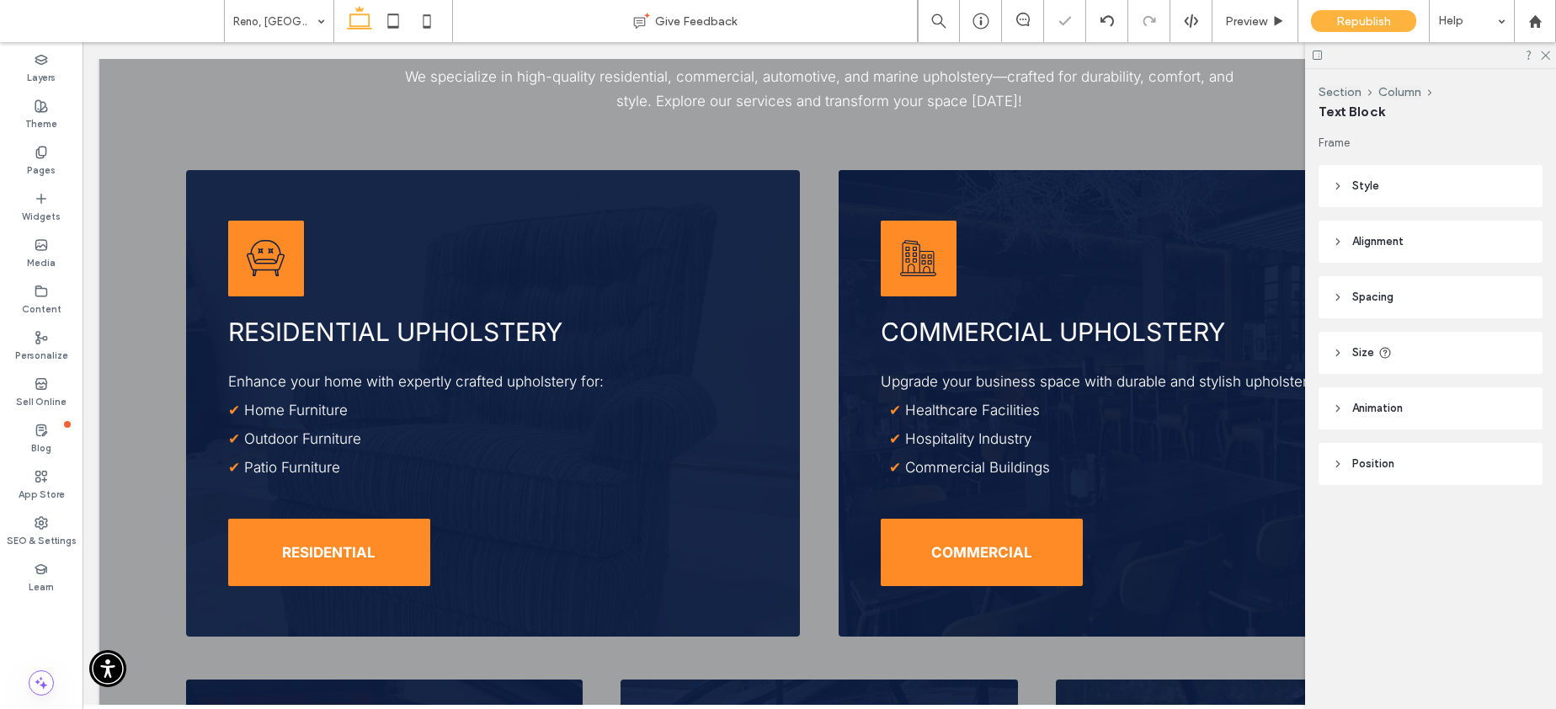
type input "*****"
type input "**"
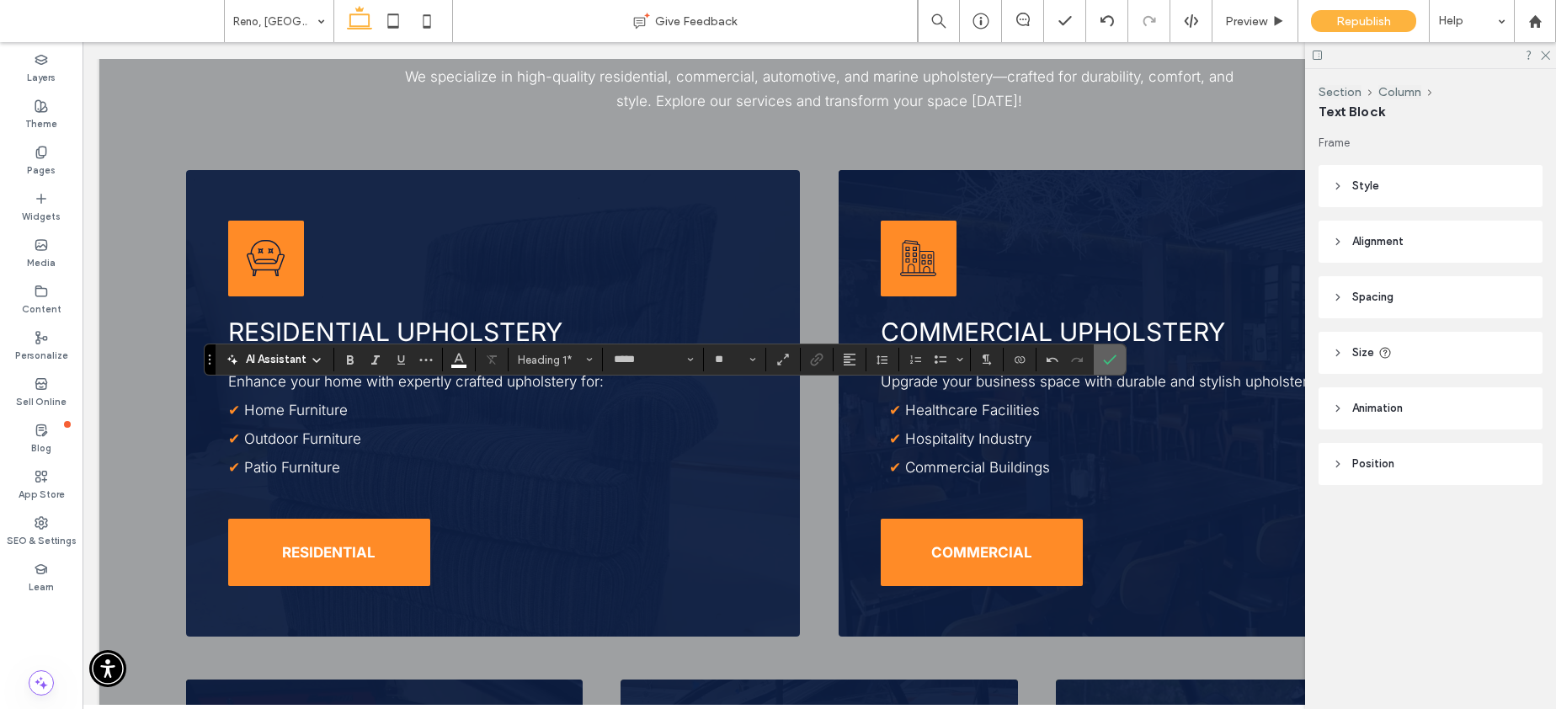
click at [1112, 362] on icon "Confirm" at bounding box center [1109, 359] width 13 height 13
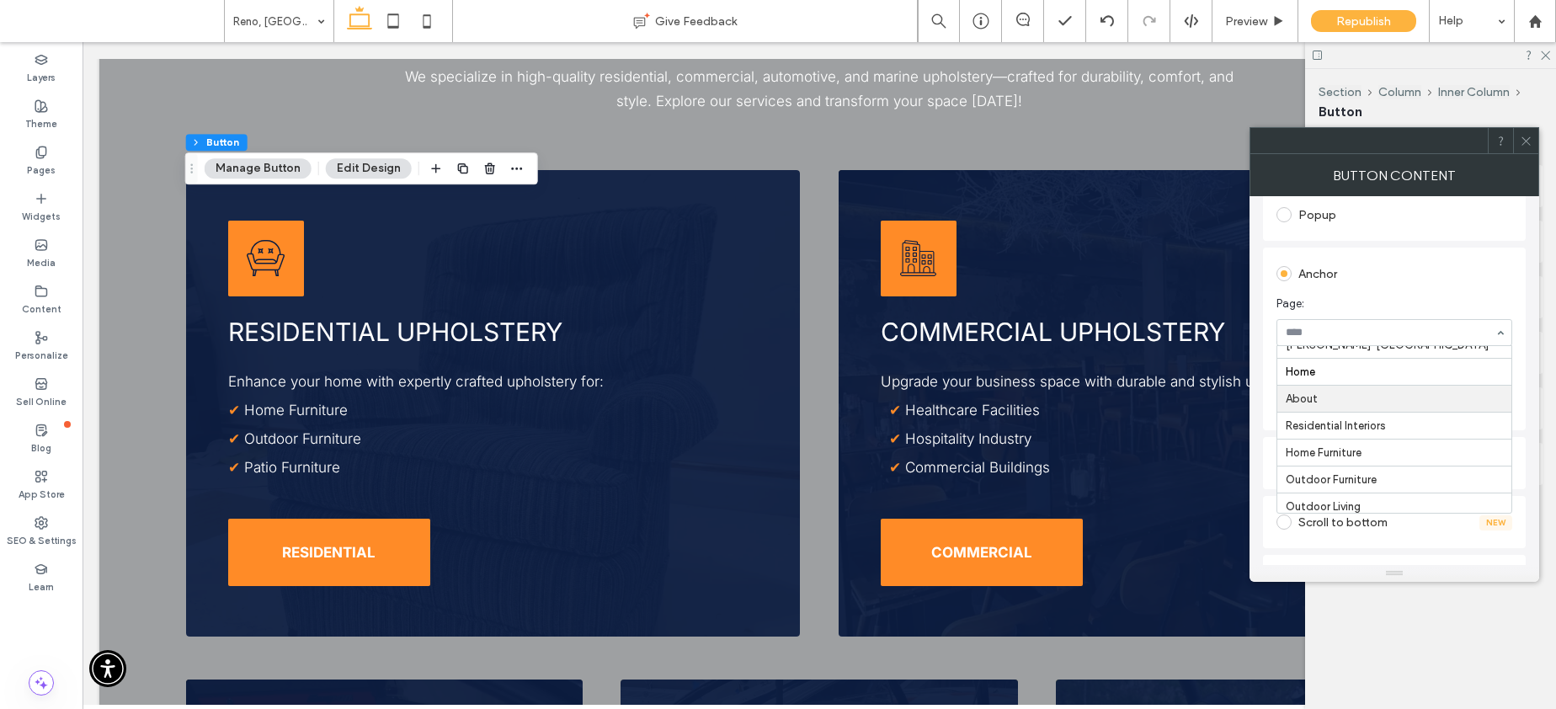
scroll to position [2430, 0]
click at [1366, 386] on section "Anchor: Select..." at bounding box center [1394, 387] width 236 height 67
click at [1389, 362] on section "Anchor: services" at bounding box center [1394, 387] width 236 height 67
click at [1534, 141] on div at bounding box center [1525, 140] width 25 height 25
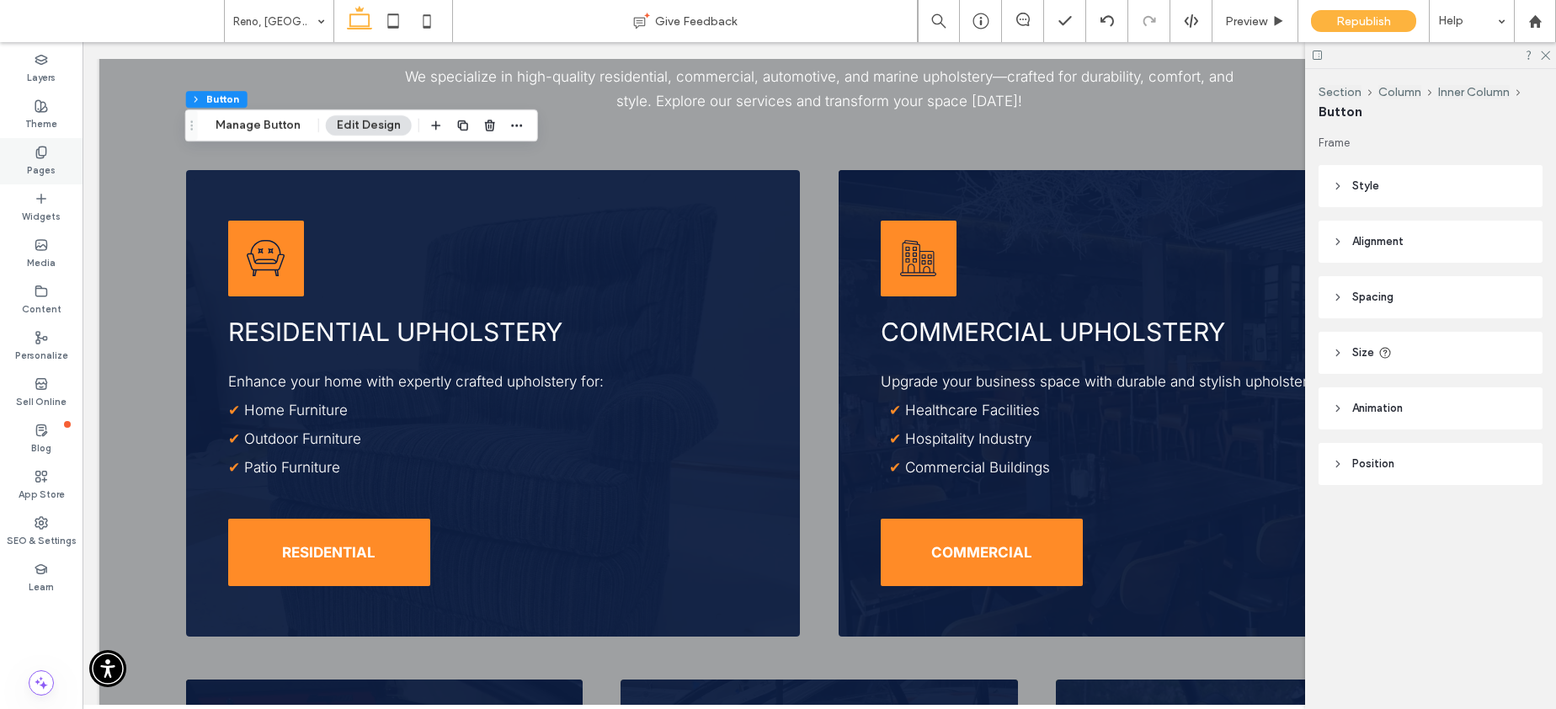
click at [43, 159] on label "Pages" at bounding box center [41, 168] width 29 height 19
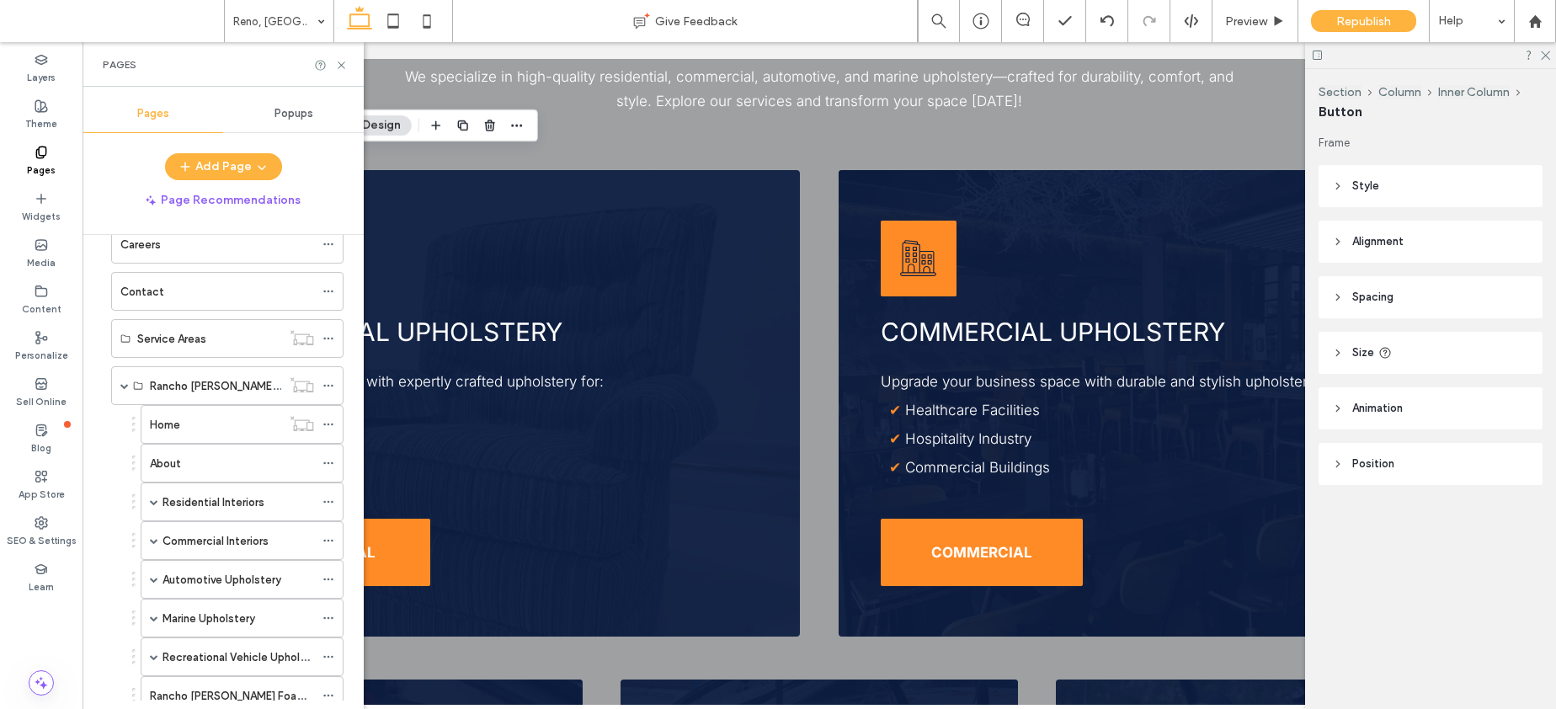
scroll to position [248, 0]
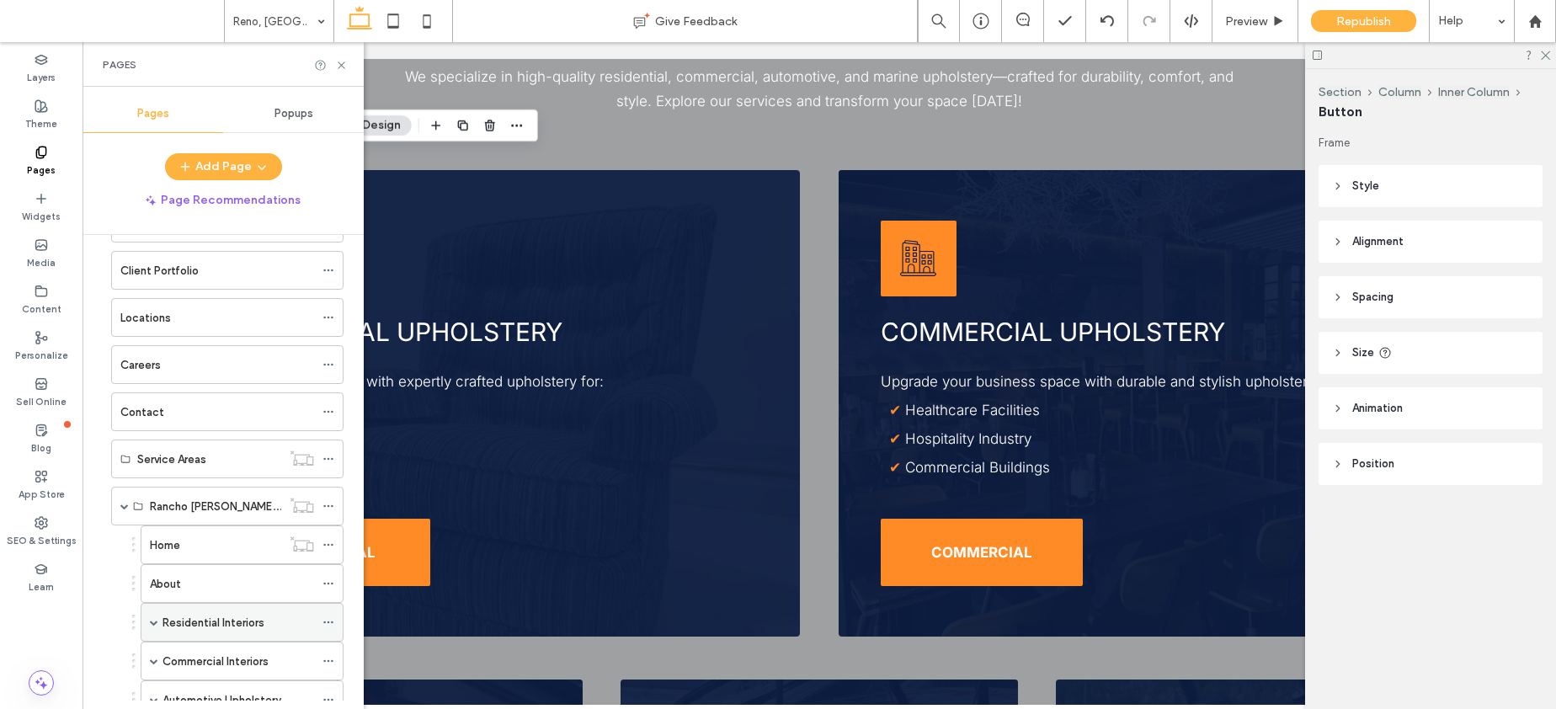
click at [154, 620] on span at bounding box center [154, 622] width 8 height 8
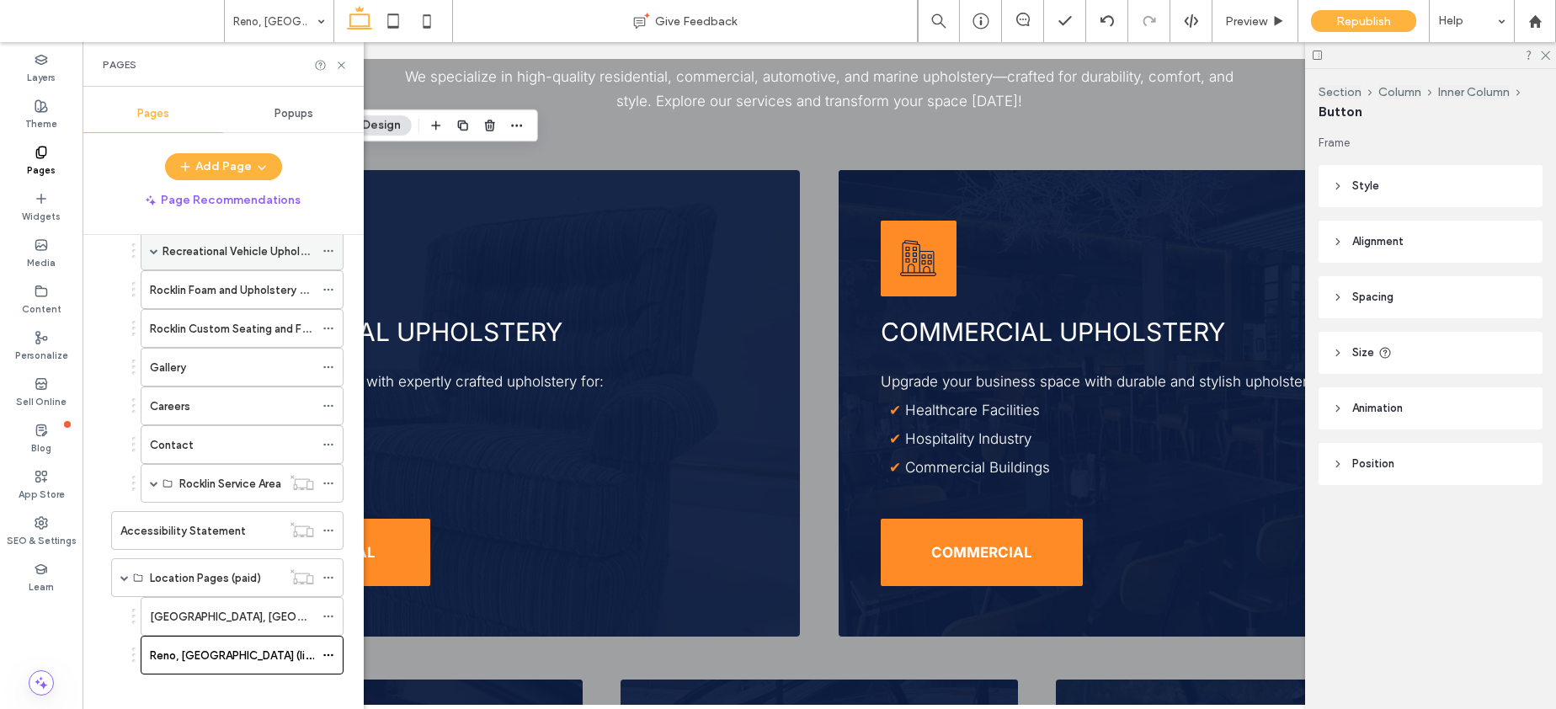
scroll to position [1457, 0]
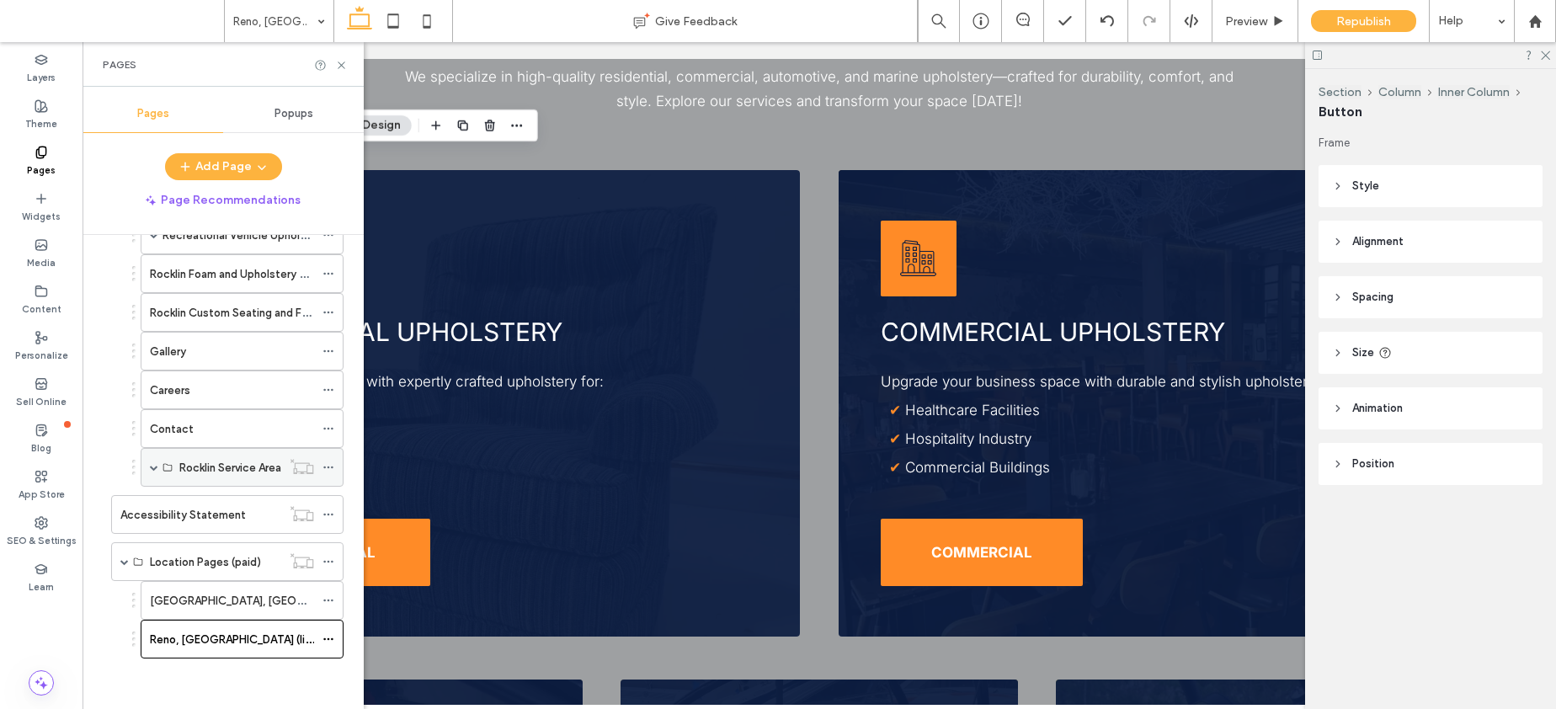
click at [152, 466] on span at bounding box center [154, 467] width 8 height 8
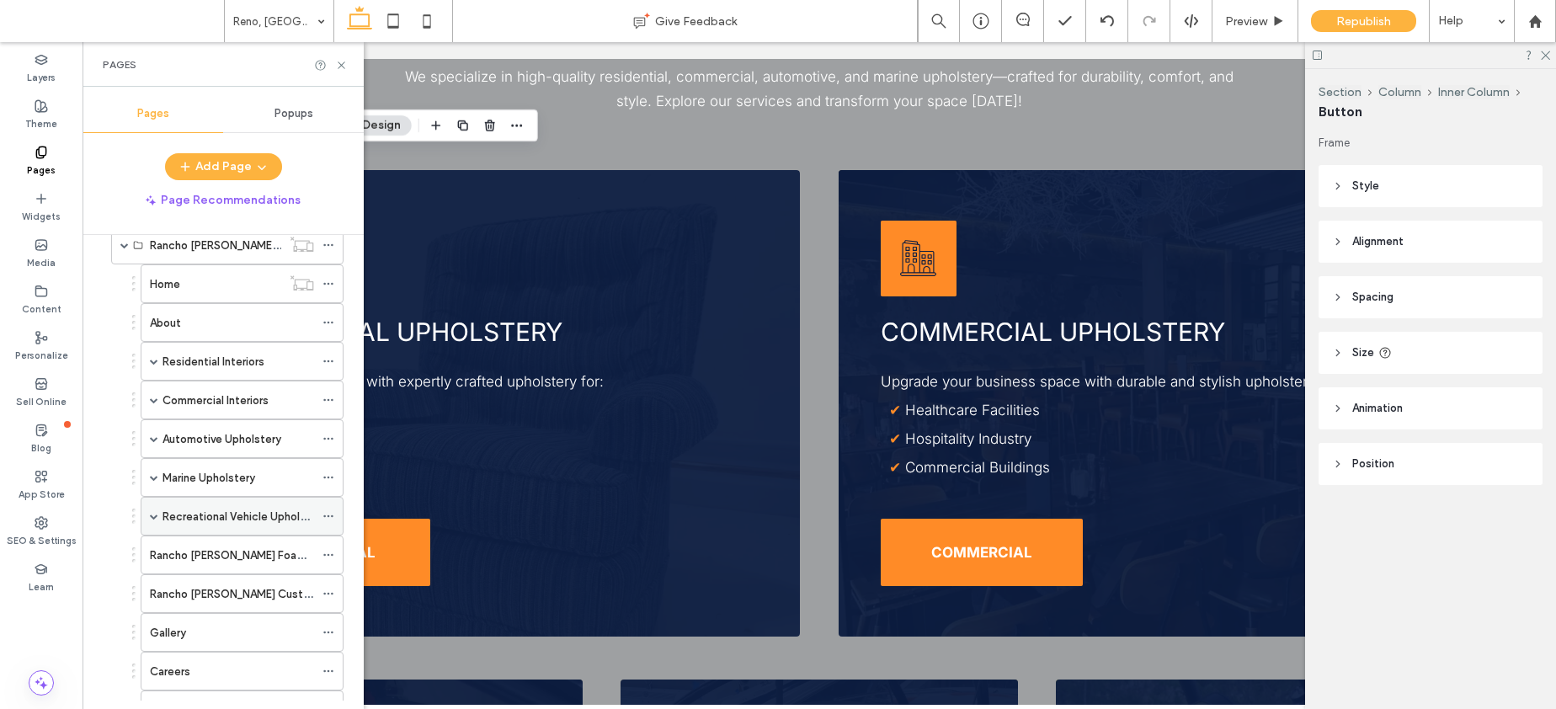
scroll to position [508, 0]
click at [190, 287] on div "Home" at bounding box center [215, 285] width 131 height 18
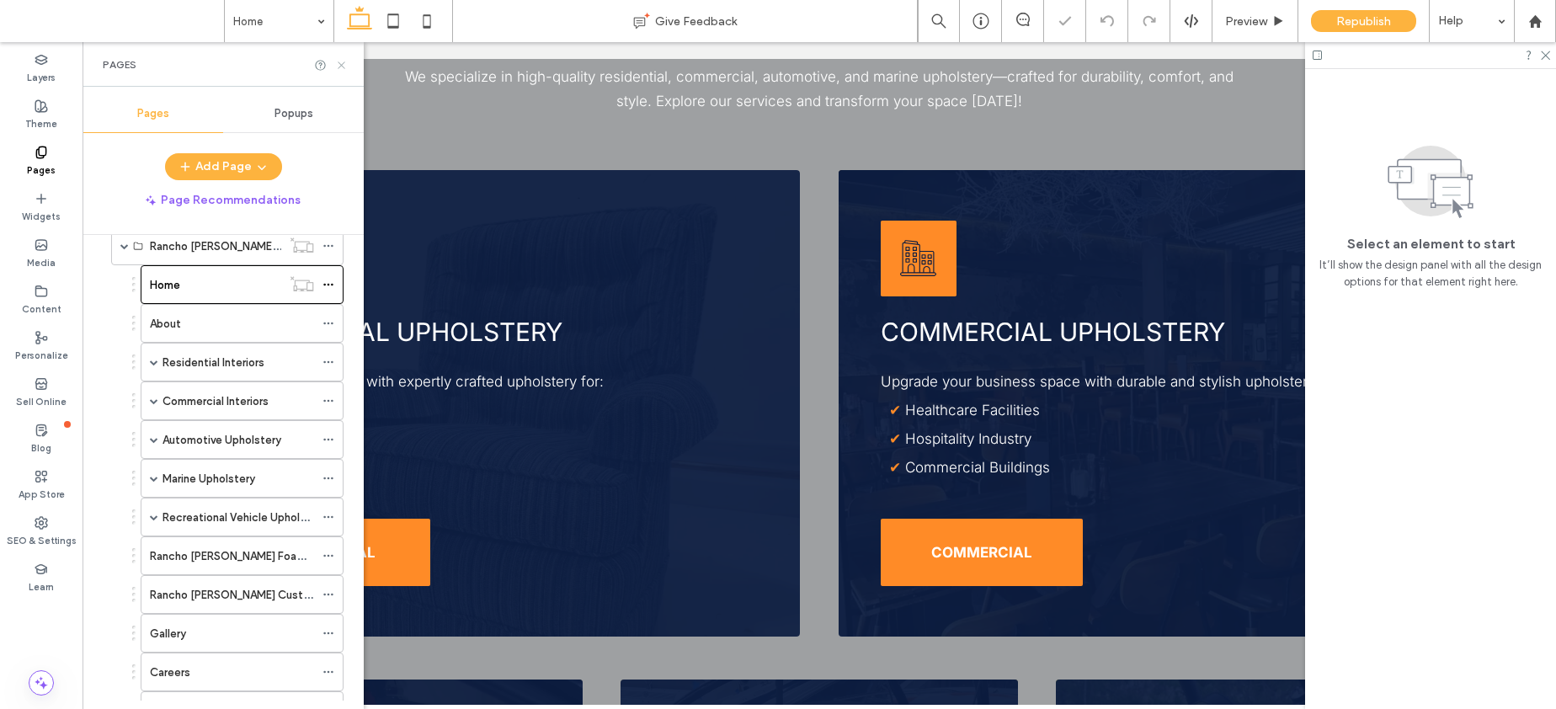
click at [340, 70] on icon at bounding box center [341, 65] width 13 height 13
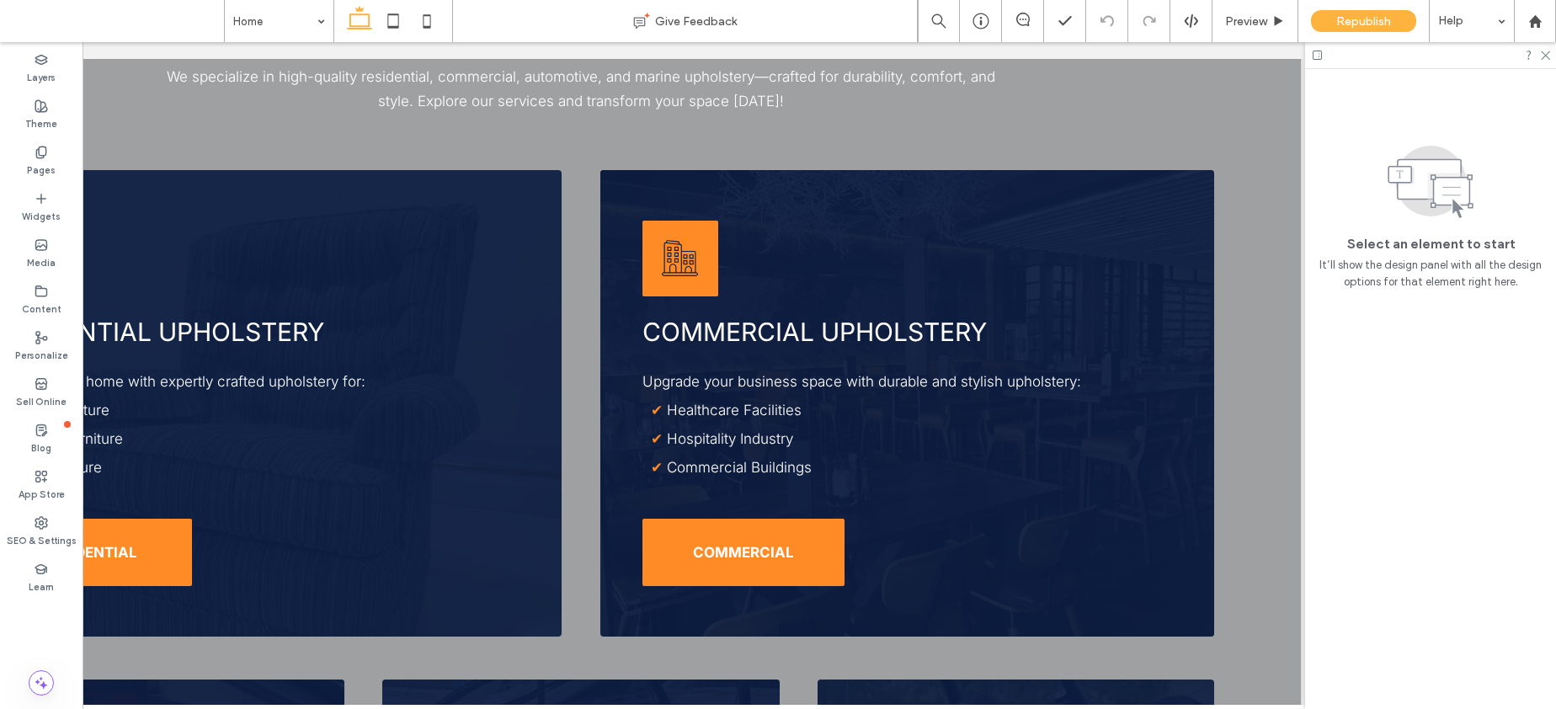
scroll to position [0, 251]
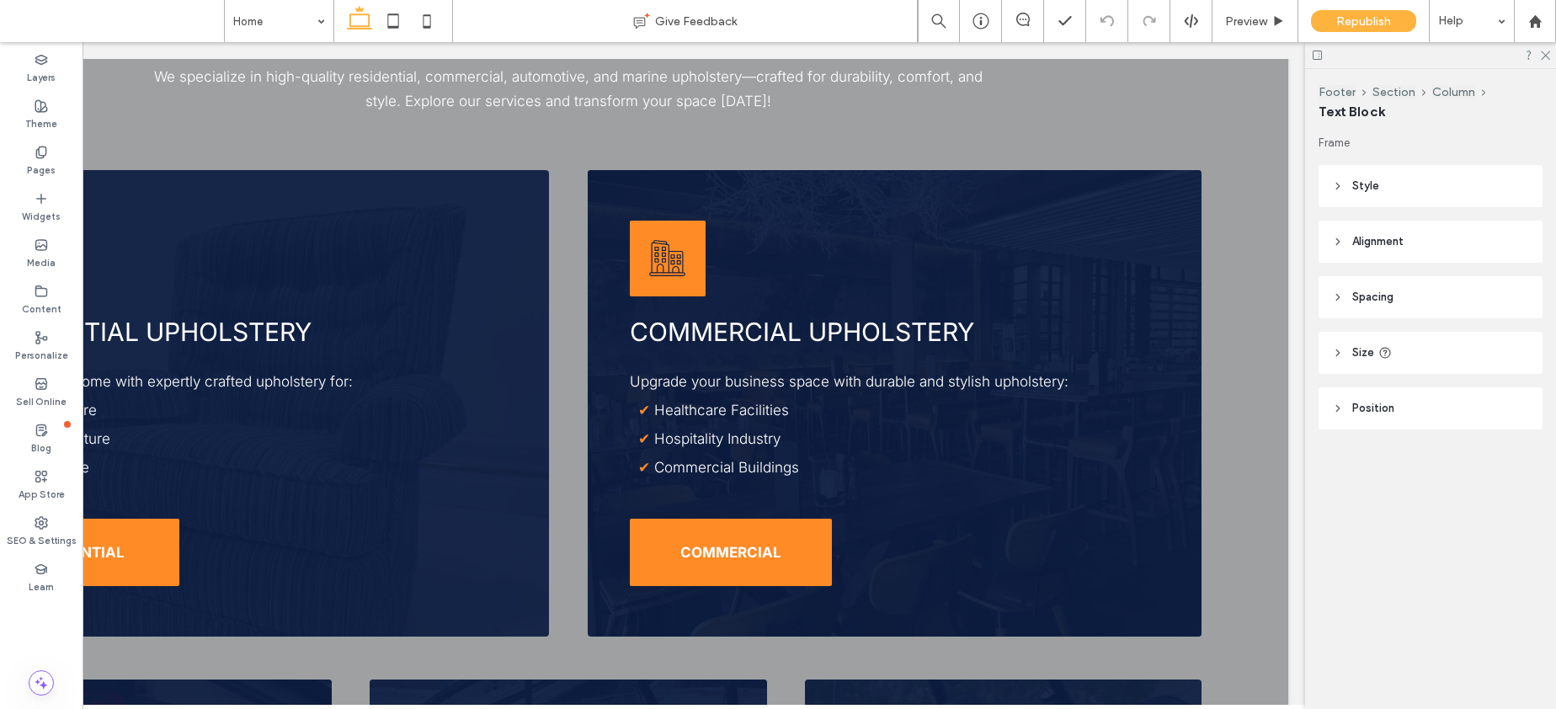
type input "*****"
type input "**"
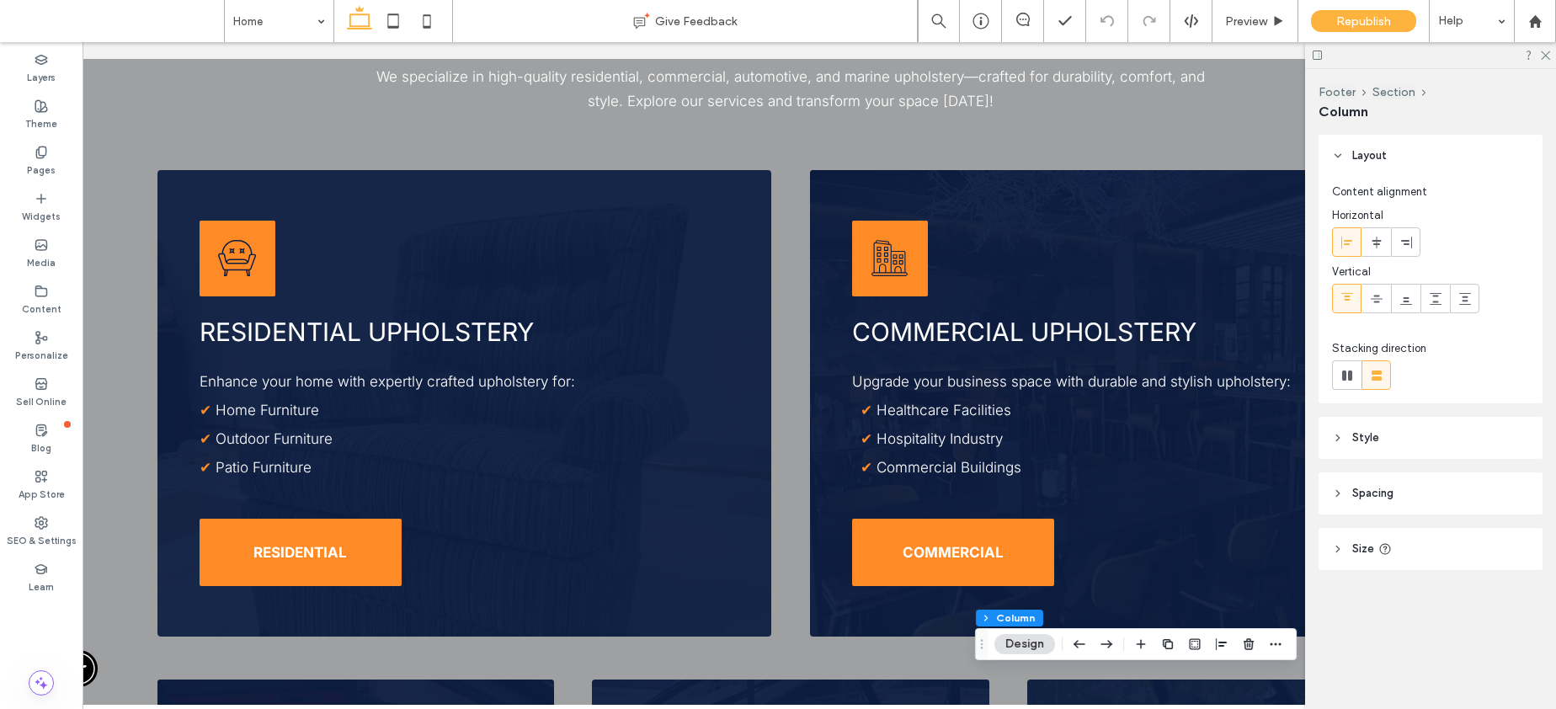
scroll to position [0, 0]
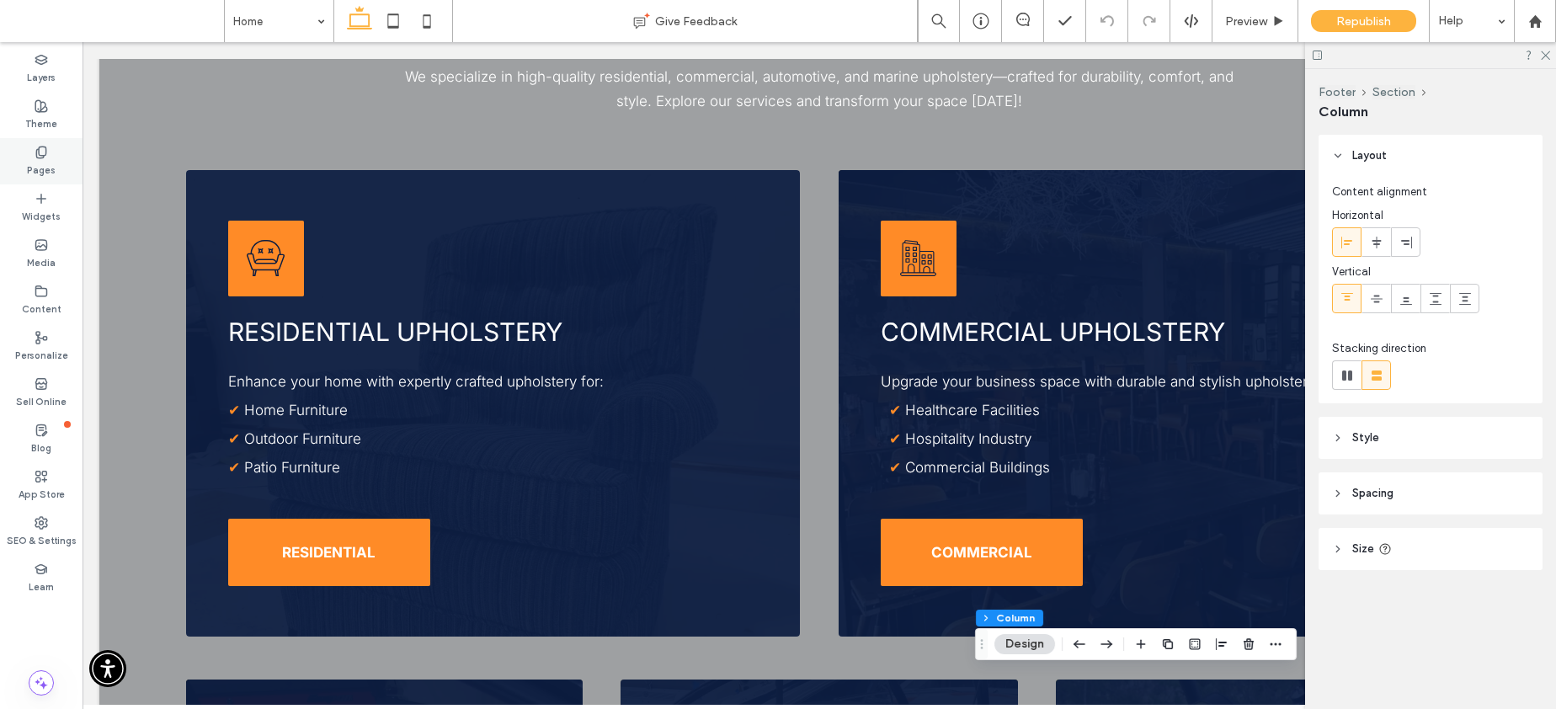
click at [50, 156] on div "Pages" at bounding box center [41, 161] width 83 height 46
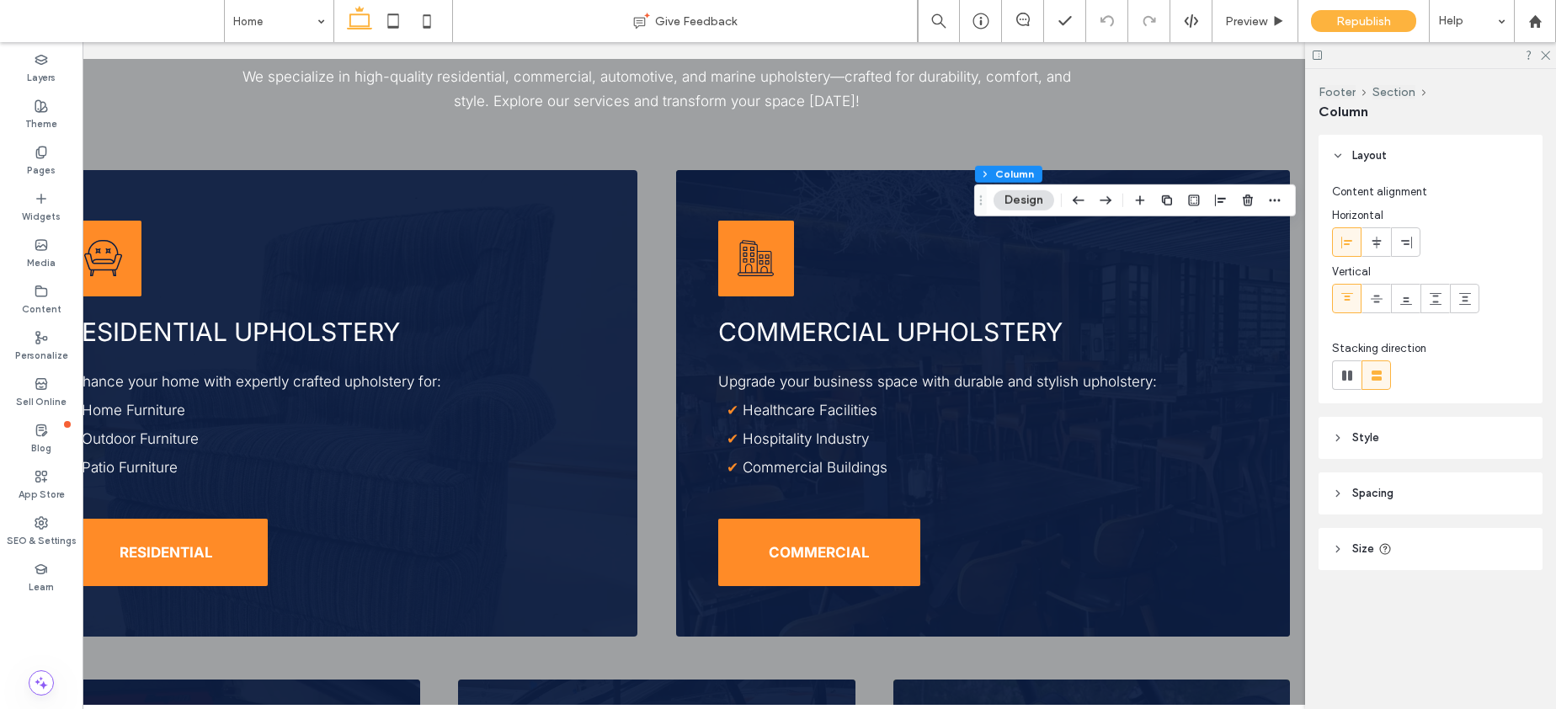
scroll to position [0, 180]
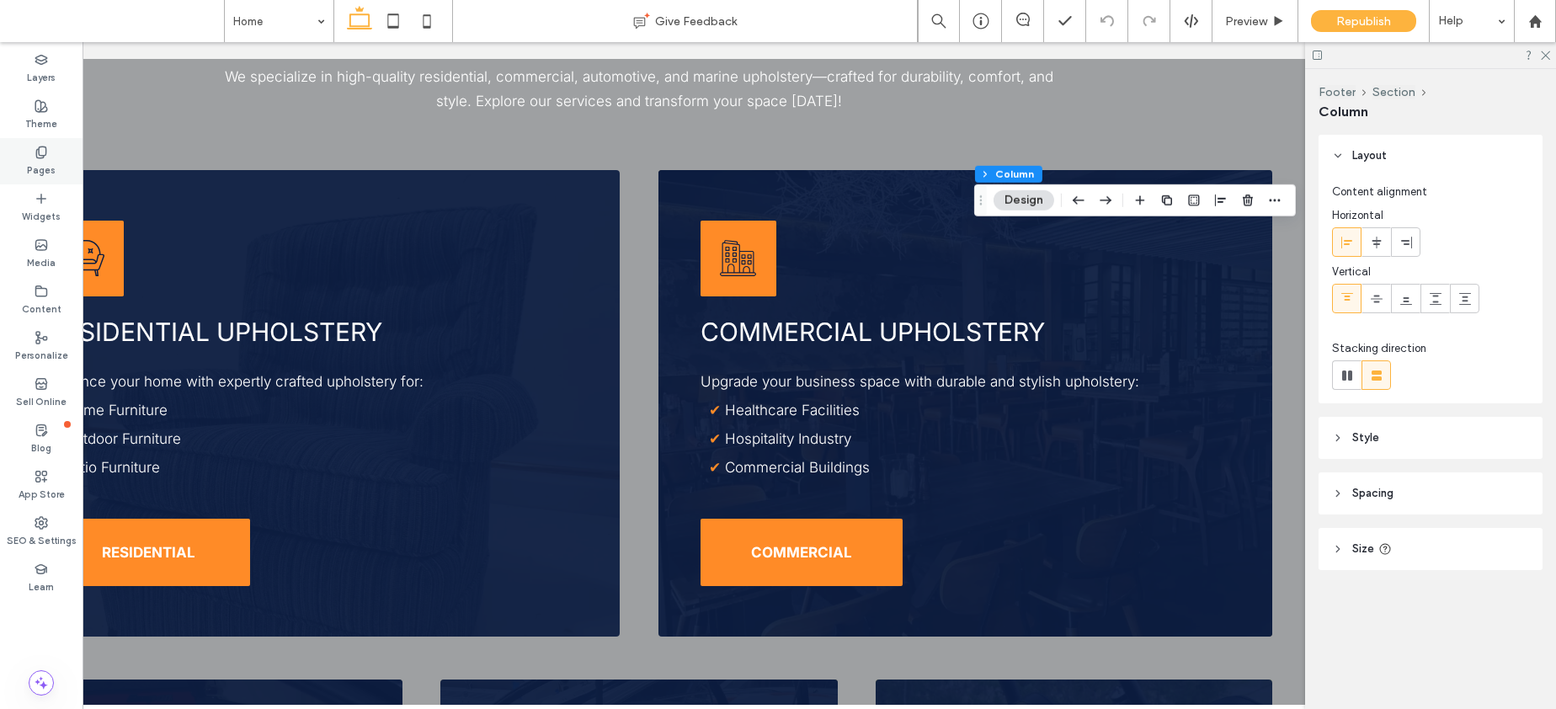
click at [52, 162] on label "Pages" at bounding box center [41, 168] width 29 height 19
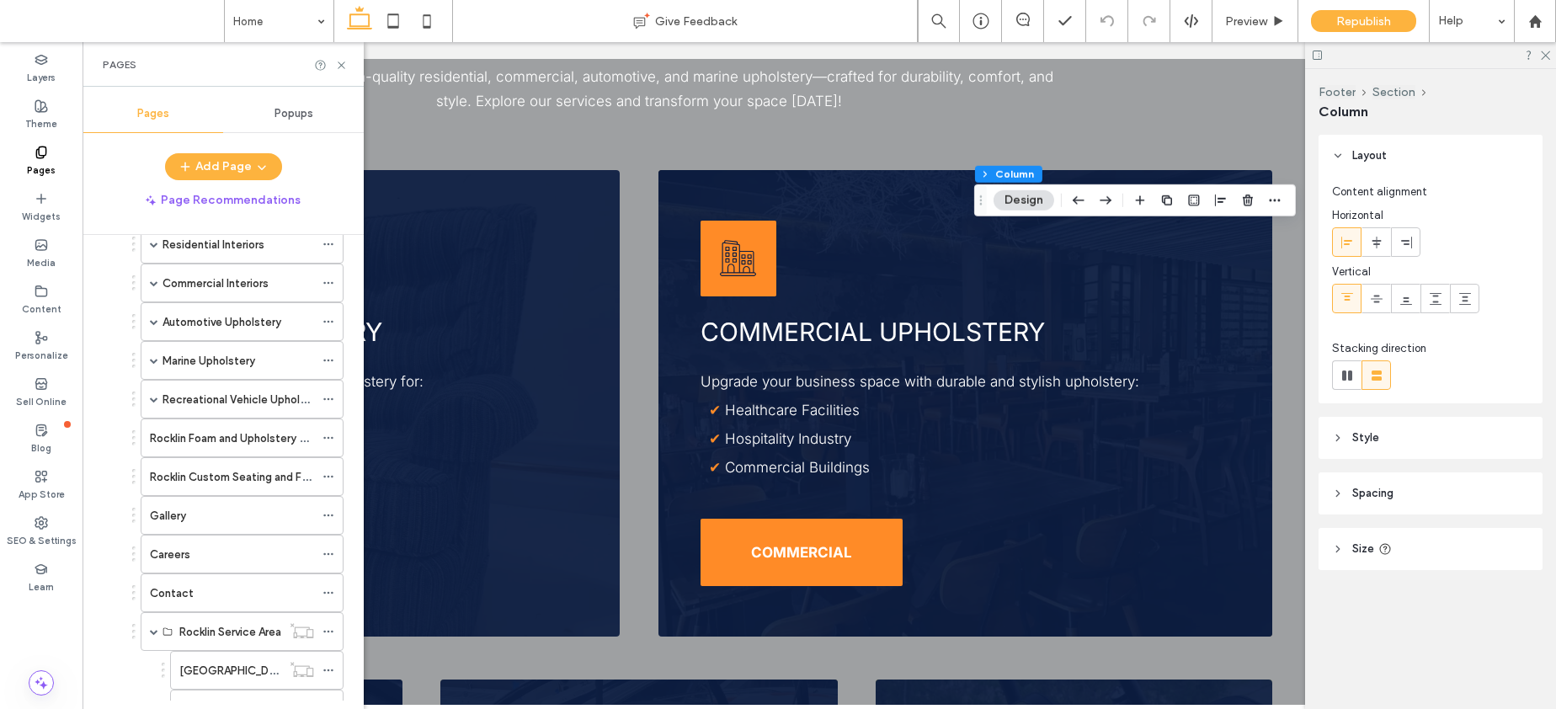
scroll to position [1334, 0]
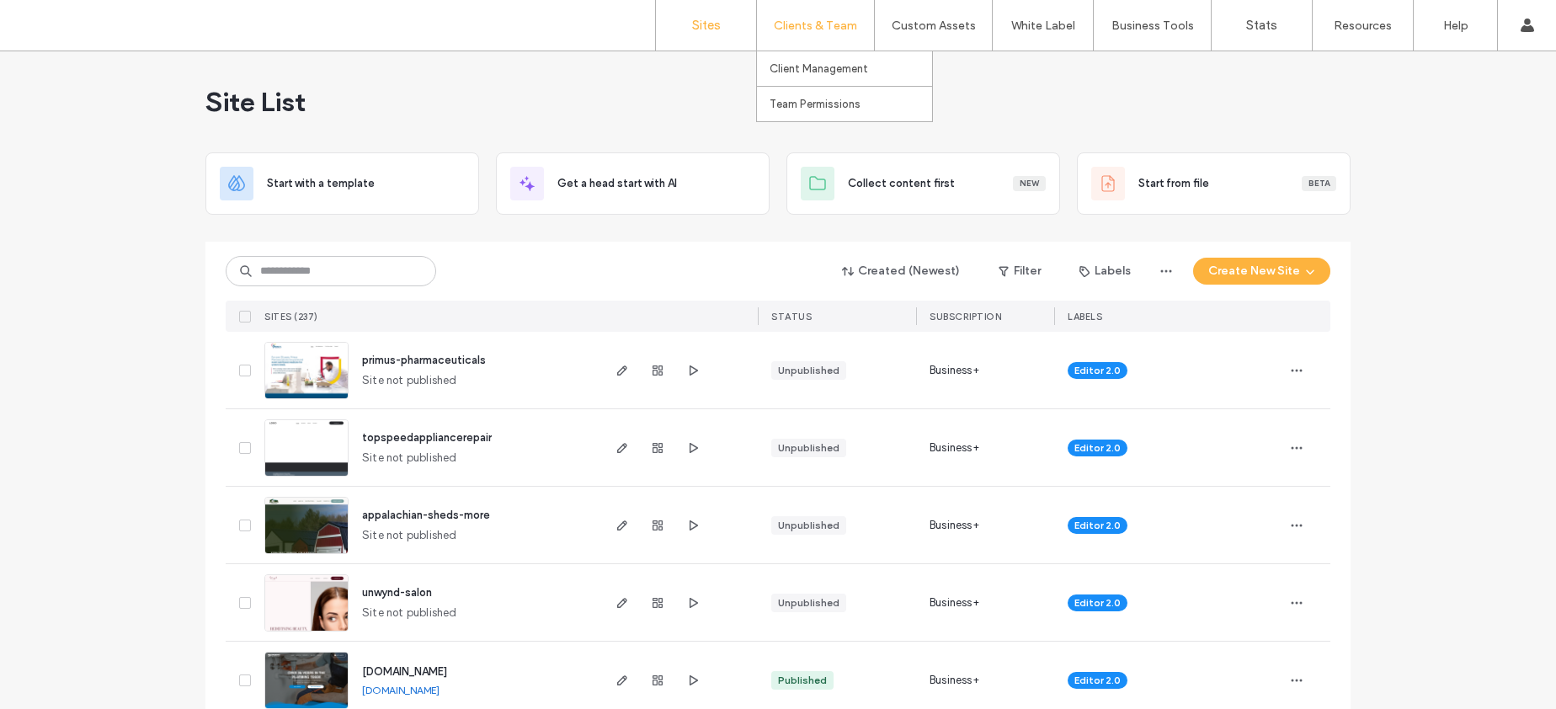
click at [817, 29] on label "Clients & Team" at bounding box center [815, 26] width 83 height 14
click at [807, 102] on label "Team Permissions" at bounding box center [814, 104] width 91 height 13
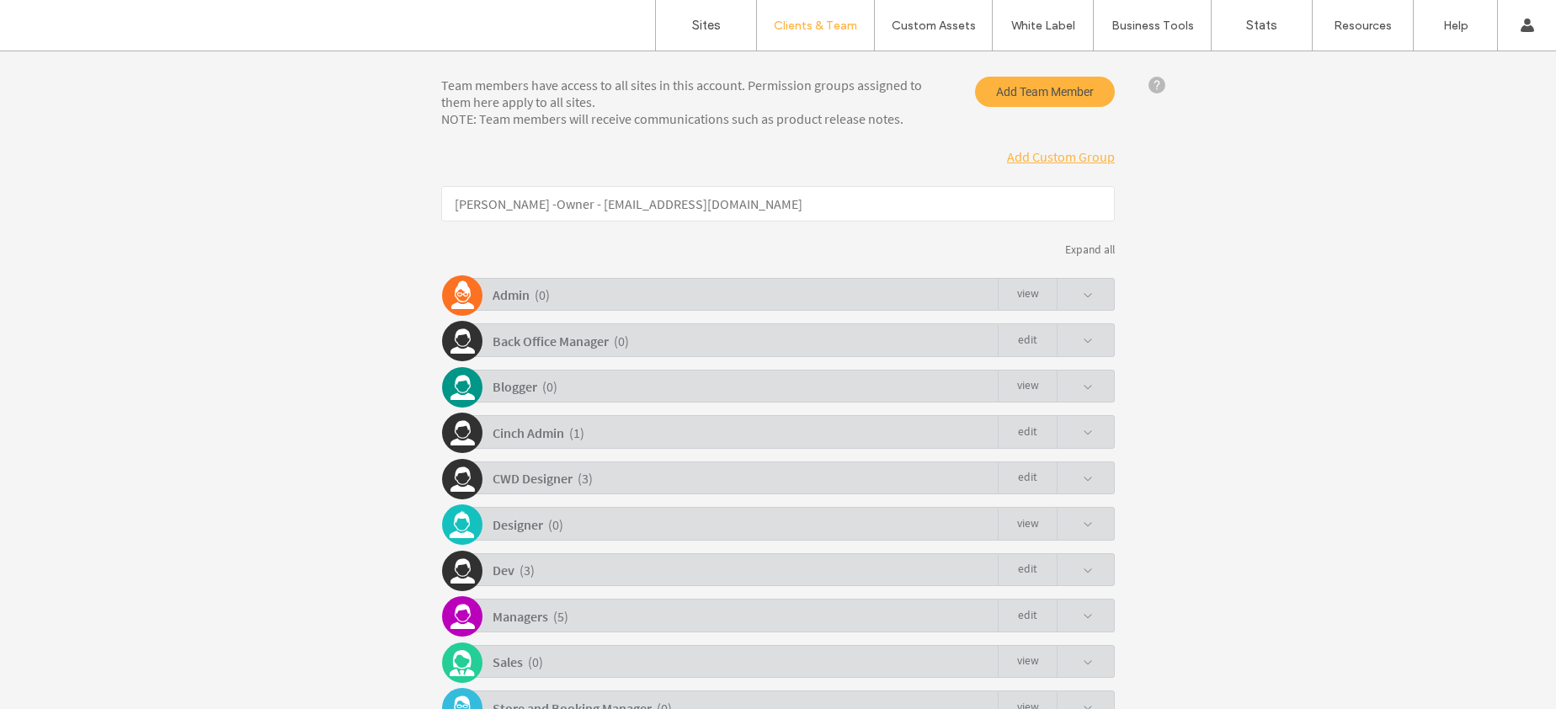
scroll to position [227, 0]
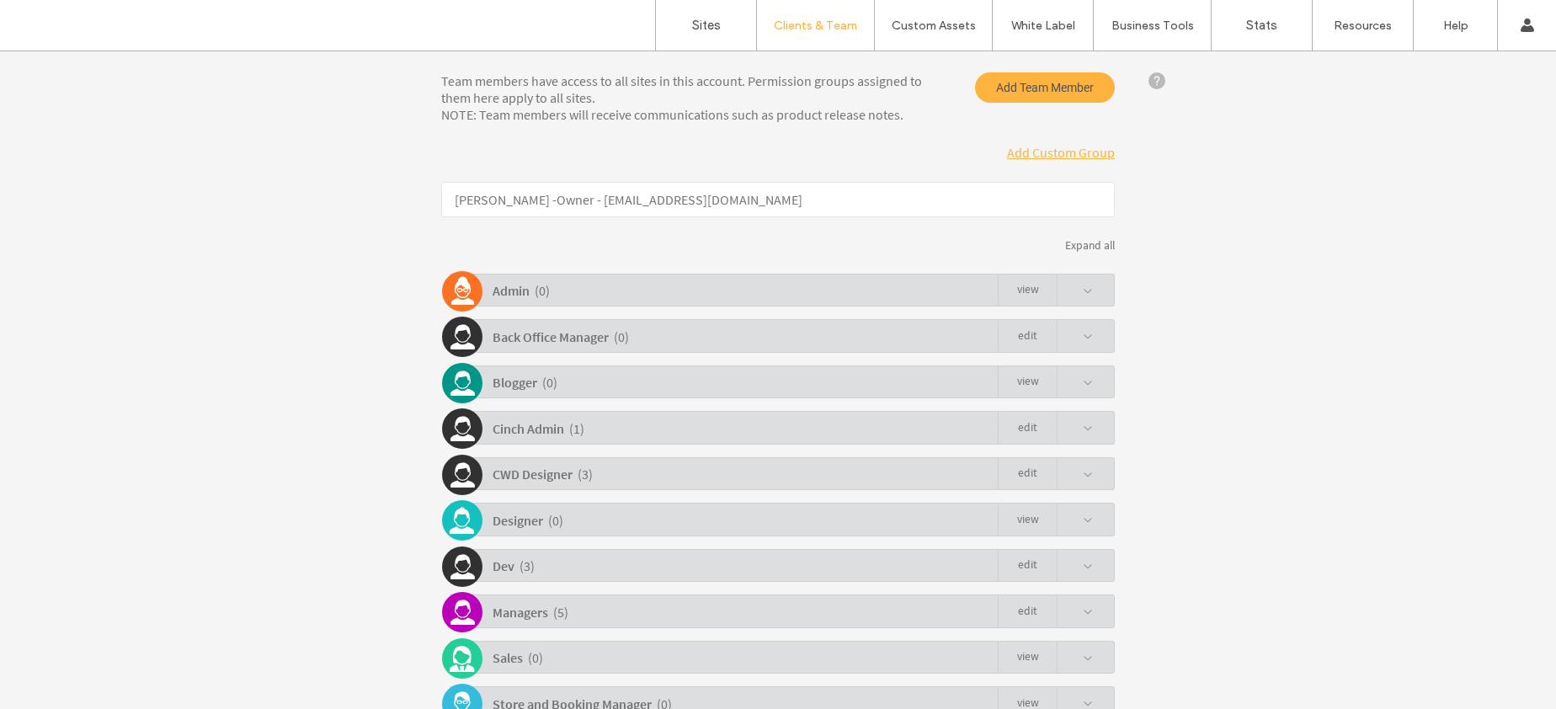
click at [739, 439] on div "Cinch Admin ( 1 ) Edit" at bounding box center [782, 427] width 665 height 33
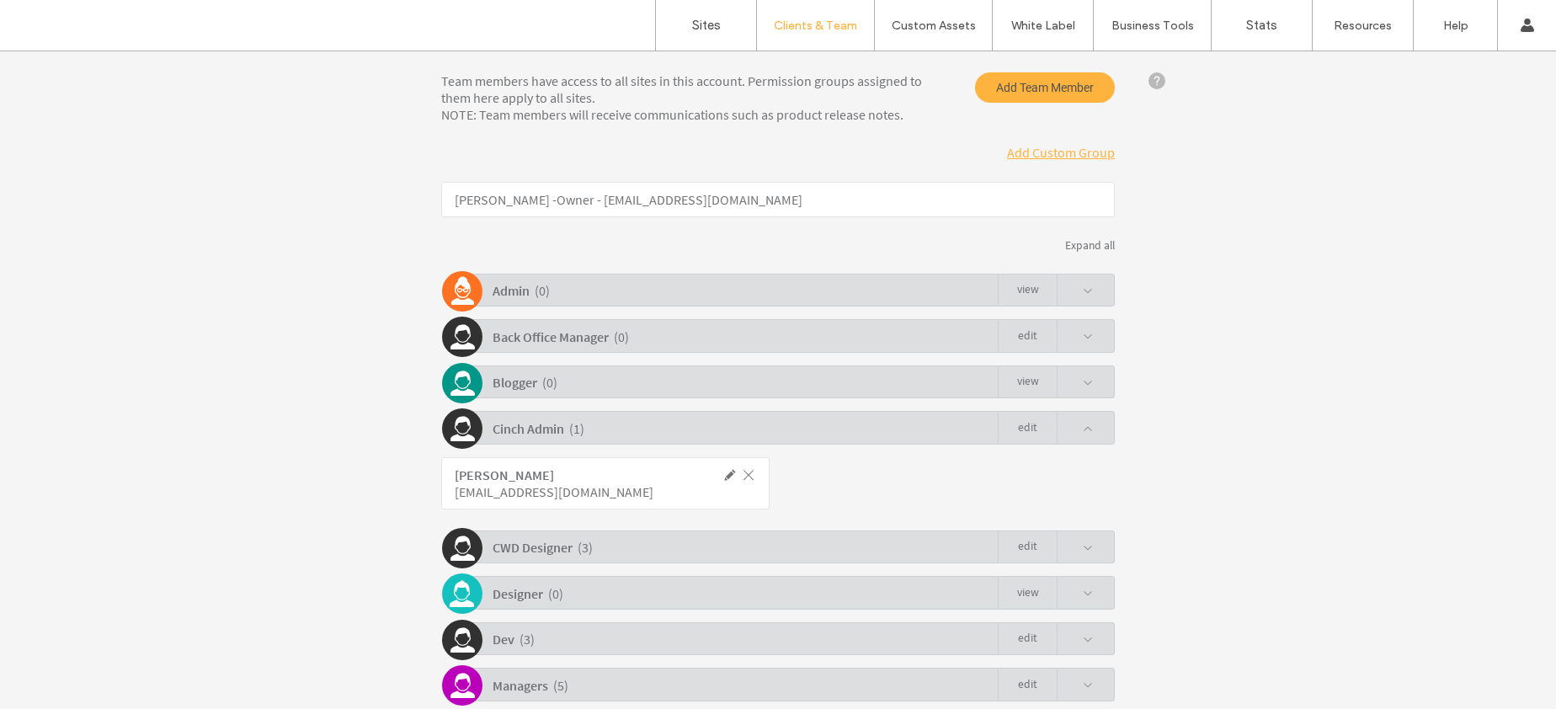
click at [791, 424] on div "Cinch Admin ( 1 ) Edit" at bounding box center [782, 427] width 665 height 33
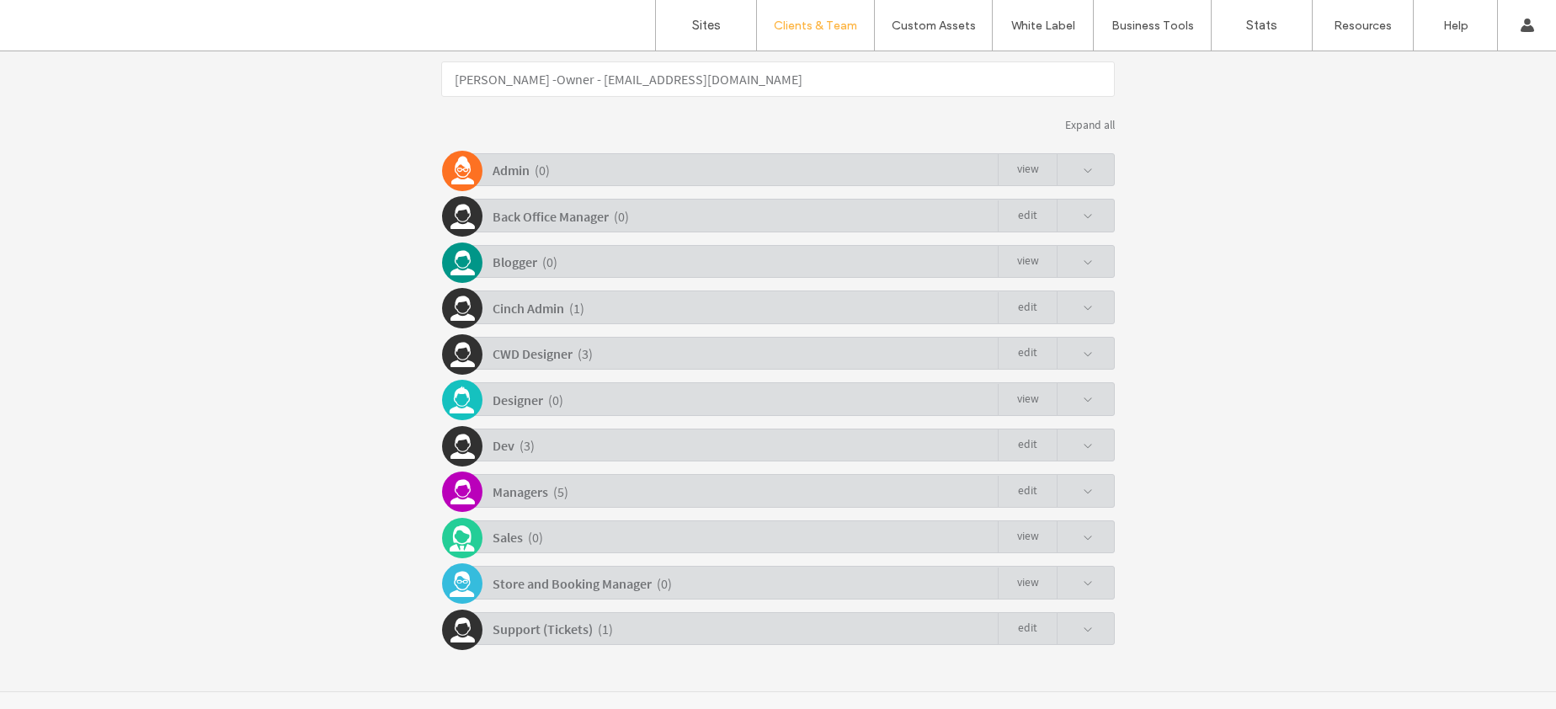
scroll to position [364, 0]
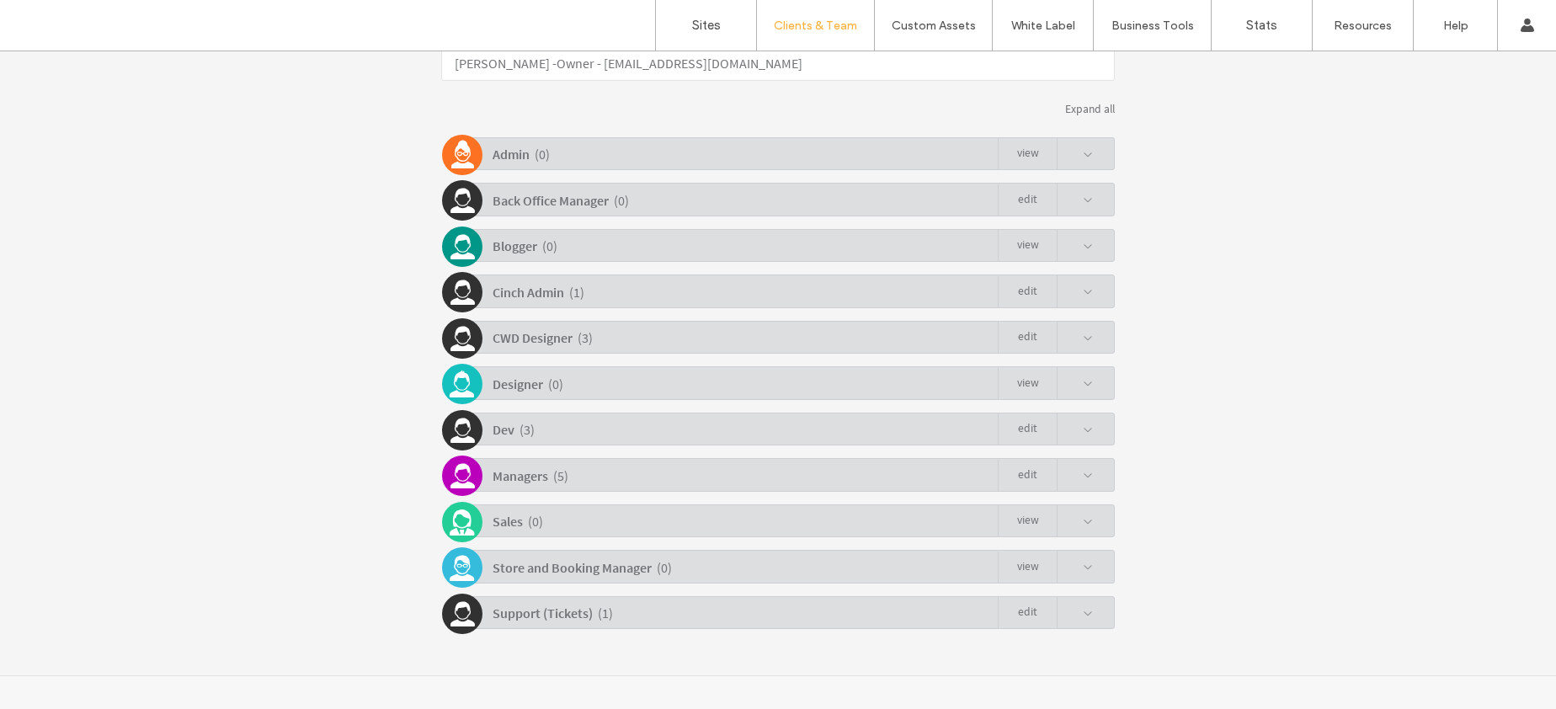
click at [780, 607] on div "Support (Tickets) ( 1 ) Edit" at bounding box center [782, 612] width 665 height 33
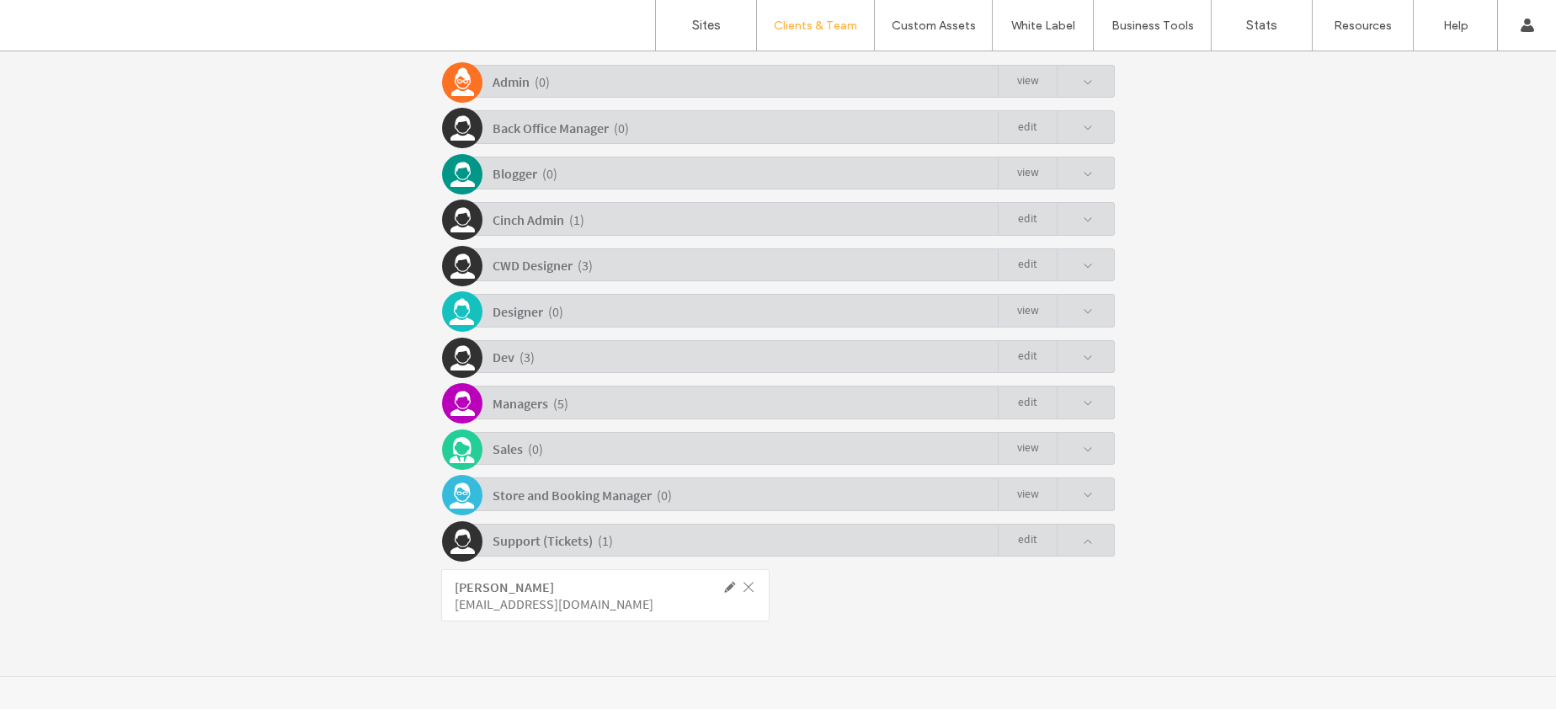
scroll to position [437, 0]
click at [1004, 533] on link "Edit" at bounding box center [1027, 540] width 59 height 32
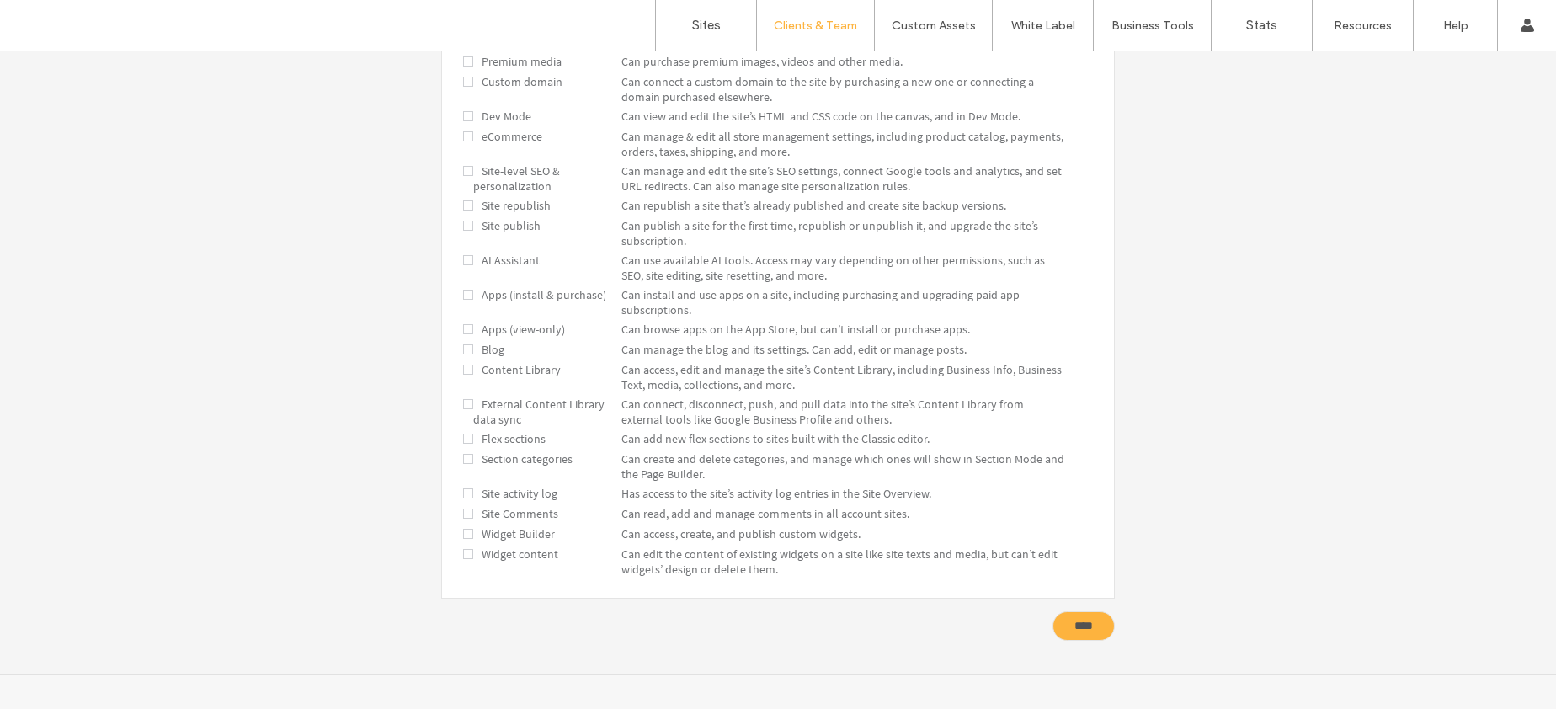
scroll to position [0, 0]
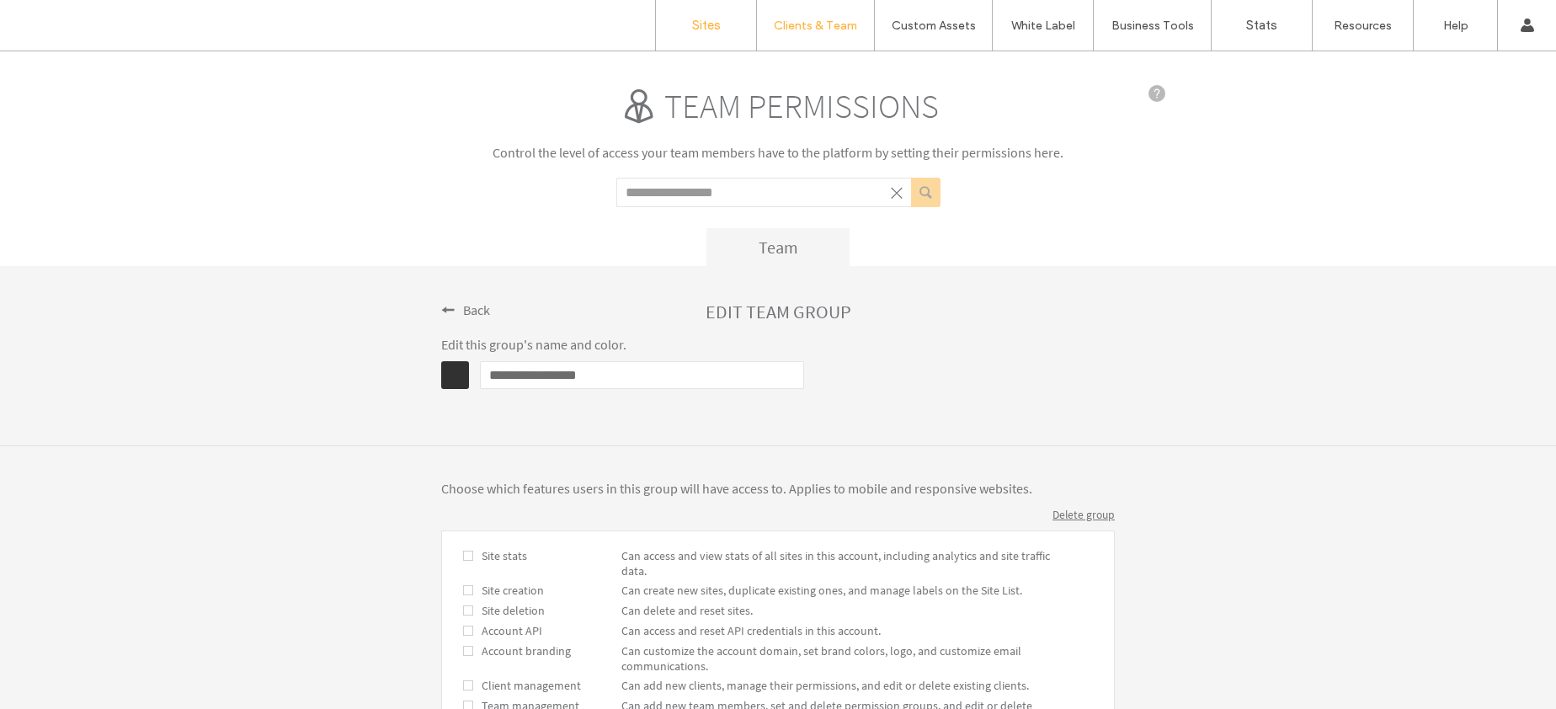
click at [702, 18] on label "Sites" at bounding box center [706, 25] width 29 height 15
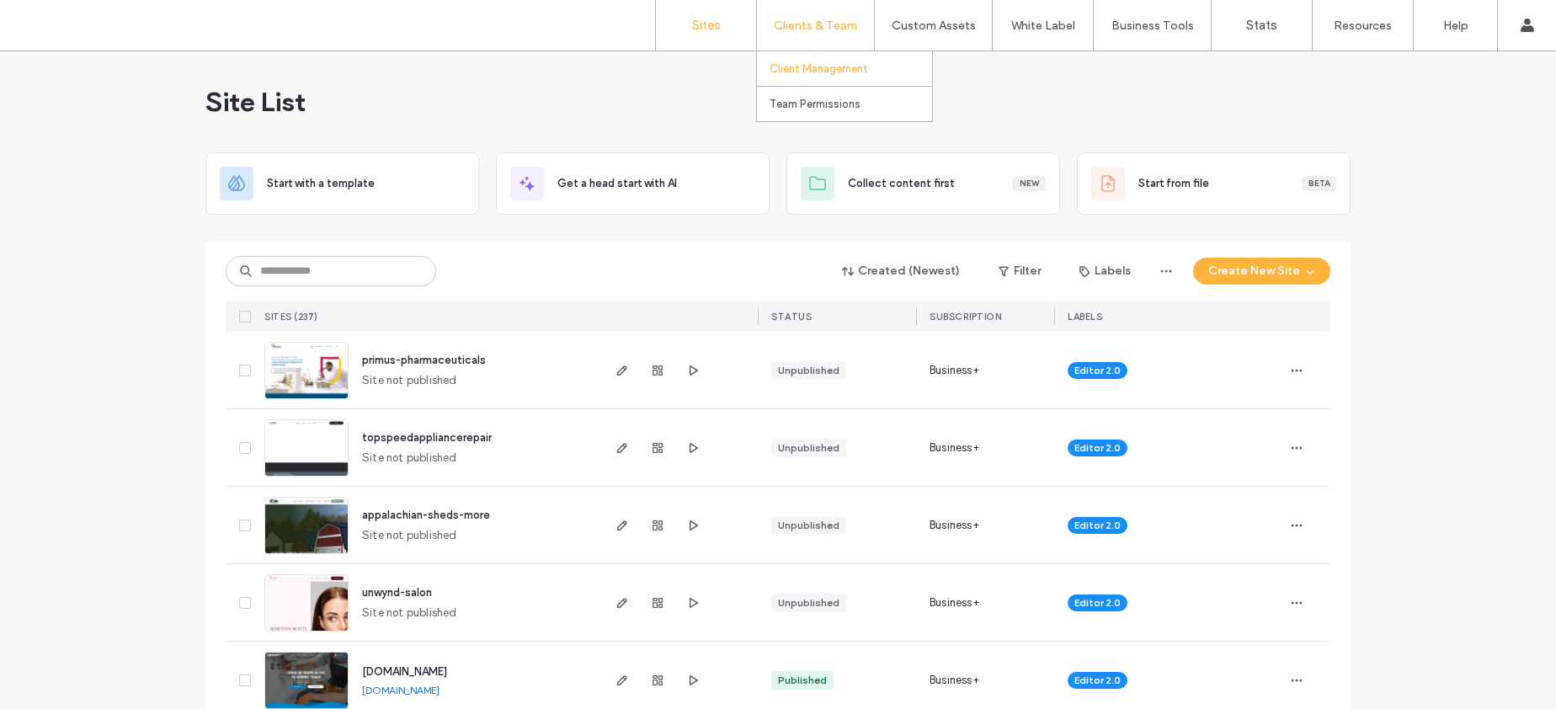
click at [809, 63] on label "Client Management" at bounding box center [818, 68] width 99 height 13
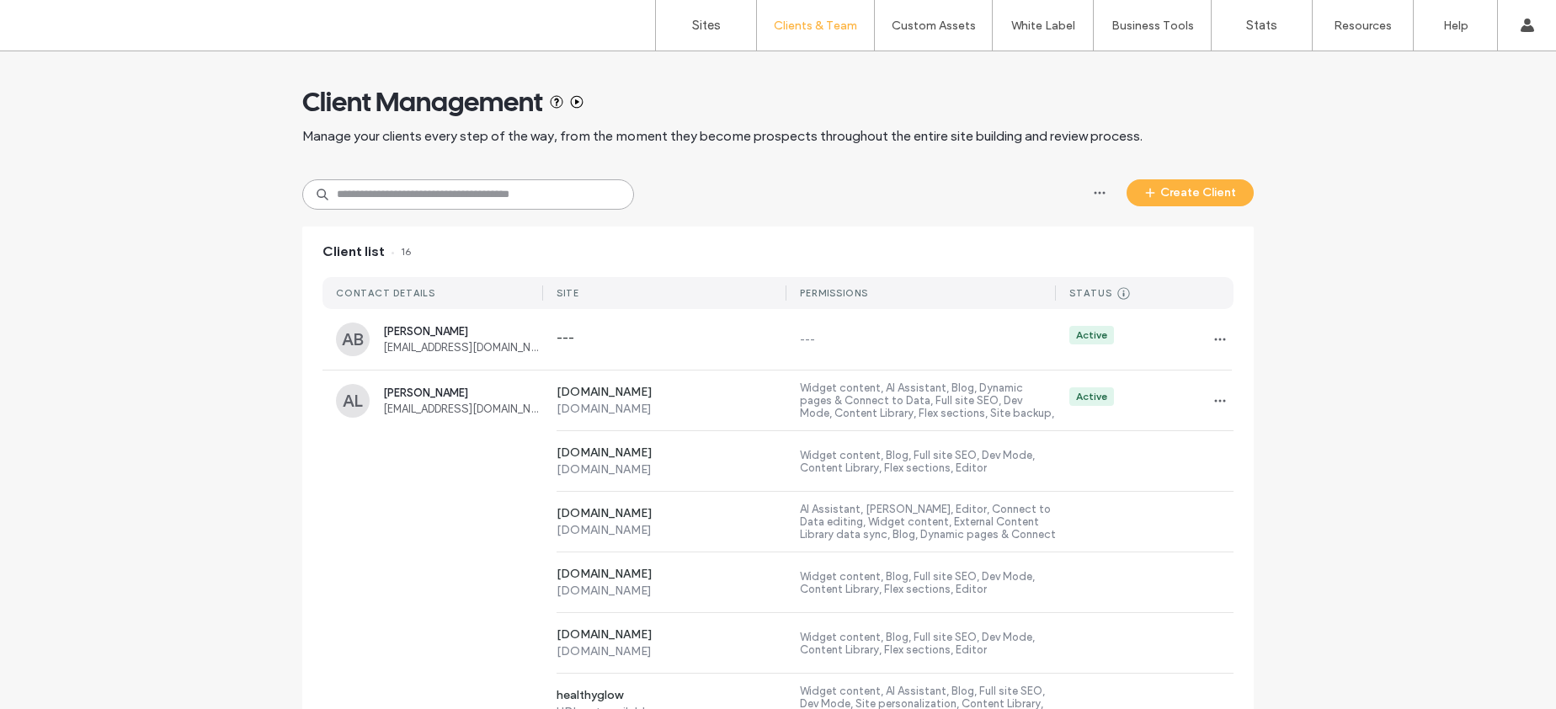
click at [413, 196] on input at bounding box center [468, 194] width 332 height 30
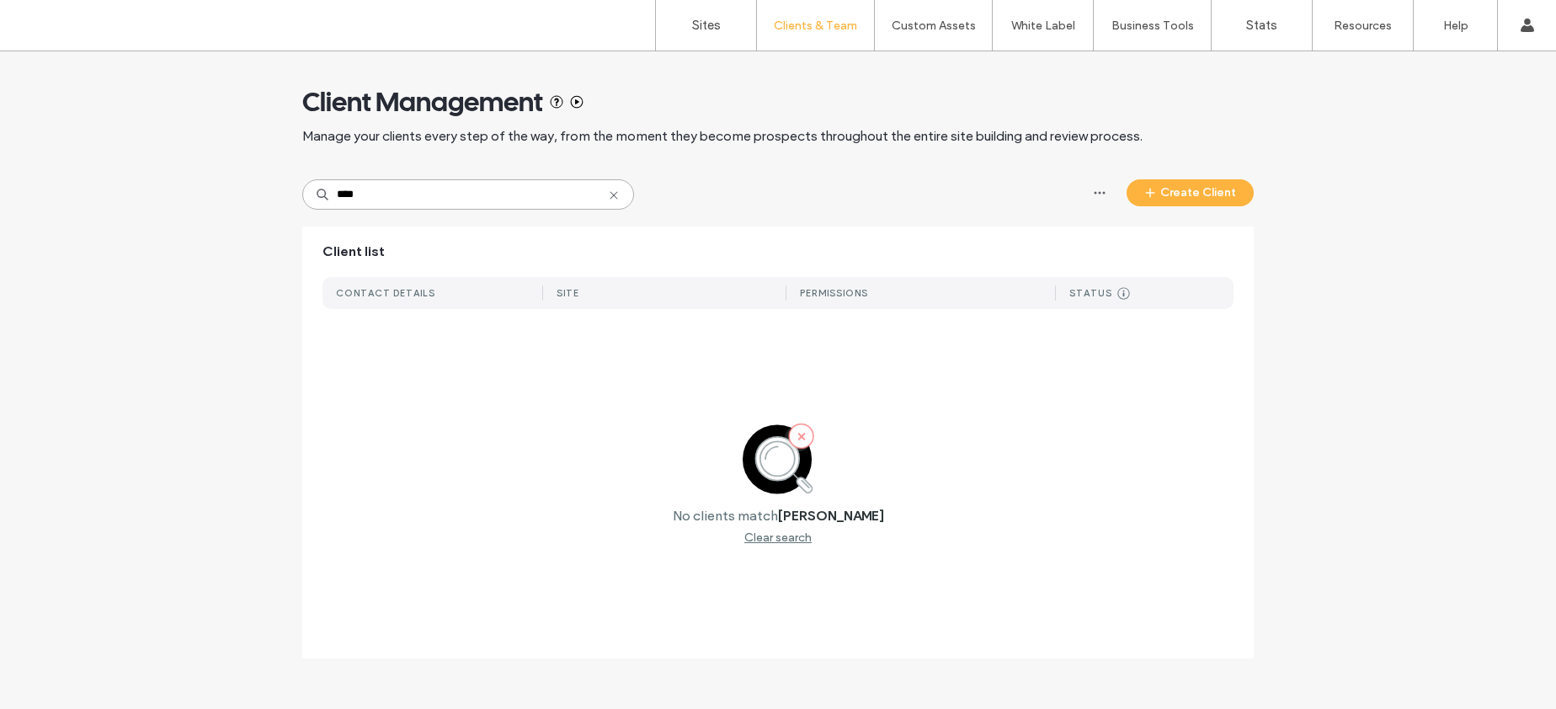
type input "****"
click at [612, 195] on icon at bounding box center [613, 195] width 13 height 13
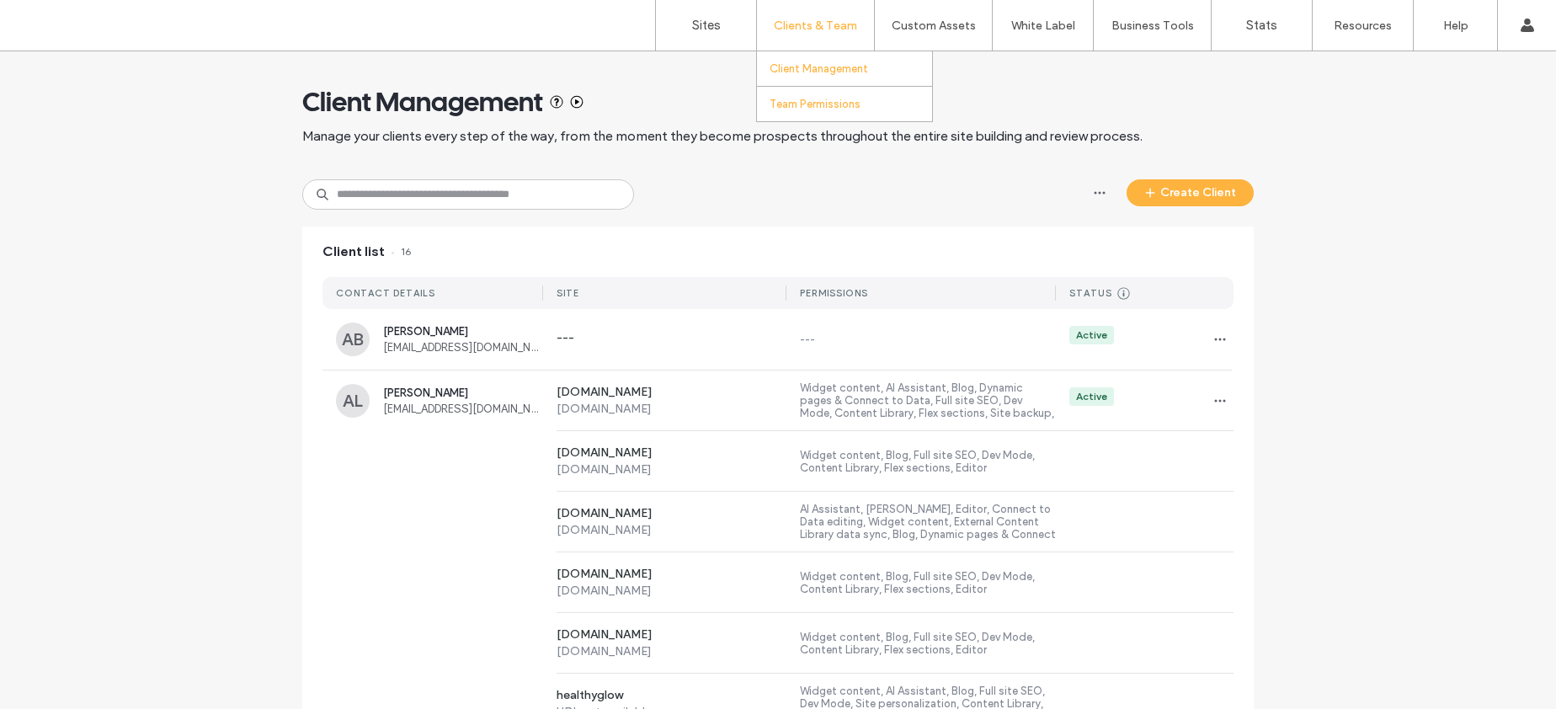
click at [812, 104] on label "Team Permissions" at bounding box center [814, 104] width 91 height 13
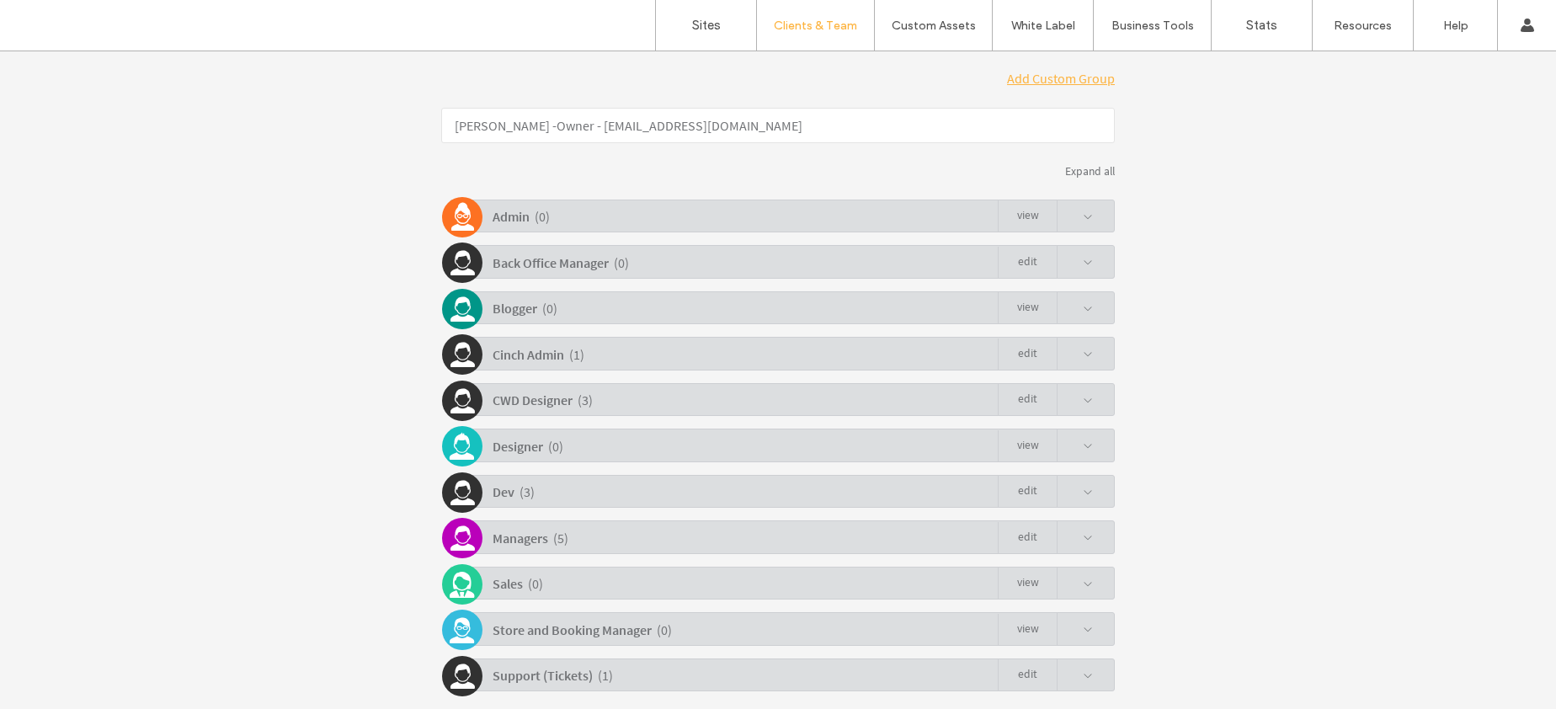
scroll to position [364, 0]
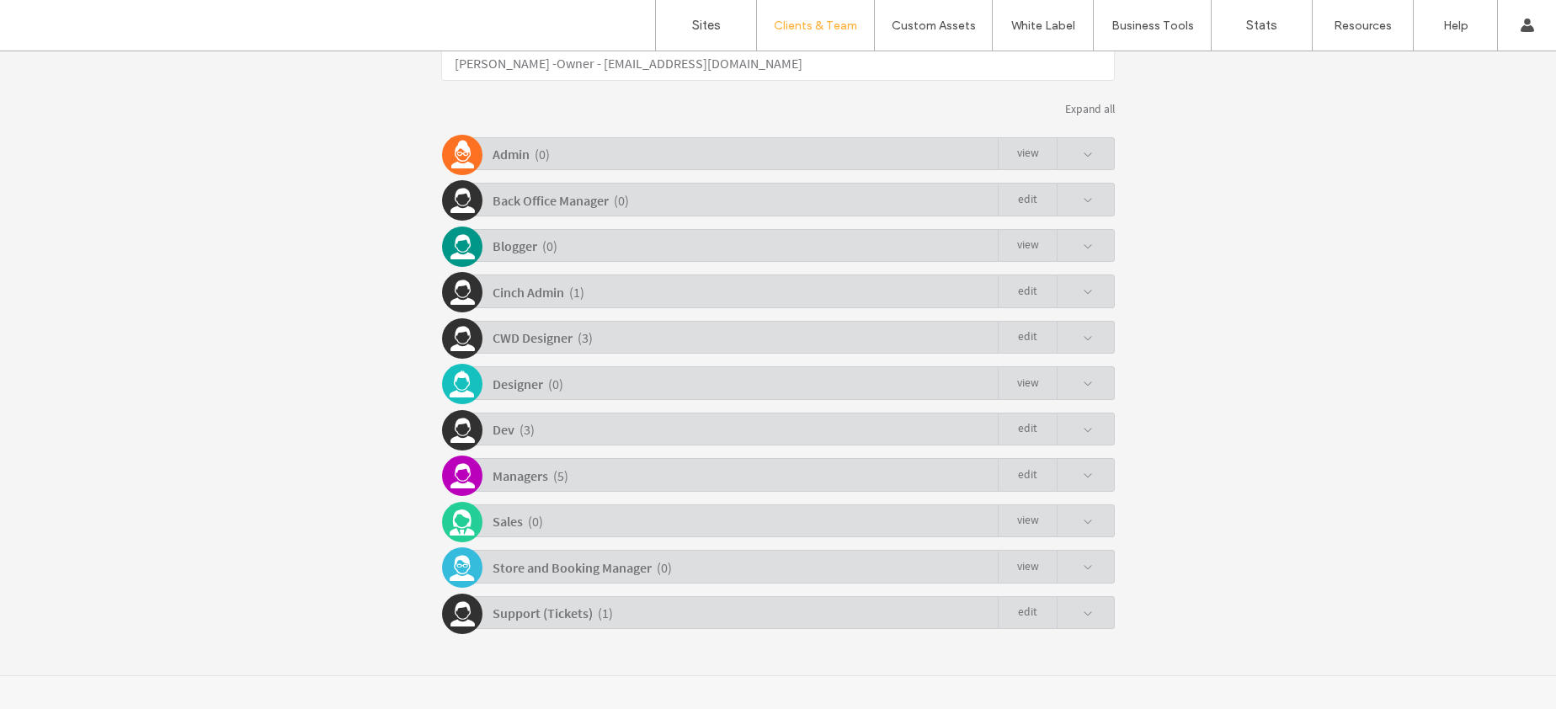
click at [685, 614] on div "Support (Tickets) ( 1 ) Edit" at bounding box center [782, 612] width 665 height 33
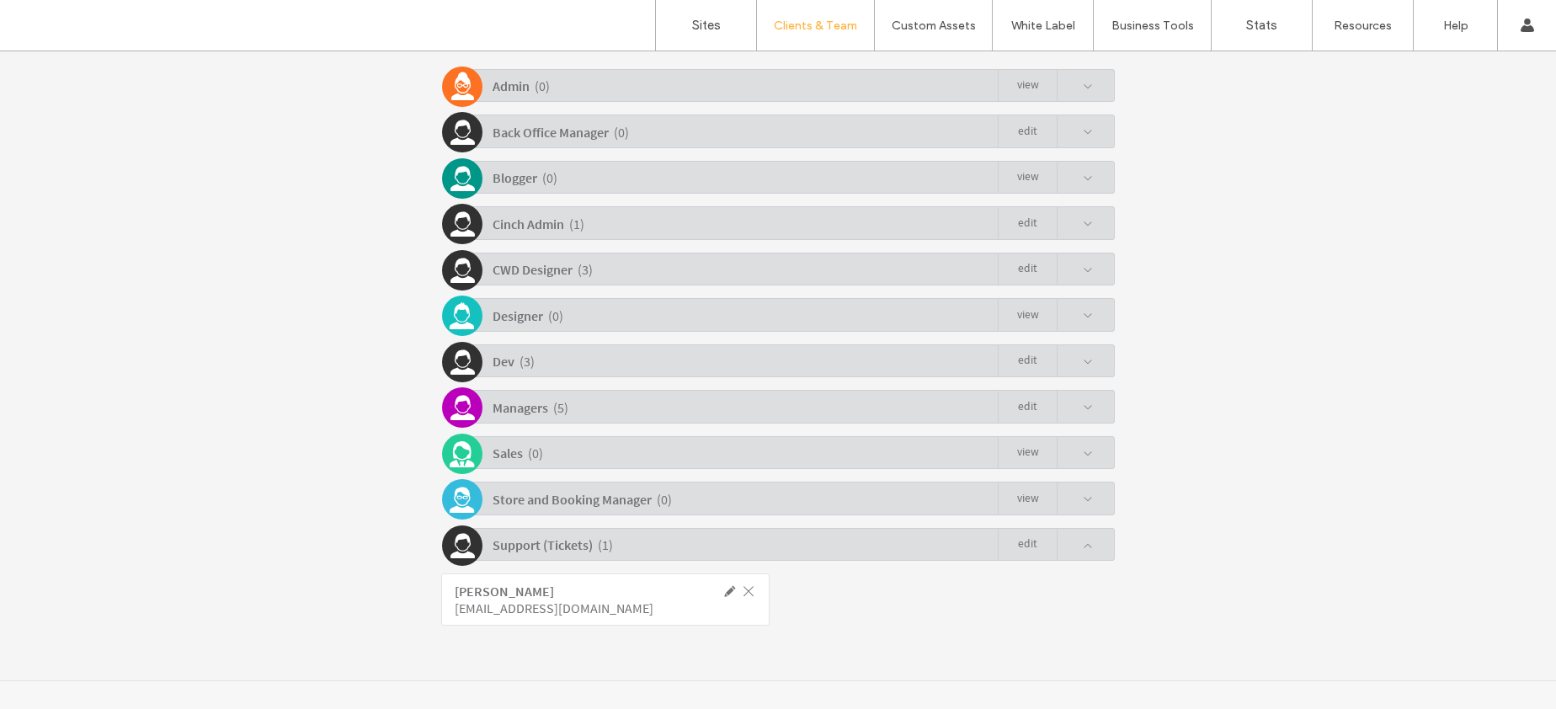
scroll to position [437, 0]
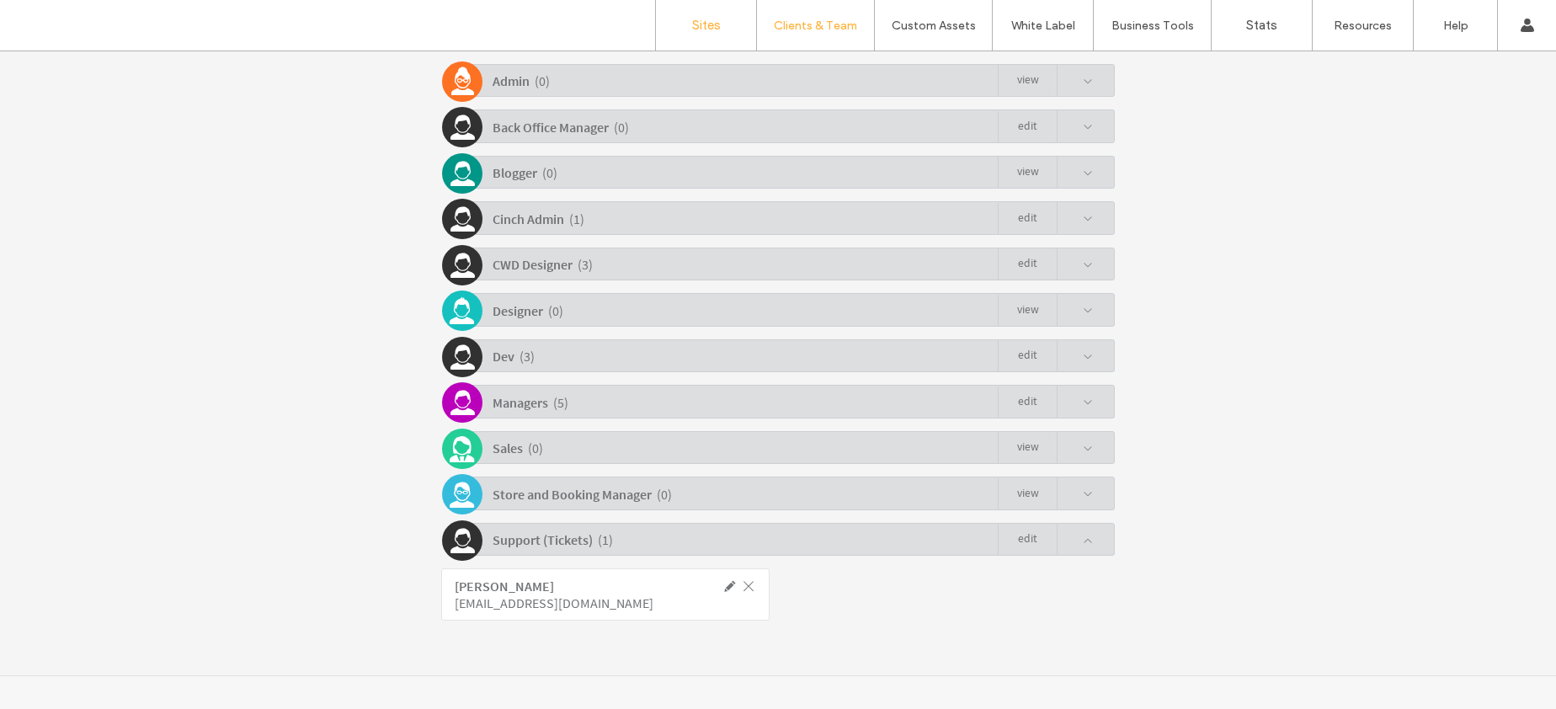
click at [705, 19] on label "Sites" at bounding box center [706, 25] width 29 height 15
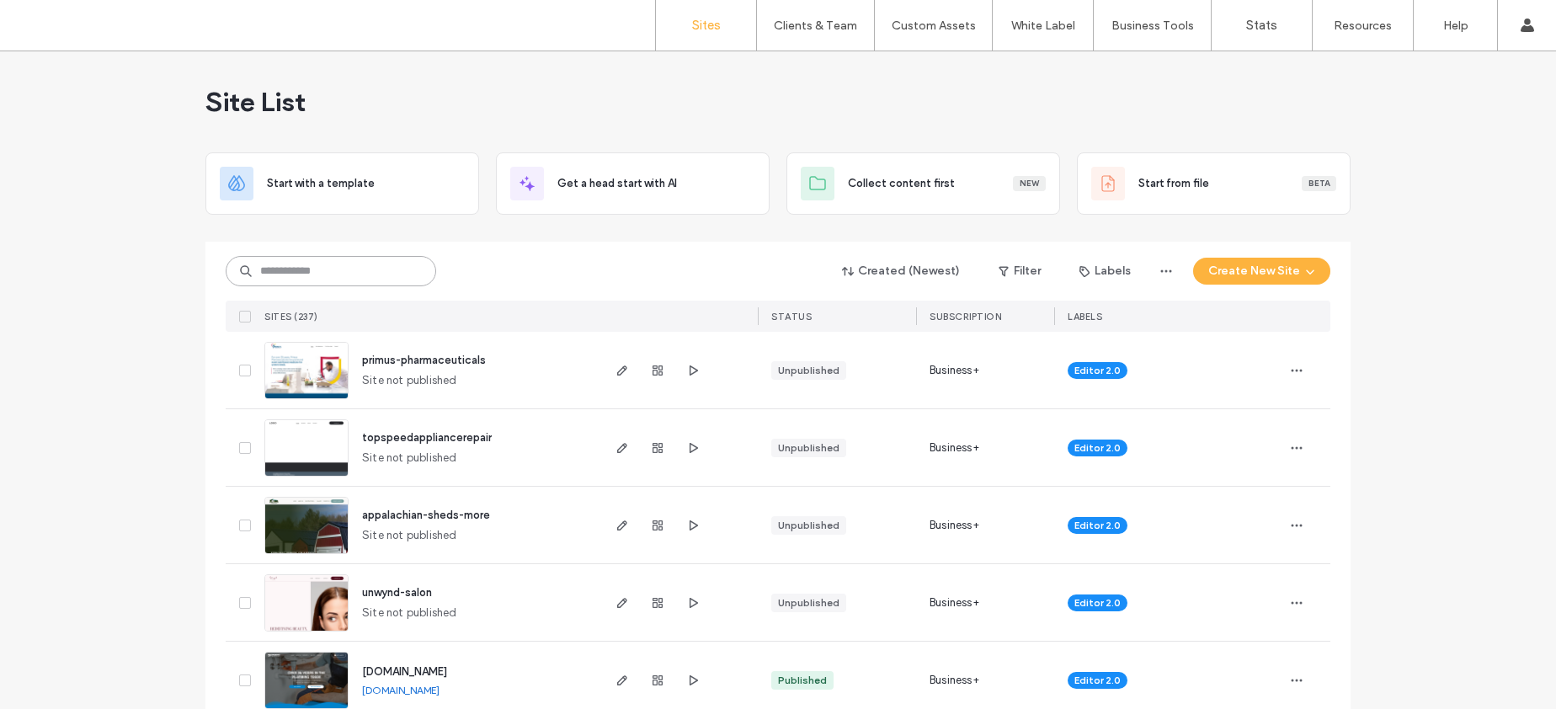
click at [305, 265] on input at bounding box center [331, 271] width 210 height 30
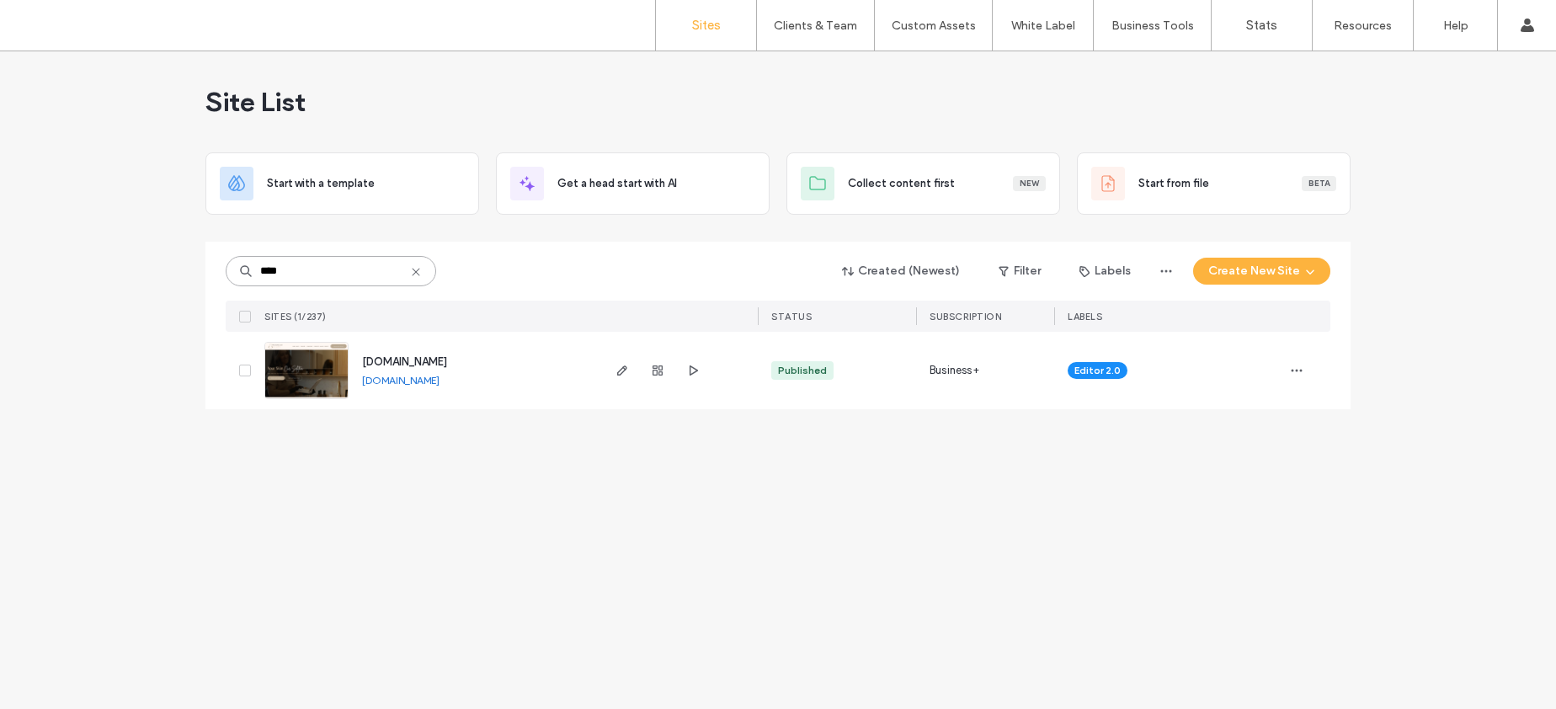
type input "****"
drag, startPoint x: 540, startPoint y: 359, endPoint x: 328, endPoint y: 359, distance: 212.2
click at [328, 359] on div "[DOMAIN_NAME] [DOMAIN_NAME]" at bounding box center [428, 370] width 341 height 77
copy div "[DOMAIN_NAME]"
click at [418, 274] on icon at bounding box center [415, 271] width 13 height 13
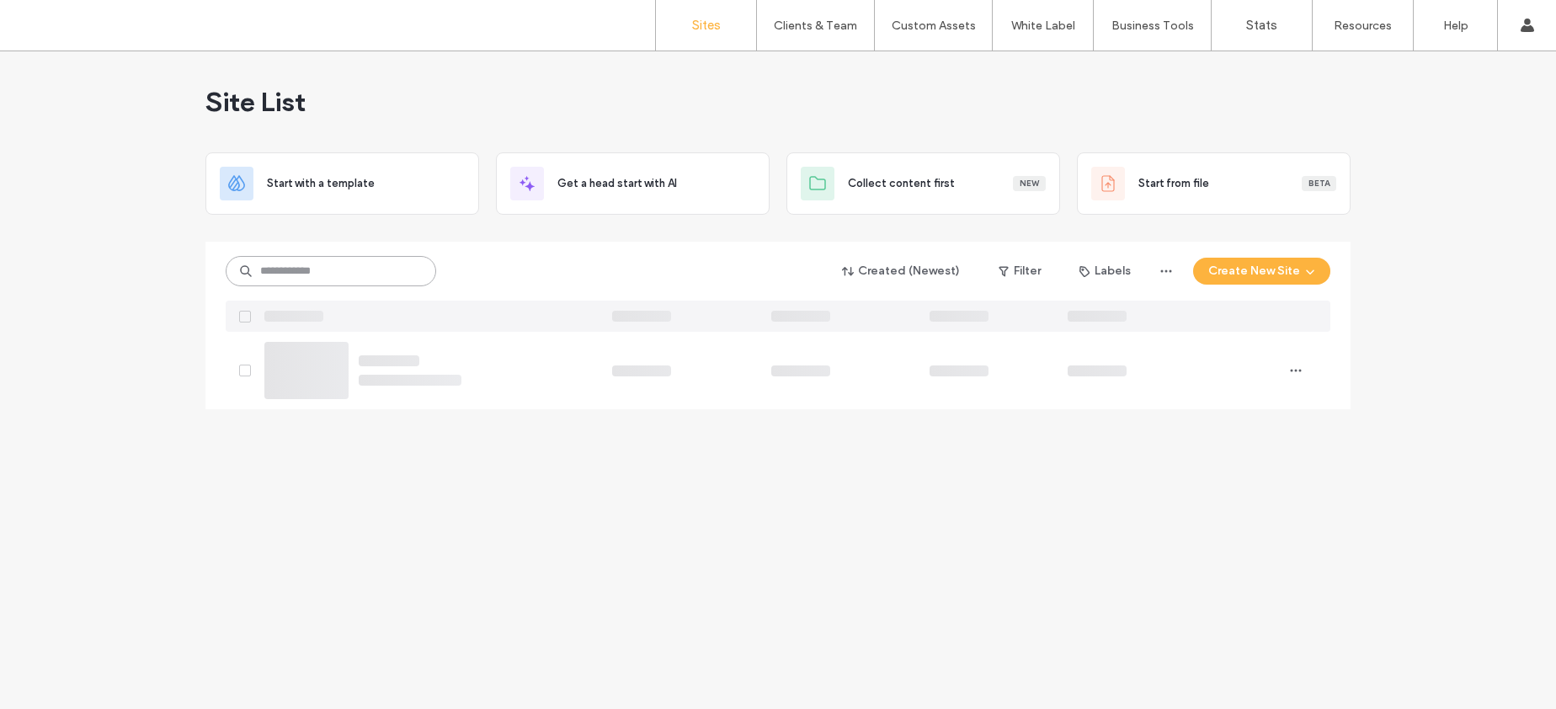
click at [382, 264] on input at bounding box center [331, 271] width 210 height 30
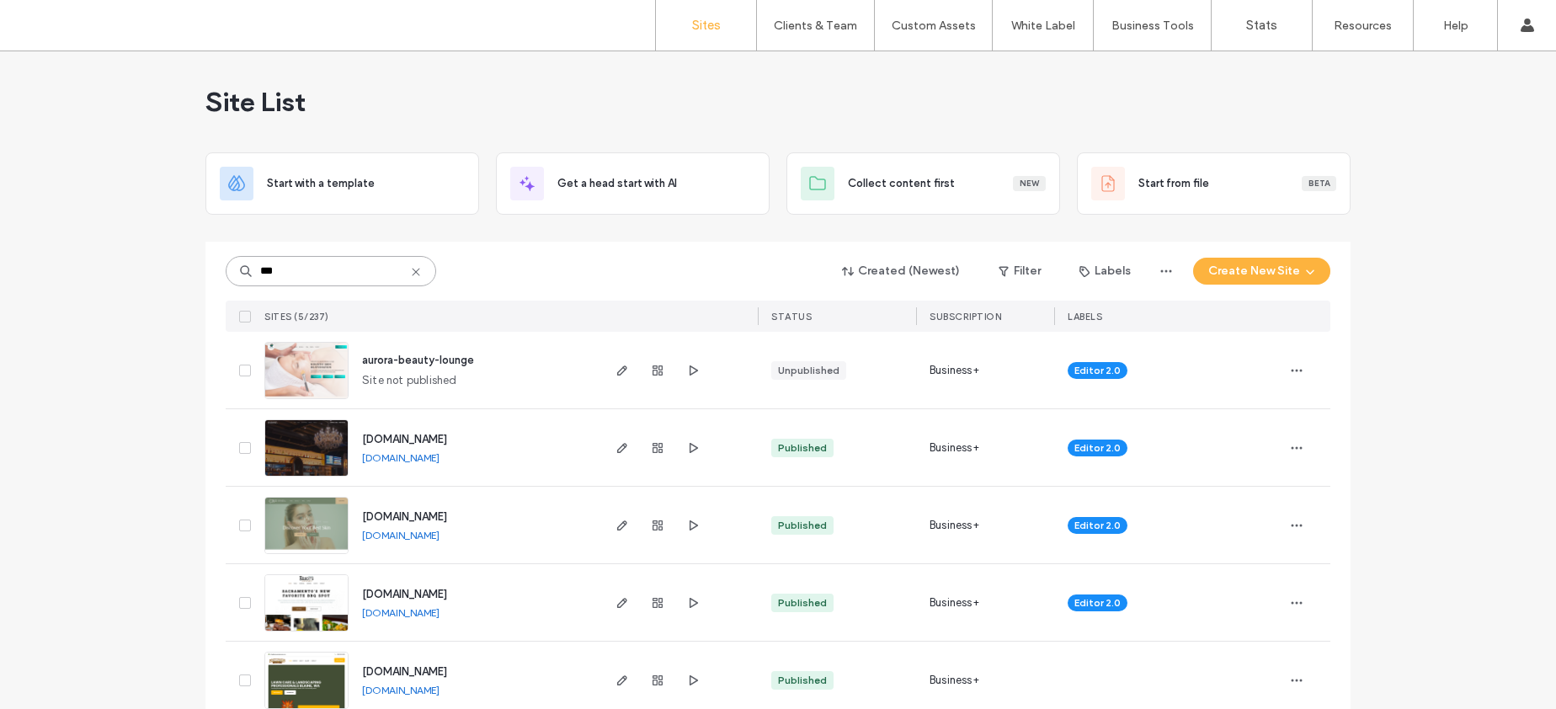
type input "***"
drag, startPoint x: 477, startPoint y: 359, endPoint x: 360, endPoint y: 359, distance: 117.0
click at [352, 359] on div "aurora-beauty-lounge Site not published" at bounding box center [474, 370] width 250 height 77
copy span "aurora-beauty-lounge"
